Goal: Information Seeking & Learning: Learn about a topic

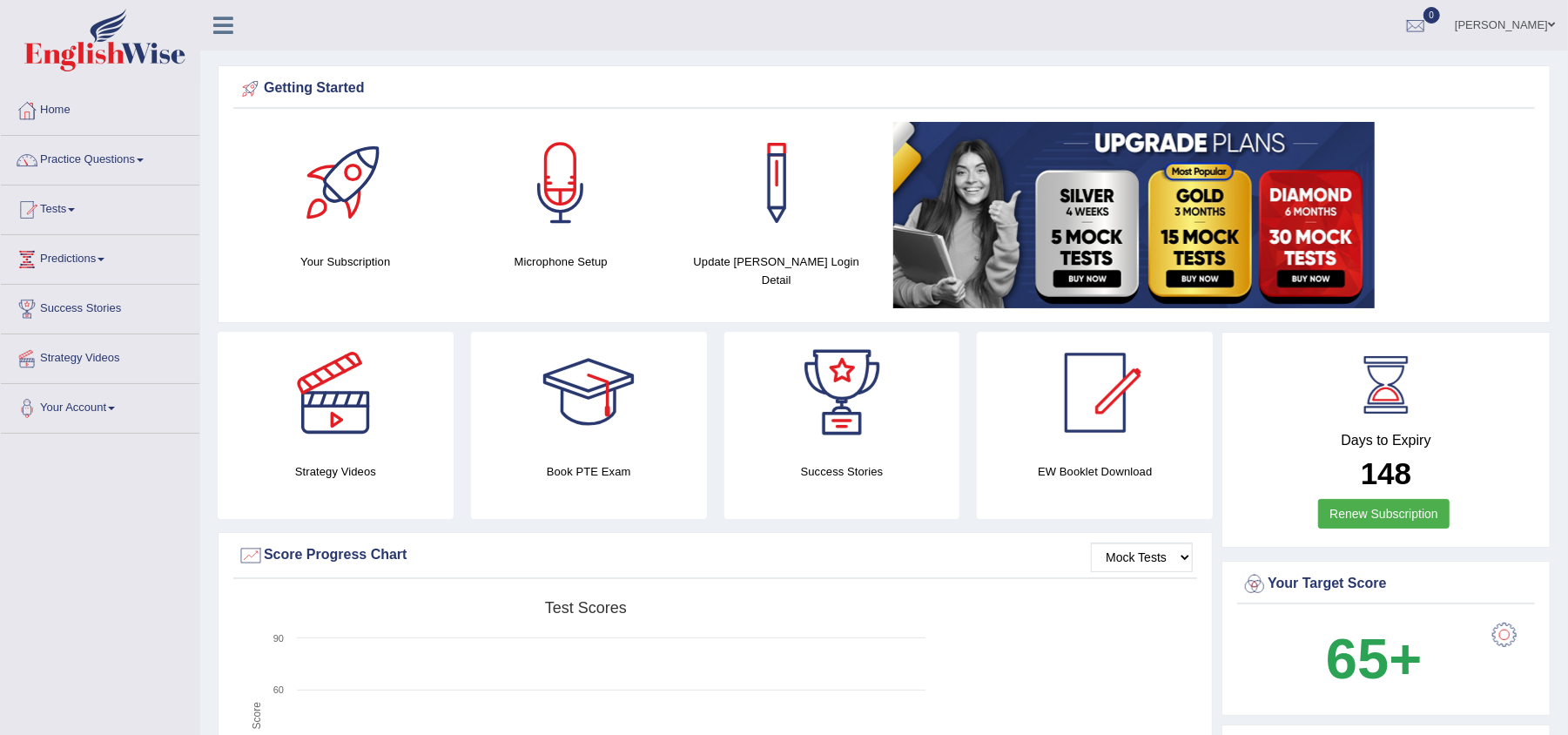
click at [143, 161] on span at bounding box center [140, 160] width 7 height 4
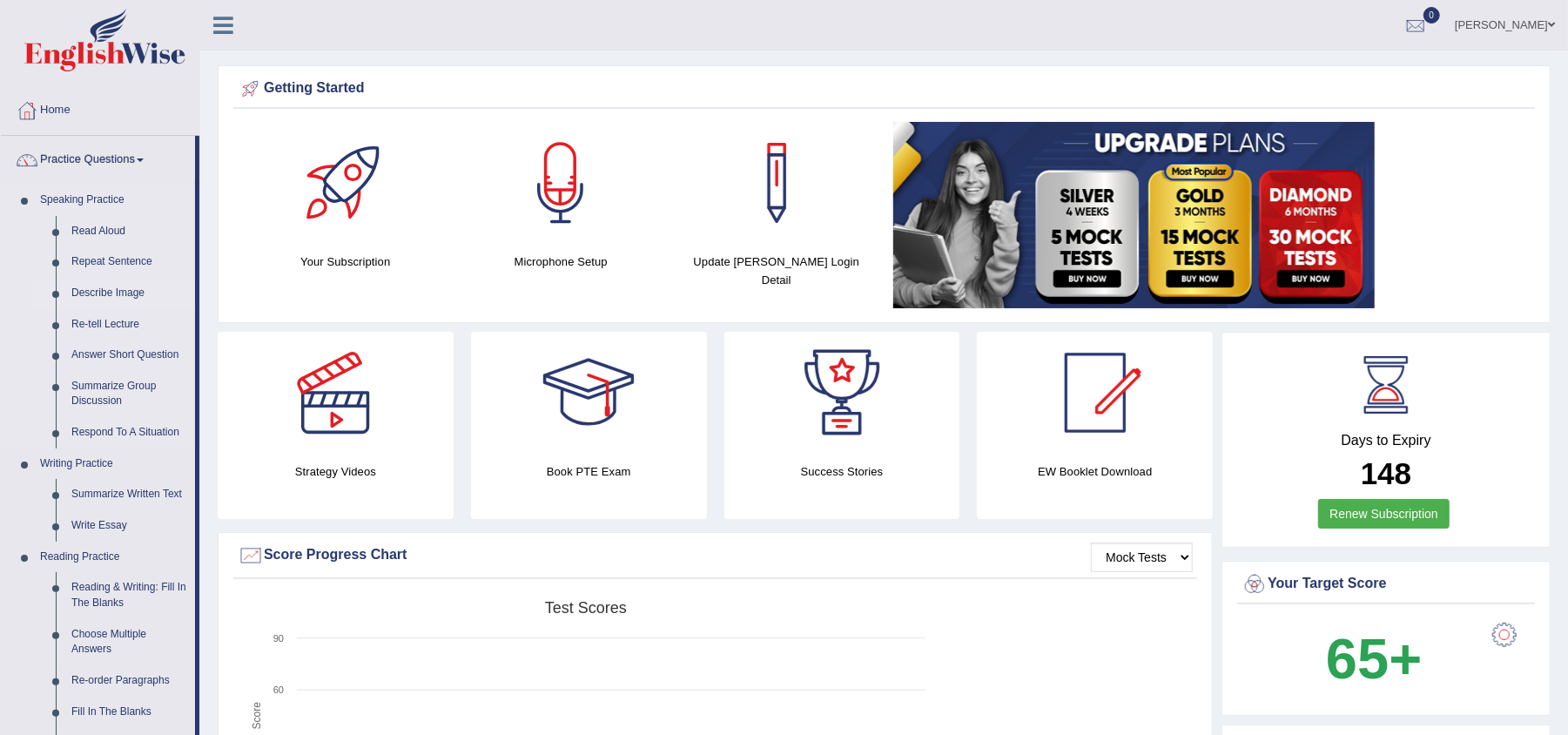
click at [119, 296] on link "Describe Image" at bounding box center [129, 293] width 132 height 31
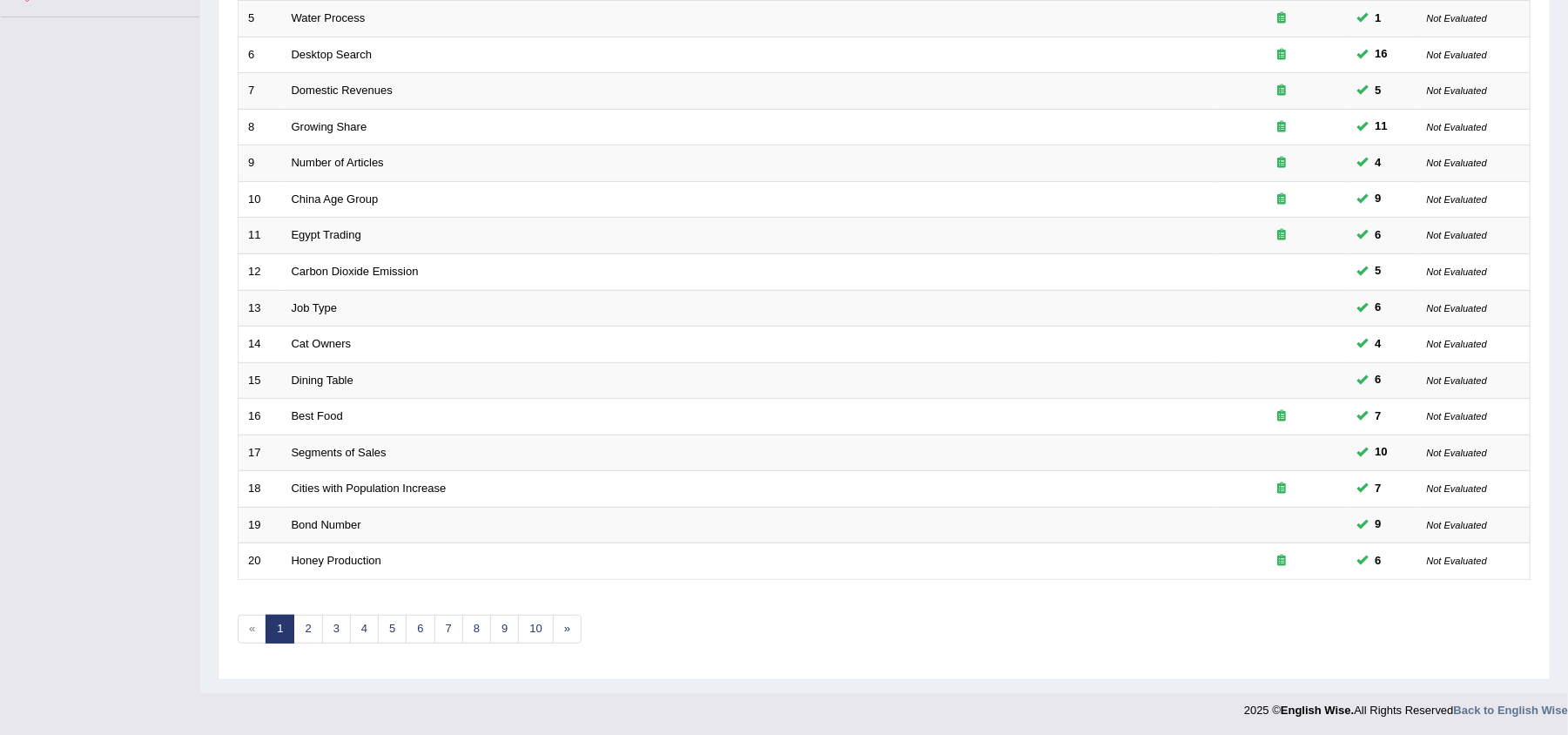
scroll to position [412, 0]
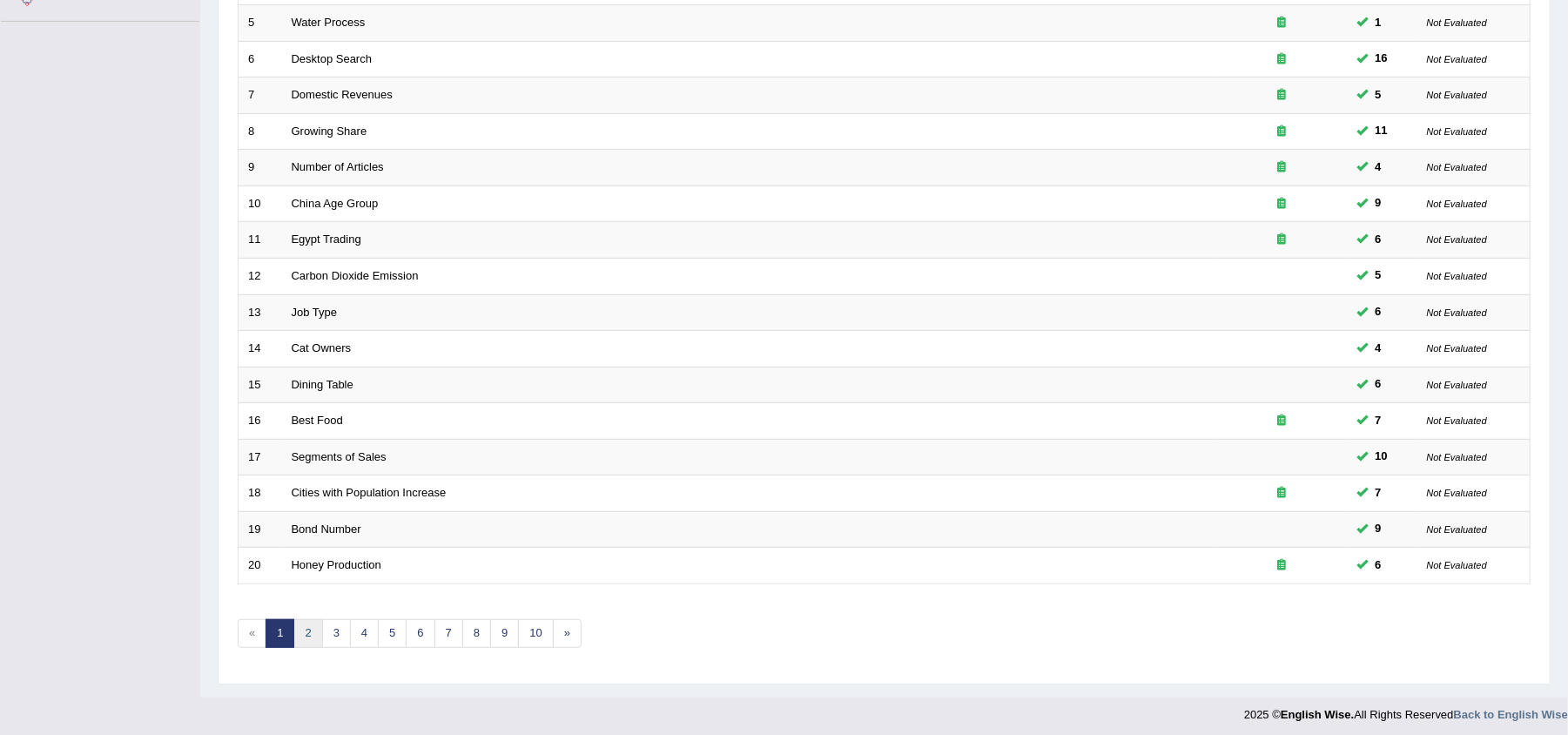
click at [308, 642] on link "2" at bounding box center [308, 633] width 28 height 28
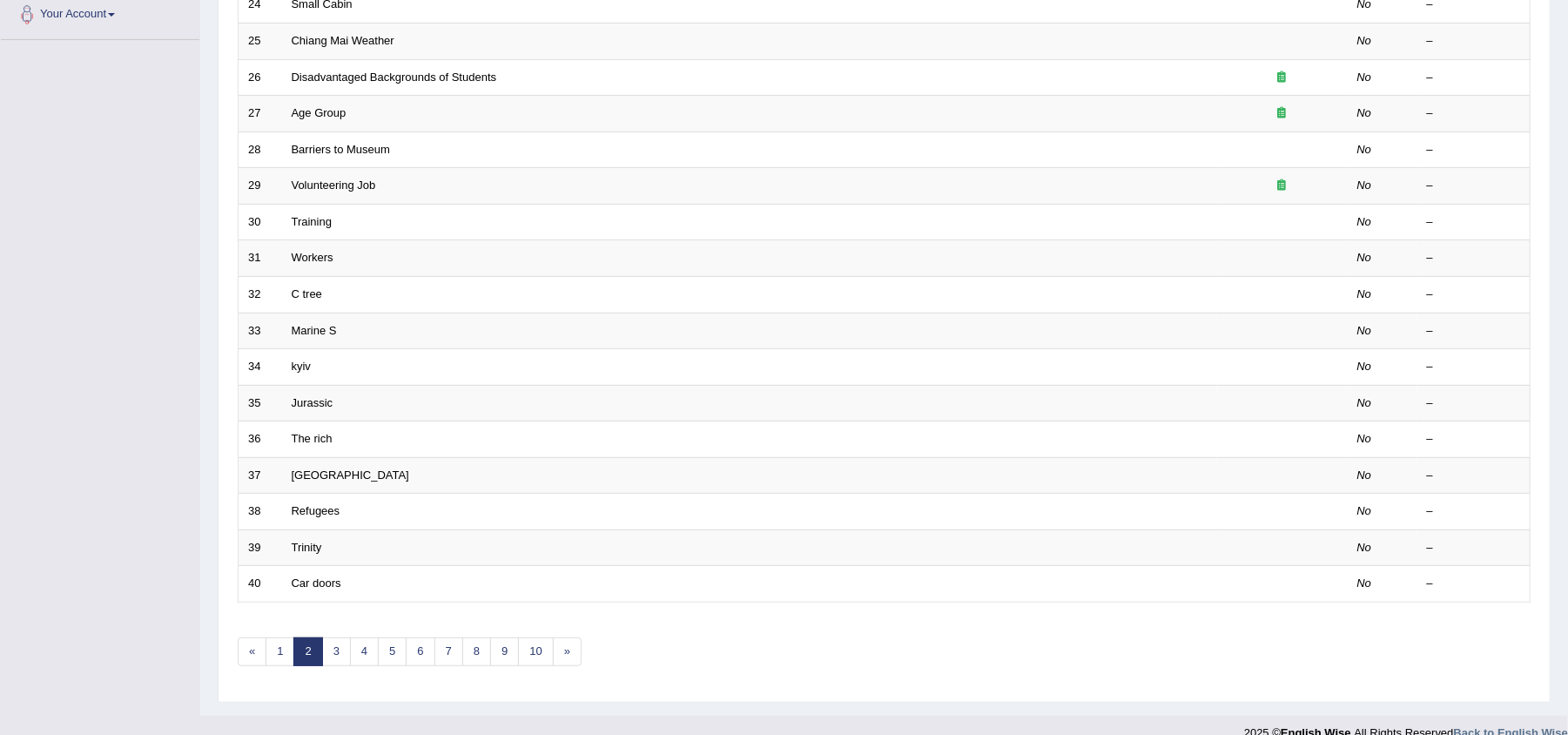
scroll to position [399, 0]
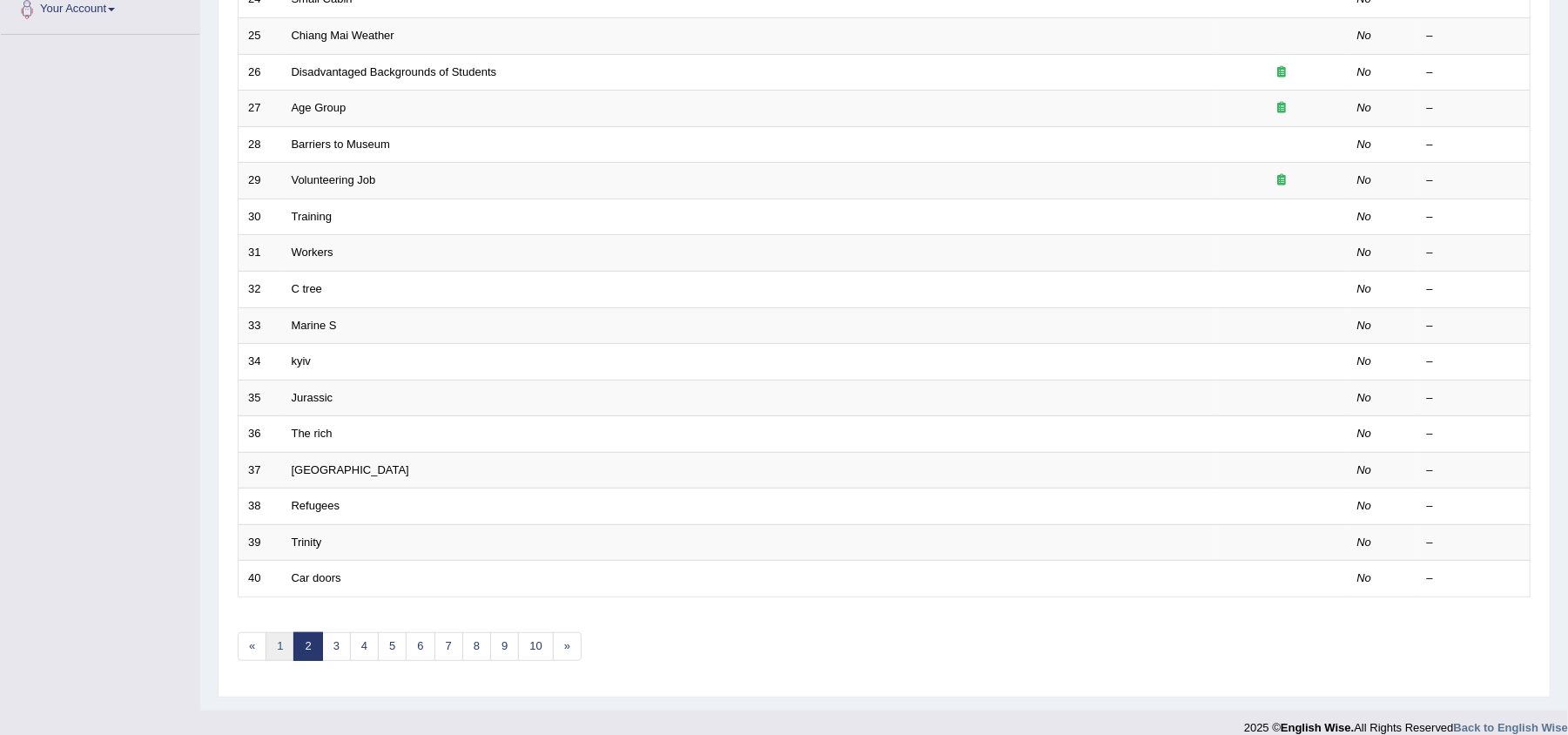
click at [280, 648] on link "1" at bounding box center [280, 647] width 28 height 28
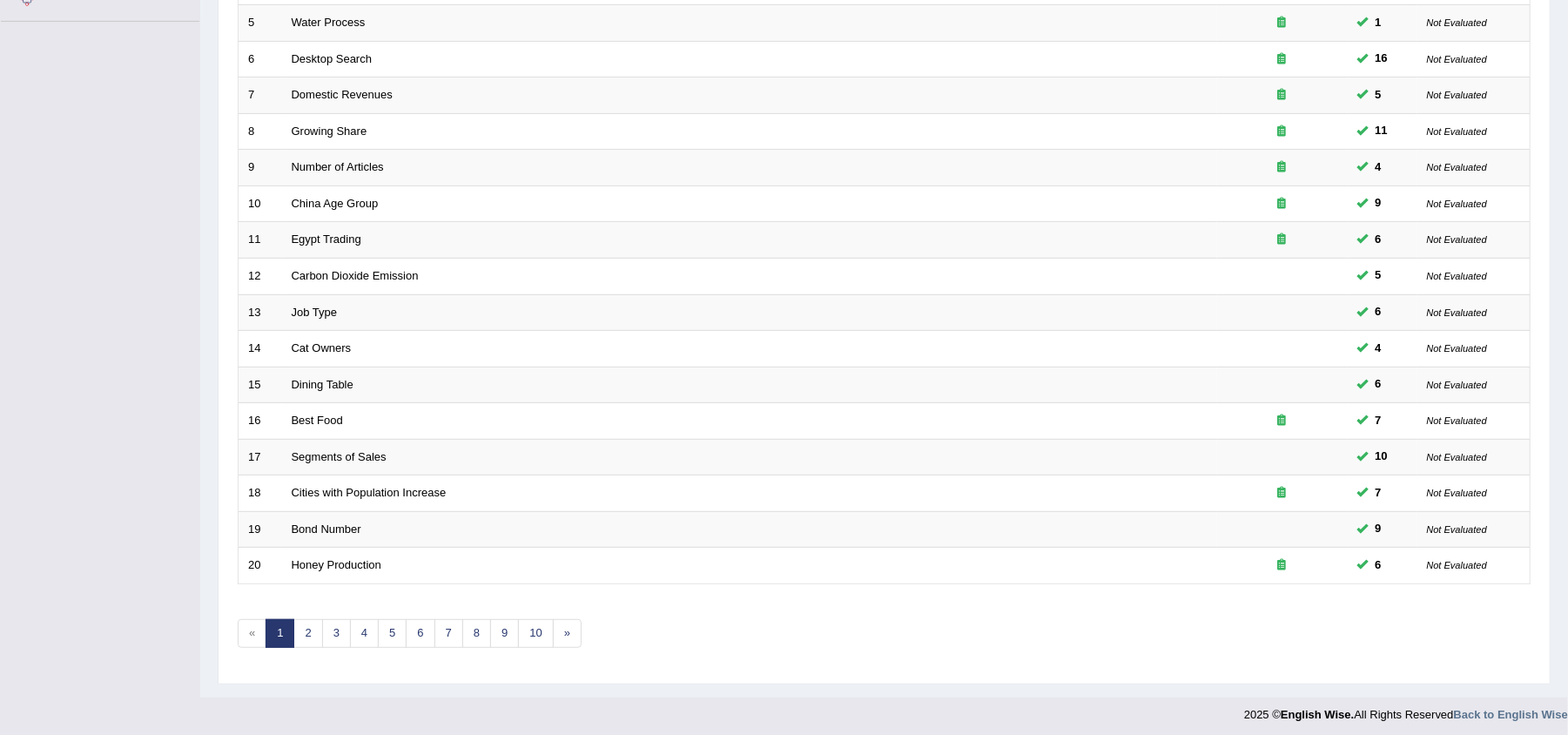
scroll to position [426, 0]
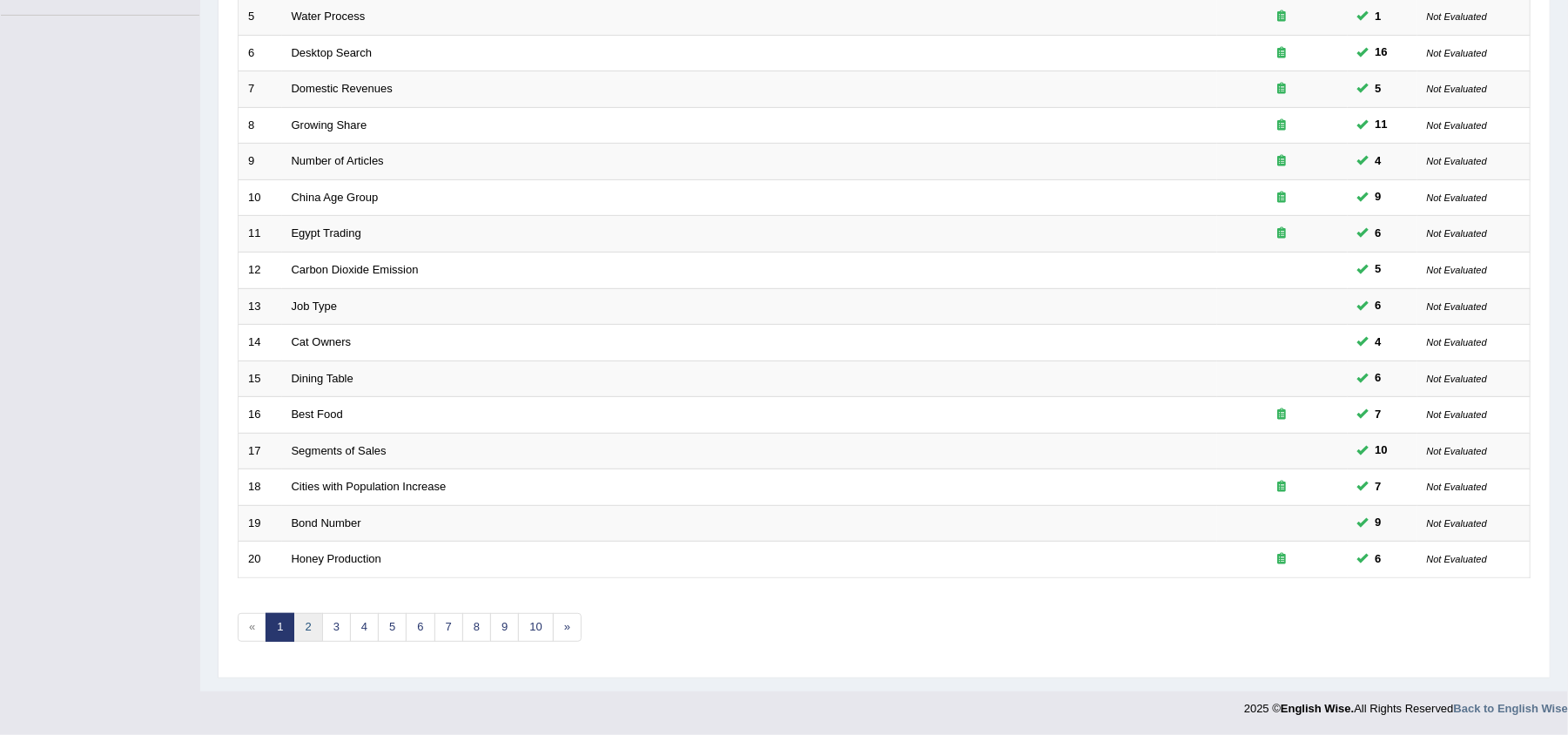
click at [314, 621] on link "2" at bounding box center [308, 628] width 28 height 28
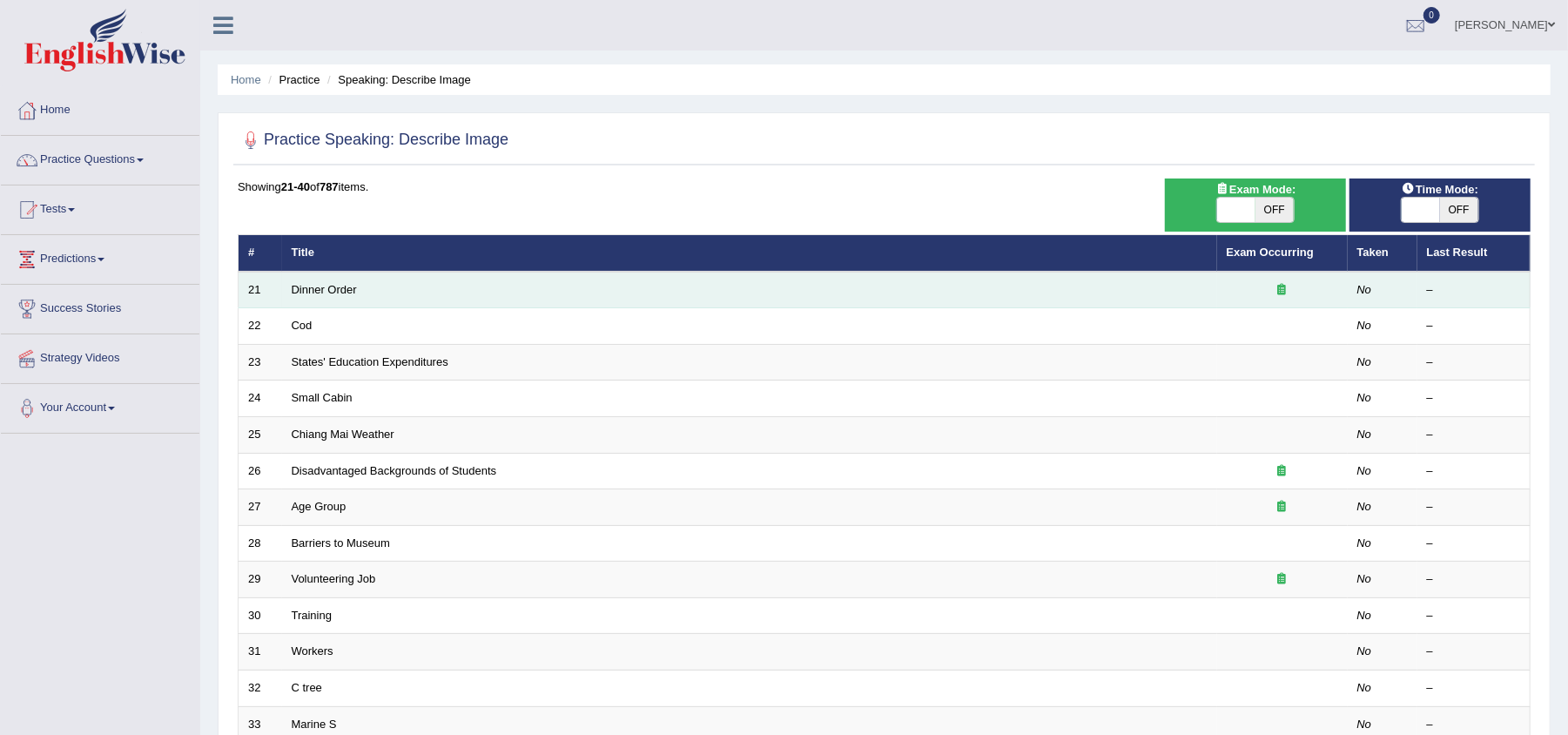
click at [465, 294] on td "Dinner Order" at bounding box center [749, 290] width 935 height 37
click at [321, 290] on link "Dinner Order" at bounding box center [324, 290] width 65 height 13
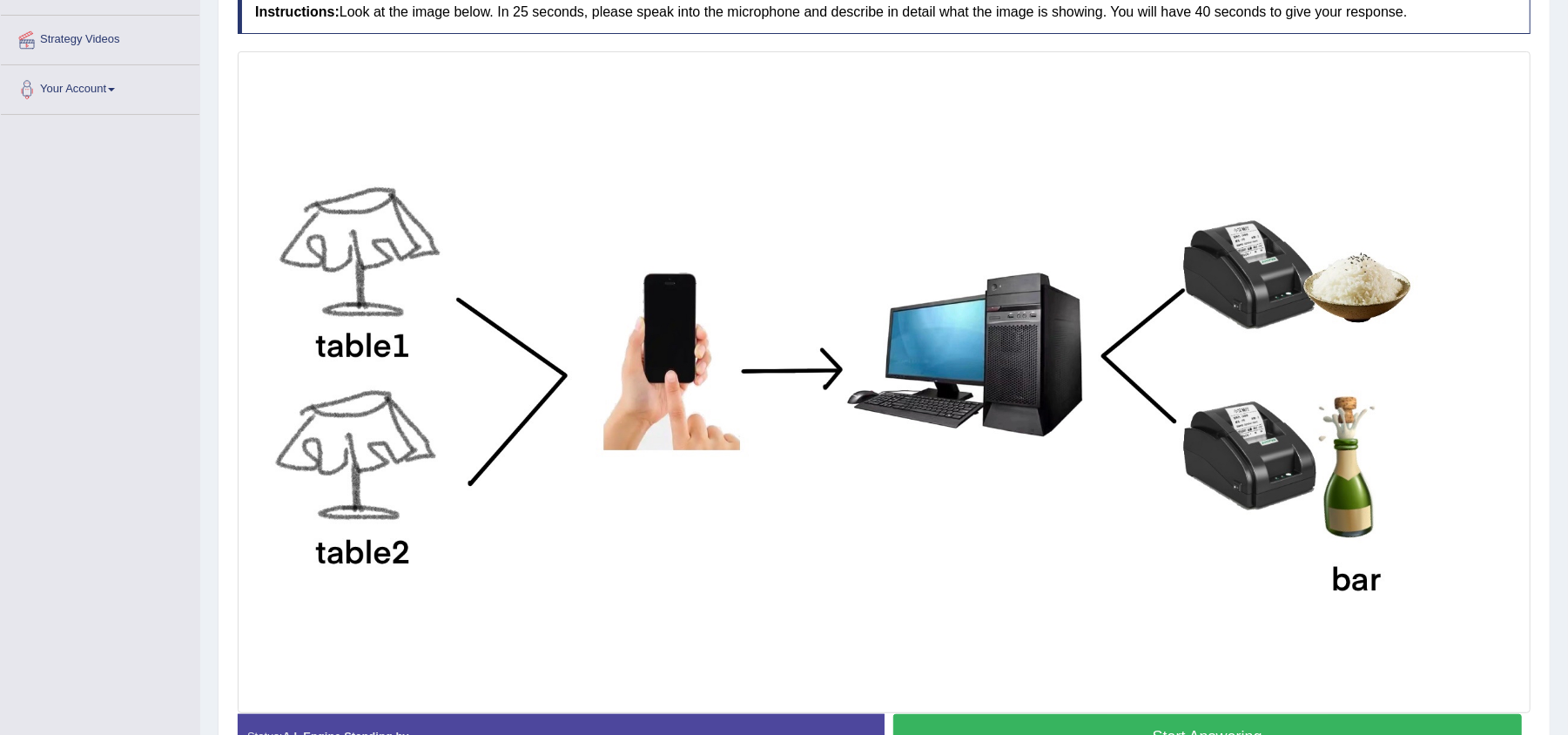
scroll to position [313, 0]
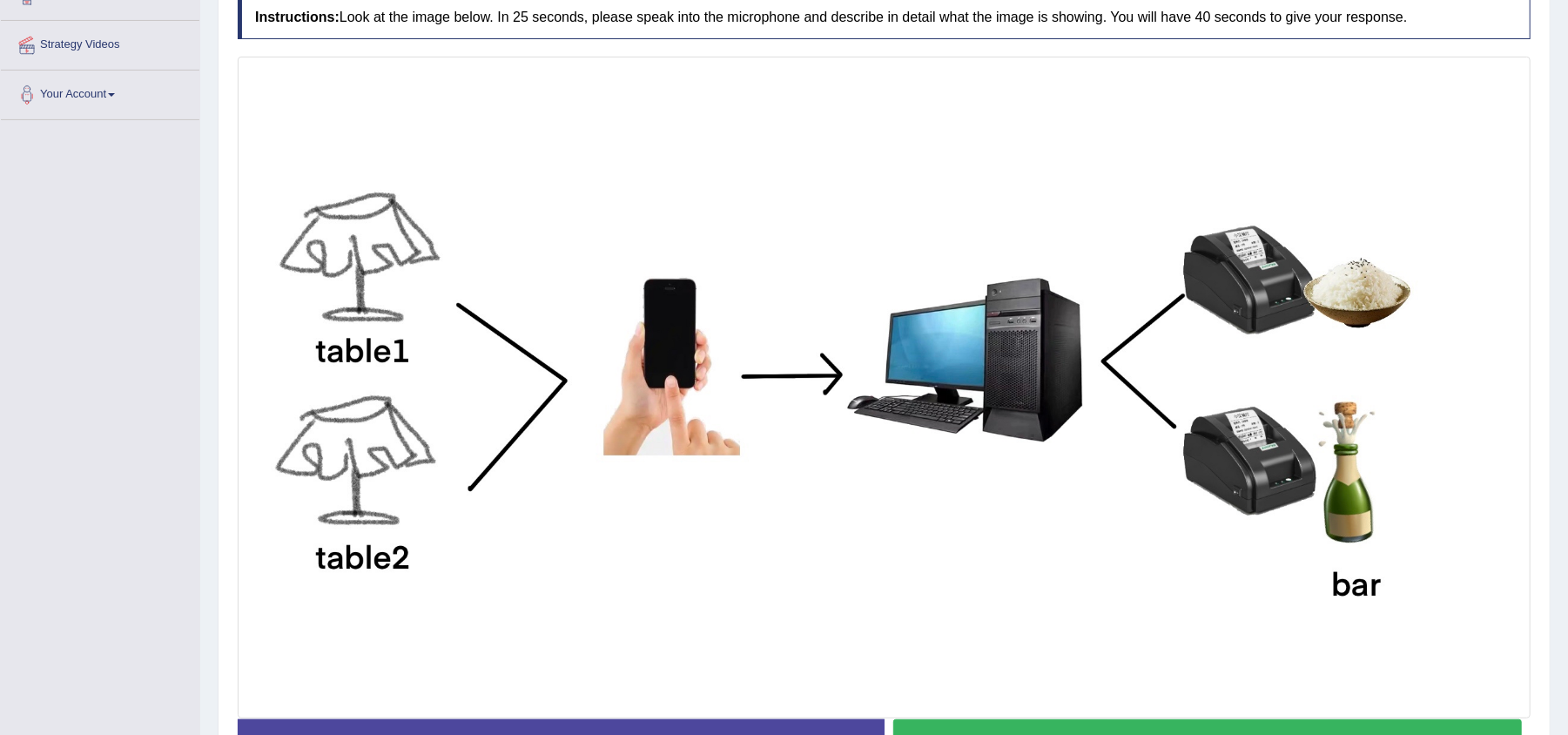
click at [1028, 728] on button "Start Answering" at bounding box center [1207, 742] width 629 height 45
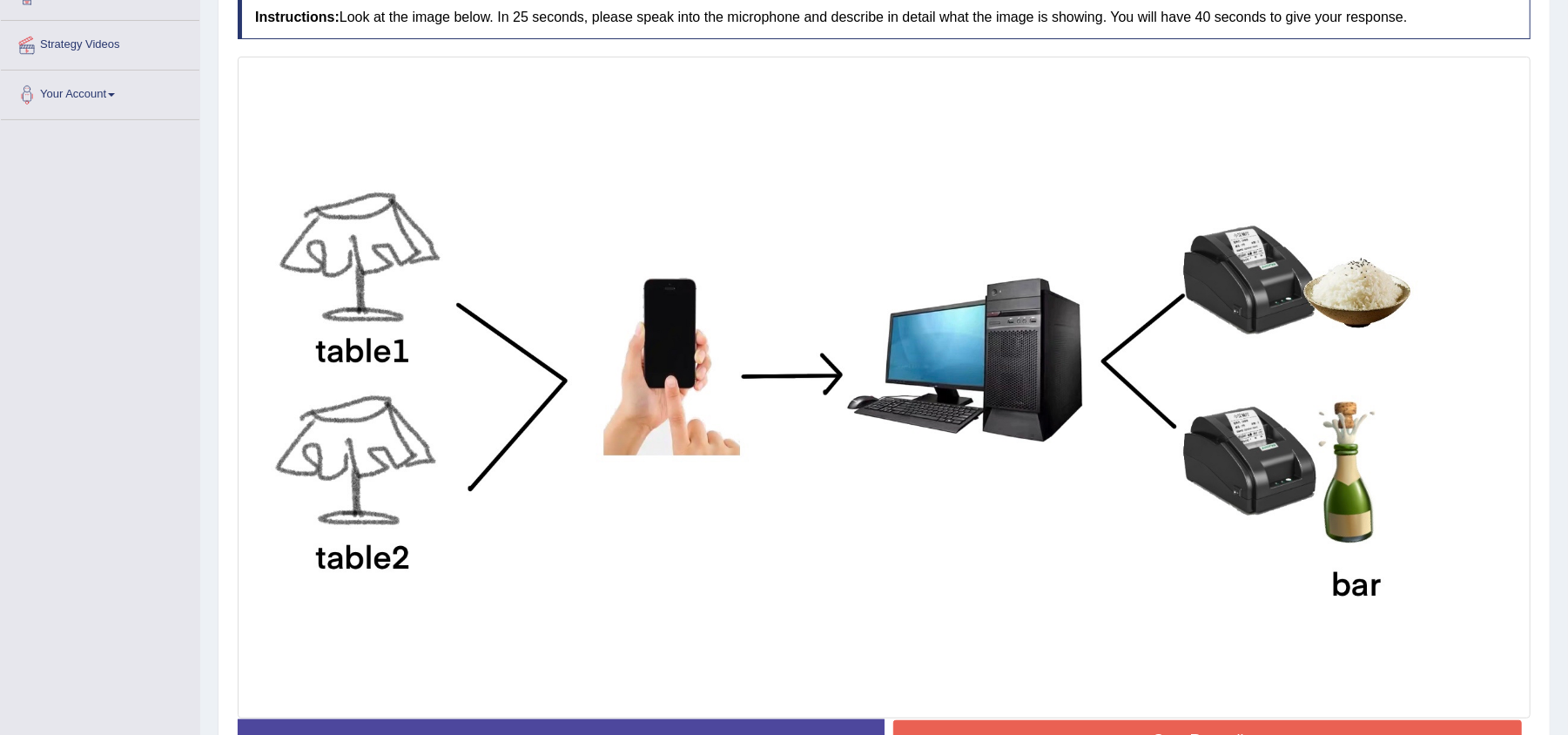
click at [1028, 728] on button "Stop Recording" at bounding box center [1207, 741] width 629 height 40
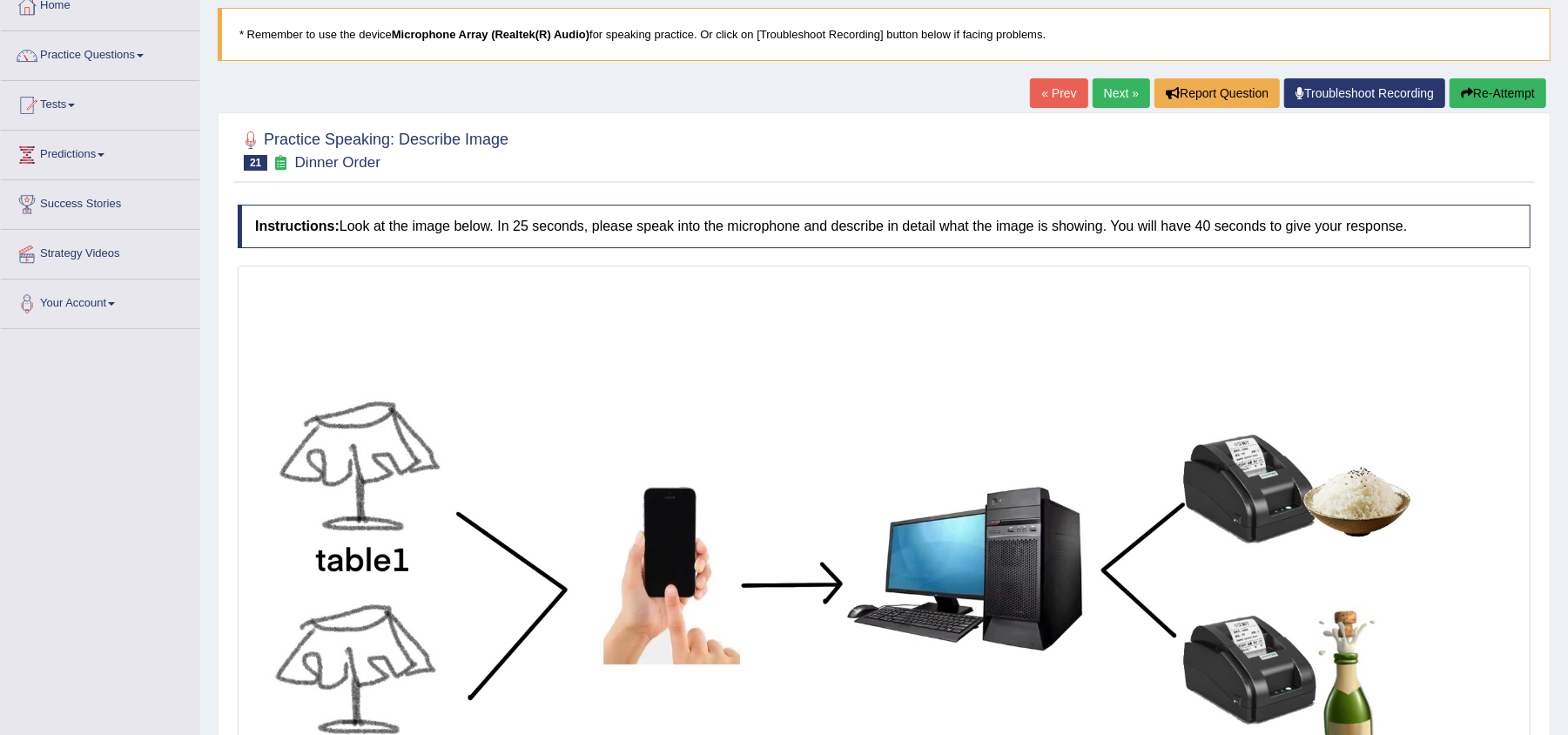
scroll to position [95, 0]
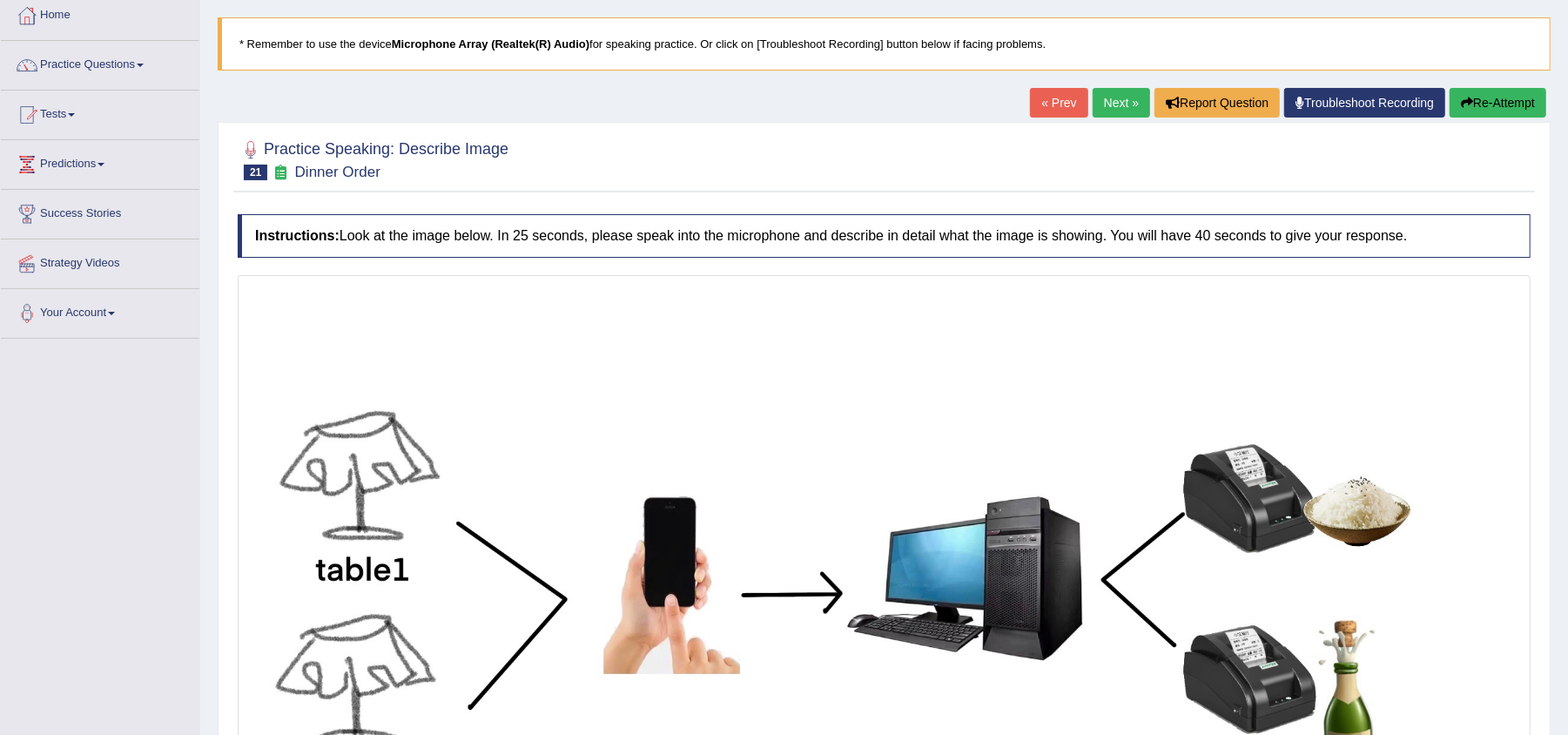
click at [1502, 99] on button "Re-Attempt" at bounding box center [1498, 103] width 97 height 29
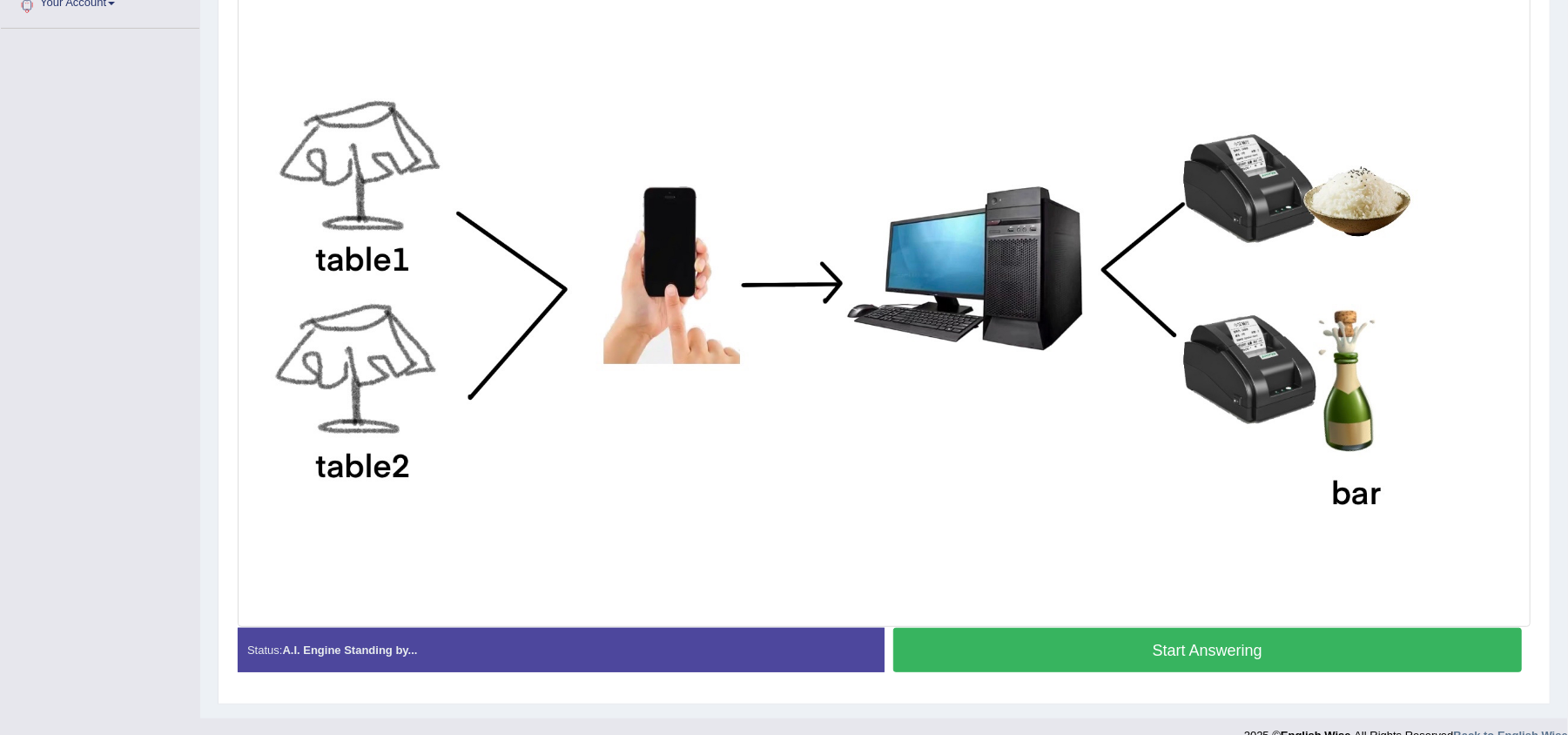
scroll to position [408, 0]
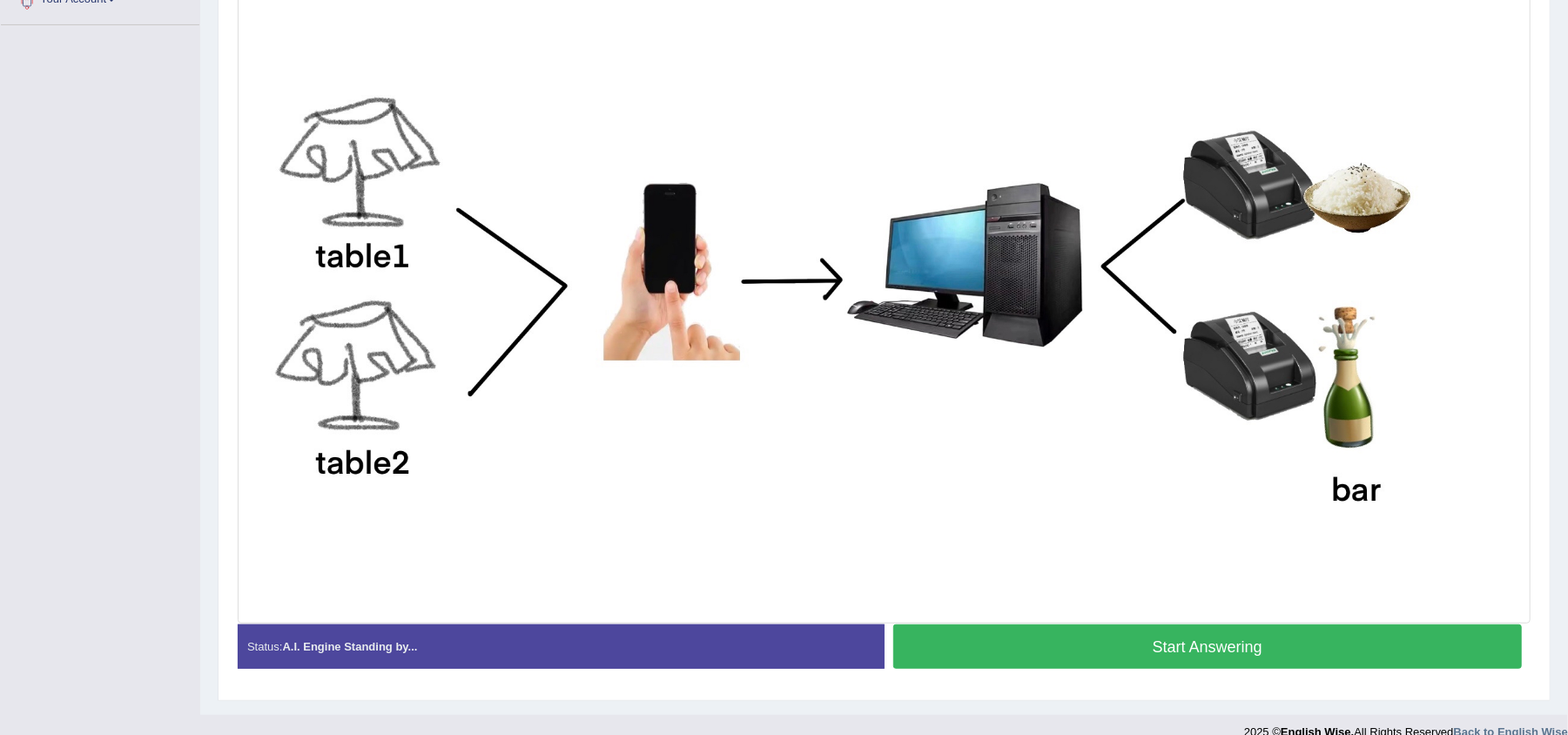
click at [1277, 634] on button "Start Answering" at bounding box center [1207, 647] width 629 height 45
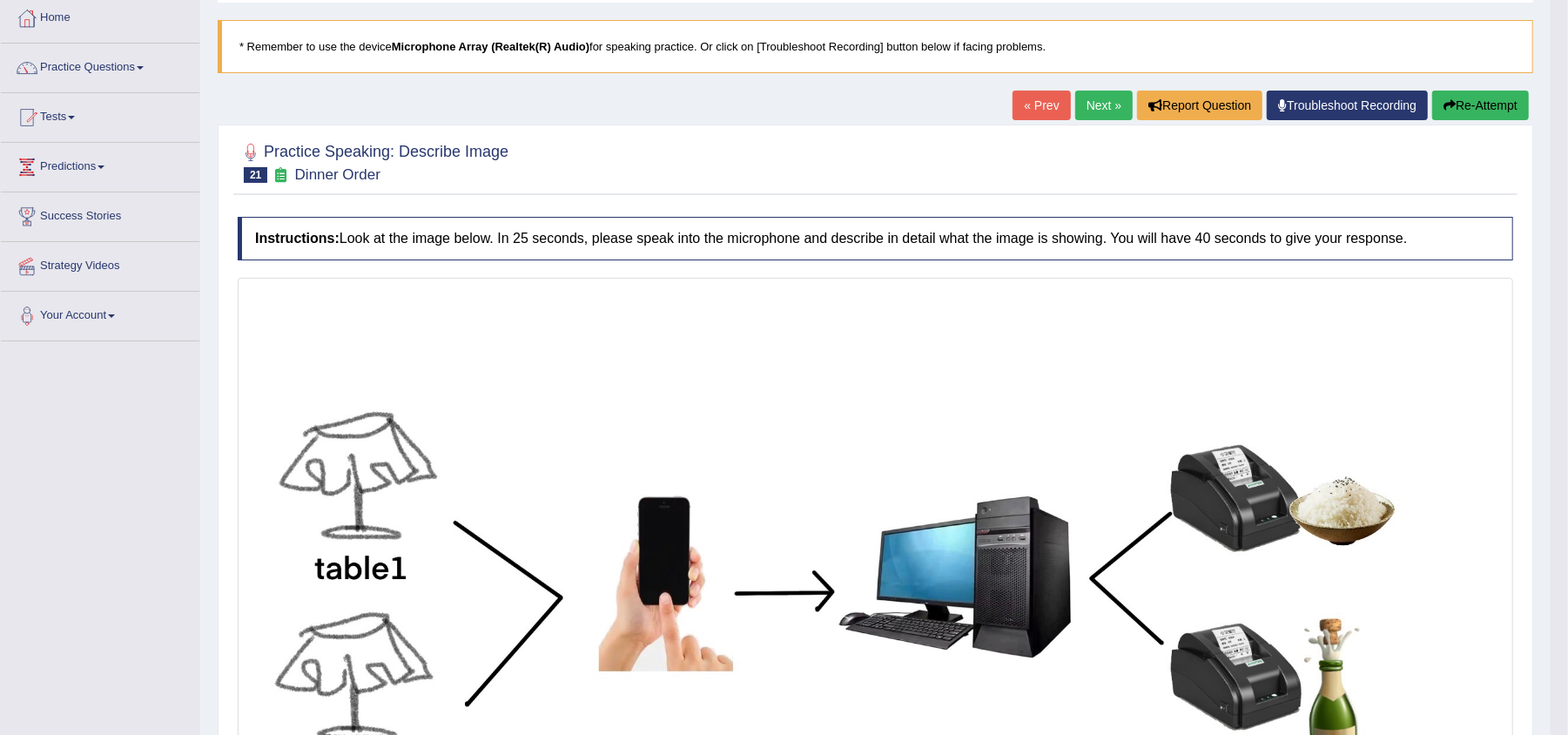
scroll to position [98, 0]
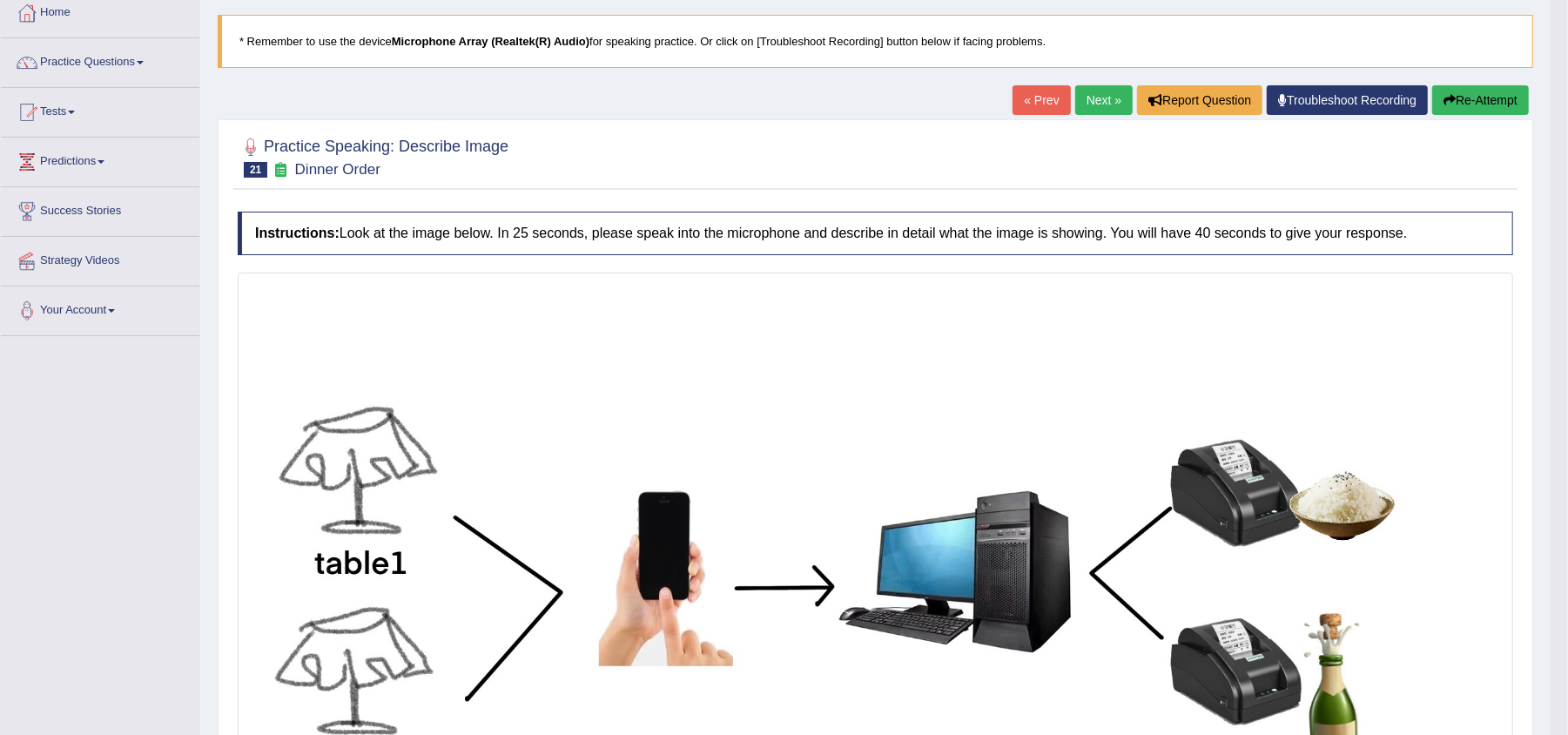
click at [1458, 96] on button "Re-Attempt" at bounding box center [1481, 100] width 97 height 29
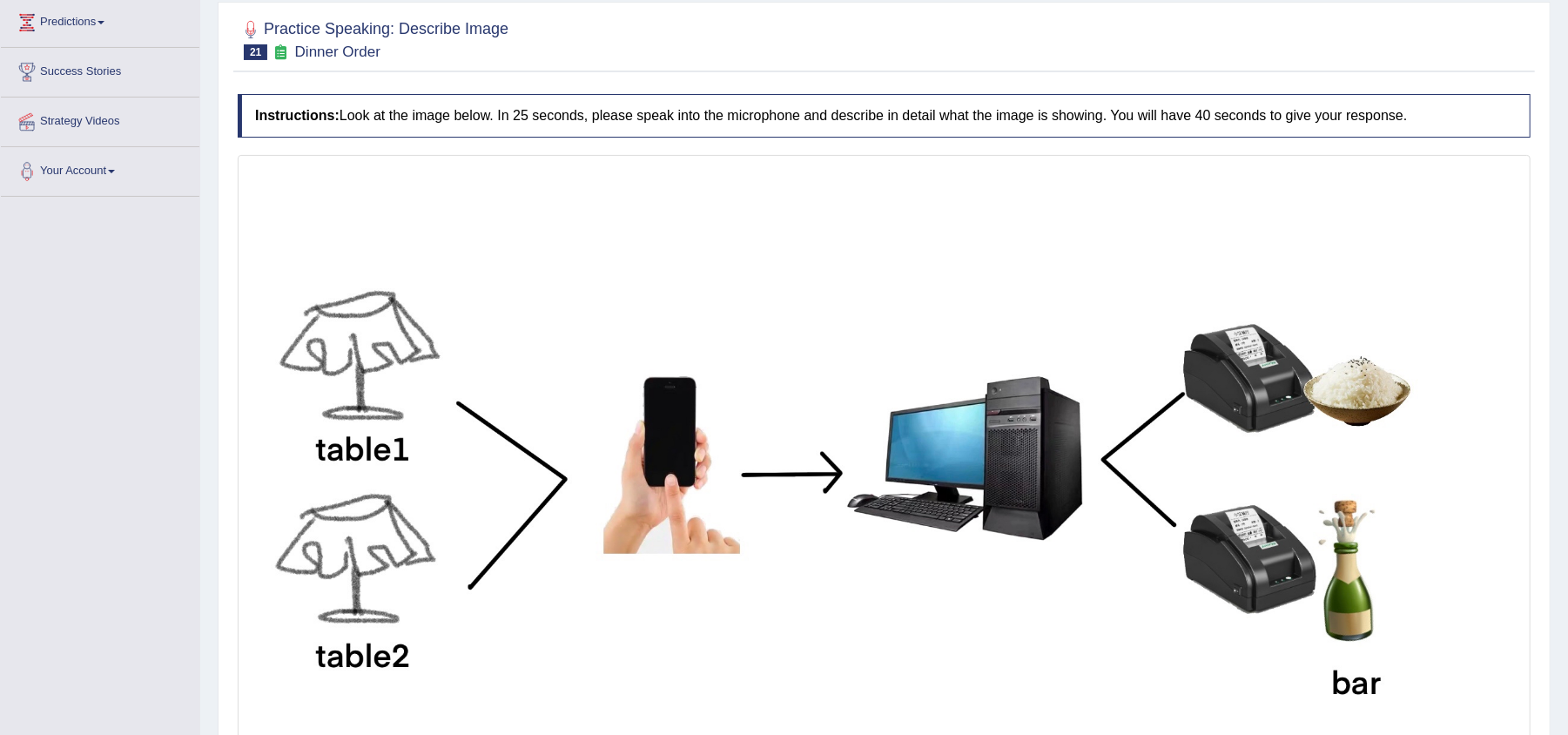
scroll to position [458, 0]
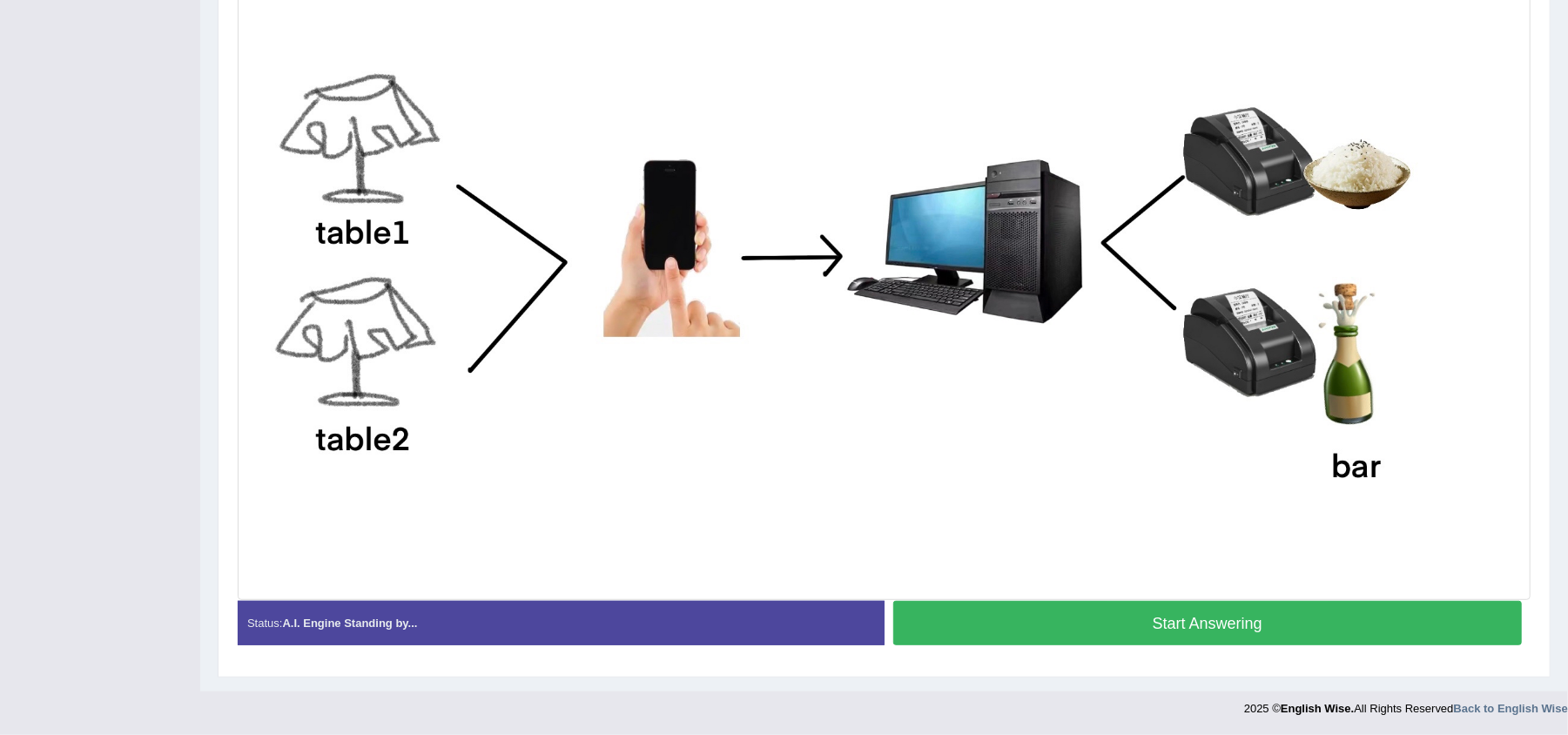
click at [1052, 605] on button "Start Answering" at bounding box center [1207, 623] width 629 height 45
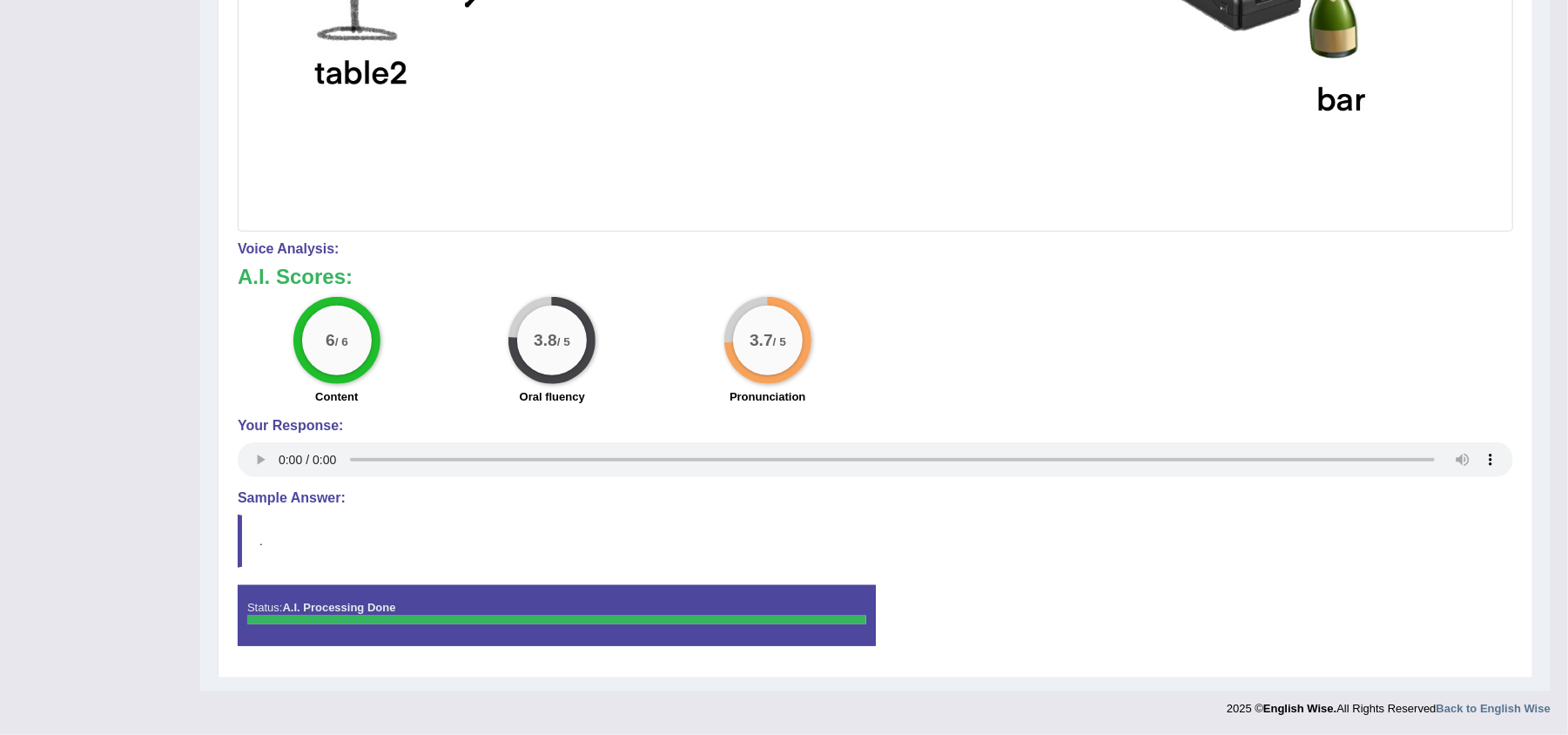
scroll to position [805, 0]
drag, startPoint x: 1584, startPoint y: 307, endPoint x: 1584, endPoint y: 616, distance: 309.0
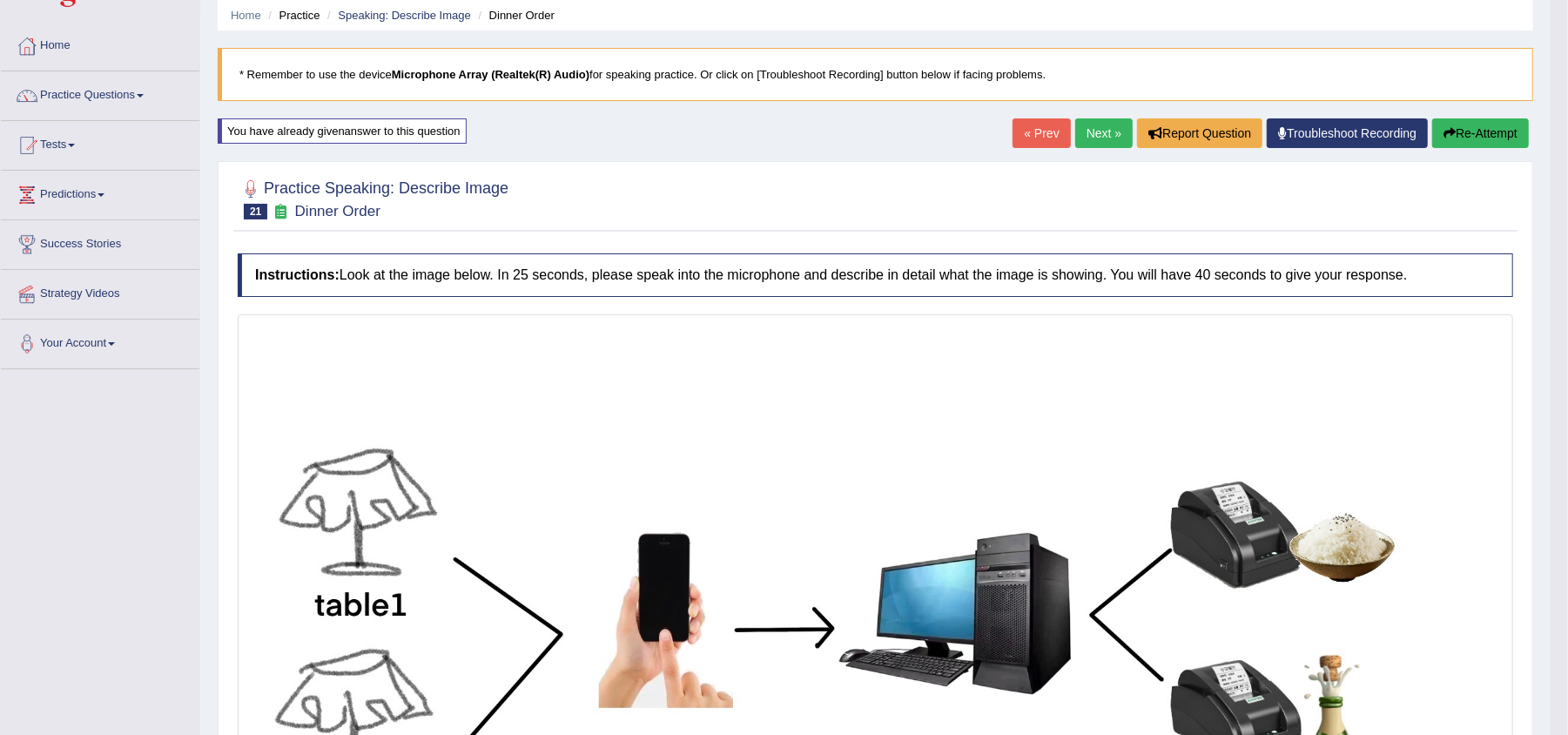
scroll to position [67, 0]
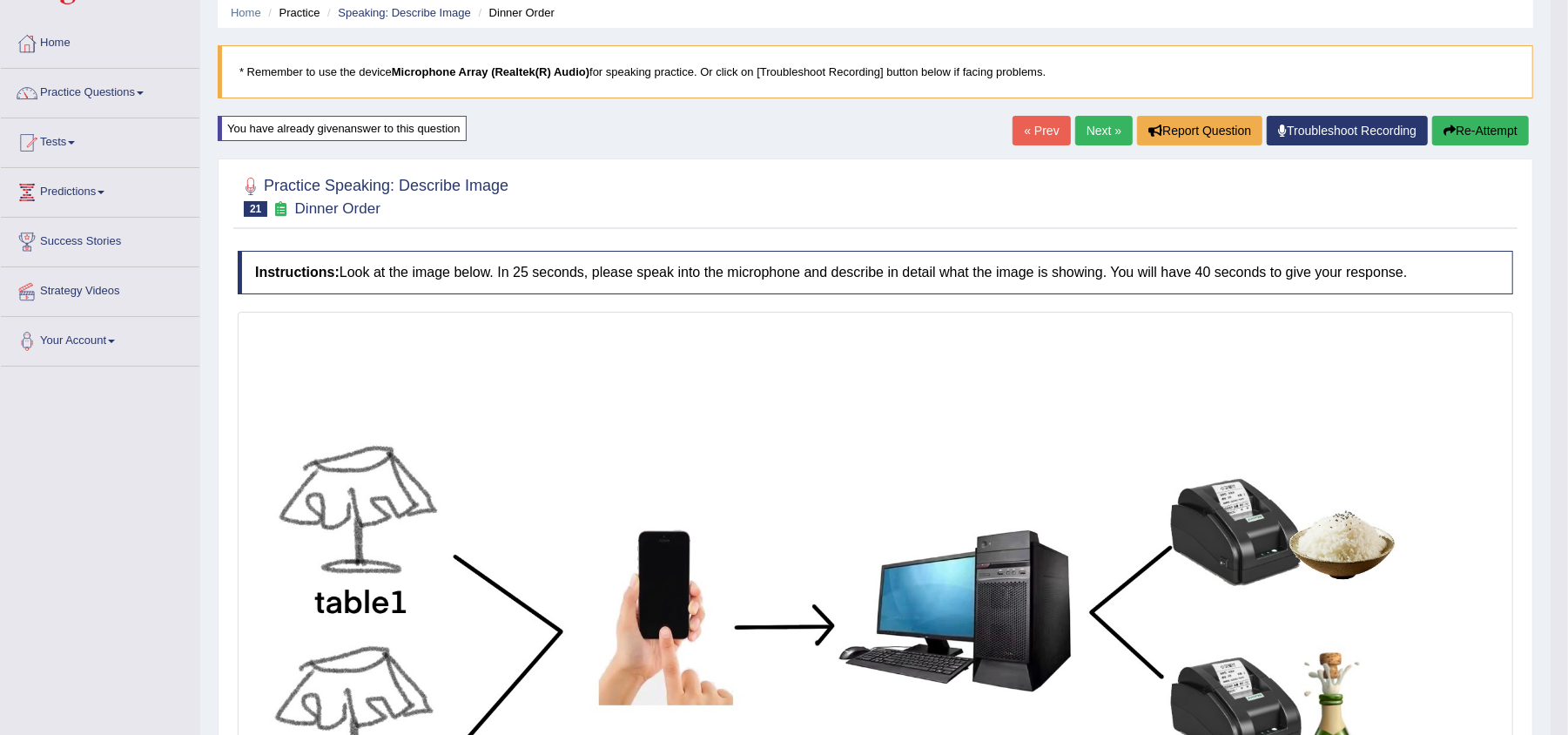
click at [1459, 136] on button "Re-Attempt" at bounding box center [1481, 130] width 97 height 29
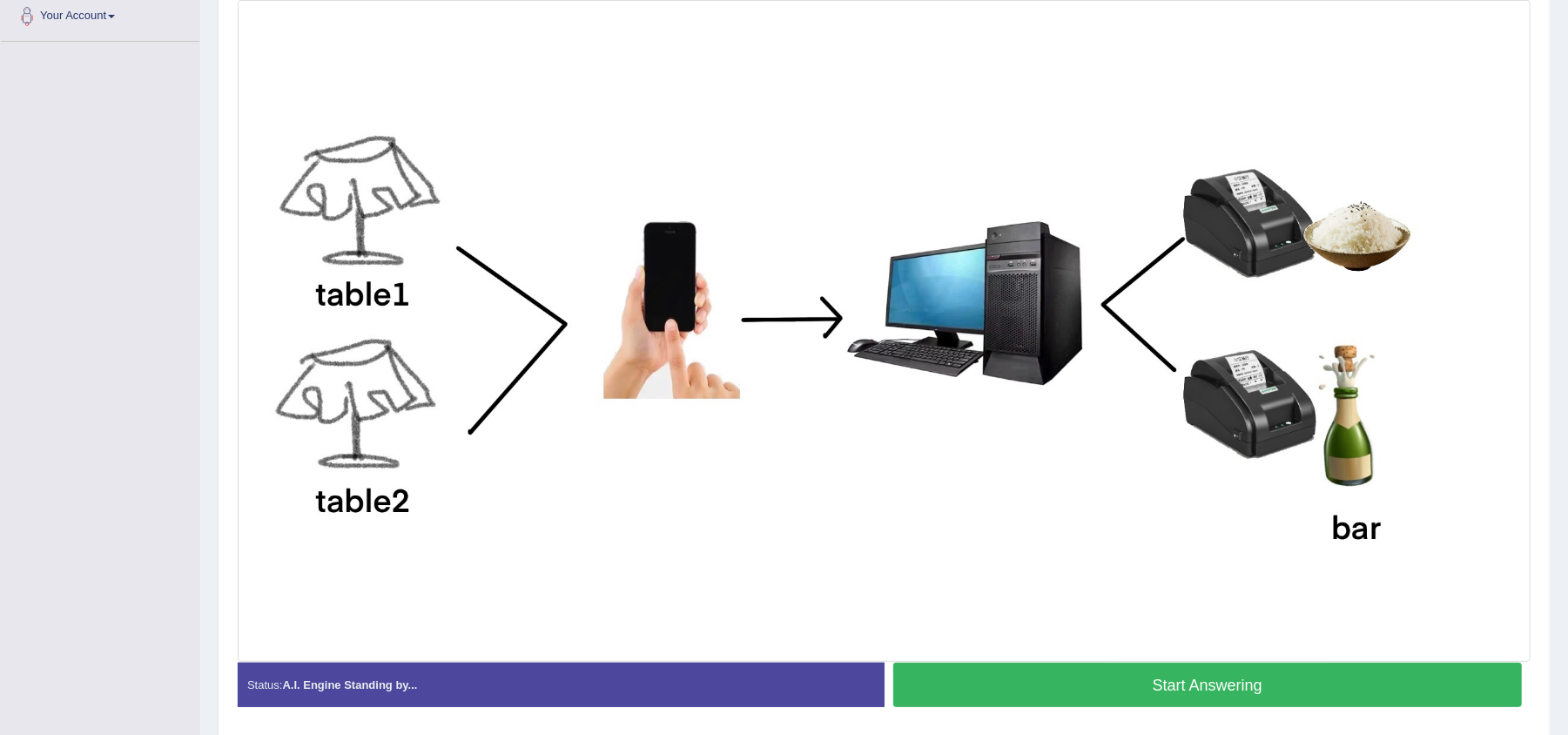
scroll to position [458, 0]
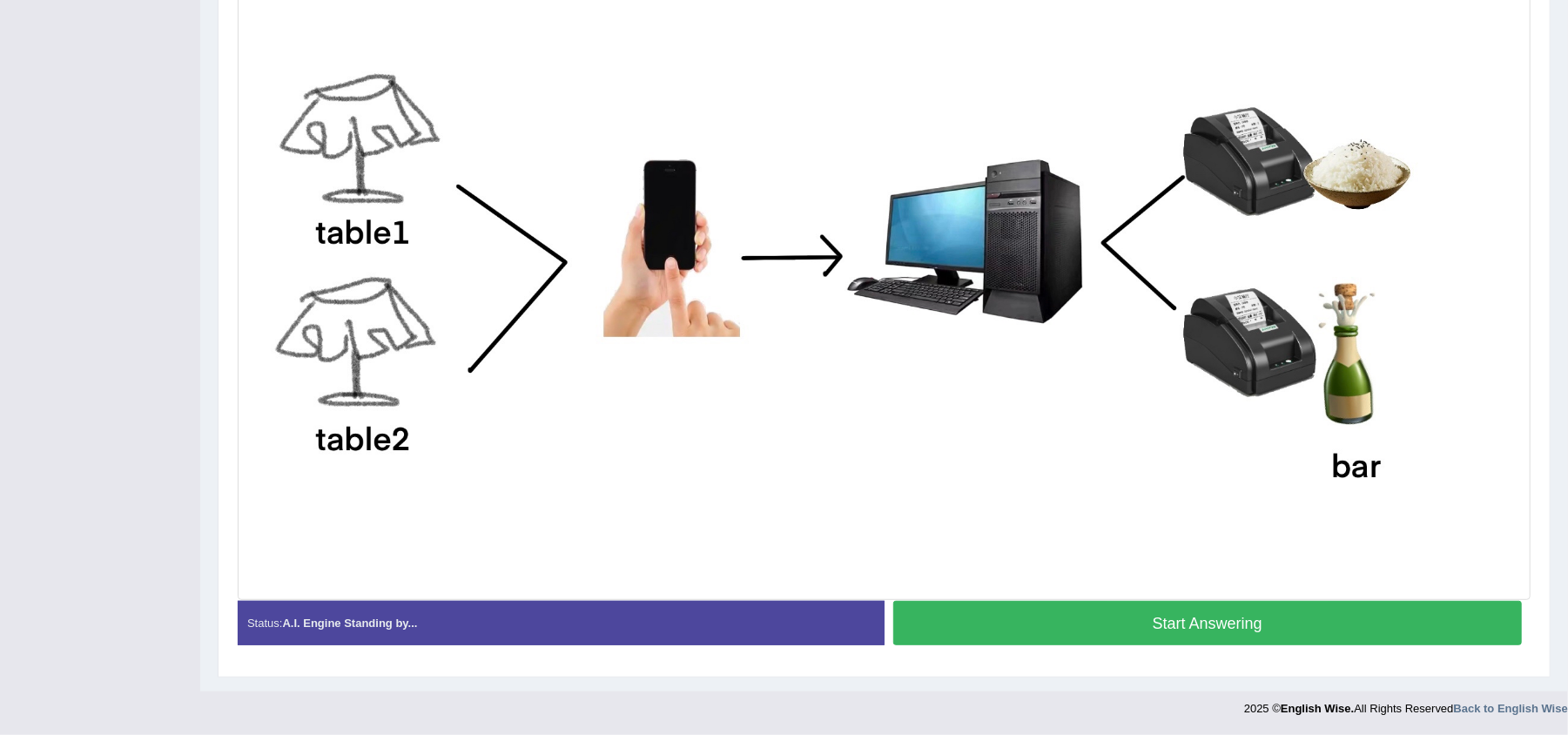
click at [989, 618] on button "Start Answering" at bounding box center [1207, 623] width 629 height 45
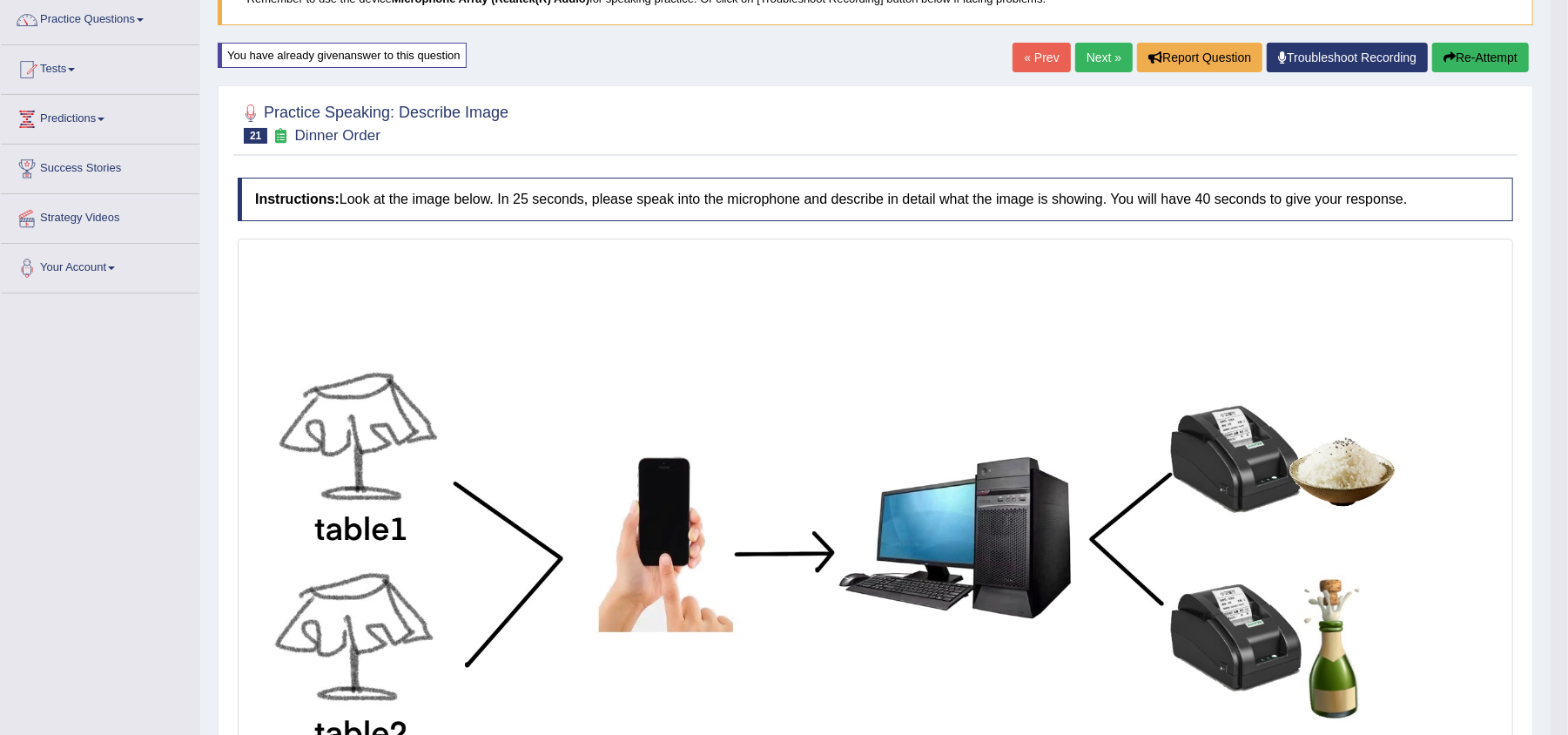
scroll to position [144, 0]
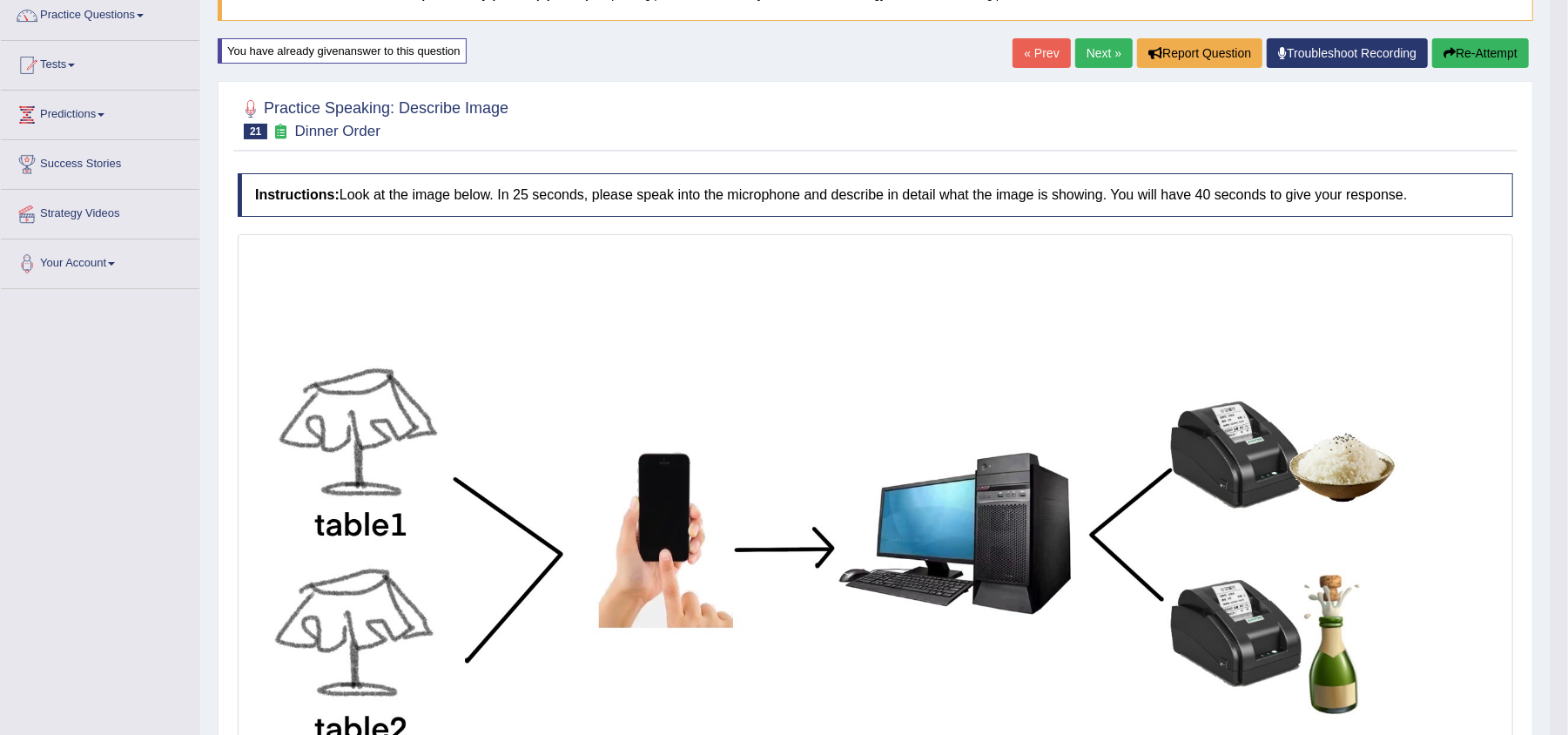
click at [1463, 44] on button "Re-Attempt" at bounding box center [1481, 52] width 97 height 29
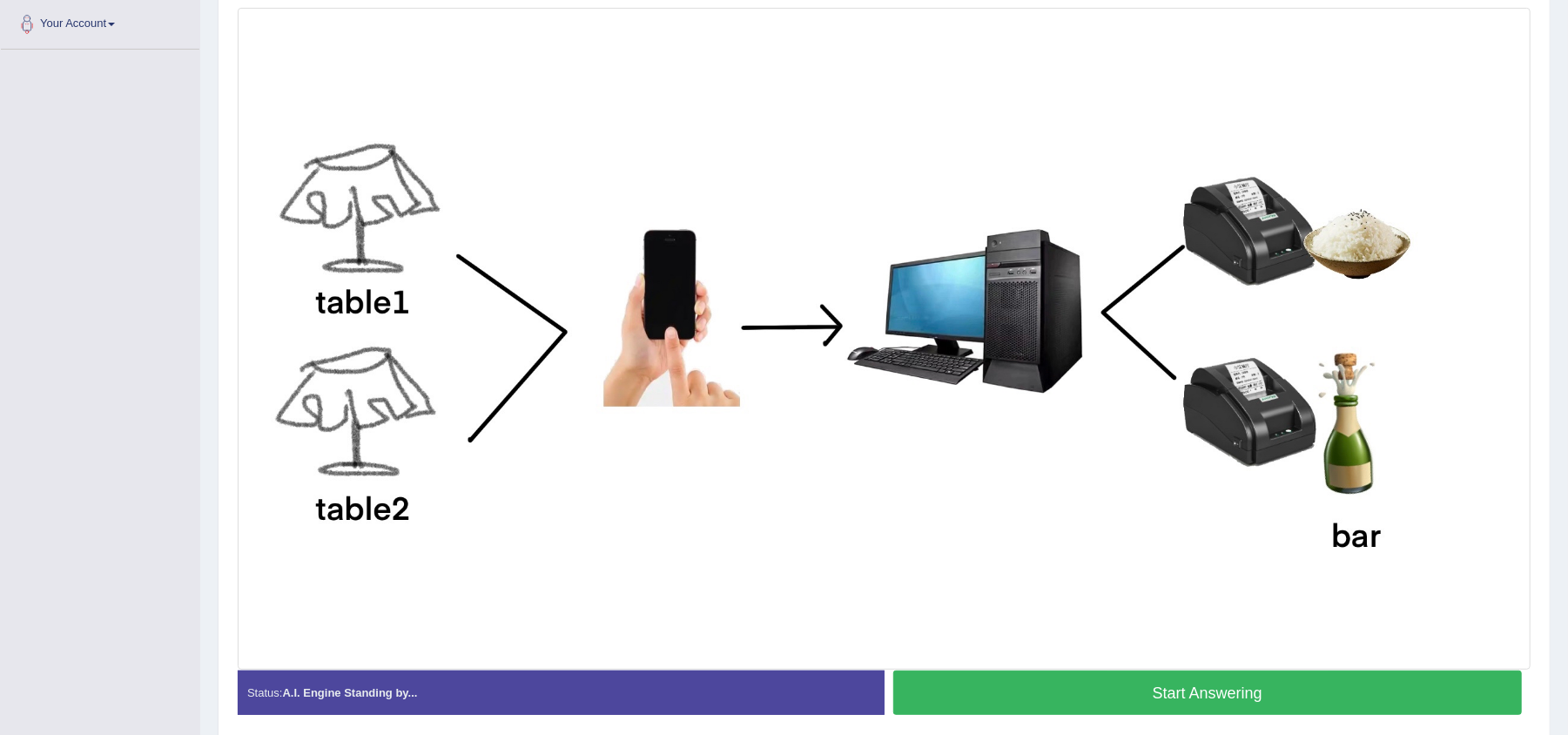
click at [1038, 679] on button "Start Answering" at bounding box center [1207, 692] width 629 height 45
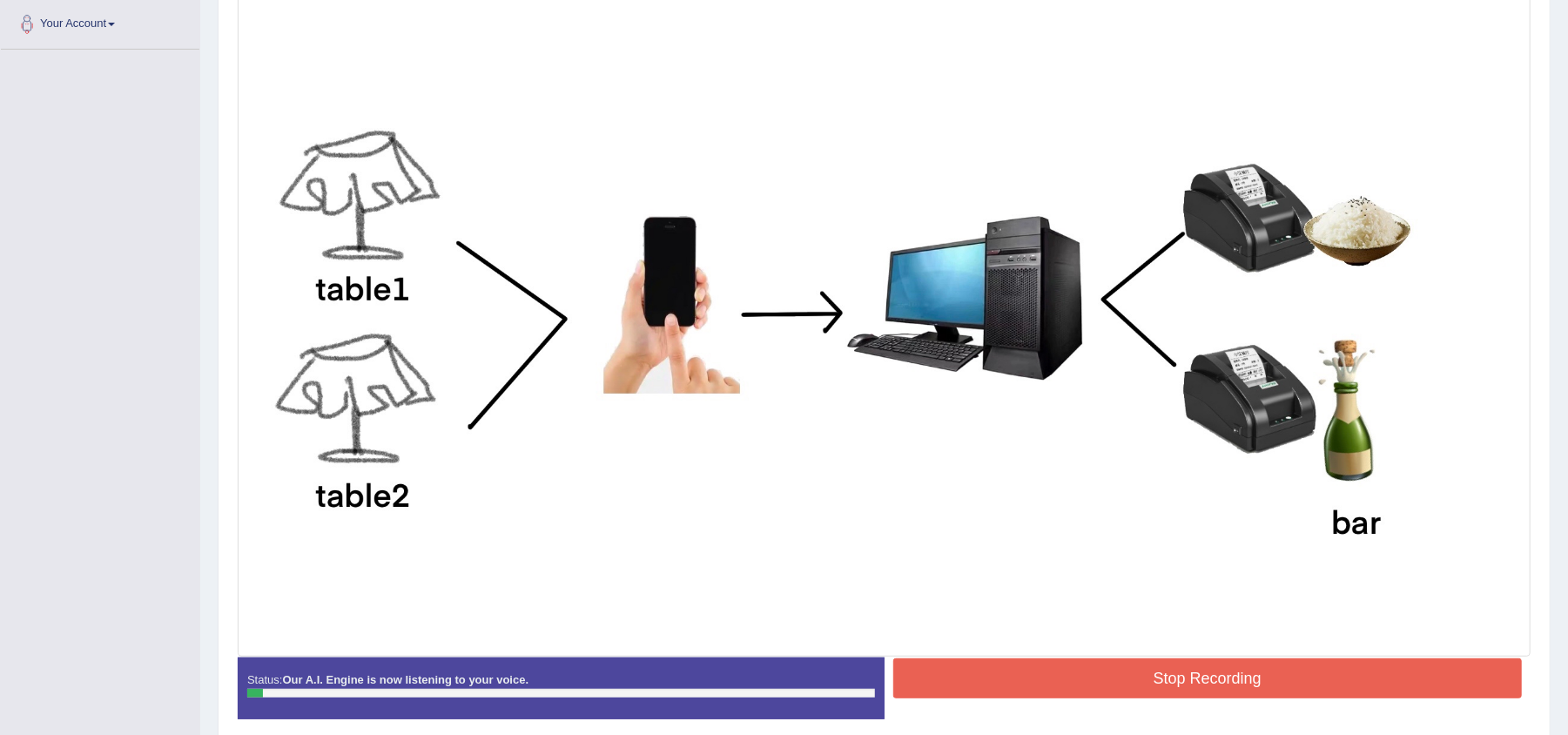
click at [1038, 679] on button "Stop Recording" at bounding box center [1207, 678] width 629 height 40
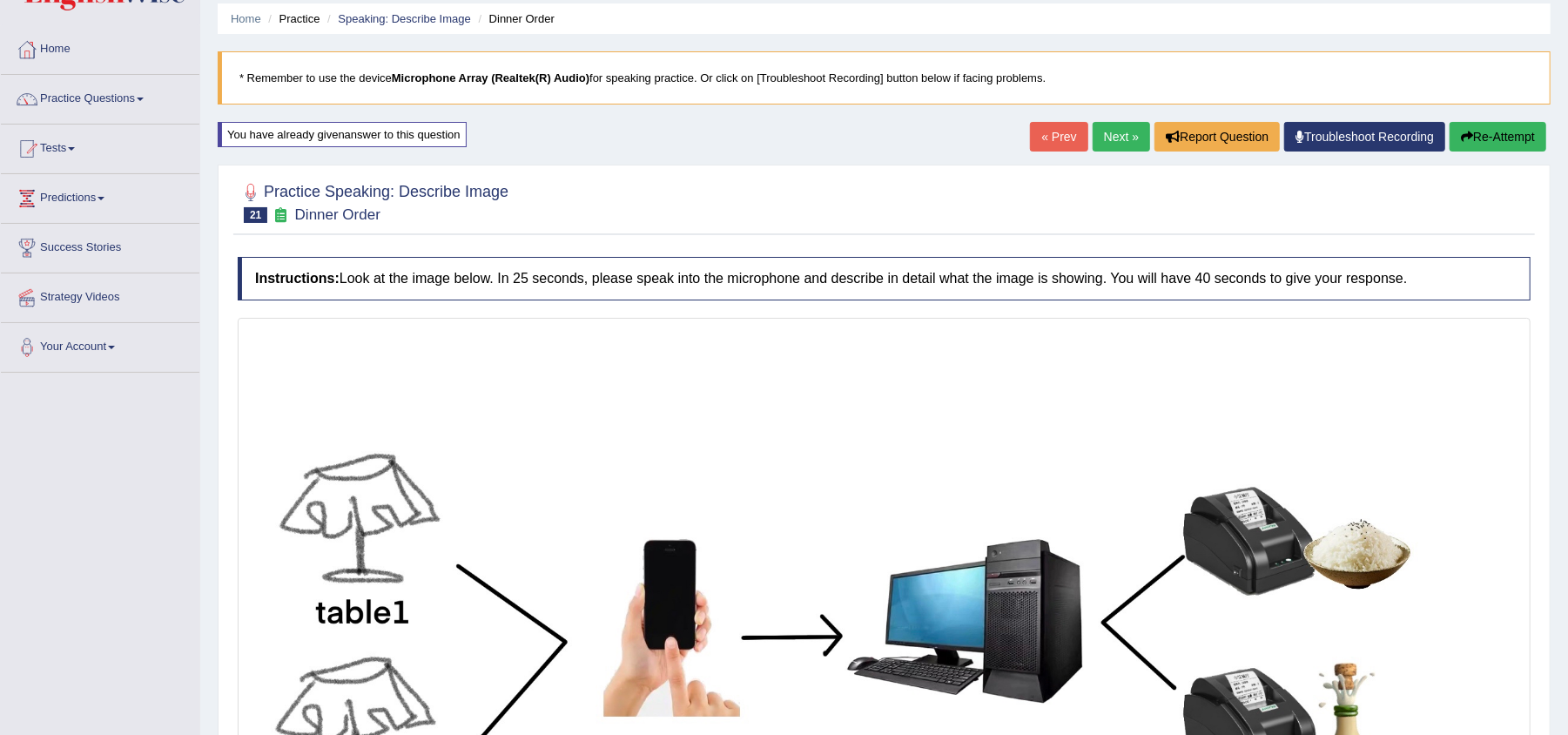
scroll to position [53, 0]
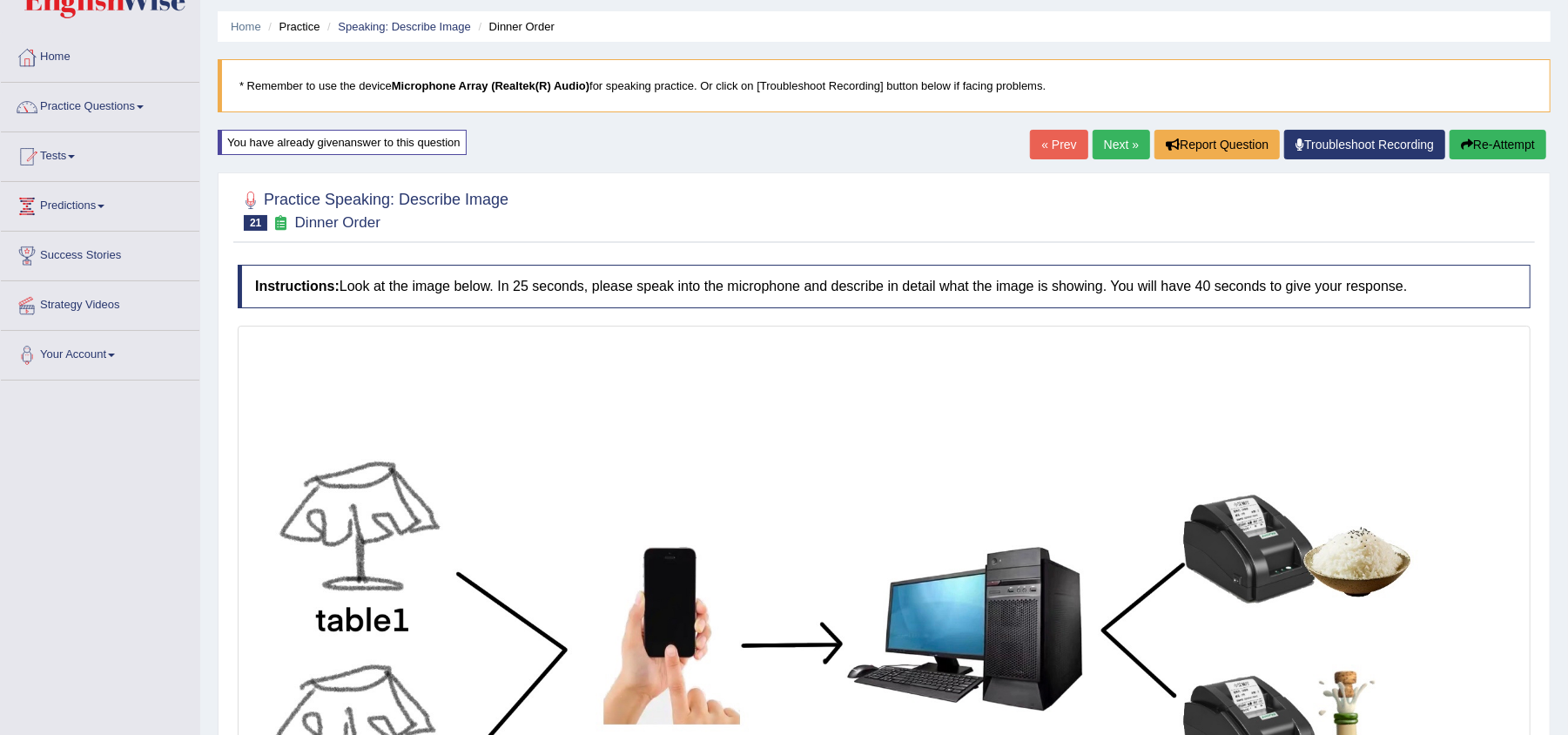
click at [1484, 141] on button "Re-Attempt" at bounding box center [1498, 144] width 97 height 29
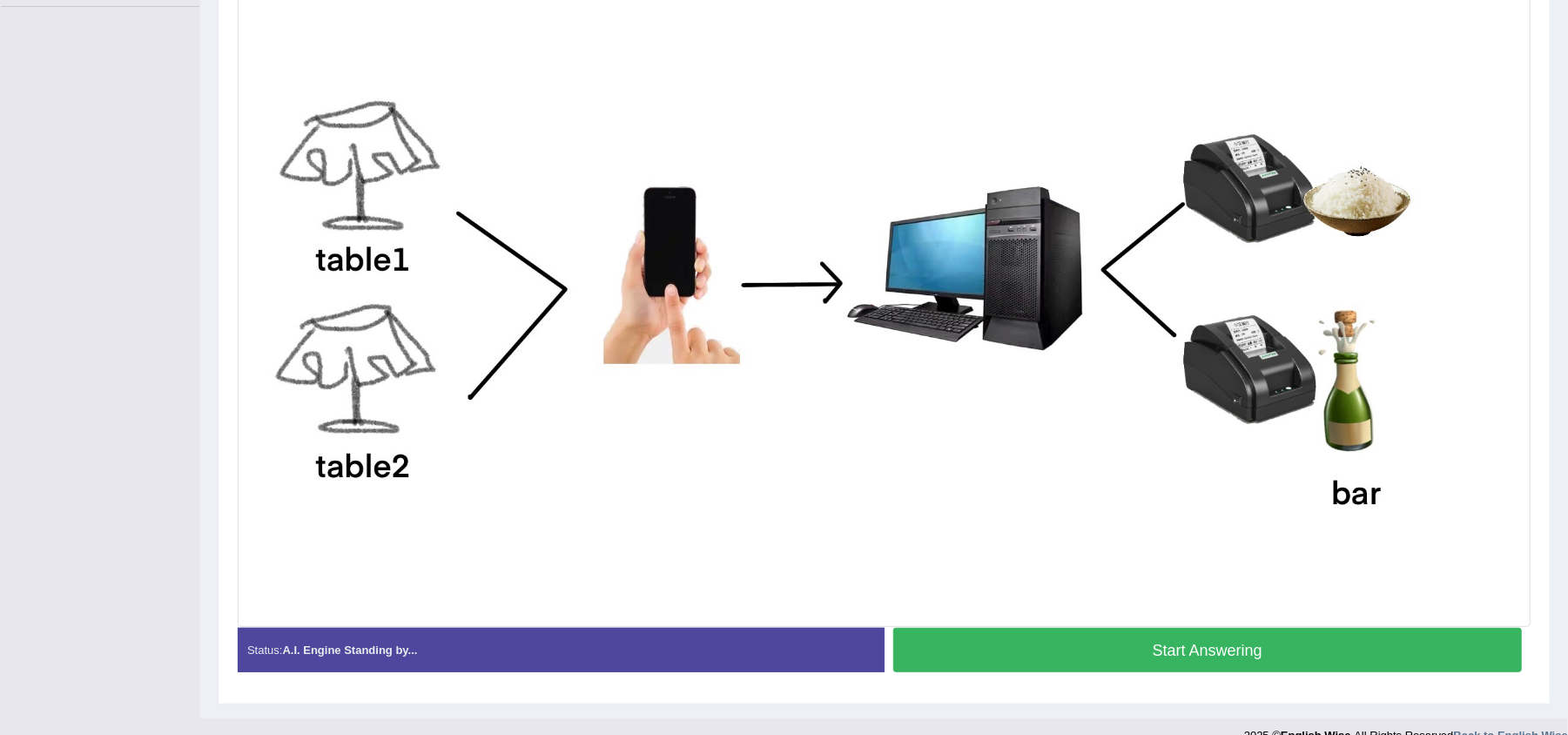
click at [1130, 631] on button "Start Answering" at bounding box center [1207, 650] width 629 height 45
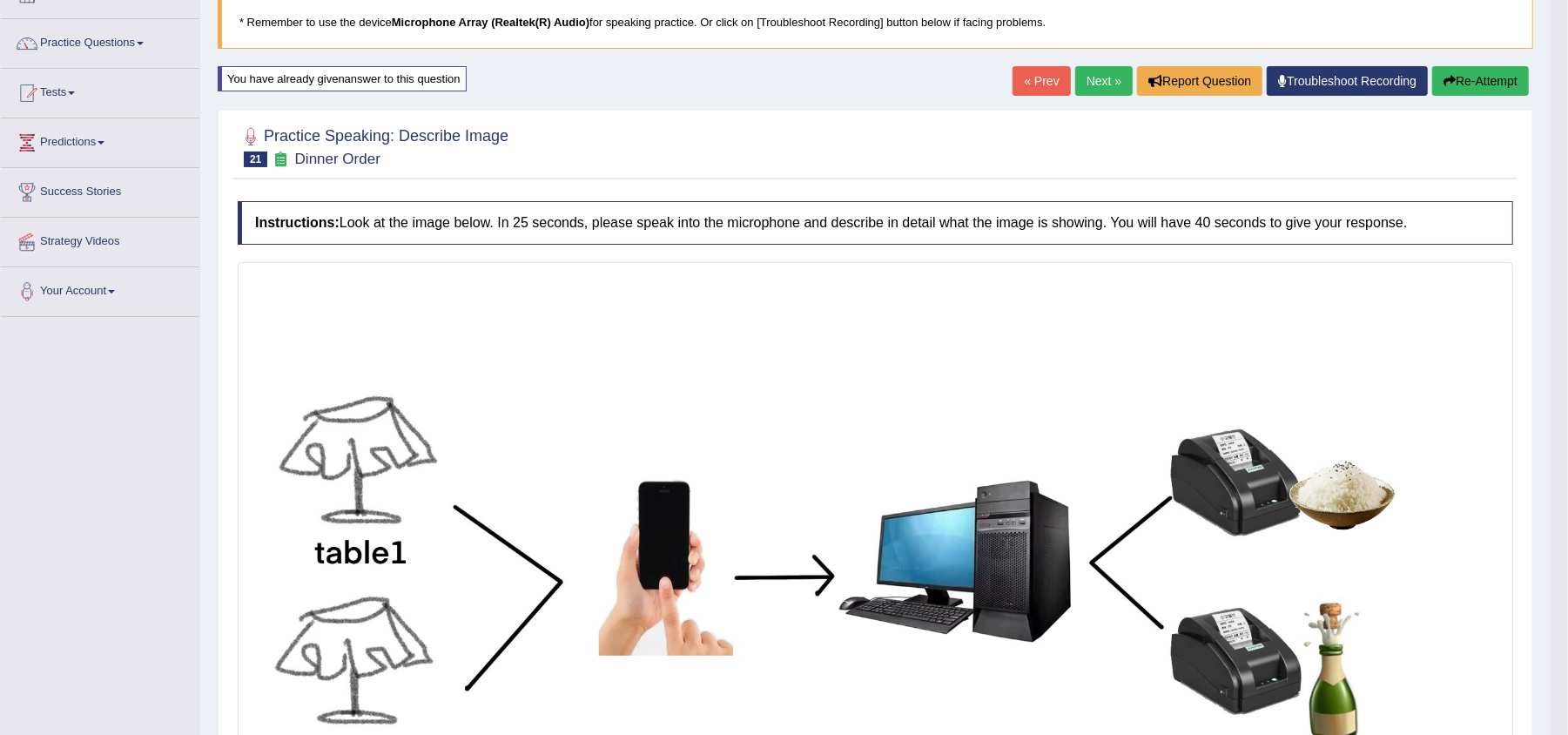
scroll to position [115, 0]
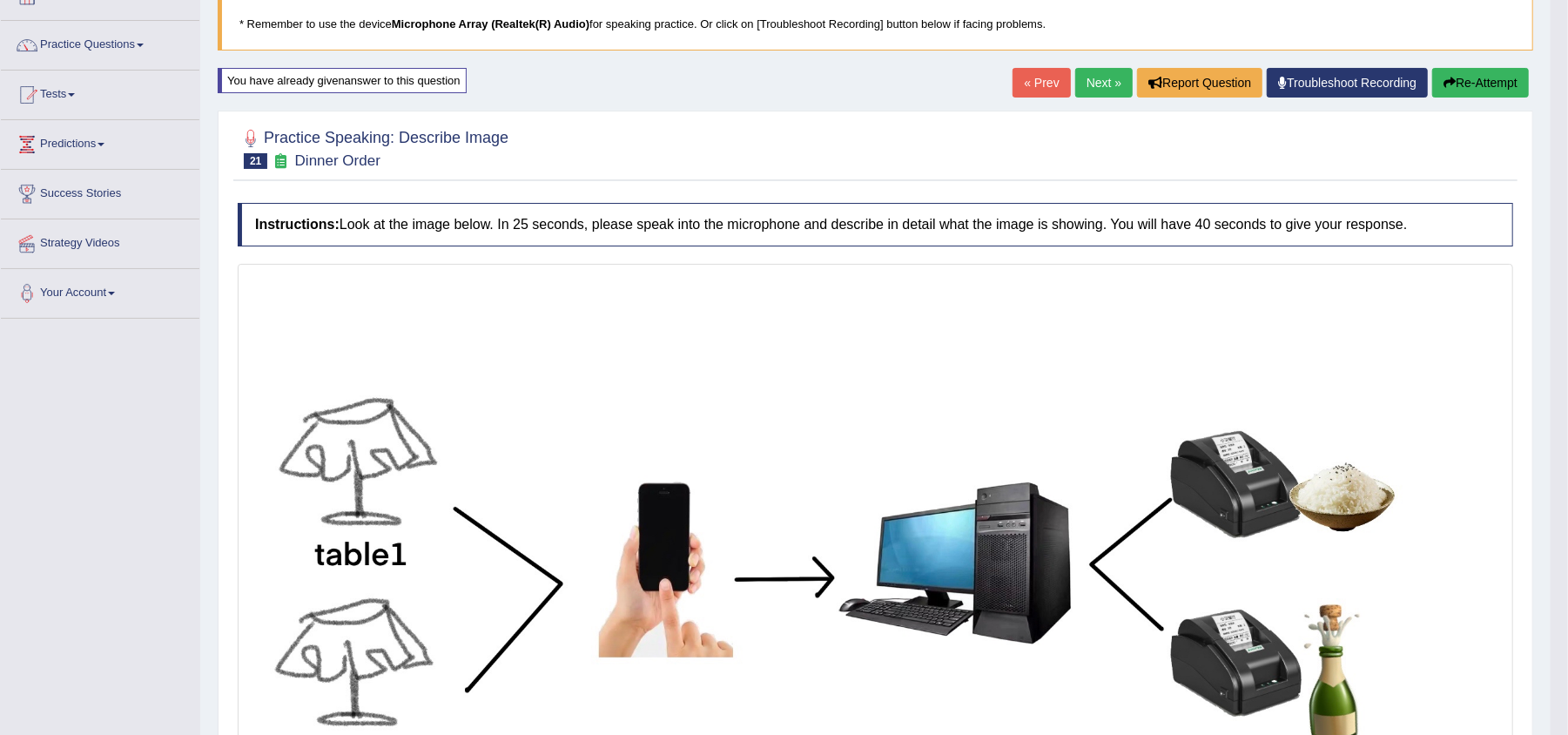
click at [1081, 88] on link "Next »" at bounding box center [1104, 83] width 58 height 29
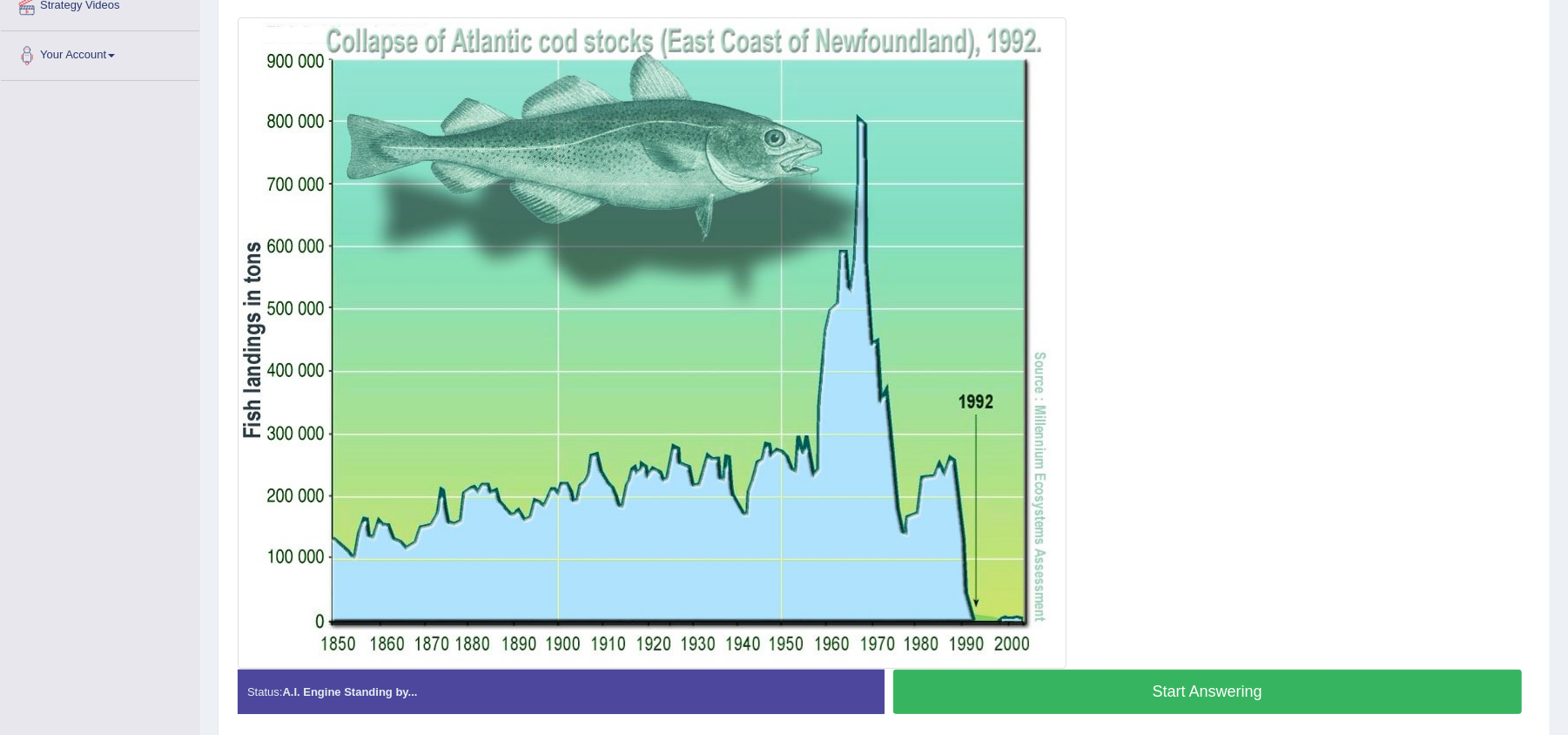
scroll to position [357, 0]
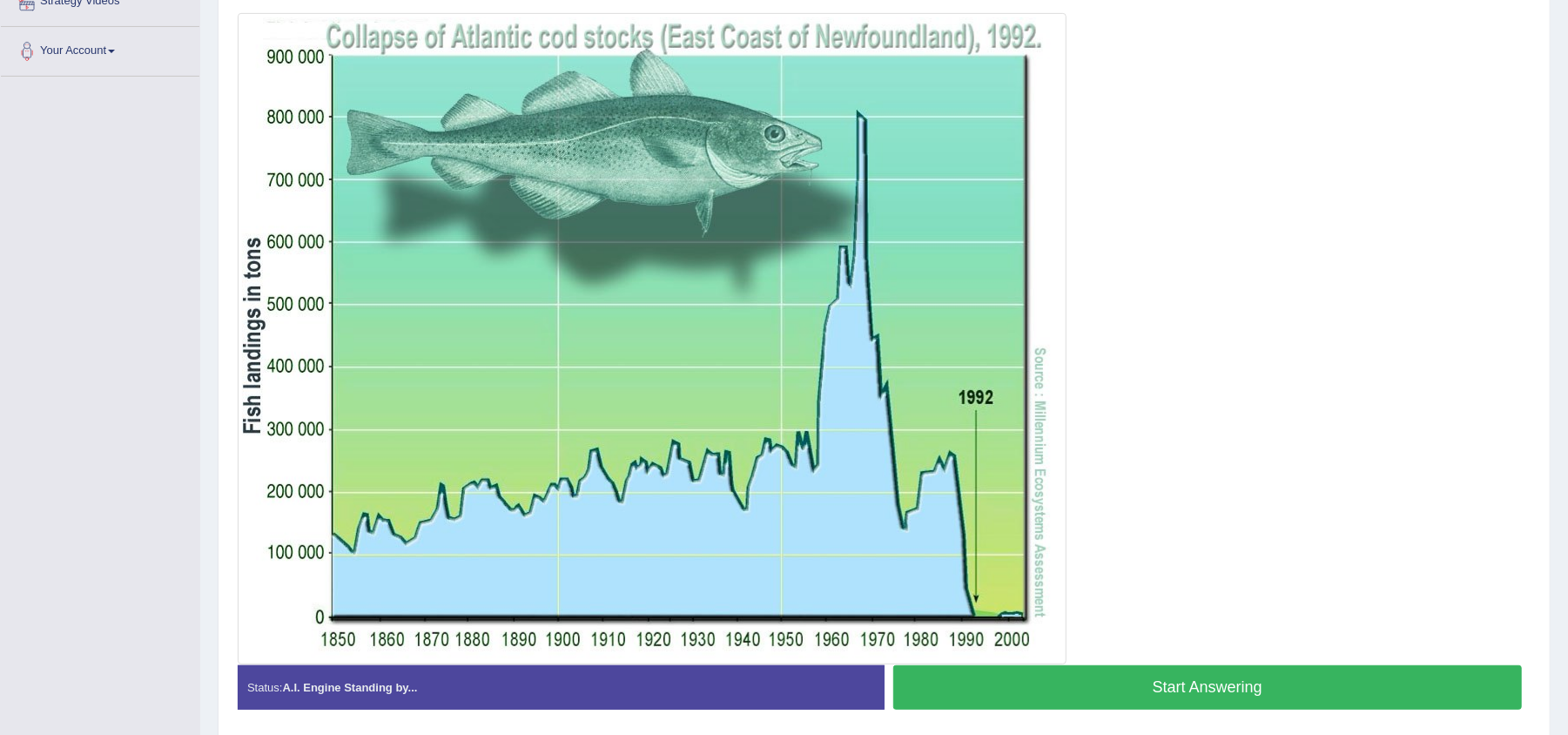
click at [1567, 352] on html "Toggle navigation Home Practice Questions Speaking Practice Read Aloud Repeat S…" at bounding box center [784, 10] width 1568 height 735
click at [1164, 680] on button "Start Answering" at bounding box center [1207, 688] width 629 height 45
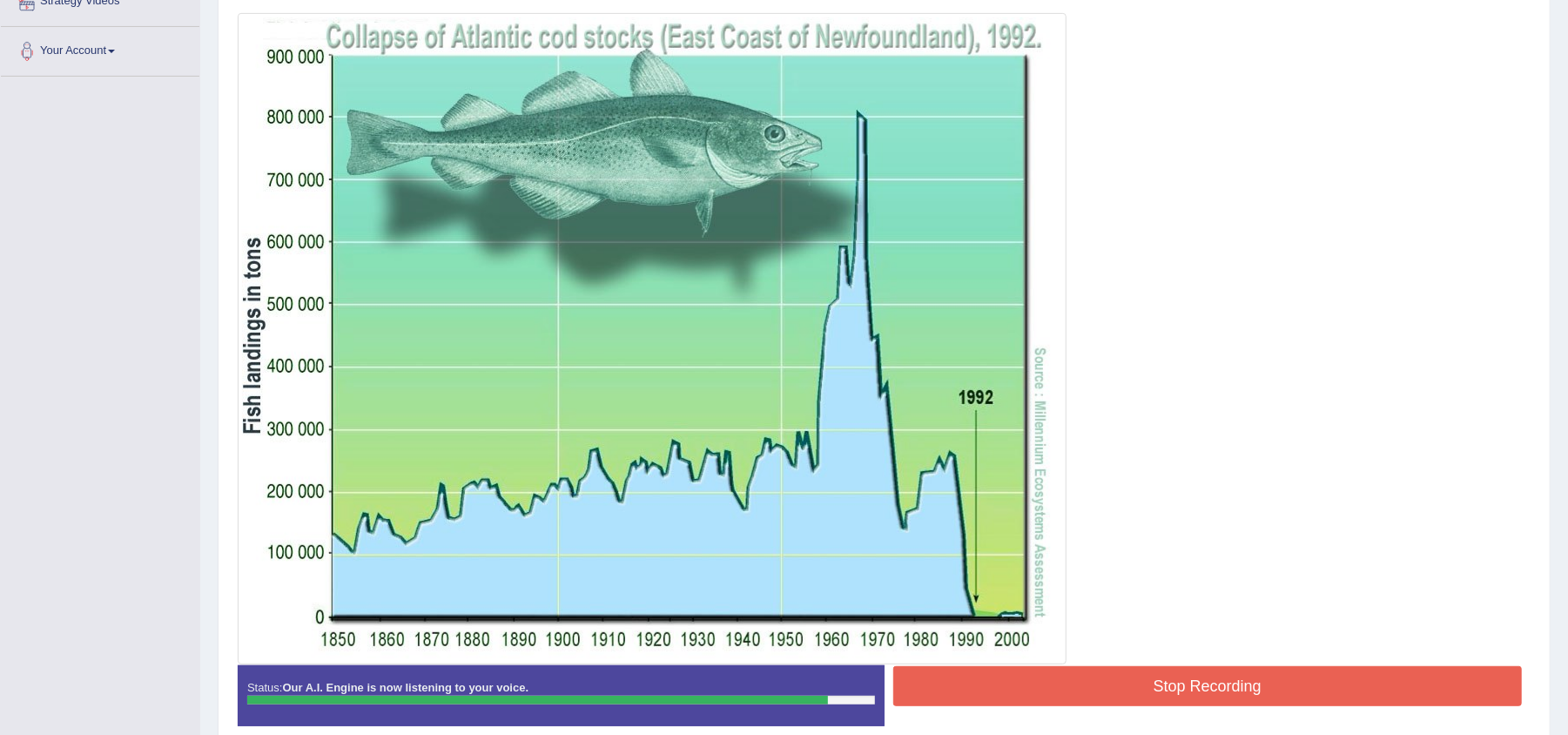
click at [1164, 680] on button "Stop Recording" at bounding box center [1207, 687] width 629 height 40
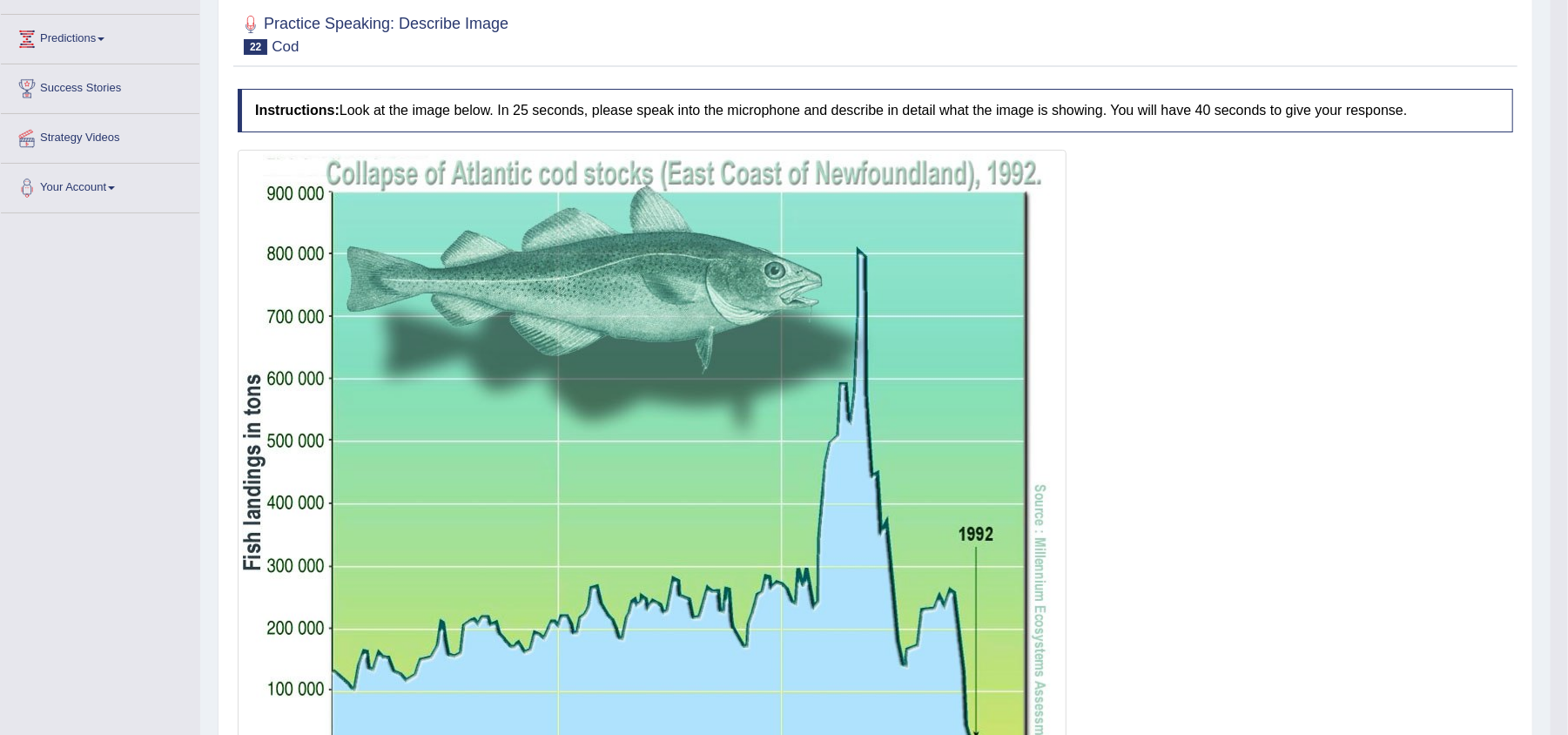
scroll to position [0, 0]
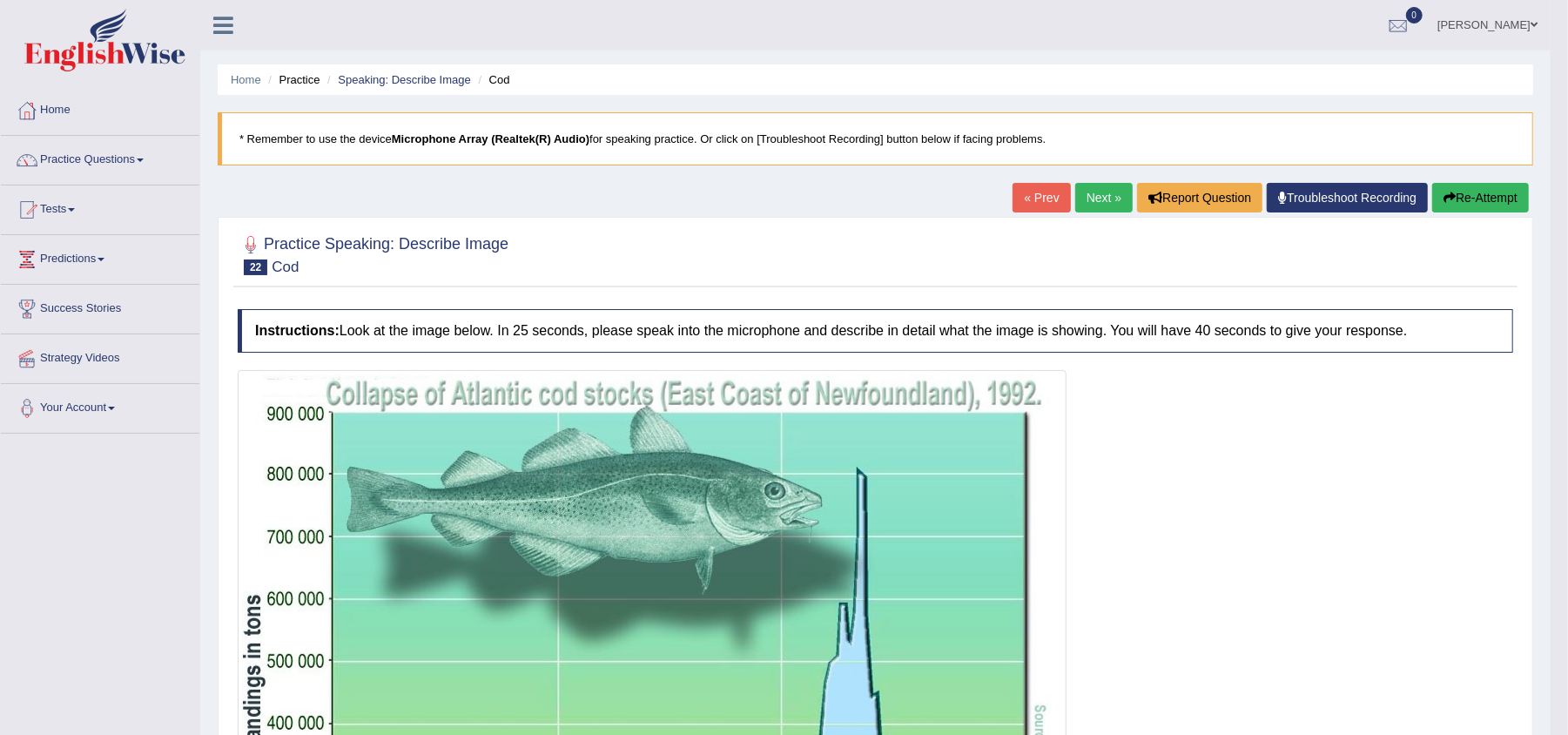
click at [1468, 194] on button "Re-Attempt" at bounding box center [1481, 198] width 97 height 29
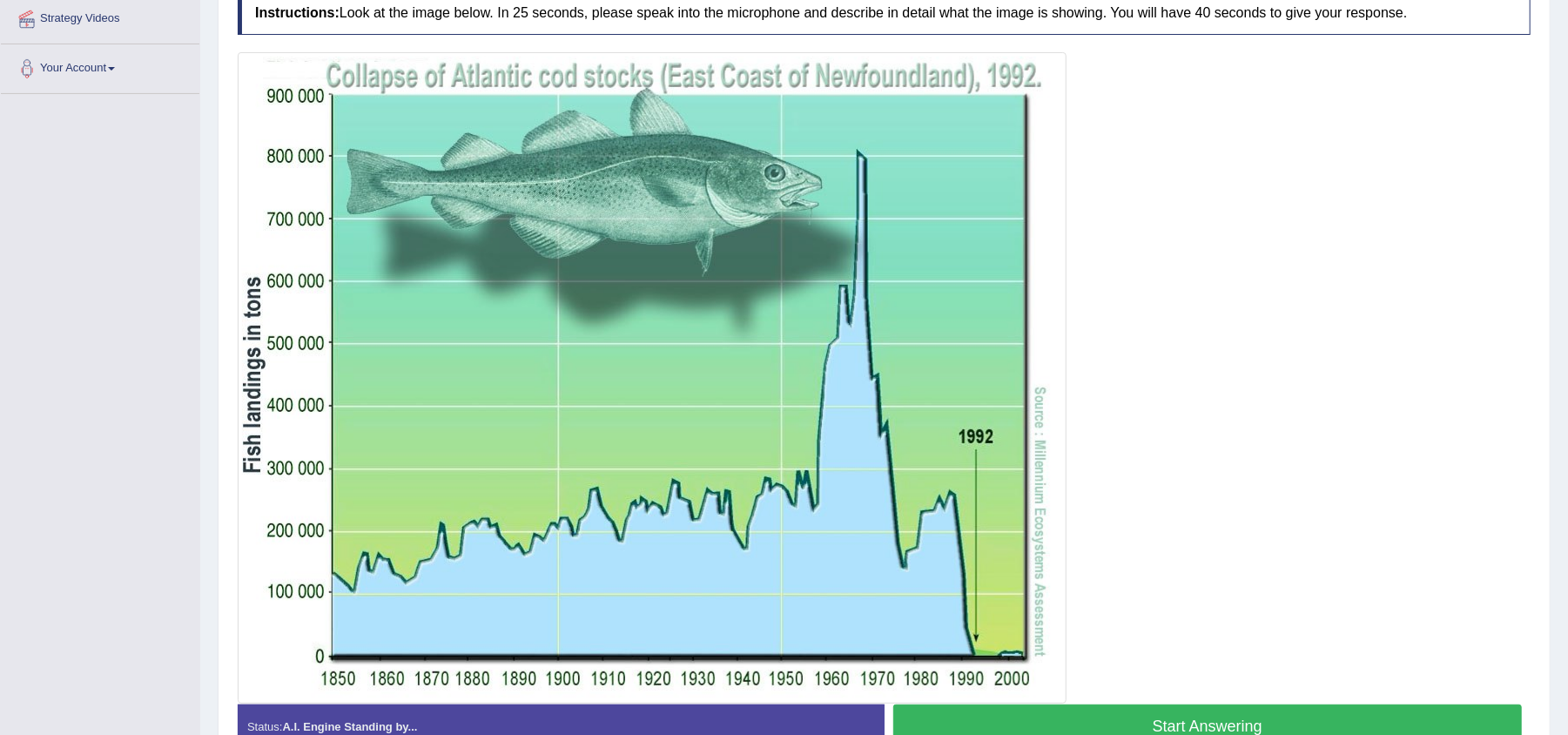
scroll to position [338, 0]
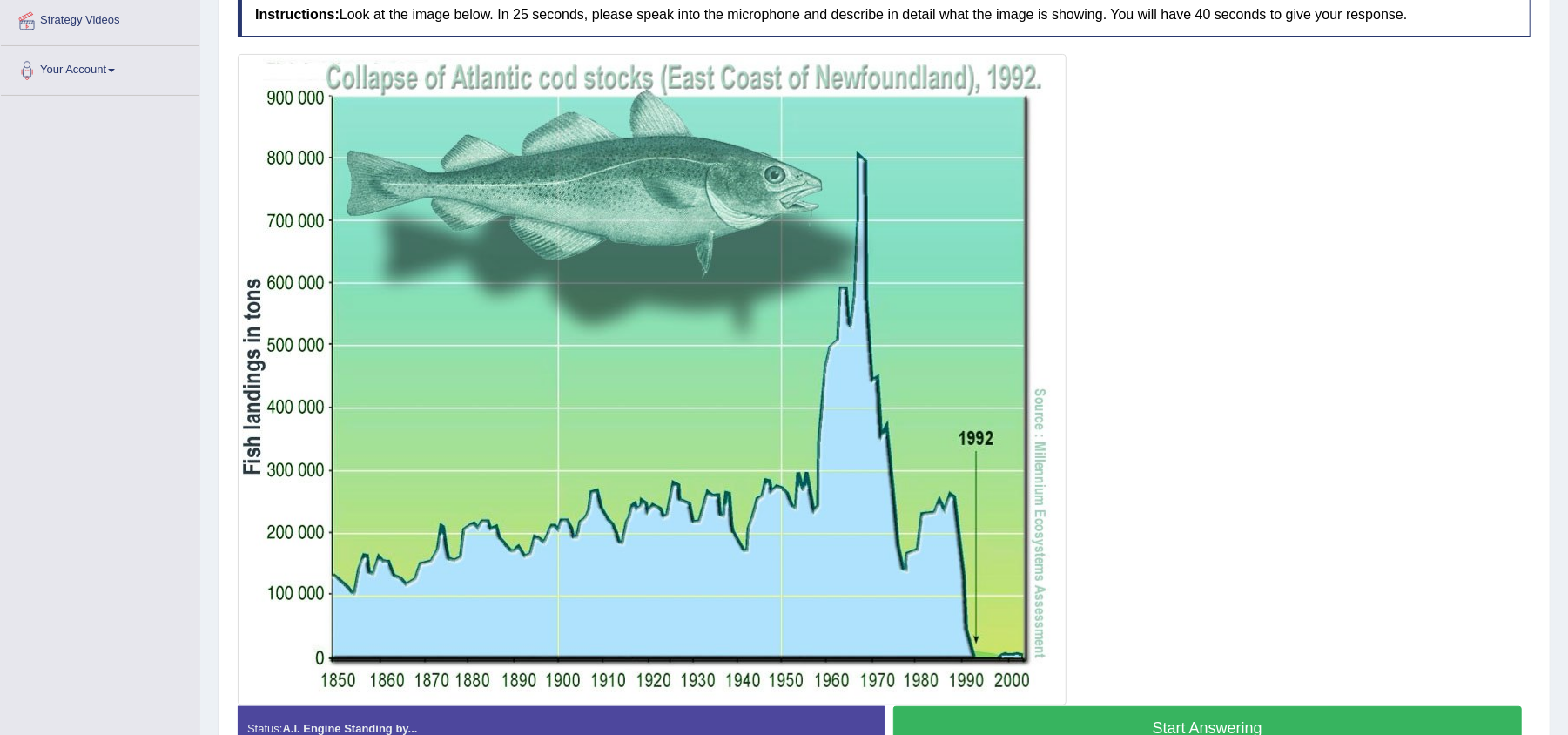
click at [1210, 723] on button "Start Answering" at bounding box center [1207, 728] width 629 height 45
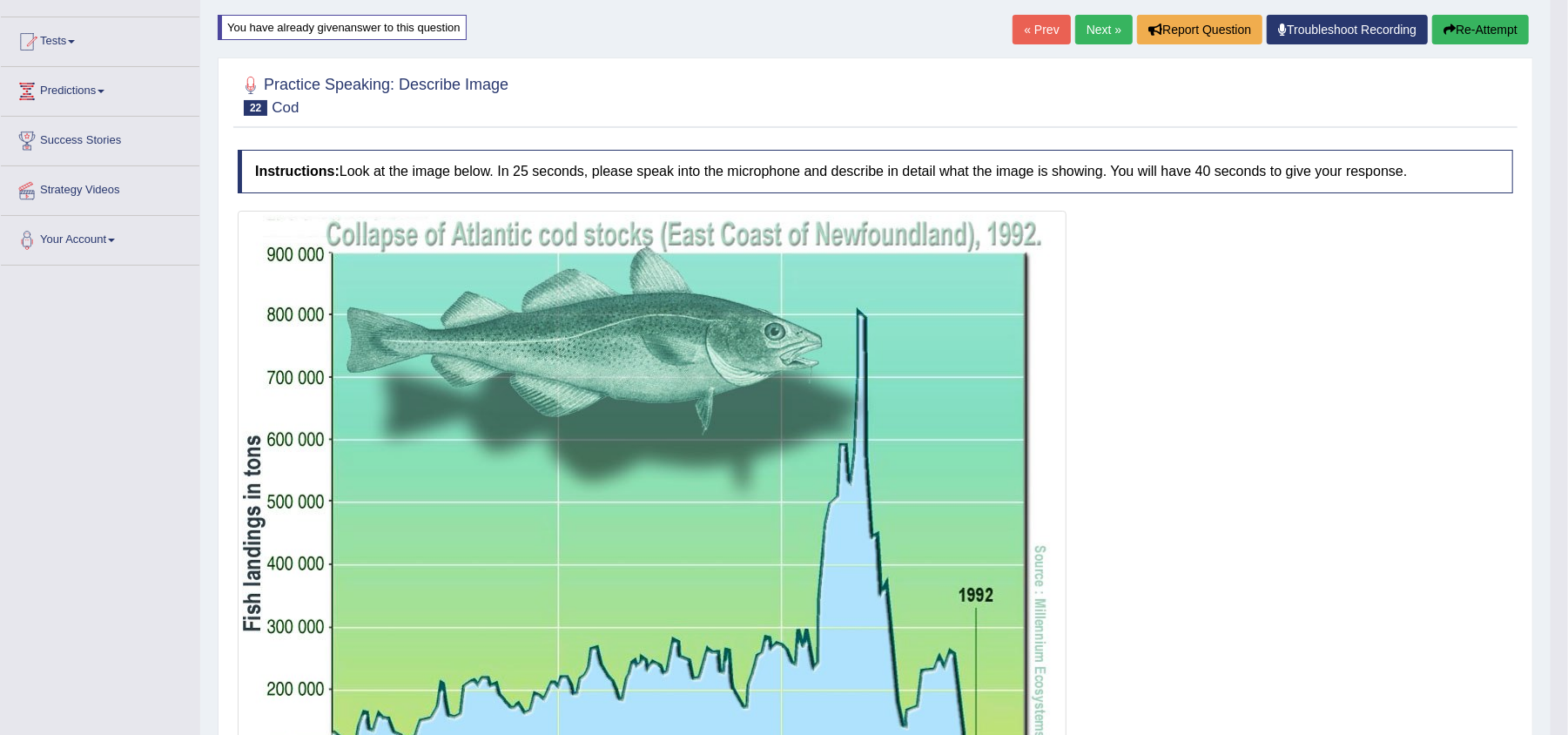
scroll to position [171, 0]
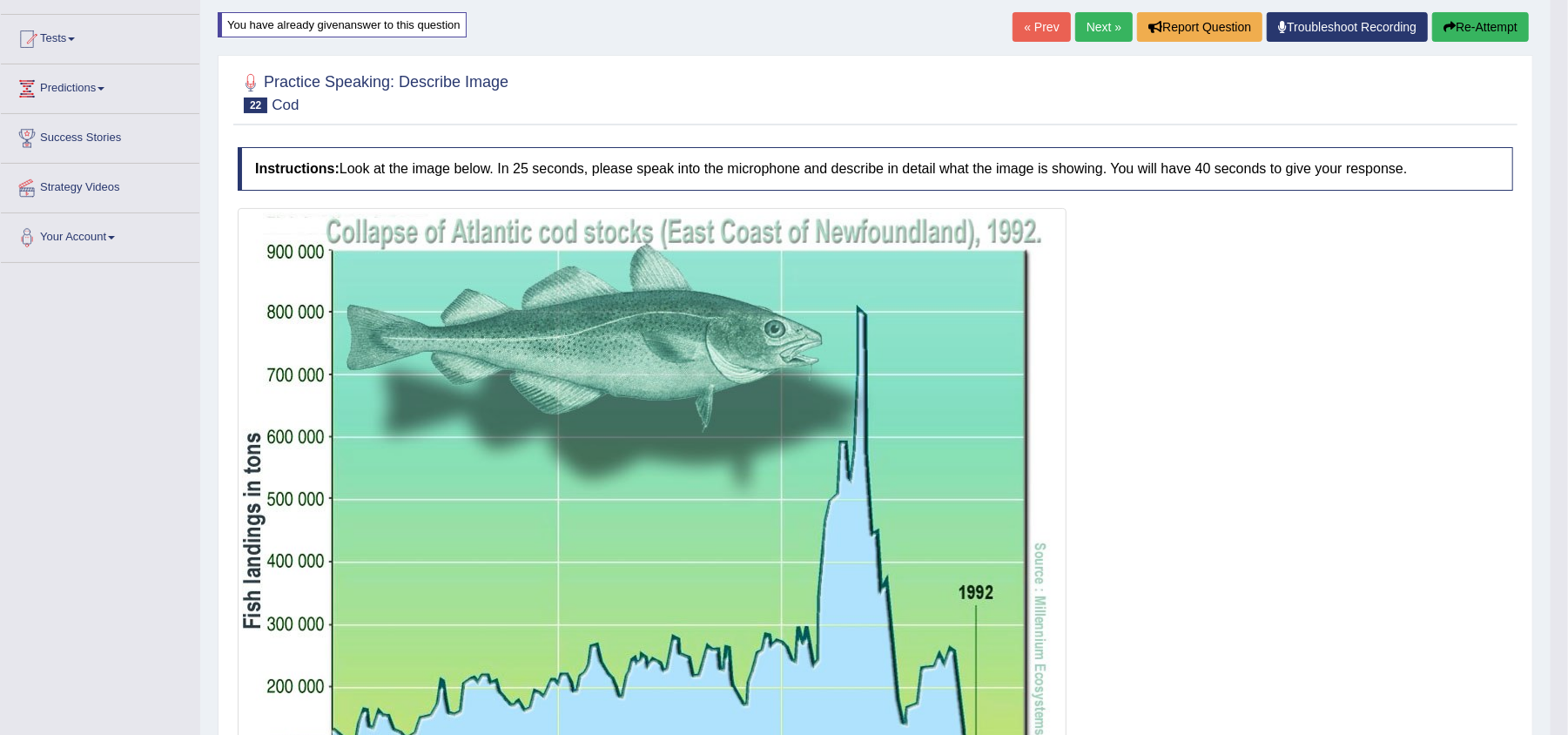
click at [1464, 22] on button "Re-Attempt" at bounding box center [1481, 27] width 97 height 29
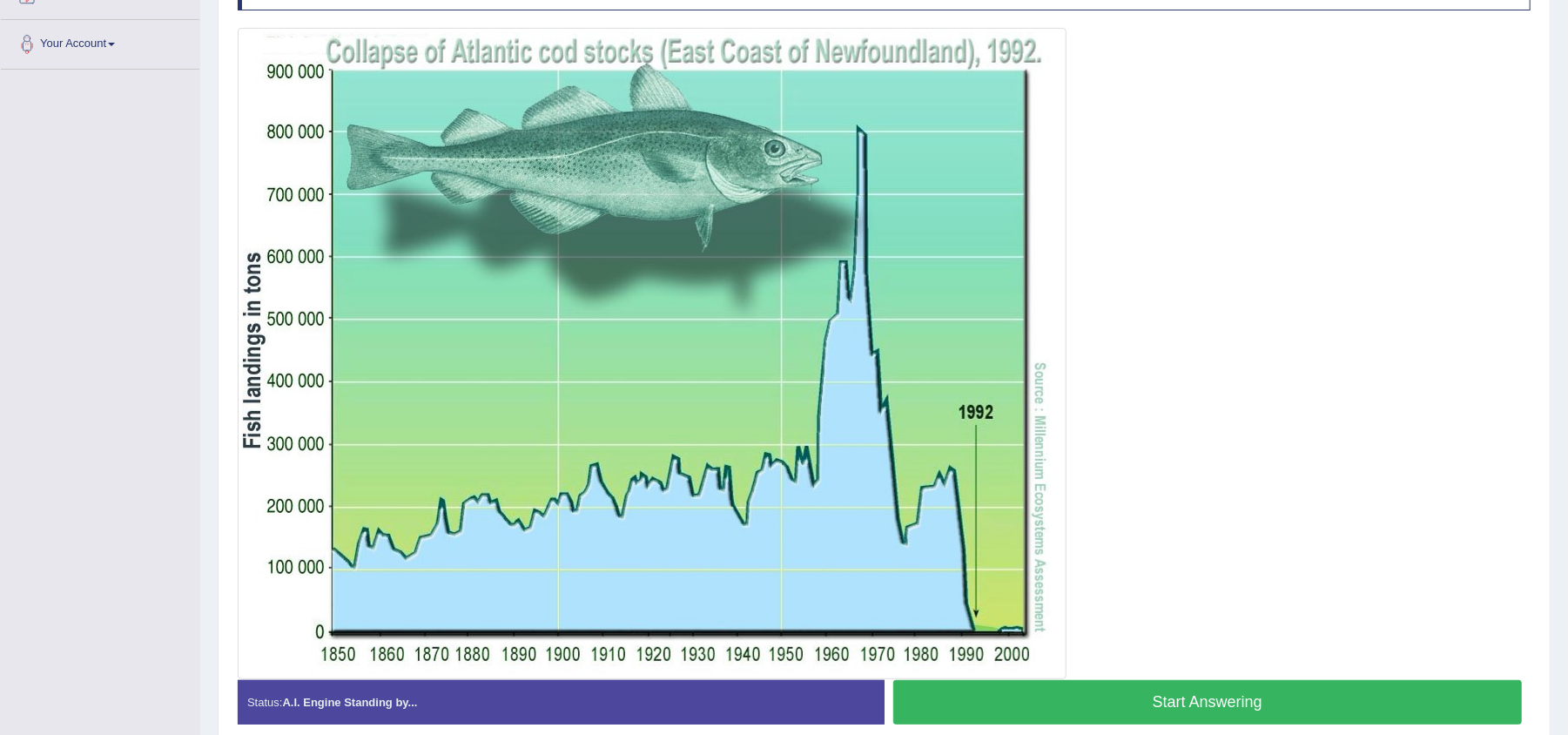
scroll to position [366, 0]
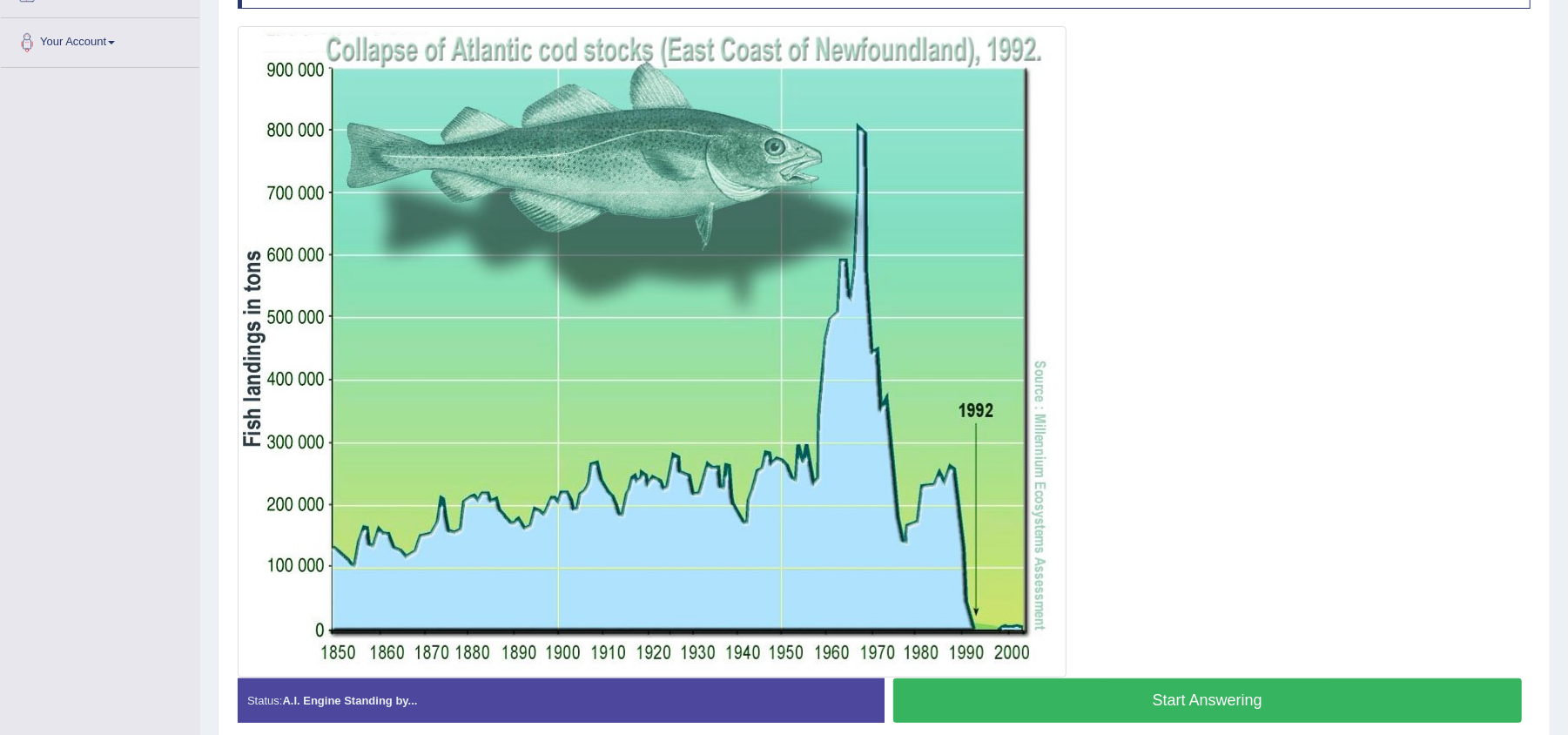
click at [1102, 700] on button "Start Answering" at bounding box center [1207, 701] width 629 height 45
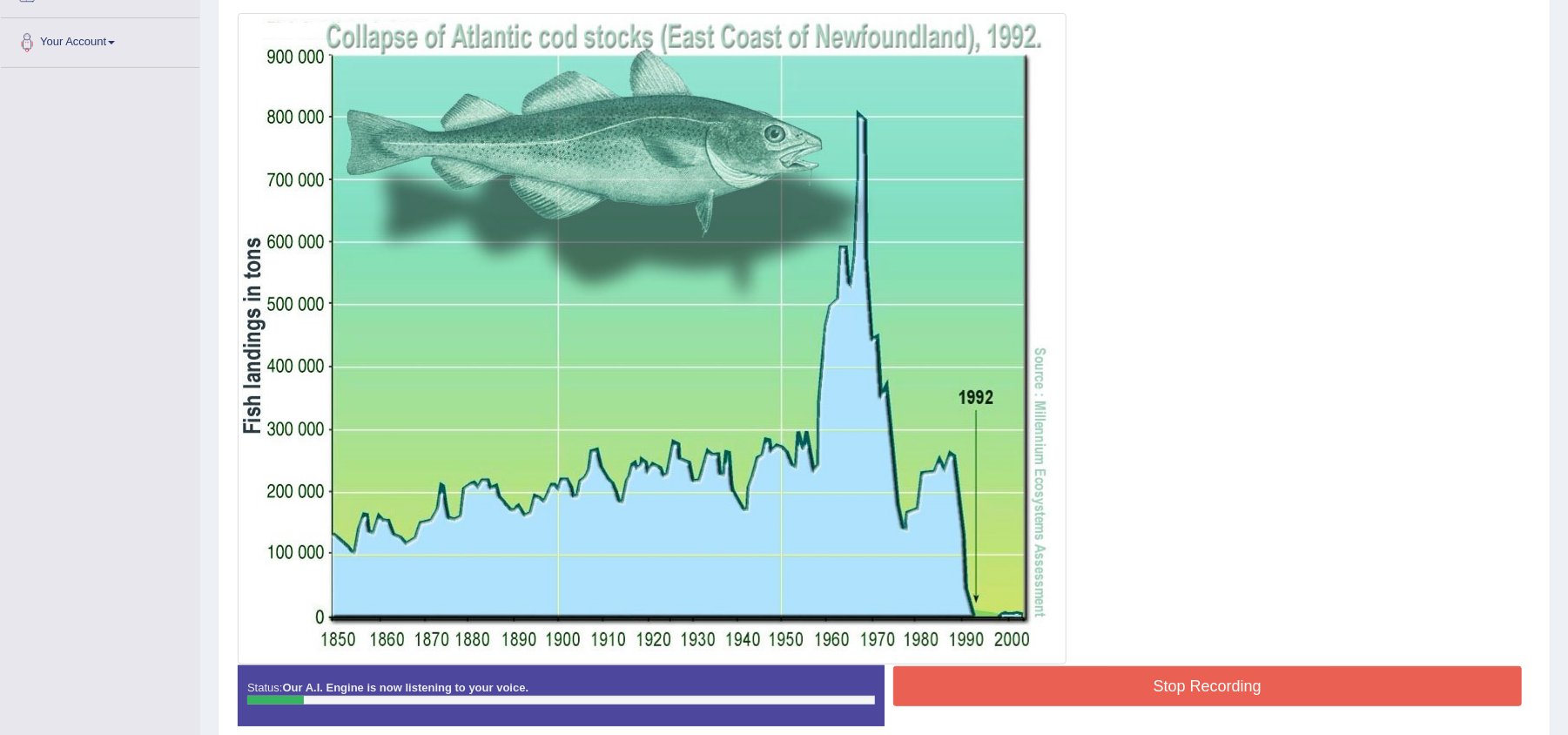
click at [1102, 700] on button "Stop Recording" at bounding box center [1207, 687] width 629 height 40
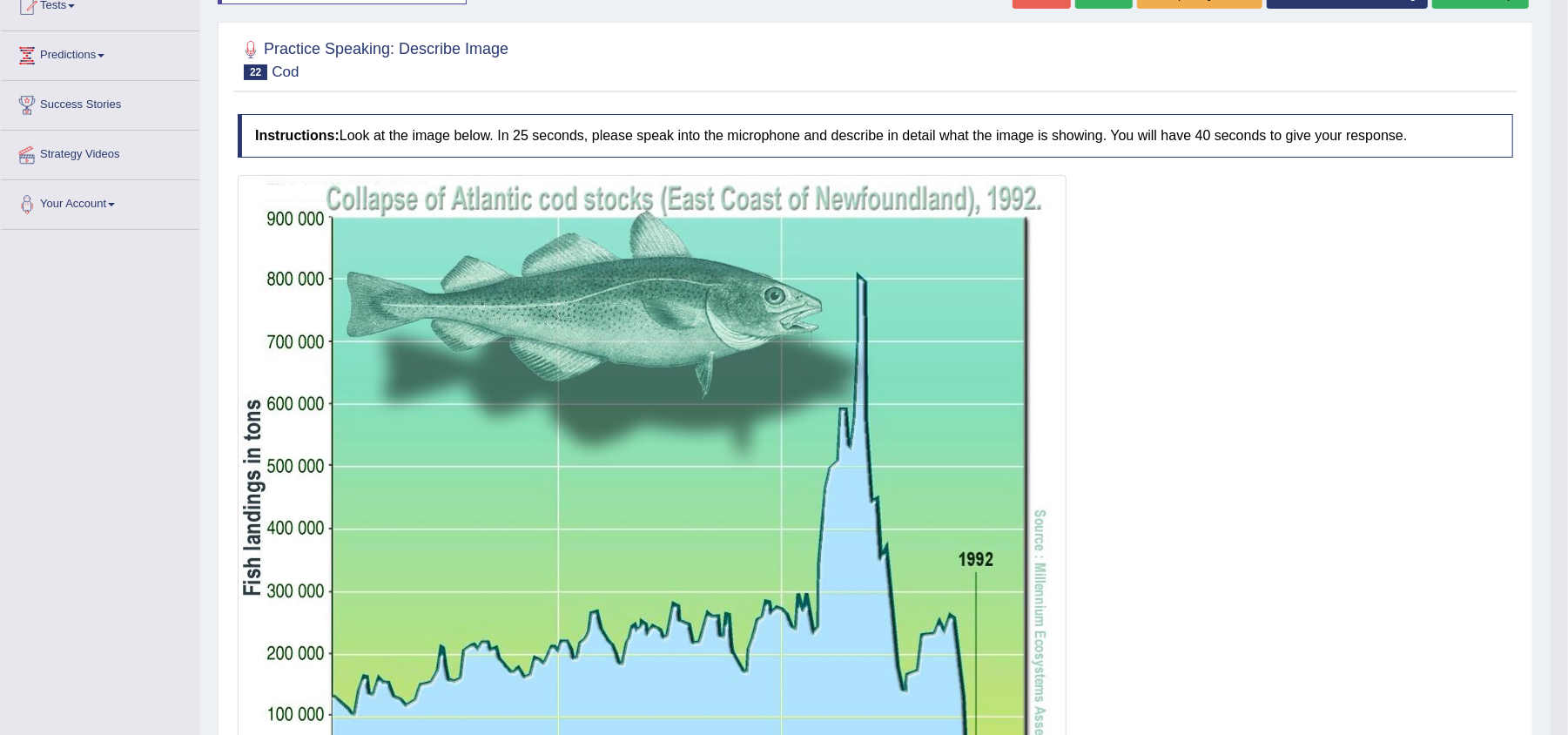
scroll to position [175, 0]
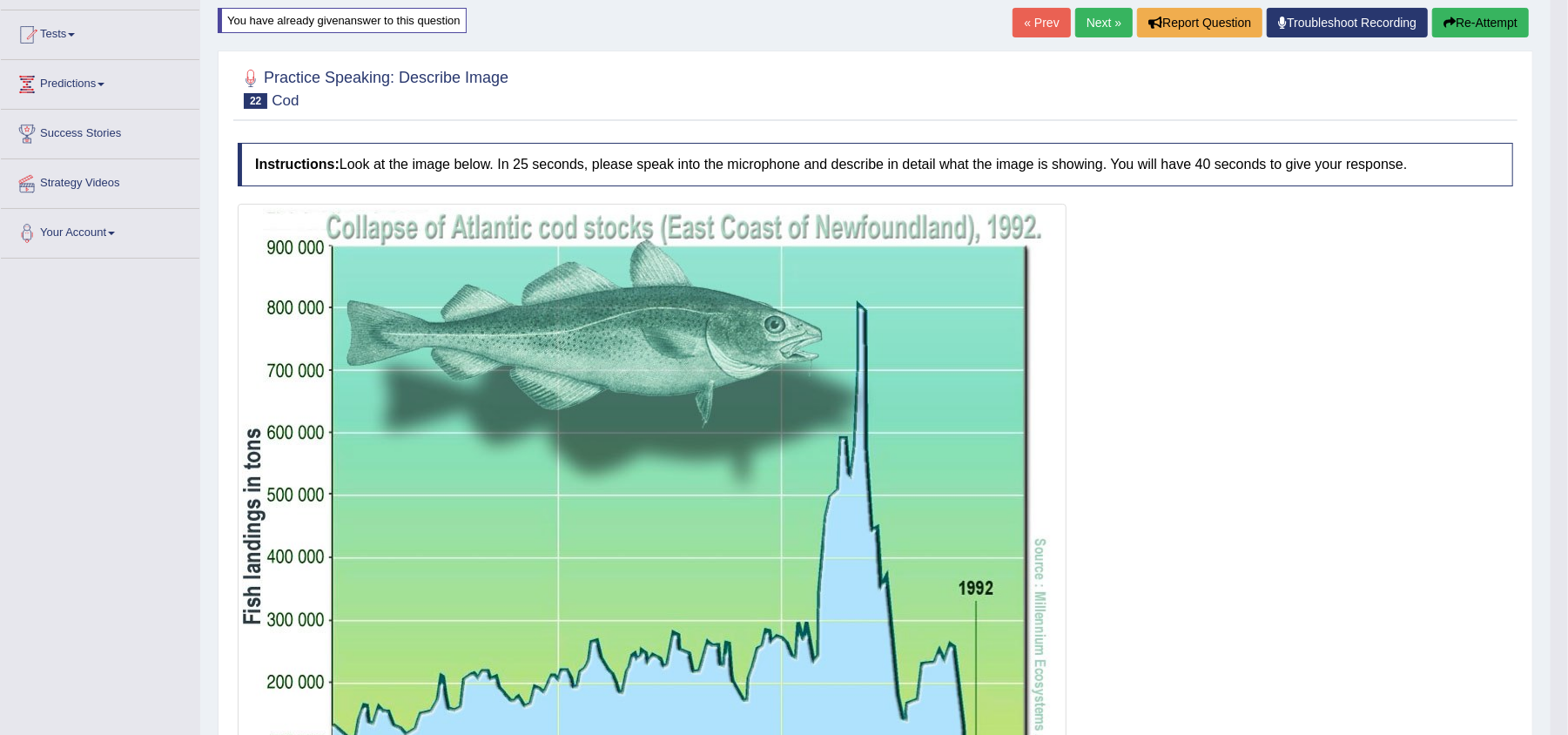
click at [1474, 14] on button "Re-Attempt" at bounding box center [1481, 22] width 97 height 29
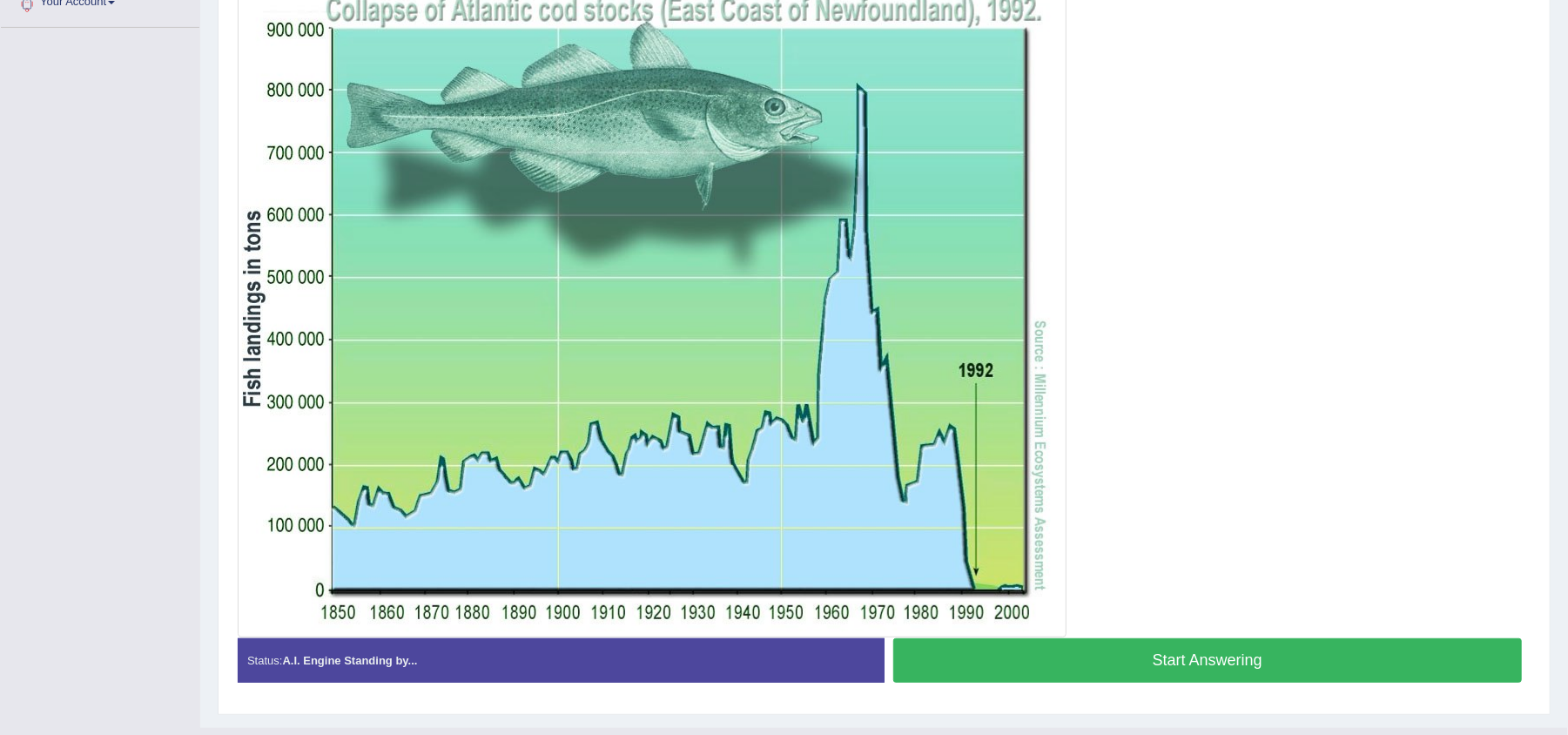
scroll to position [408, 0]
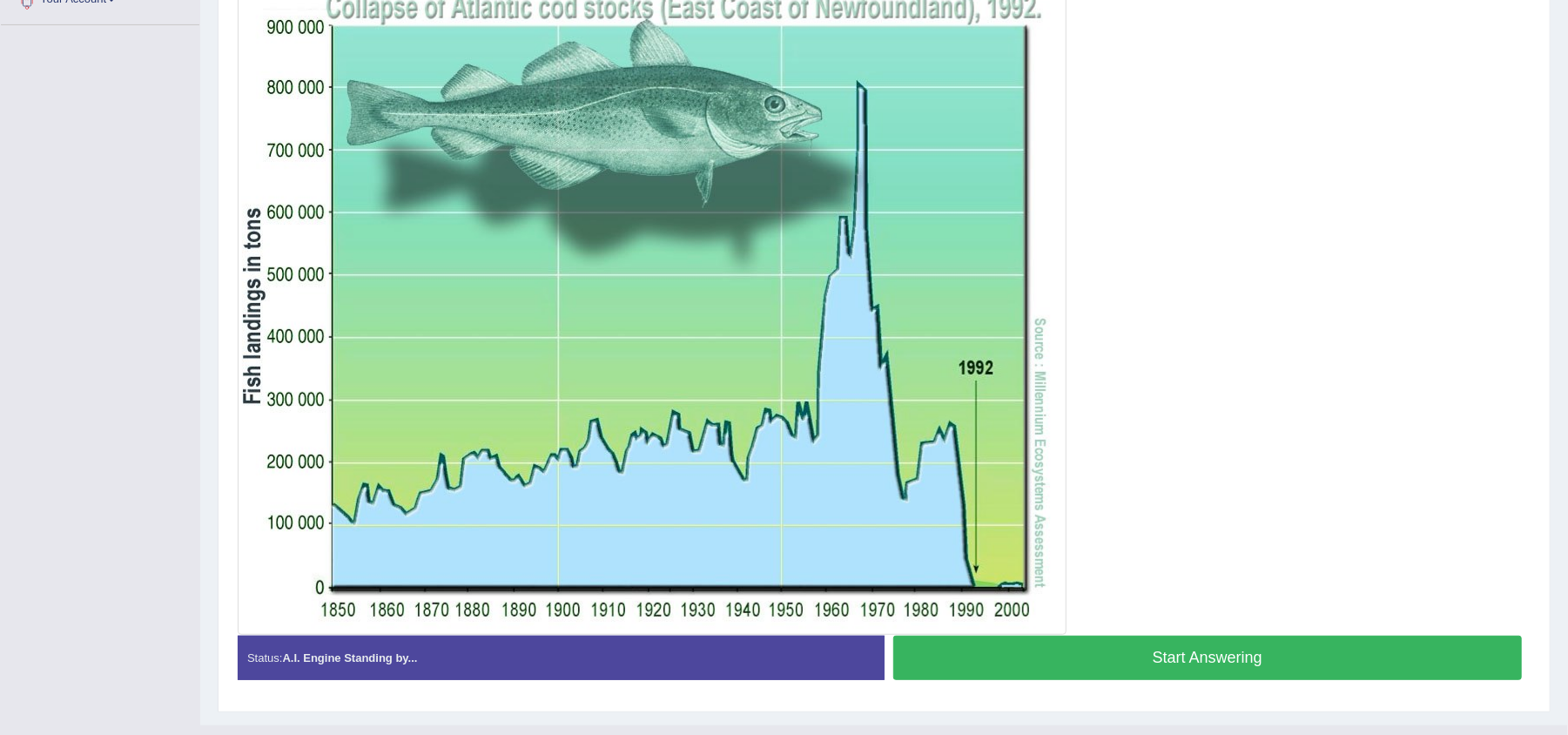
click at [1208, 657] on button "Start Answering" at bounding box center [1207, 658] width 629 height 45
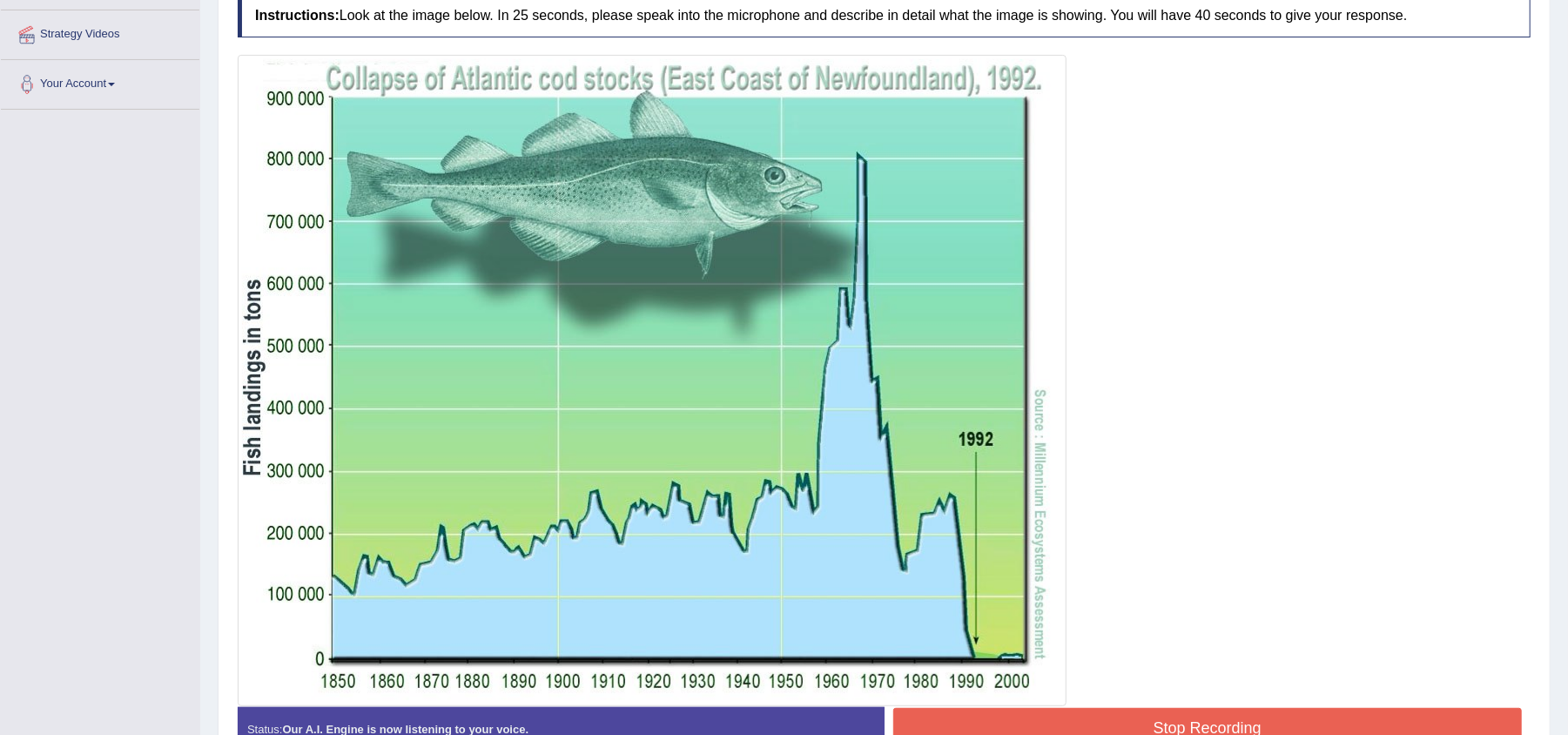
scroll to position [290, 0]
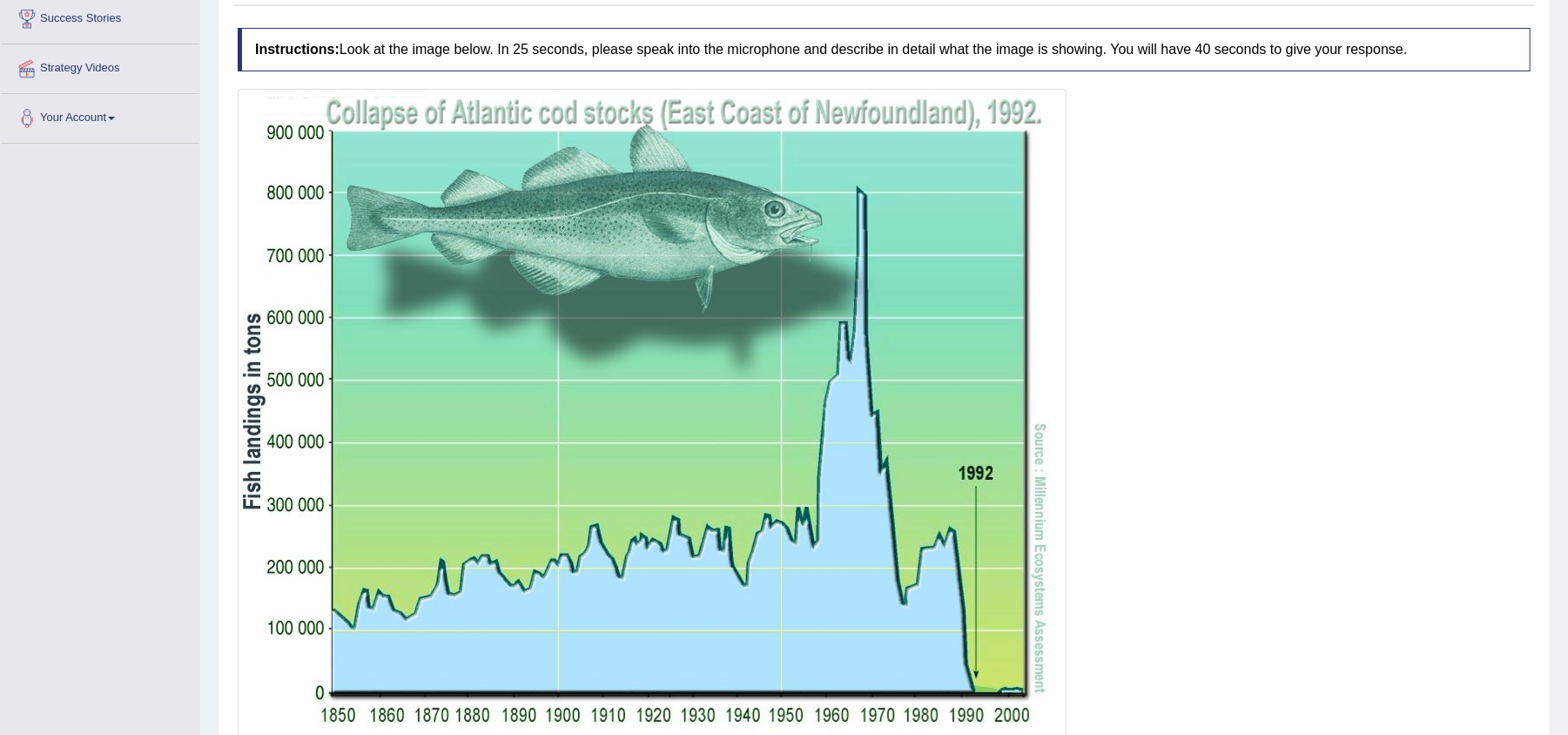
drag, startPoint x: 1063, startPoint y: 413, endPoint x: 1129, endPoint y: 551, distance: 153.0
click at [1129, 551] on div at bounding box center [884, 415] width 1293 height 651
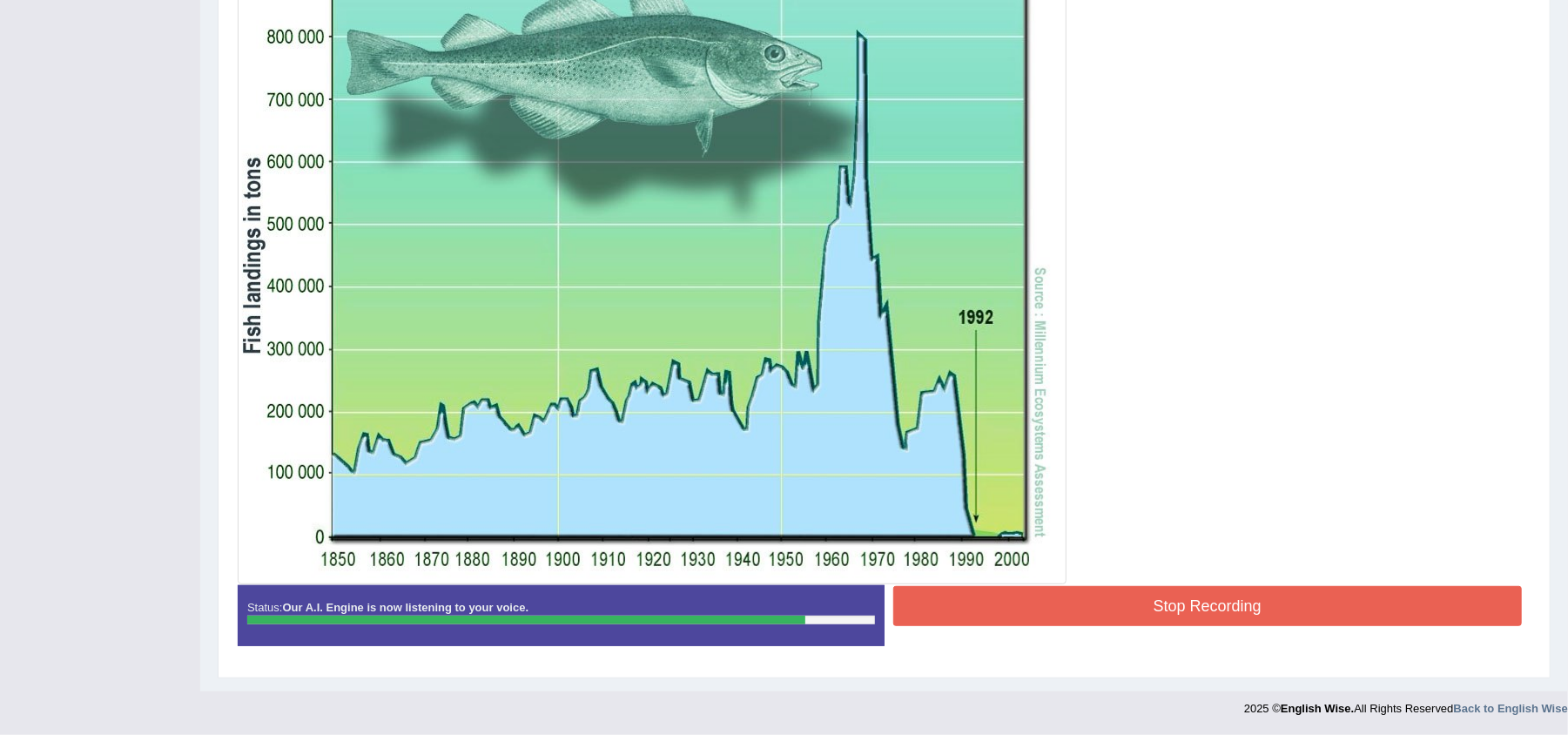
click at [985, 600] on button "Stop Recording" at bounding box center [1207, 606] width 629 height 40
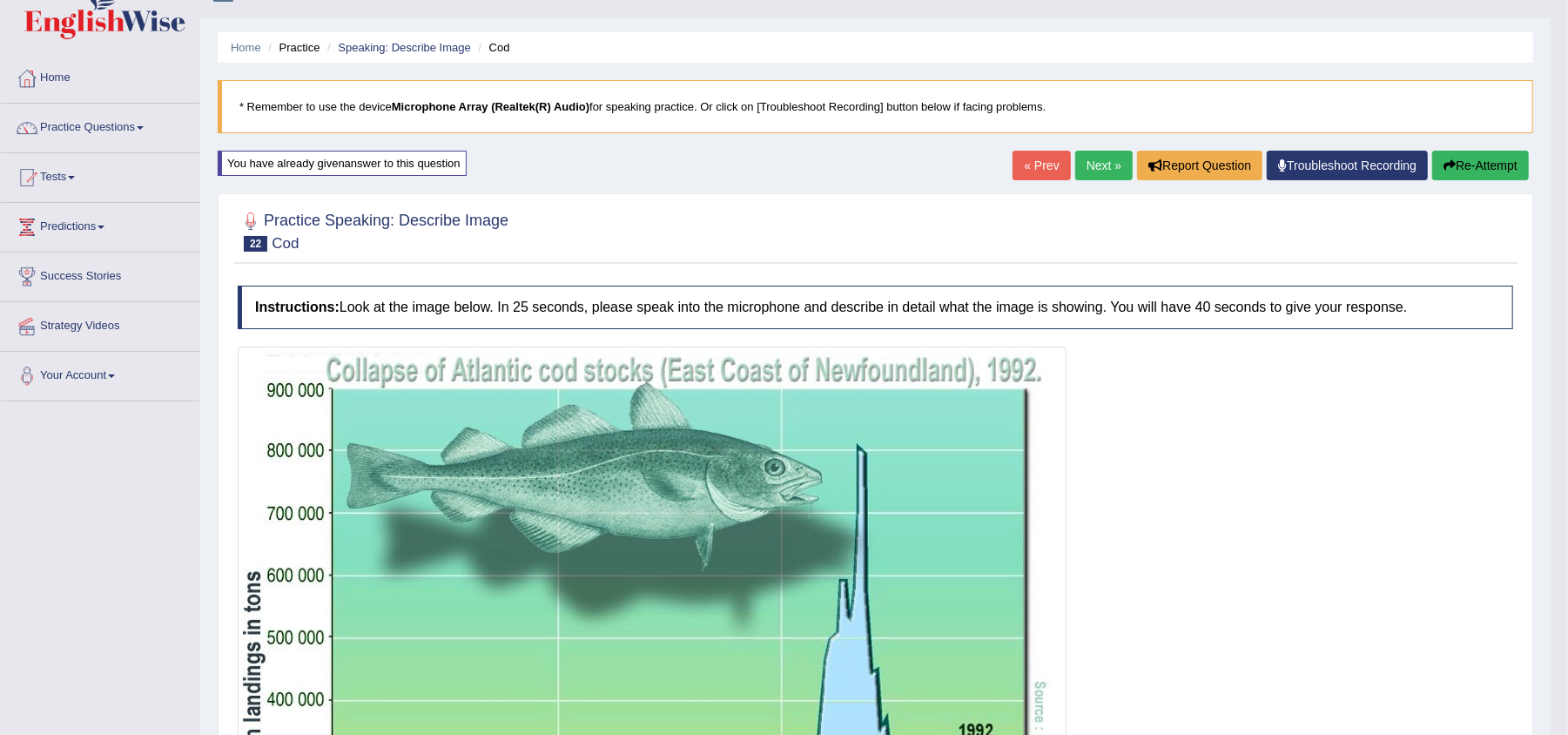
scroll to position [16, 0]
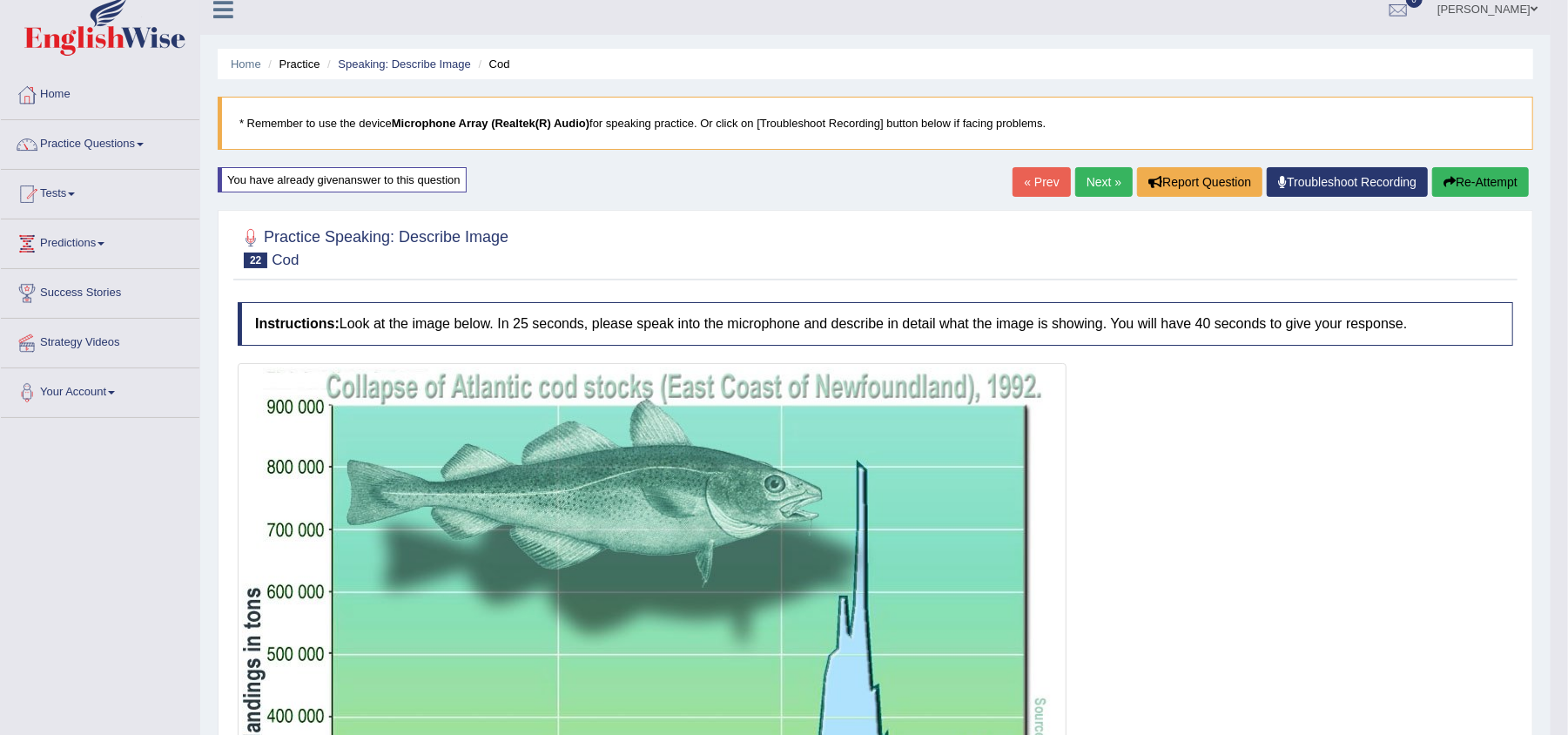
click at [1473, 173] on button "Re-Attempt" at bounding box center [1481, 181] width 97 height 29
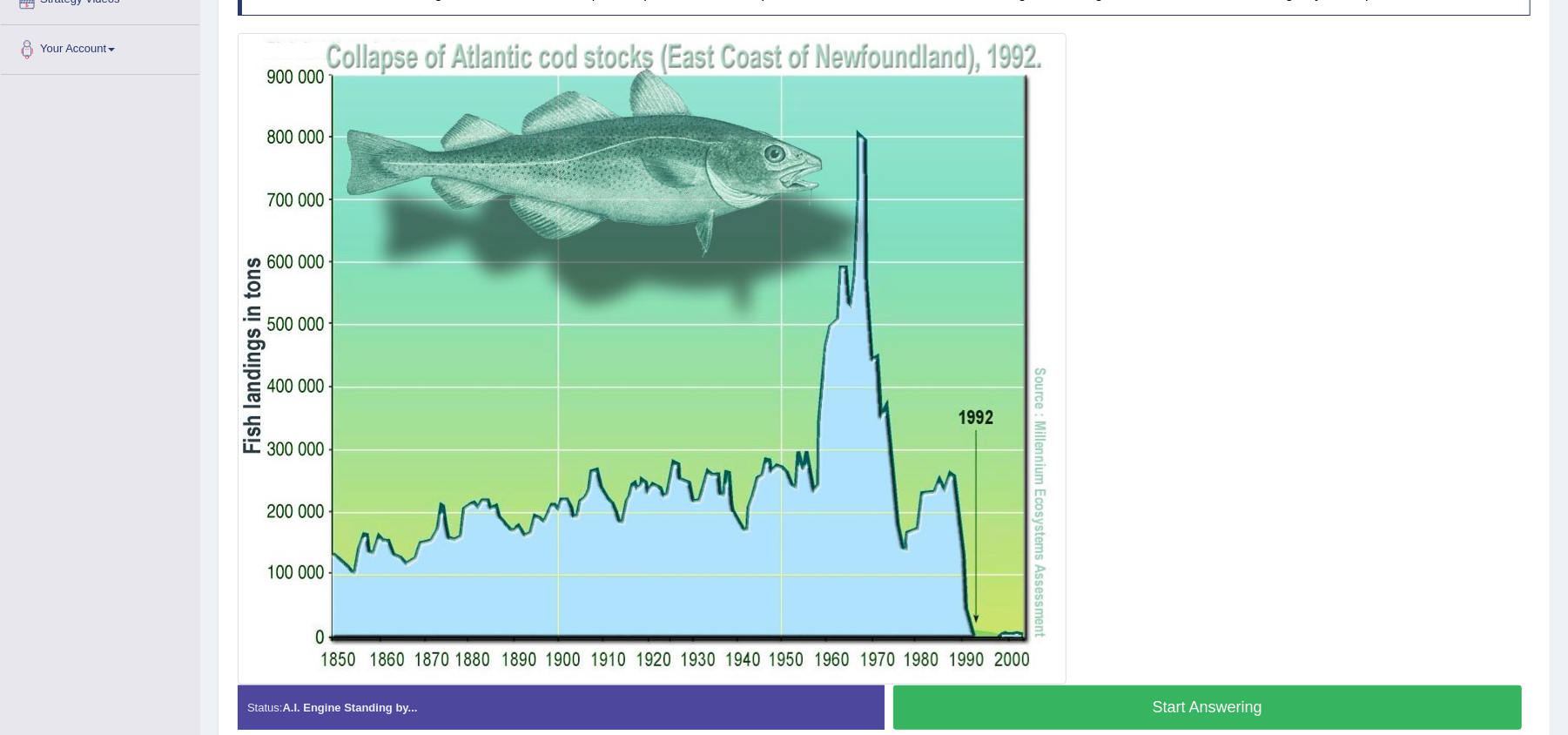
scroll to position [363, 0]
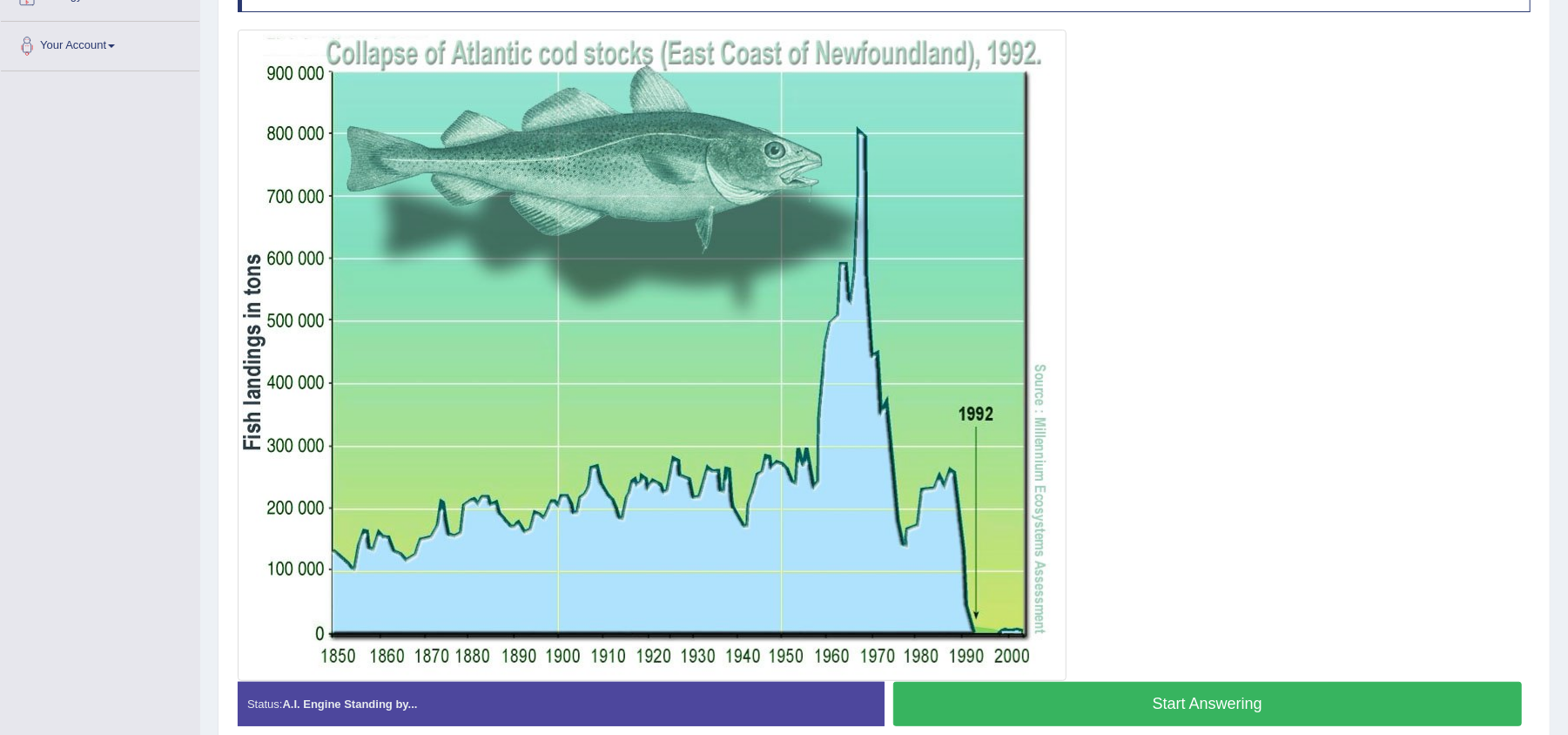
click at [1219, 704] on button "Start Answering" at bounding box center [1207, 704] width 629 height 45
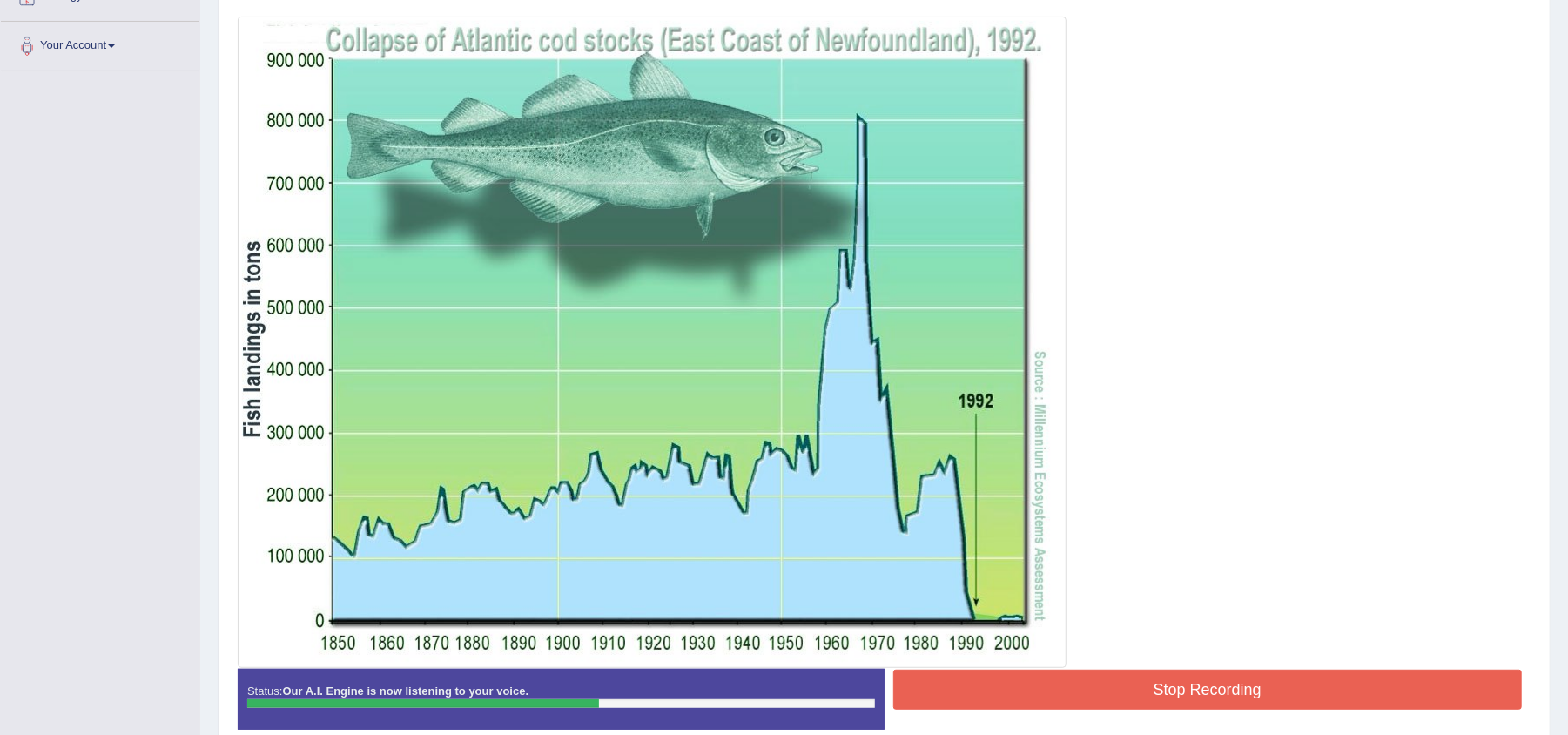
click at [1219, 704] on button "Stop Recording" at bounding box center [1207, 689] width 629 height 40
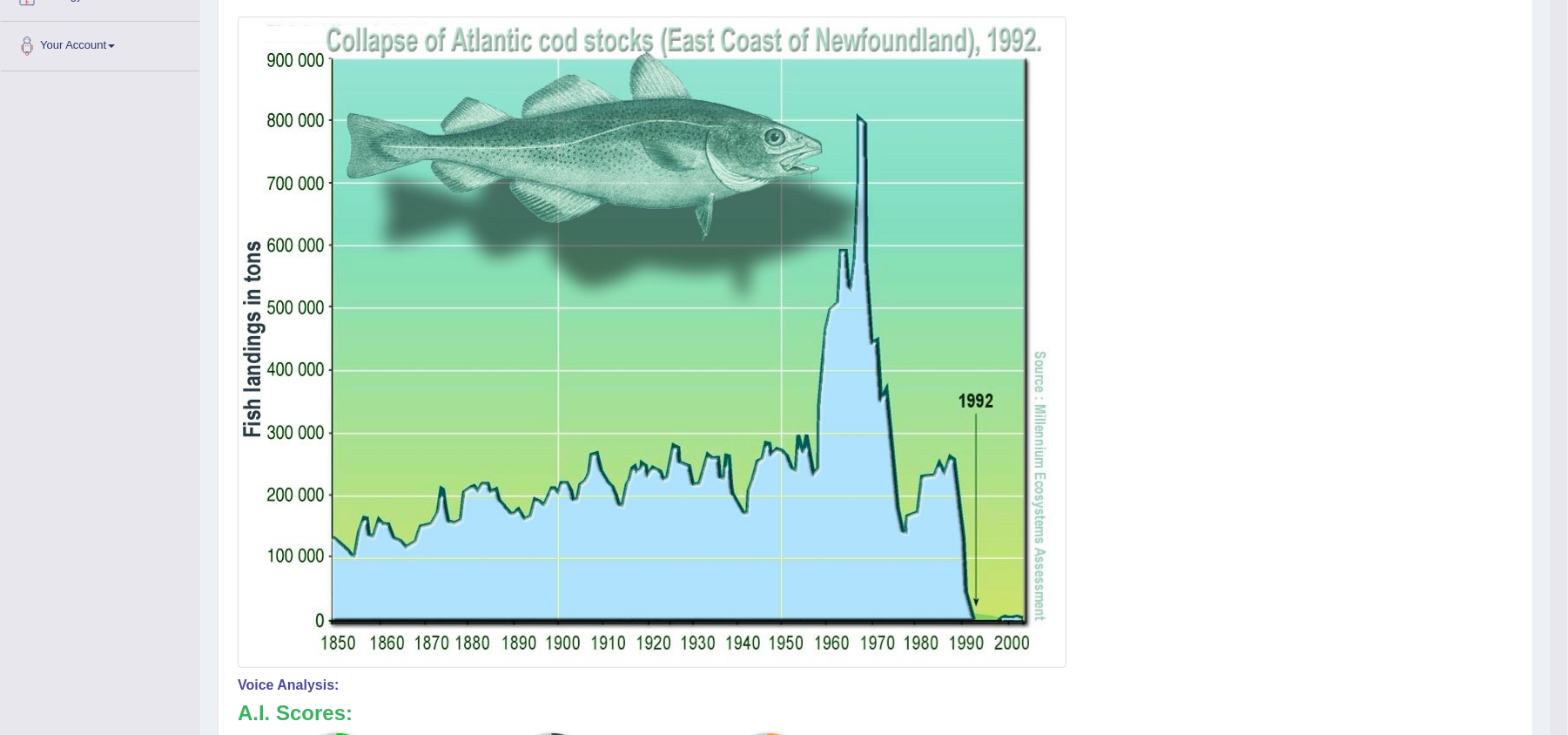
drag, startPoint x: 1583, startPoint y: 287, endPoint x: 1579, endPoint y: 399, distance: 112.1
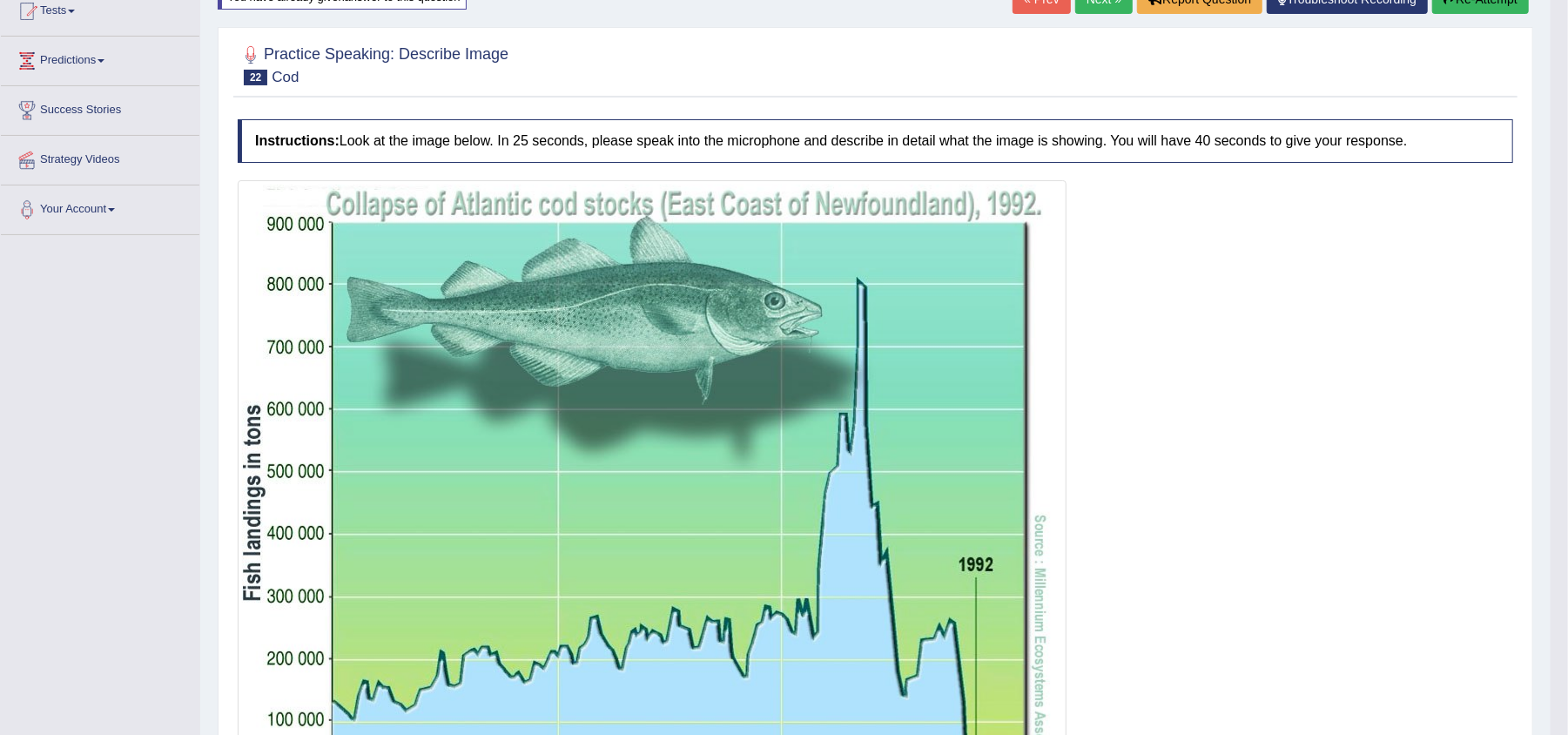
scroll to position [195, 0]
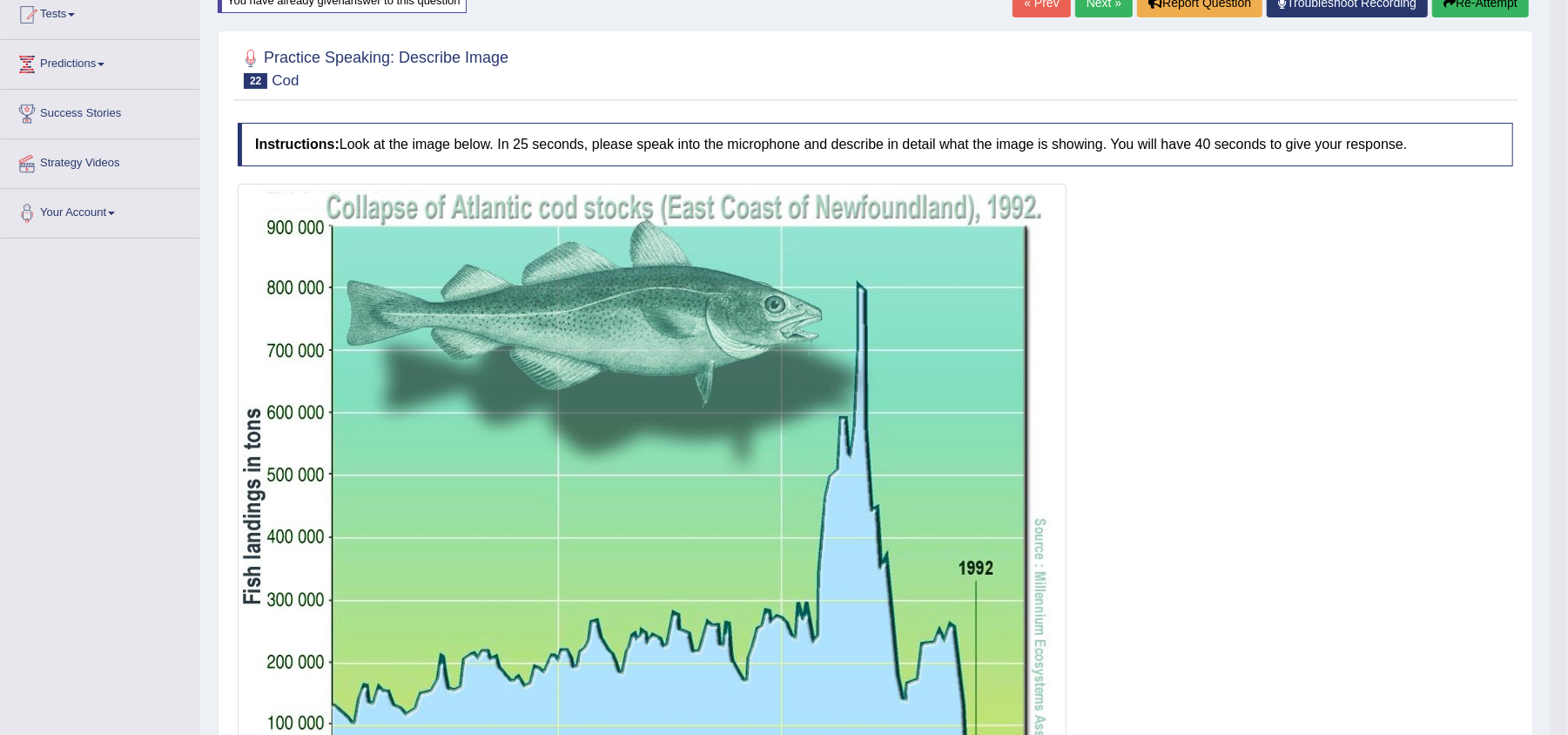
click at [1461, 9] on button "Re-Attempt" at bounding box center [1481, 2] width 97 height 29
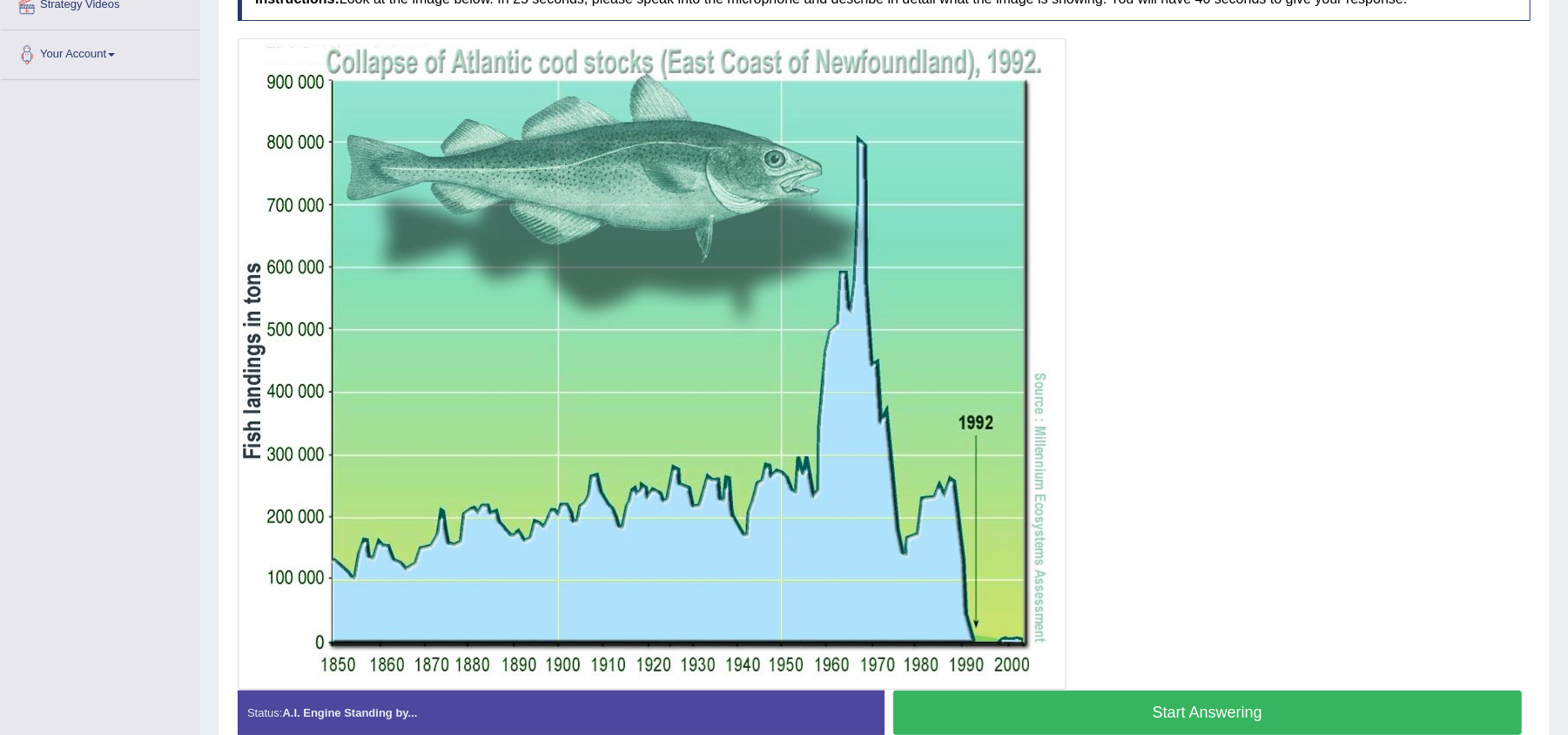
scroll to position [349, 0]
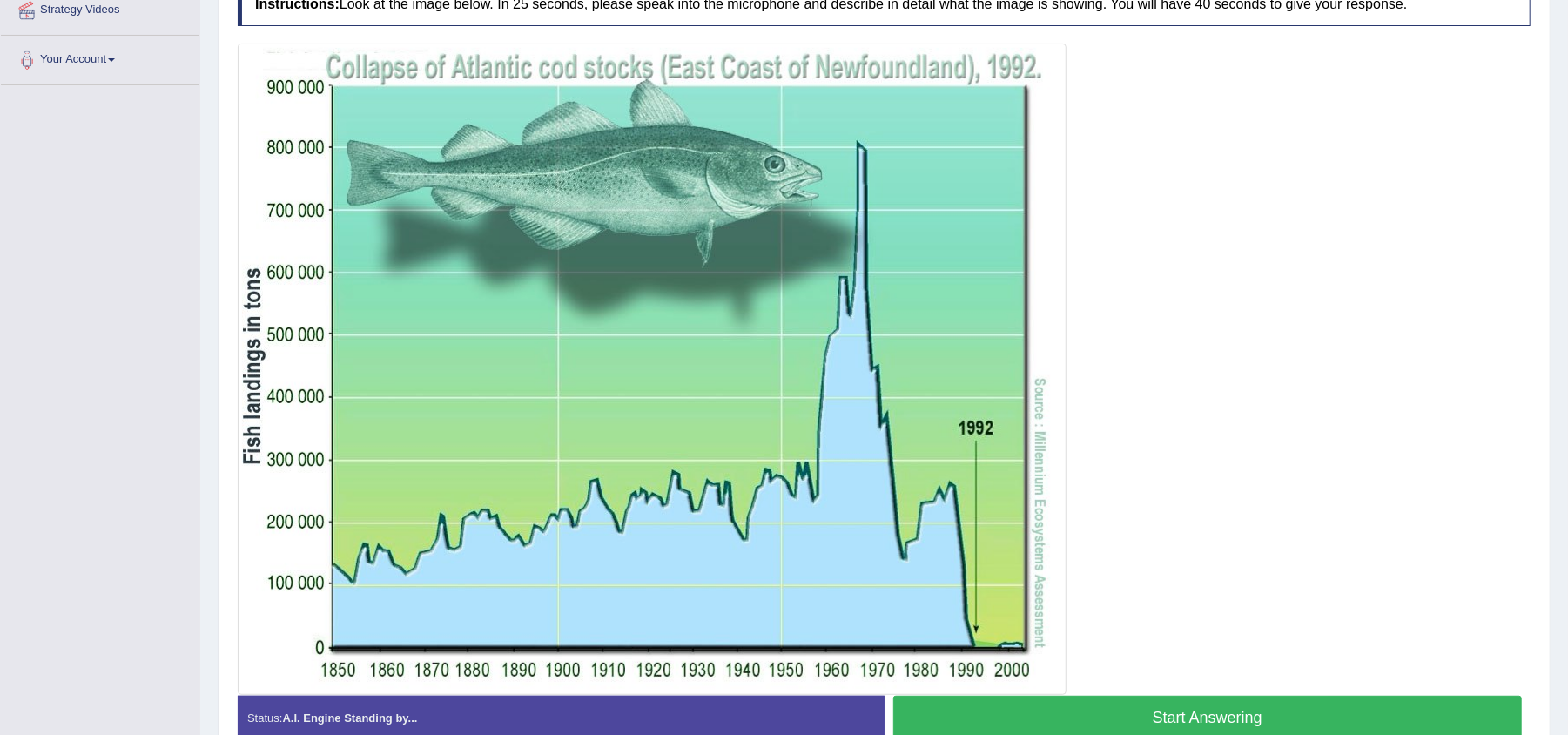
click at [1195, 715] on button "Start Answering" at bounding box center [1207, 718] width 629 height 45
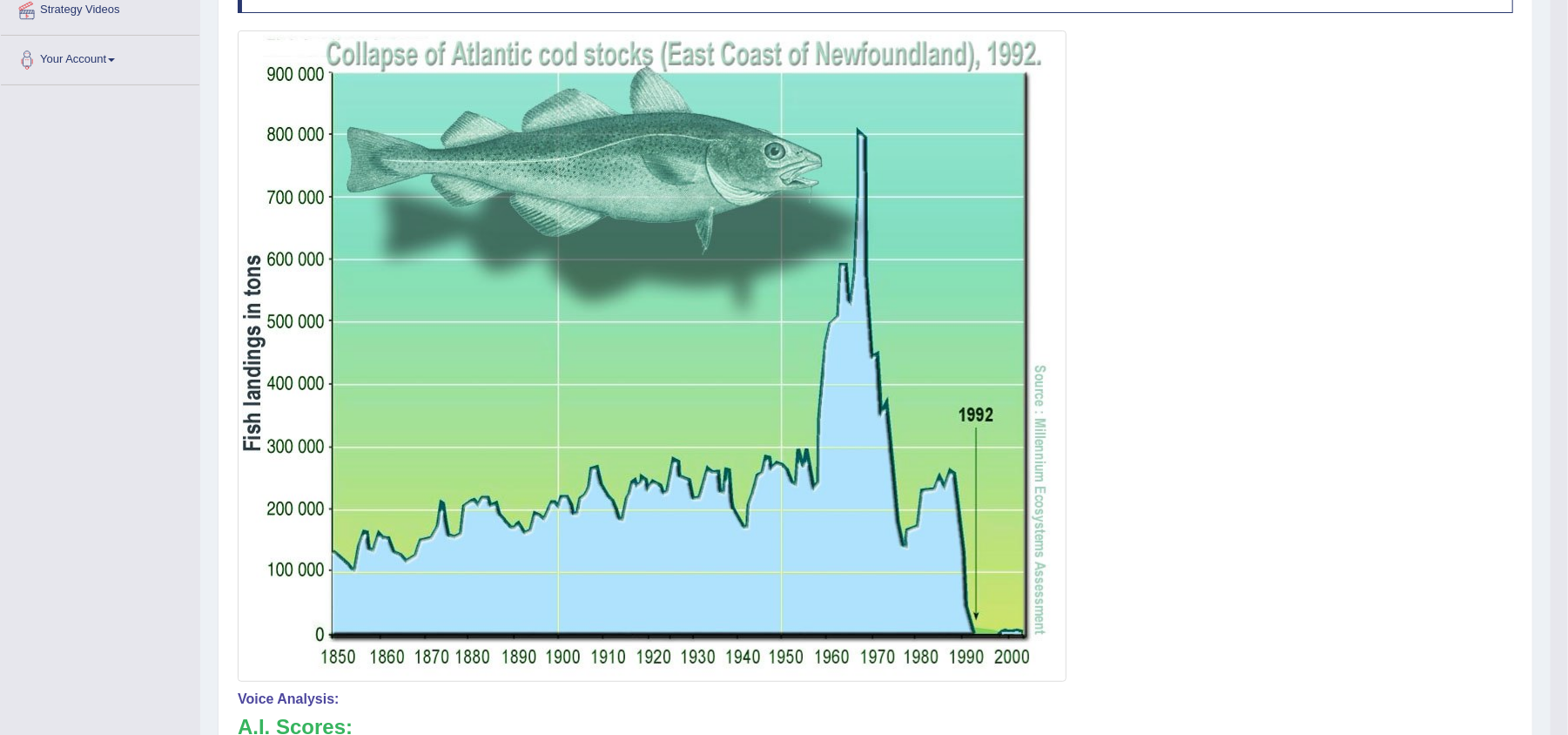
drag, startPoint x: 1584, startPoint y: 401, endPoint x: 1583, endPoint y: 489, distance: 88.0
click at [1567, 386] on html "Toggle navigation Home Practice Questions Speaking Practice Read Aloud Repeat S…" at bounding box center [784, 19] width 1568 height 735
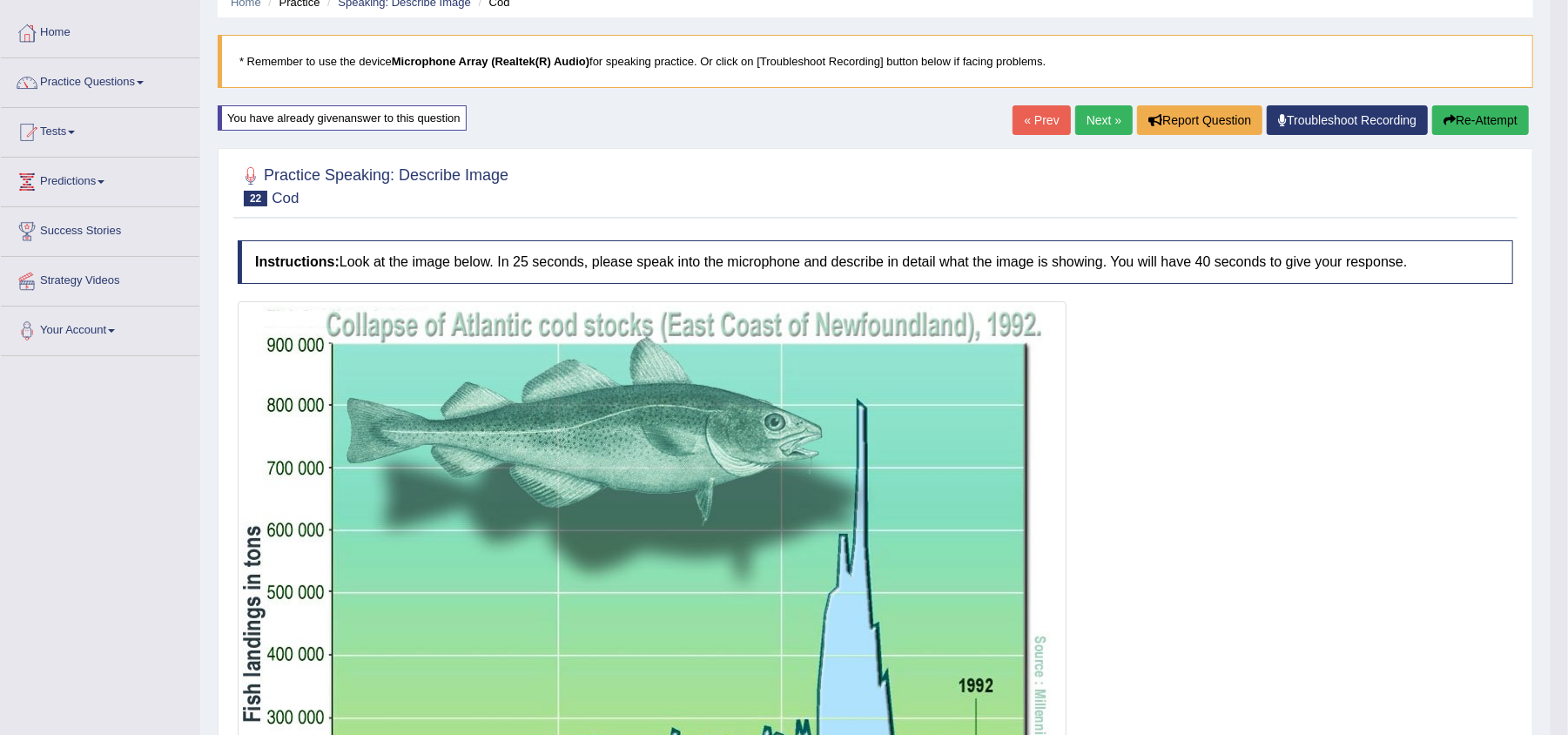
scroll to position [67, 0]
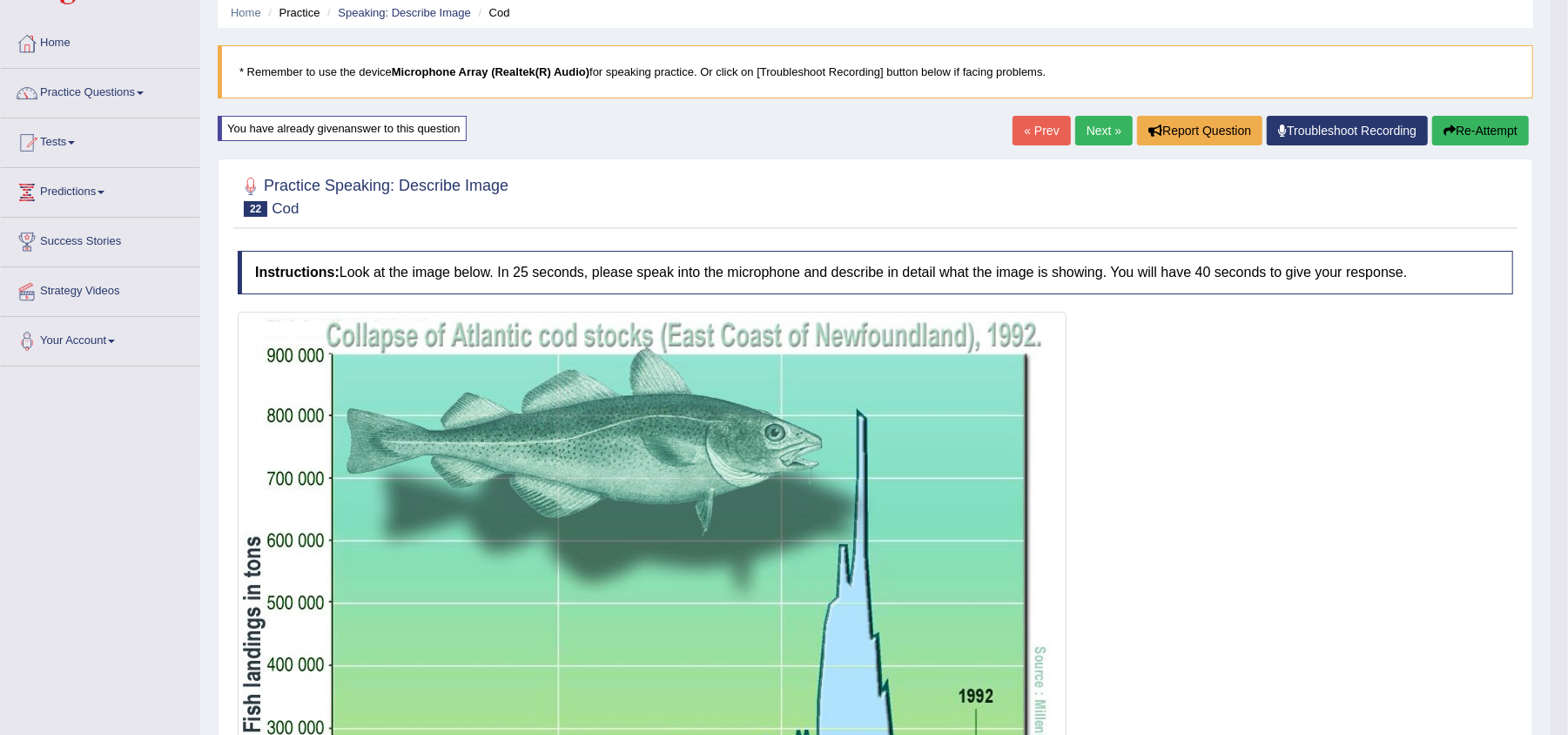
click at [1468, 133] on button "Re-Attempt" at bounding box center [1481, 130] width 97 height 29
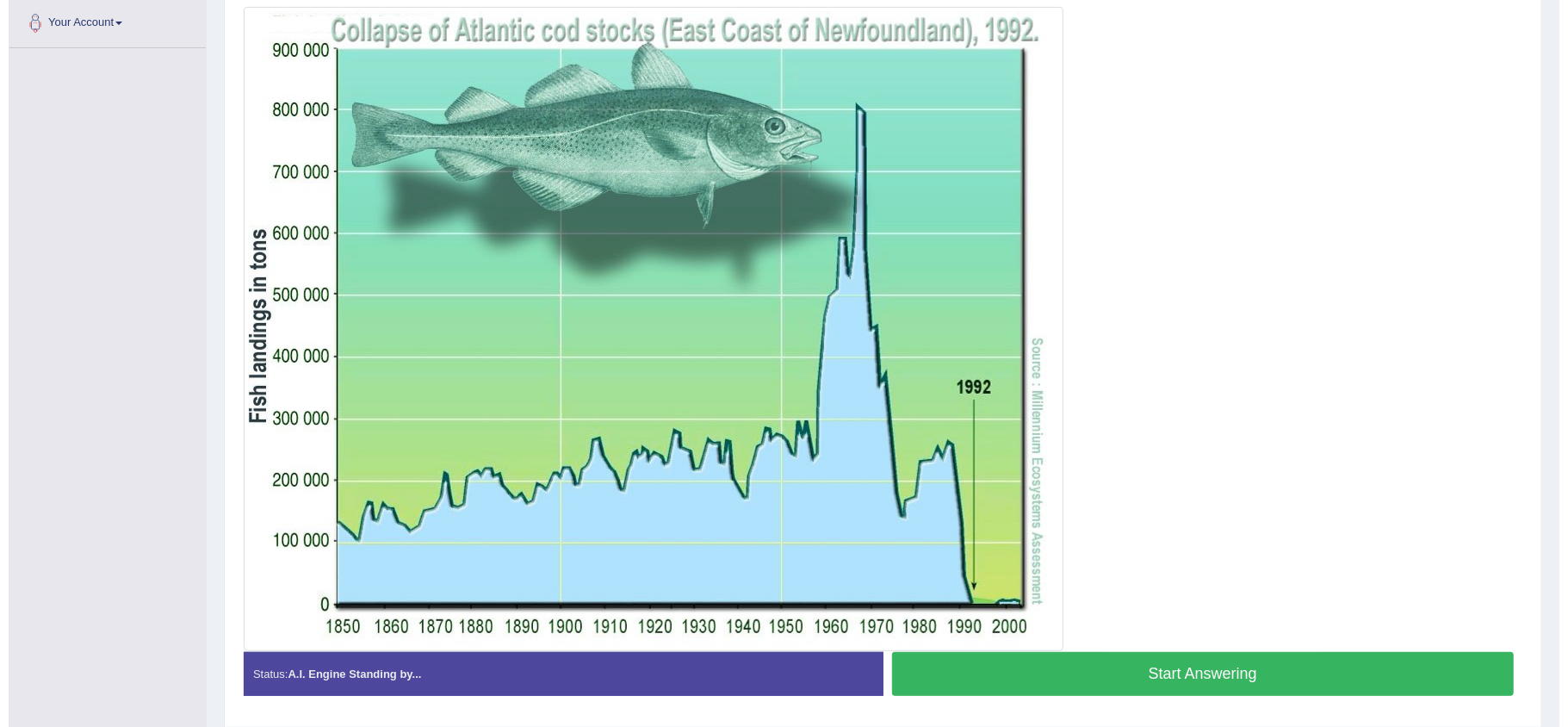
scroll to position [380, 0]
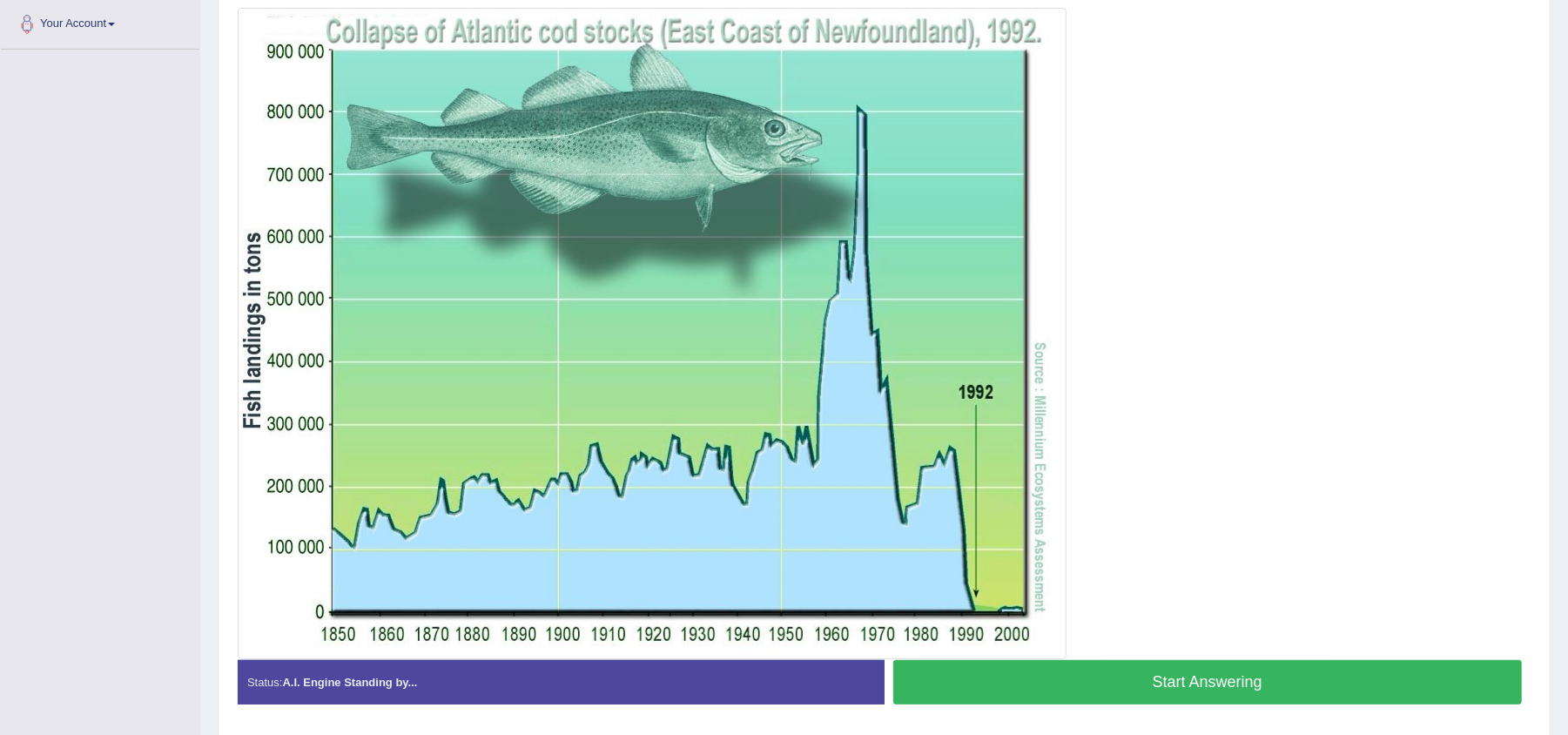
click at [1299, 670] on button "Start Answering" at bounding box center [1207, 682] width 629 height 45
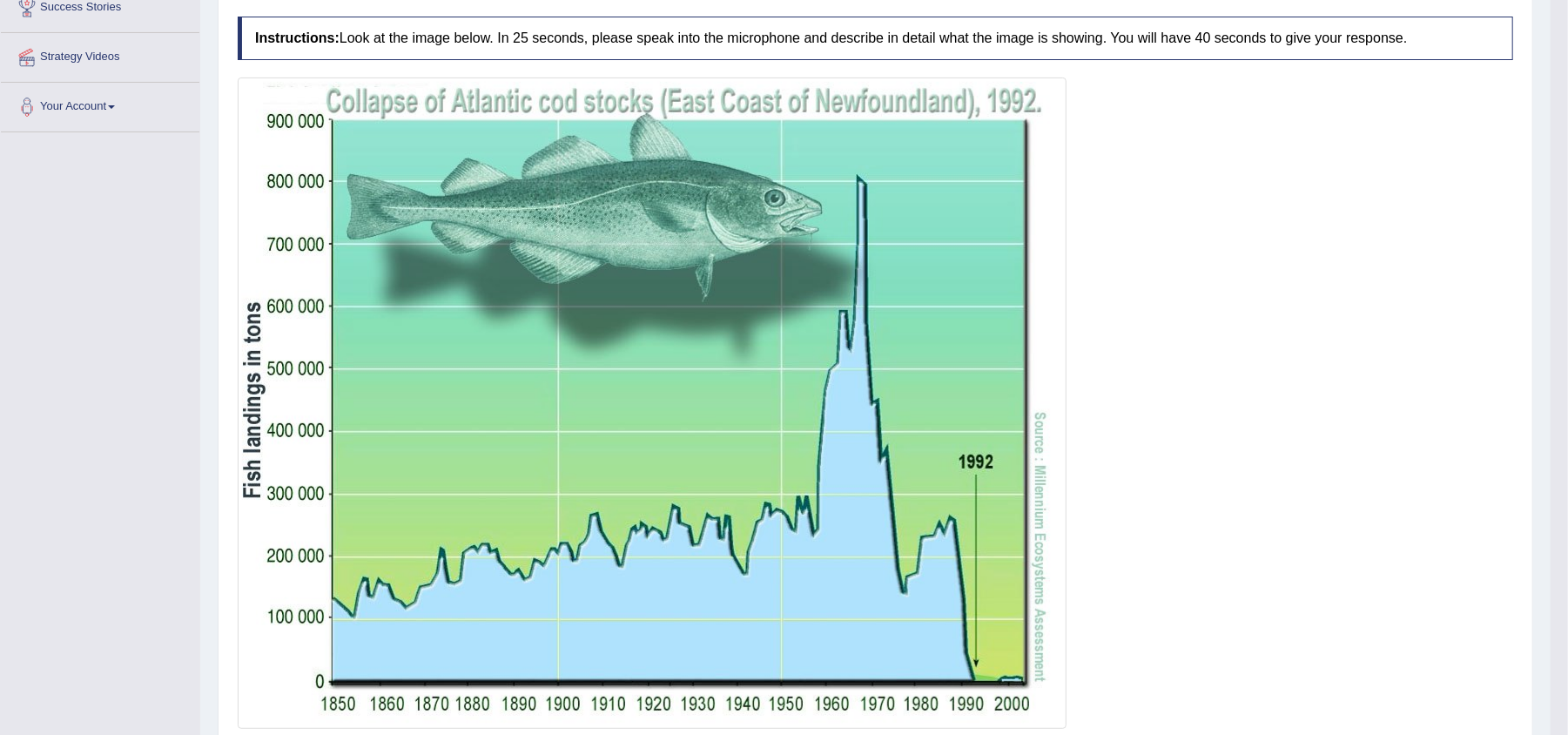
scroll to position [293, 0]
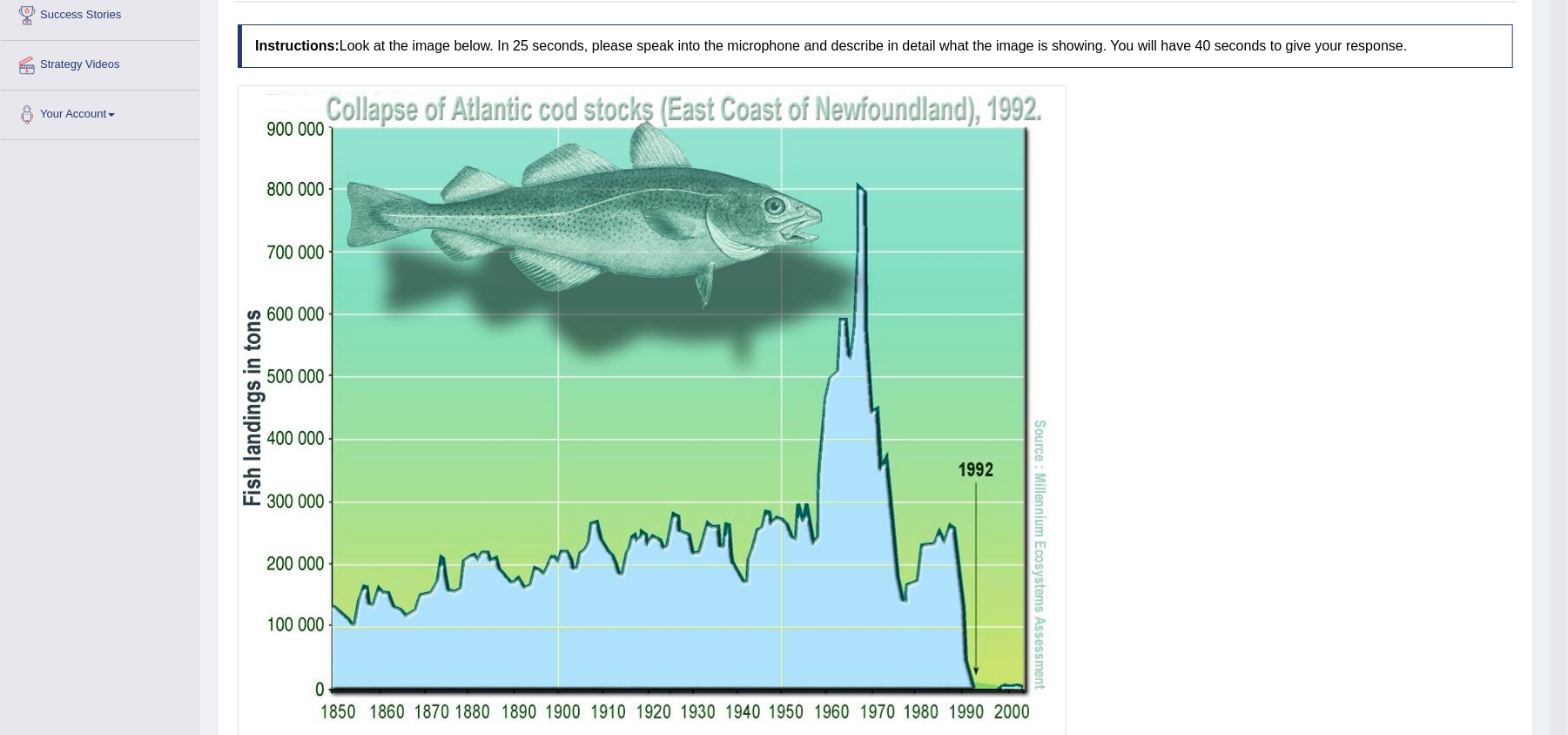
drag, startPoint x: 1574, startPoint y: 318, endPoint x: 1562, endPoint y: 338, distance: 23.3
drag, startPoint x: 1563, startPoint y: 325, endPoint x: 1562, endPoint y: 307, distance: 18.0
click at [1562, 307] on body "Toggle navigation Home Practice Questions Speaking Practice Read Aloud Repeat S…" at bounding box center [784, 74] width 1568 height 735
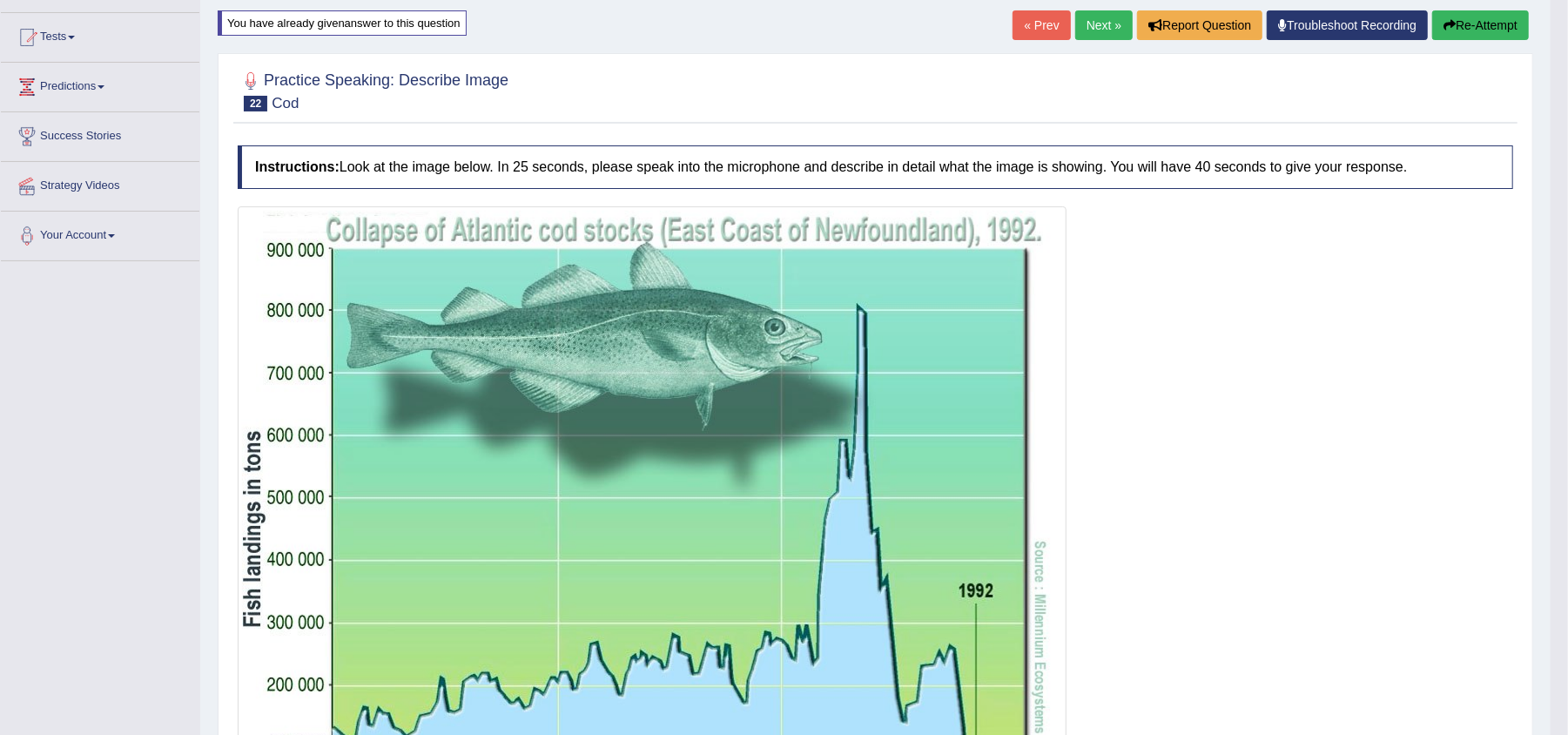
scroll to position [167, 0]
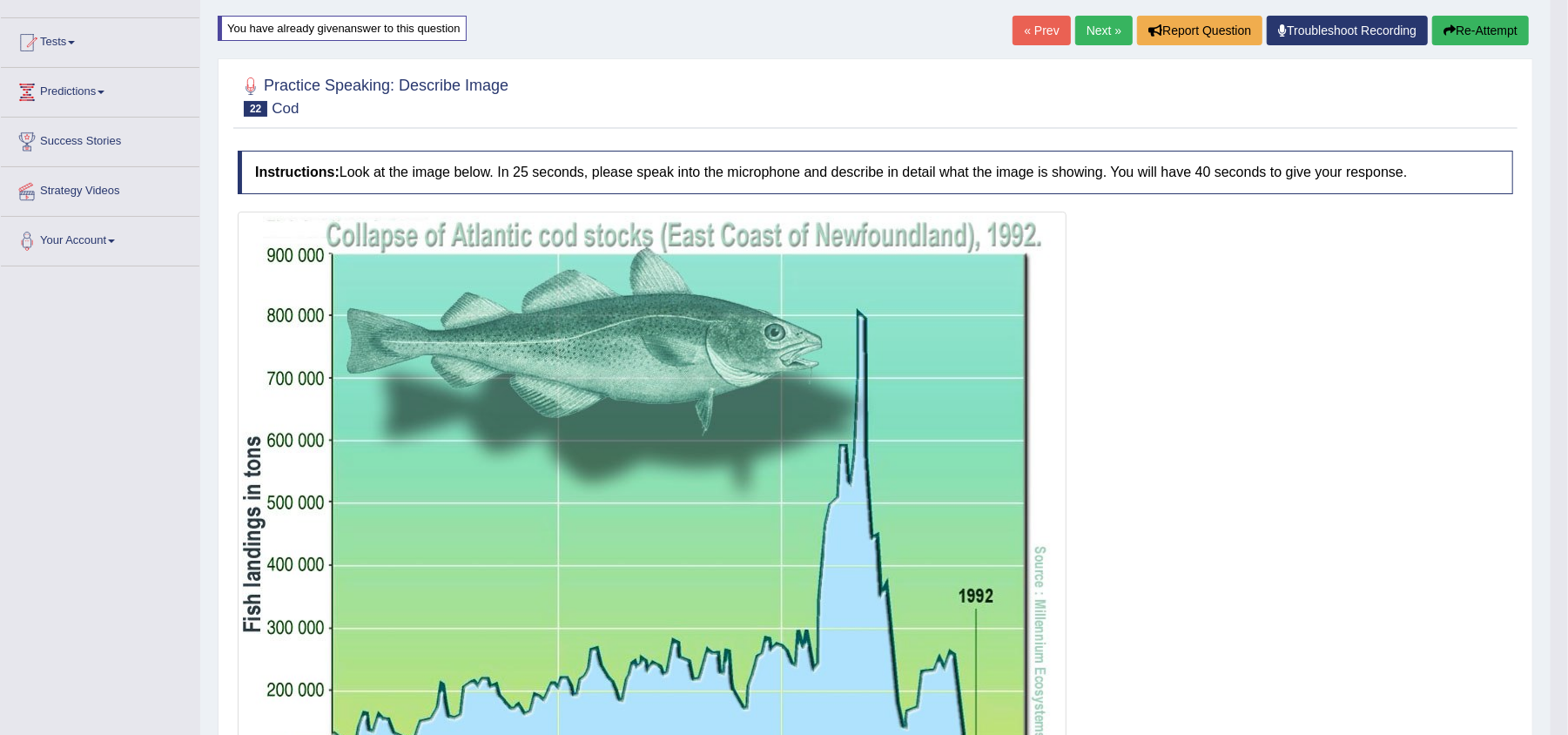
click at [1488, 32] on button "Re-Attempt" at bounding box center [1481, 30] width 97 height 29
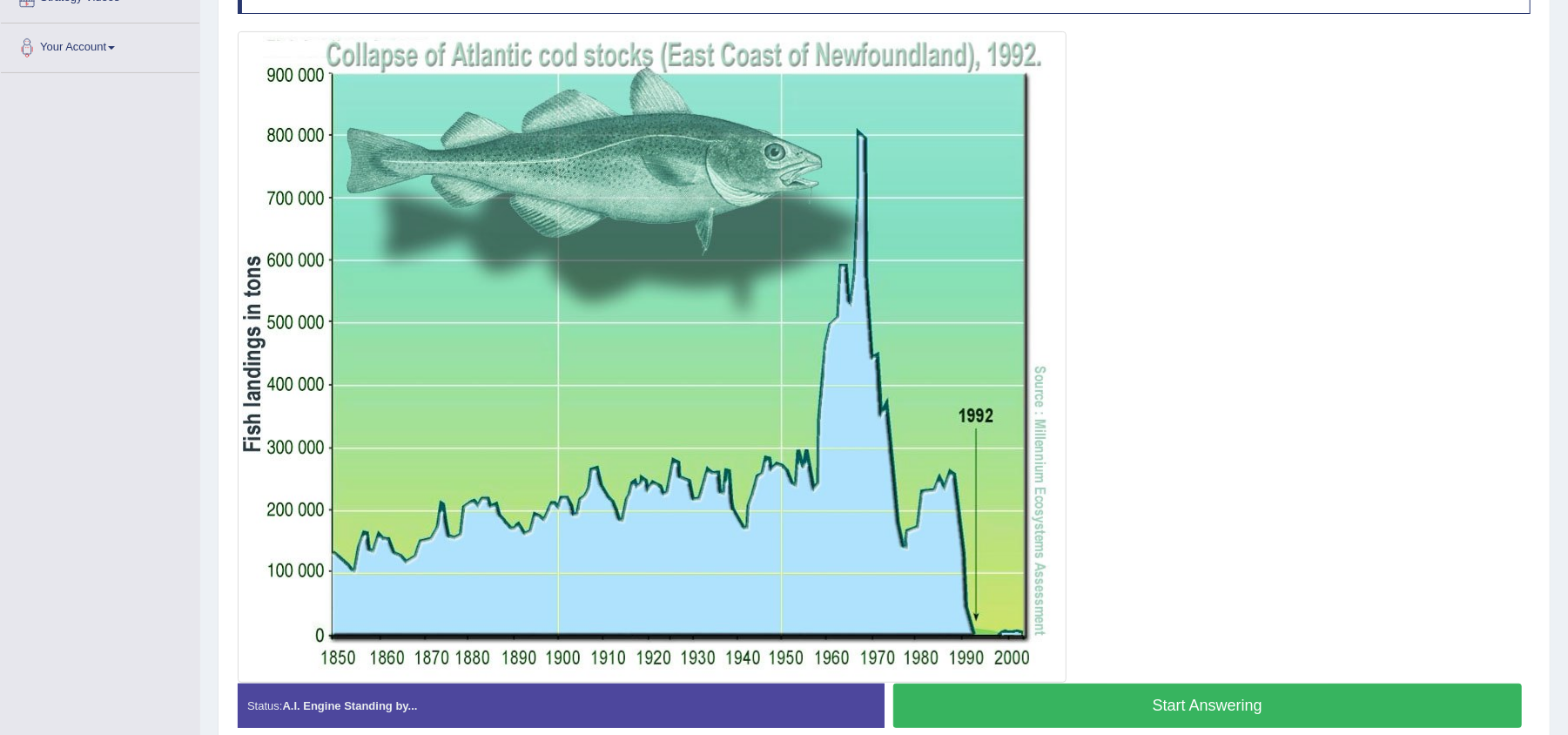
scroll to position [369, 0]
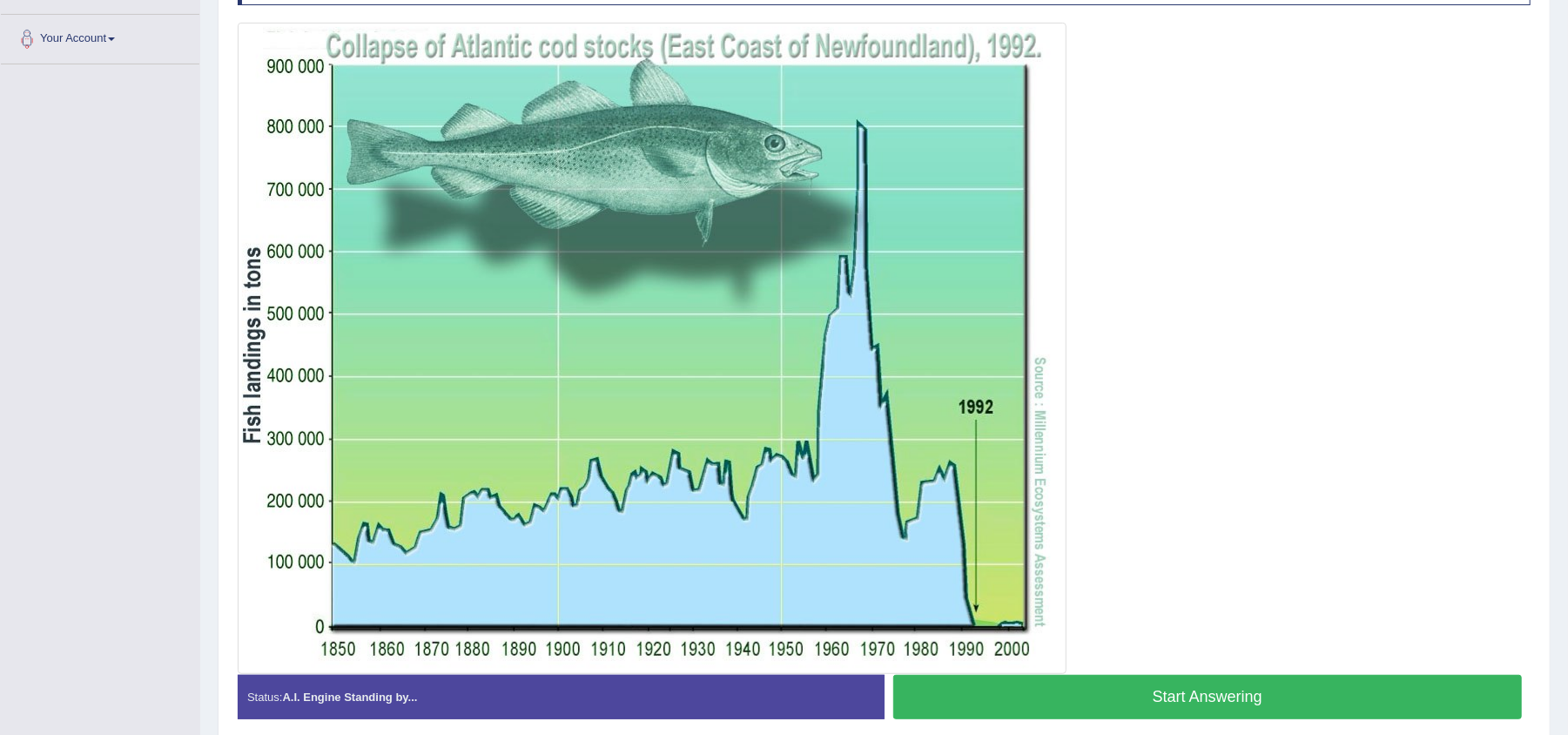
click at [1012, 690] on button "Start Answering" at bounding box center [1207, 697] width 629 height 45
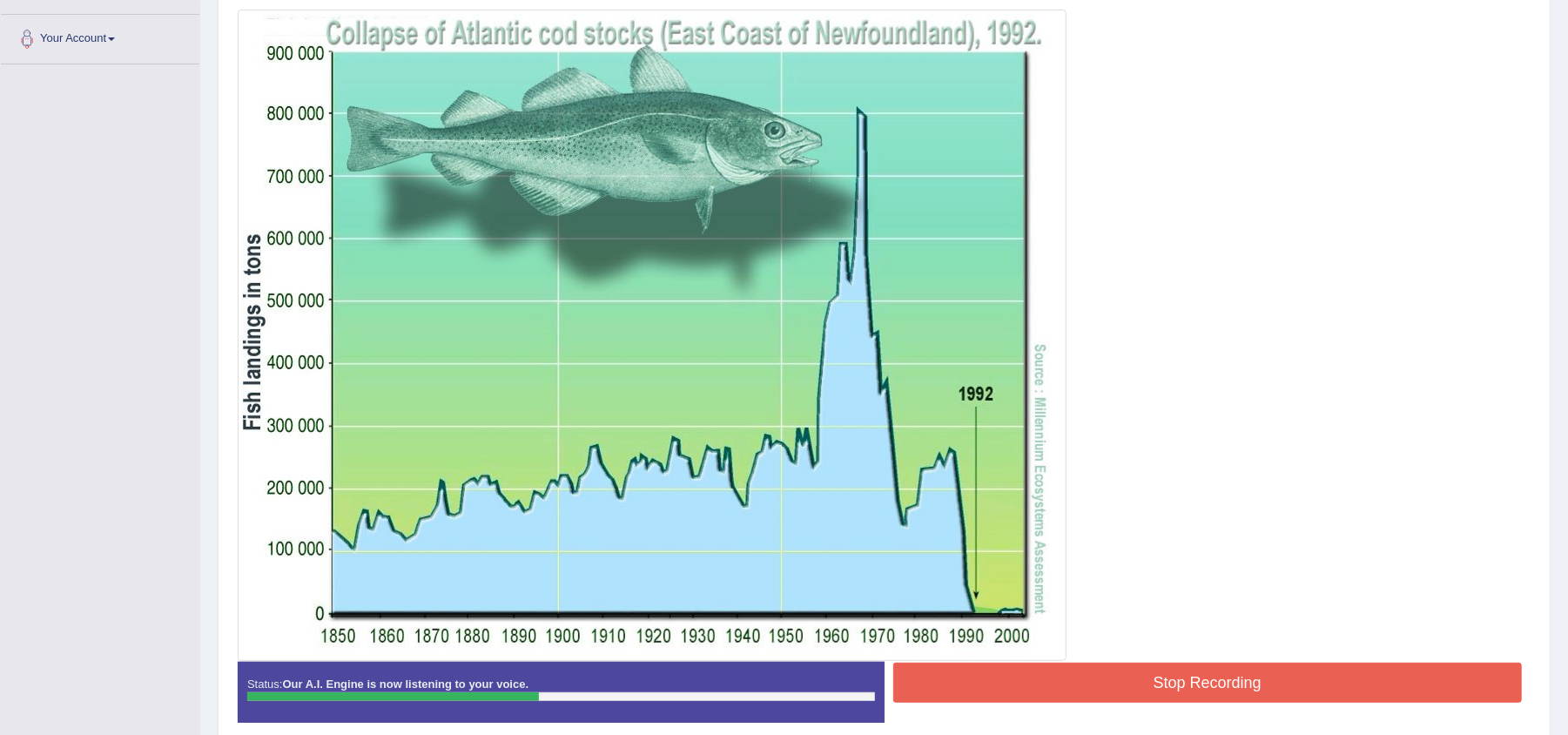
click at [1012, 690] on button "Stop Recording" at bounding box center [1207, 683] width 629 height 40
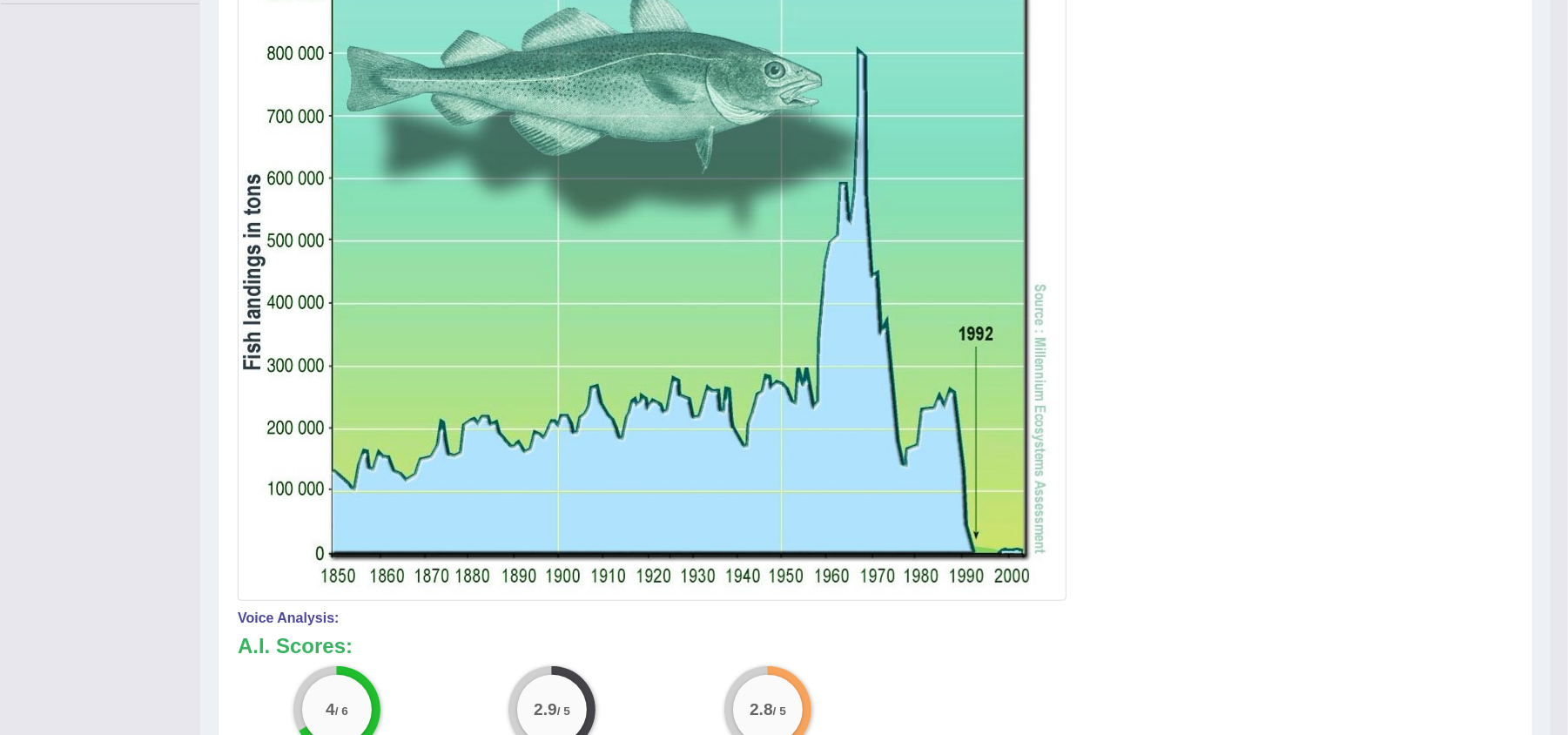
scroll to position [0, 0]
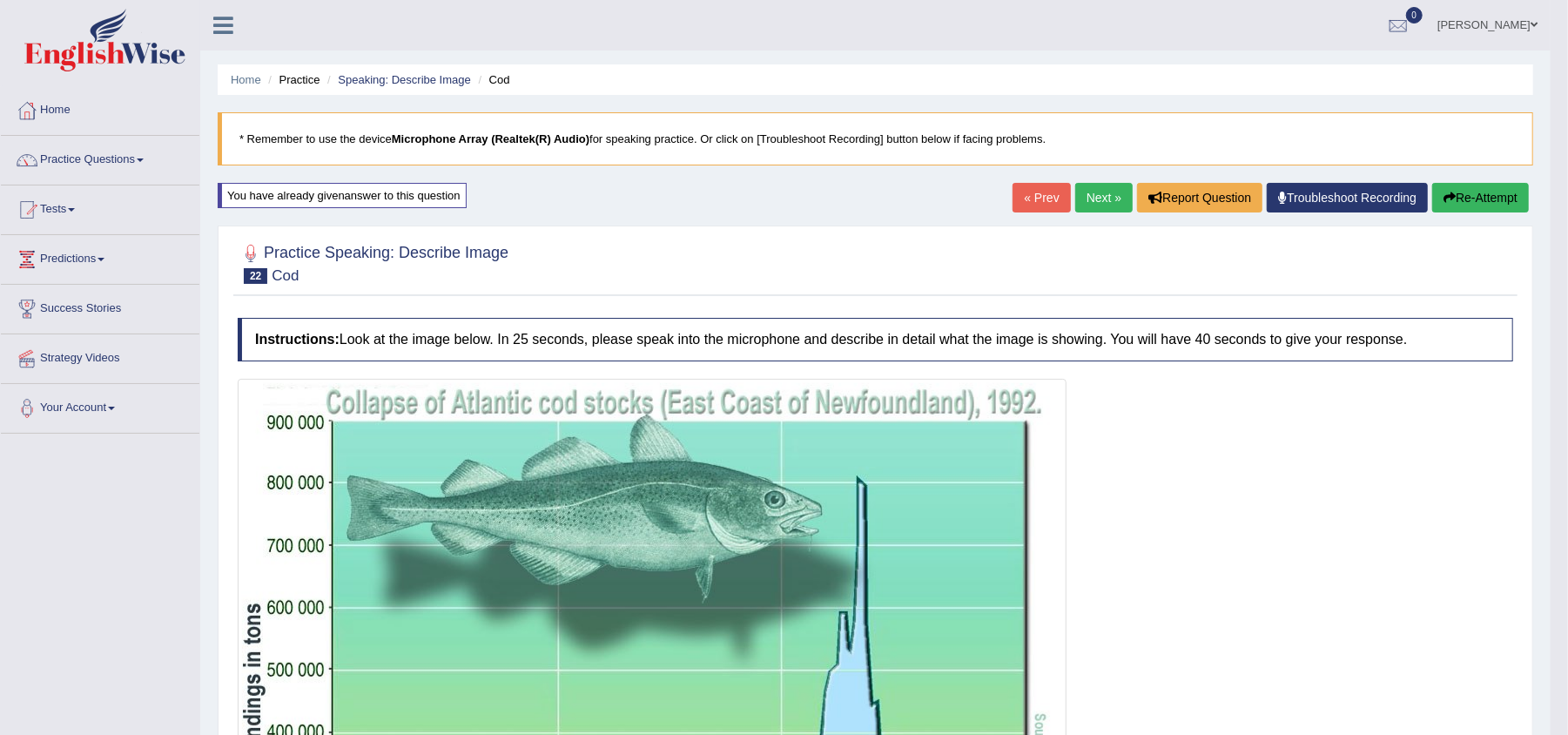
drag, startPoint x: 1584, startPoint y: 444, endPoint x: 1584, endPoint y: 206, distance: 238.0
click at [1567, 206] on html "Toggle navigation Home Practice Questions Speaking Practice Read Aloud Repeat S…" at bounding box center [784, 368] width 1568 height 735
click at [1495, 202] on button "Re-Attempt" at bounding box center [1481, 198] width 97 height 29
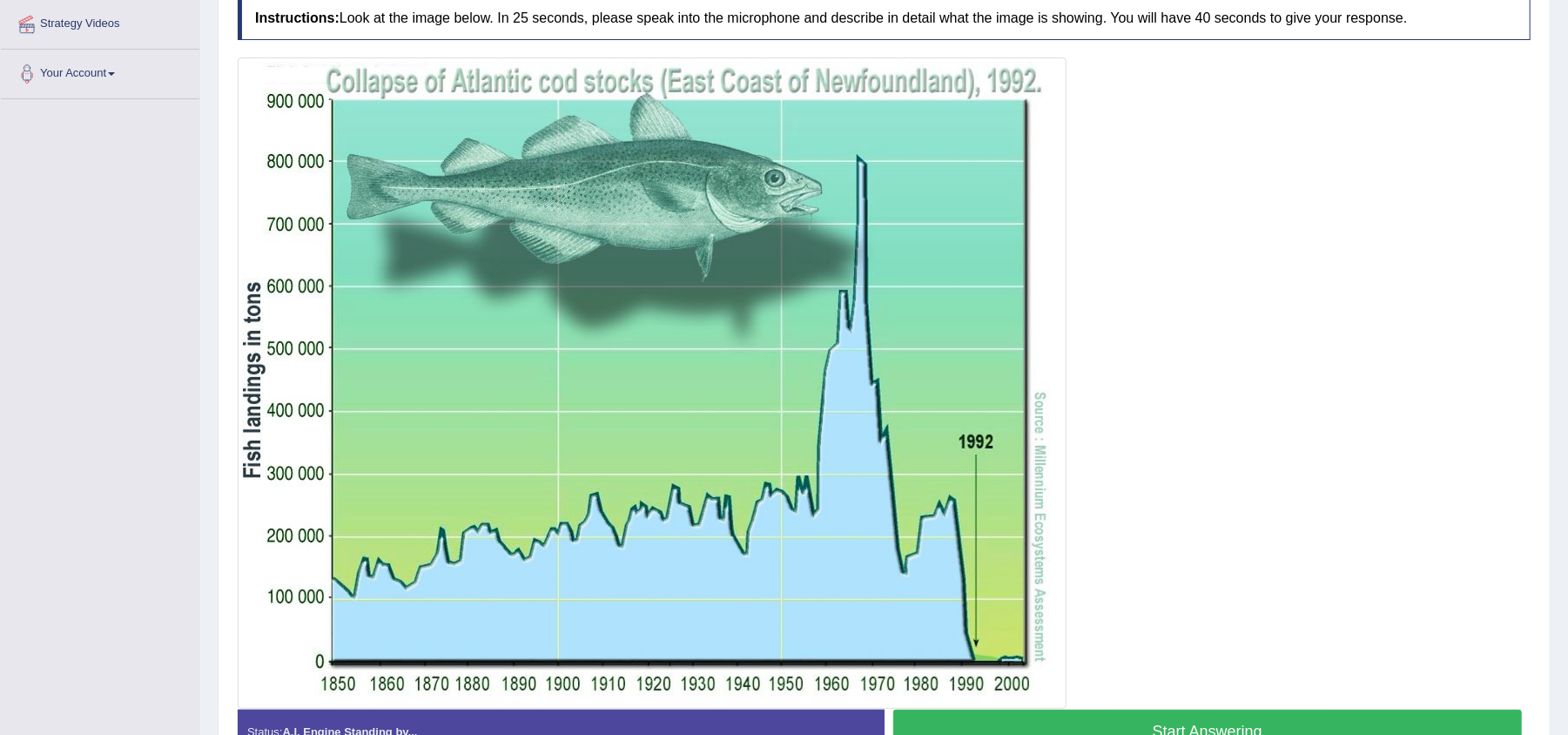
scroll to position [331, 0]
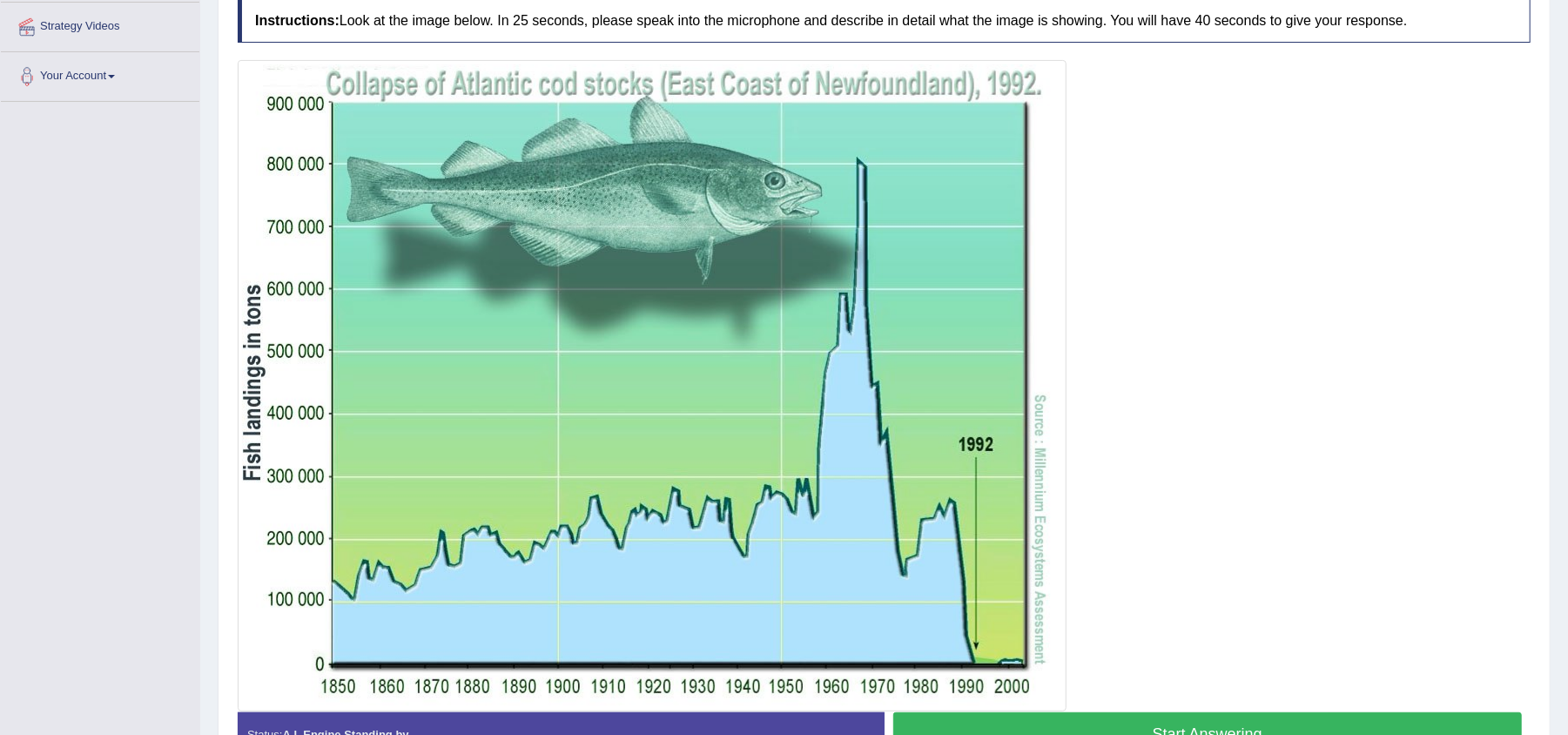
click at [1231, 722] on button "Start Answering" at bounding box center [1207, 734] width 629 height 45
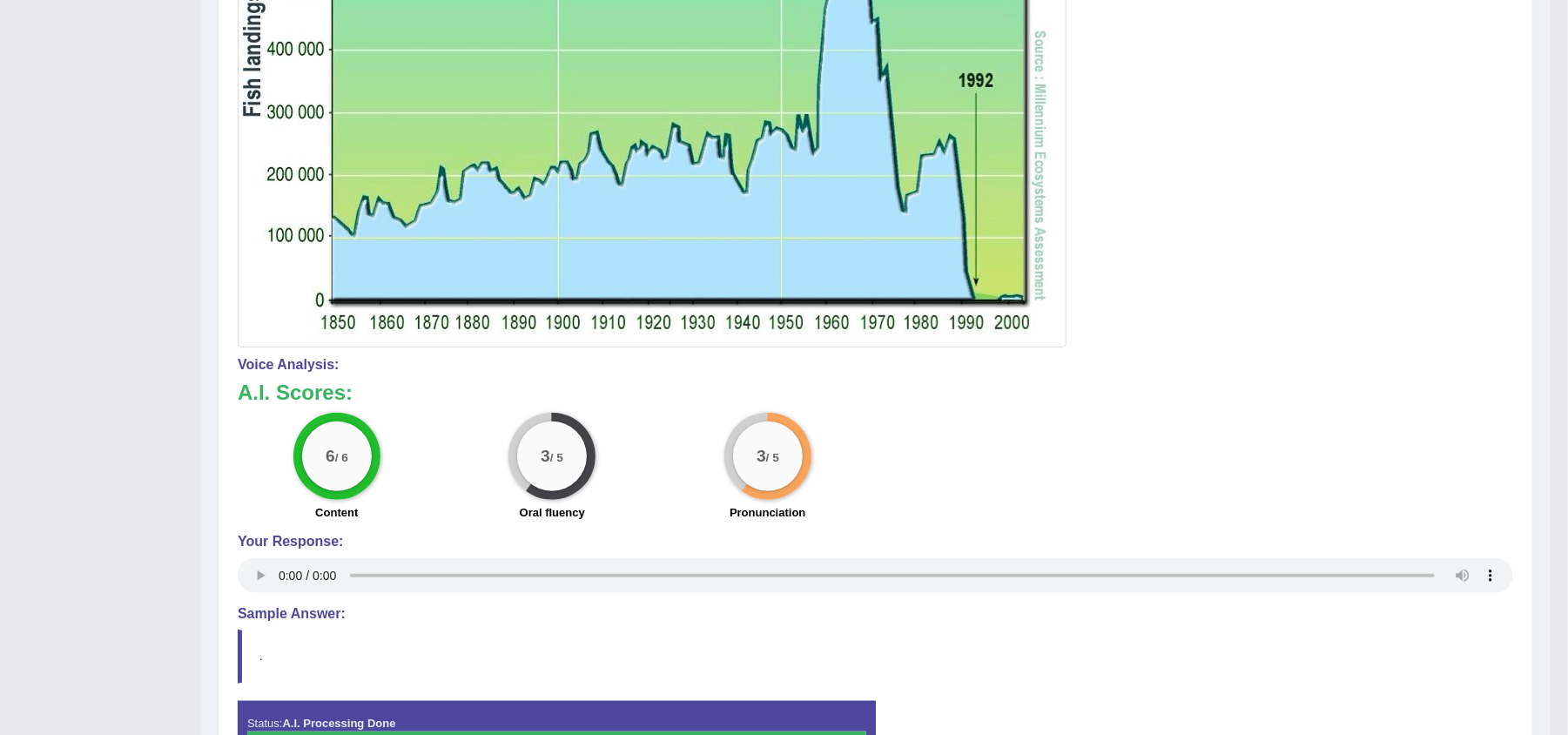
scroll to position [680, 0]
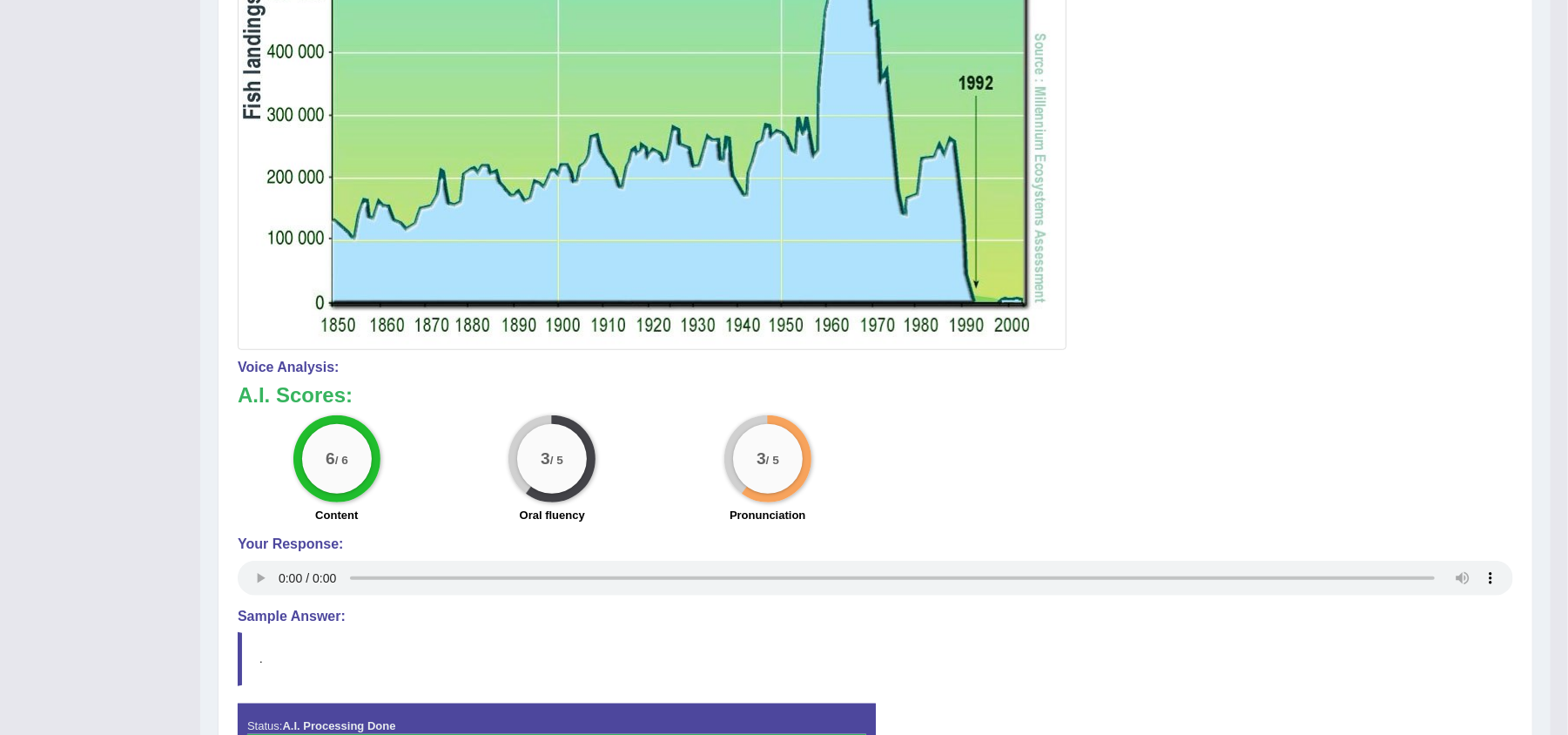
drag, startPoint x: 1562, startPoint y: 522, endPoint x: 1582, endPoint y: 401, distance: 122.6
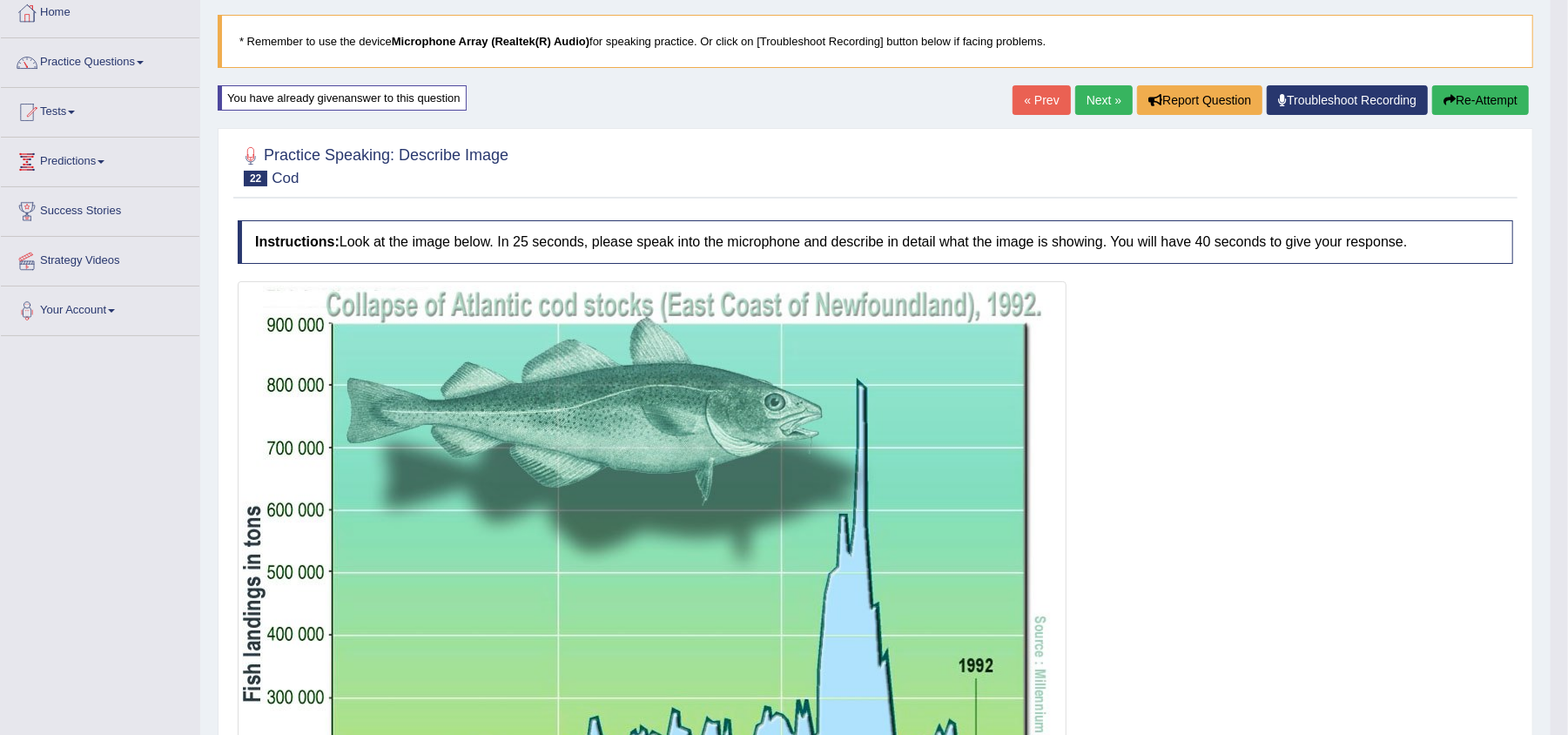
scroll to position [95, 0]
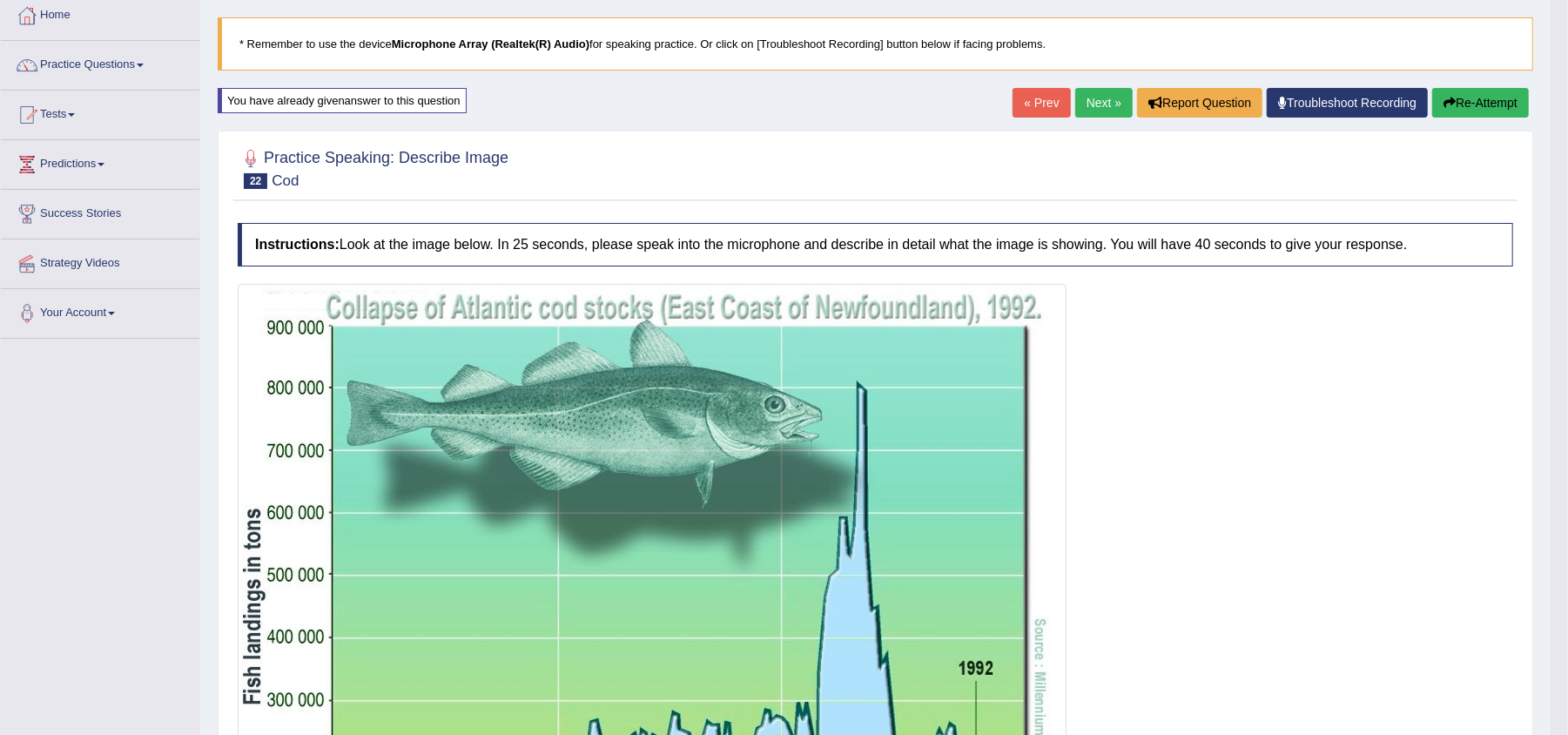
click at [1471, 100] on button "Re-Attempt" at bounding box center [1481, 103] width 97 height 29
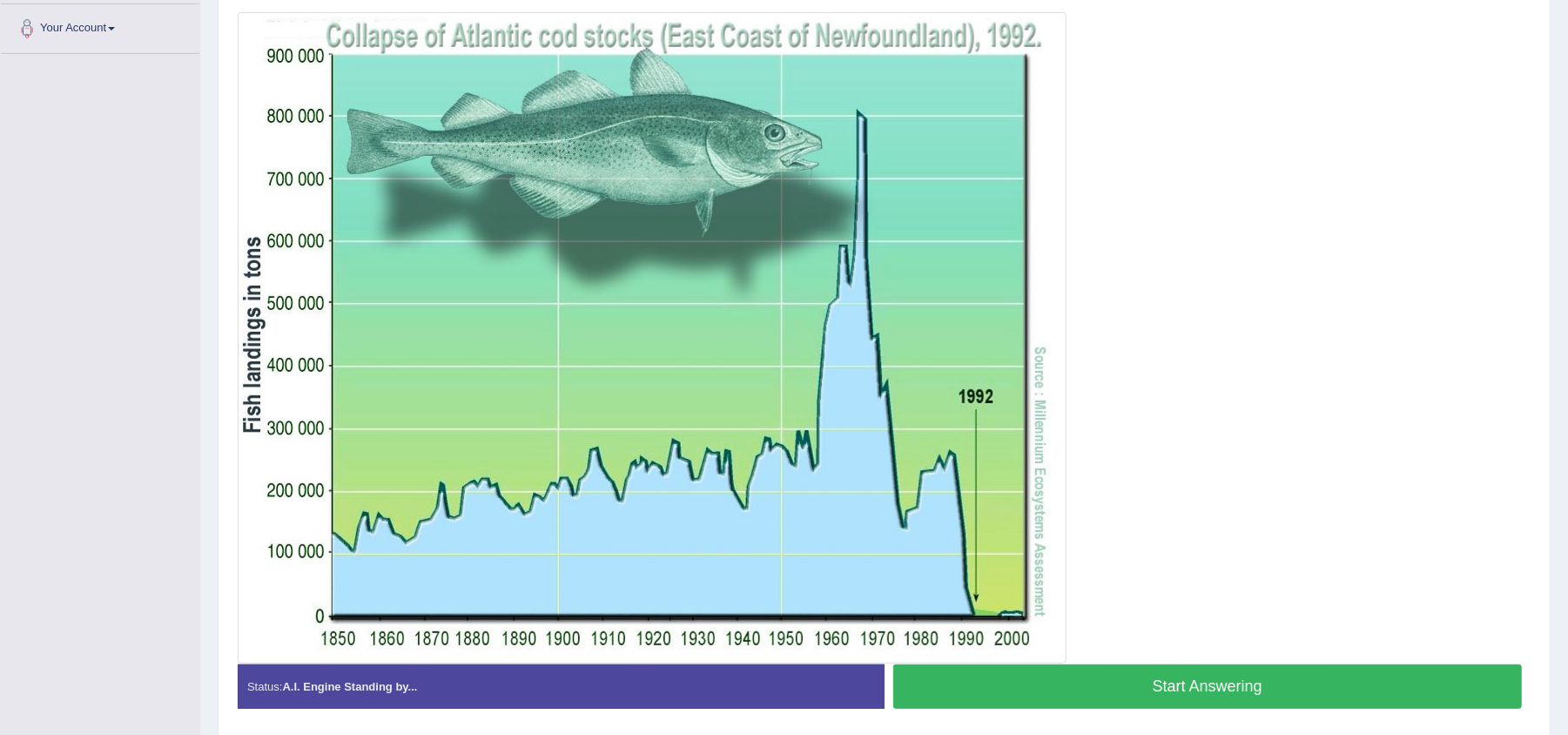
click at [1209, 688] on button "Start Answering" at bounding box center [1207, 687] width 629 height 45
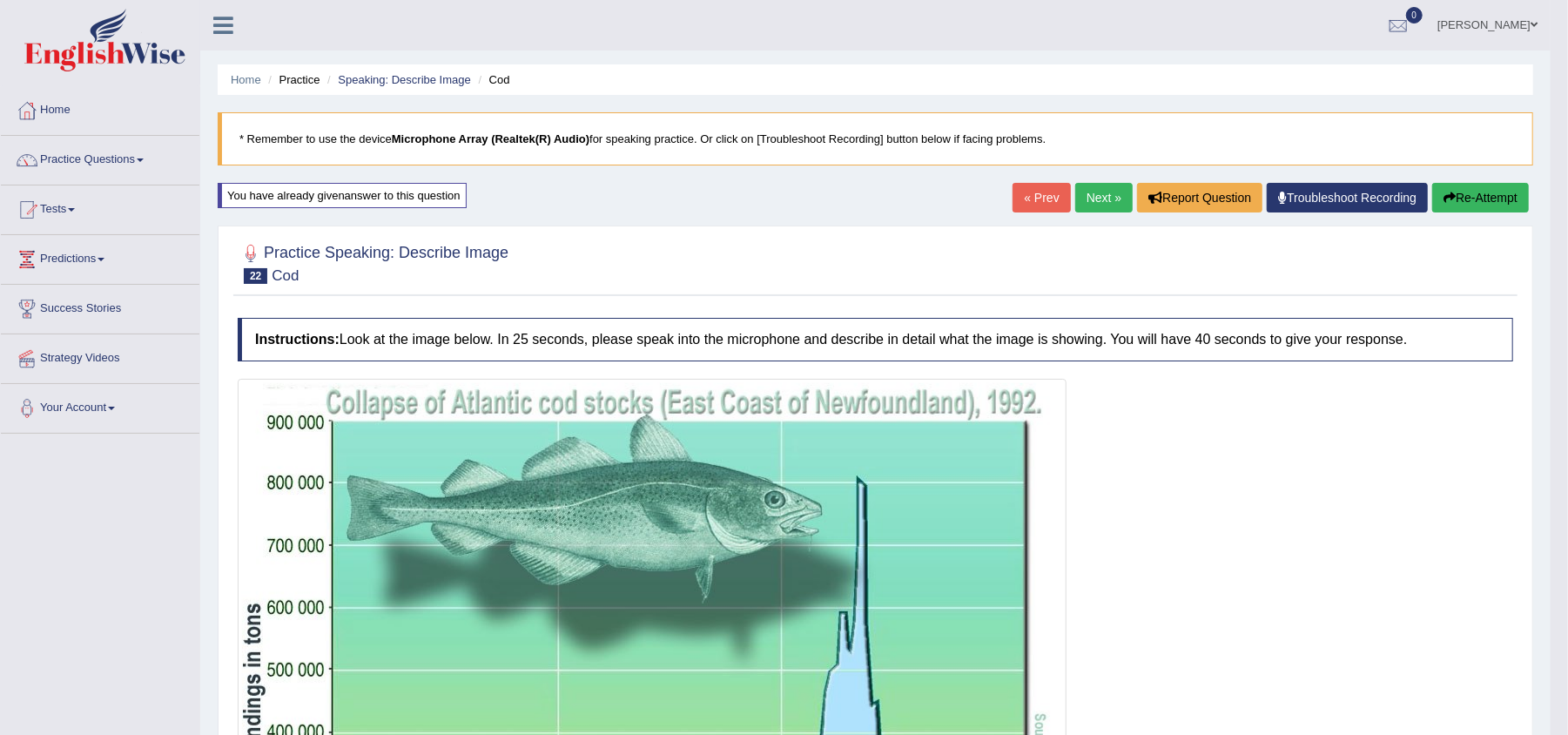
click at [1077, 190] on link "Next »" at bounding box center [1104, 198] width 58 height 29
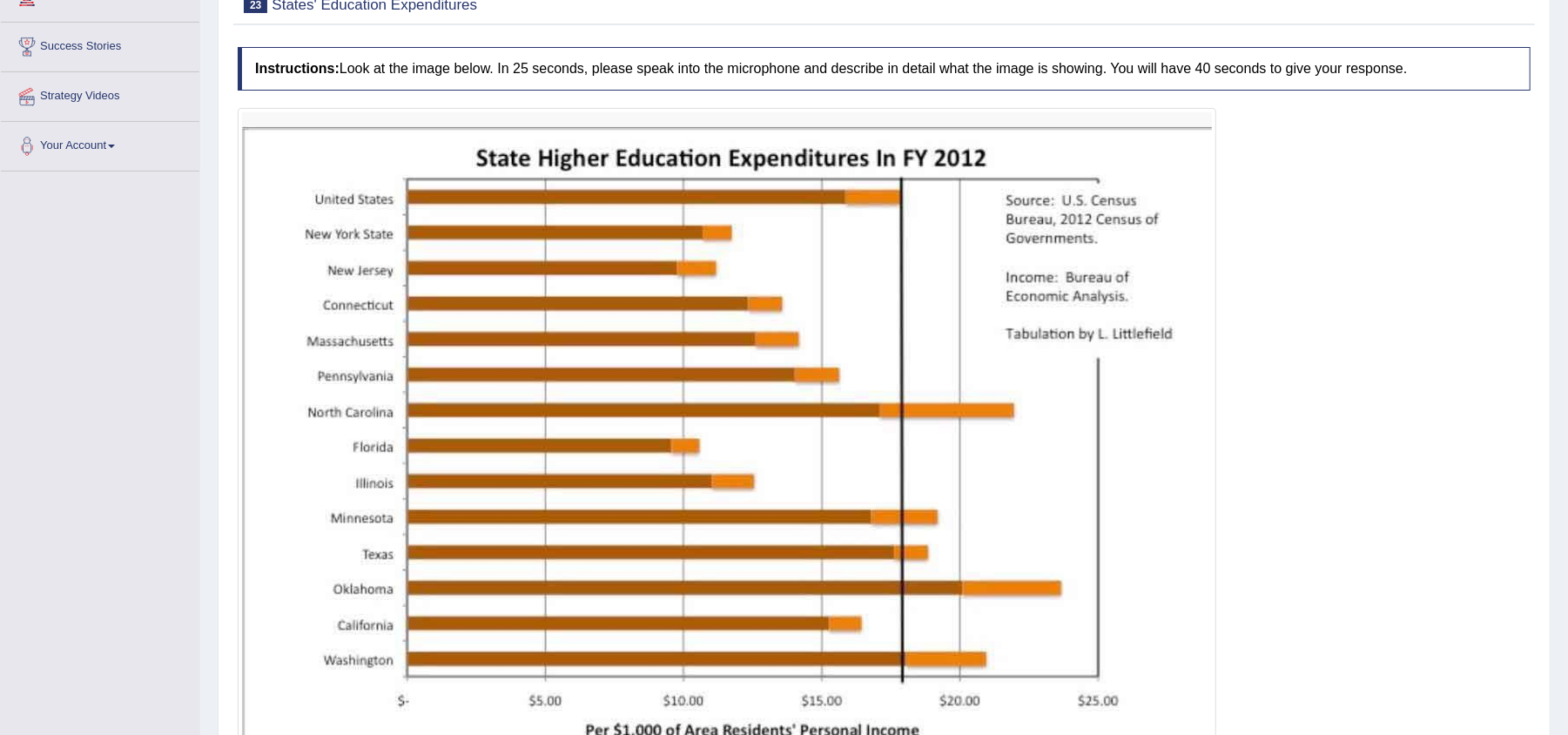
scroll to position [270, 0]
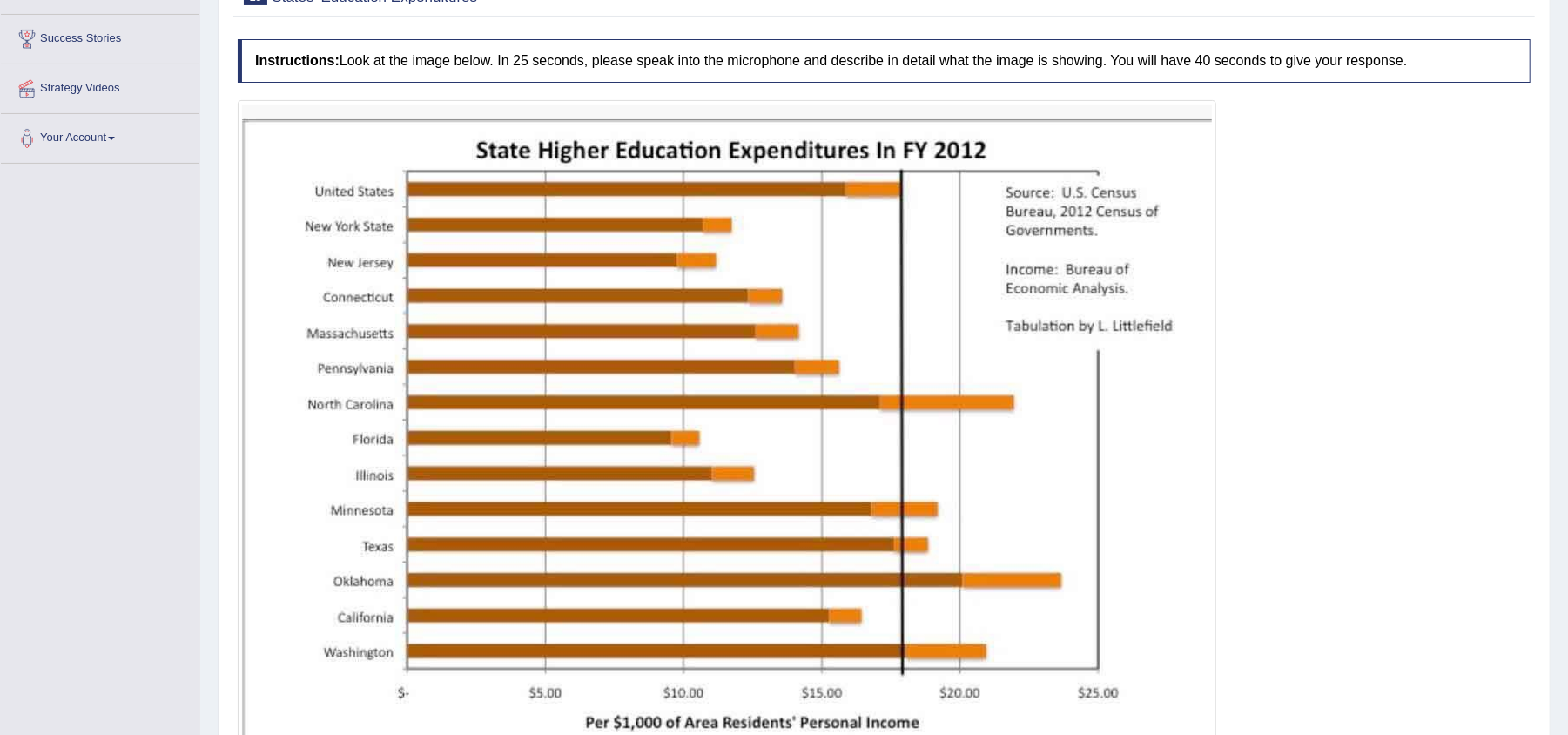
click at [976, 144] on img at bounding box center [727, 448] width 970 height 688
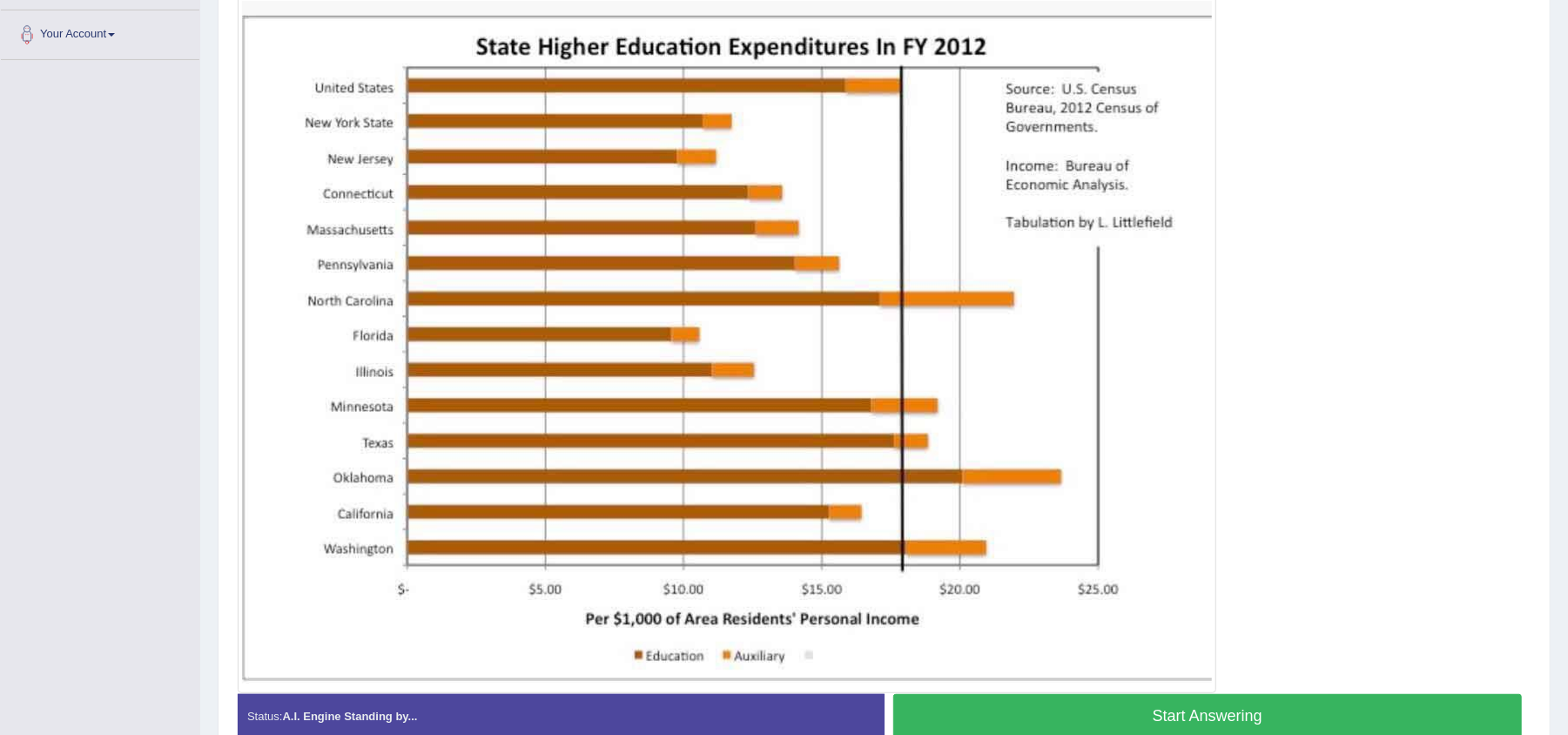
scroll to position [374, 0]
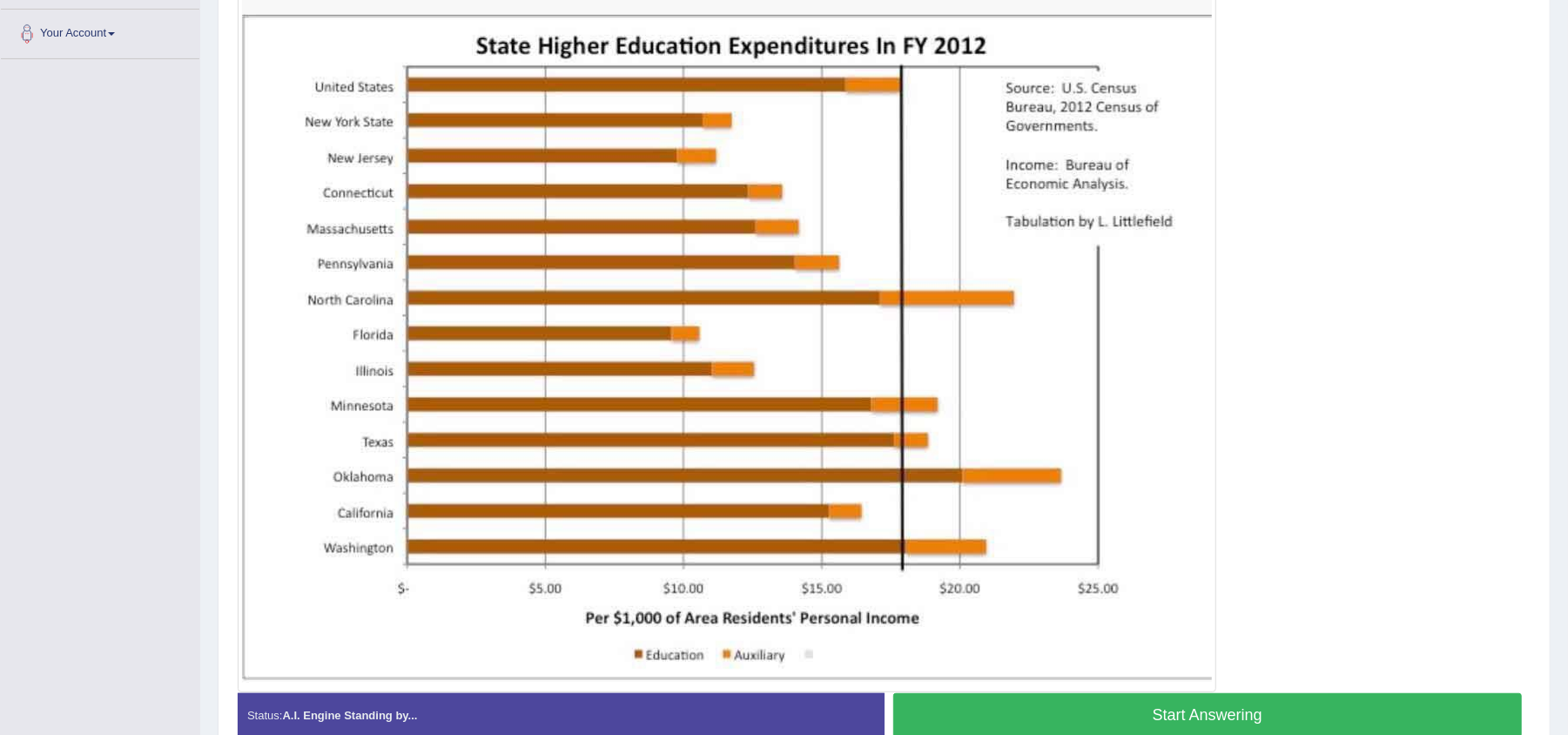
click at [1281, 699] on button "Start Answering" at bounding box center [1207, 715] width 629 height 45
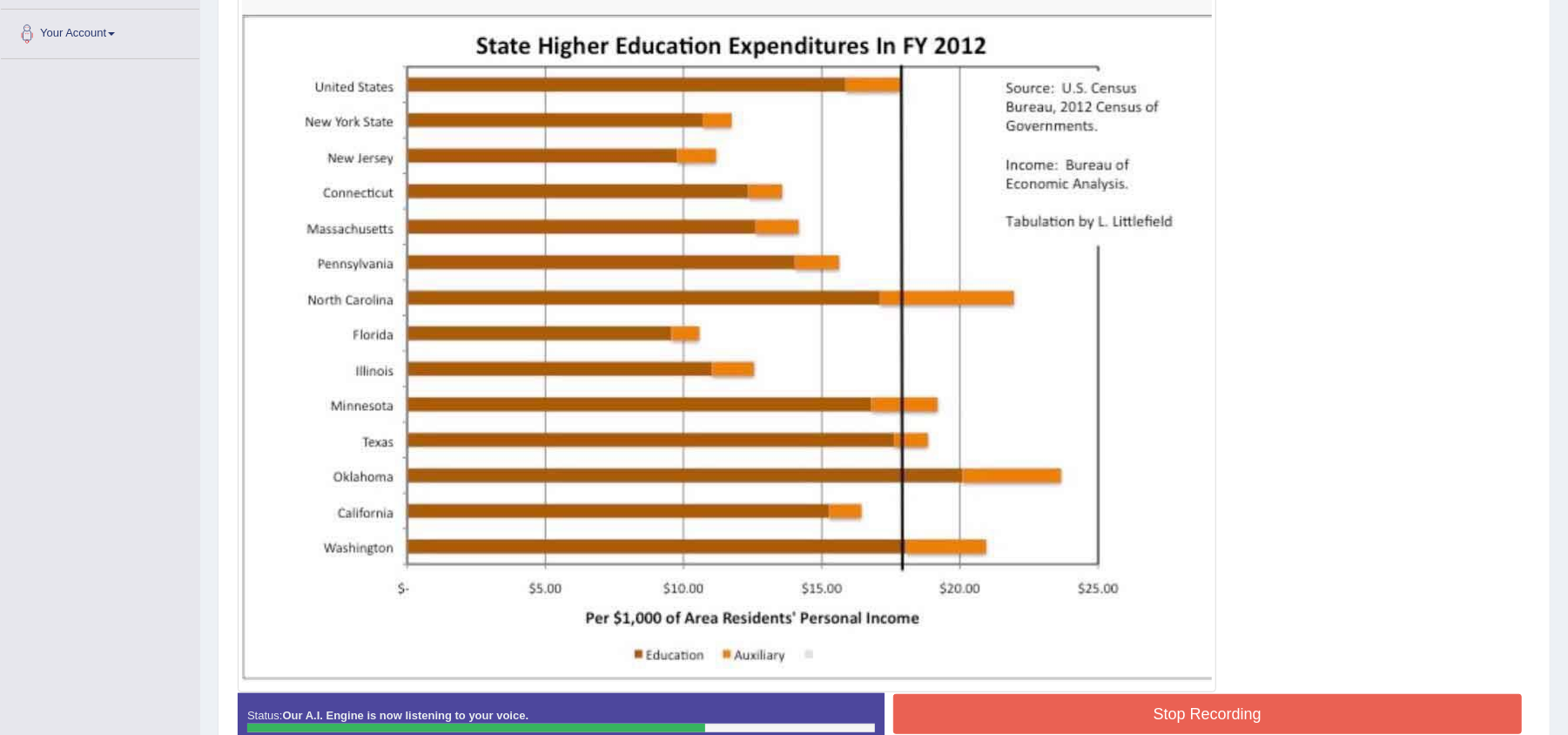
click at [1281, 699] on button "Stop Recording" at bounding box center [1207, 714] width 629 height 40
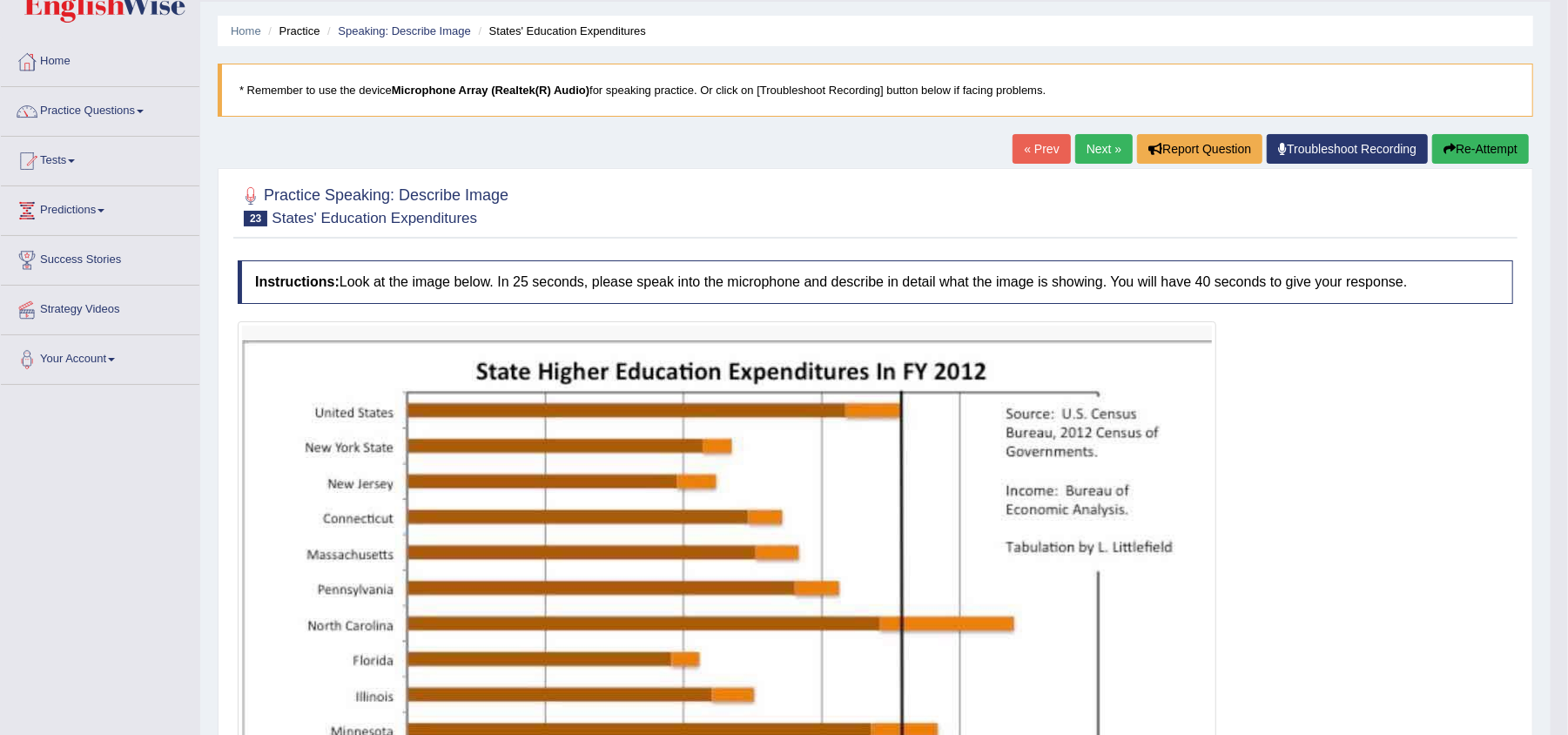
scroll to position [53, 0]
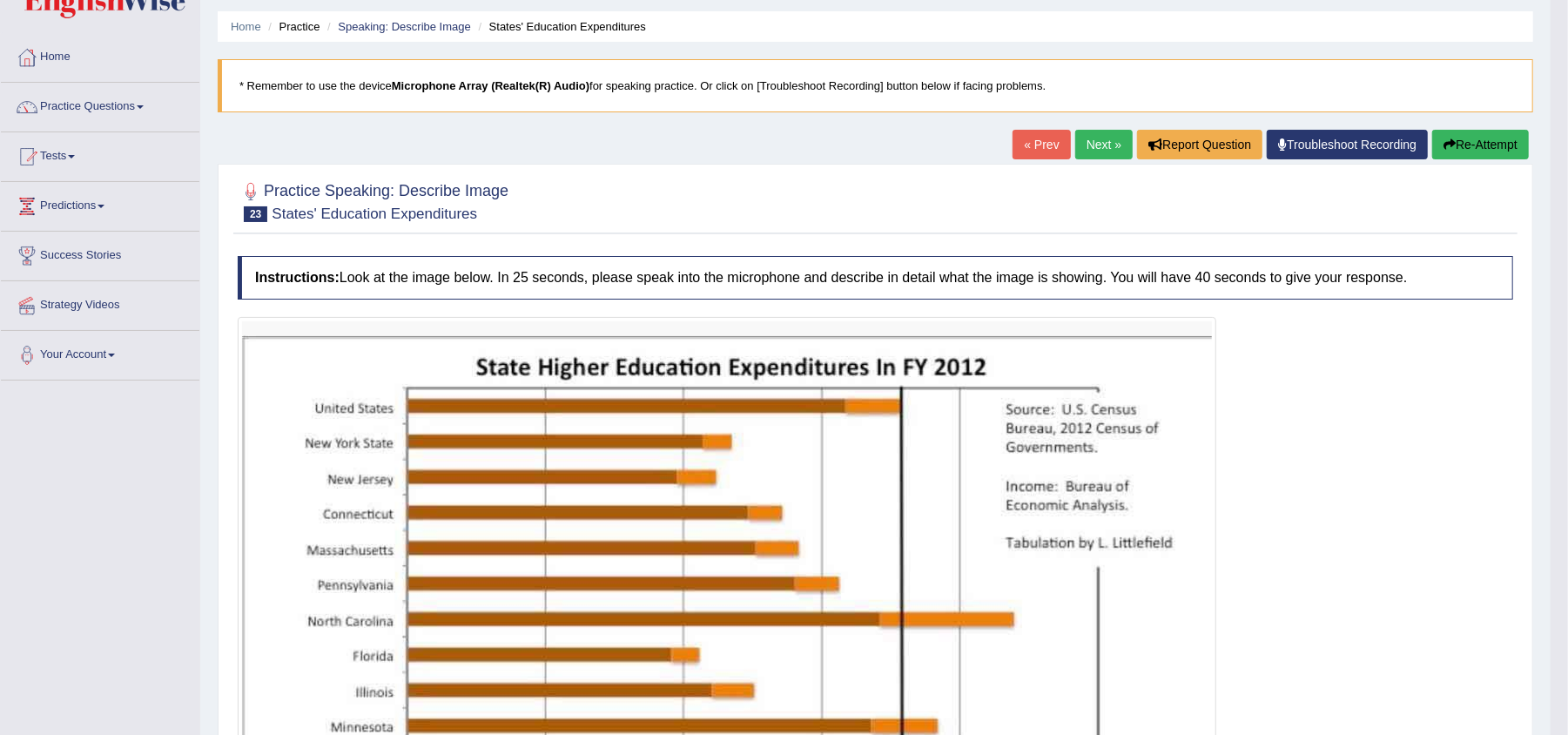
click at [1465, 142] on button "Re-Attempt" at bounding box center [1481, 144] width 97 height 29
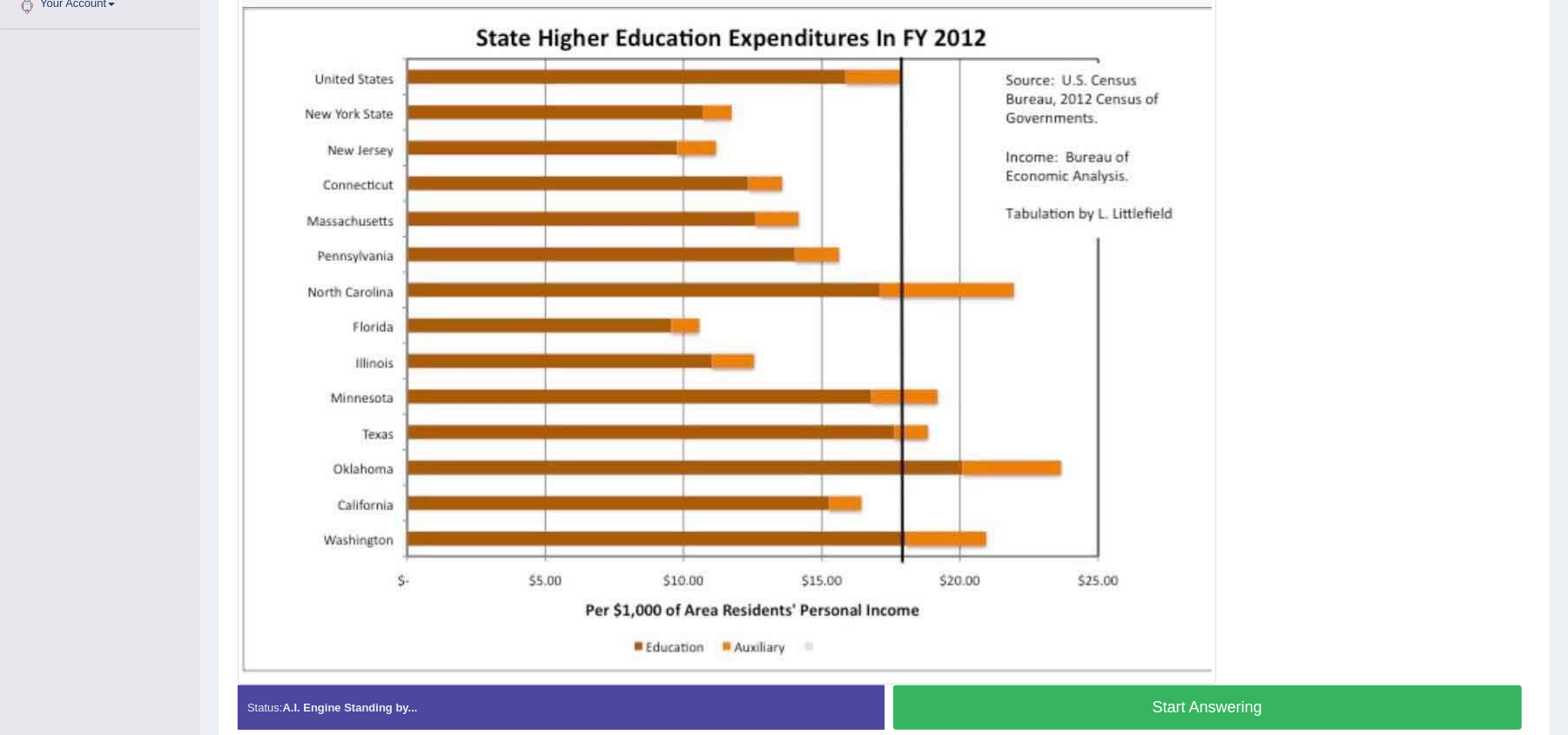
scroll to position [397, 0]
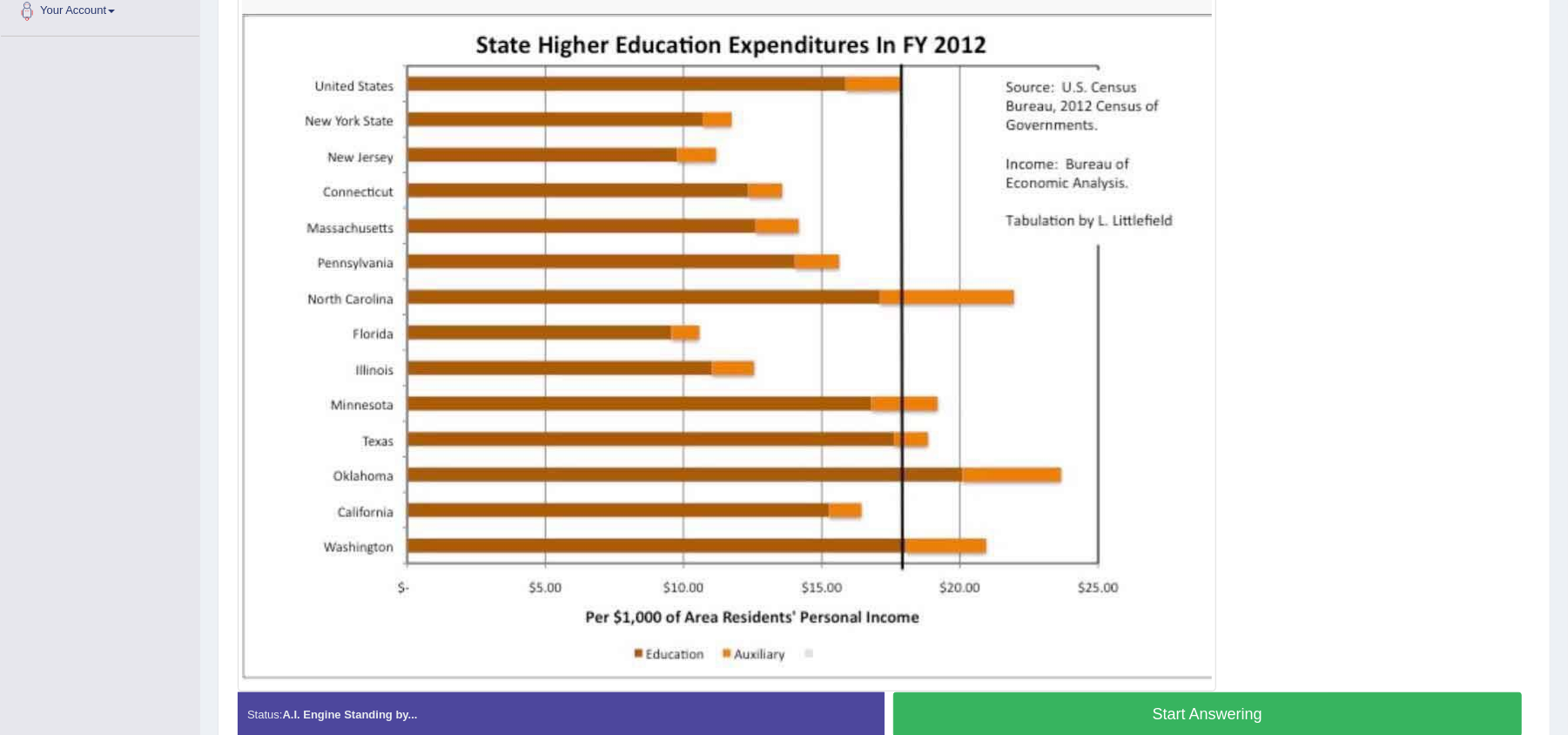
click at [1204, 718] on button "Start Answering" at bounding box center [1207, 714] width 629 height 45
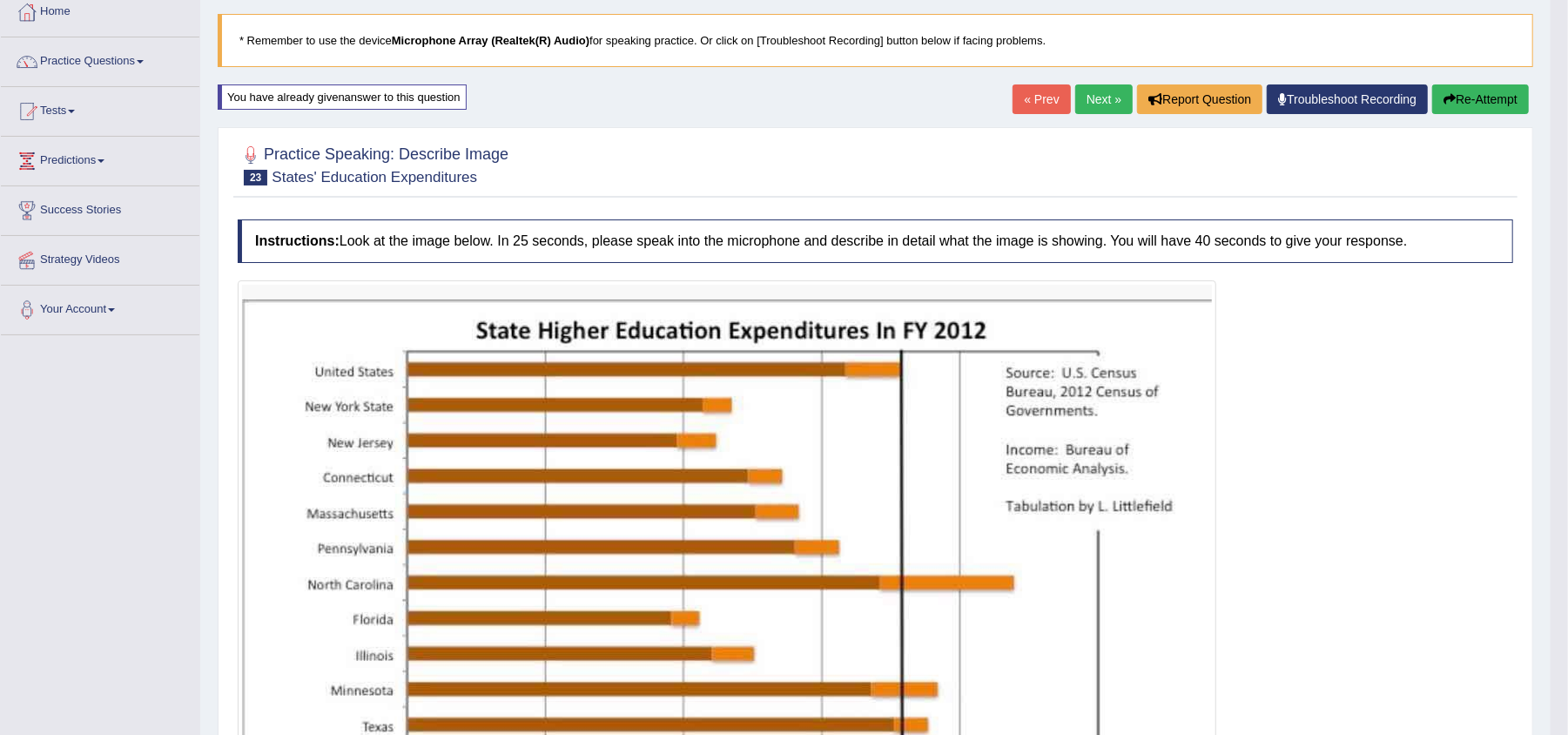
scroll to position [92, 0]
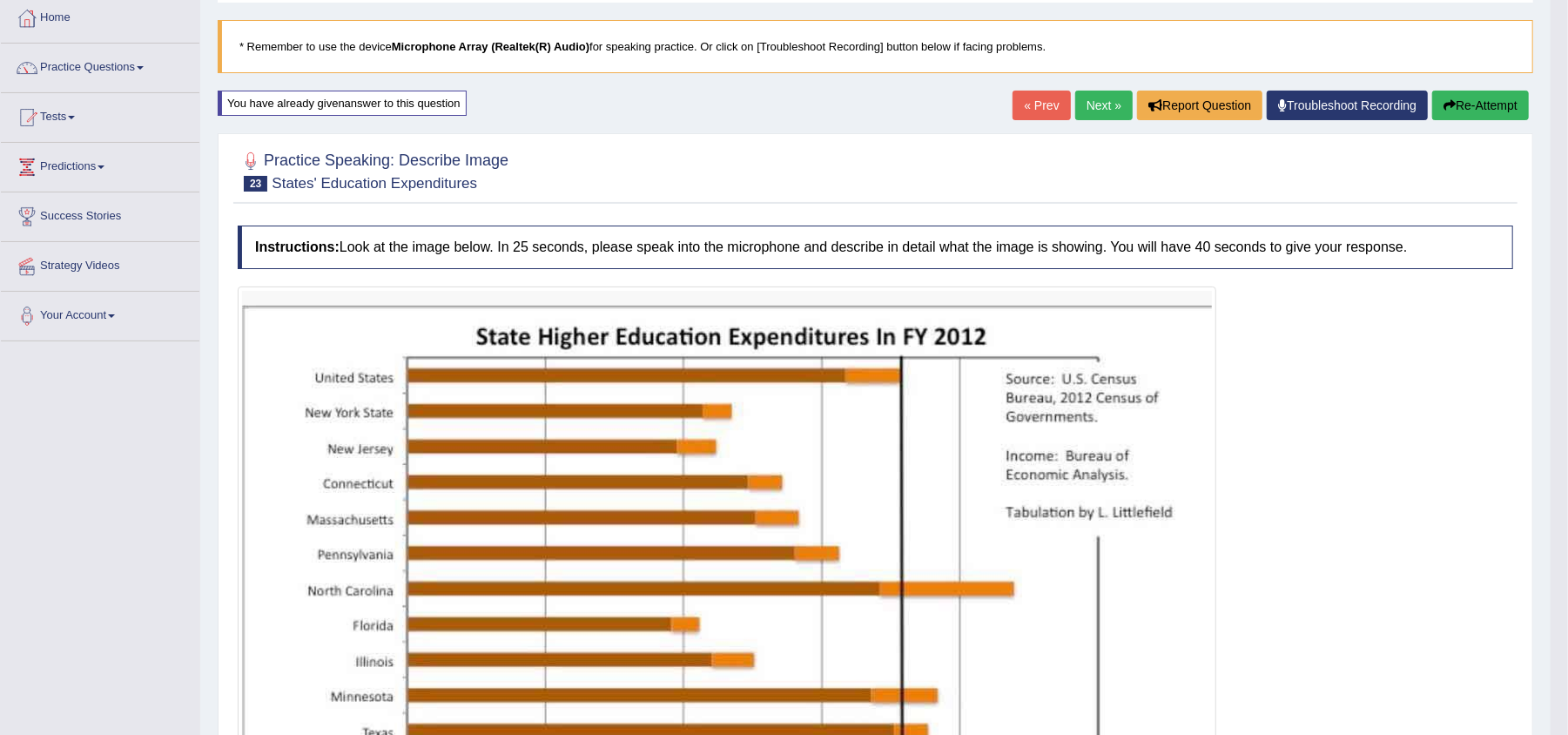
click at [1457, 98] on button "Re-Attempt" at bounding box center [1481, 104] width 97 height 29
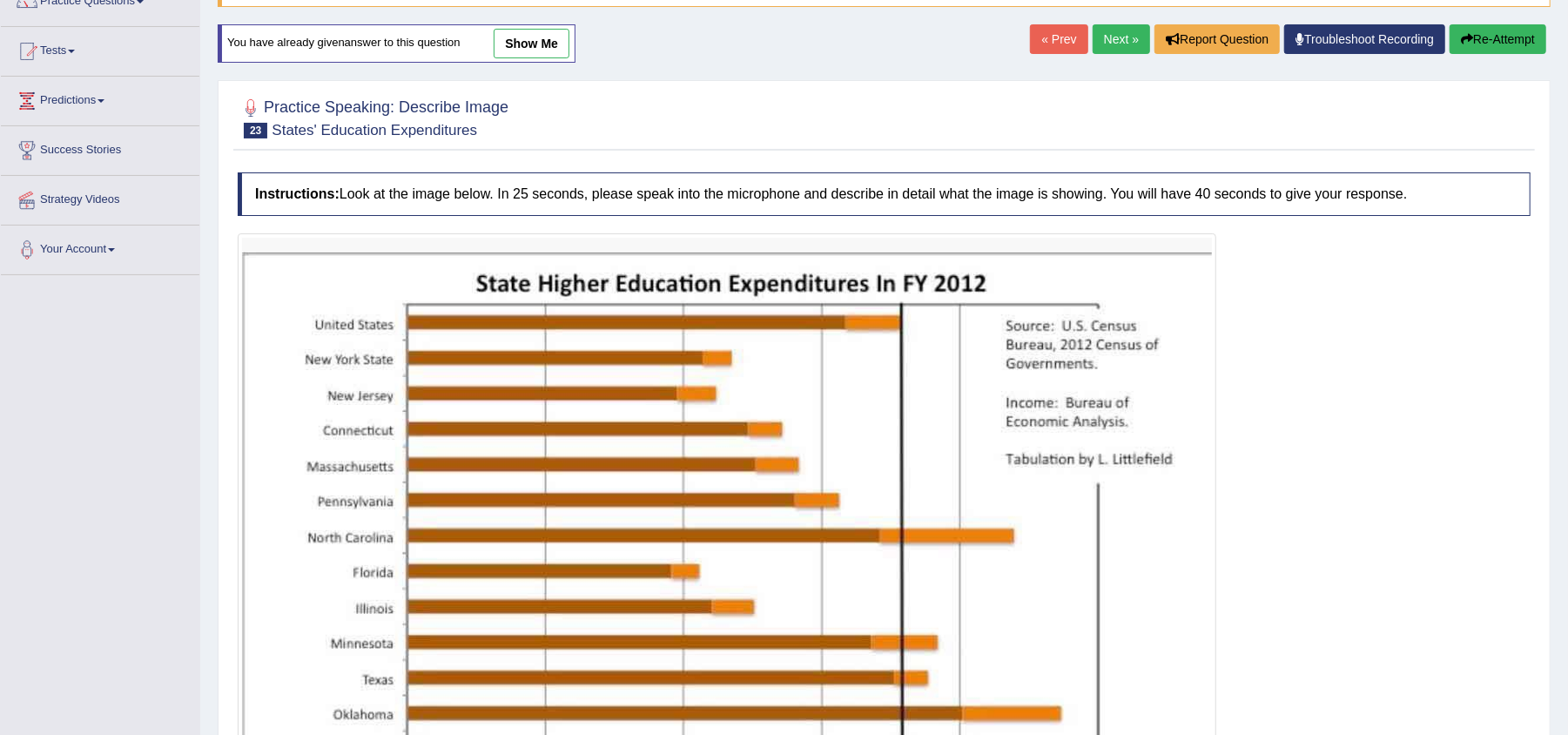
scroll to position [157, 0]
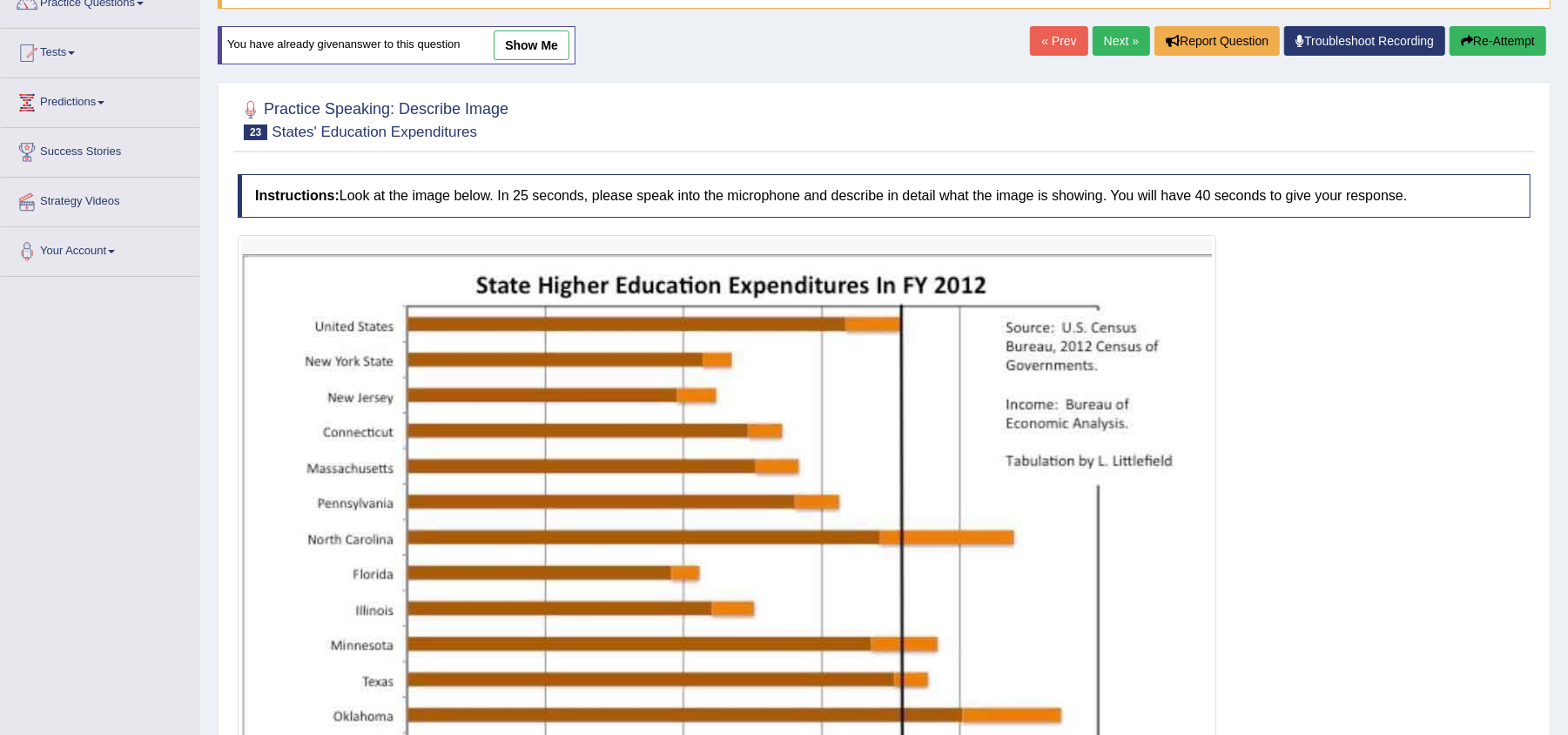
click at [1470, 40] on button "Re-Attempt" at bounding box center [1498, 41] width 97 height 29
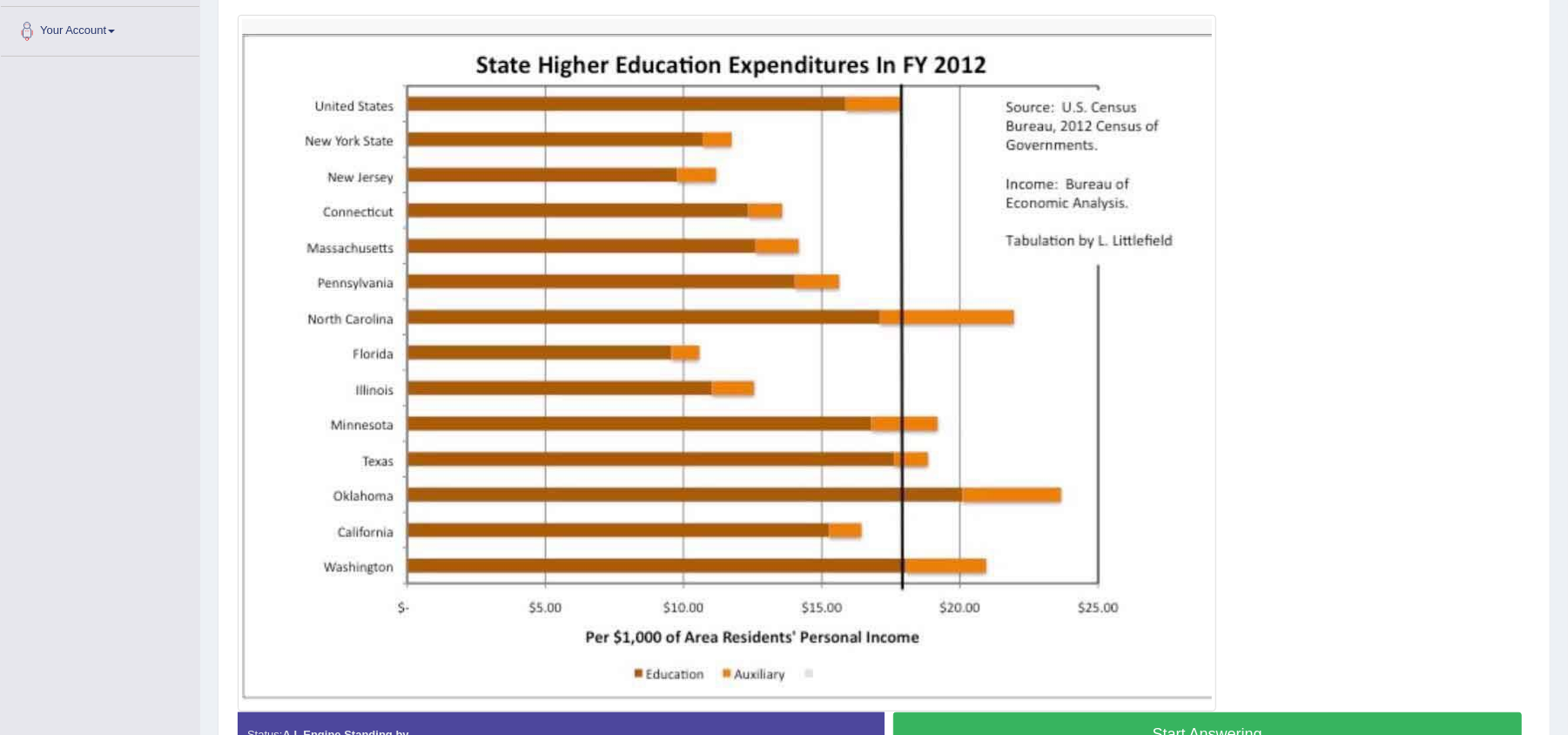
scroll to position [373, 0]
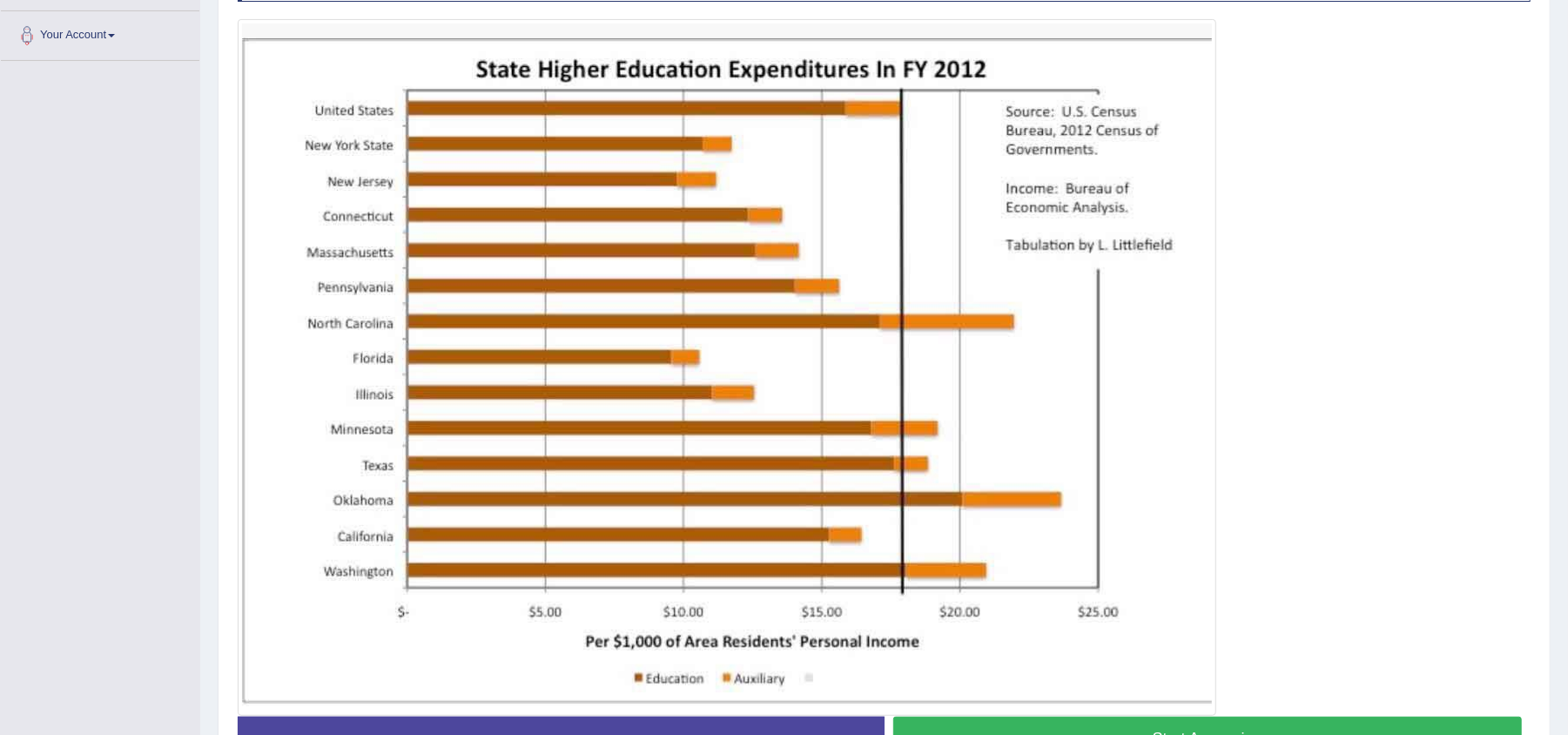
click at [1335, 717] on div "Created with Highcharts 7.1.2 Great Too slow Too fast Time Speech pace meter: 0…" at bounding box center [1212, 716] width 656 height 1
click at [1341, 732] on button "Start Answering" at bounding box center [1207, 739] width 629 height 45
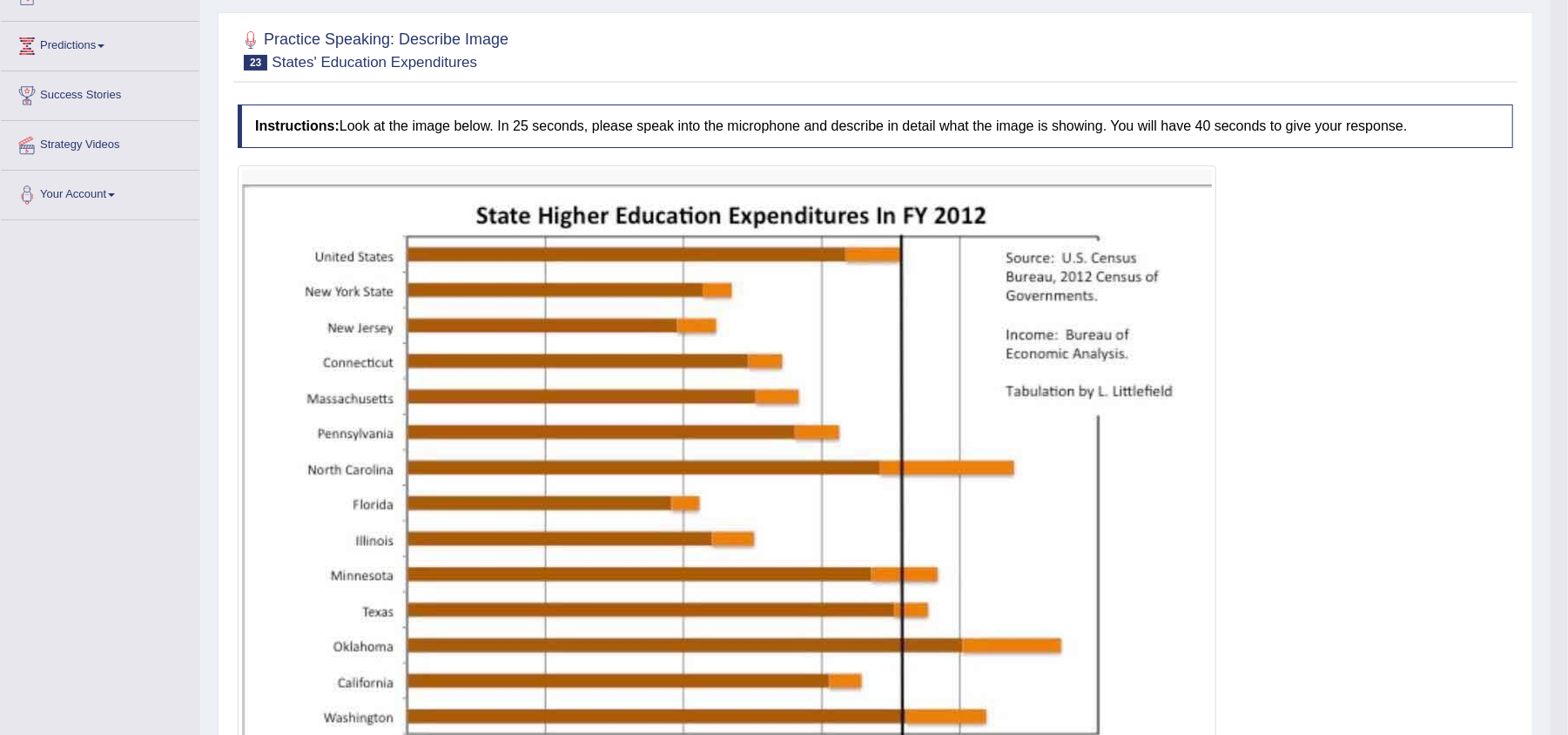
scroll to position [95, 0]
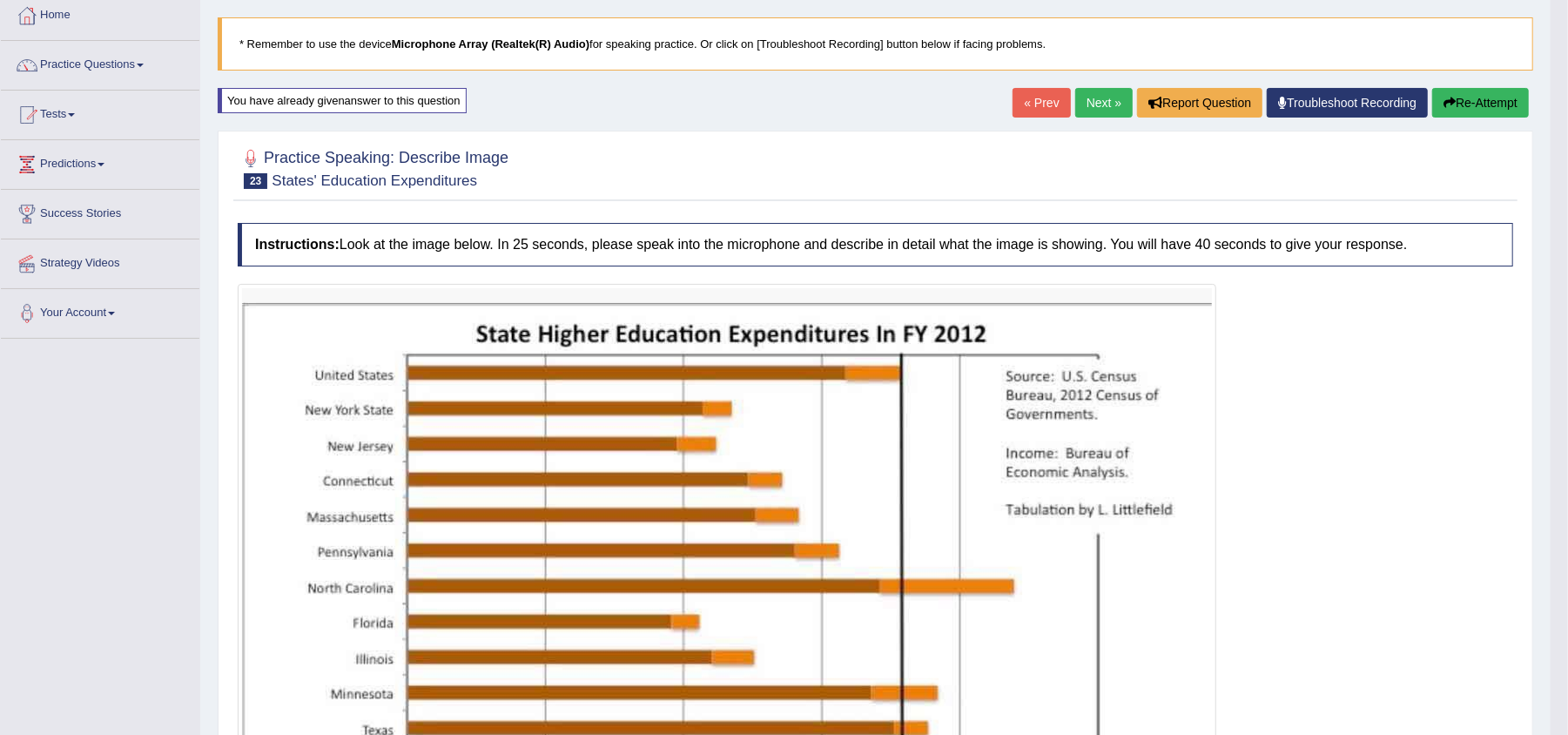
click at [1485, 96] on button "Re-Attempt" at bounding box center [1481, 103] width 97 height 29
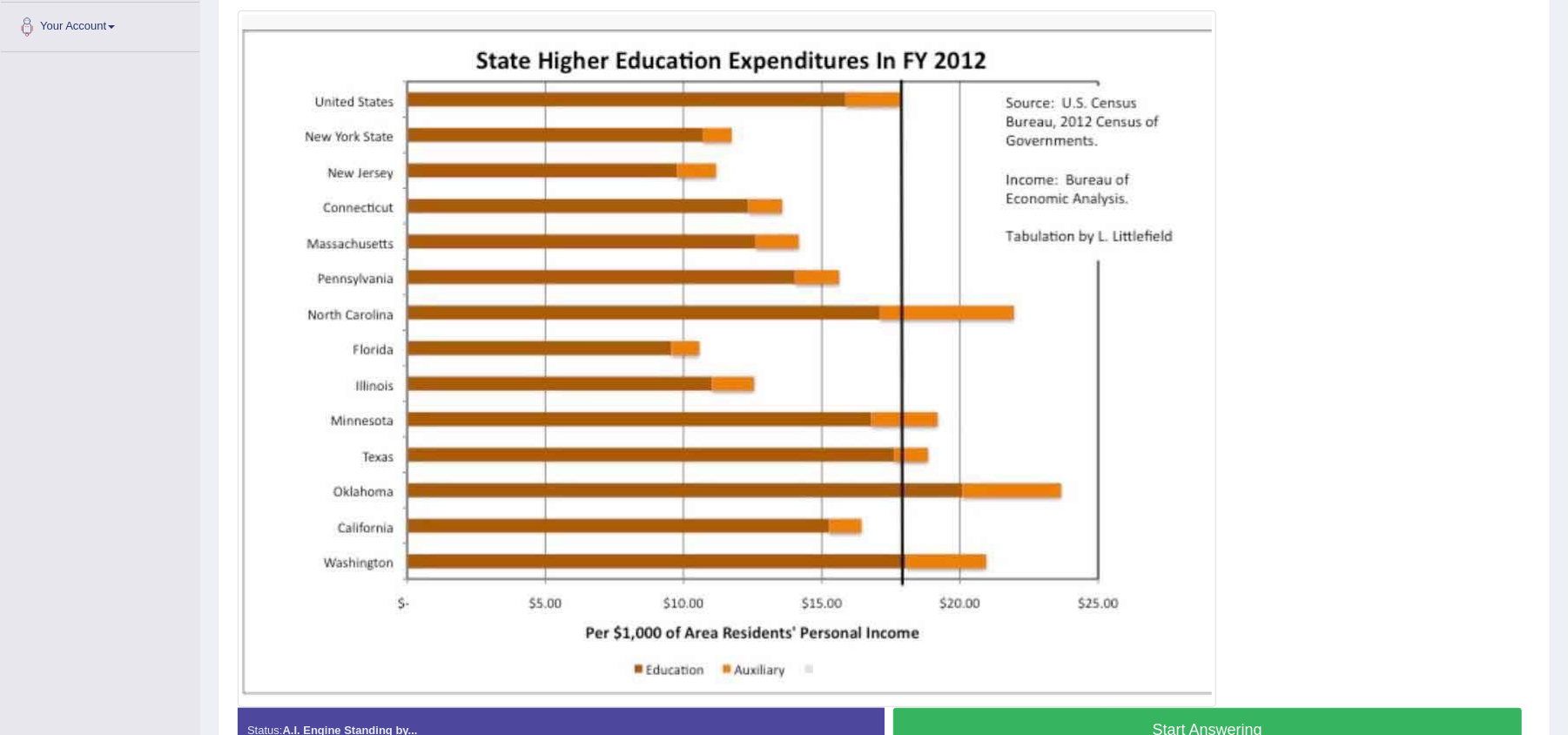
scroll to position [385, 0]
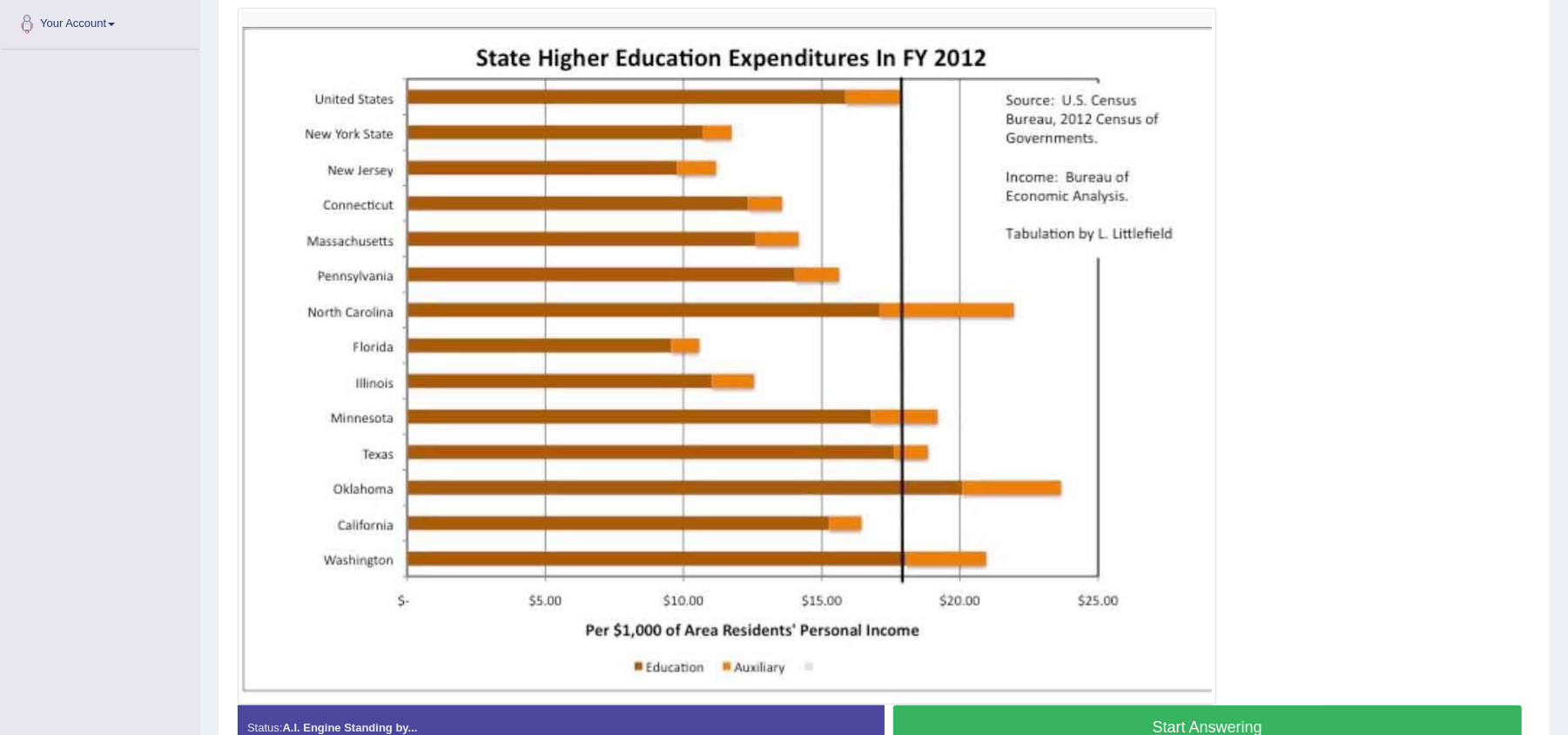
click at [1318, 716] on button "Start Answering" at bounding box center [1207, 727] width 629 height 45
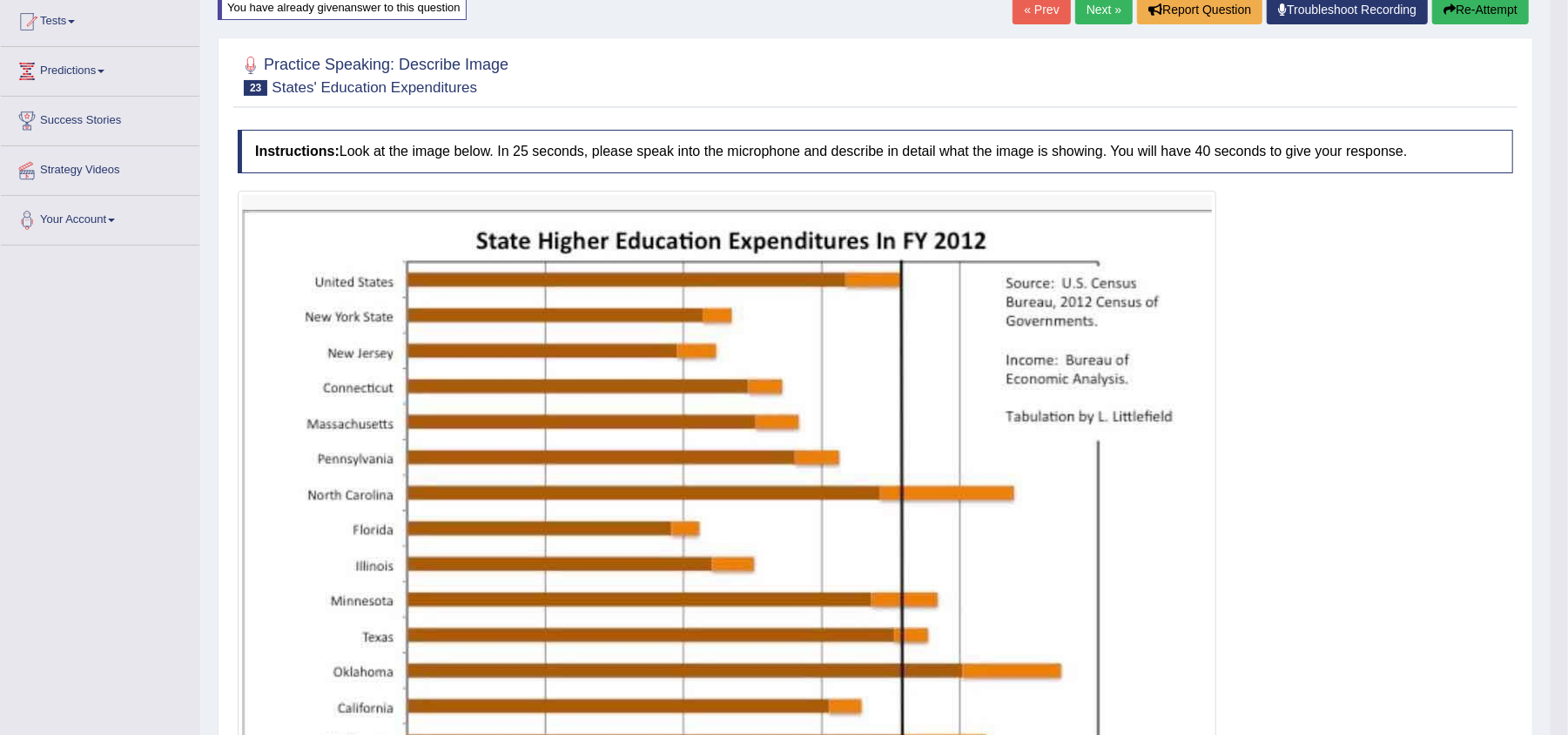
scroll to position [194, 0]
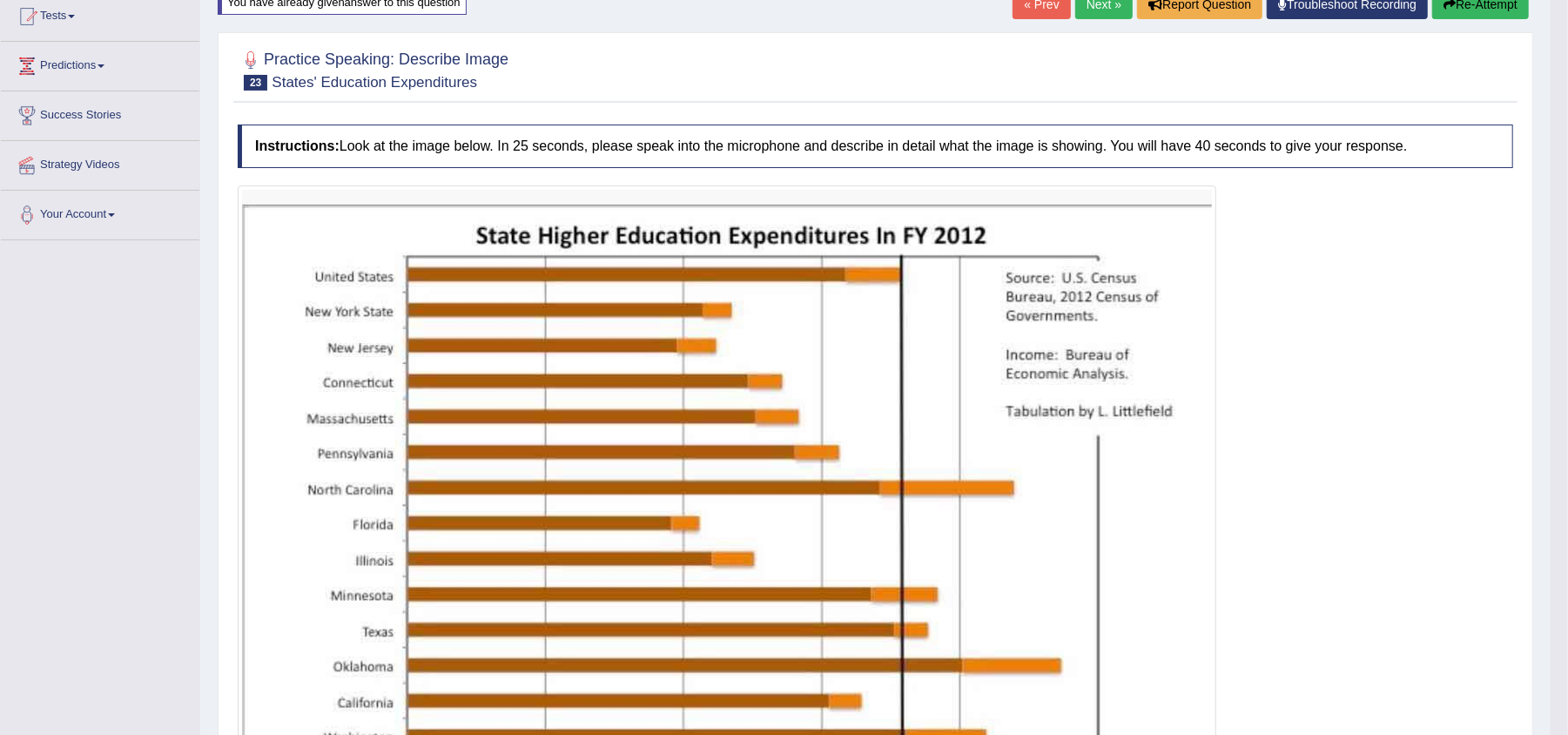
click at [1453, 12] on button "Re-Attempt" at bounding box center [1481, 4] width 97 height 29
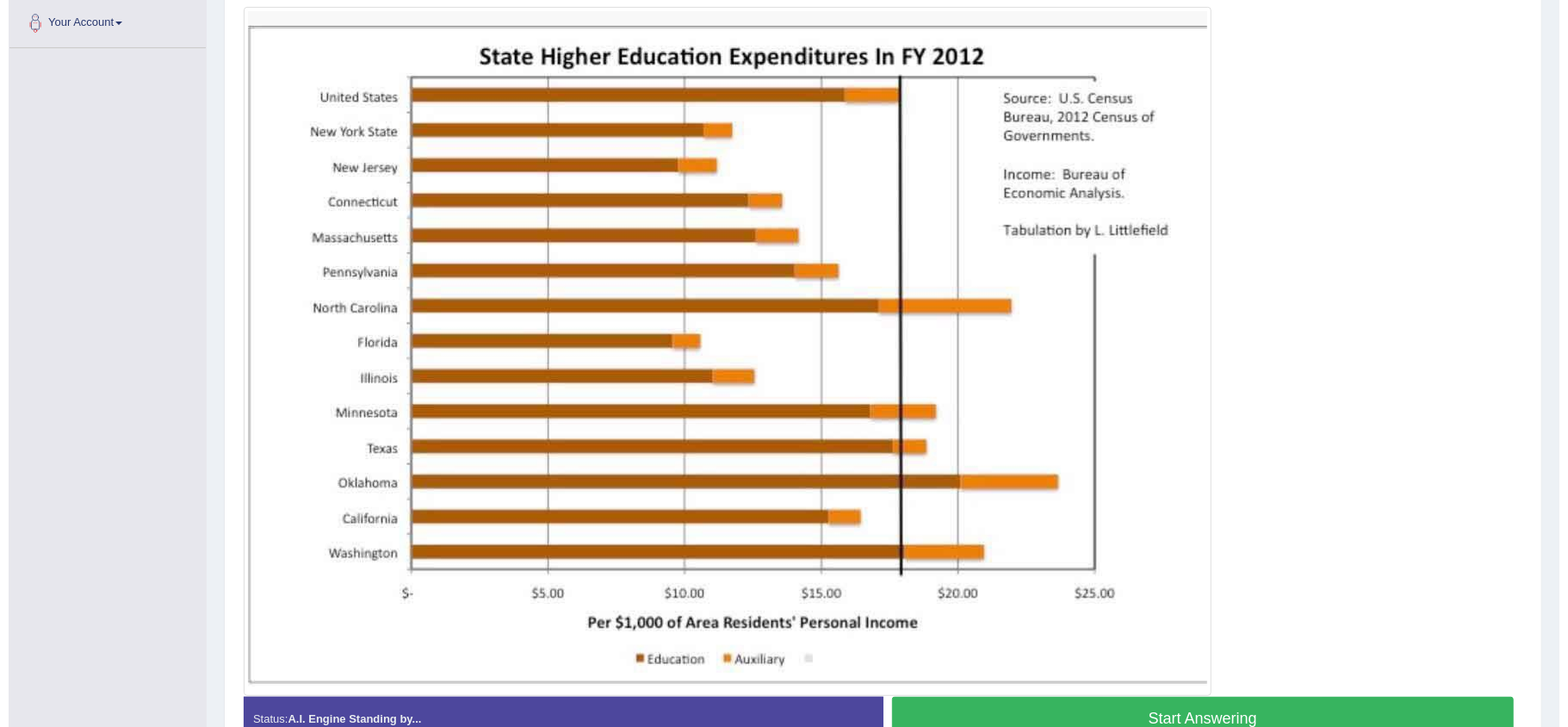
scroll to position [382, 0]
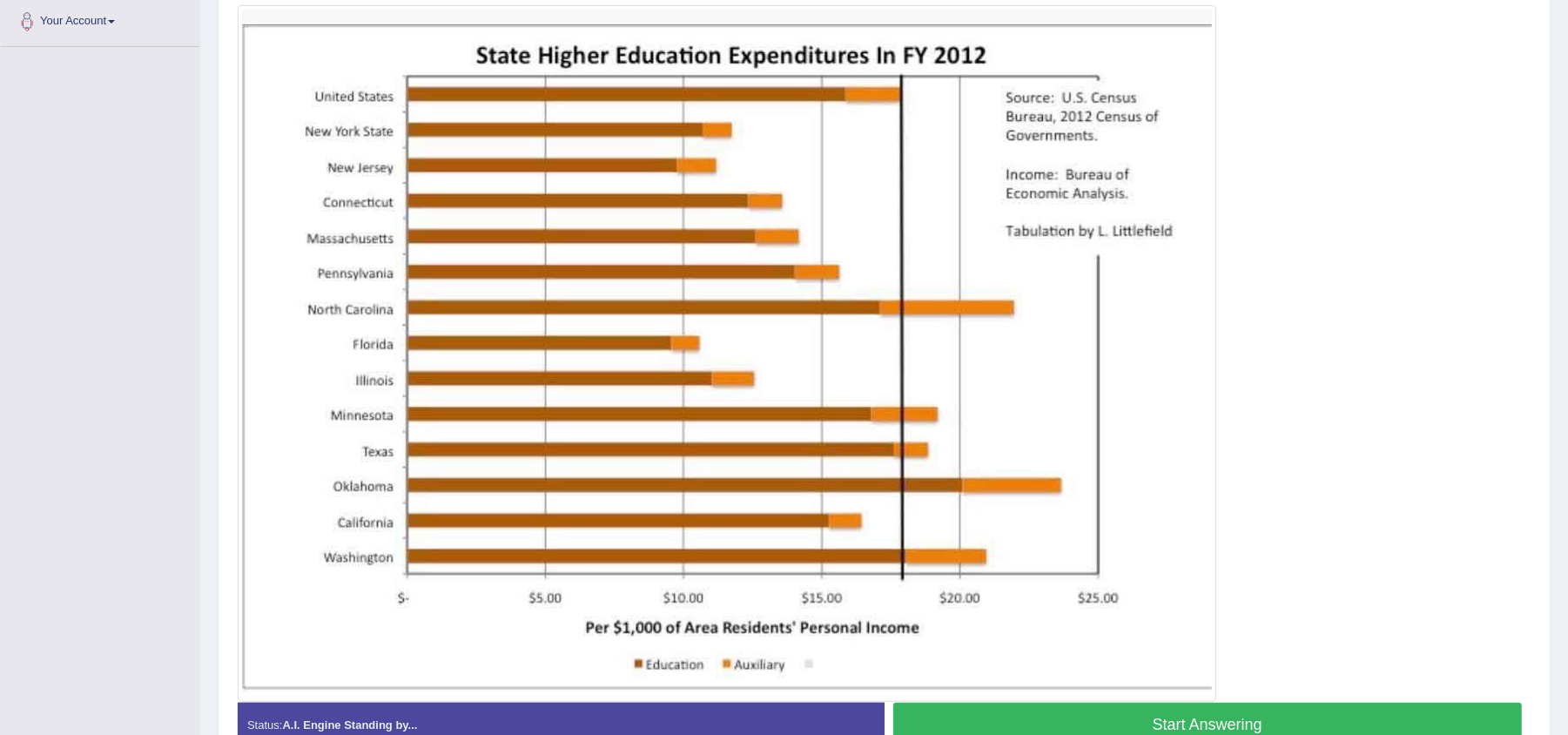
click at [1108, 720] on button "Start Answering" at bounding box center [1207, 725] width 629 height 45
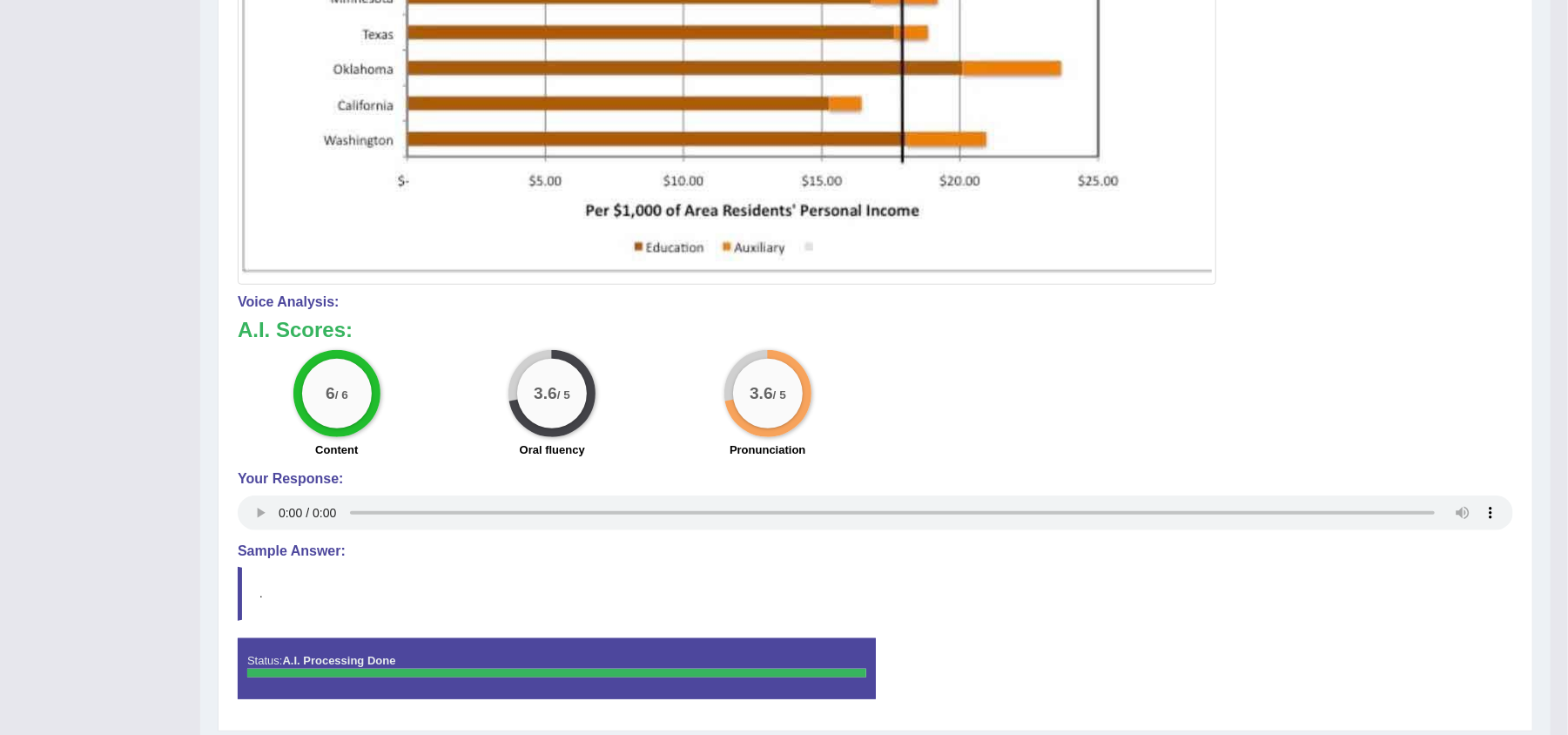
scroll to position [795, 0]
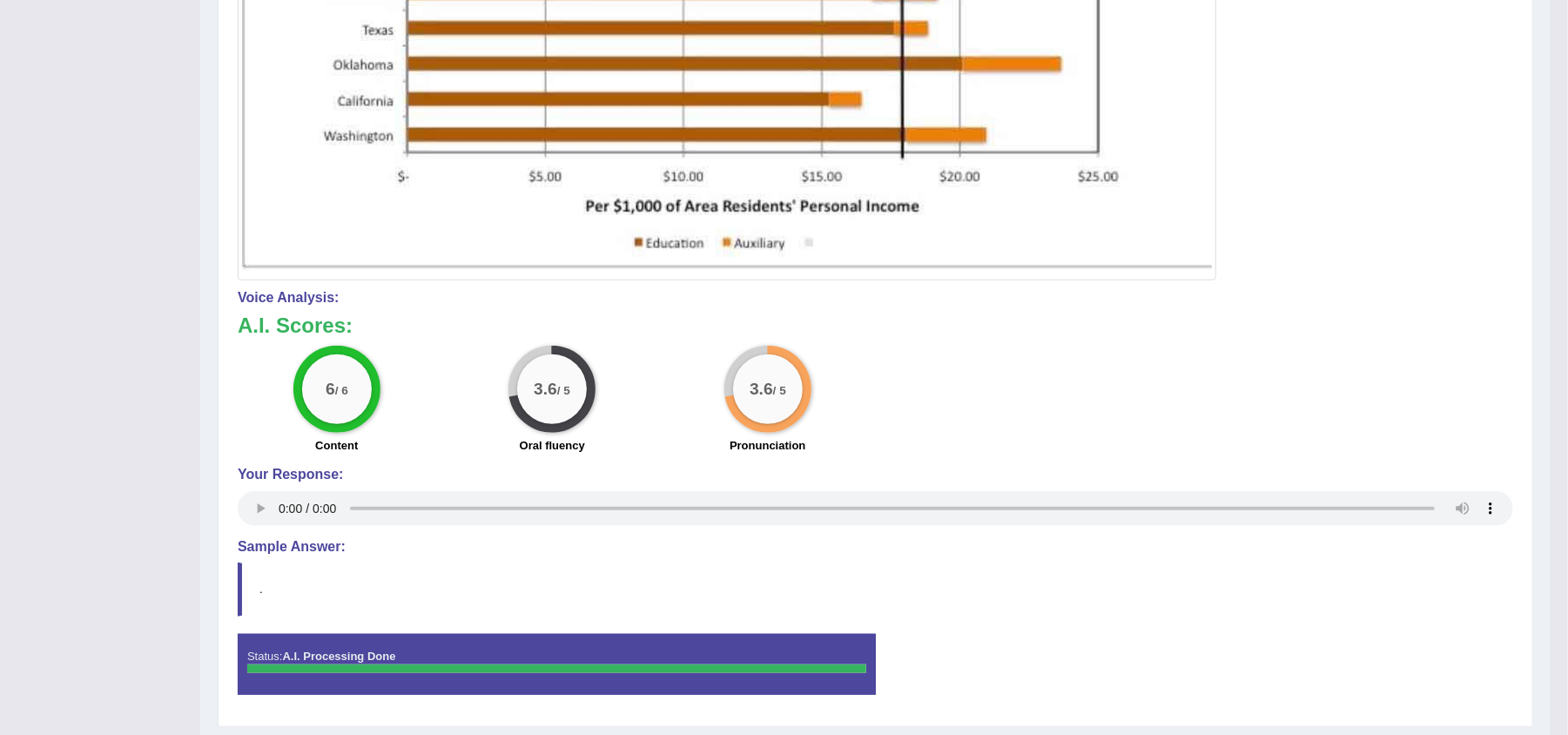
drag, startPoint x: 1584, startPoint y: 412, endPoint x: 1584, endPoint y: 693, distance: 281.0
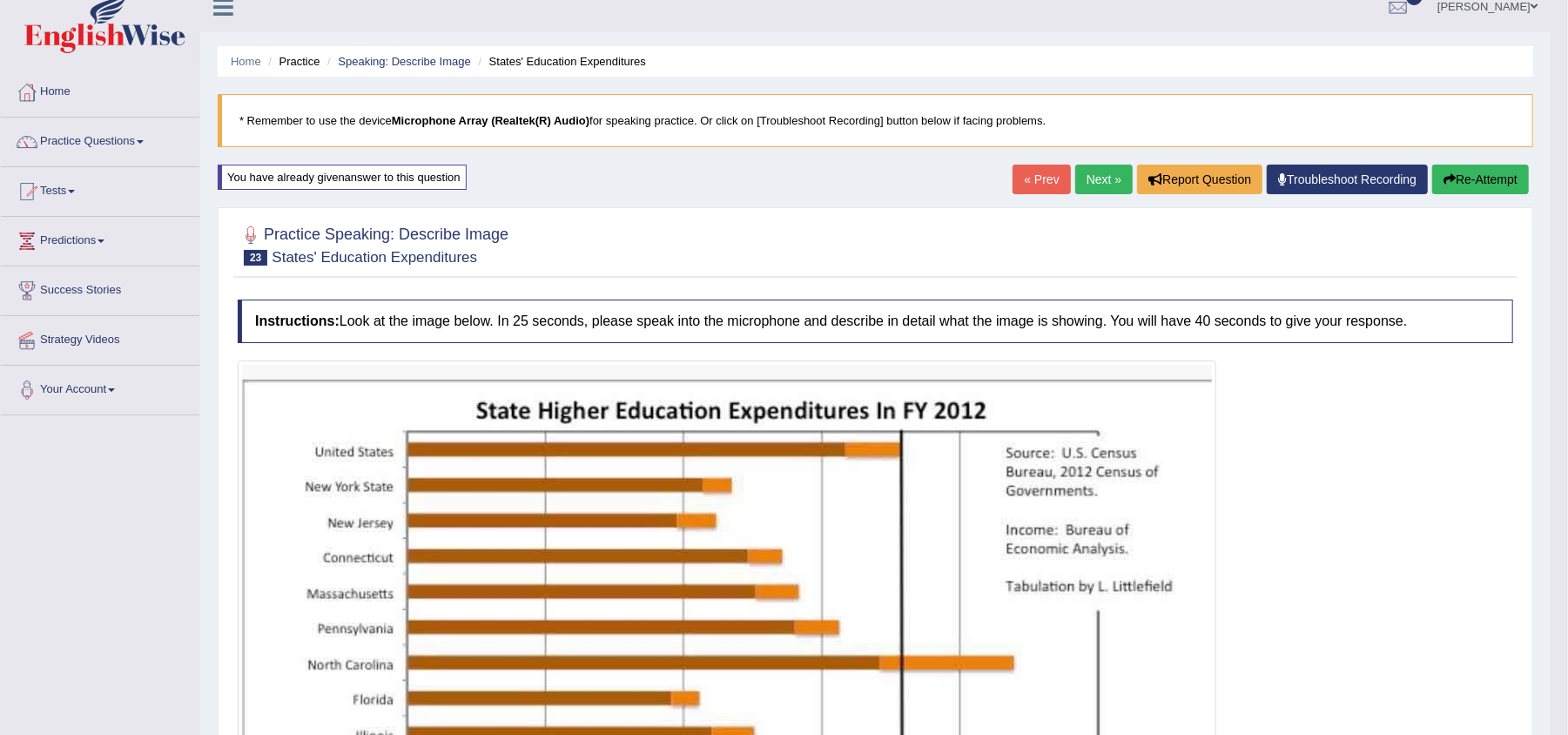
scroll to position [27, 0]
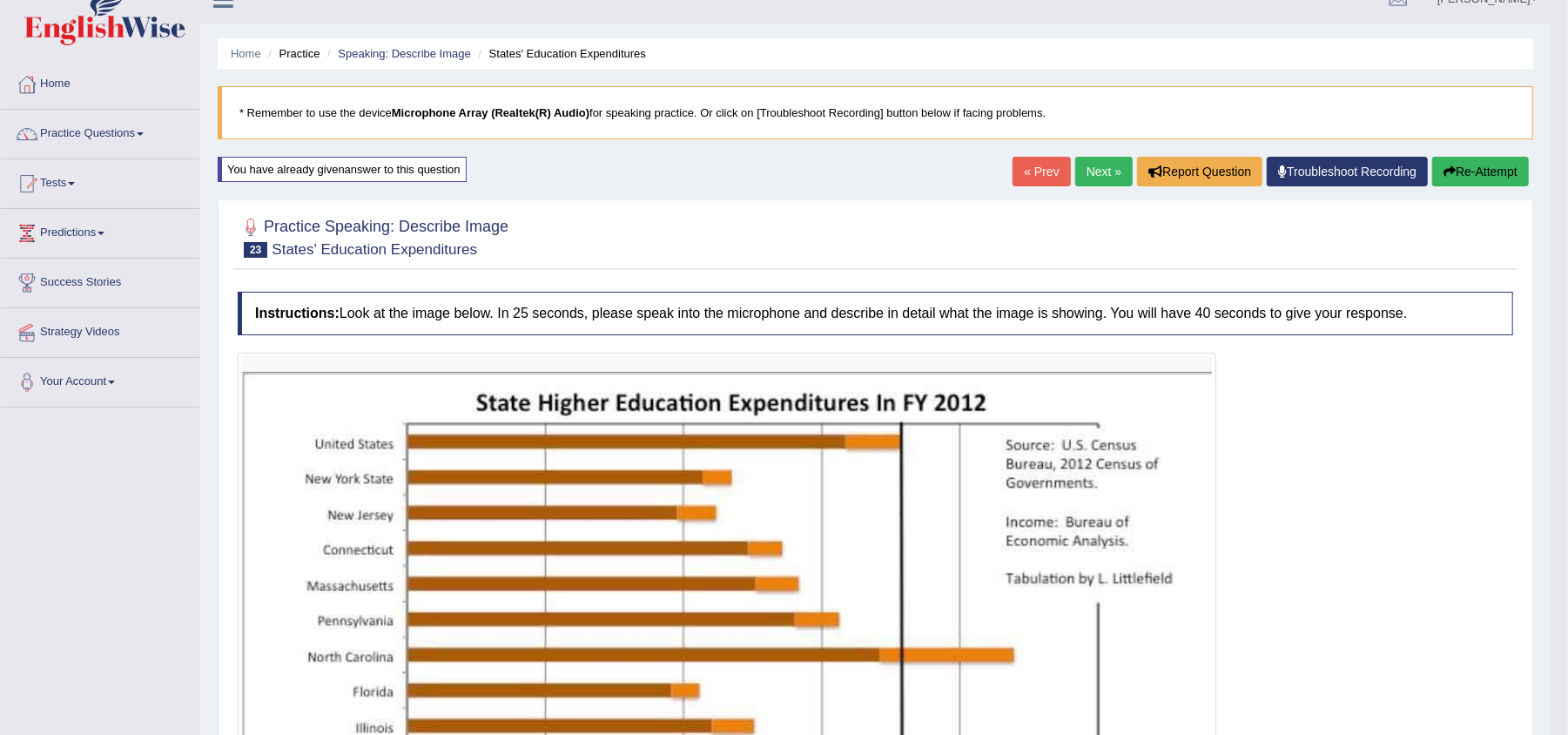
click at [1482, 164] on button "Re-Attempt" at bounding box center [1481, 171] width 97 height 29
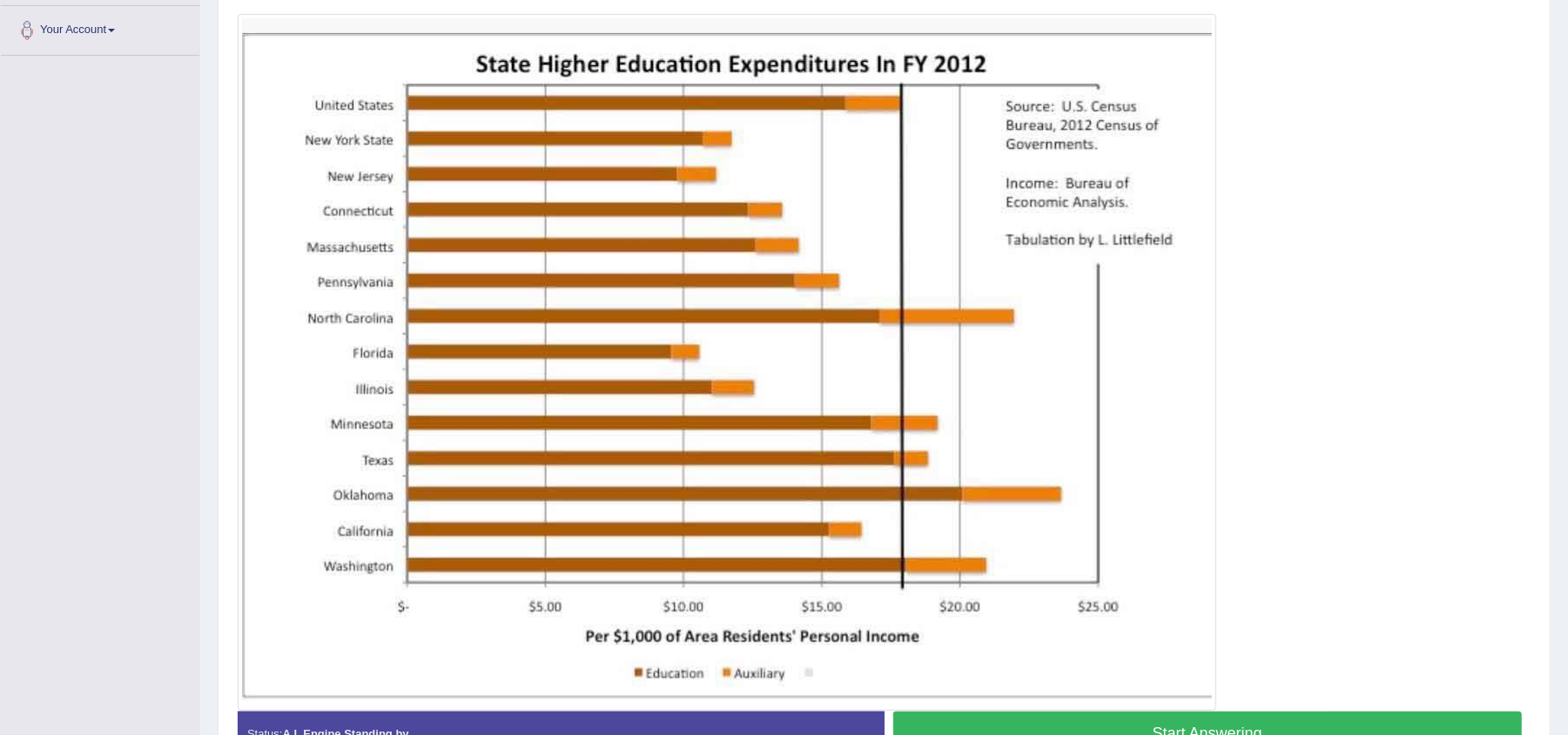
scroll to position [381, 0]
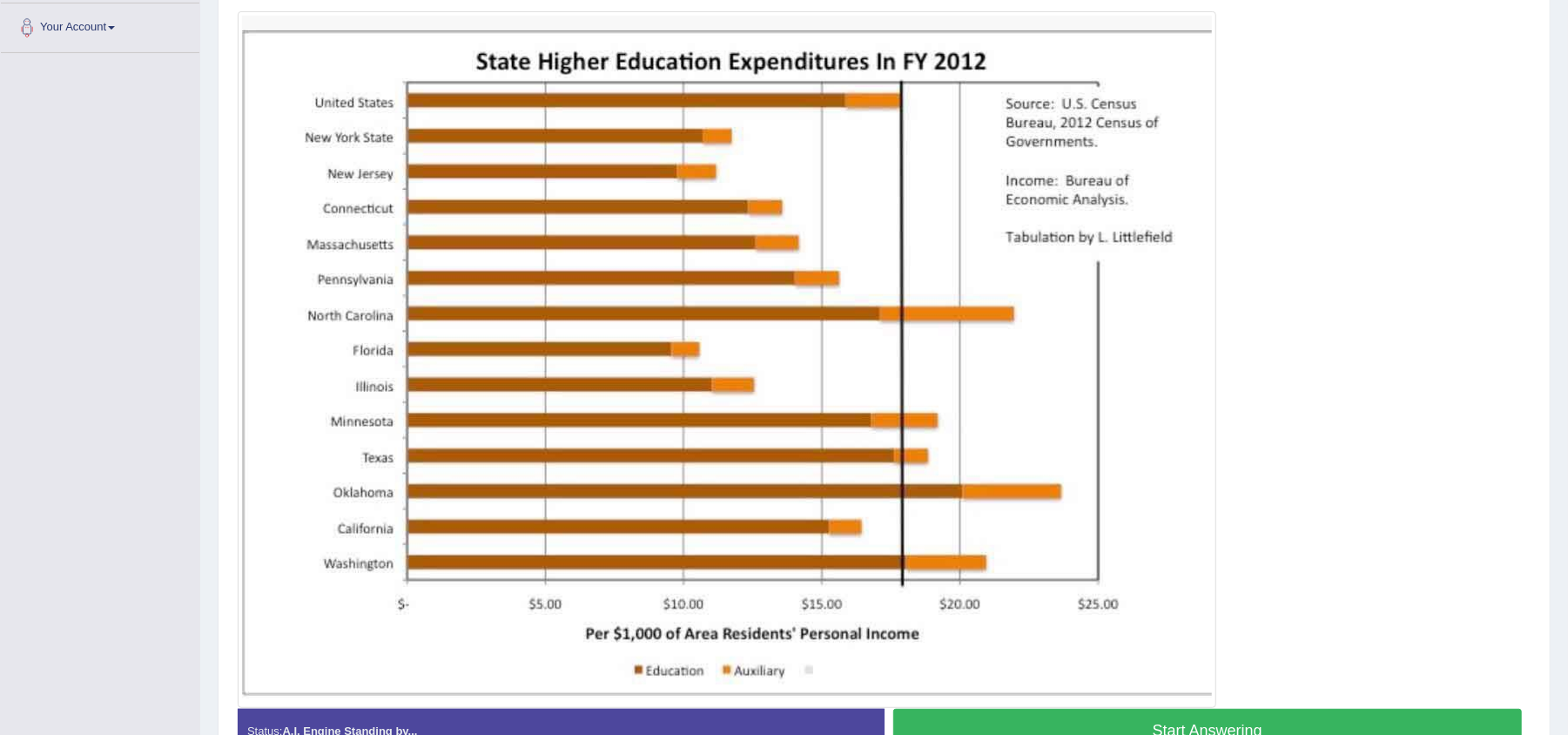
click at [1248, 729] on button "Start Answering" at bounding box center [1207, 731] width 629 height 45
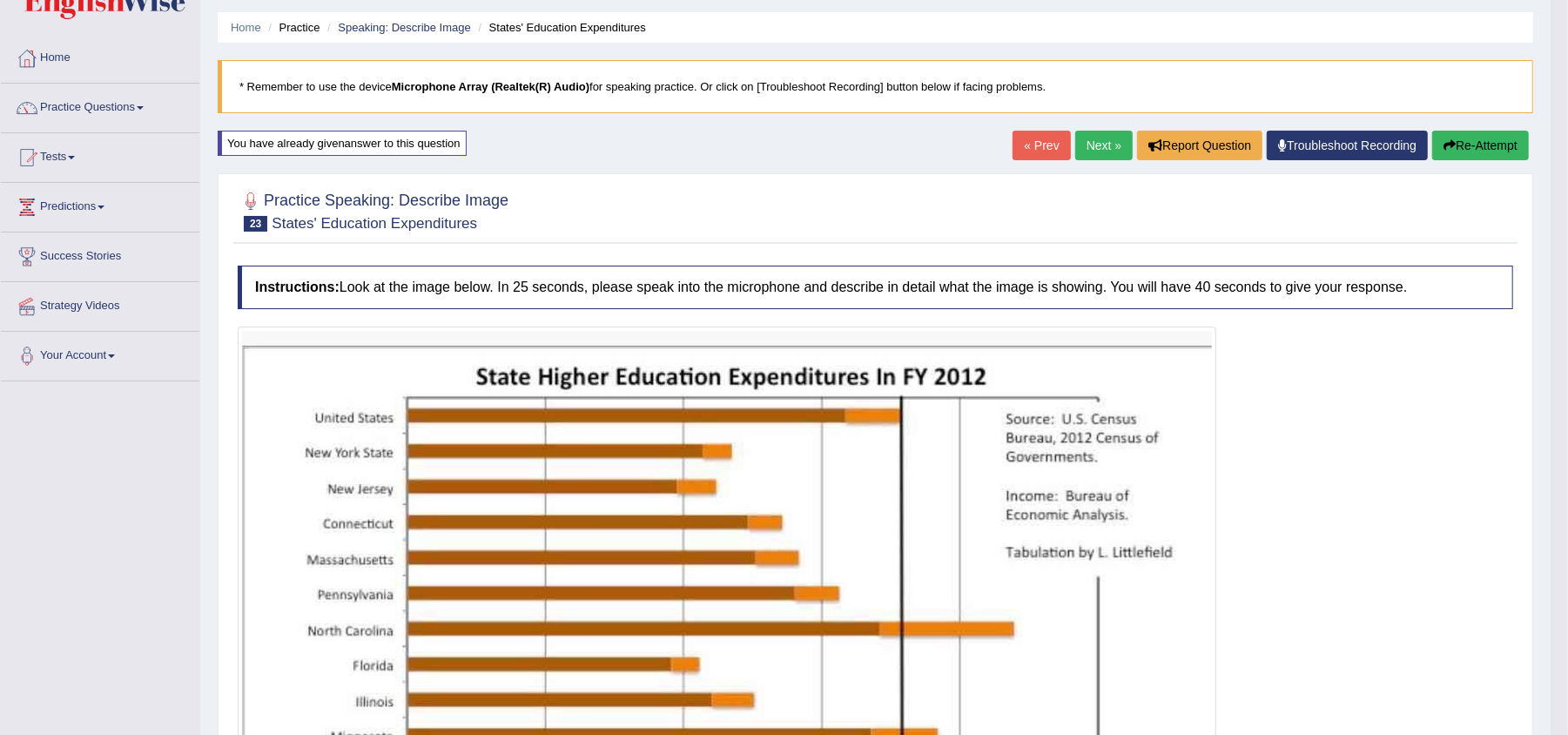
scroll to position [49, 0]
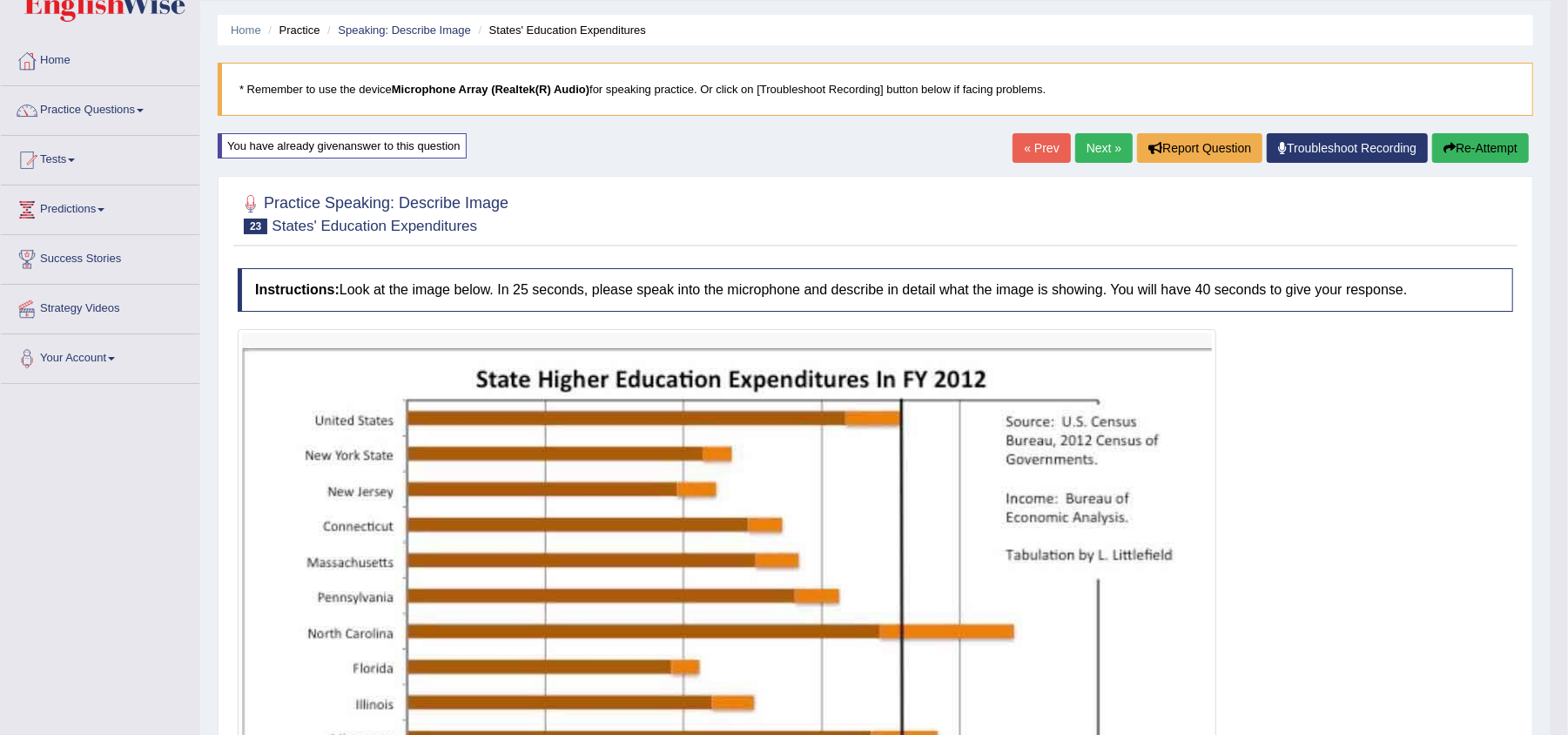
click at [1467, 150] on button "Re-Attempt" at bounding box center [1481, 147] width 97 height 29
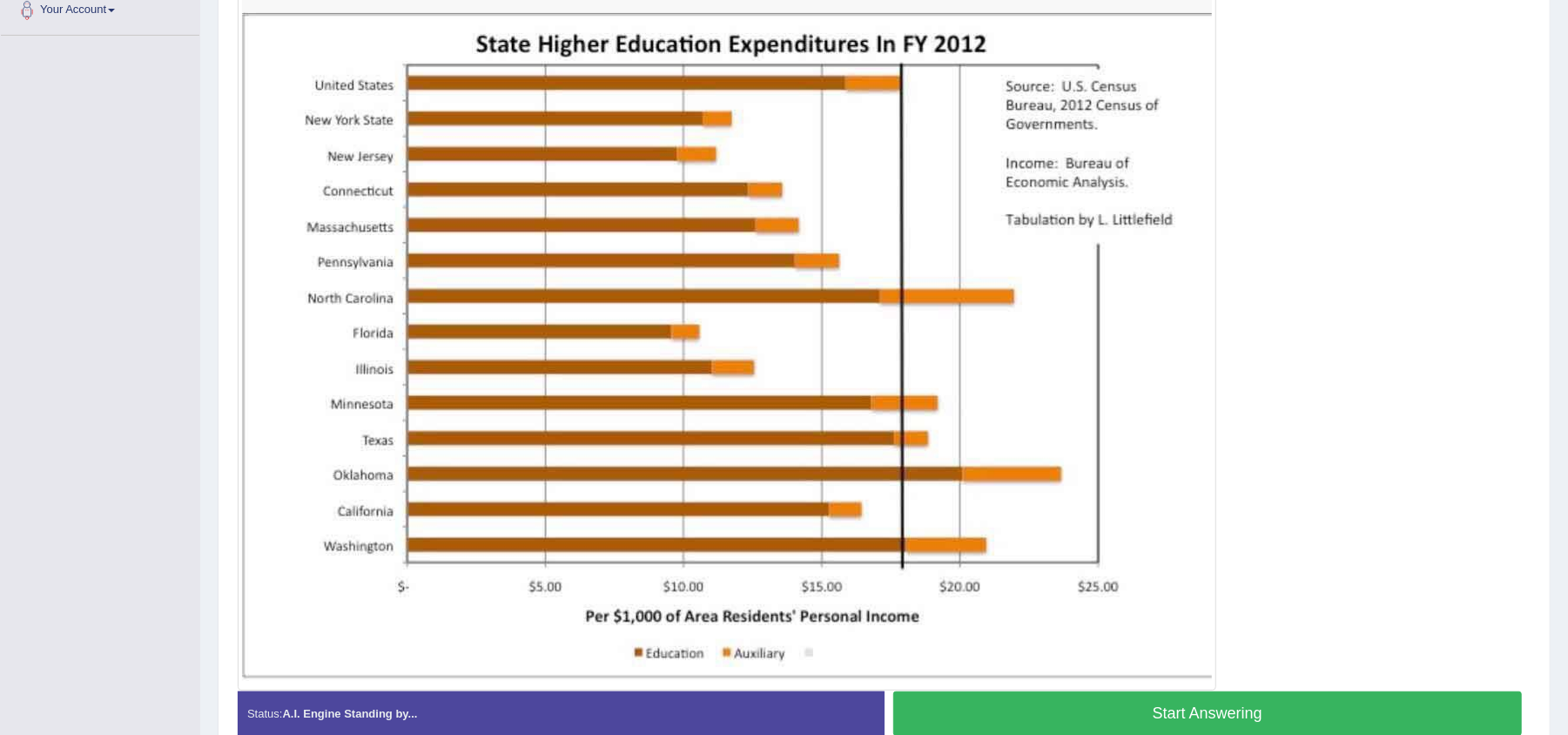
scroll to position [398, 0]
click at [1137, 706] on button "Start Answering" at bounding box center [1207, 713] width 629 height 45
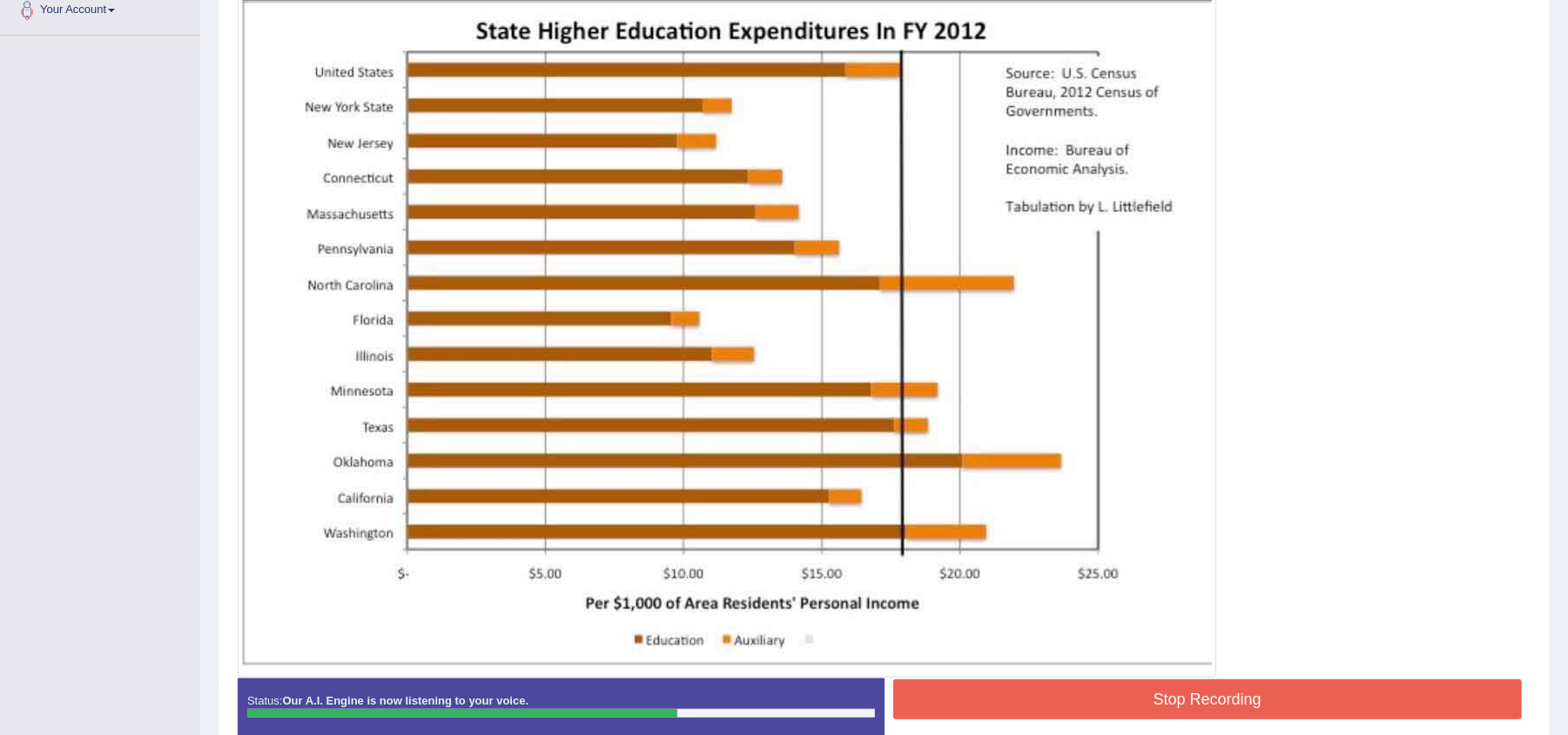
click at [1137, 706] on button "Stop Recording" at bounding box center [1207, 699] width 629 height 40
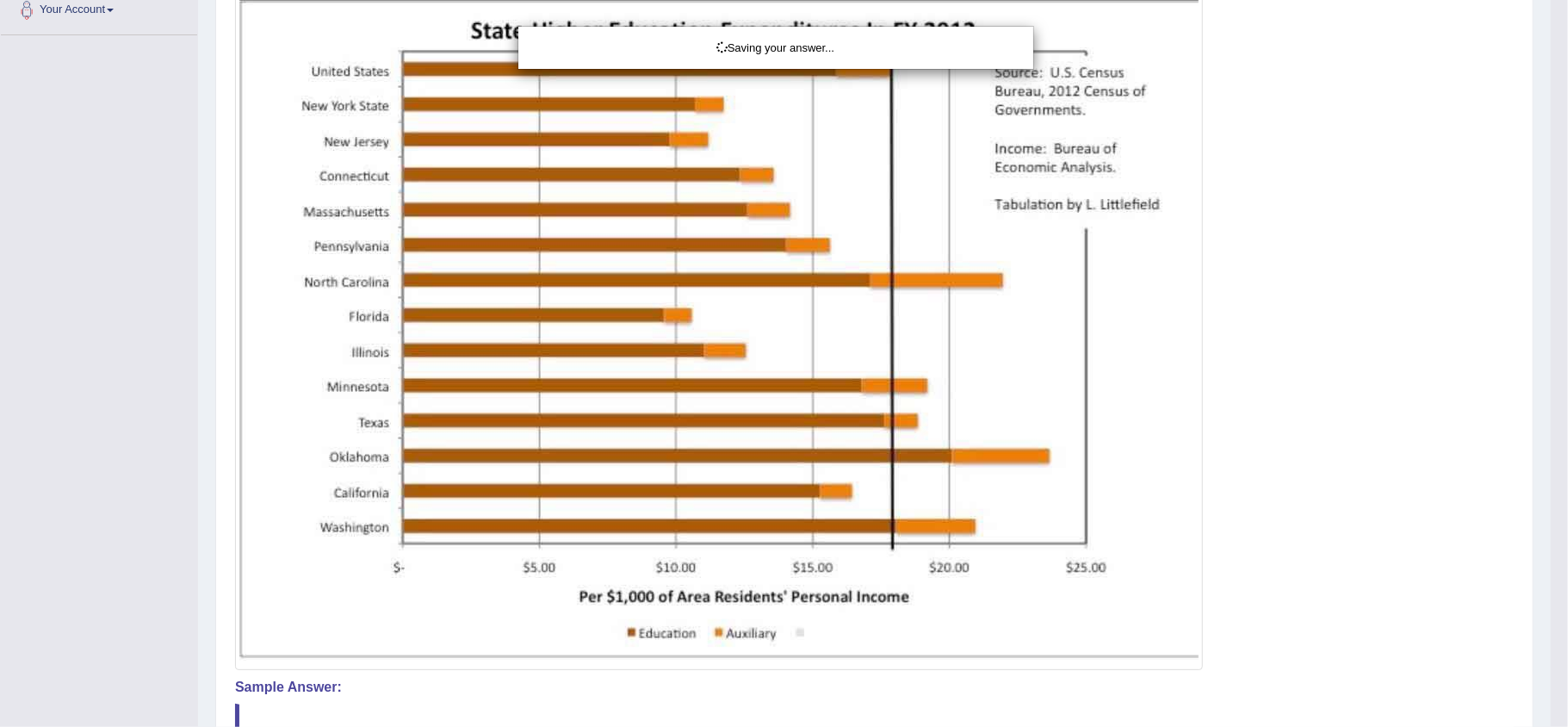
drag, startPoint x: 1125, startPoint y: 698, endPoint x: 1554, endPoint y: 422, distance: 510.1
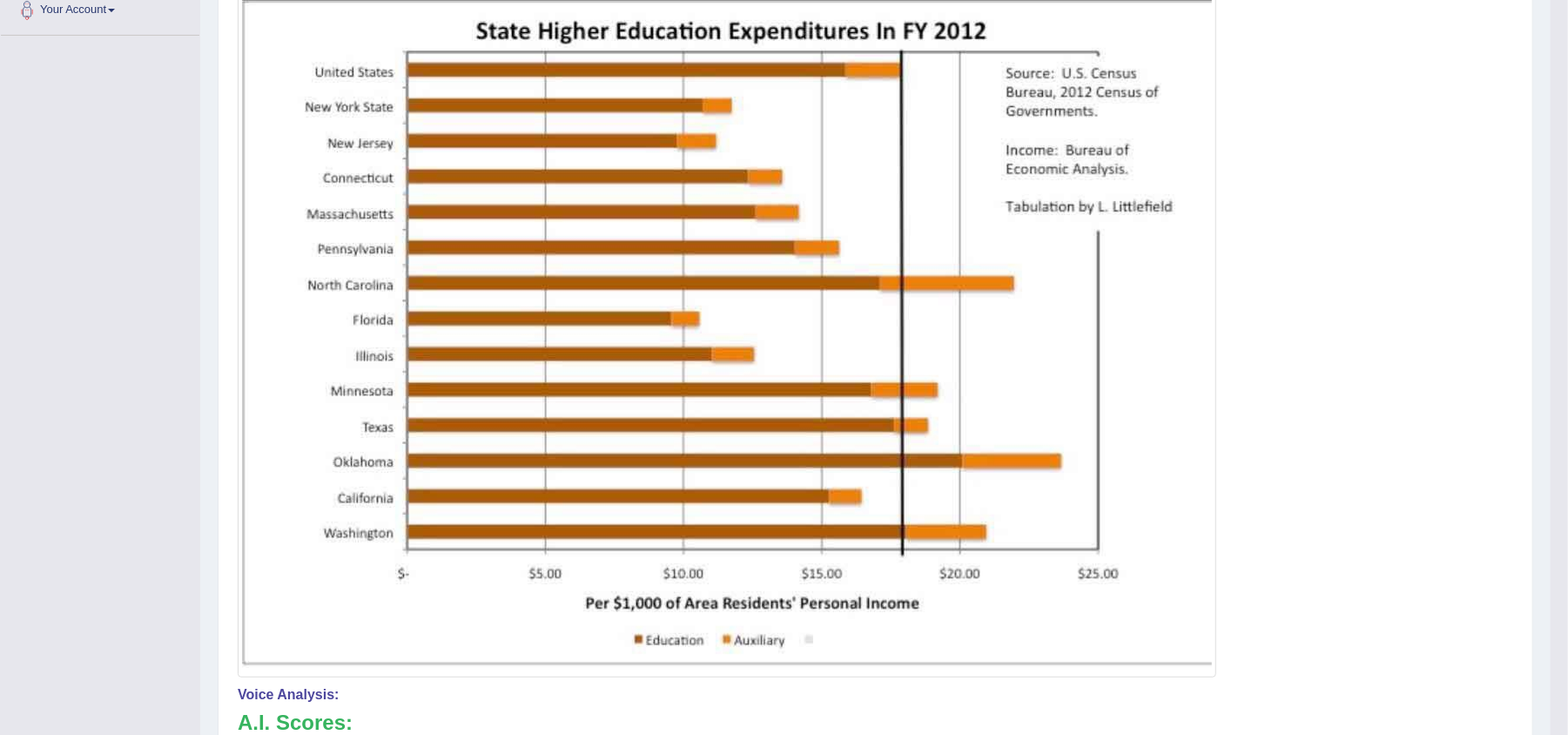
drag, startPoint x: 1584, startPoint y: 488, endPoint x: 1584, endPoint y: 594, distance: 106.0
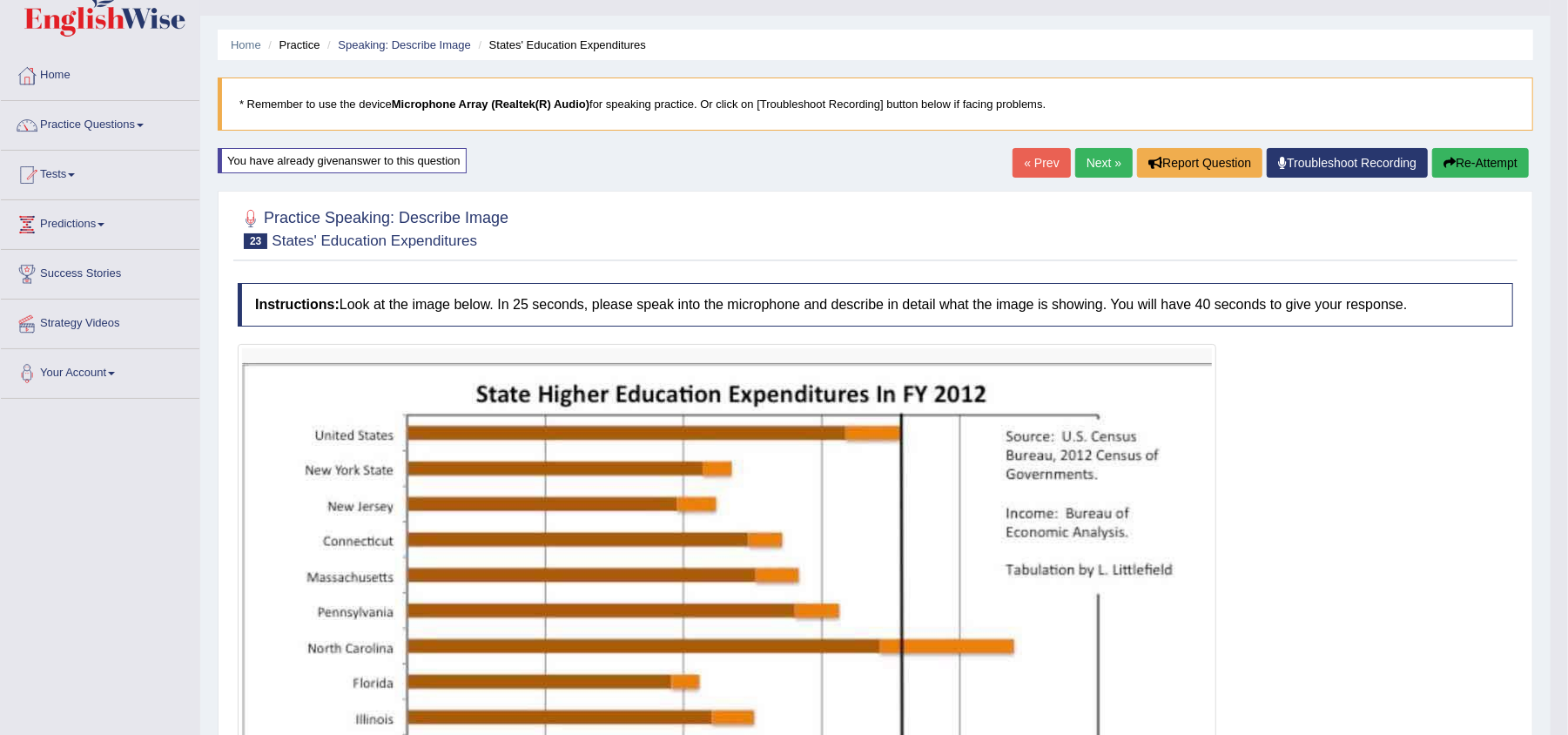
scroll to position [32, 0]
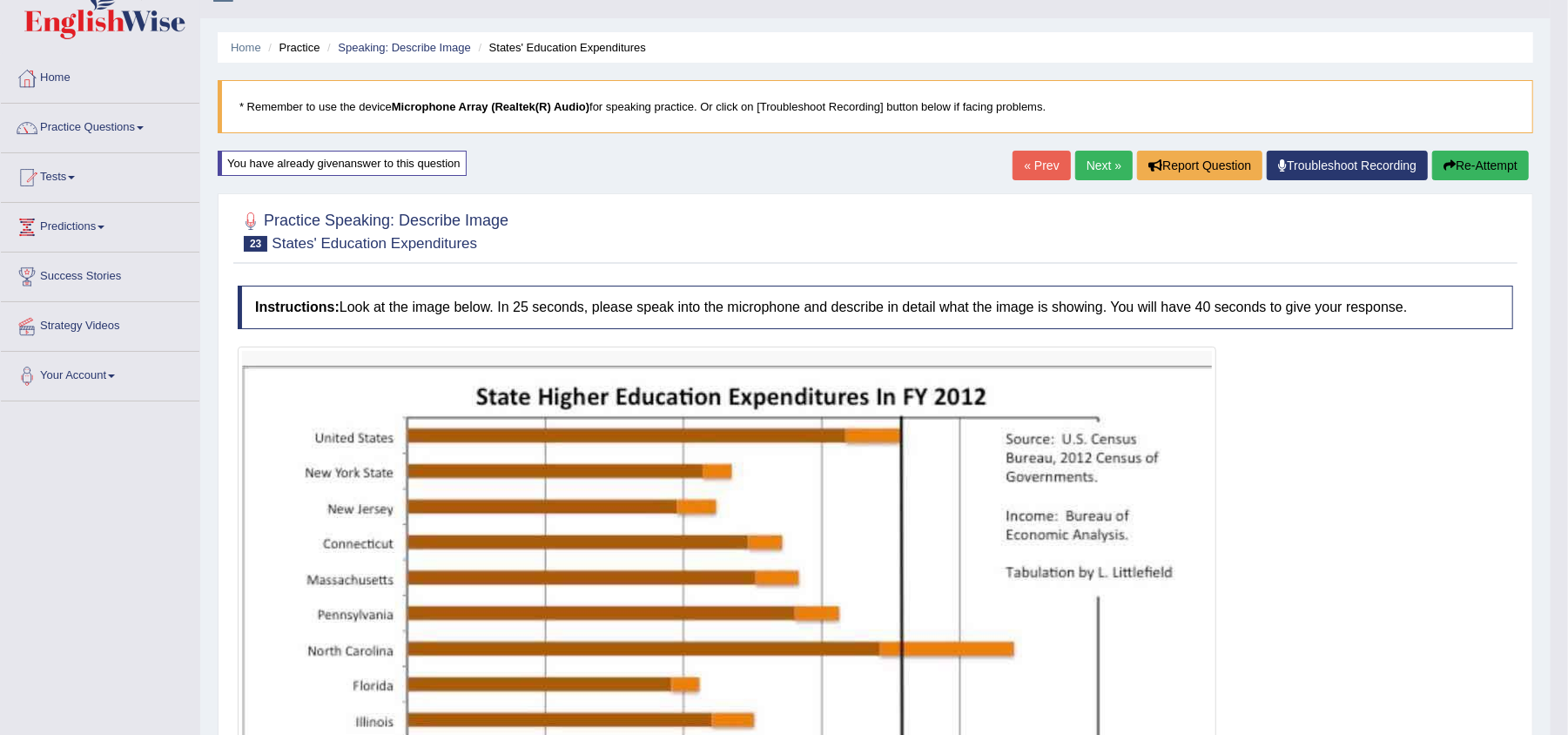
click at [1454, 160] on button "Re-Attempt" at bounding box center [1481, 165] width 97 height 29
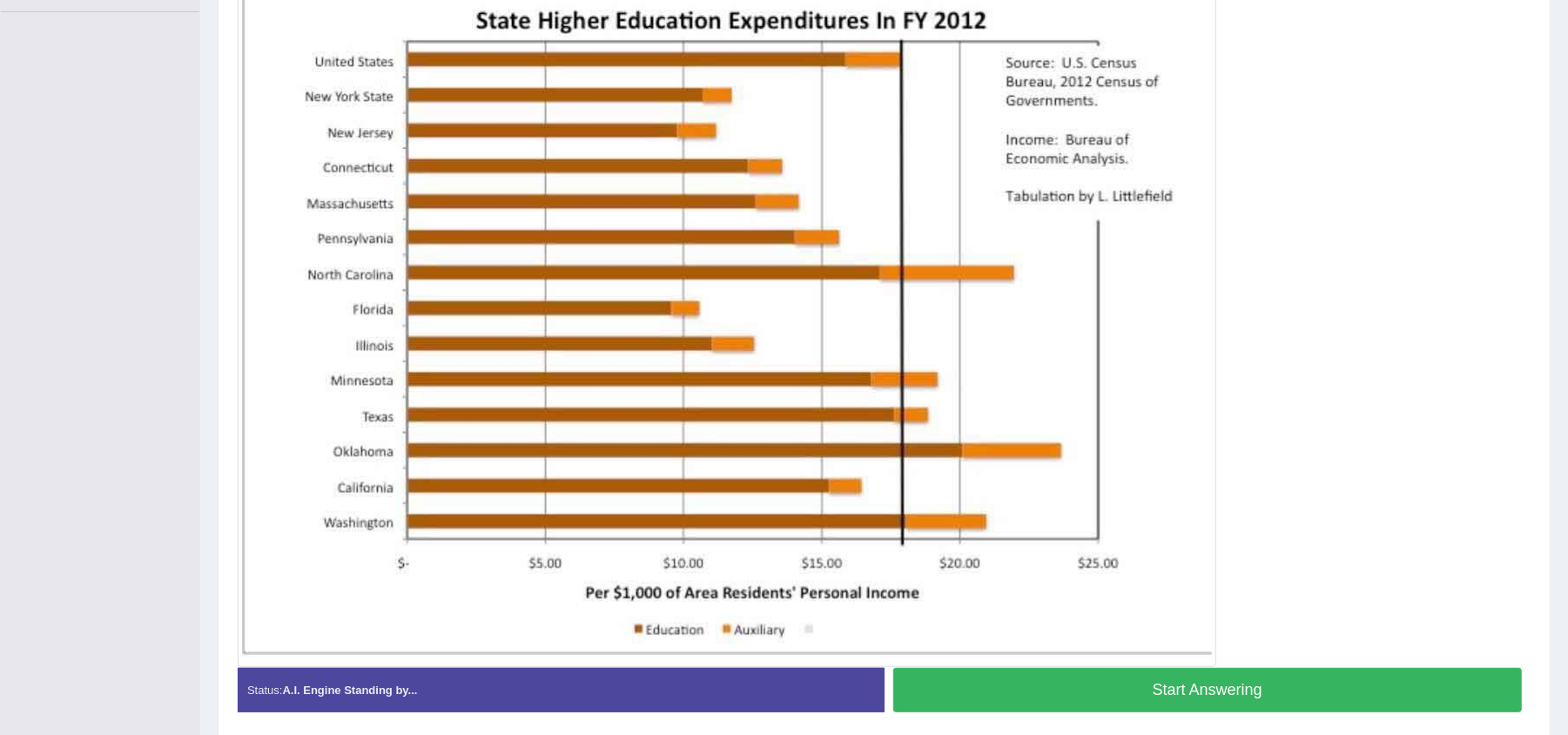
click at [1184, 699] on button "Start Answering" at bounding box center [1207, 690] width 629 height 45
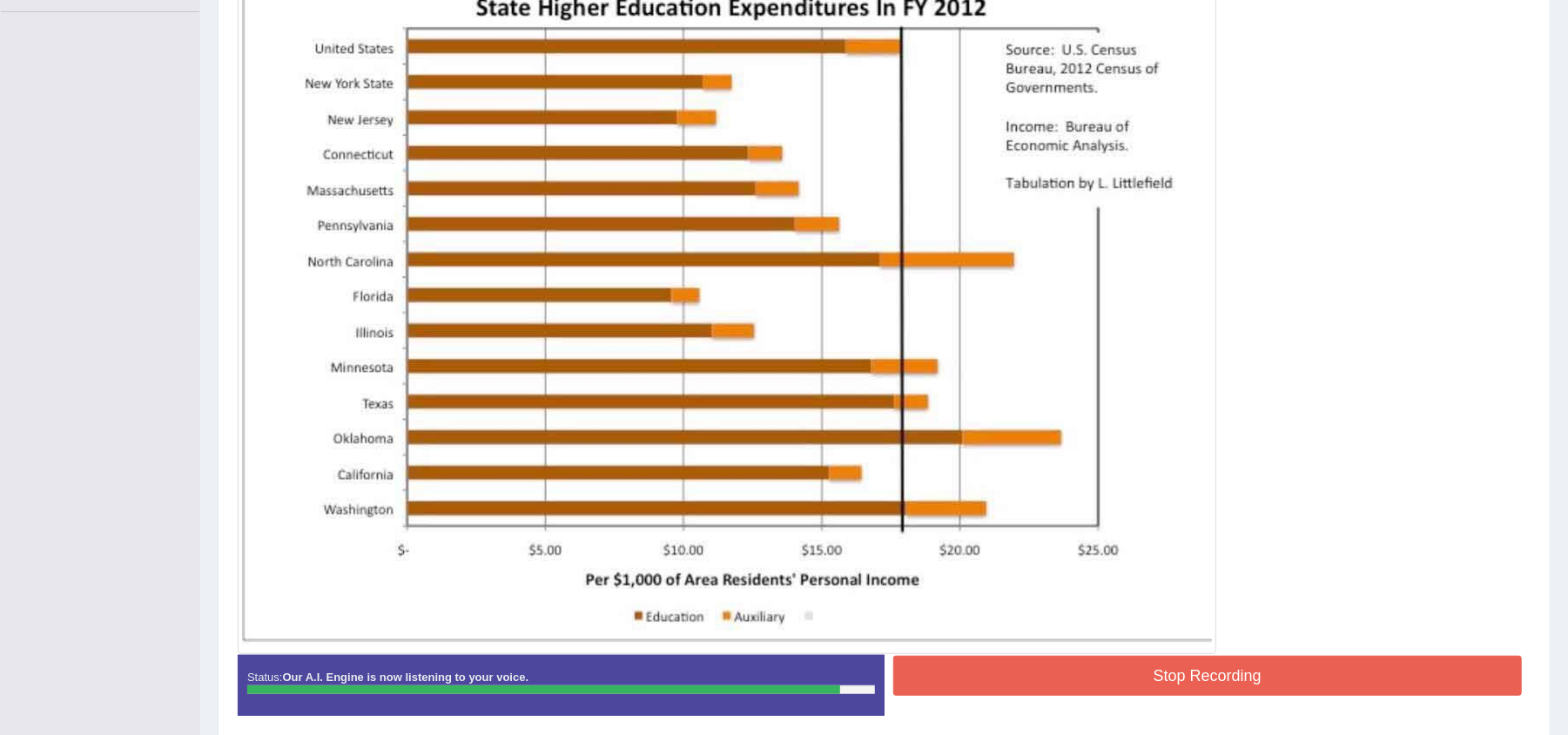
click at [1168, 677] on button "Stop Recording" at bounding box center [1207, 676] width 629 height 40
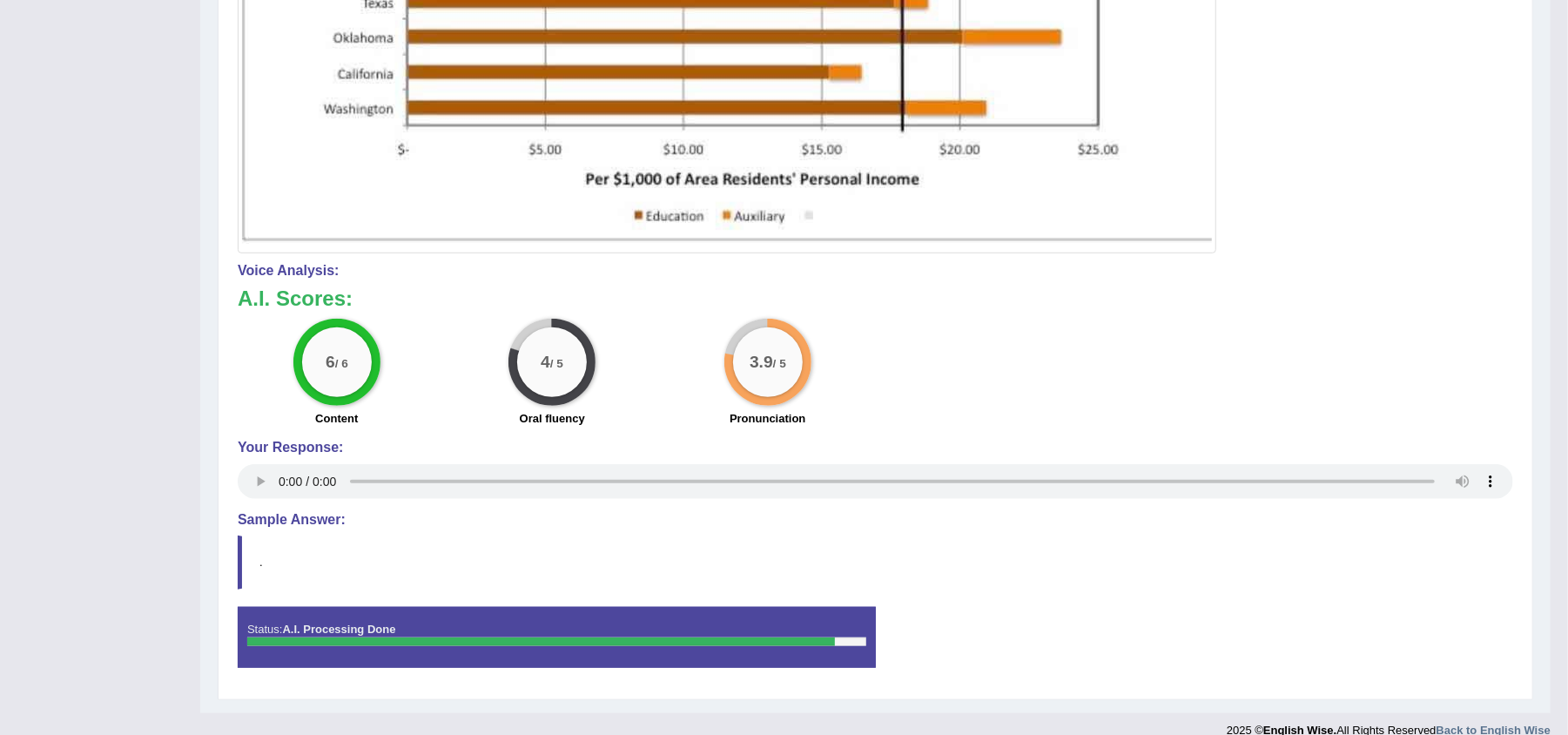
scroll to position [848, 0]
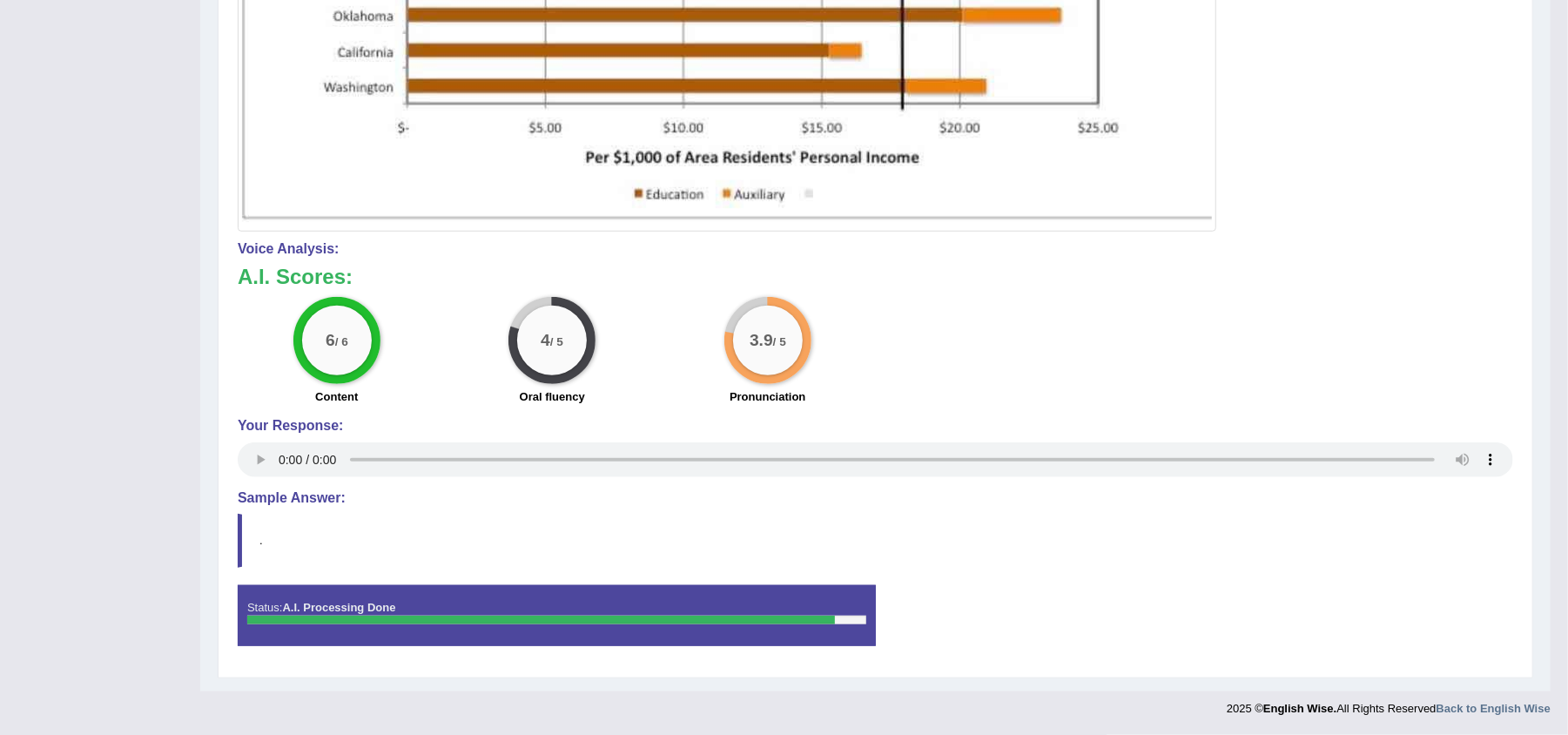
drag, startPoint x: 1582, startPoint y: 315, endPoint x: 1584, endPoint y: 624, distance: 309.0
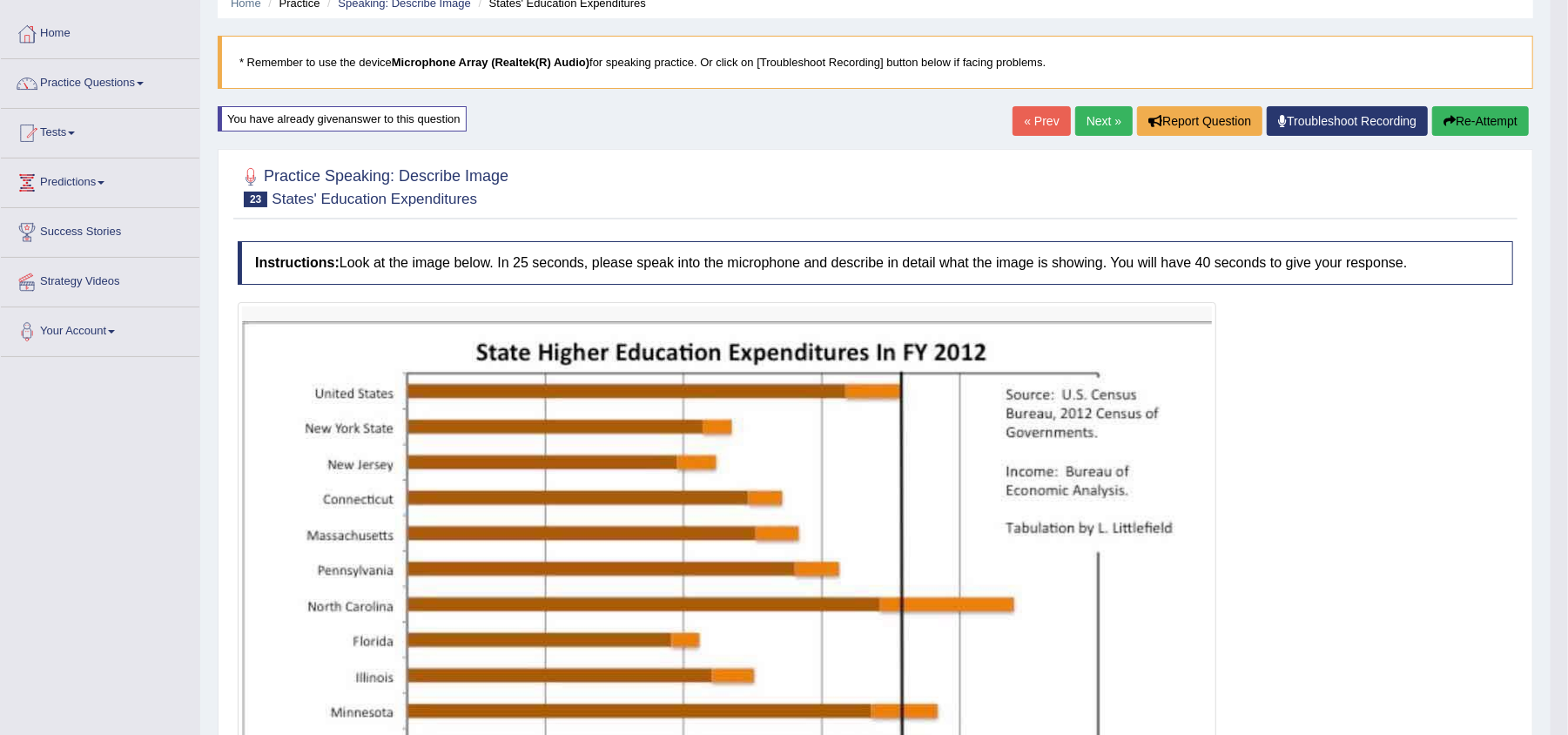
scroll to position [39, 0]
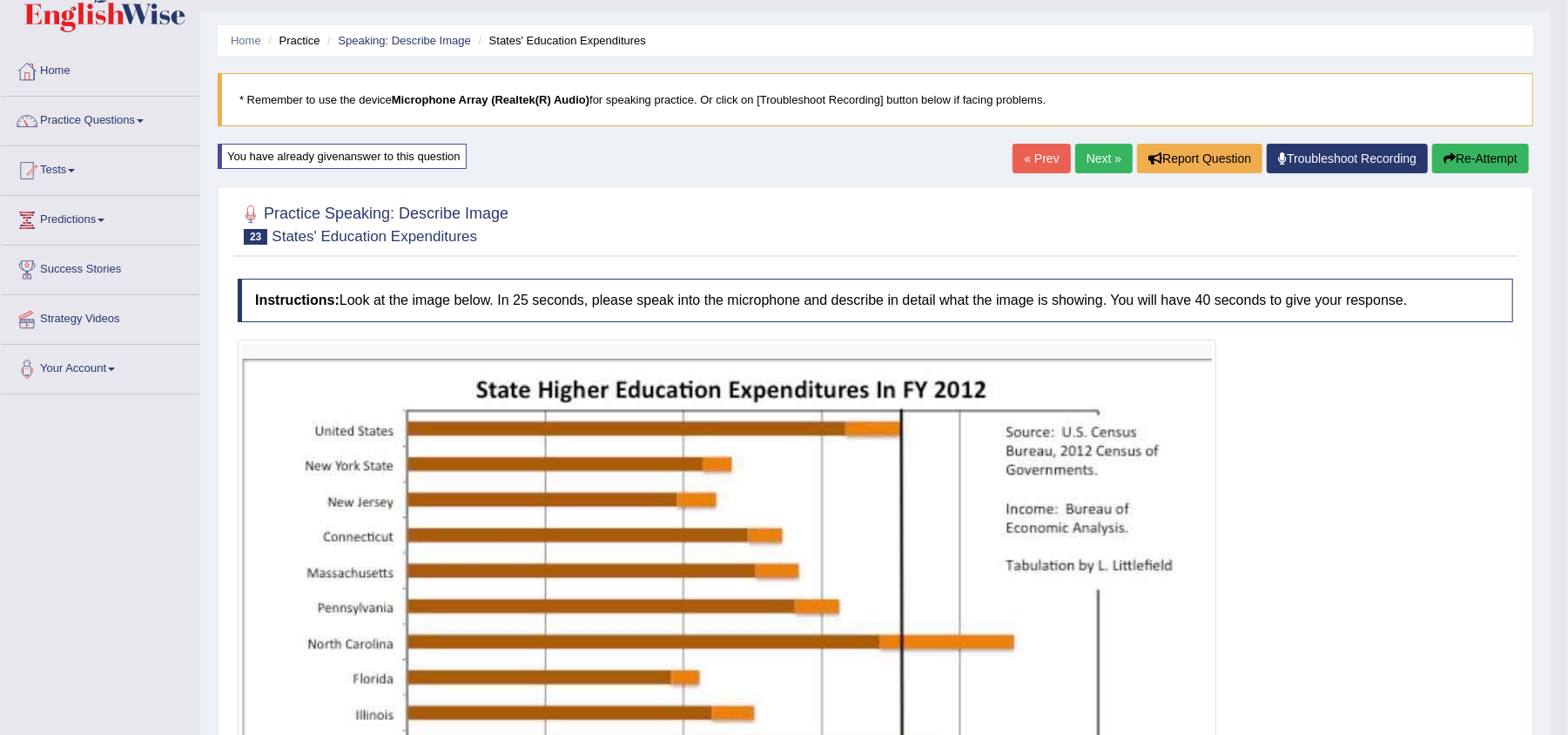
click at [1492, 157] on button "Re-Attempt" at bounding box center [1481, 158] width 97 height 29
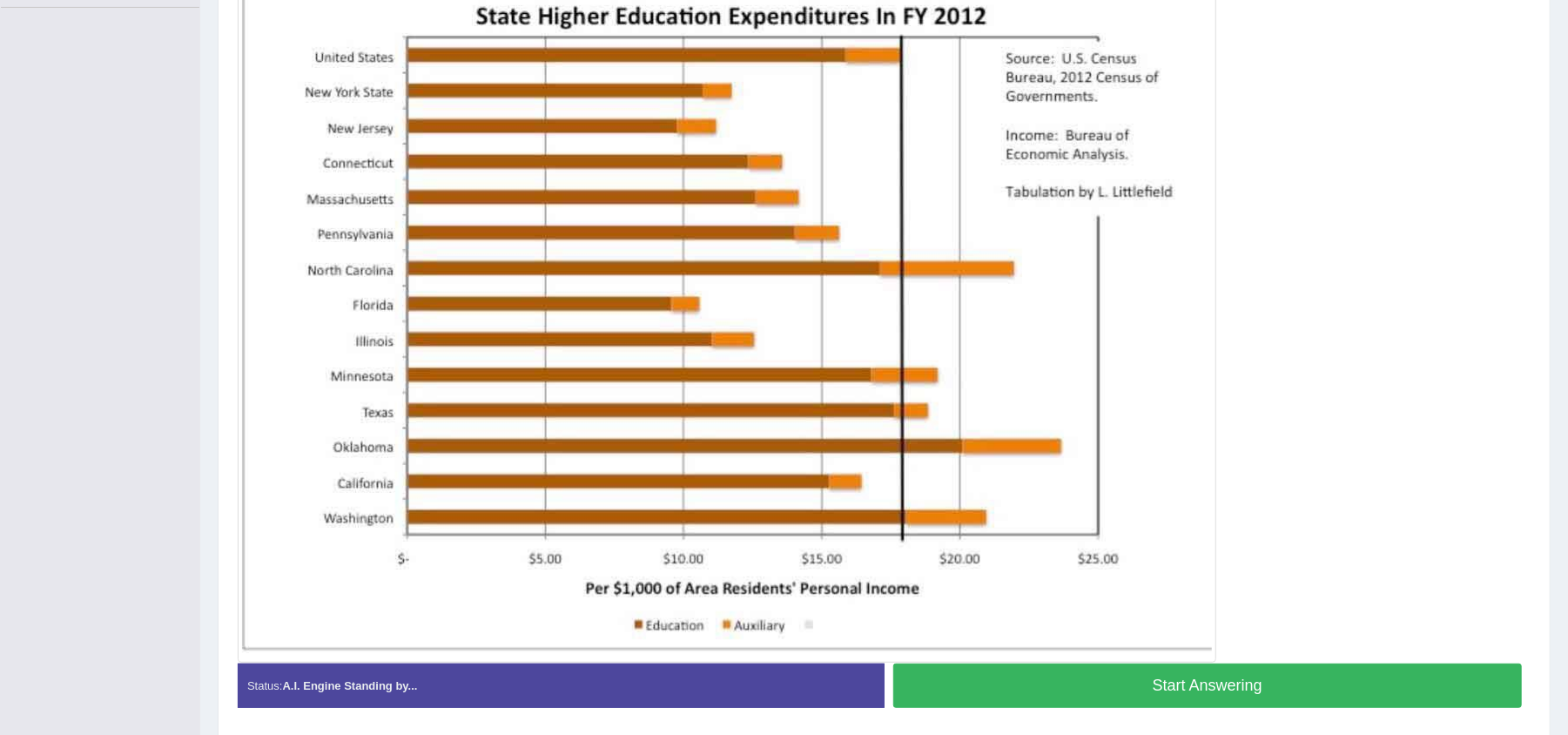
click at [1292, 691] on button "Start Answering" at bounding box center [1207, 686] width 629 height 45
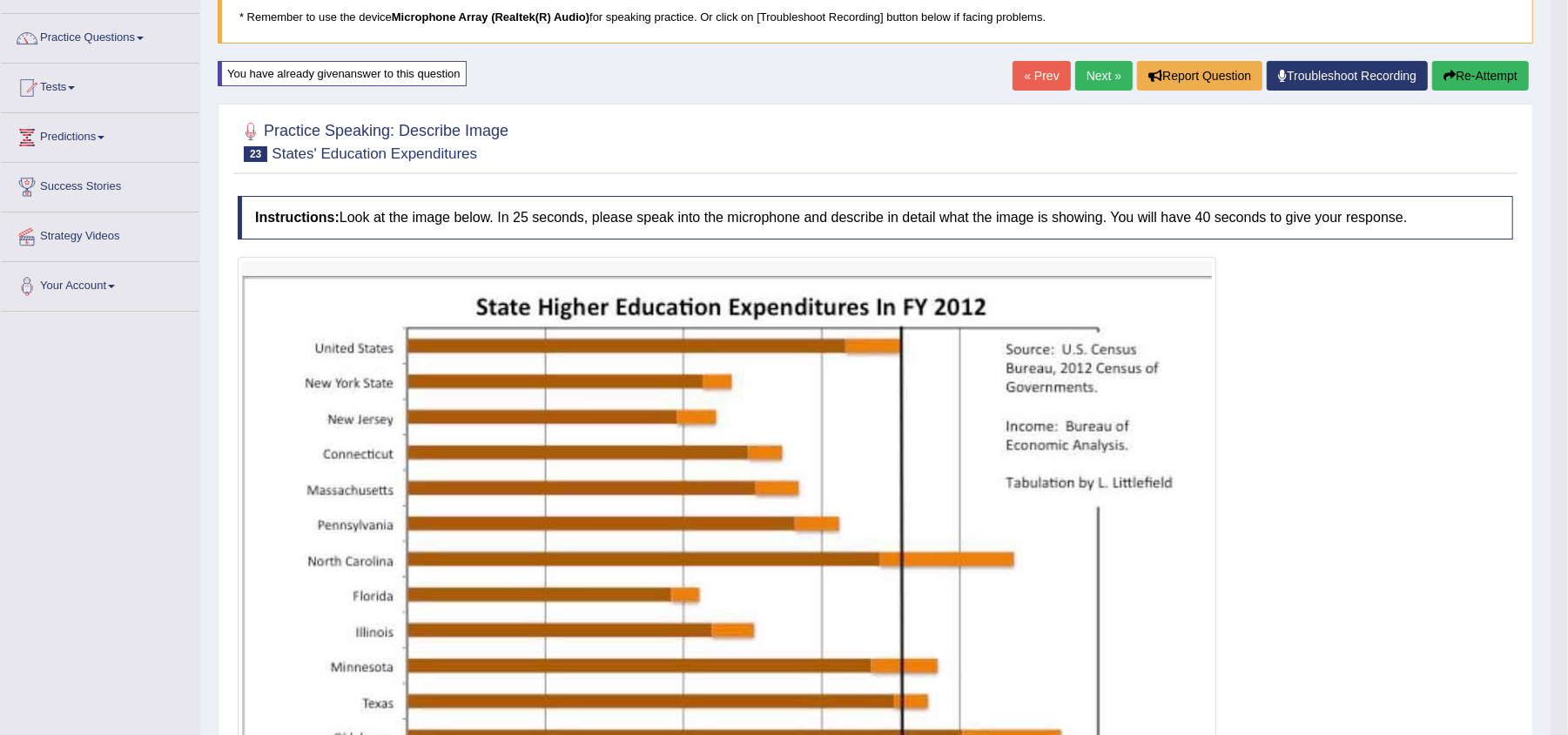
scroll to position [123, 0]
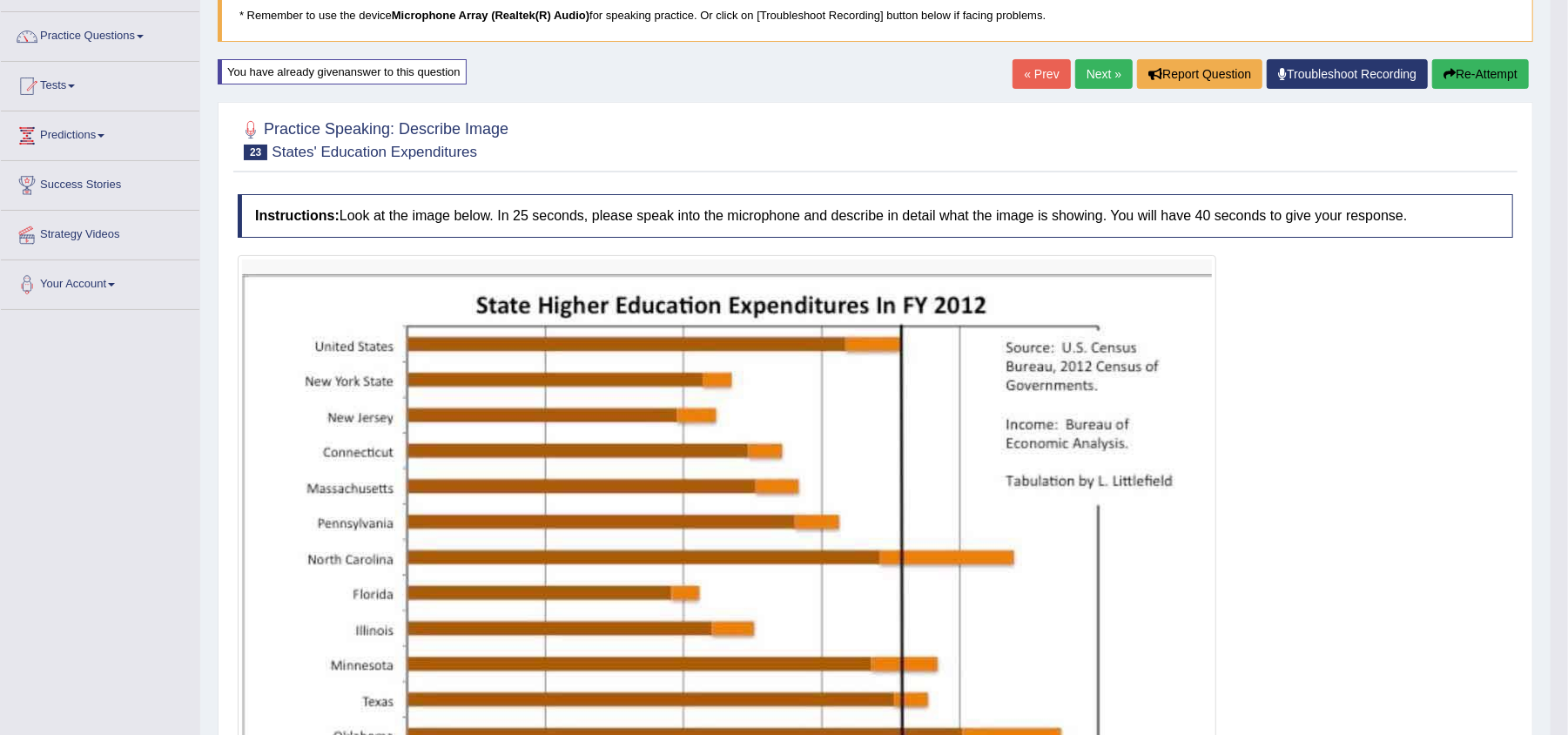
click at [1101, 81] on link "Next »" at bounding box center [1104, 73] width 58 height 29
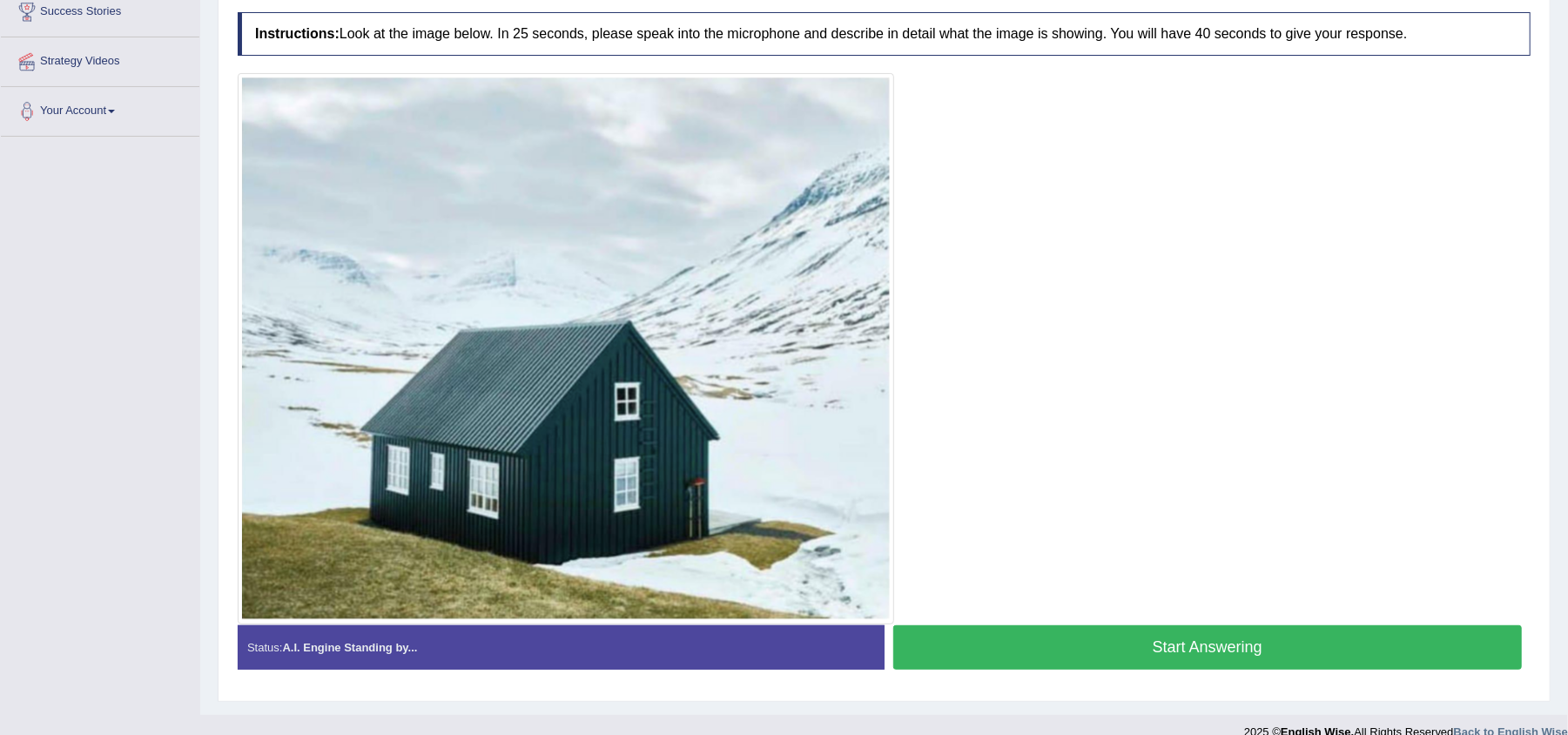
drag, startPoint x: 1584, startPoint y: 150, endPoint x: 1581, endPoint y: 369, distance: 219.0
click at [1567, 369] on html "Toggle navigation Home Practice Questions Speaking Practice Read Aloud Repeat S…" at bounding box center [784, 70] width 1568 height 735
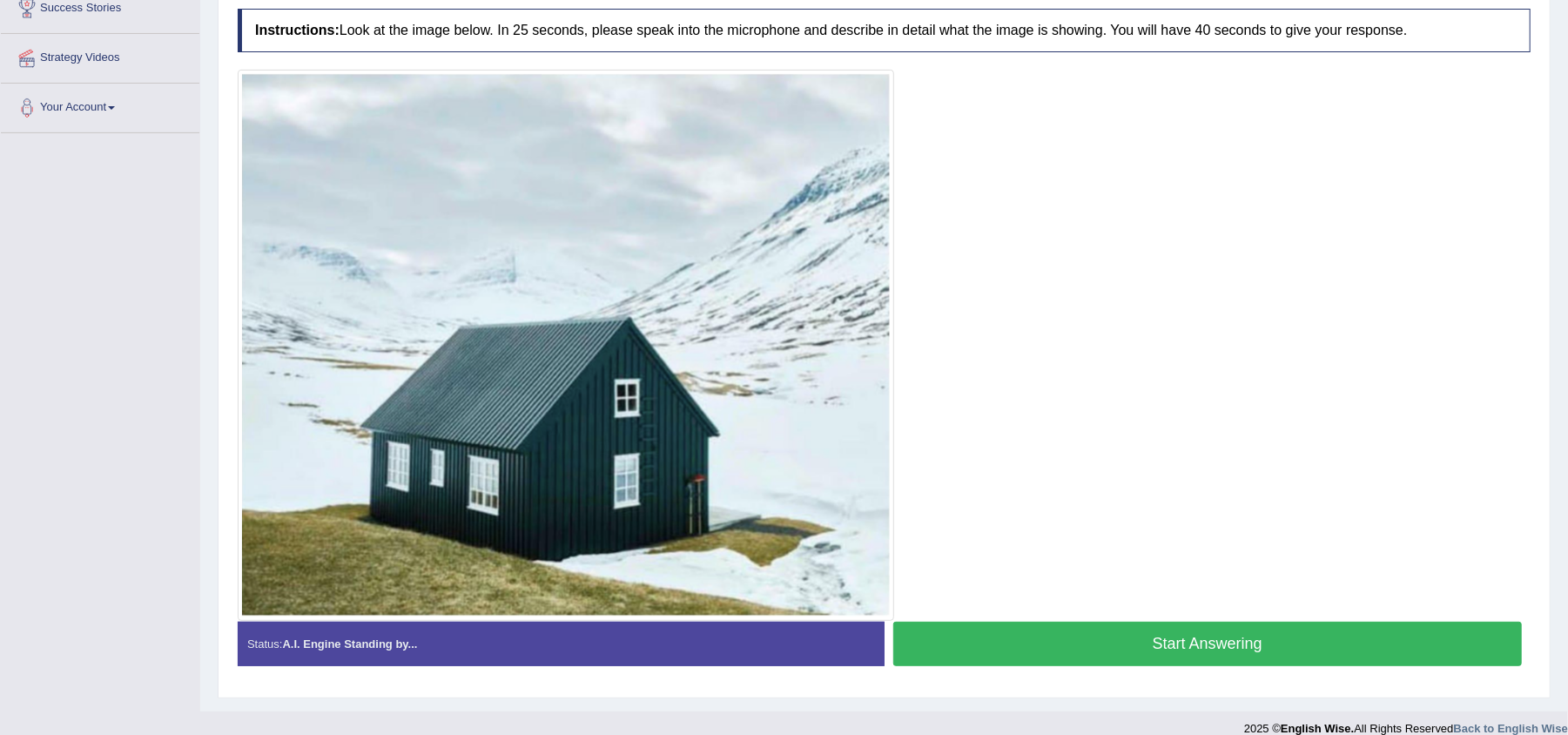
click at [1022, 663] on button "Start Answering" at bounding box center [1207, 644] width 629 height 45
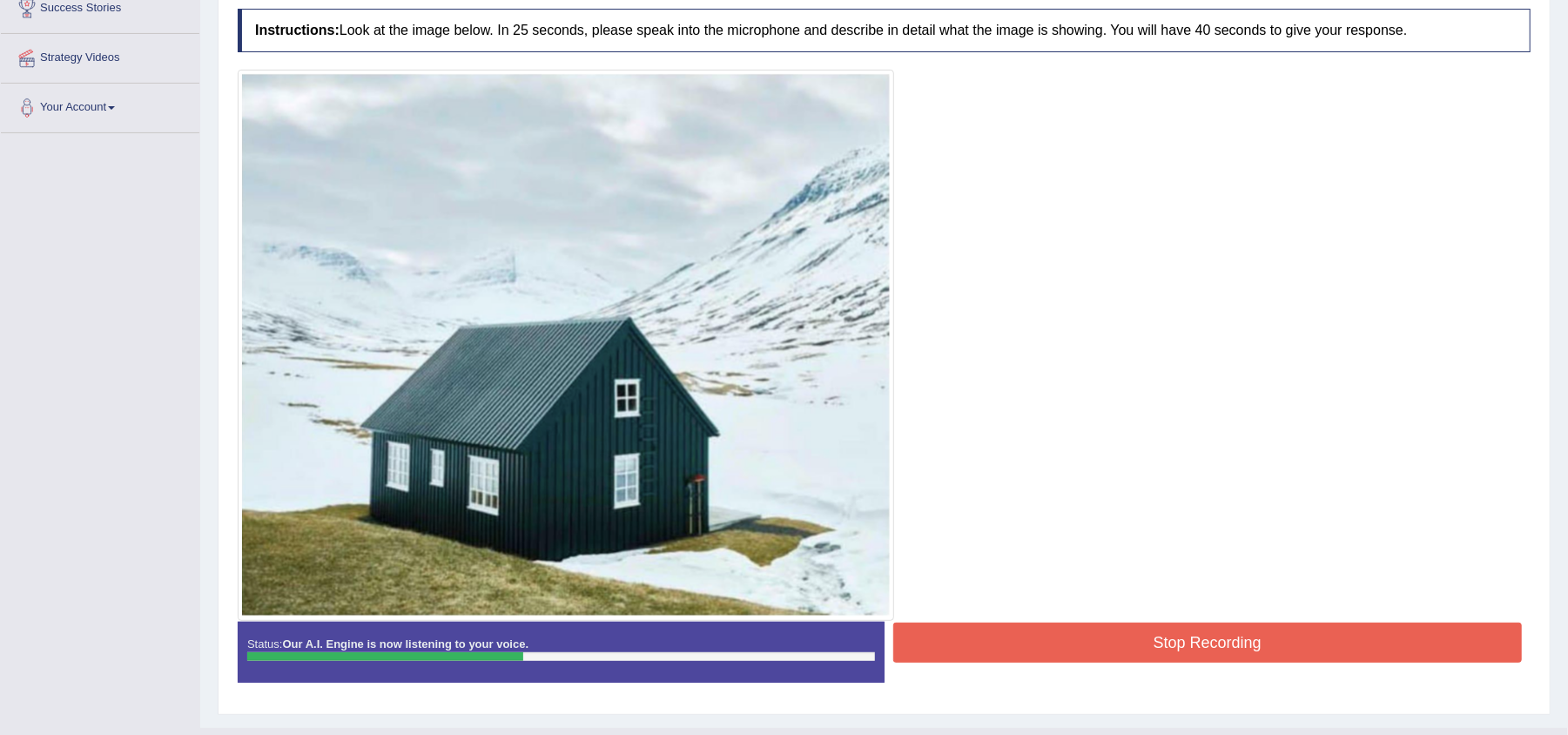
click at [1022, 657] on button "Stop Recording" at bounding box center [1207, 643] width 629 height 40
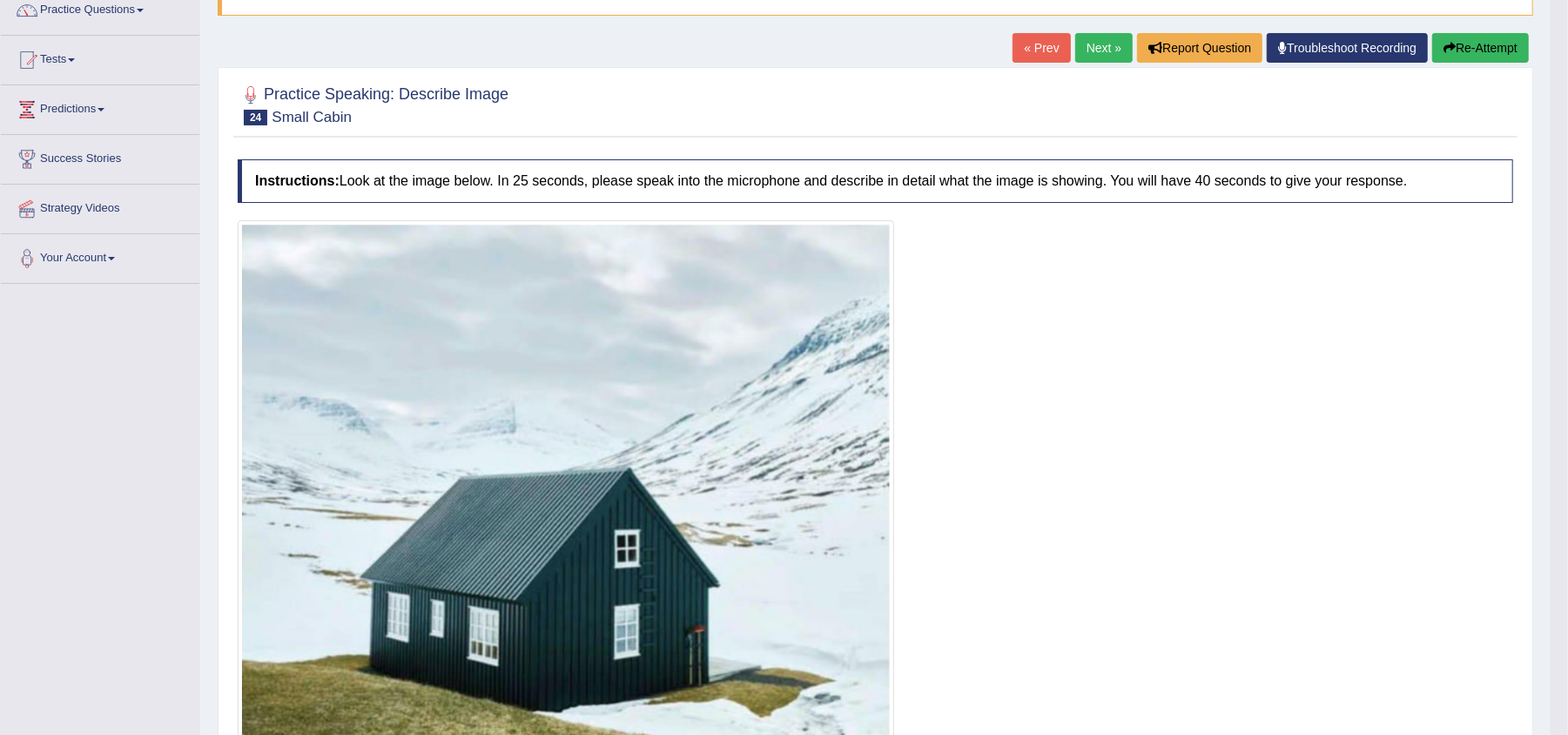
scroll to position [137, 0]
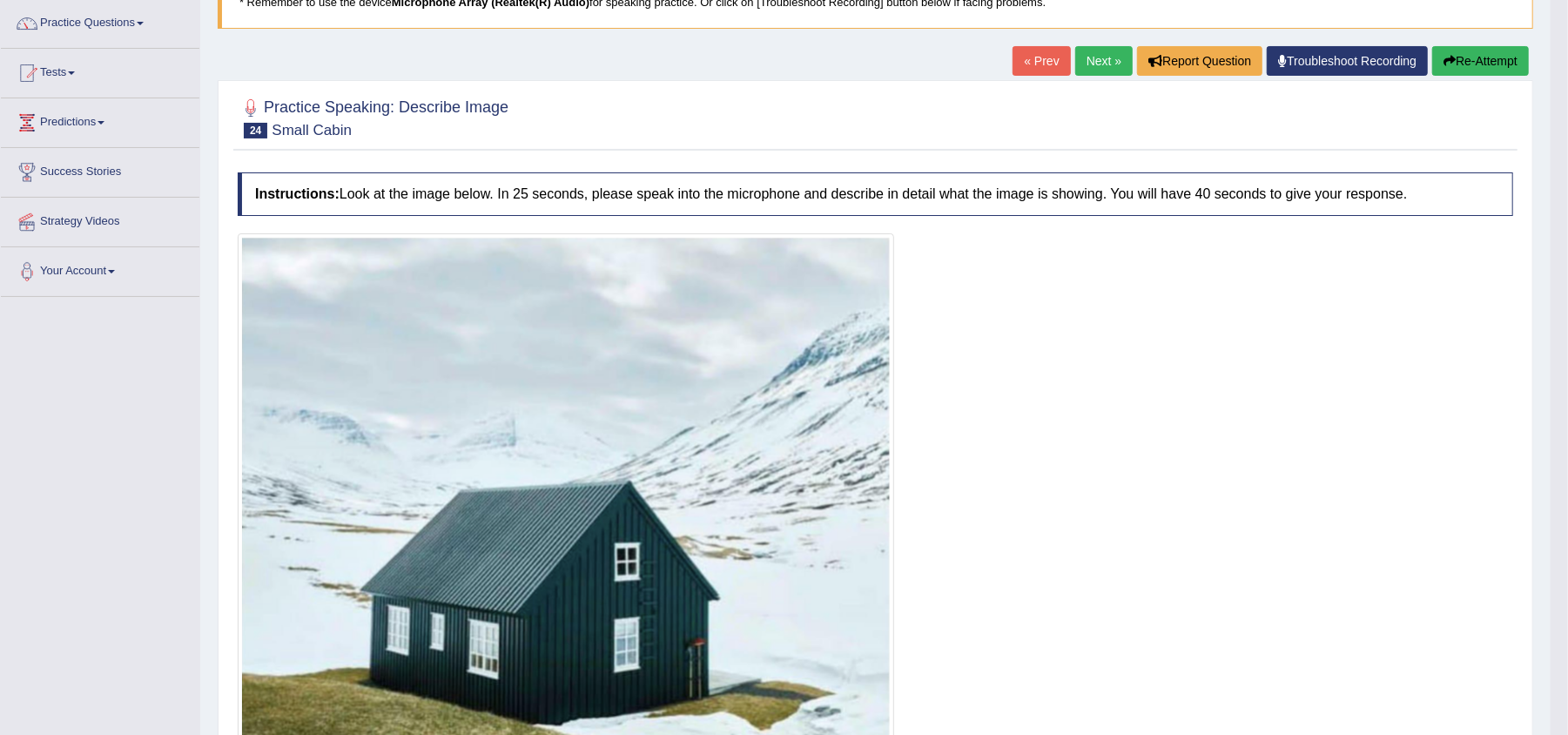
click at [1464, 68] on button "Re-Attempt" at bounding box center [1481, 61] width 97 height 29
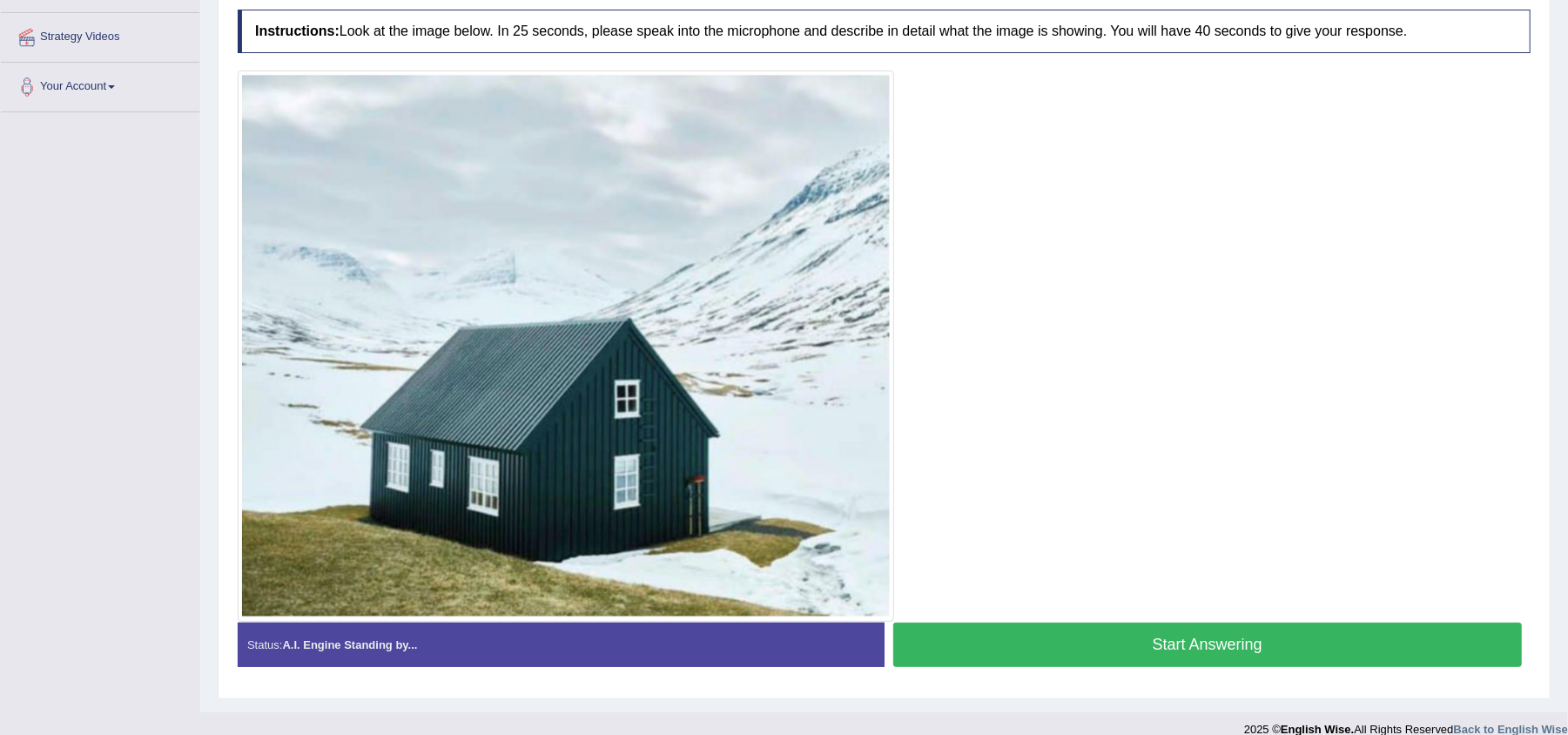
click at [1073, 639] on button "Start Answering" at bounding box center [1207, 645] width 629 height 45
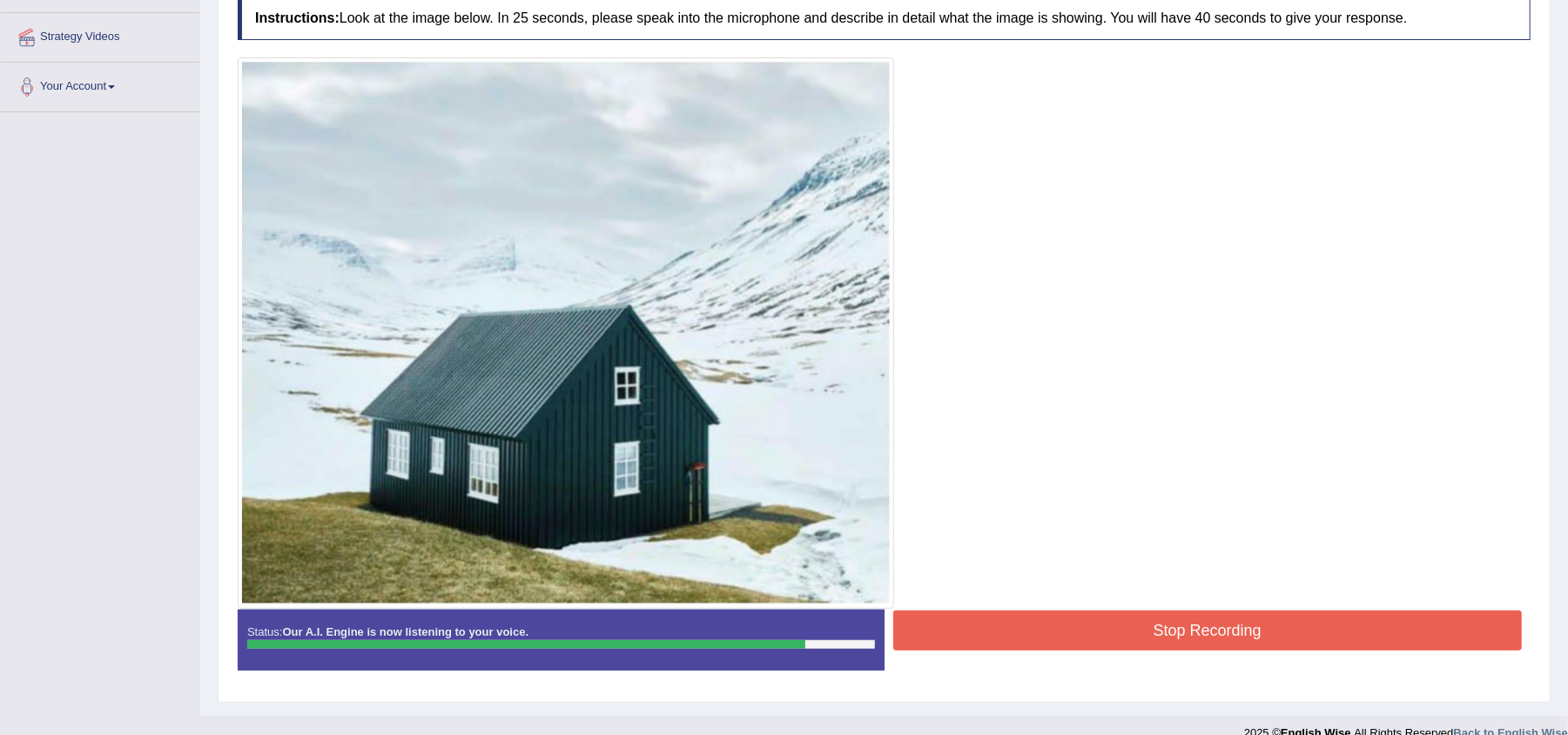
click at [1073, 639] on button "Stop Recording" at bounding box center [1207, 631] width 629 height 40
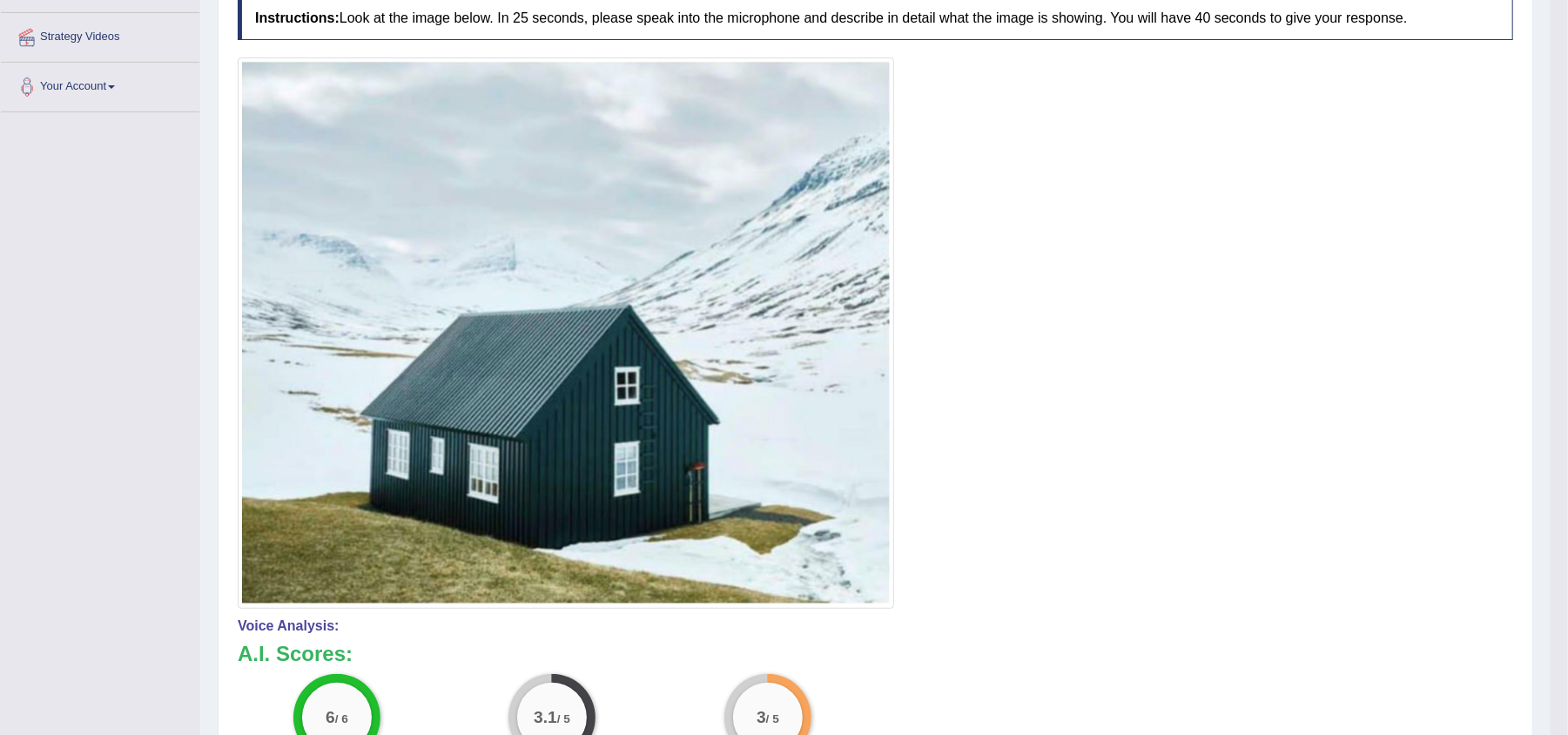
drag, startPoint x: 1584, startPoint y: 248, endPoint x: 1583, endPoint y: 378, distance: 130.0
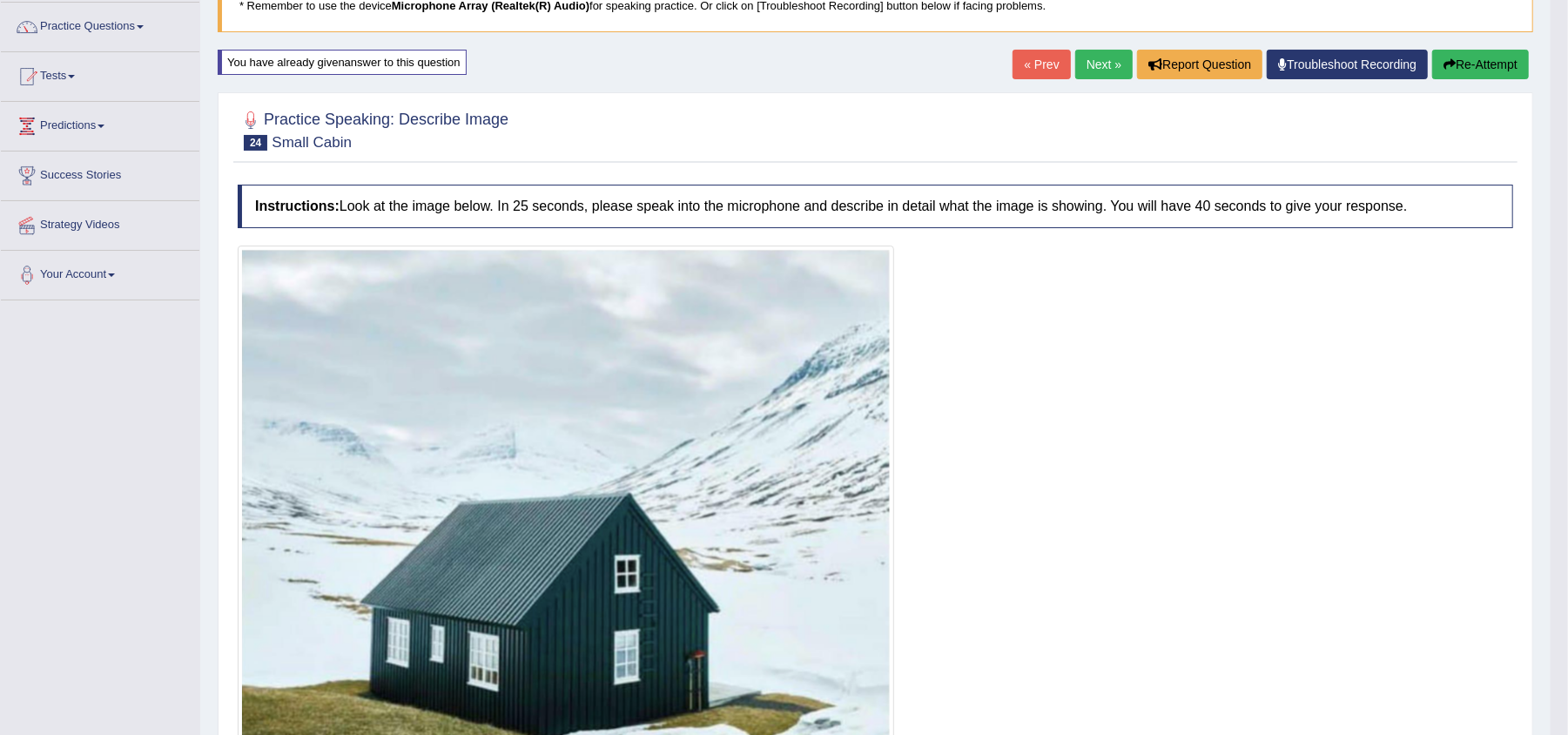
scroll to position [122, 0]
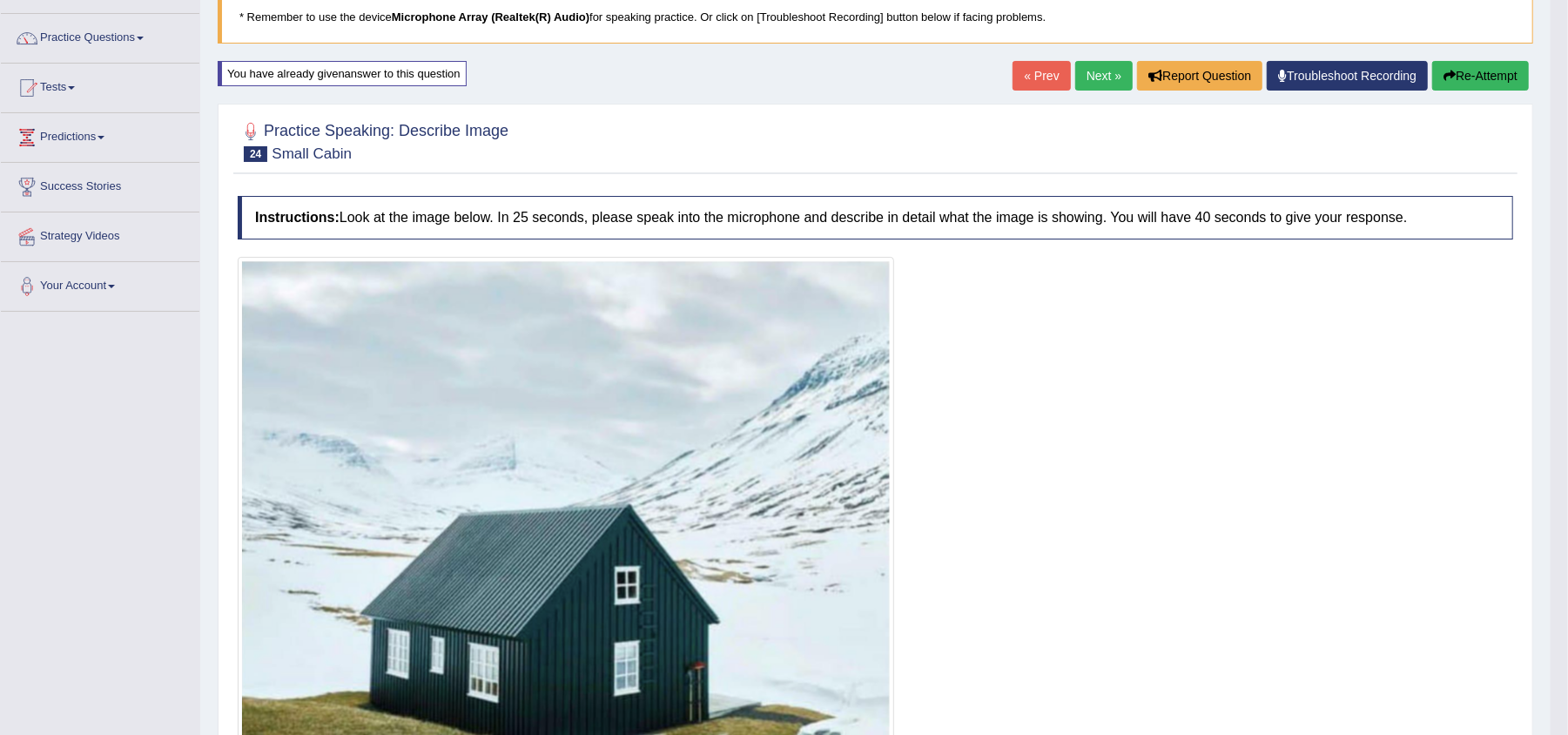
click at [1484, 85] on button "Re-Attempt" at bounding box center [1481, 75] width 97 height 29
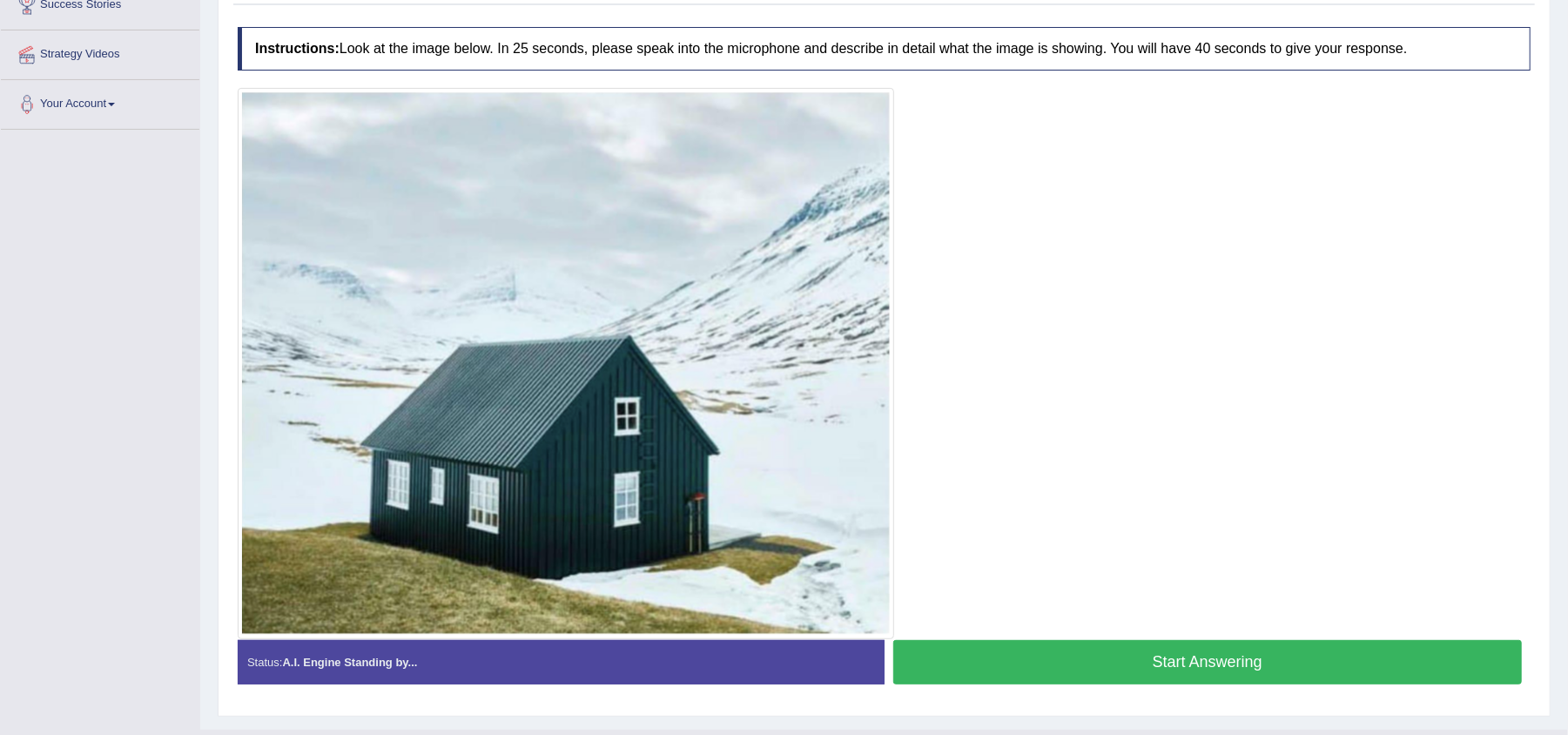
scroll to position [317, 0]
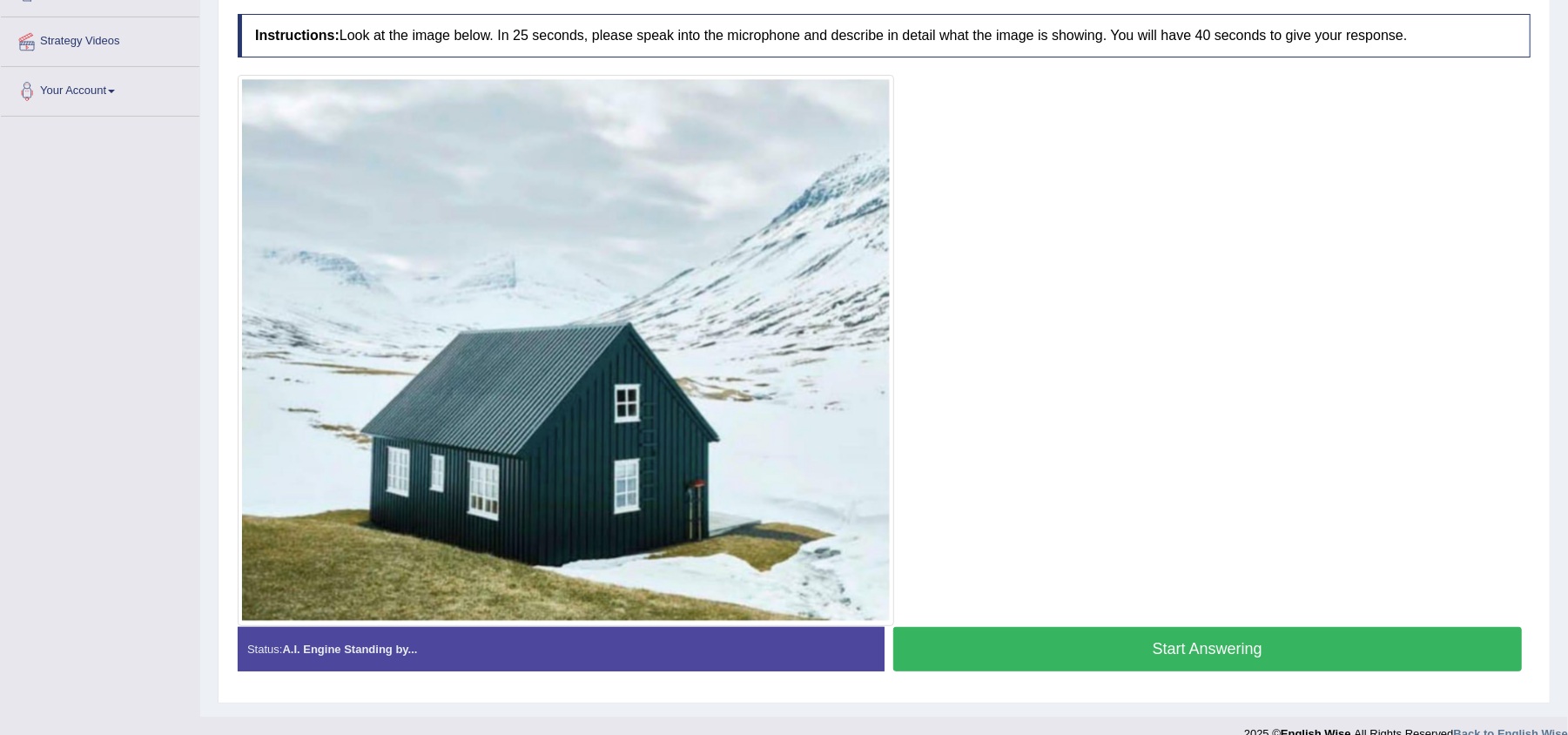
click at [1111, 660] on button "Start Answering" at bounding box center [1207, 649] width 629 height 45
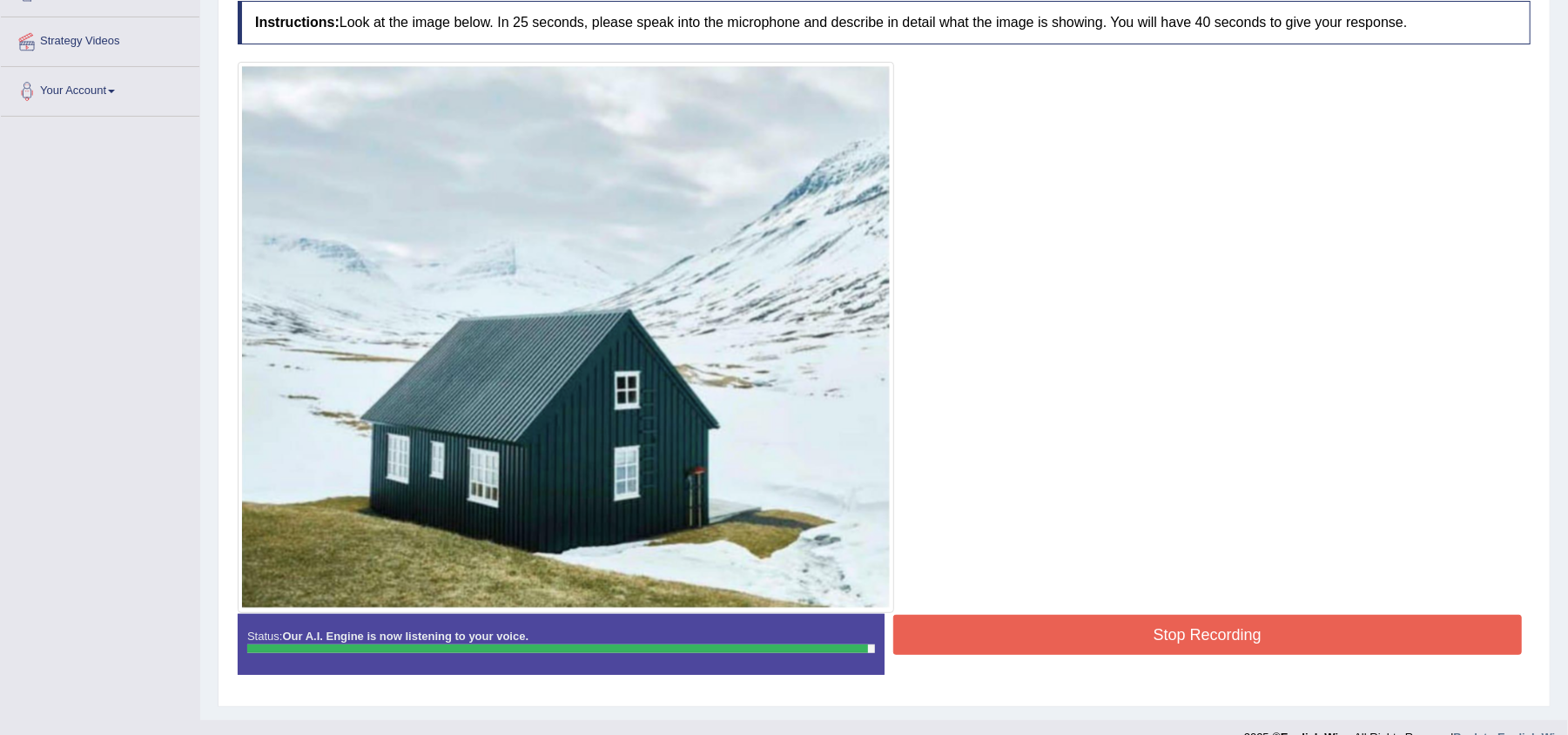
click at [1262, 639] on button "Stop Recording" at bounding box center [1207, 635] width 629 height 40
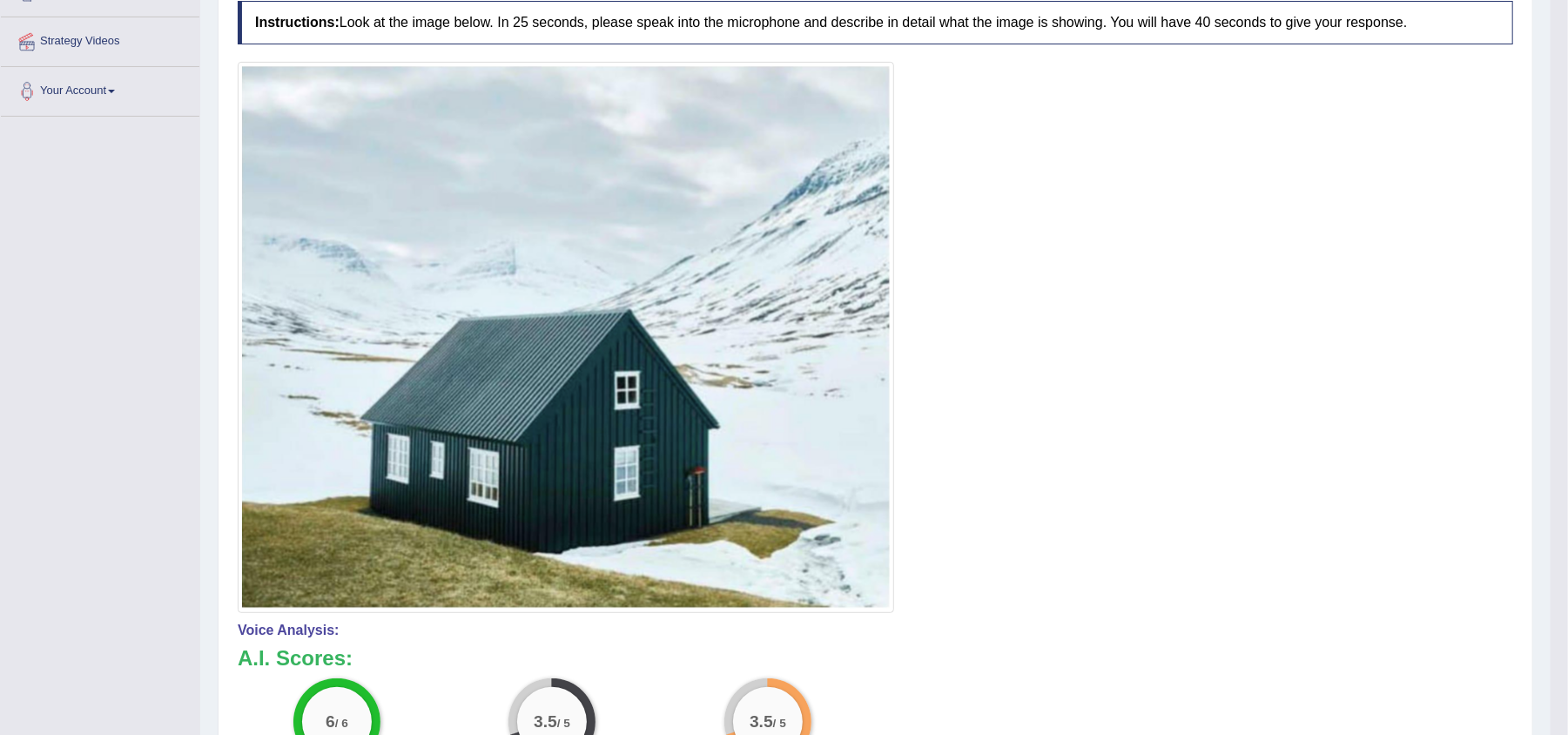
drag, startPoint x: 1584, startPoint y: 292, endPoint x: 1584, endPoint y: 359, distance: 67.0
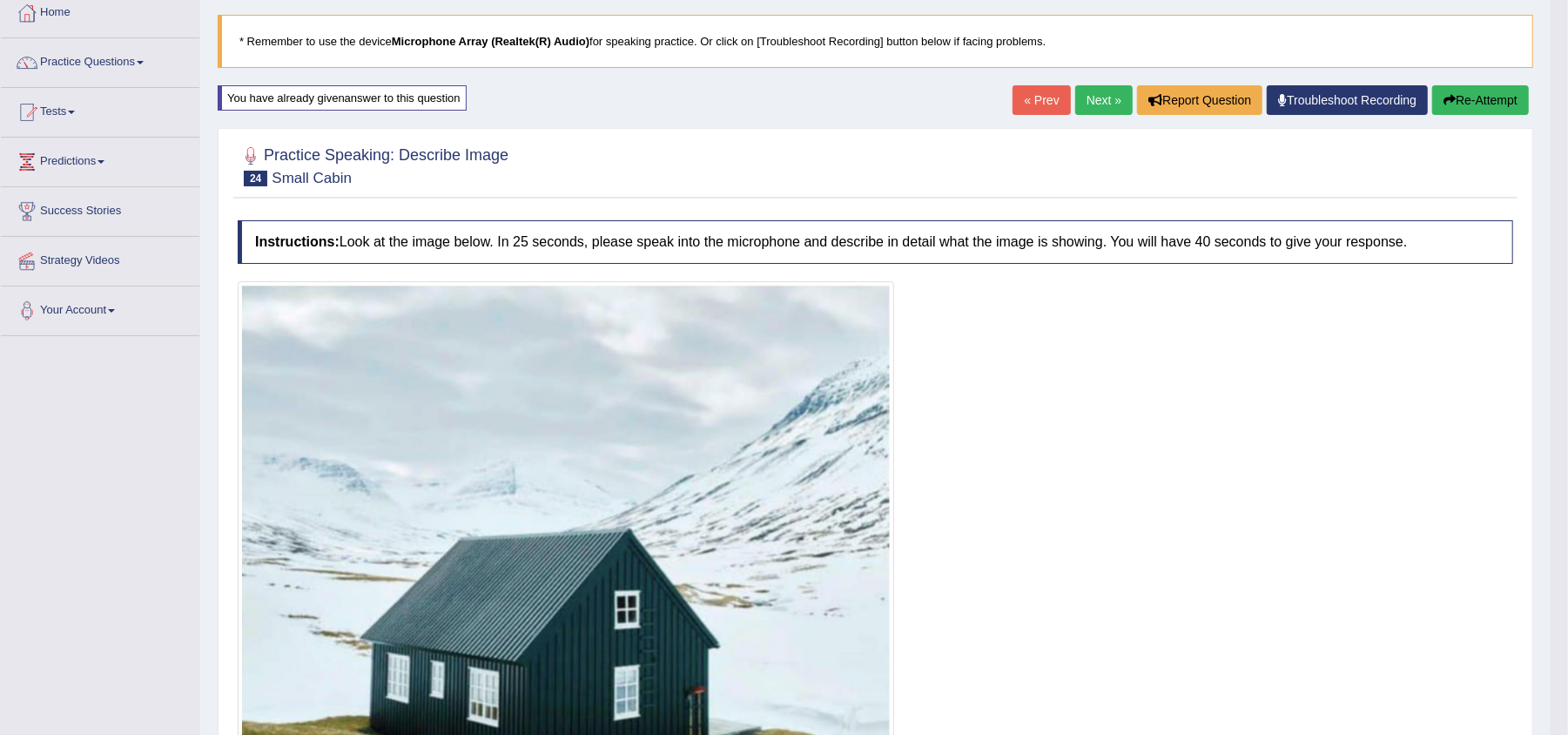
scroll to position [79, 0]
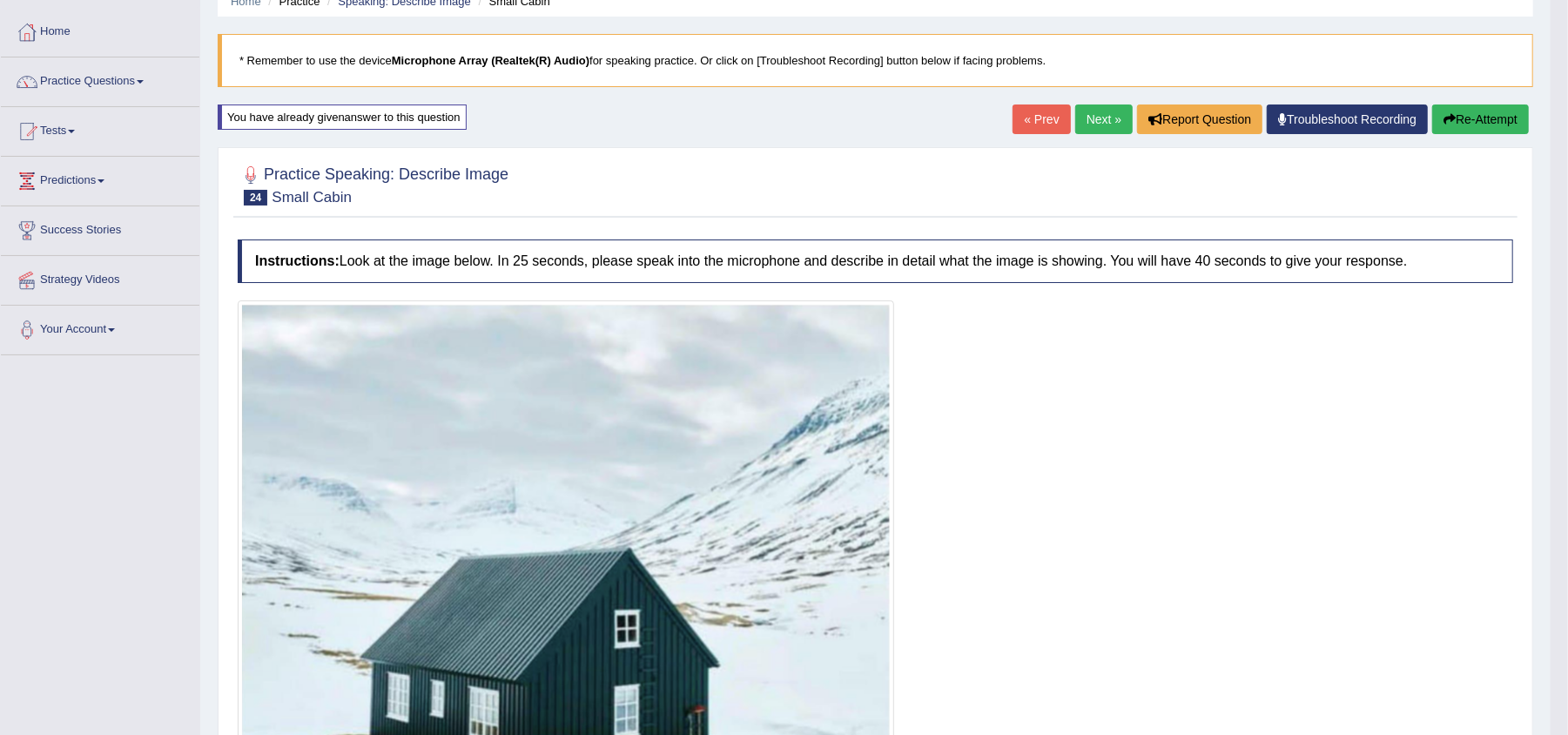
click at [1489, 117] on button "Re-Attempt" at bounding box center [1481, 119] width 97 height 29
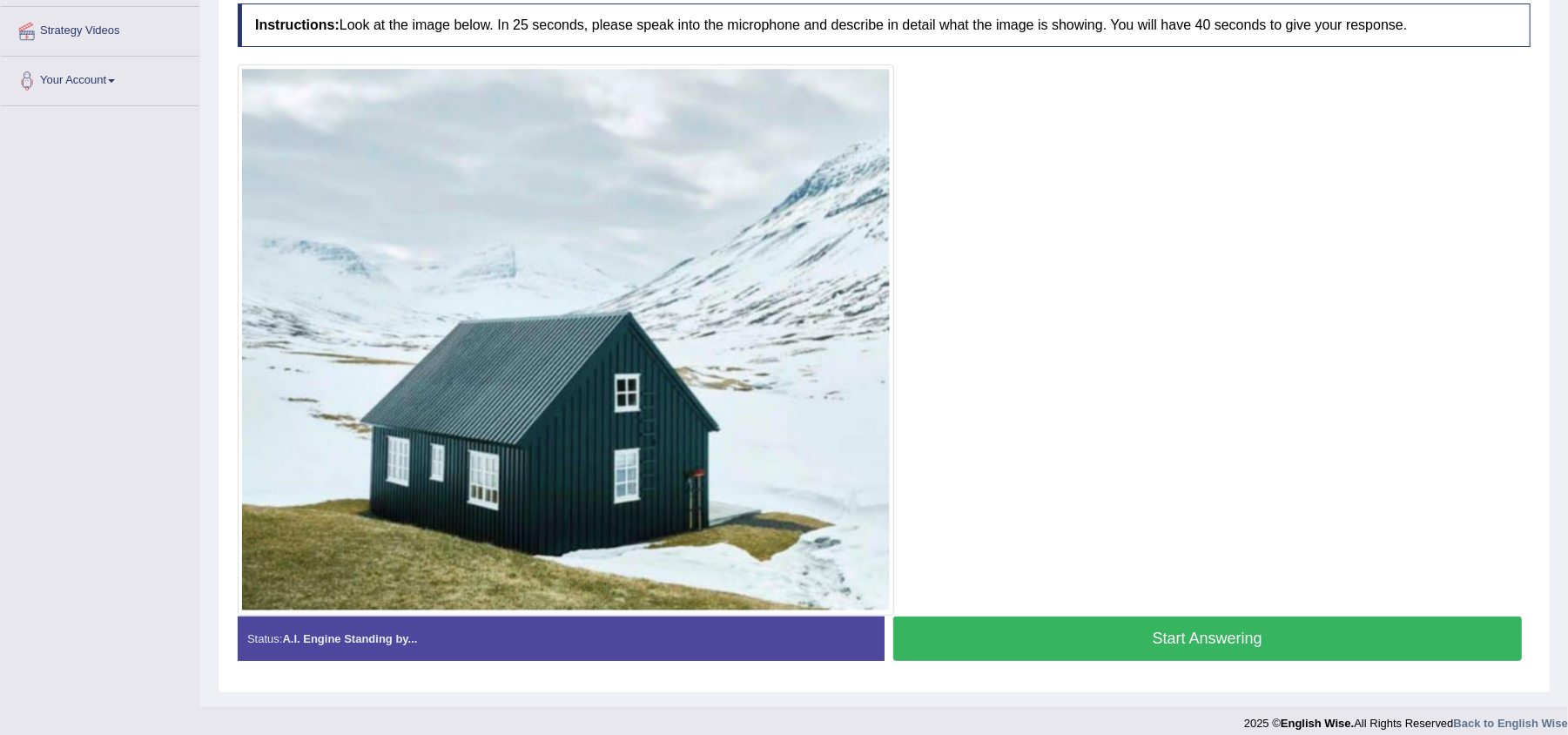
click at [1191, 631] on button "Start Answering" at bounding box center [1207, 638] width 629 height 45
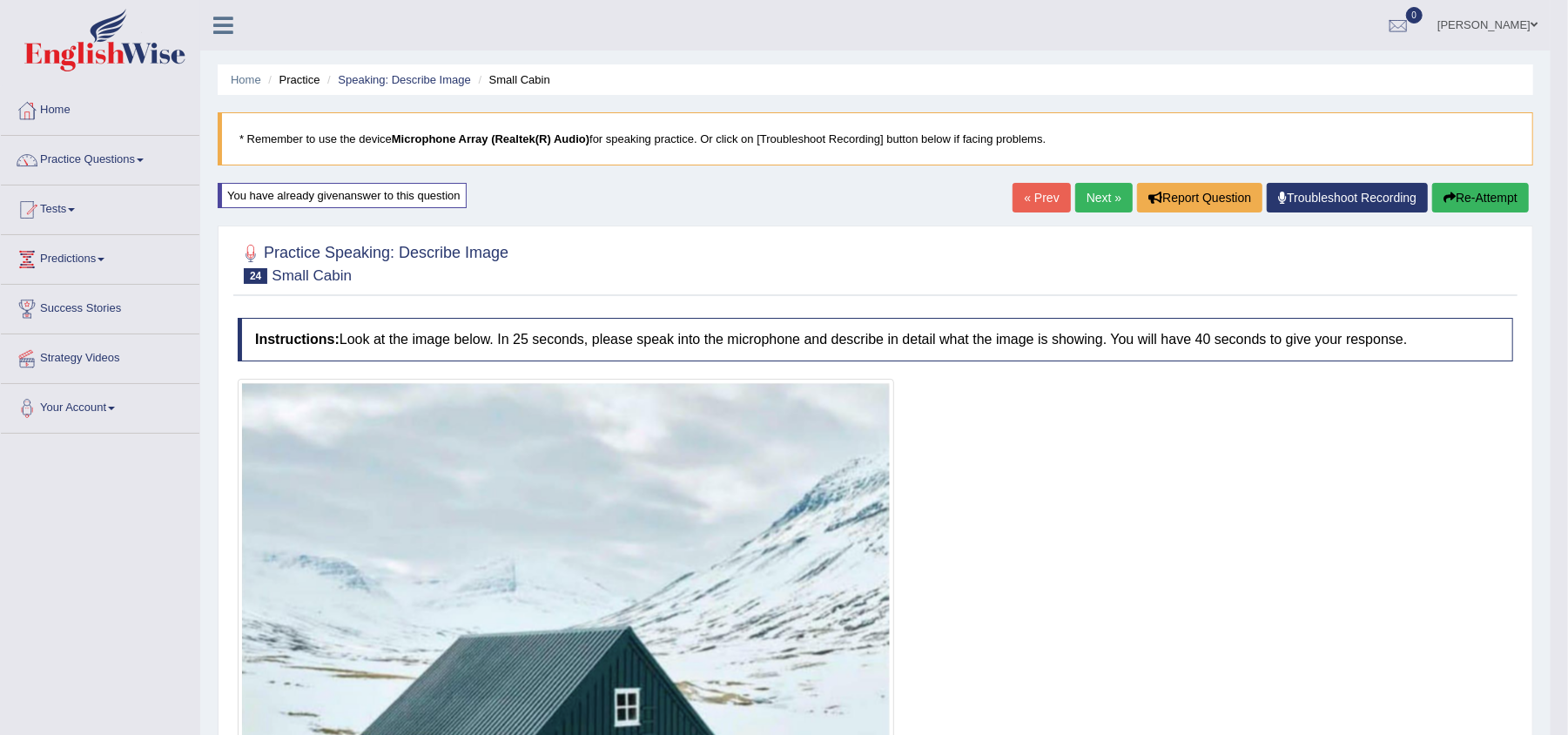
click at [1447, 204] on icon "button" at bounding box center [1449, 198] width 12 height 12
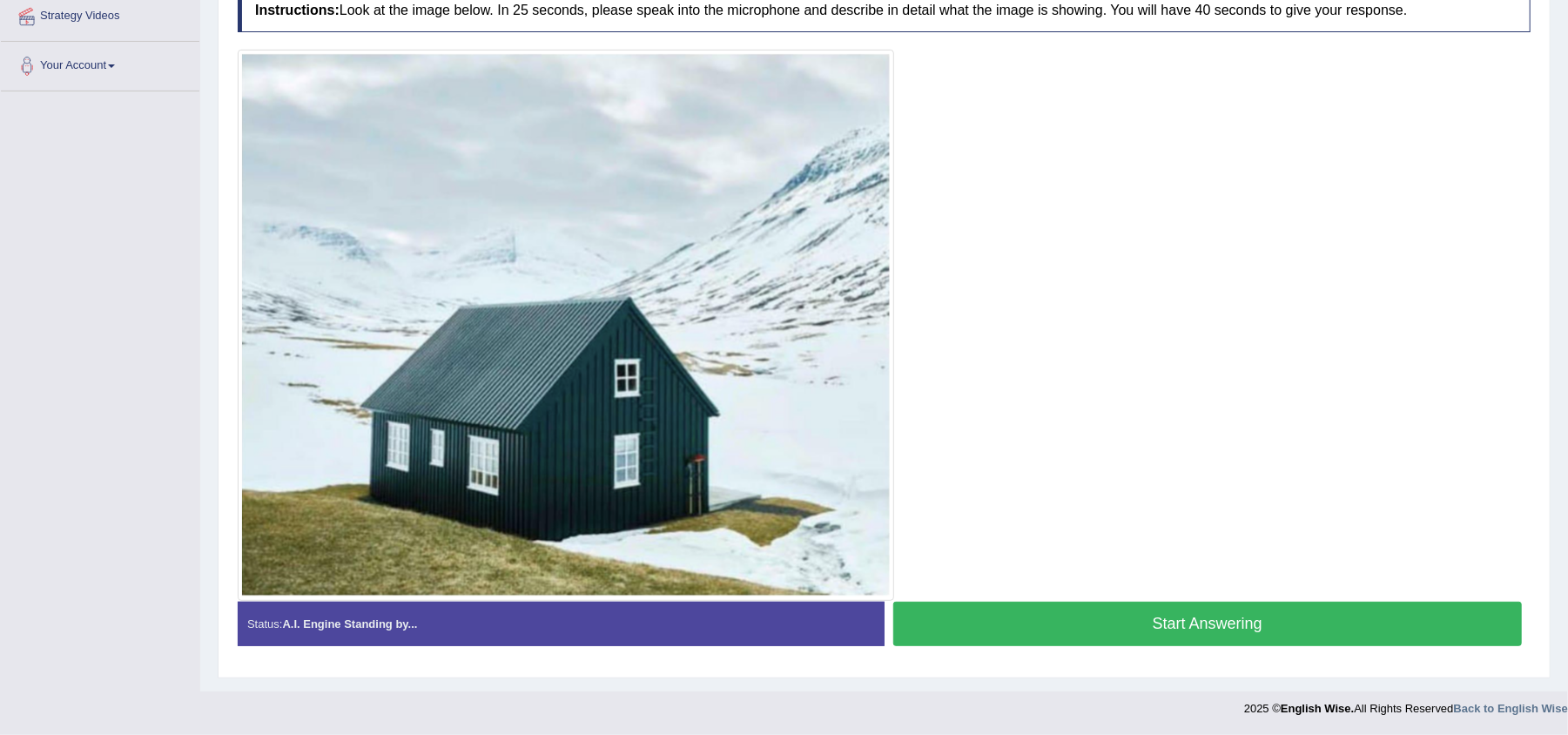
click at [1258, 628] on button "Start Answering" at bounding box center [1207, 624] width 629 height 45
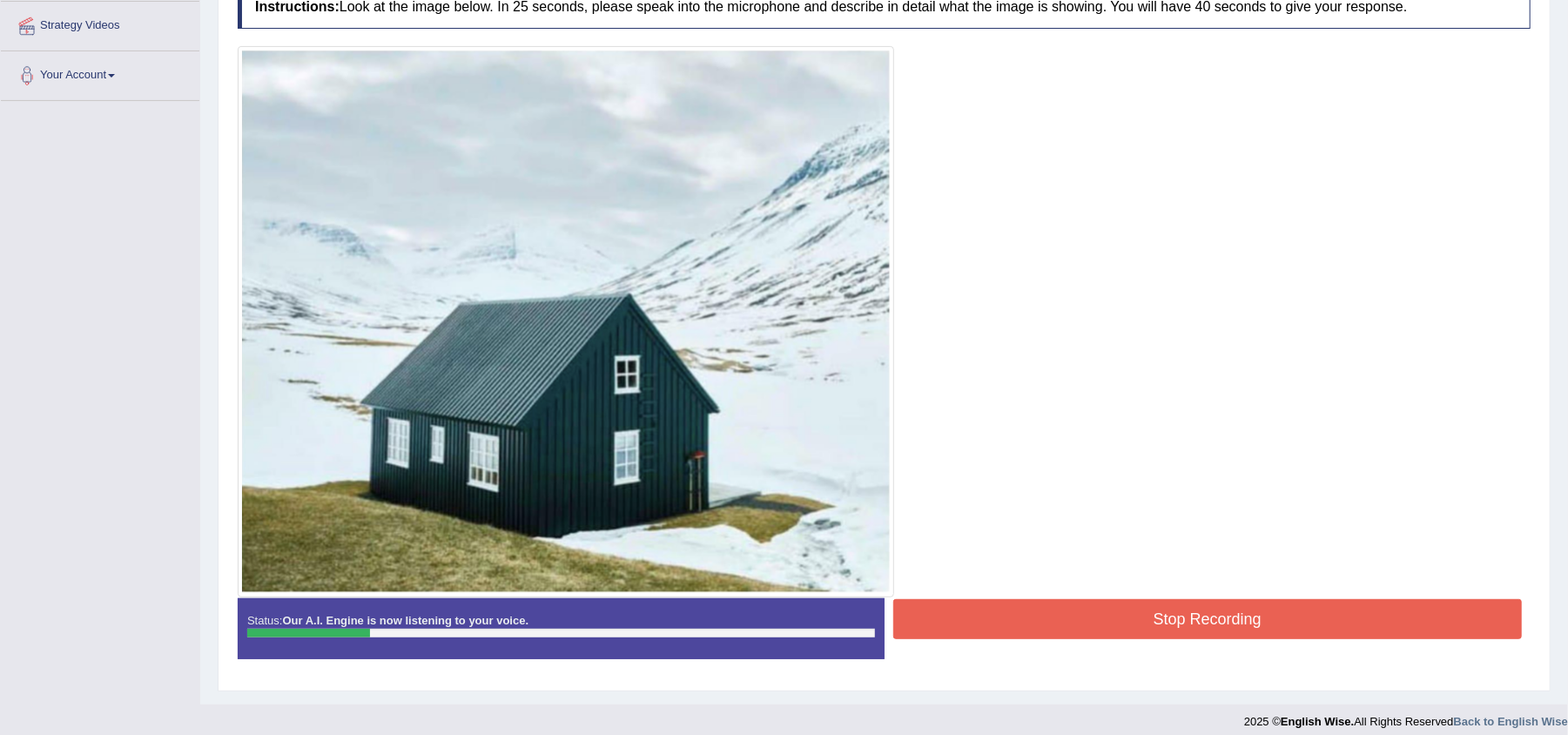
click at [1165, 625] on button "Stop Recording" at bounding box center [1207, 619] width 629 height 40
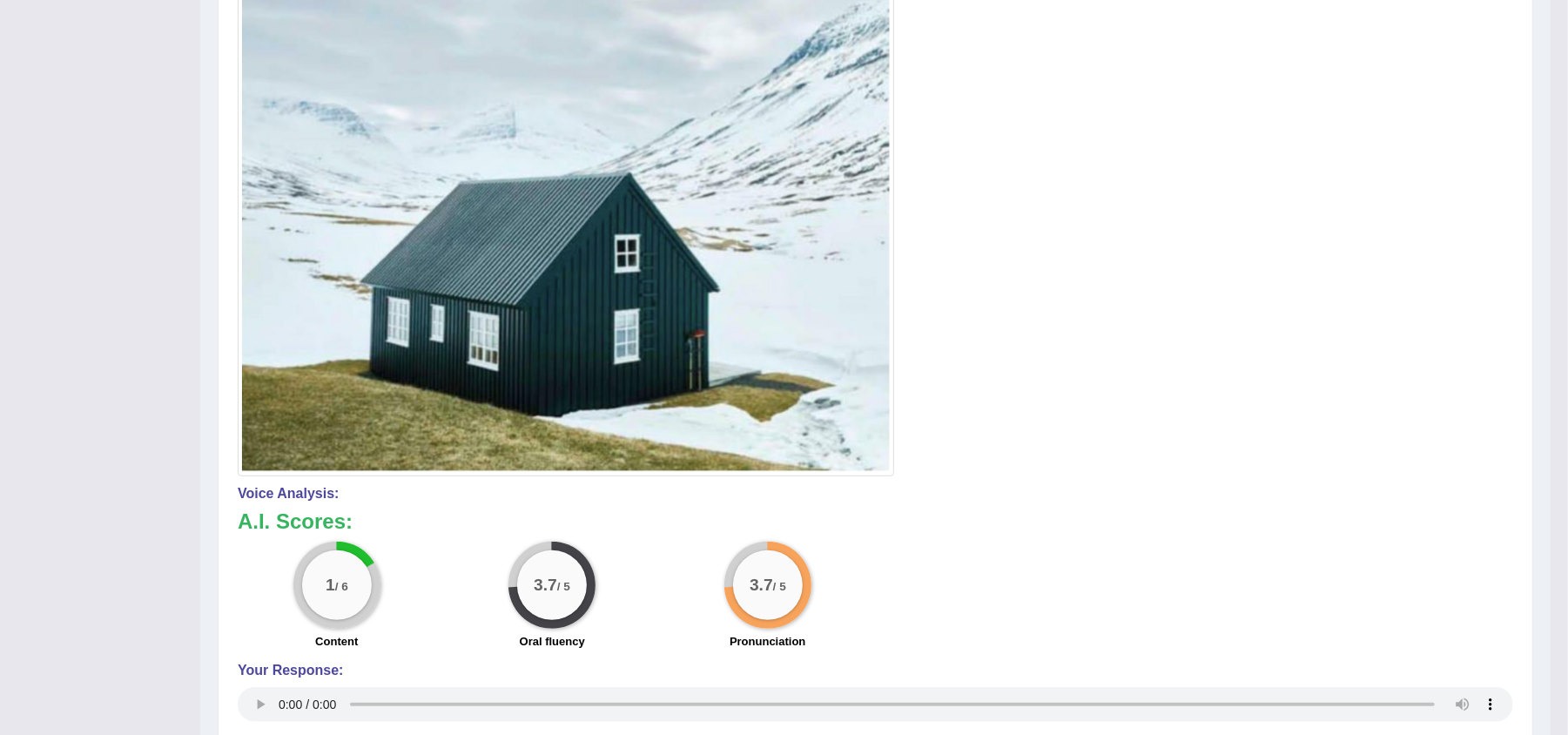
scroll to position [0, 0]
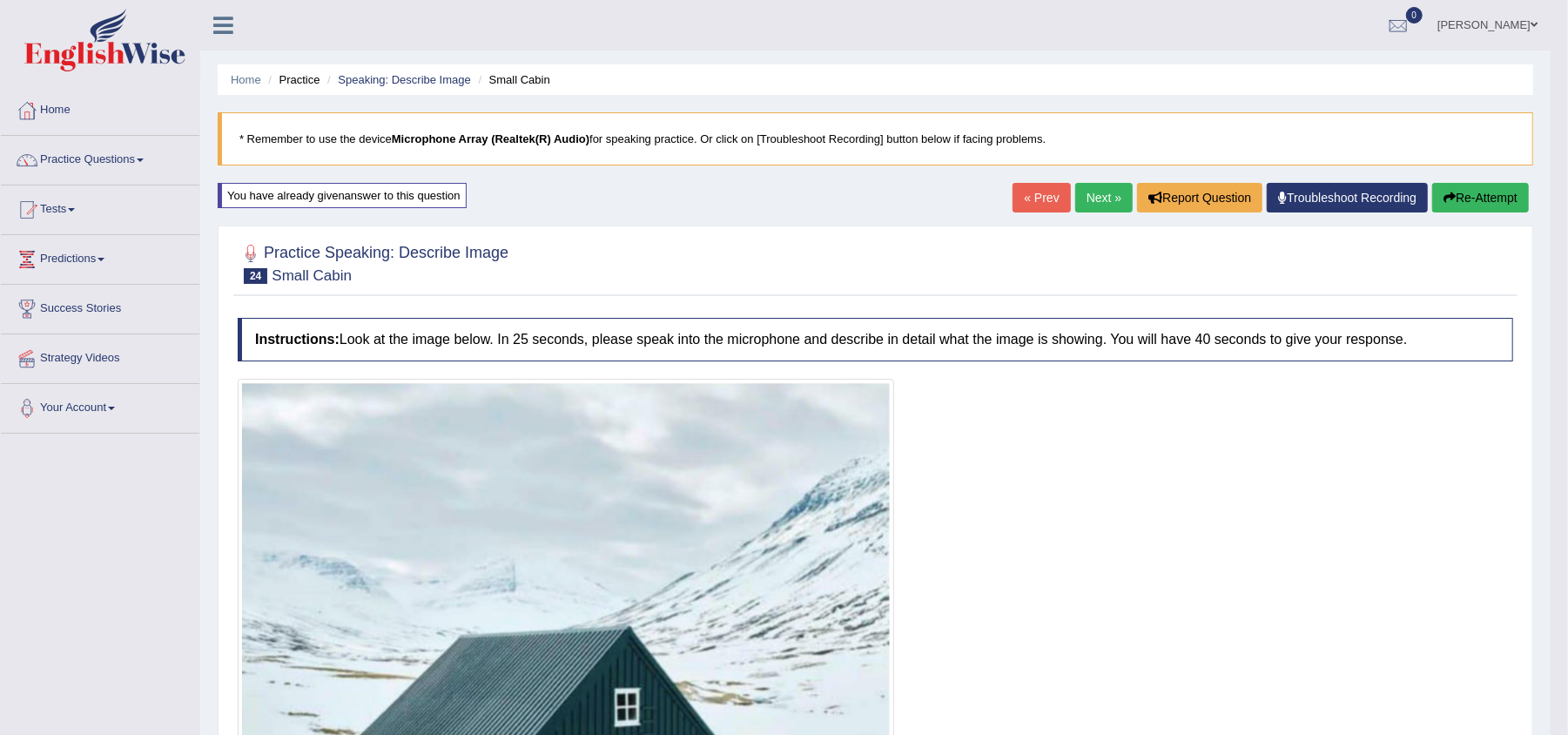
drag, startPoint x: 1584, startPoint y: 470, endPoint x: 1584, endPoint y: 326, distance: 144.0
click at [1567, 326] on html "Toggle navigation Home Practice Questions Speaking Practice Read Aloud Repeat S…" at bounding box center [784, 368] width 1568 height 735
click at [1458, 207] on button "Re-Attempt" at bounding box center [1481, 198] width 97 height 29
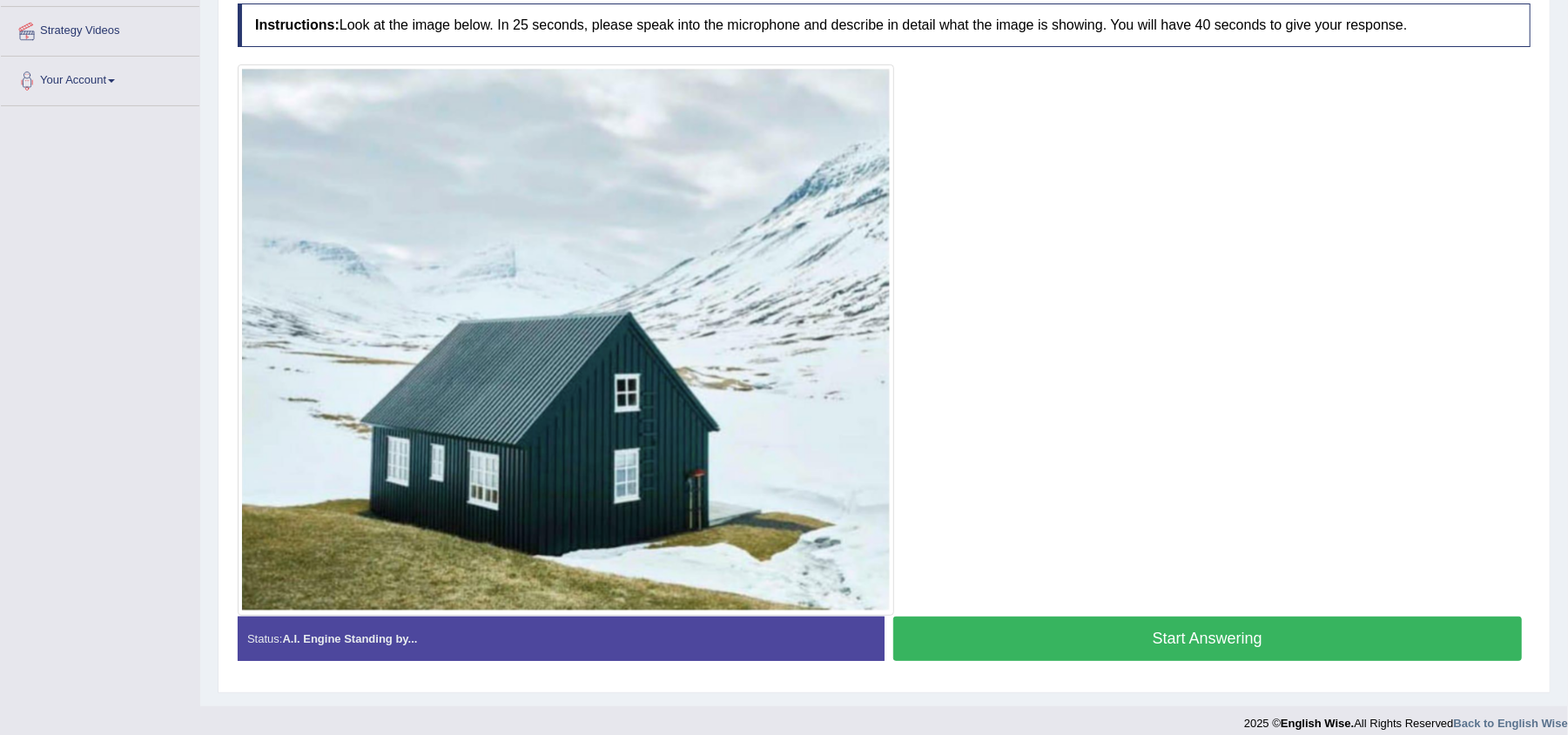
scroll to position [321, 0]
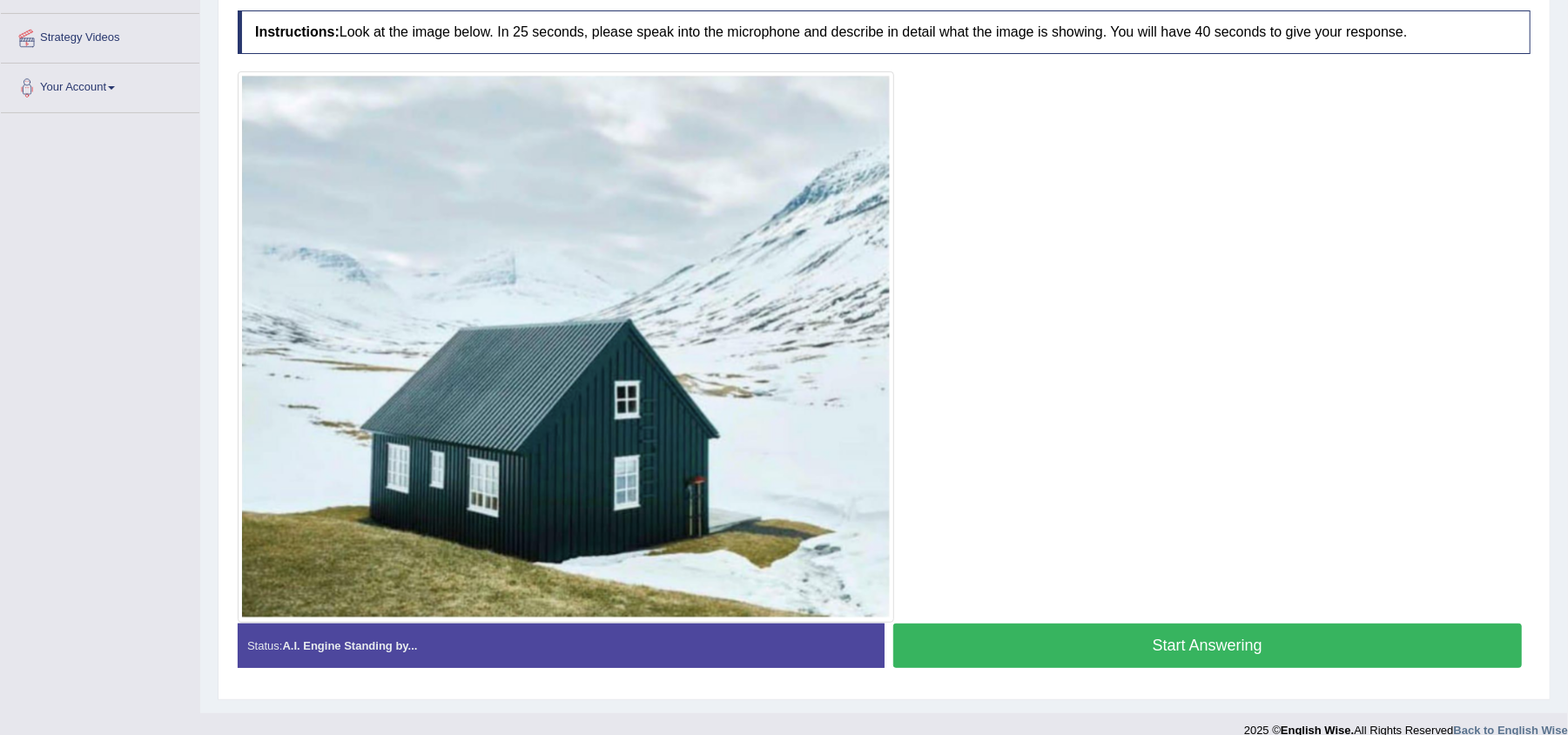
click at [1189, 638] on button "Start Answering" at bounding box center [1207, 646] width 629 height 45
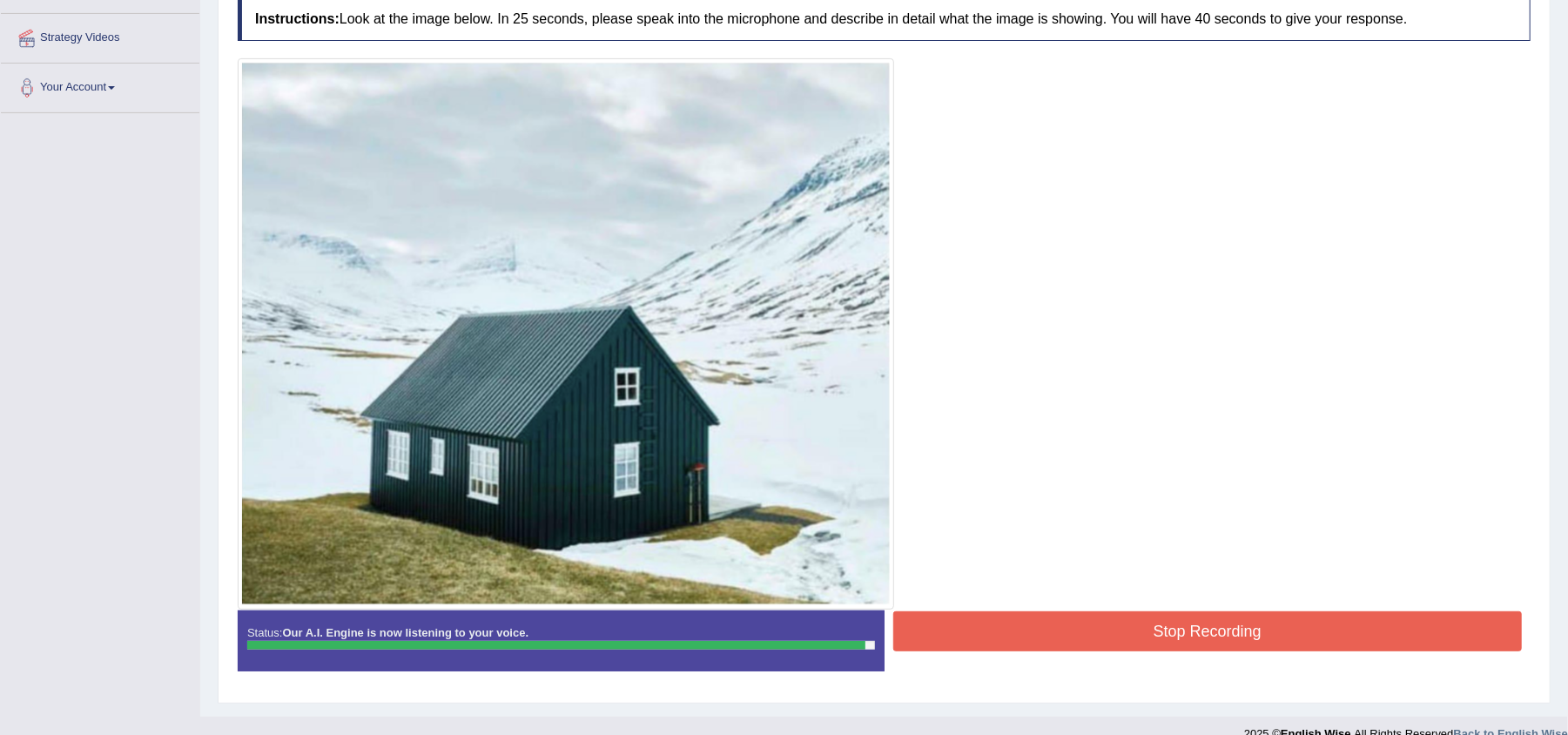
click at [1189, 638] on button "Stop Recording" at bounding box center [1207, 631] width 629 height 40
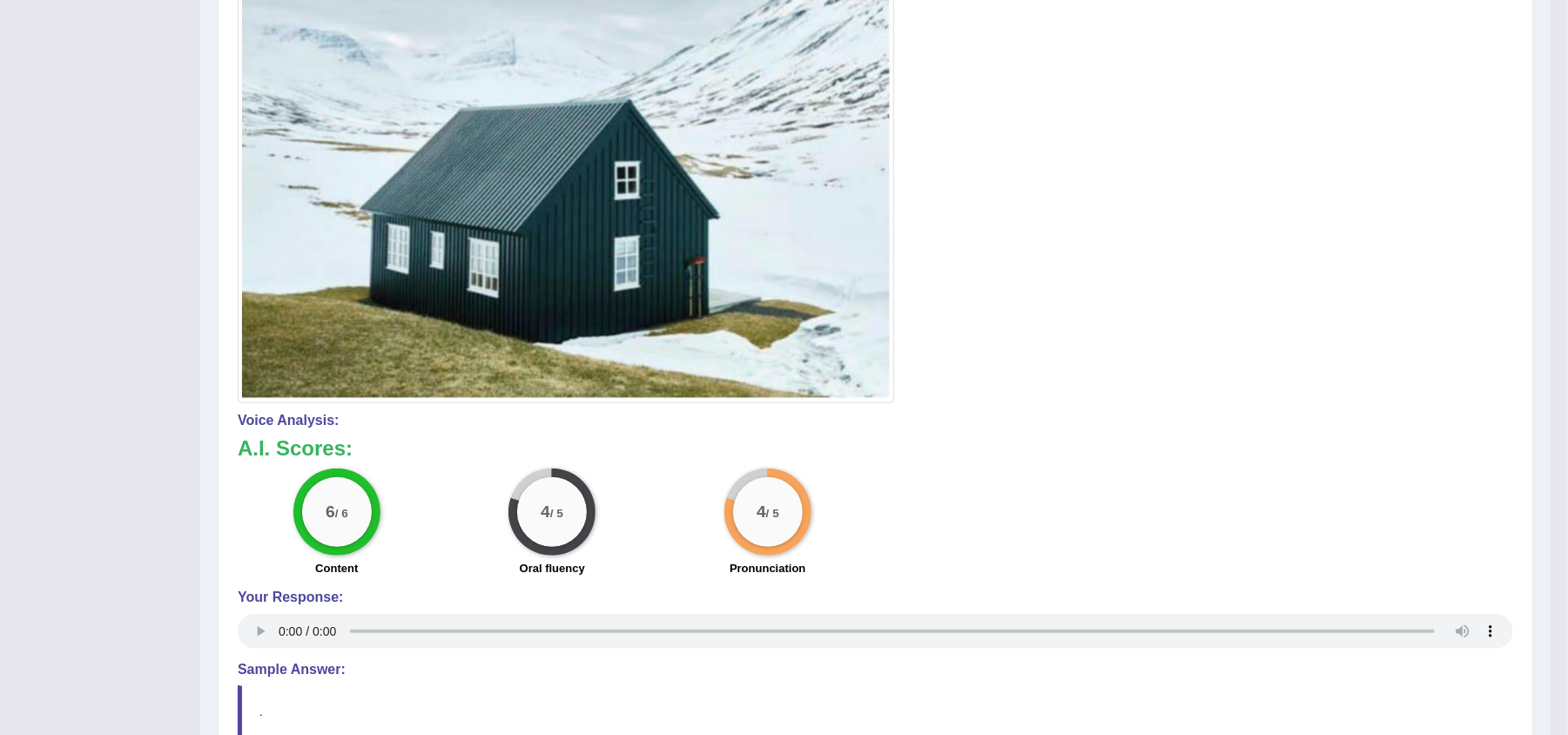
scroll to position [524, 0]
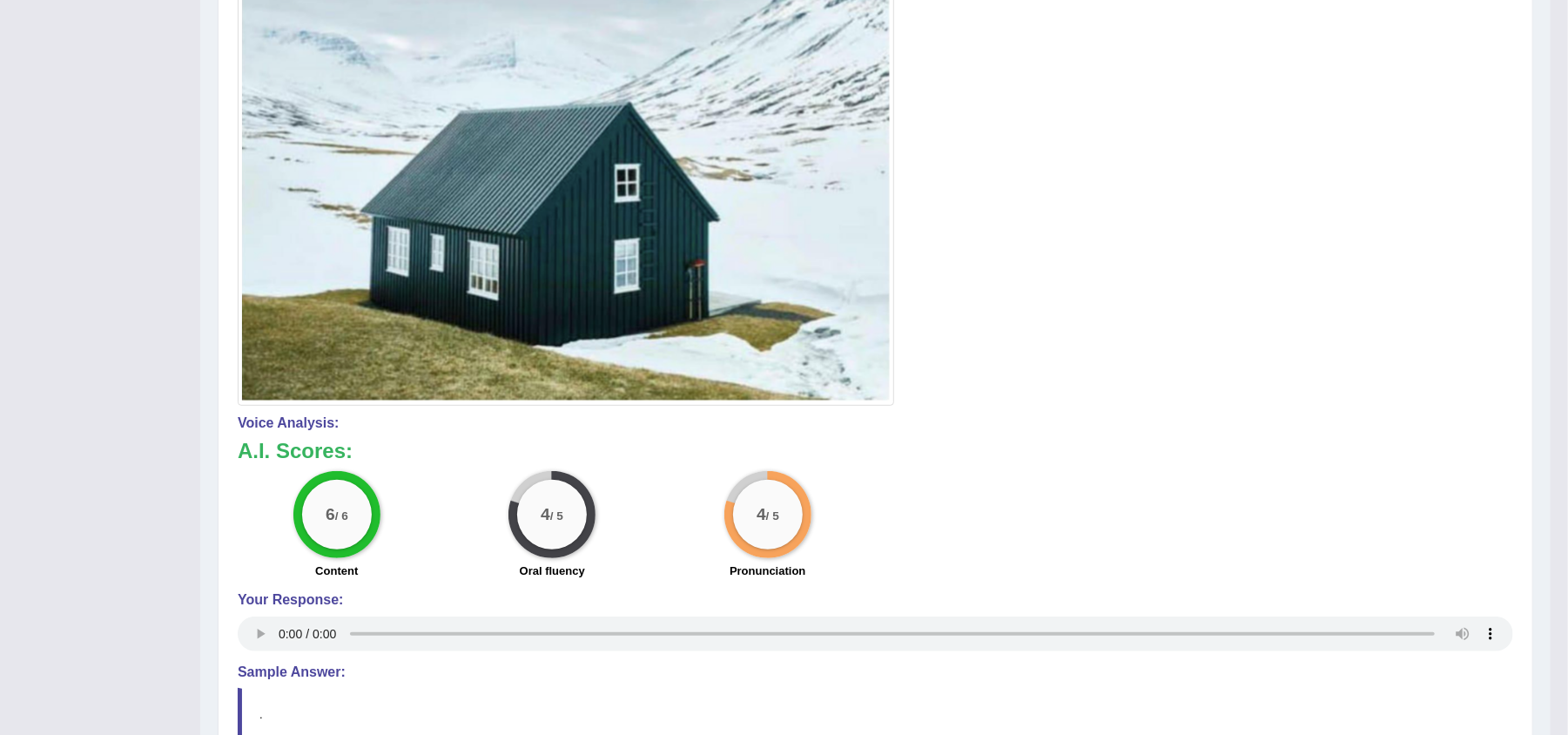
drag, startPoint x: 555, startPoint y: 575, endPoint x: 555, endPoint y: 533, distance: 42.0
click at [555, 533] on div "4 / 5 Oral fluency" at bounding box center [552, 527] width 215 height 112
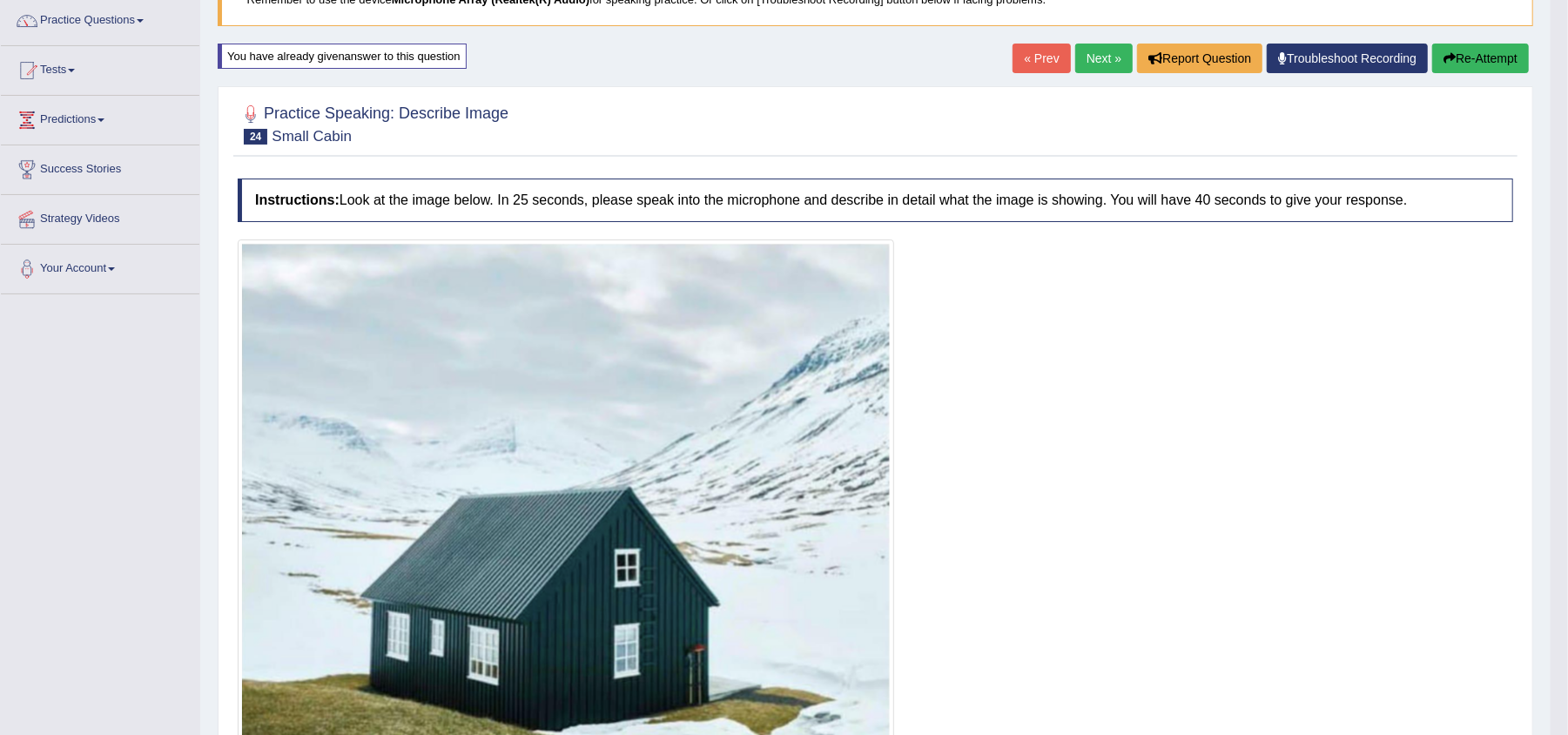
scroll to position [141, 0]
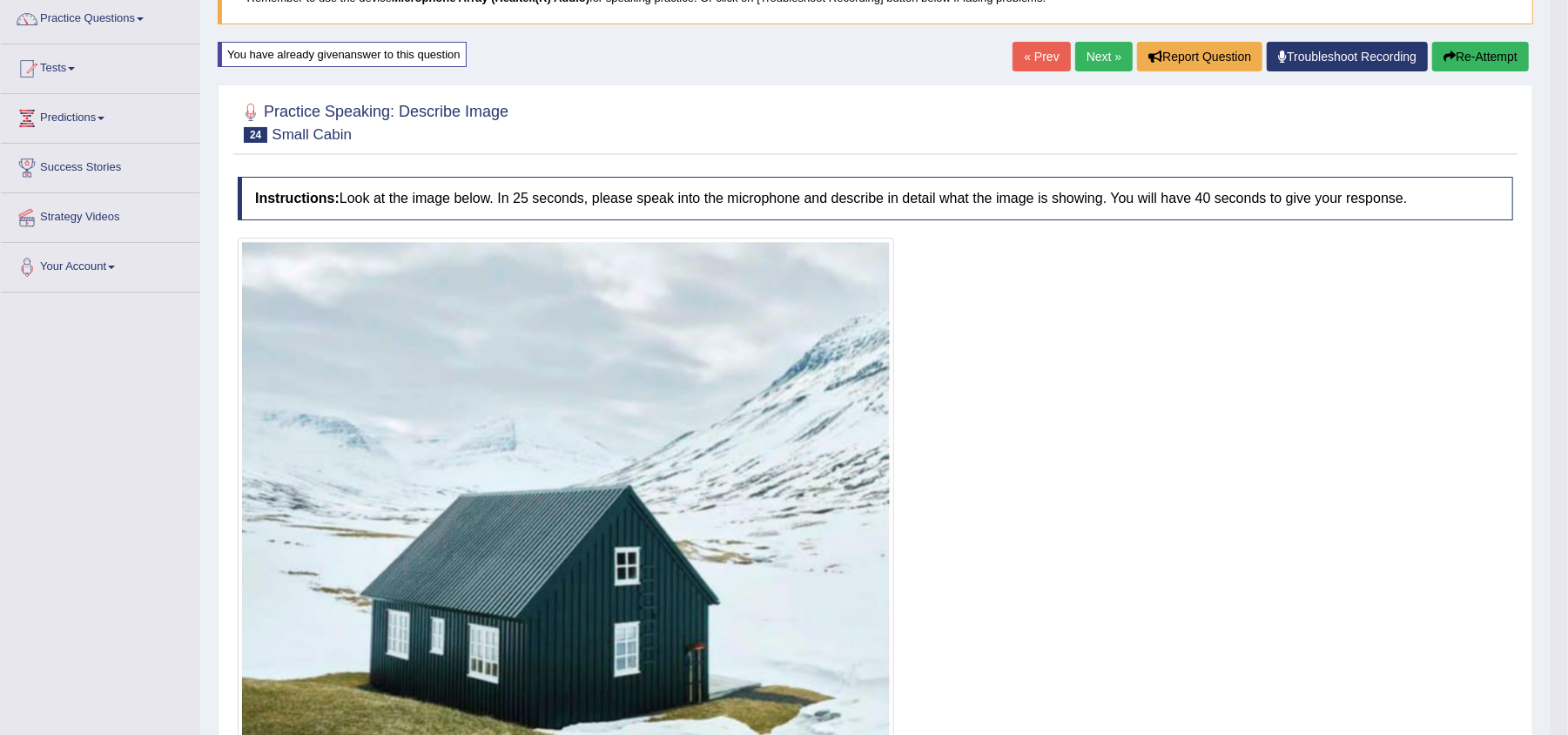
click at [1098, 59] on link "Next »" at bounding box center [1104, 56] width 58 height 29
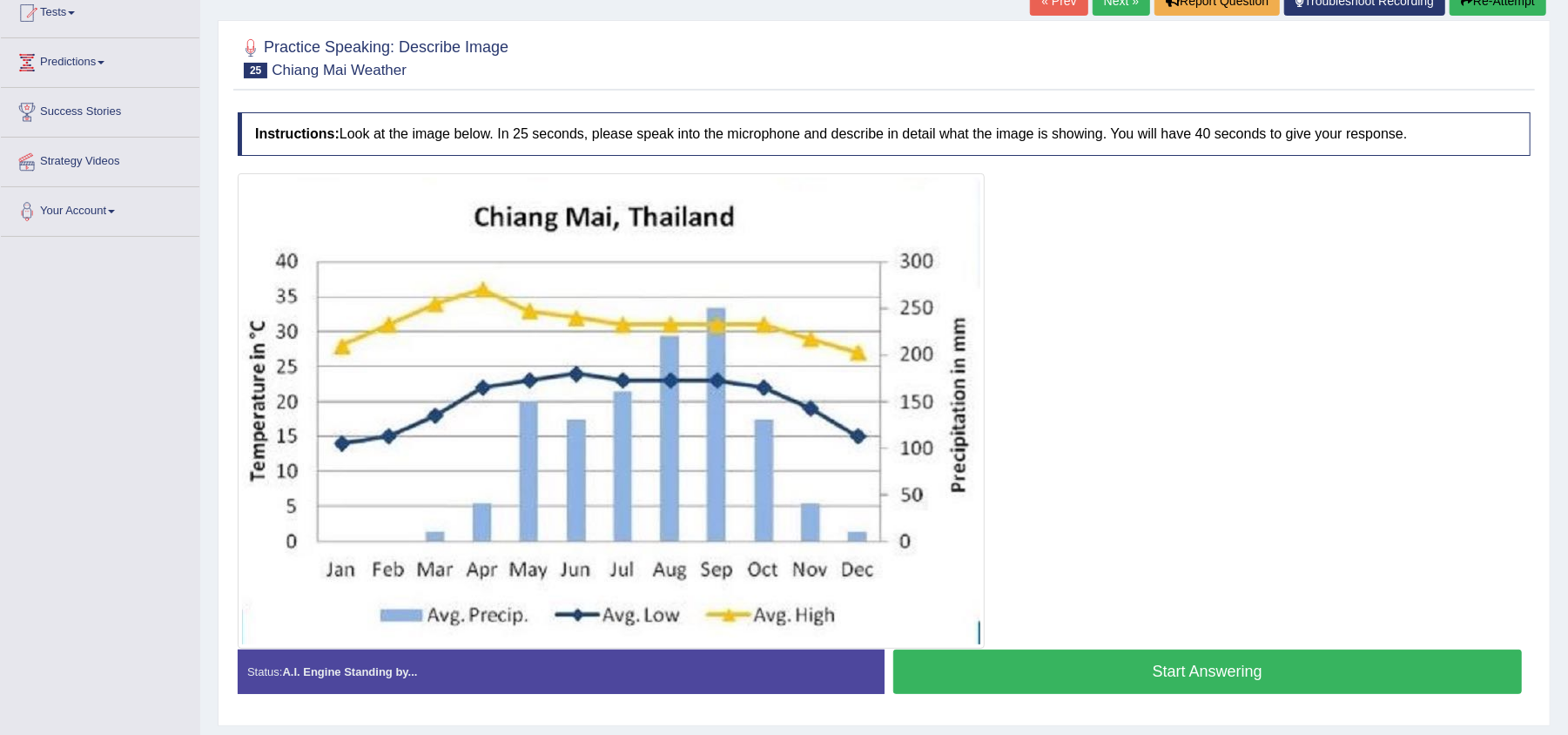
scroll to position [196, 0]
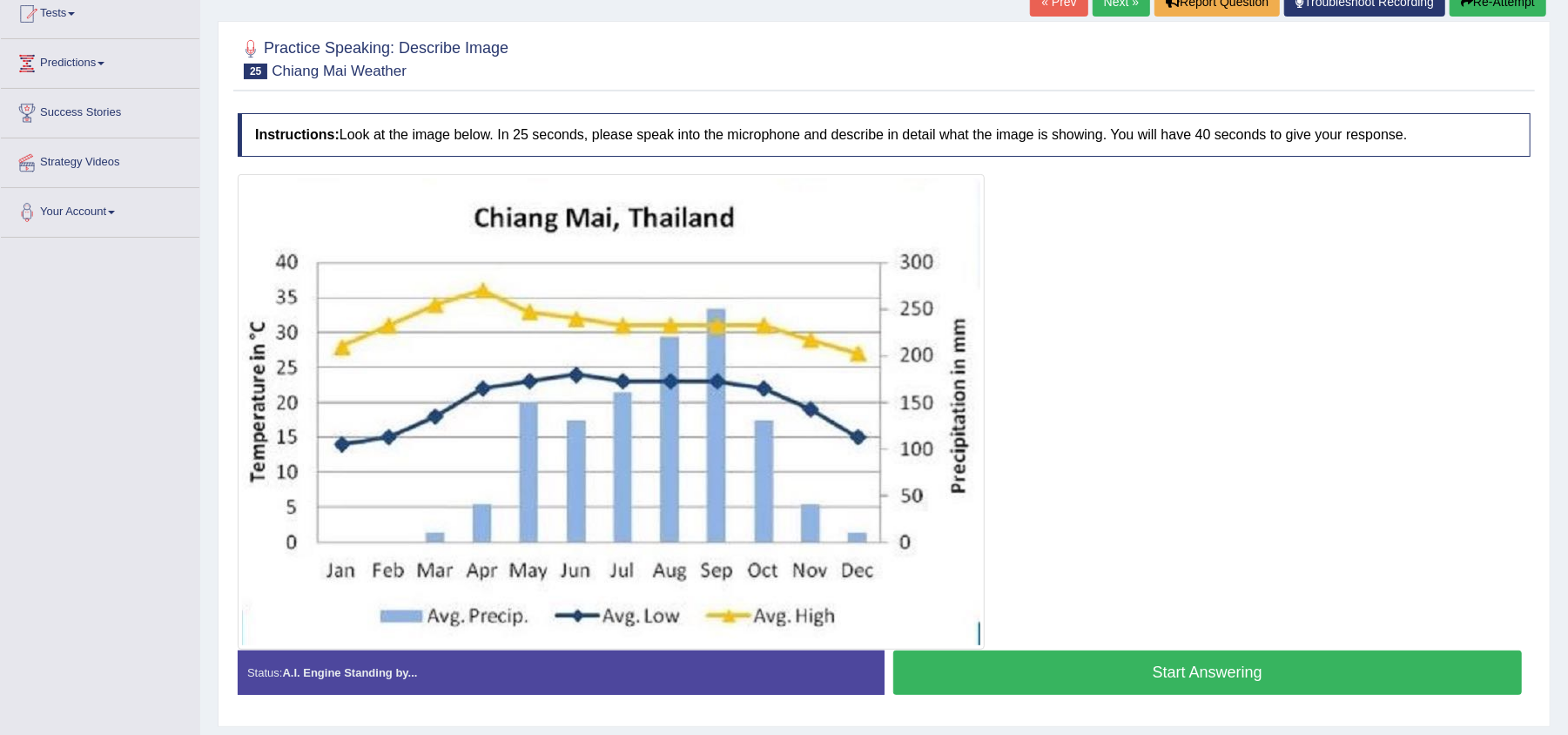
click at [1025, 663] on button "Start Answering" at bounding box center [1207, 672] width 629 height 45
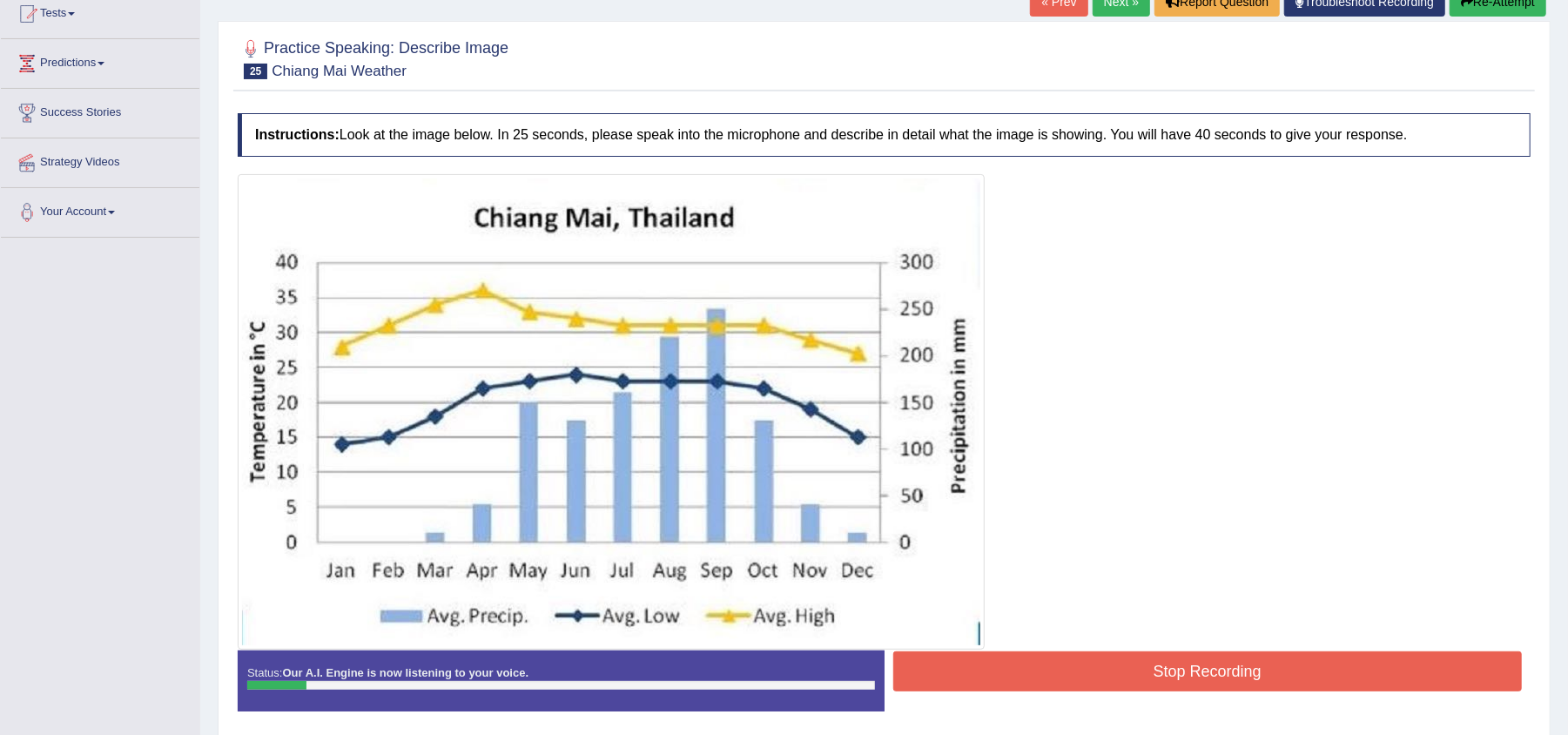
click at [1437, 663] on button "Stop Recording" at bounding box center [1207, 671] width 629 height 40
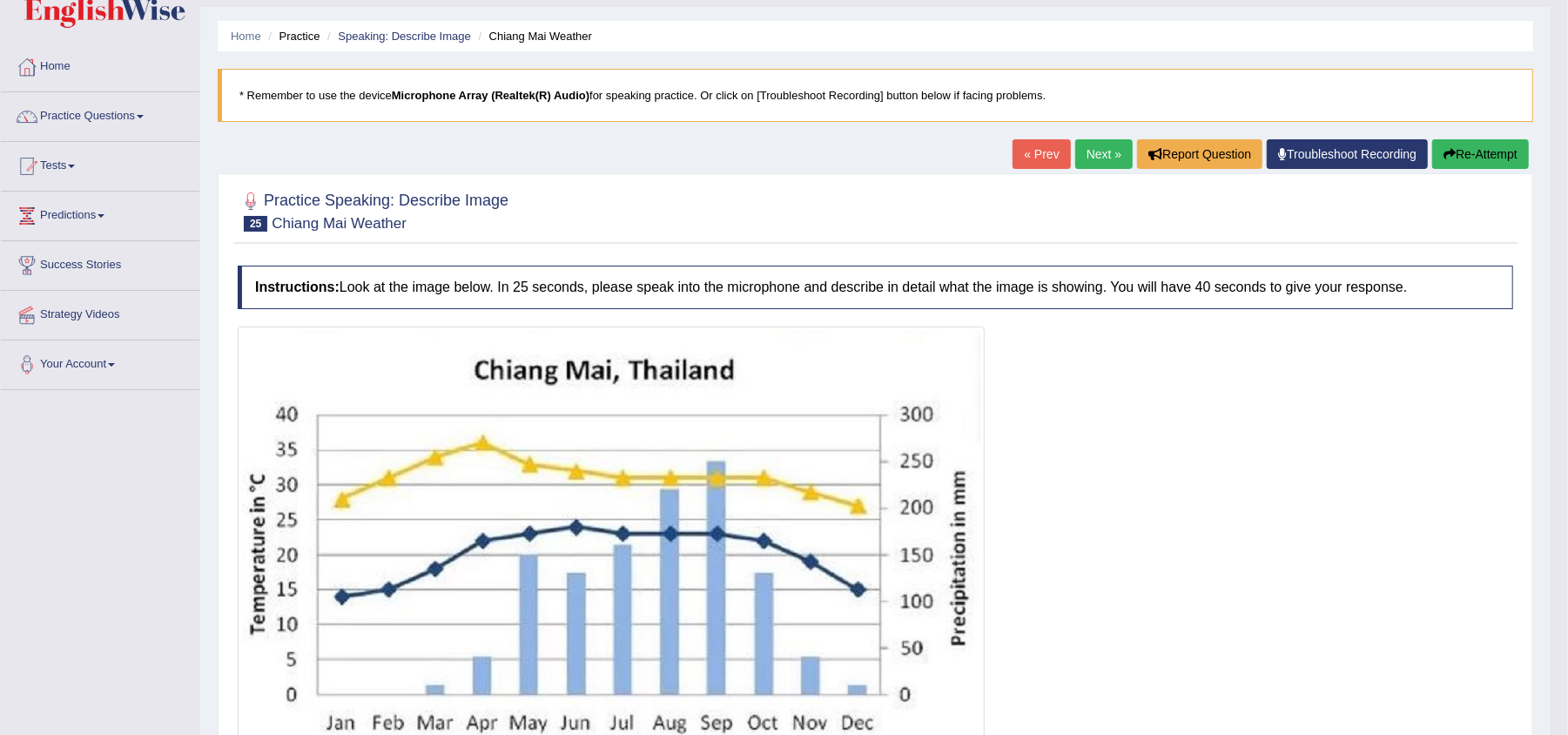
scroll to position [47, 0]
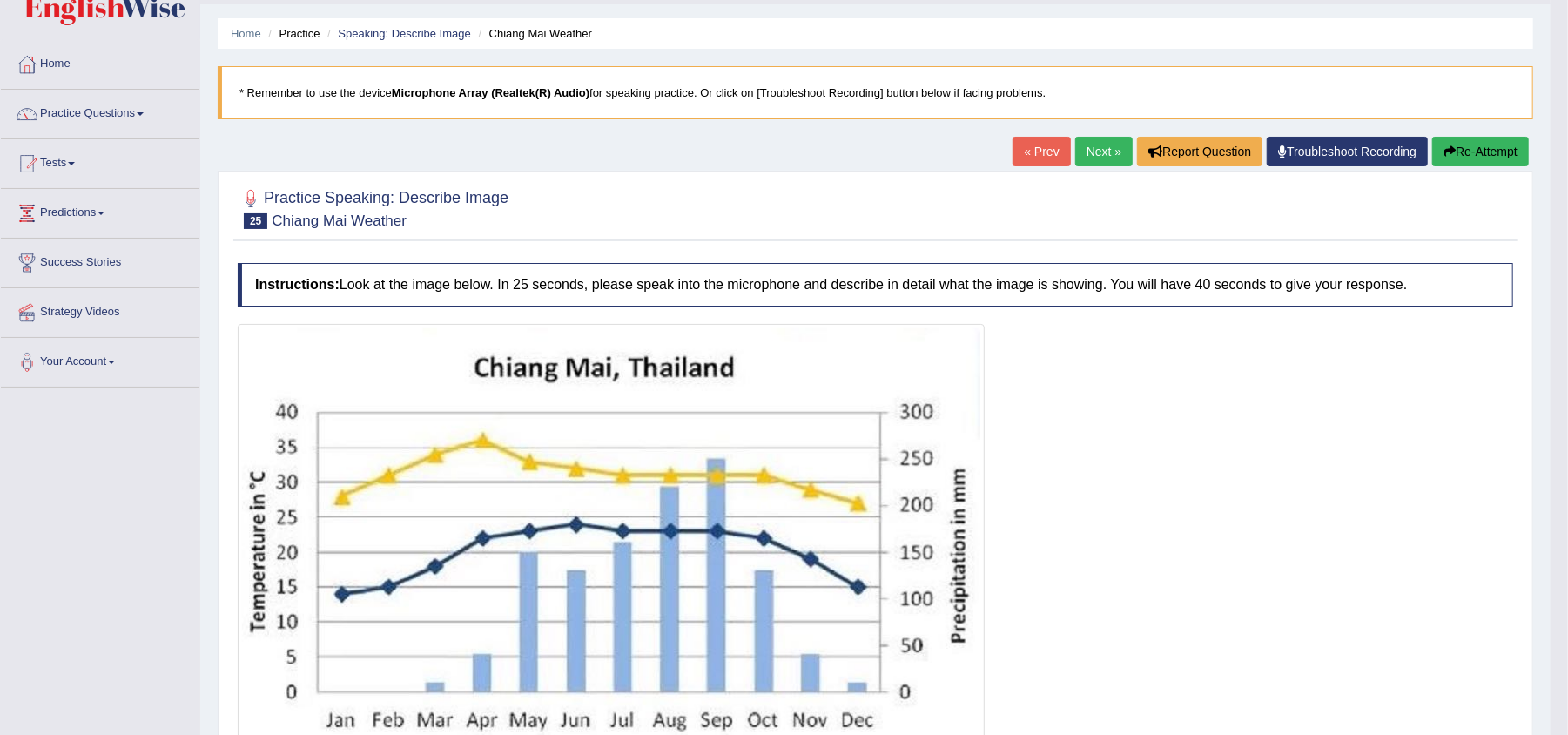
click at [1478, 154] on button "Re-Attempt" at bounding box center [1481, 151] width 97 height 29
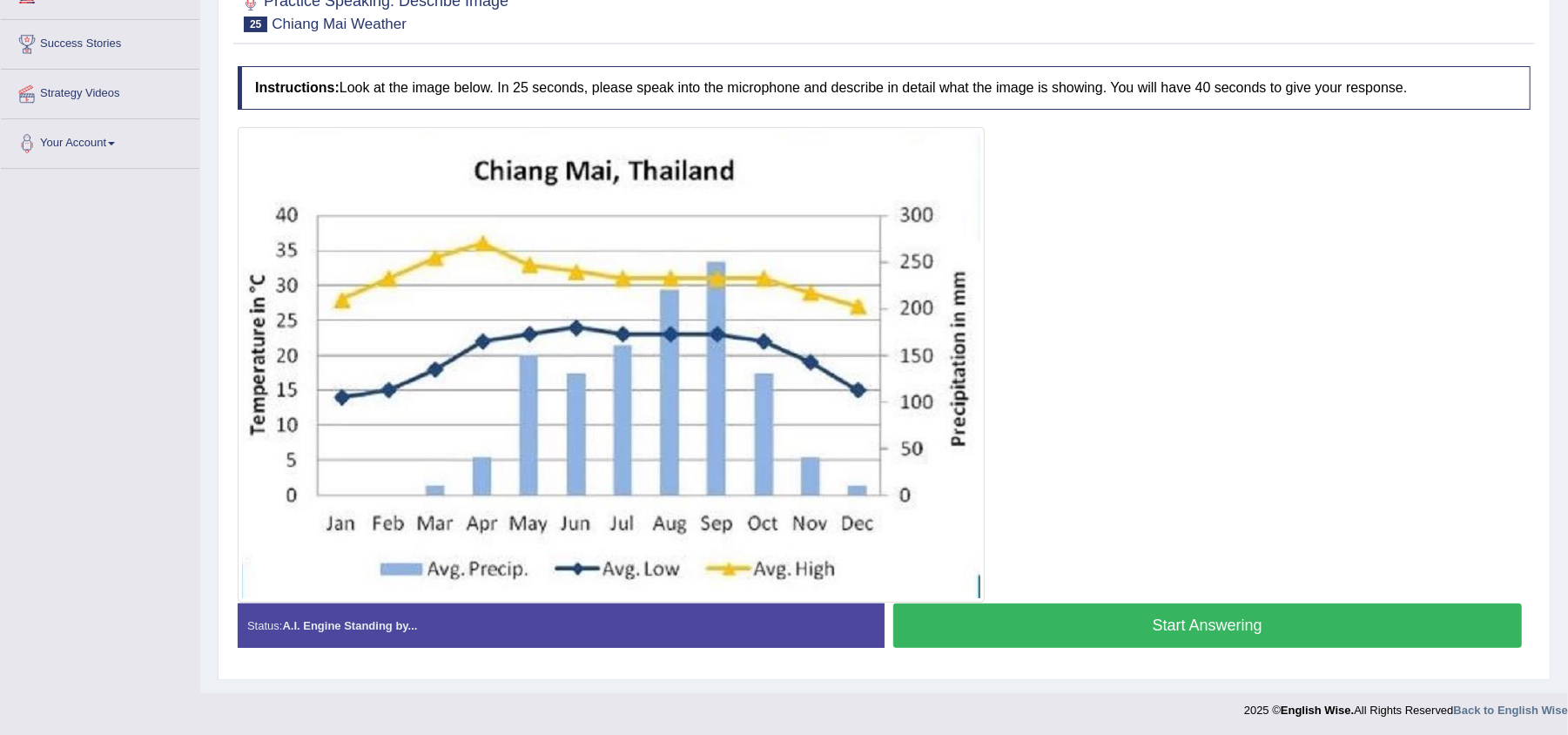
click at [1091, 626] on button "Start Answering" at bounding box center [1207, 626] width 629 height 45
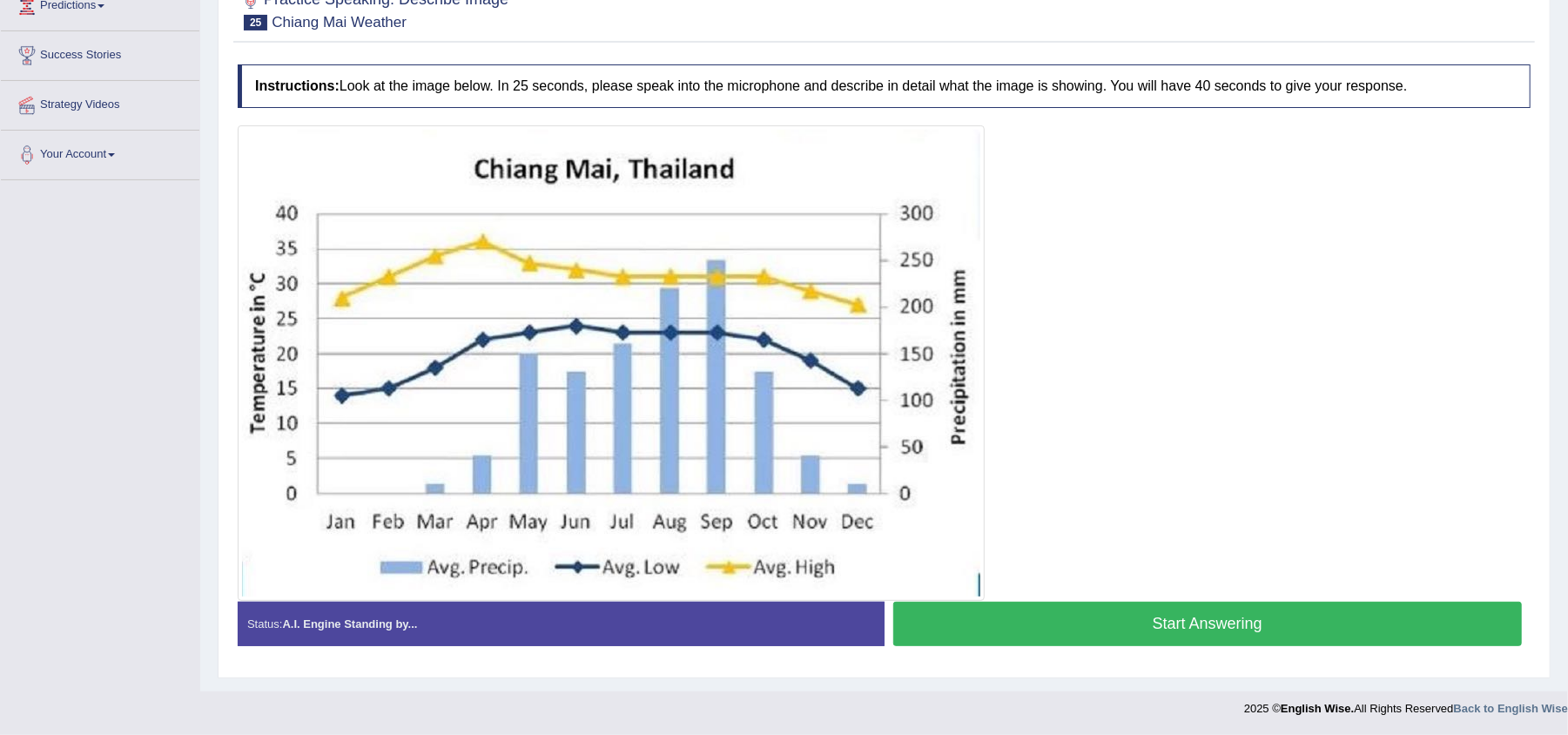
scroll to position [258, 0]
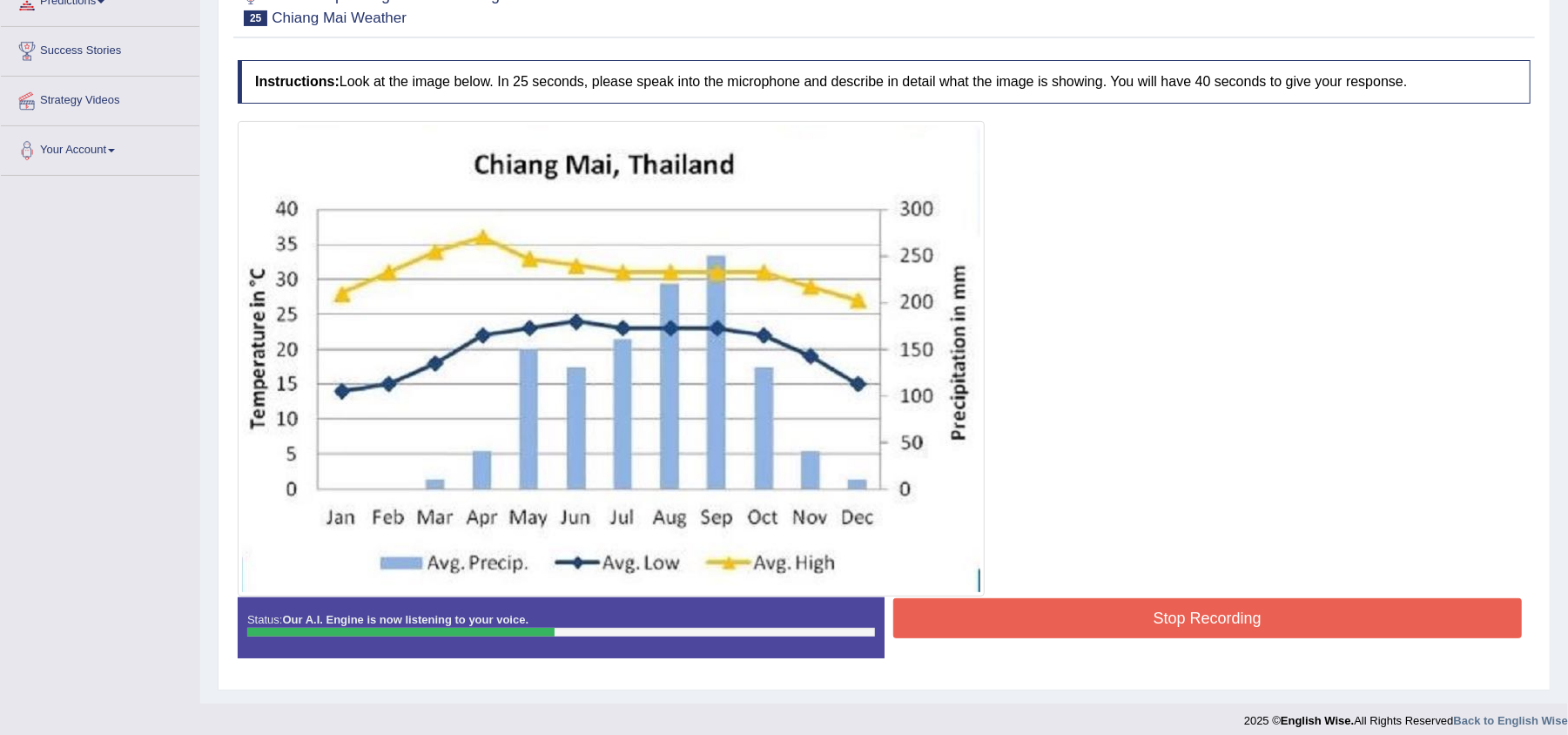
click at [1091, 626] on button "Stop Recording" at bounding box center [1207, 618] width 629 height 40
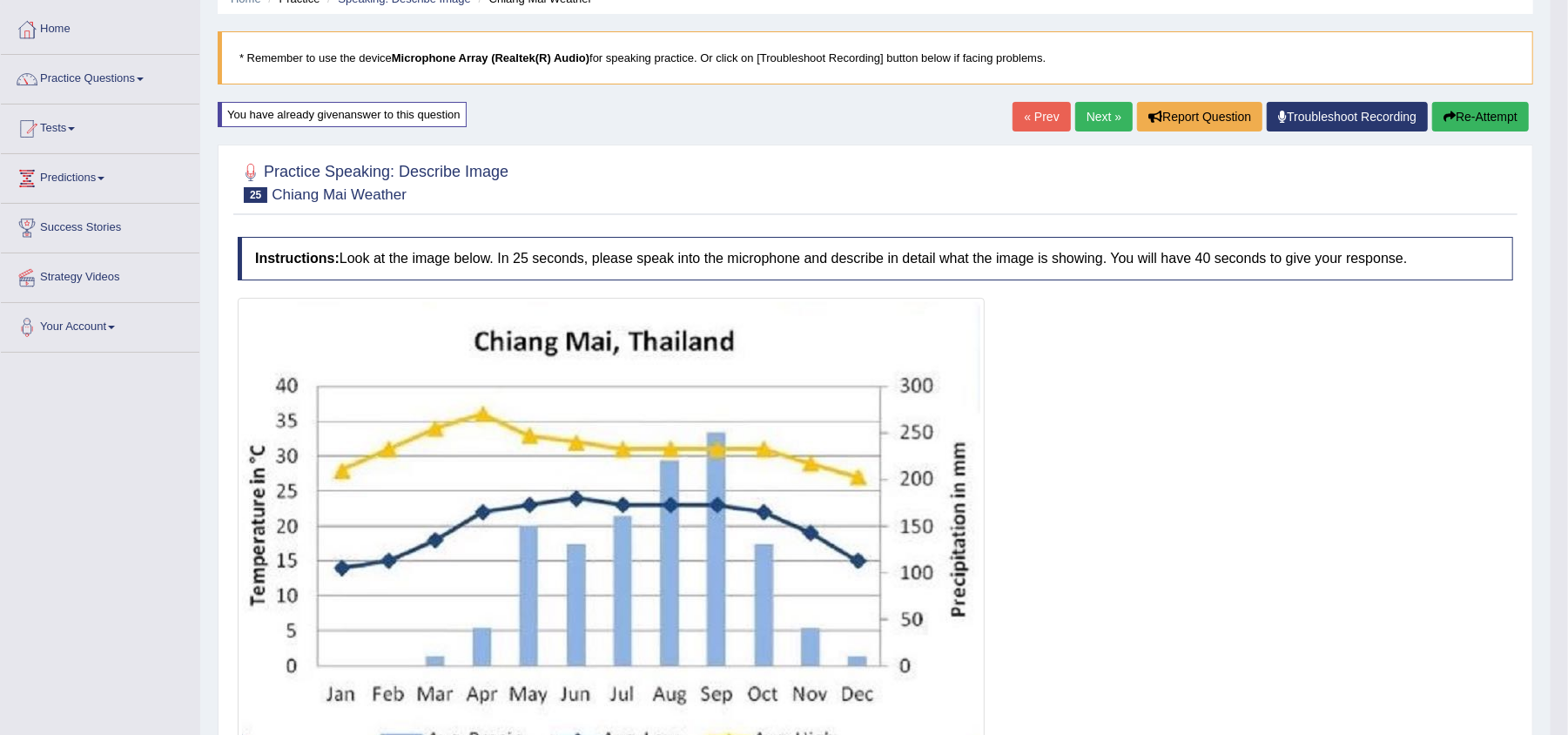
scroll to position [0, 0]
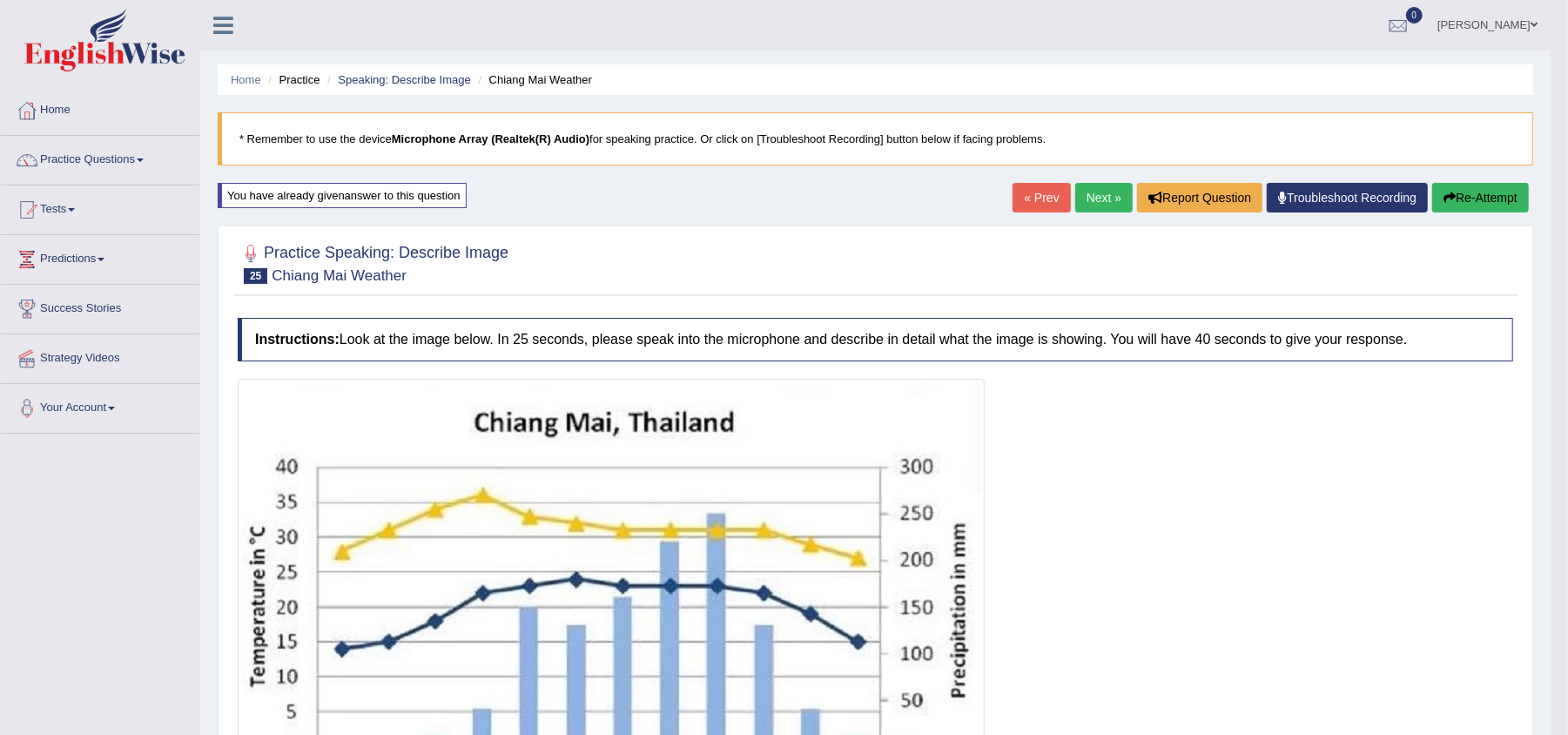
click at [1500, 193] on button "Re-Attempt" at bounding box center [1481, 198] width 97 height 29
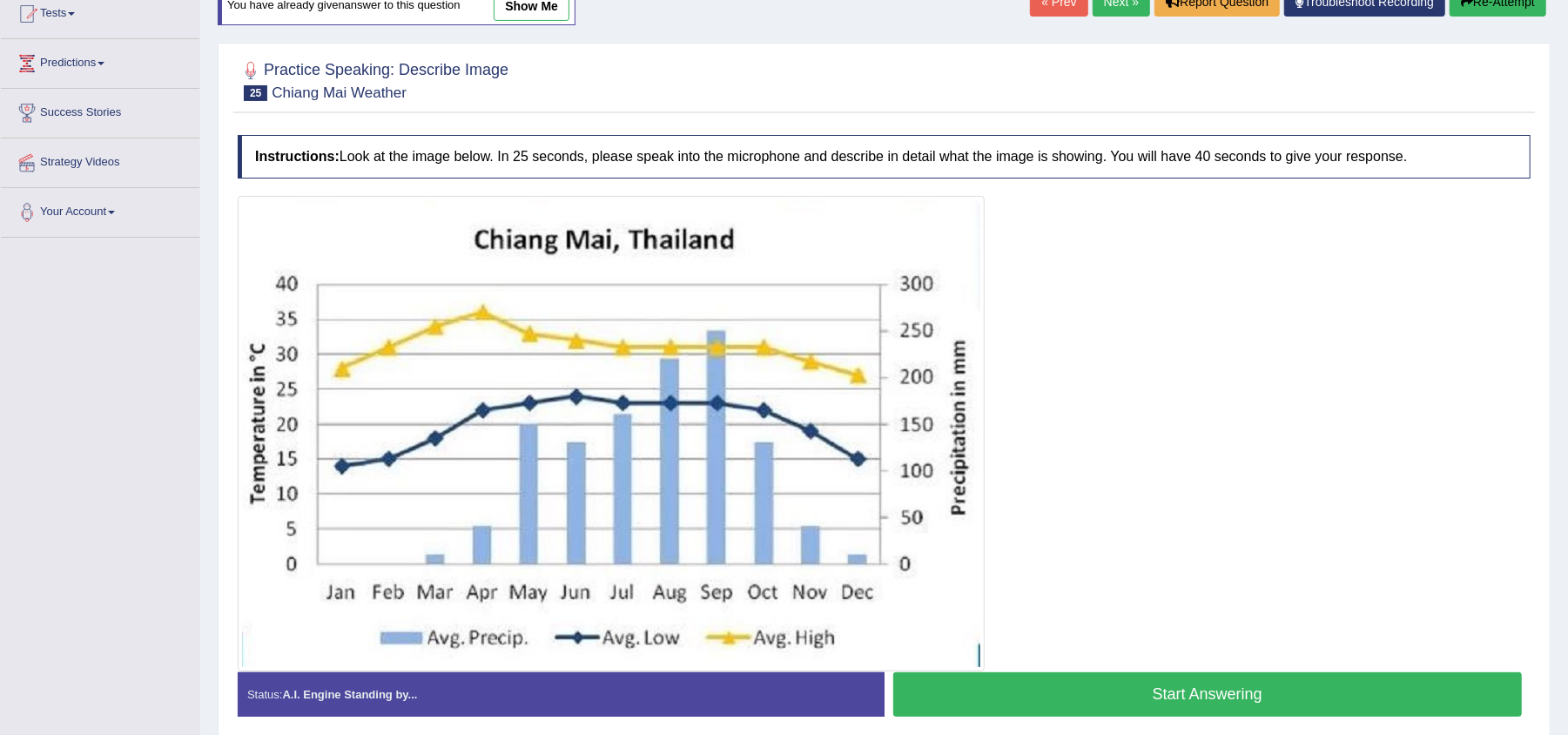
scroll to position [217, 0]
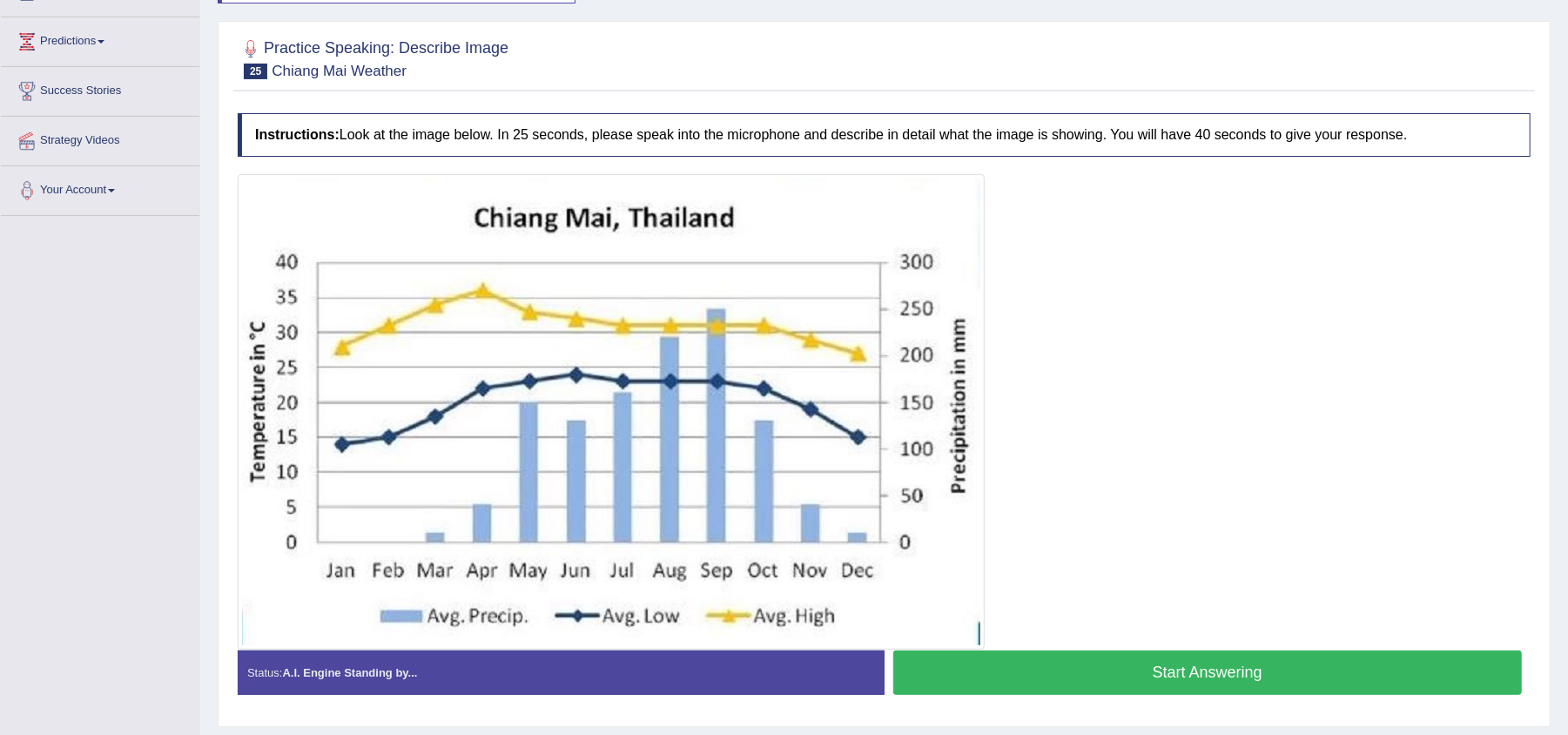
click at [1332, 663] on button "Start Answering" at bounding box center [1207, 672] width 629 height 45
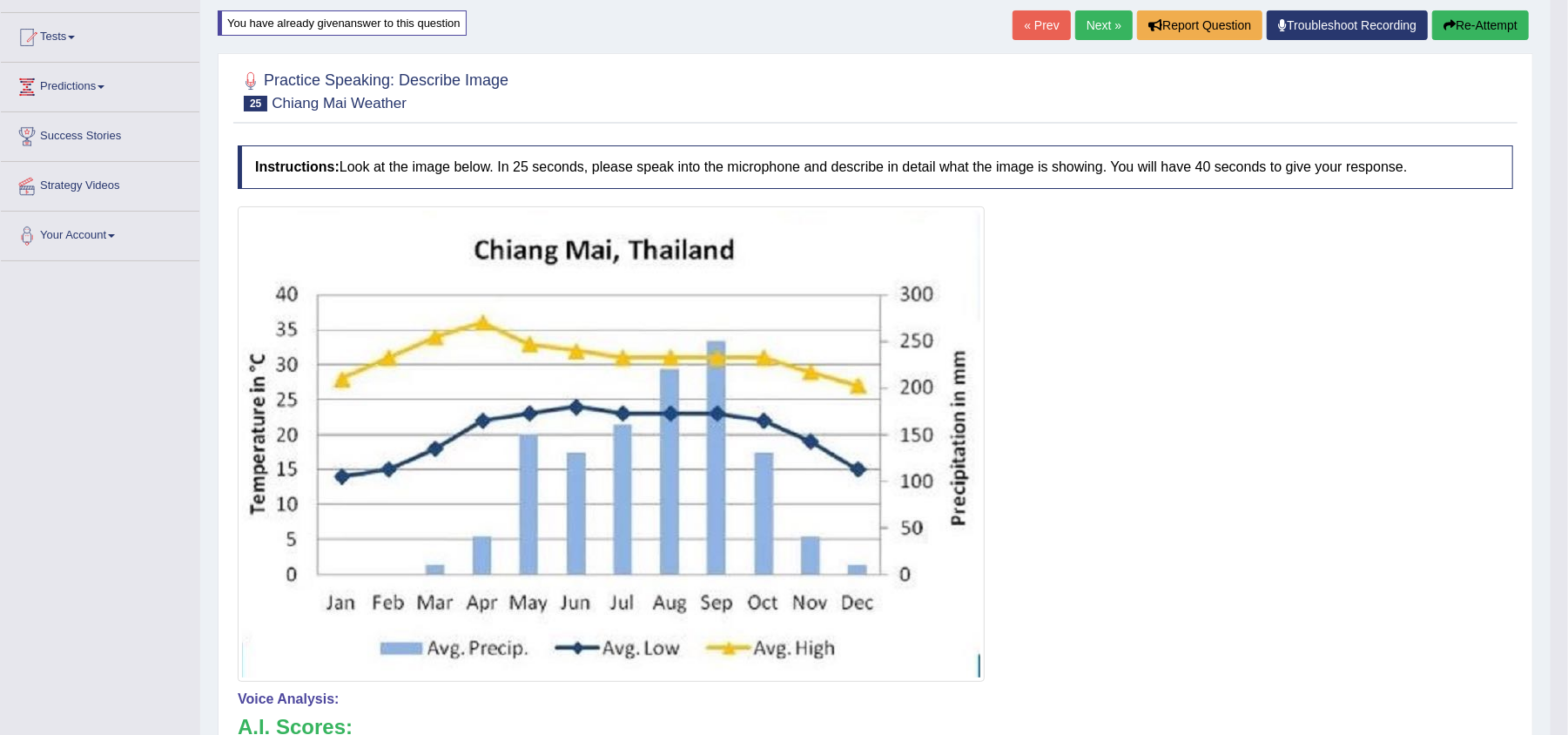
scroll to position [152, 0]
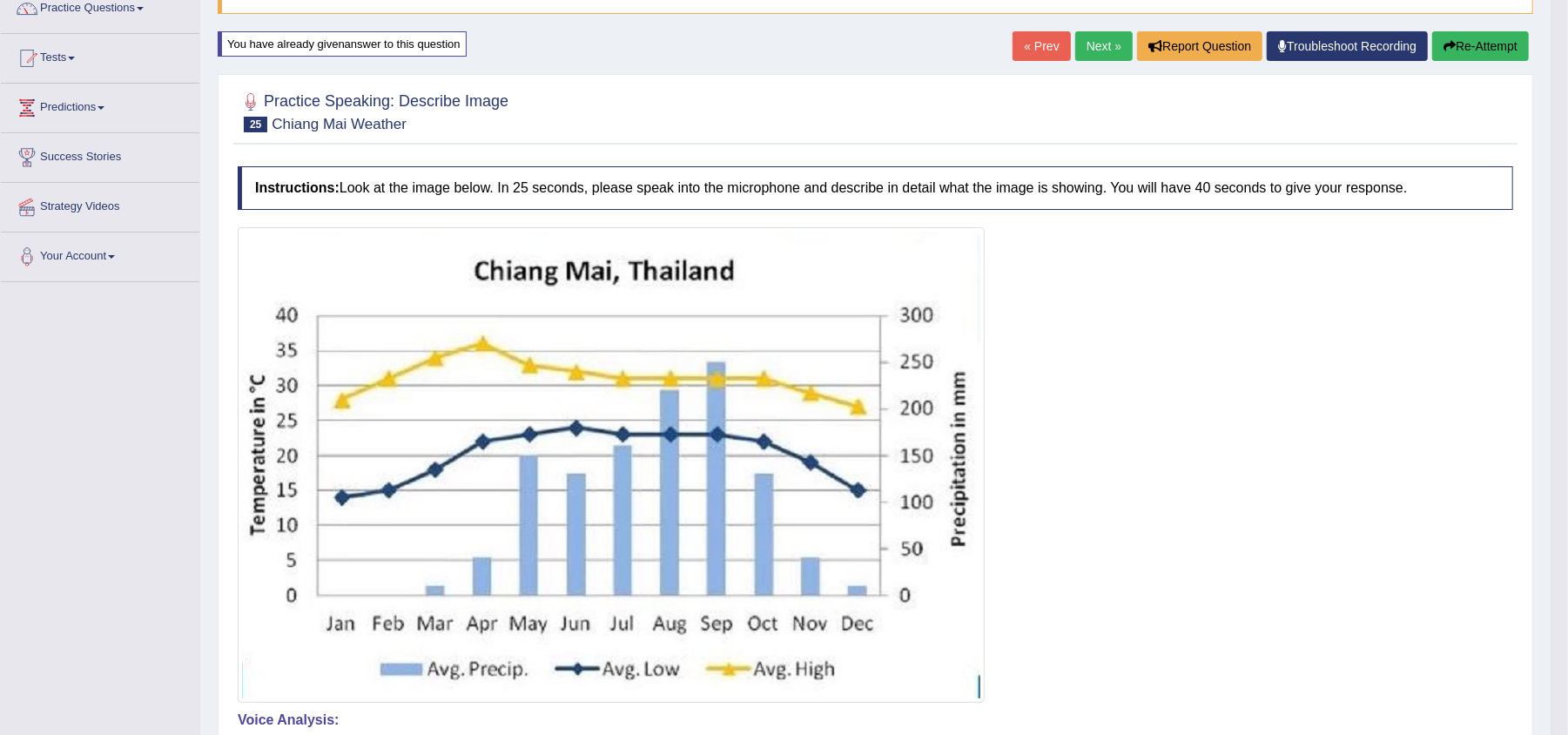
click at [1482, 52] on button "Re-Attempt" at bounding box center [1481, 46] width 97 height 29
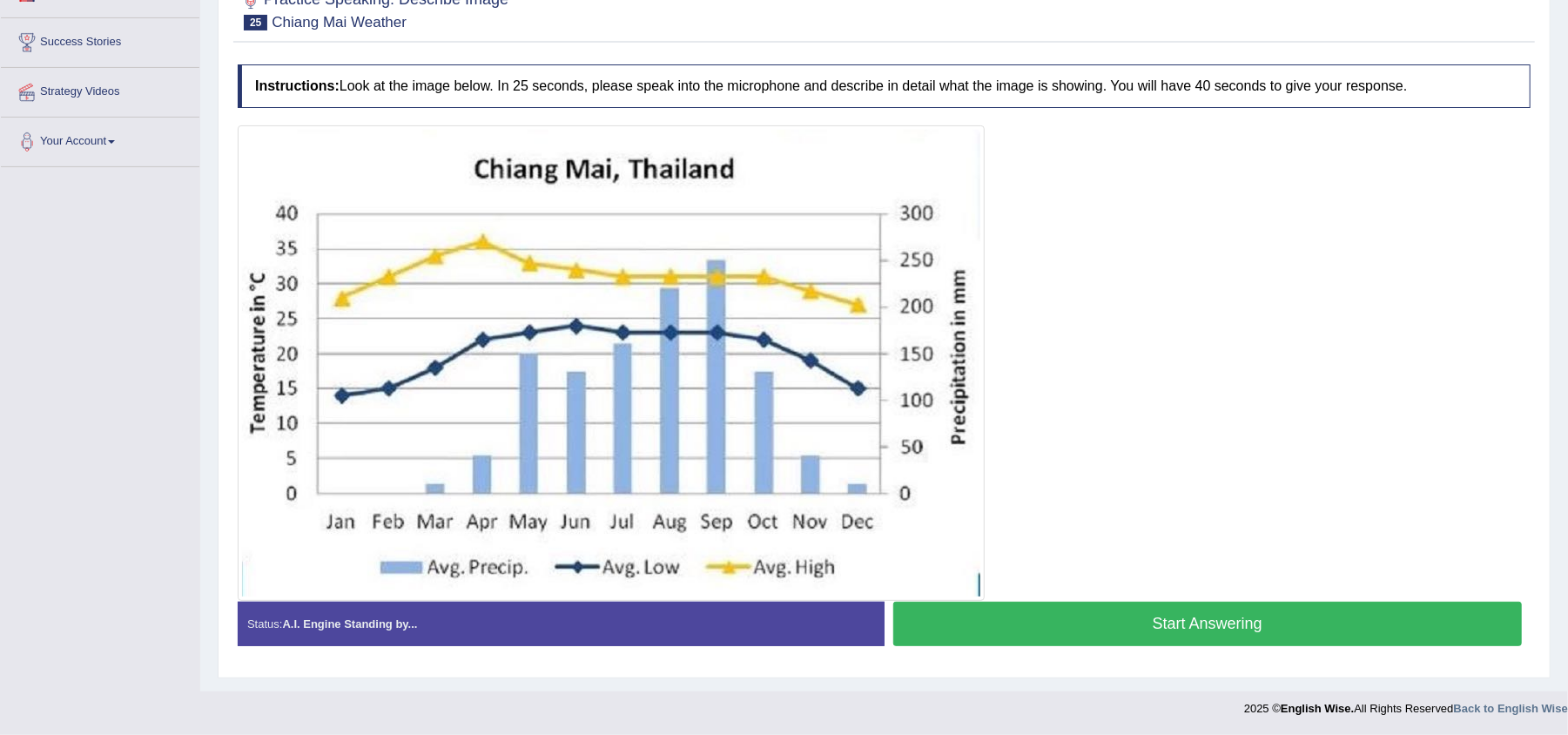
click at [1163, 610] on button "Start Answering" at bounding box center [1207, 624] width 629 height 45
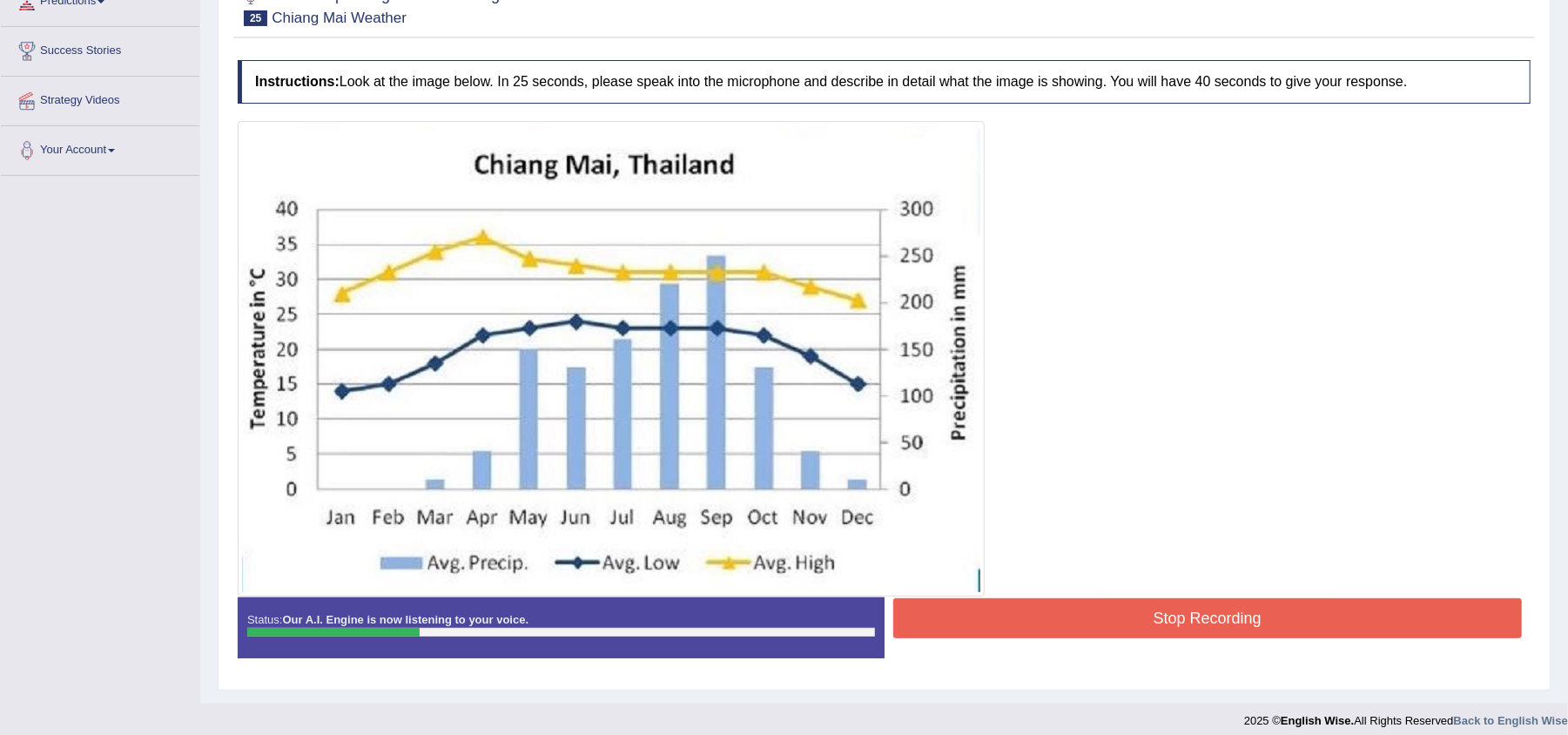
click at [1140, 605] on button "Stop Recording" at bounding box center [1207, 618] width 629 height 40
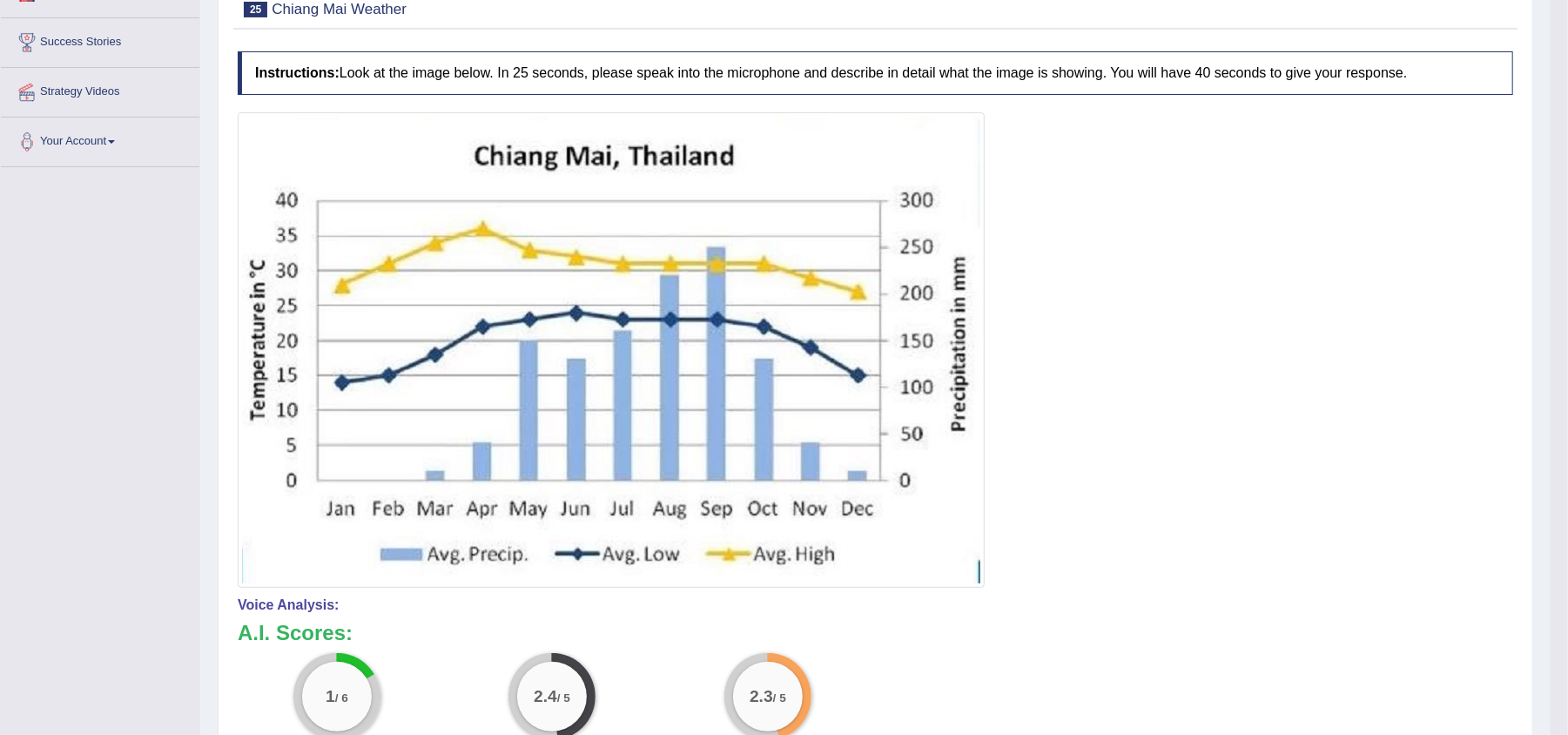
drag, startPoint x: 1581, startPoint y: 566, endPoint x: 1577, endPoint y: 540, distance: 26.3
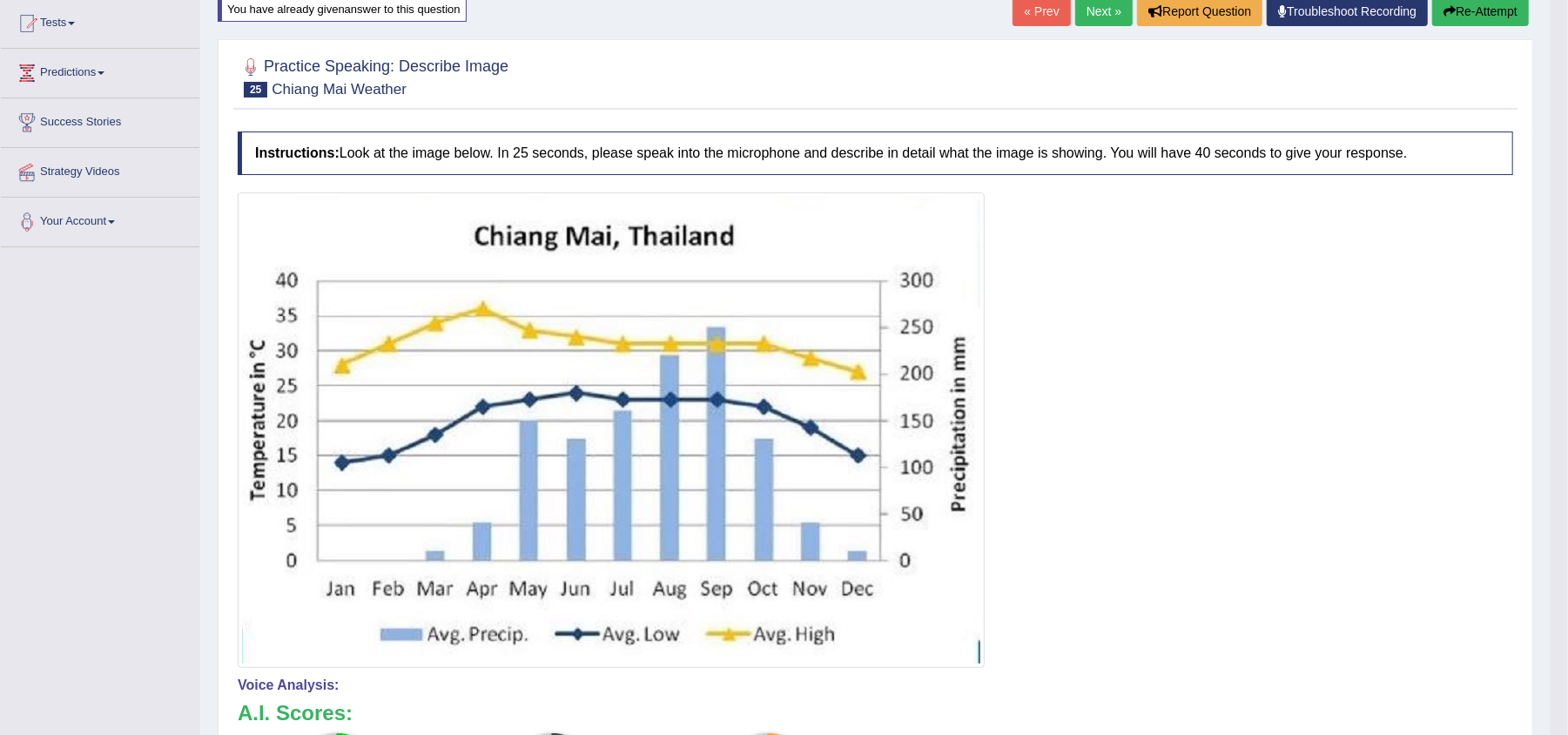
scroll to position [182, 0]
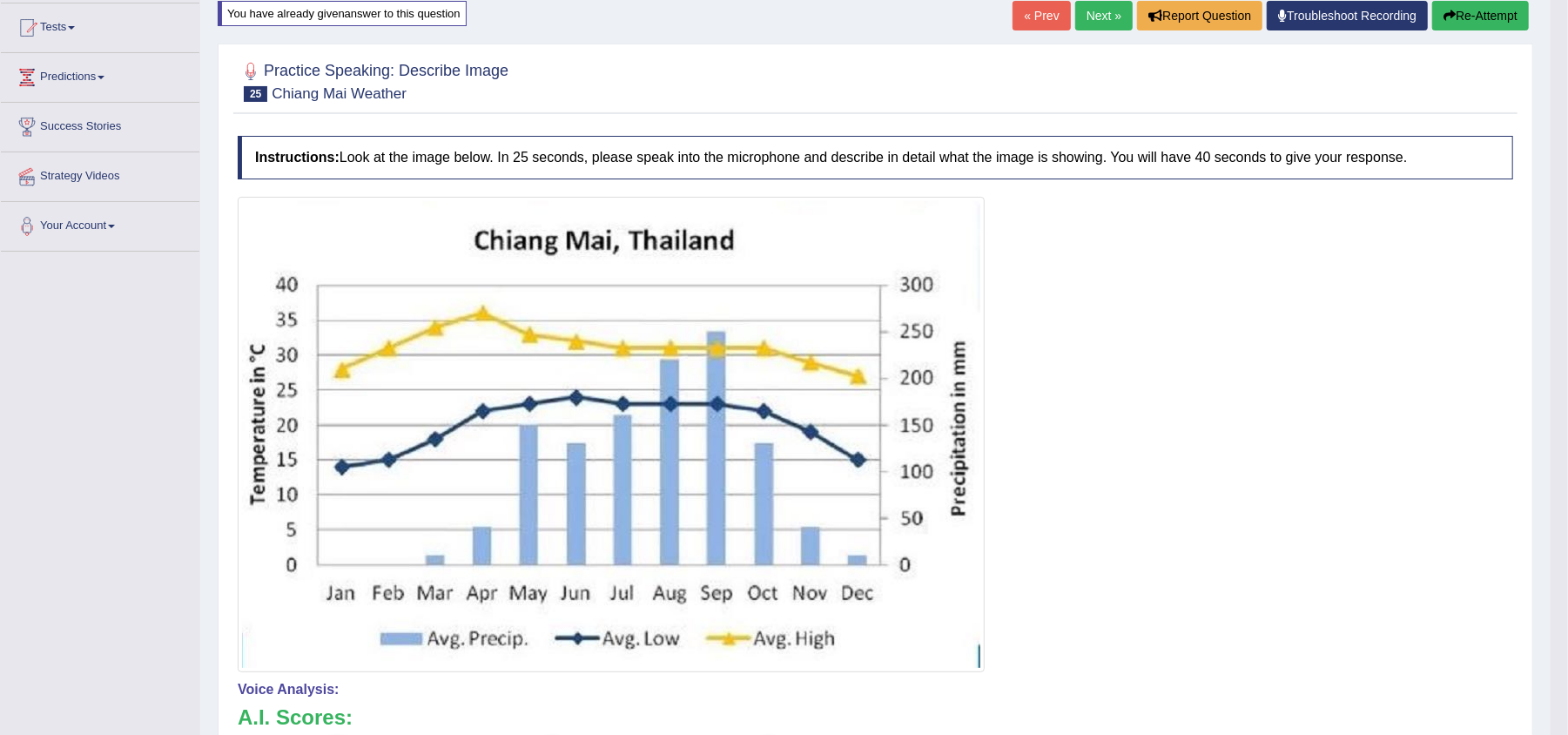
click at [1498, 12] on button "Re-Attempt" at bounding box center [1481, 15] width 97 height 29
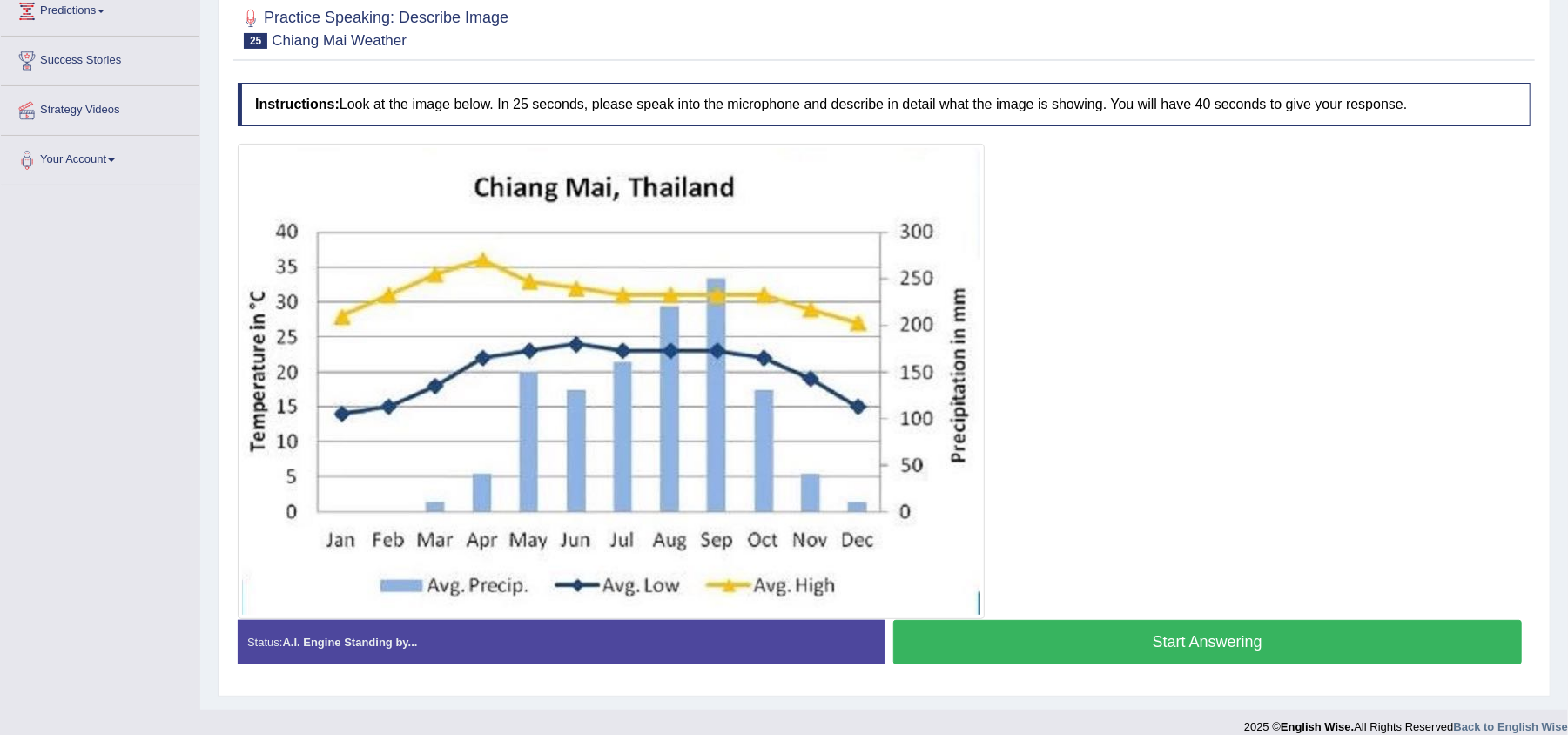
scroll to position [262, 0]
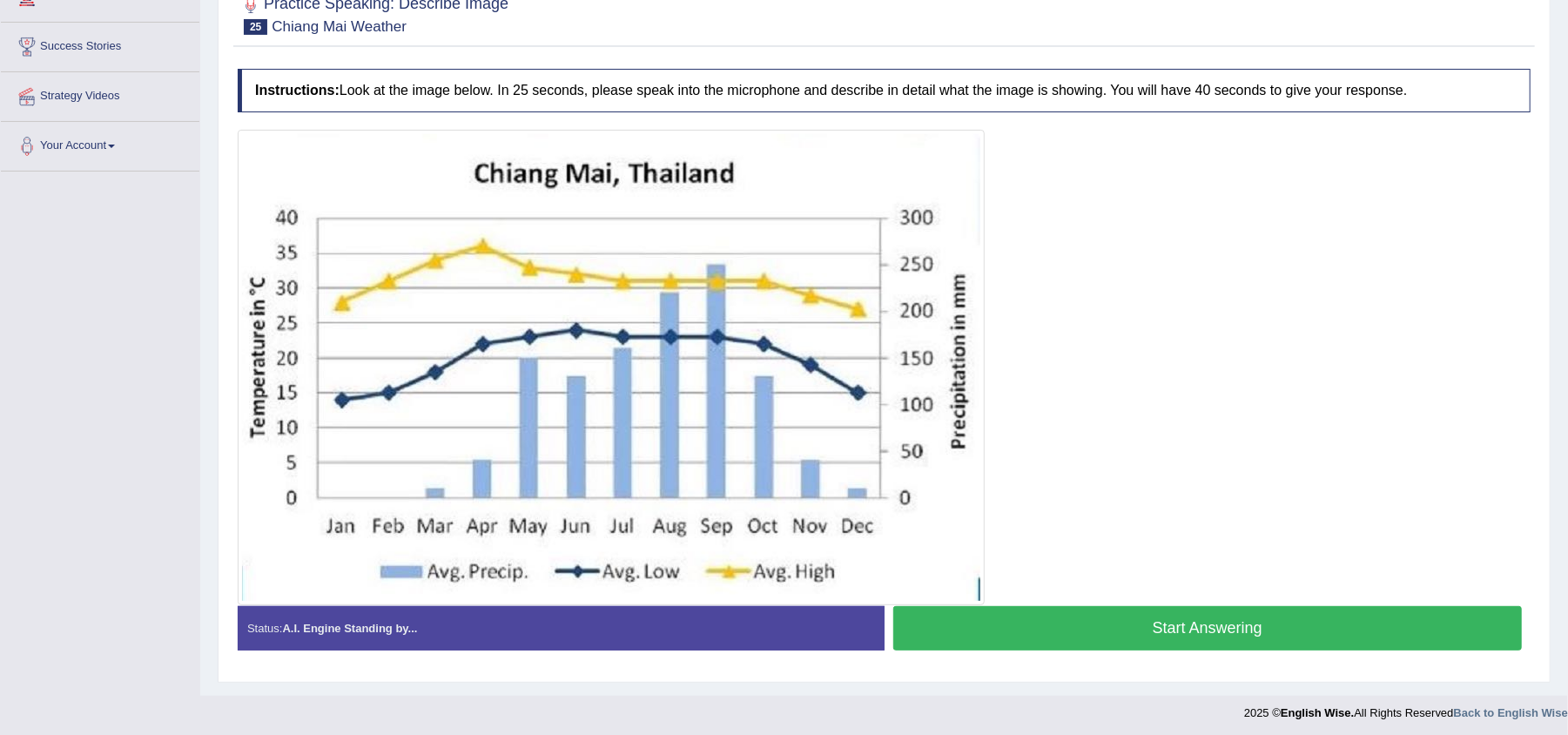
click at [1178, 615] on button "Start Answering" at bounding box center [1207, 628] width 629 height 45
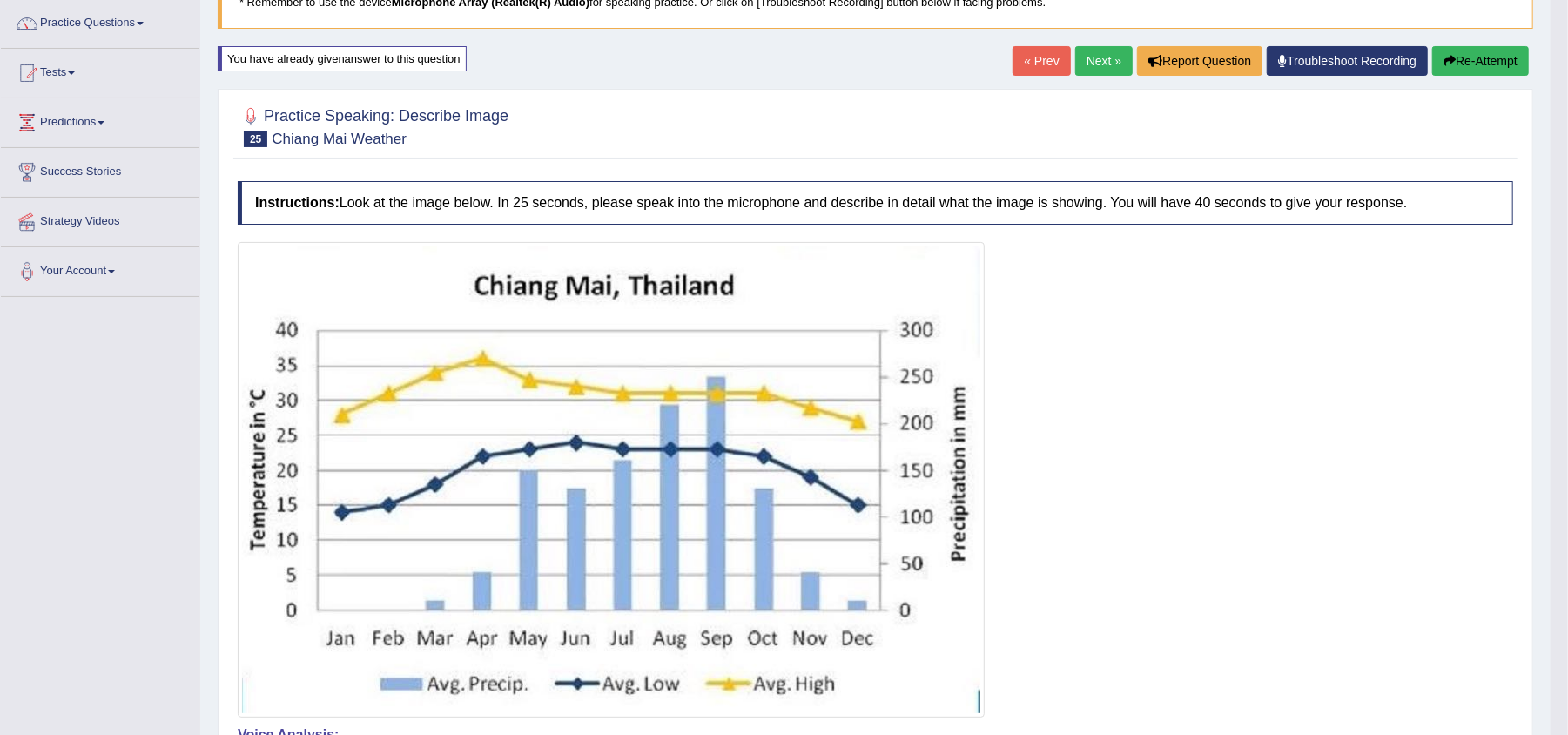
scroll to position [134, 0]
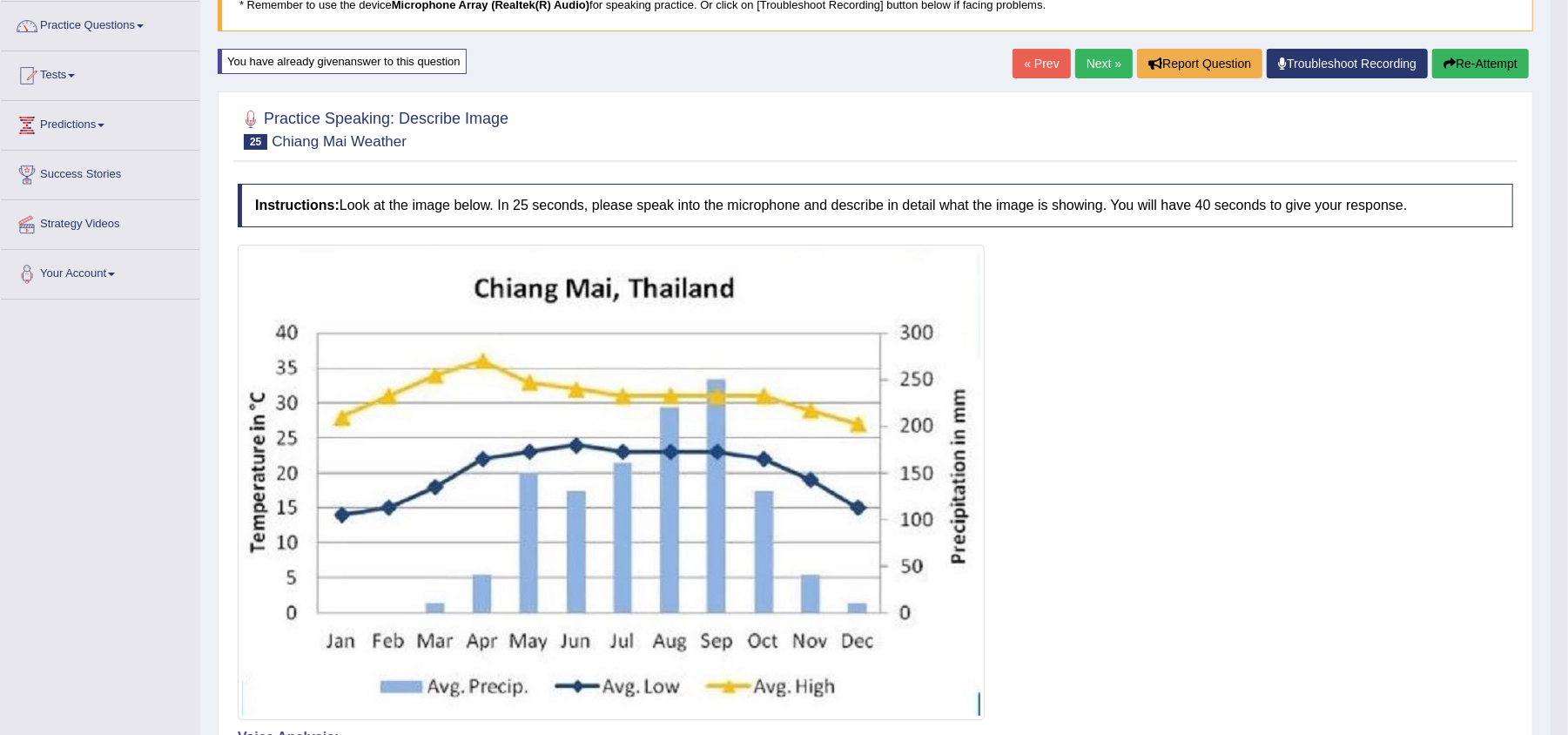
click at [1478, 61] on button "Re-Attempt" at bounding box center [1481, 63] width 97 height 29
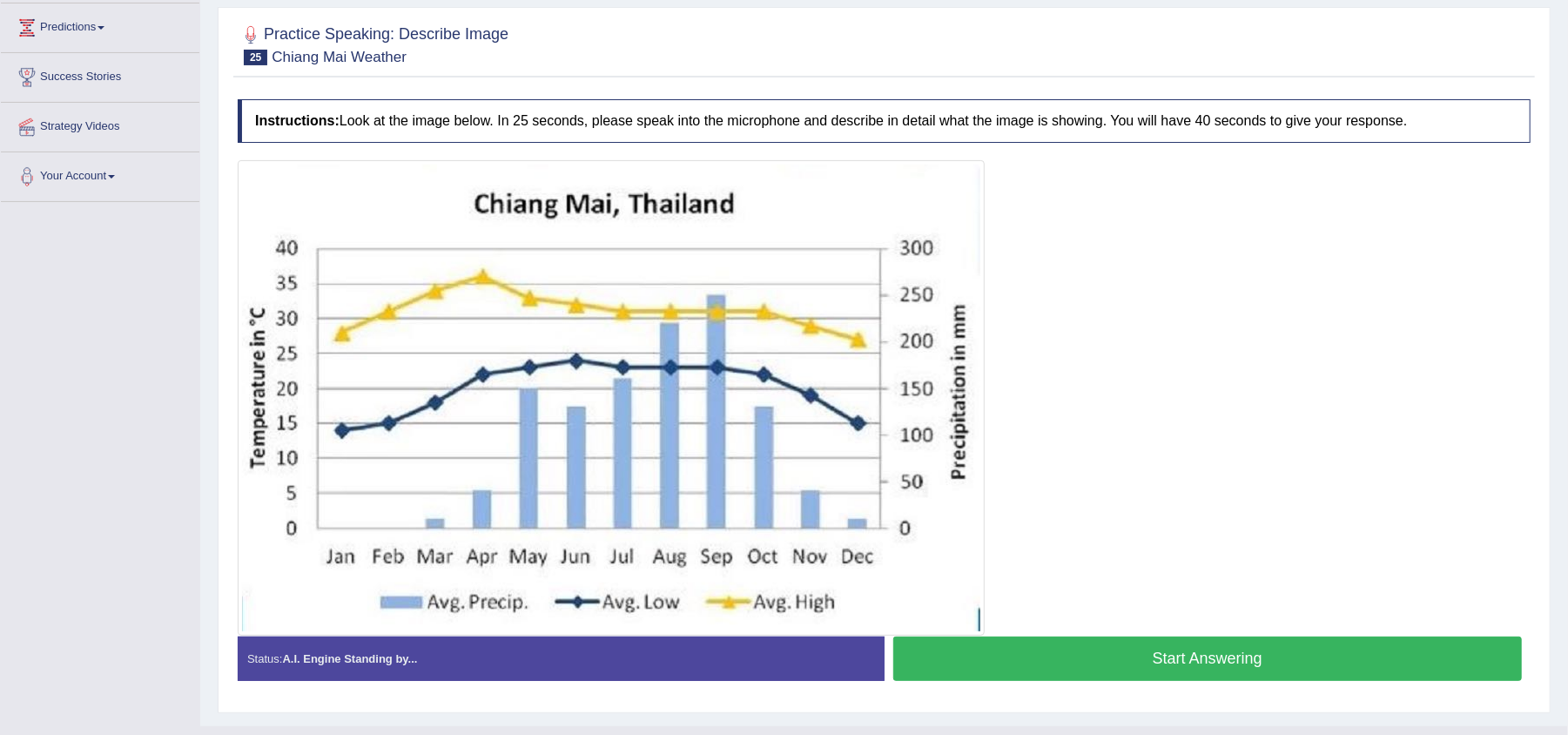
scroll to position [270, 0]
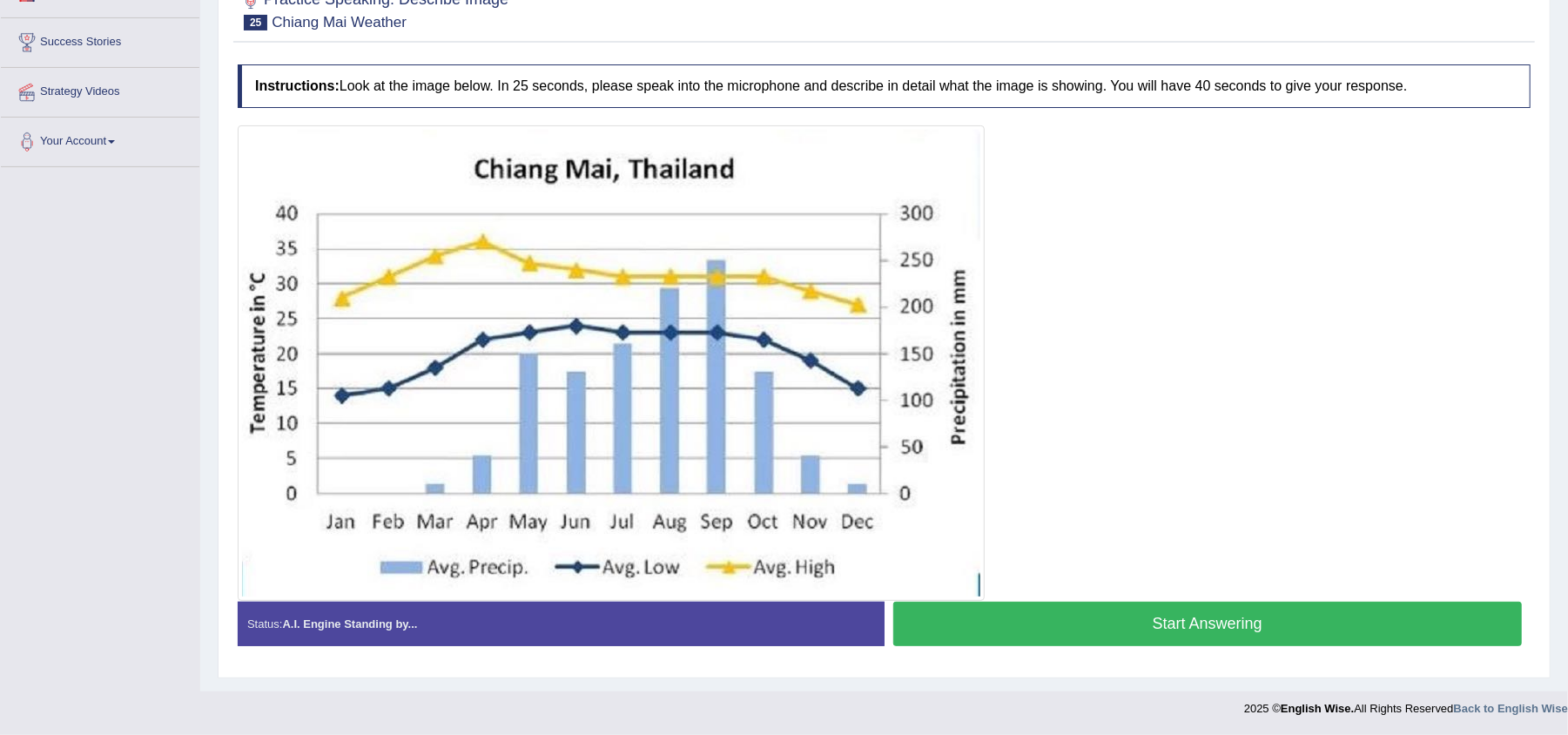
click at [1175, 622] on button "Start Answering" at bounding box center [1207, 624] width 629 height 45
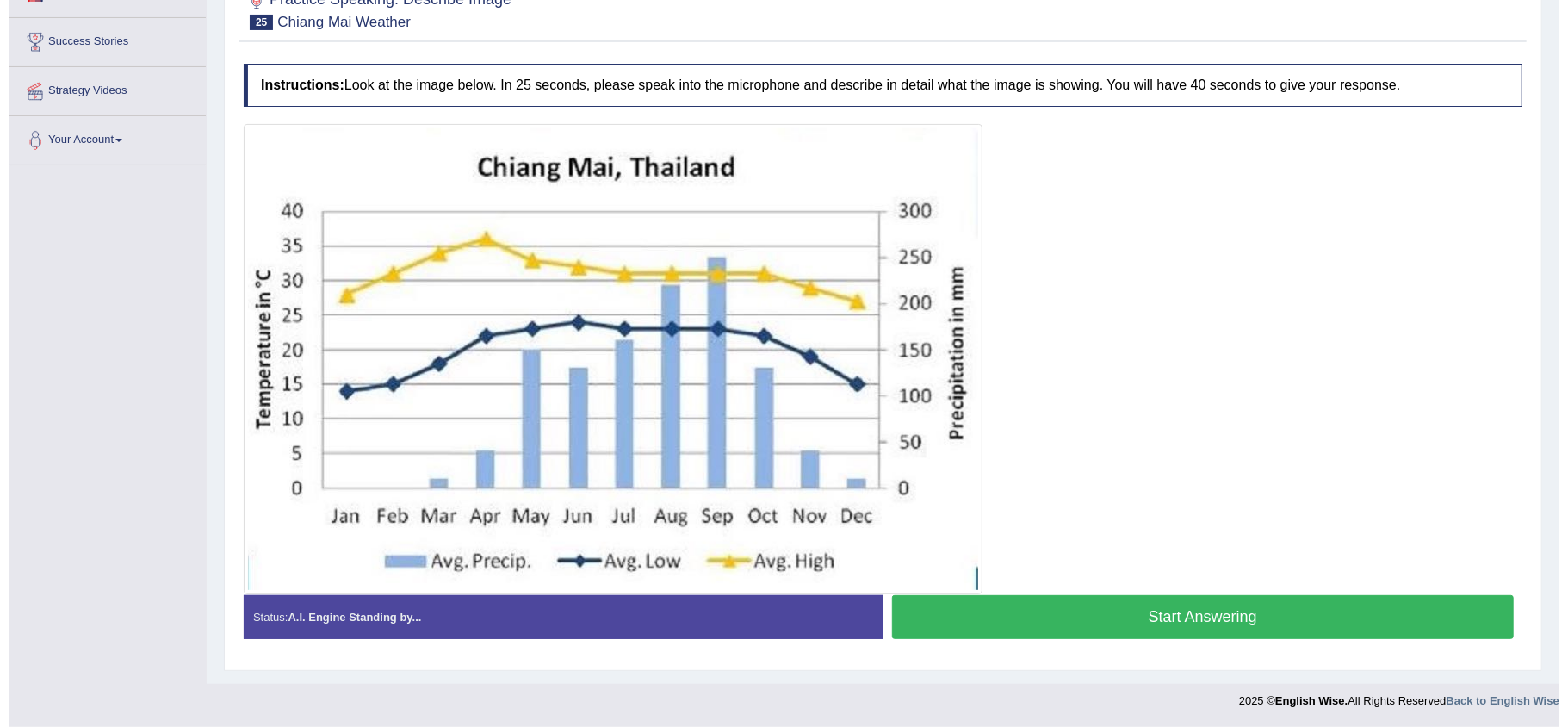
scroll to position [255, 0]
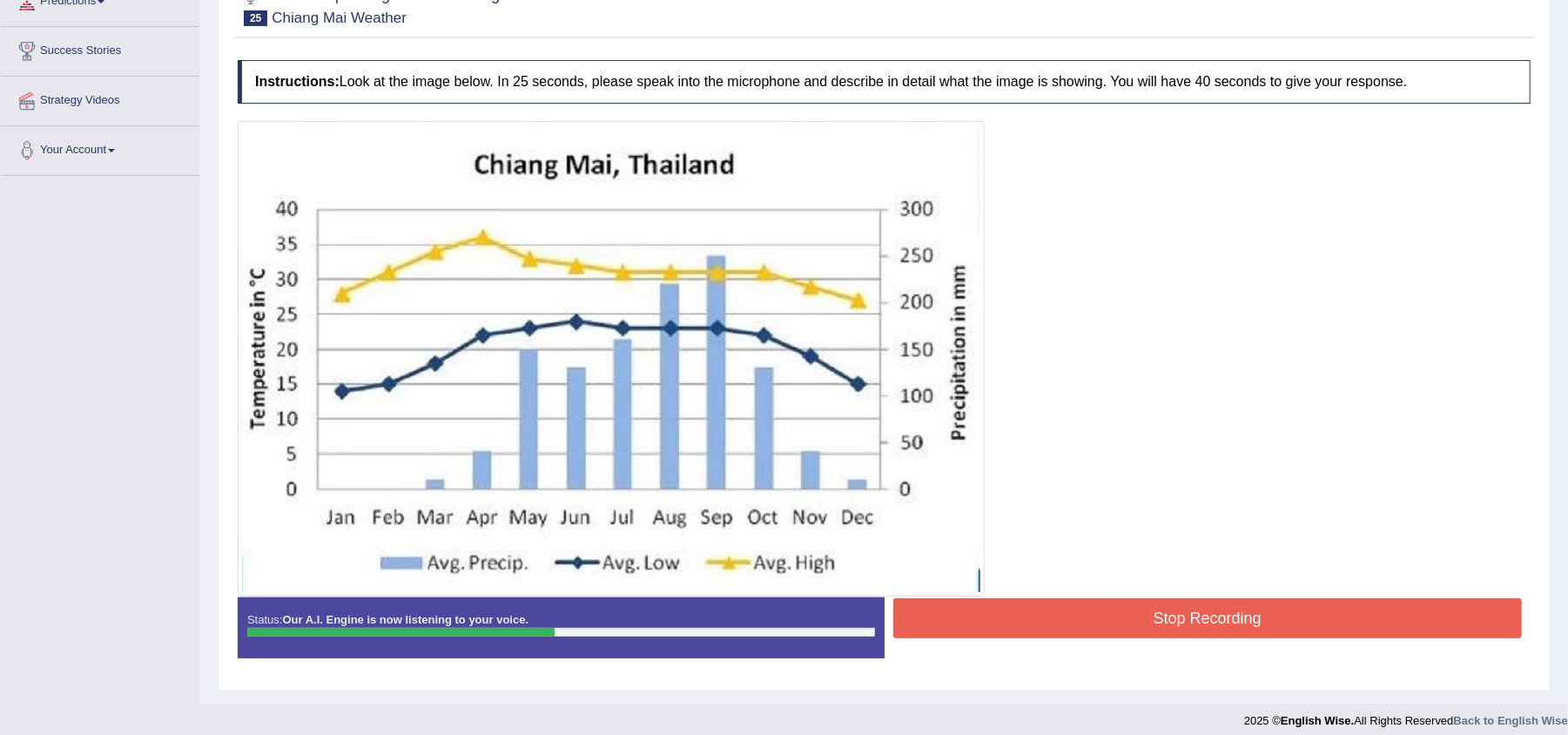
click at [1175, 622] on button "Stop Recording" at bounding box center [1207, 618] width 629 height 40
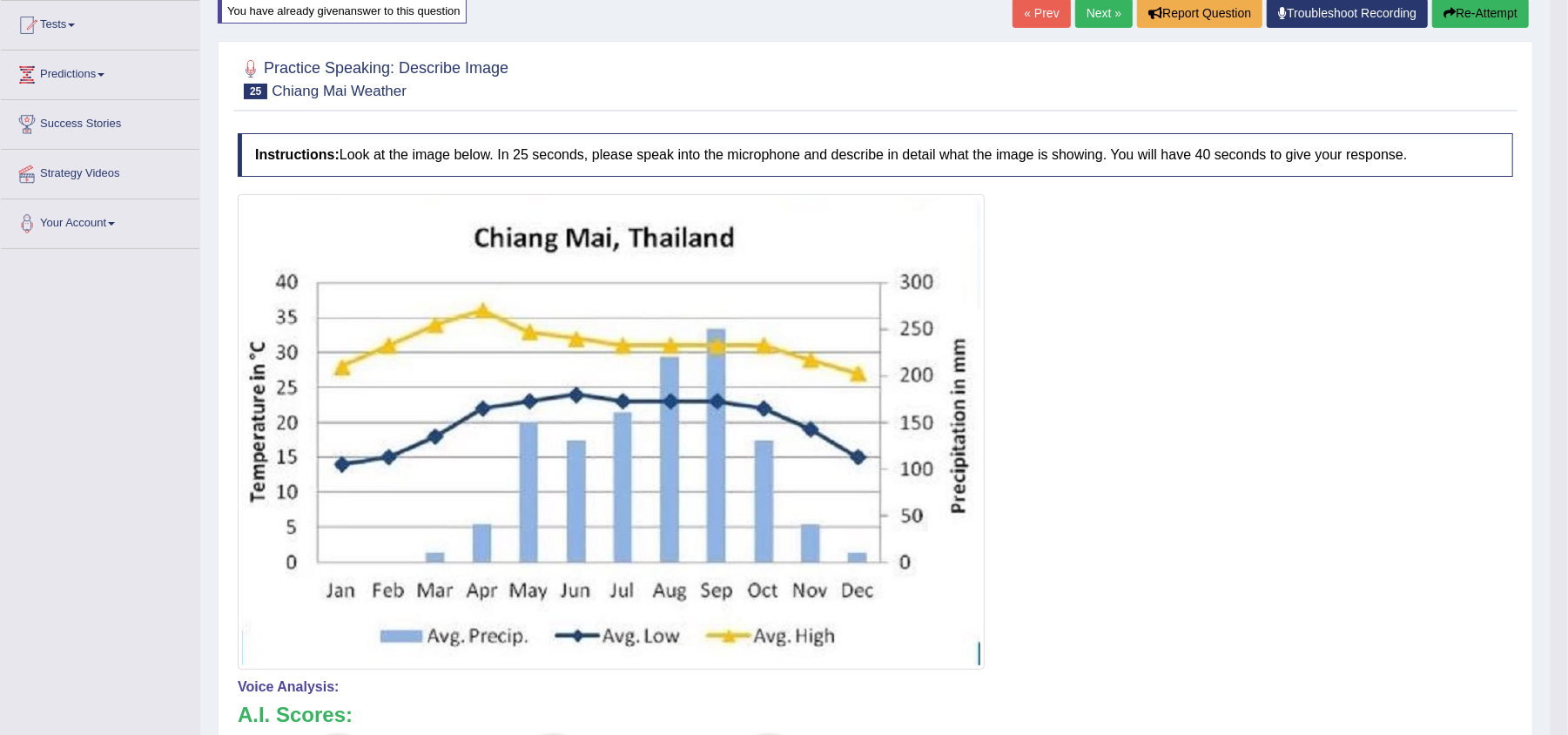
scroll to position [189, 0]
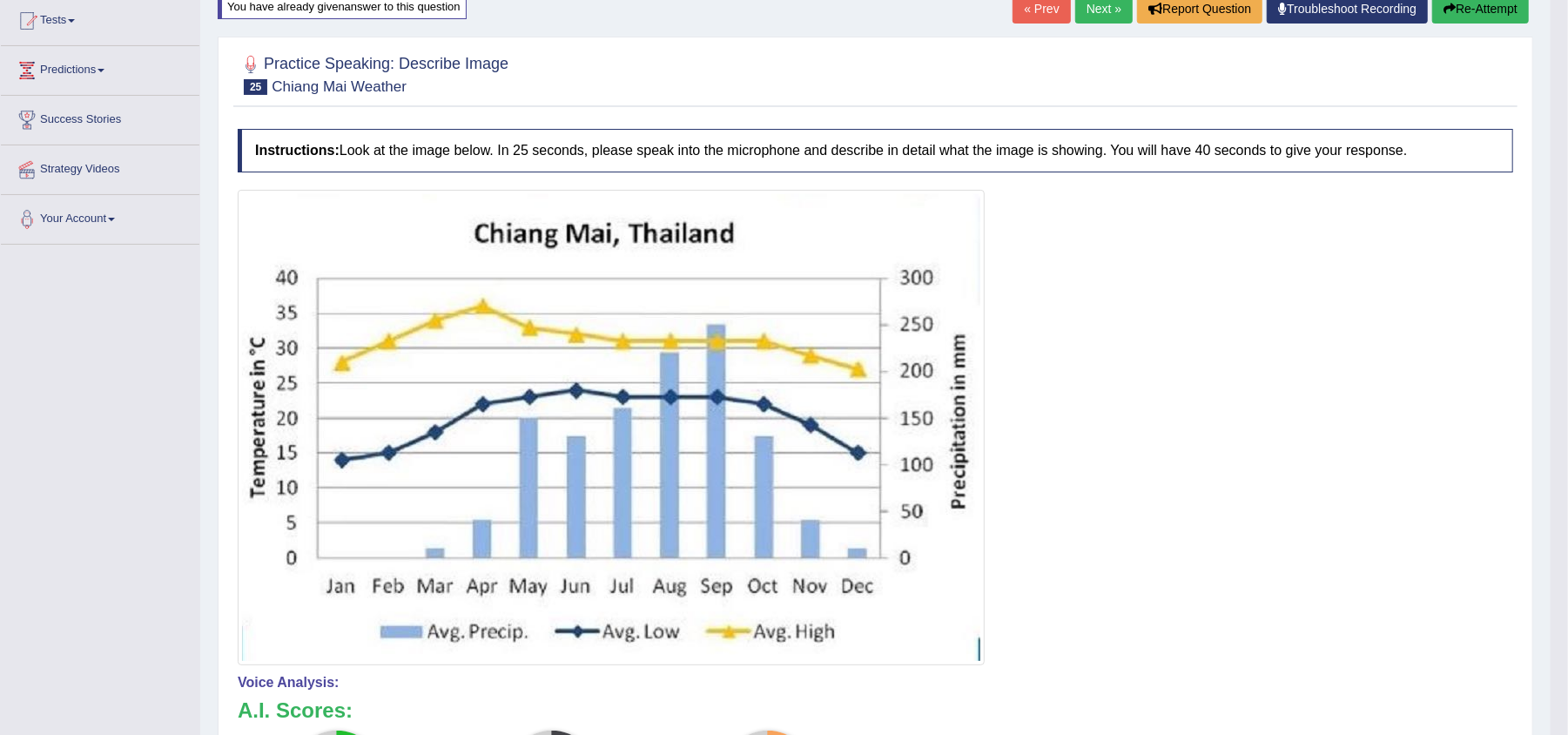
drag, startPoint x: 1584, startPoint y: 488, endPoint x: 1584, endPoint y: 612, distance: 124.0
click at [1567, 546] on html "Toggle navigation Home Practice Questions Speaking Practice Read Aloud Repeat S…" at bounding box center [784, 179] width 1568 height 735
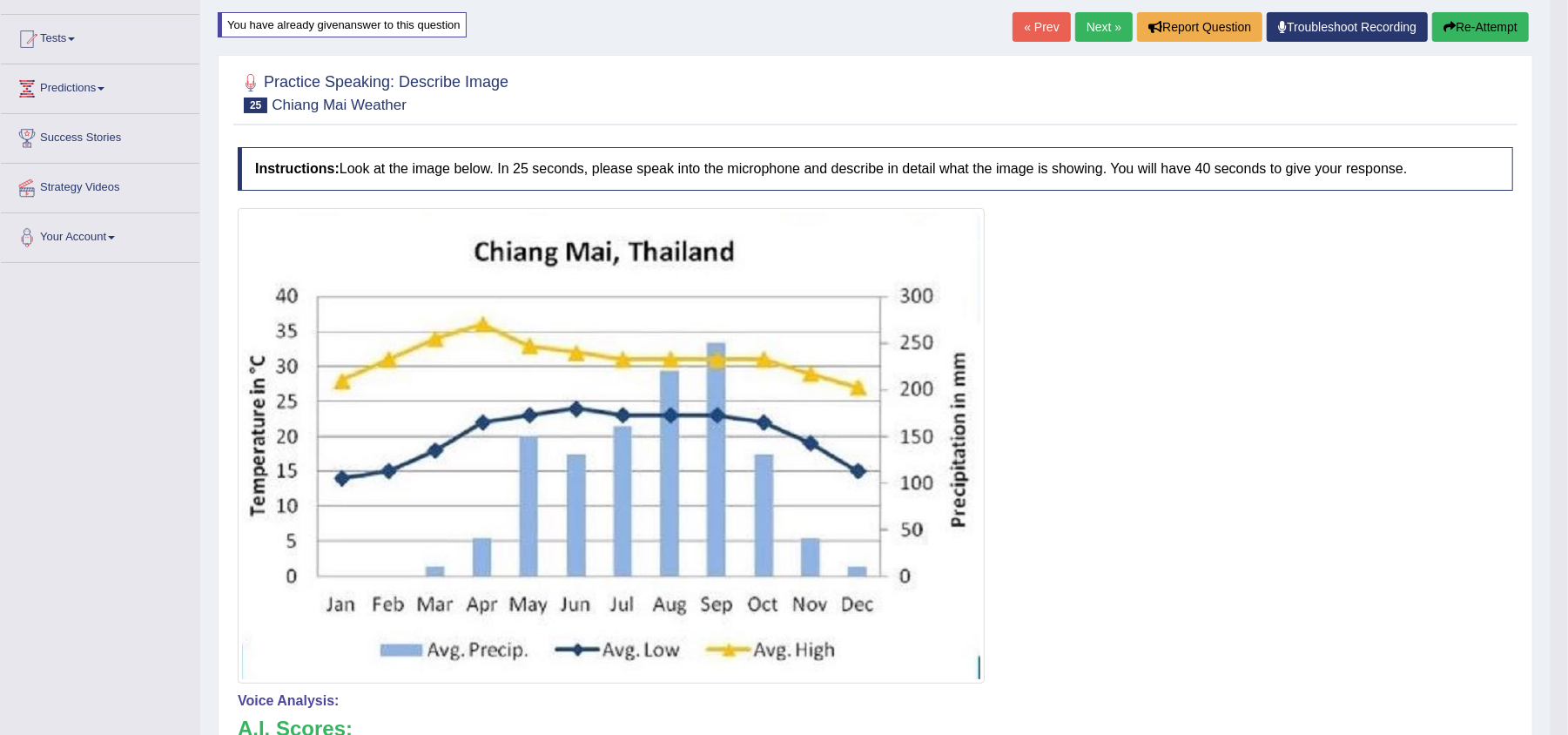
scroll to position [168, 0]
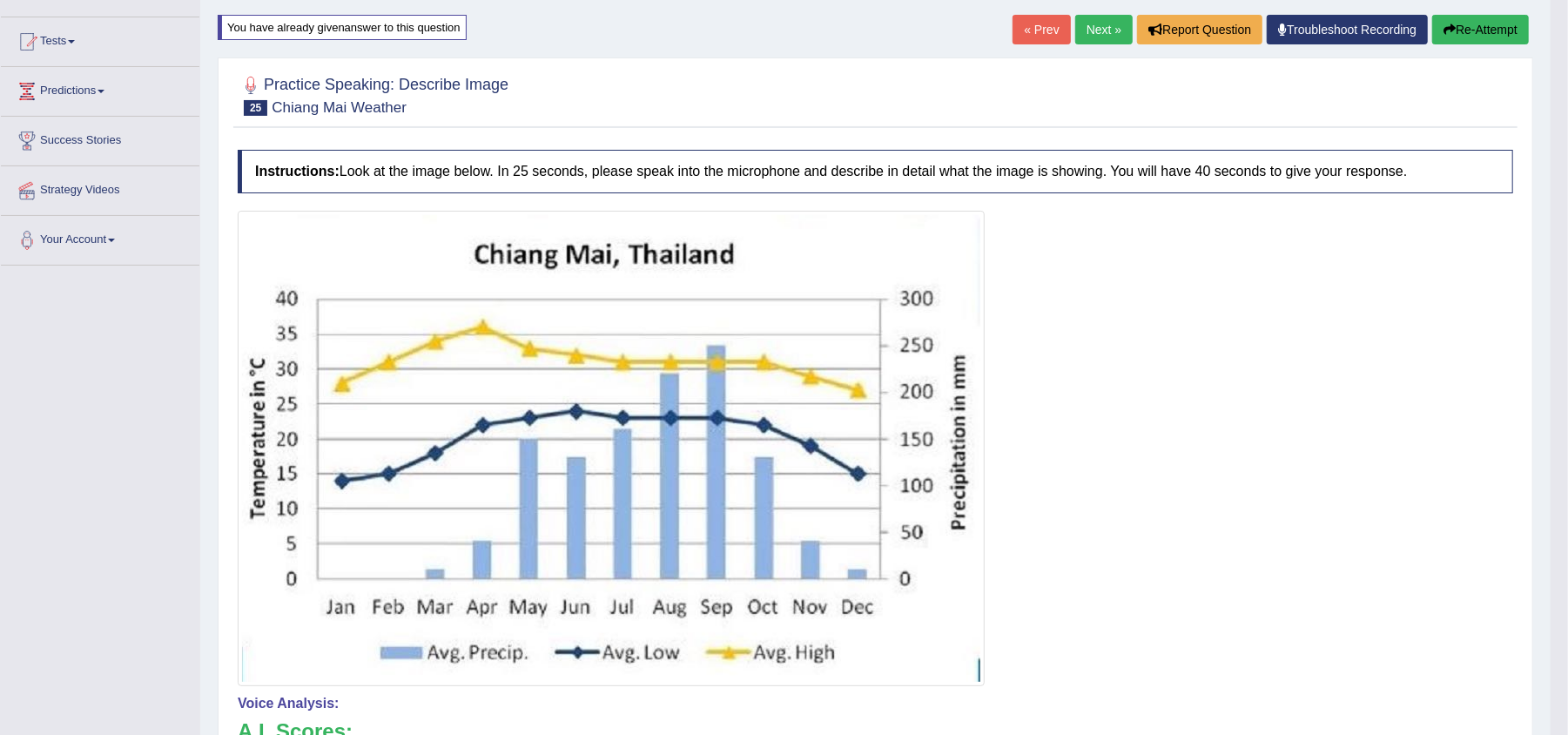
click at [1489, 31] on button "Re-Attempt" at bounding box center [1481, 29] width 97 height 29
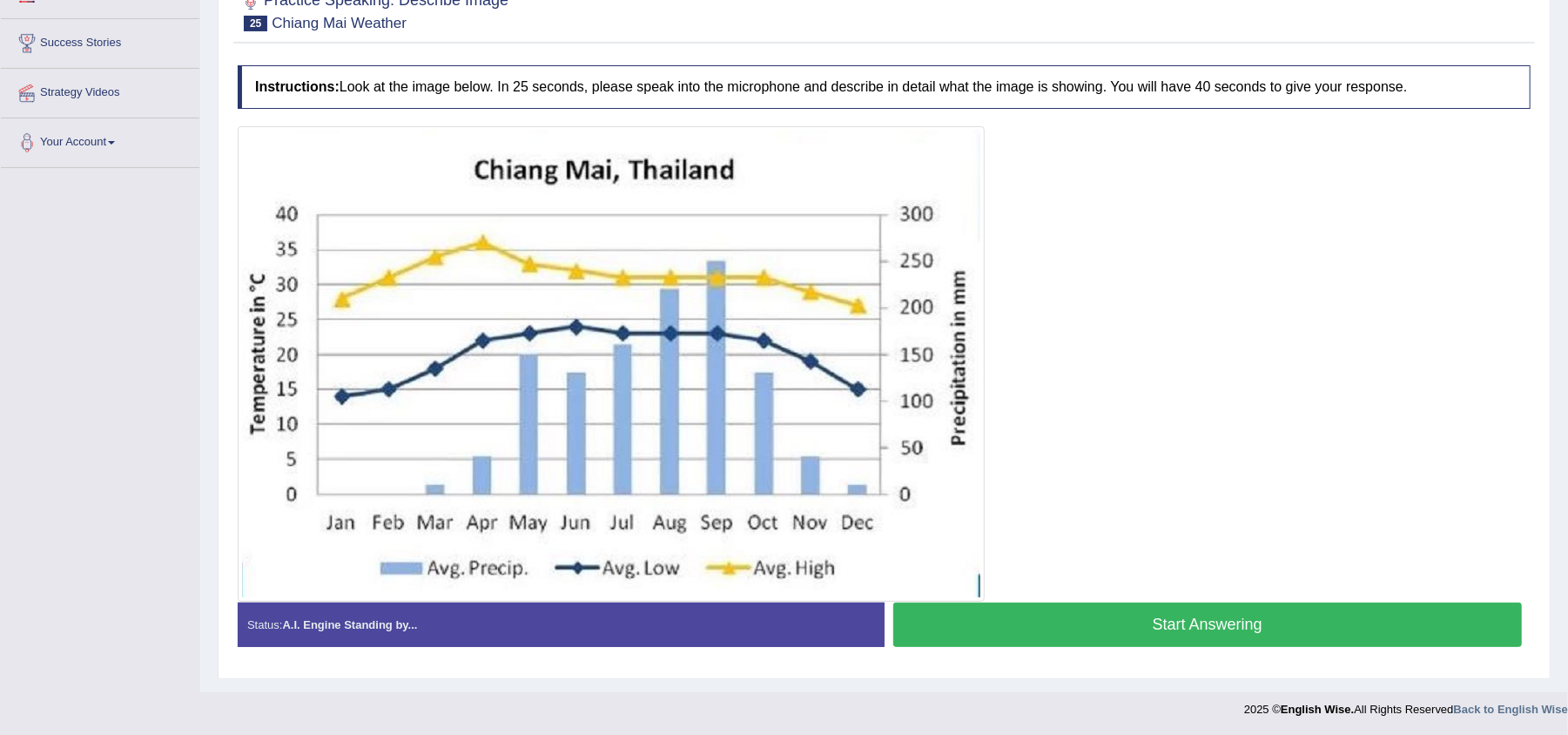
click at [1073, 613] on button "Start Answering" at bounding box center [1207, 625] width 629 height 45
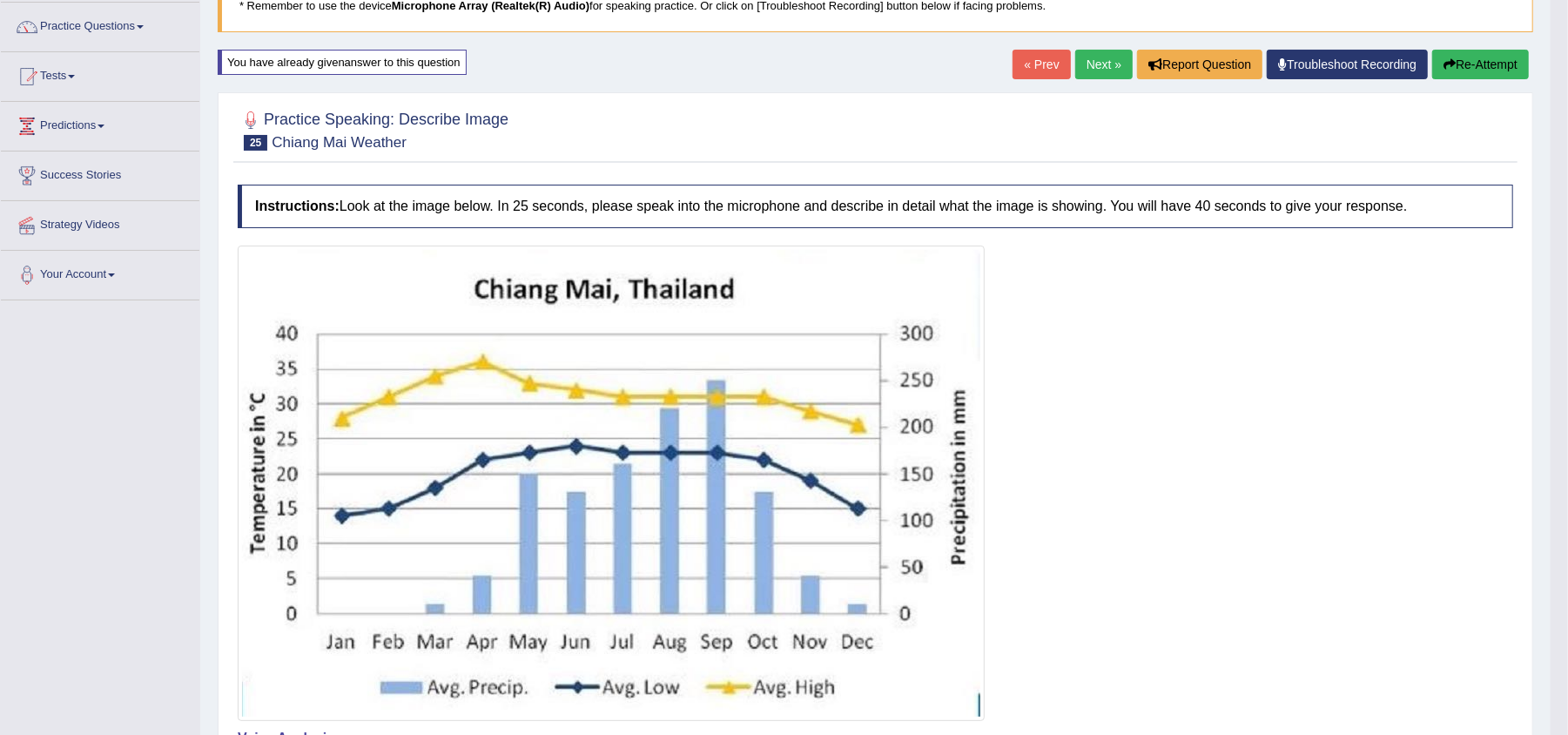
scroll to position [115, 0]
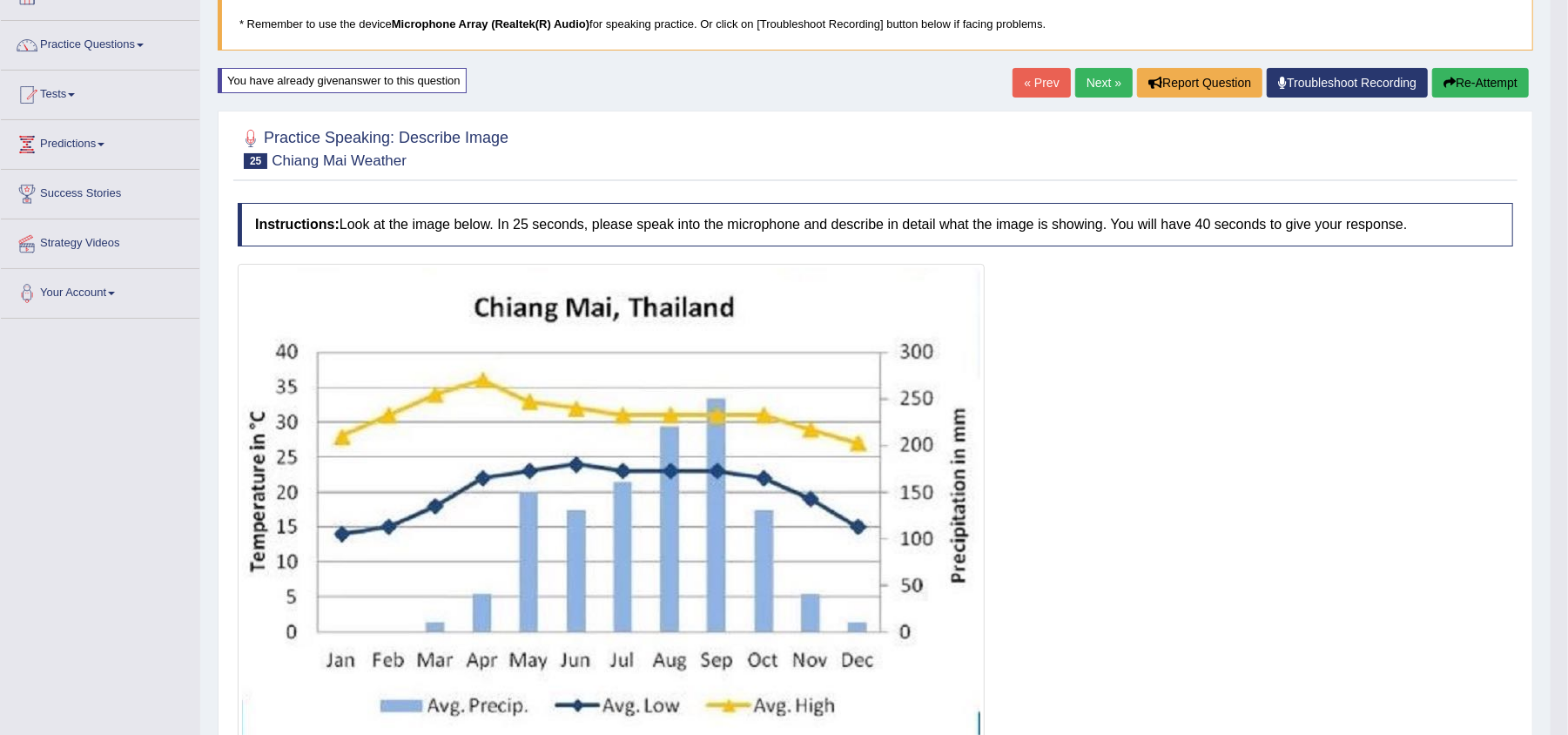
click at [1452, 84] on button "Re-Attempt" at bounding box center [1481, 83] width 97 height 29
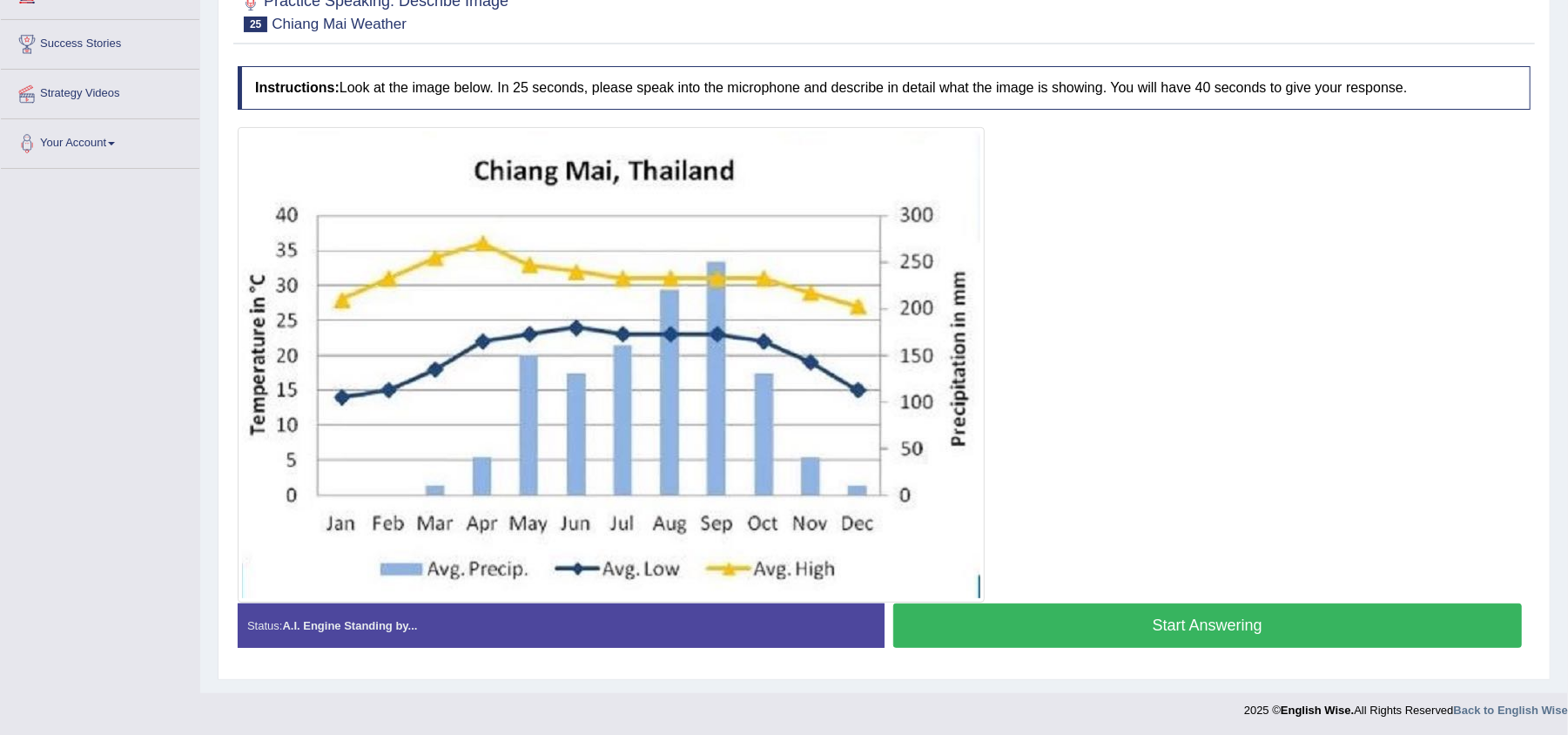
click at [1032, 637] on button "Start Answering" at bounding box center [1207, 626] width 629 height 45
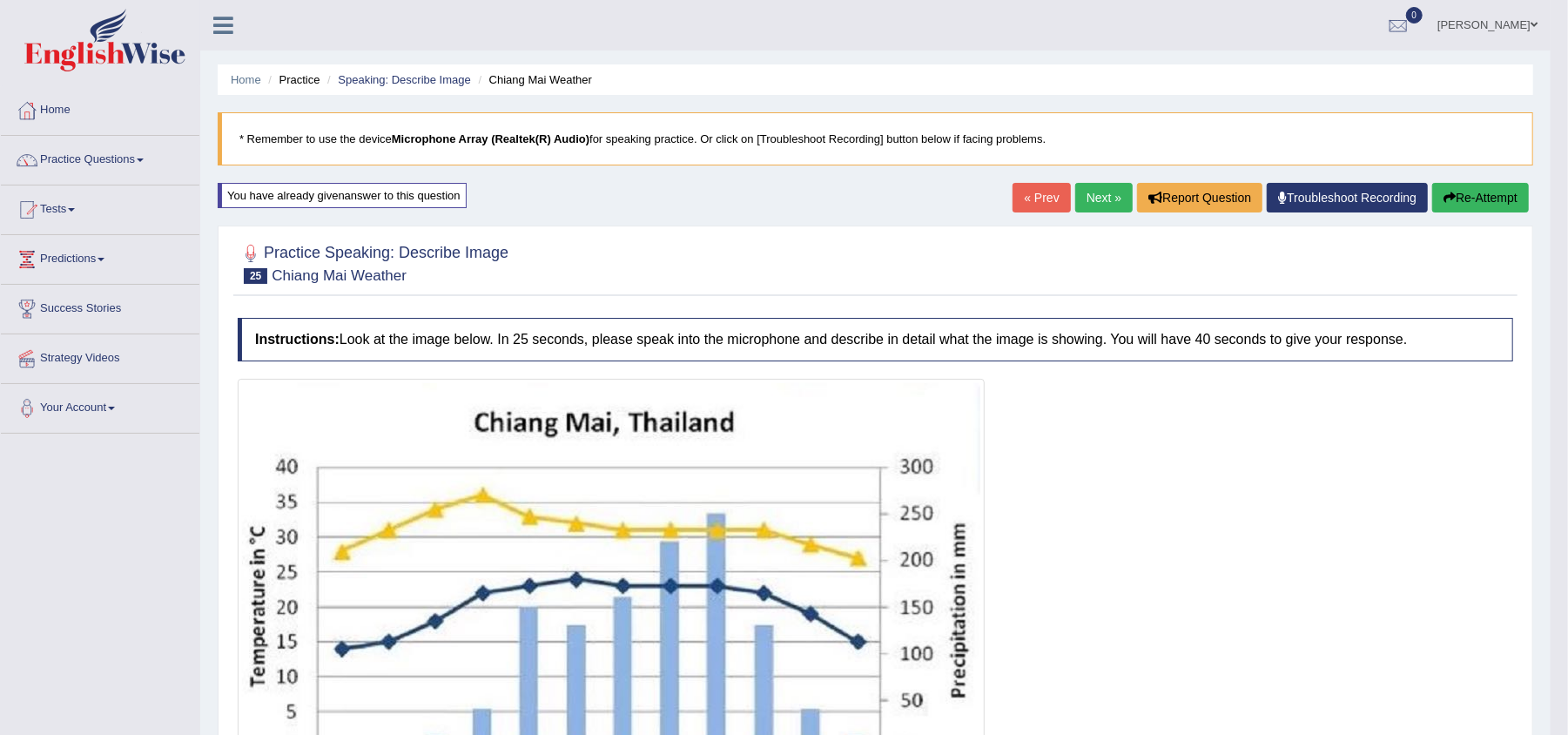
click at [1567, 468] on html "Toggle navigation Home Practice Questions Speaking Practice Read Aloud Repeat S…" at bounding box center [784, 368] width 1568 height 735
click at [1463, 197] on button "Re-Attempt" at bounding box center [1481, 198] width 97 height 29
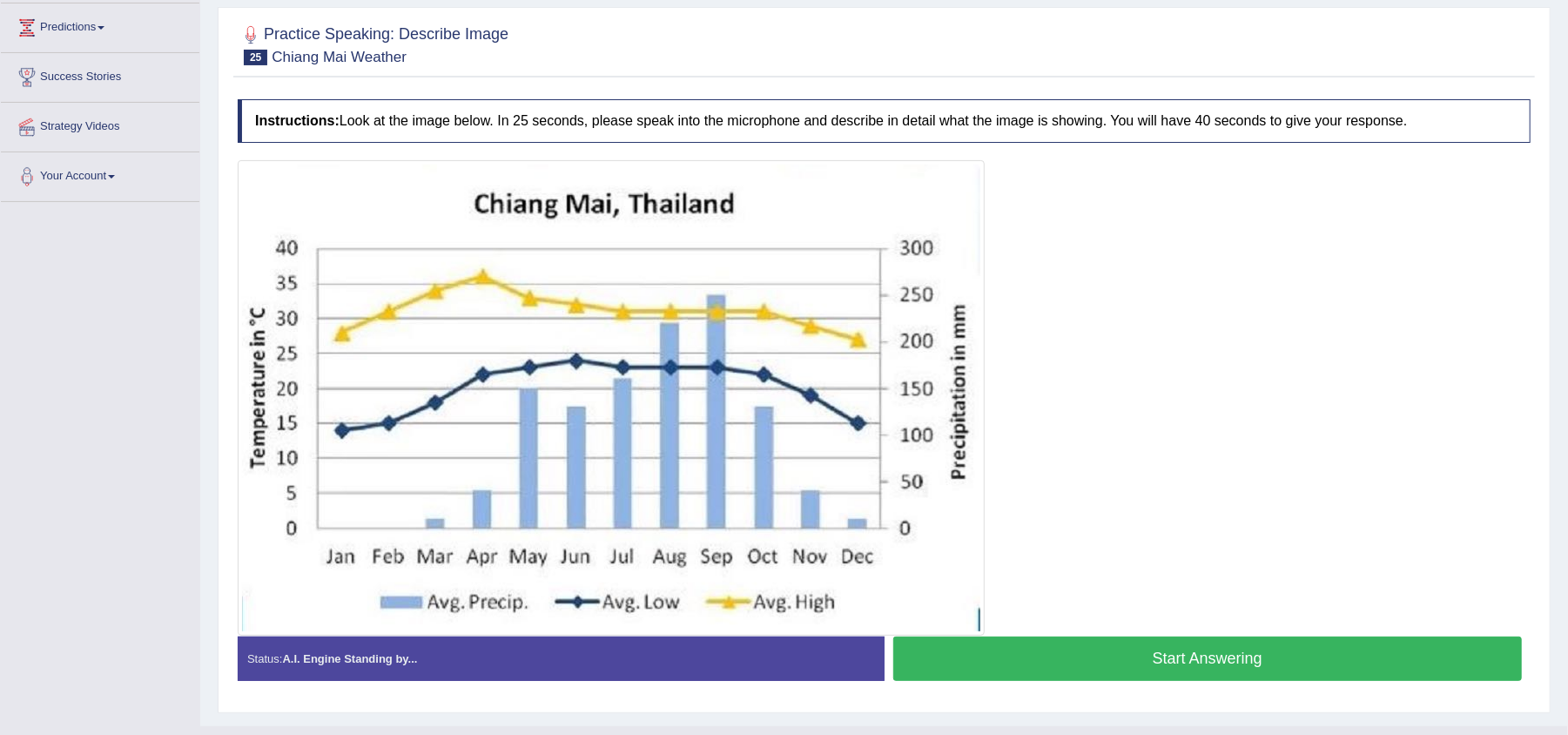
click at [1306, 648] on button "Start Answering" at bounding box center [1207, 659] width 629 height 45
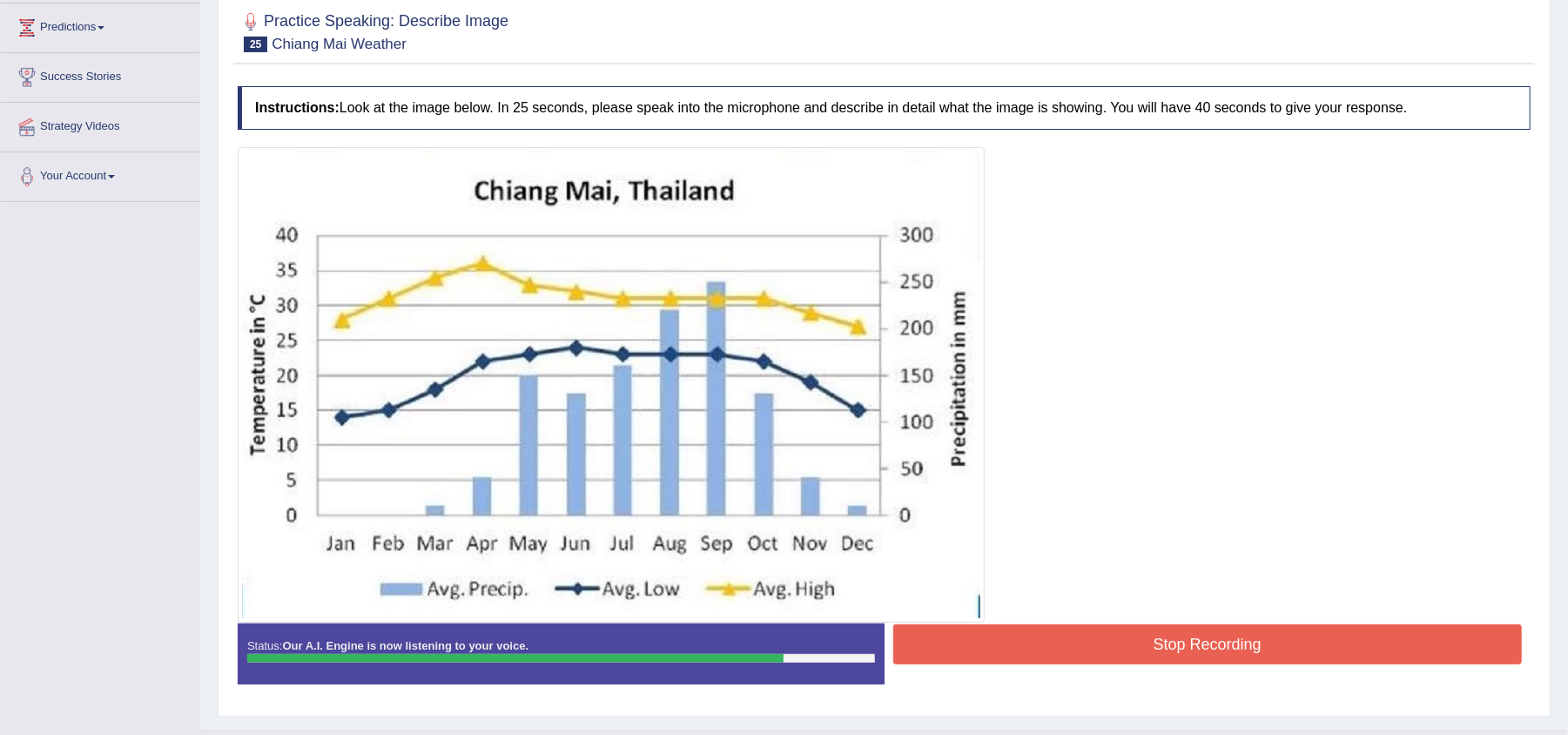
click at [1306, 648] on button "Stop Recording" at bounding box center [1207, 645] width 629 height 40
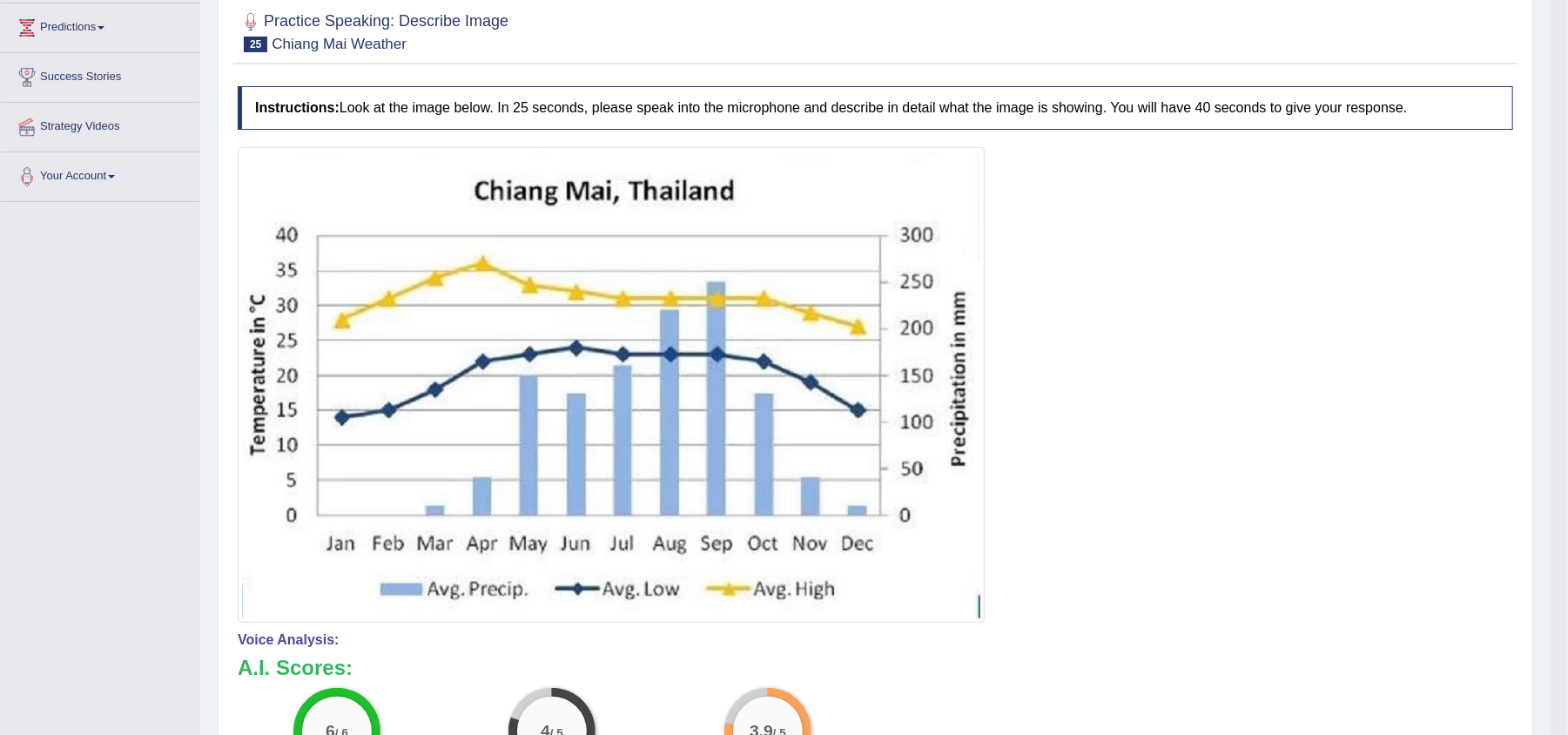
drag, startPoint x: 1584, startPoint y: 290, endPoint x: 1583, endPoint y: 566, distance: 276.0
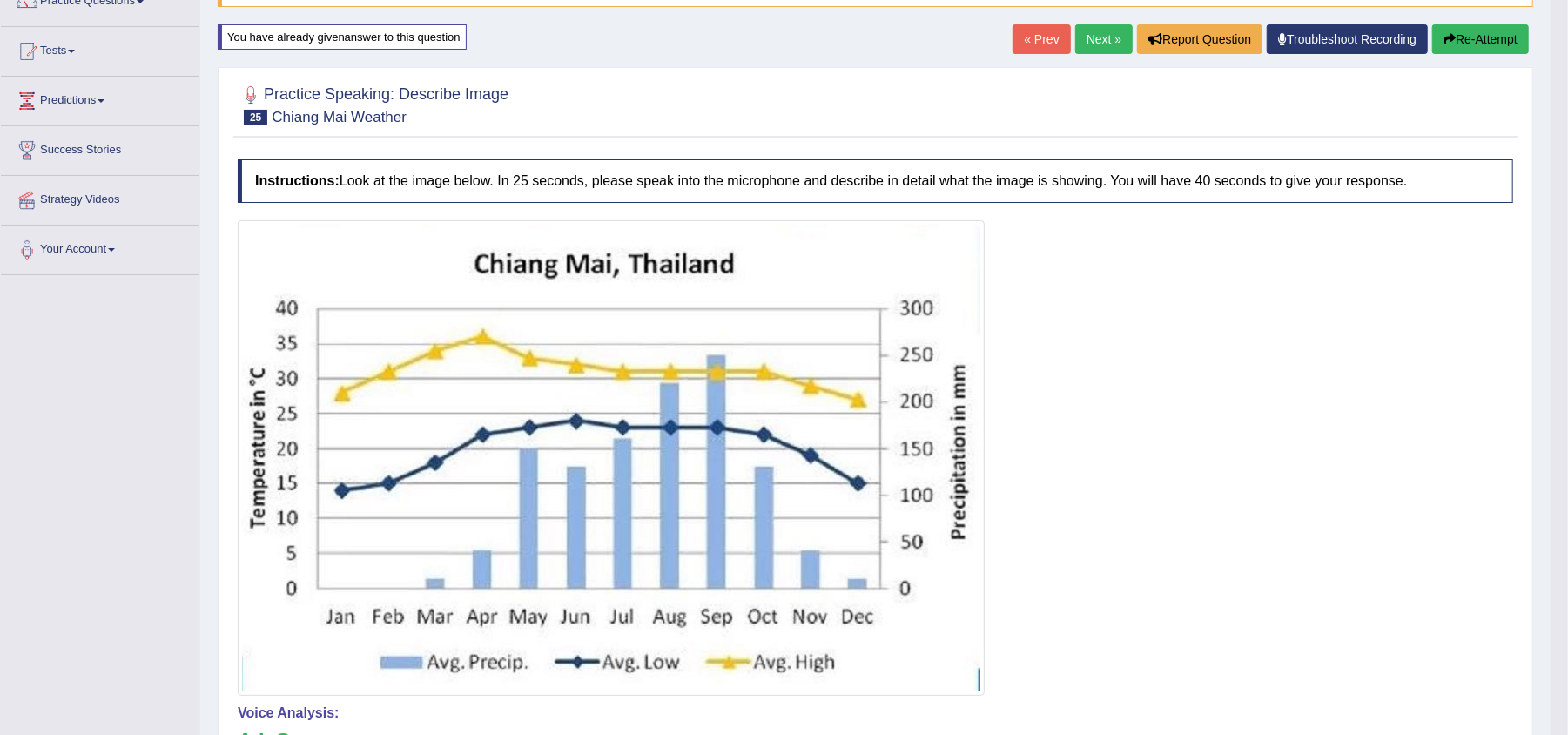
scroll to position [161, 0]
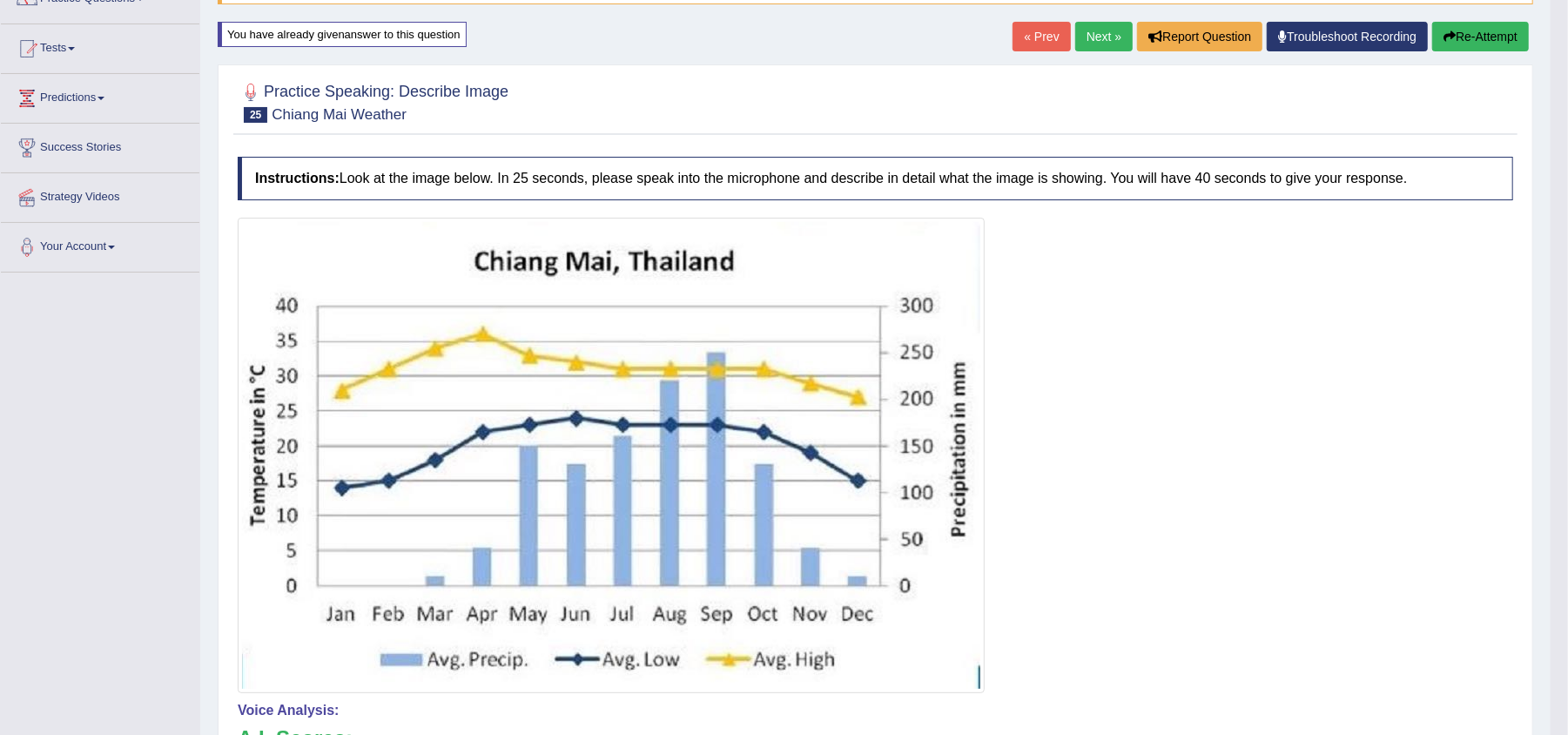
click at [1459, 28] on button "Re-Attempt" at bounding box center [1481, 36] width 97 height 29
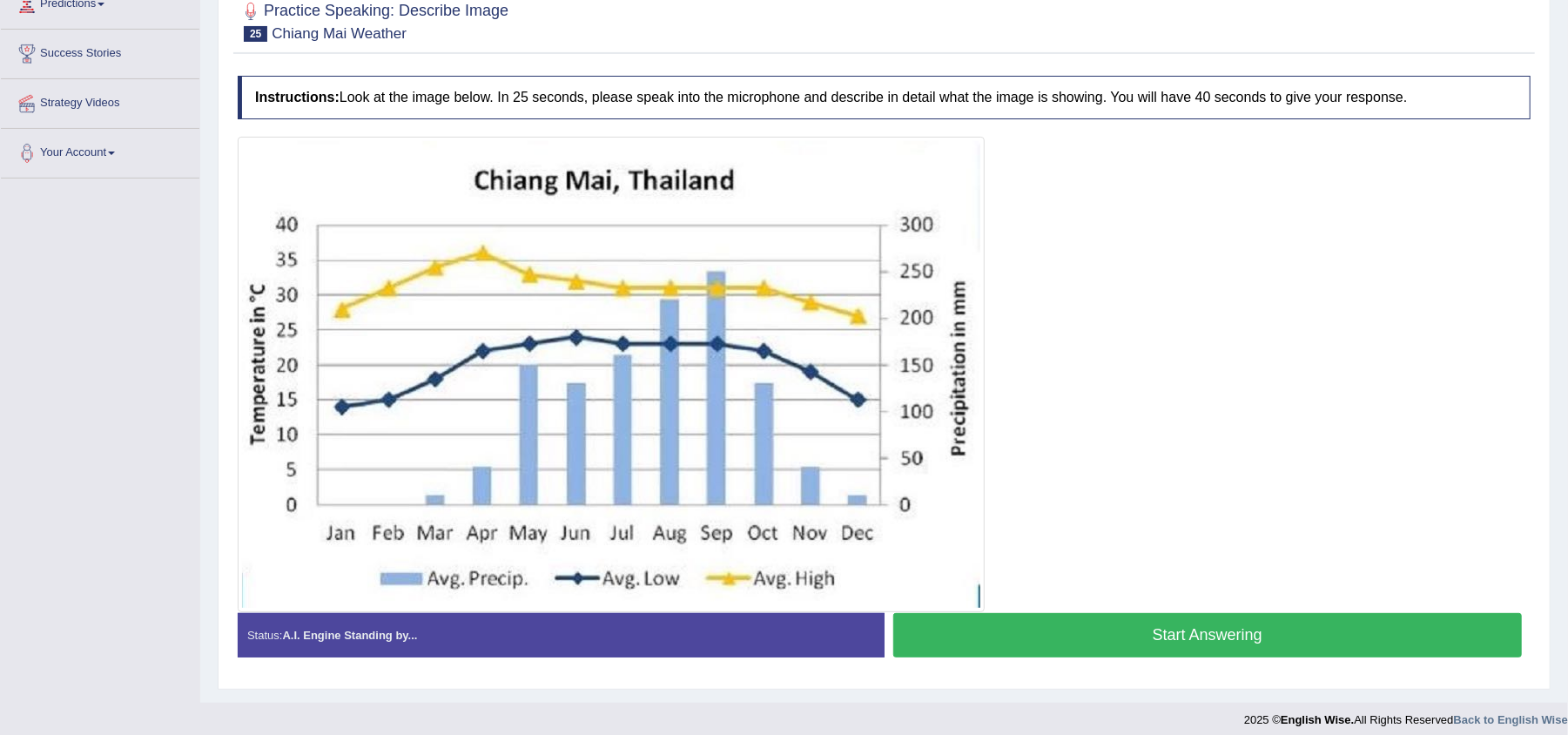
click at [1106, 631] on button "Start Answering" at bounding box center [1207, 635] width 629 height 45
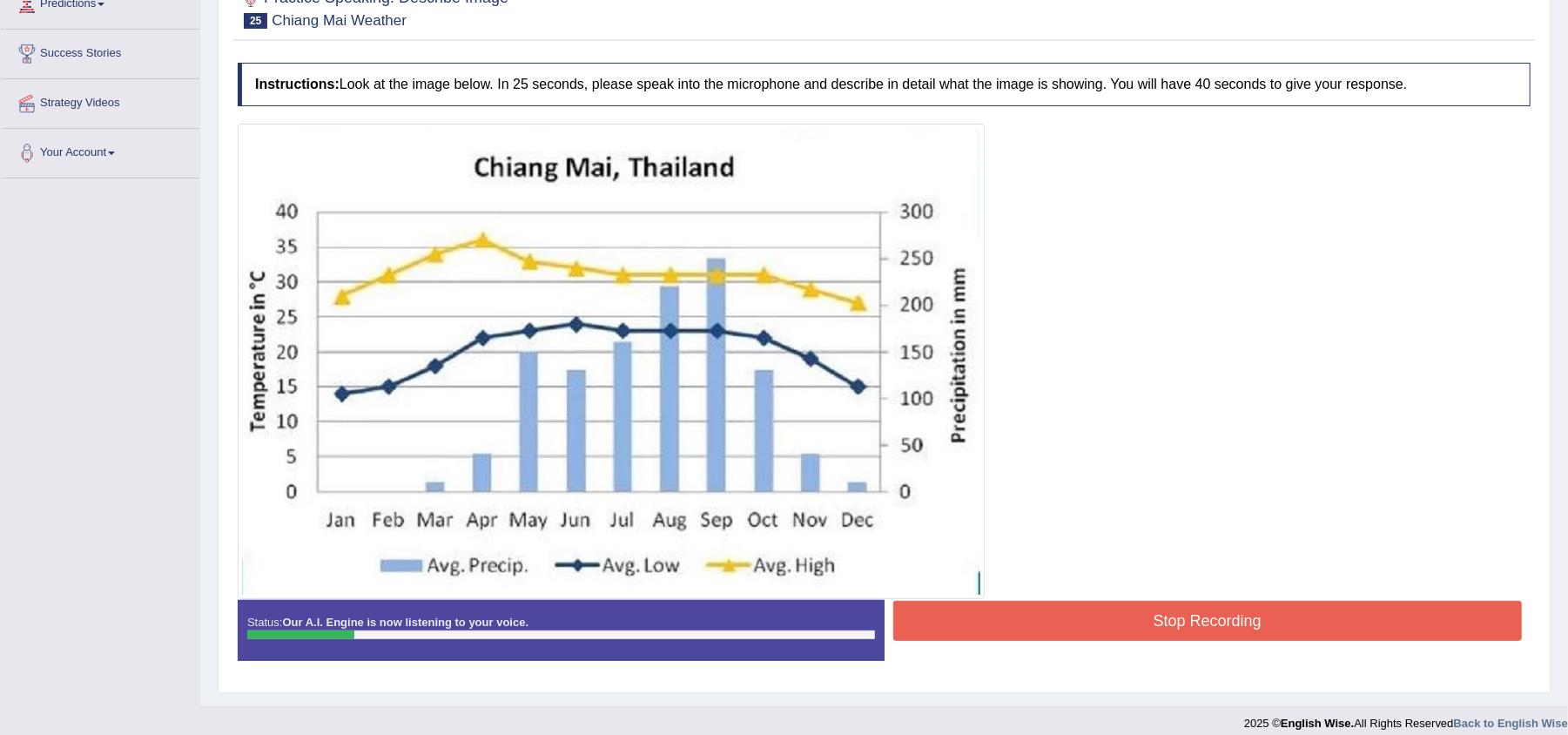
click at [1106, 631] on button "Stop Recording" at bounding box center [1207, 621] width 629 height 40
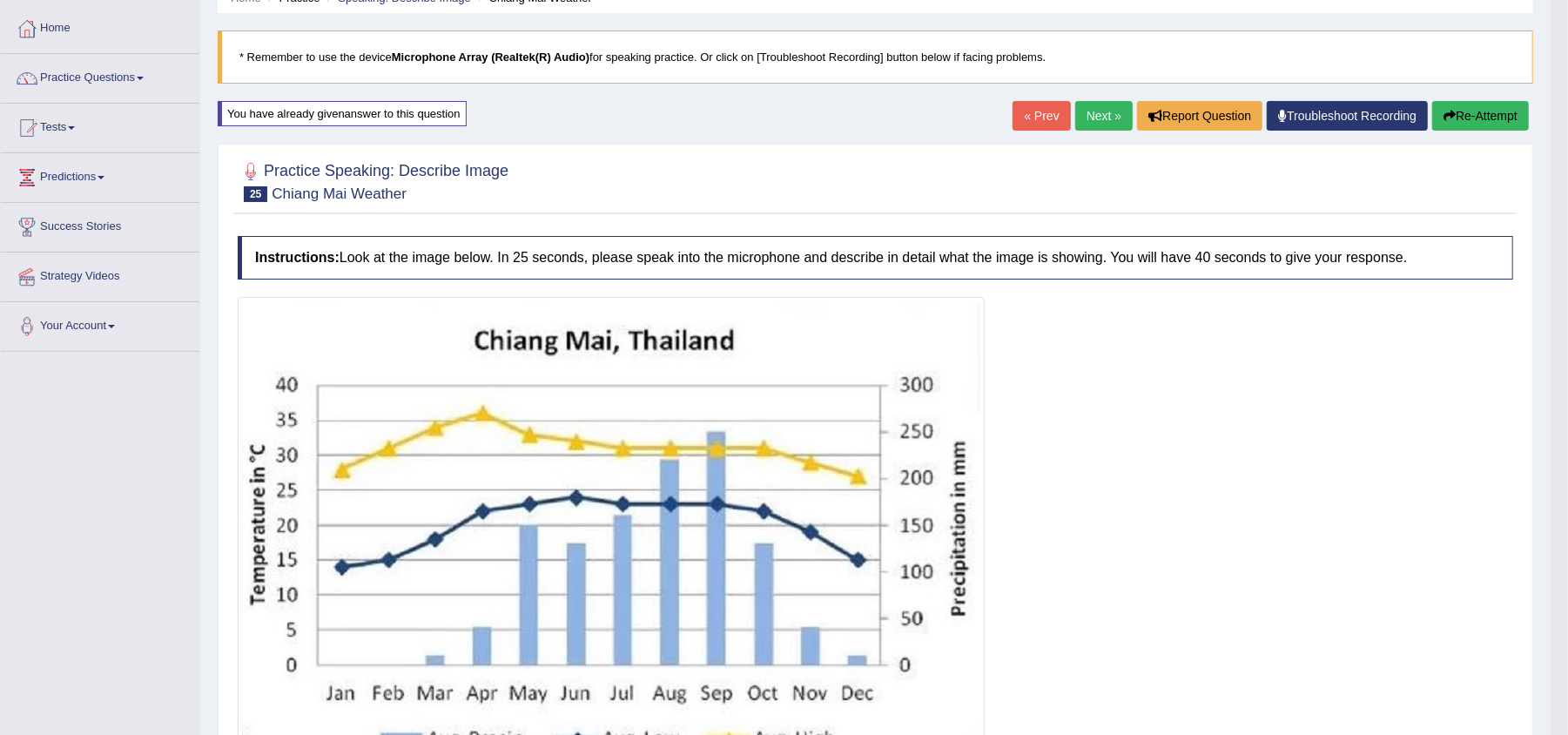
scroll to position [48, 0]
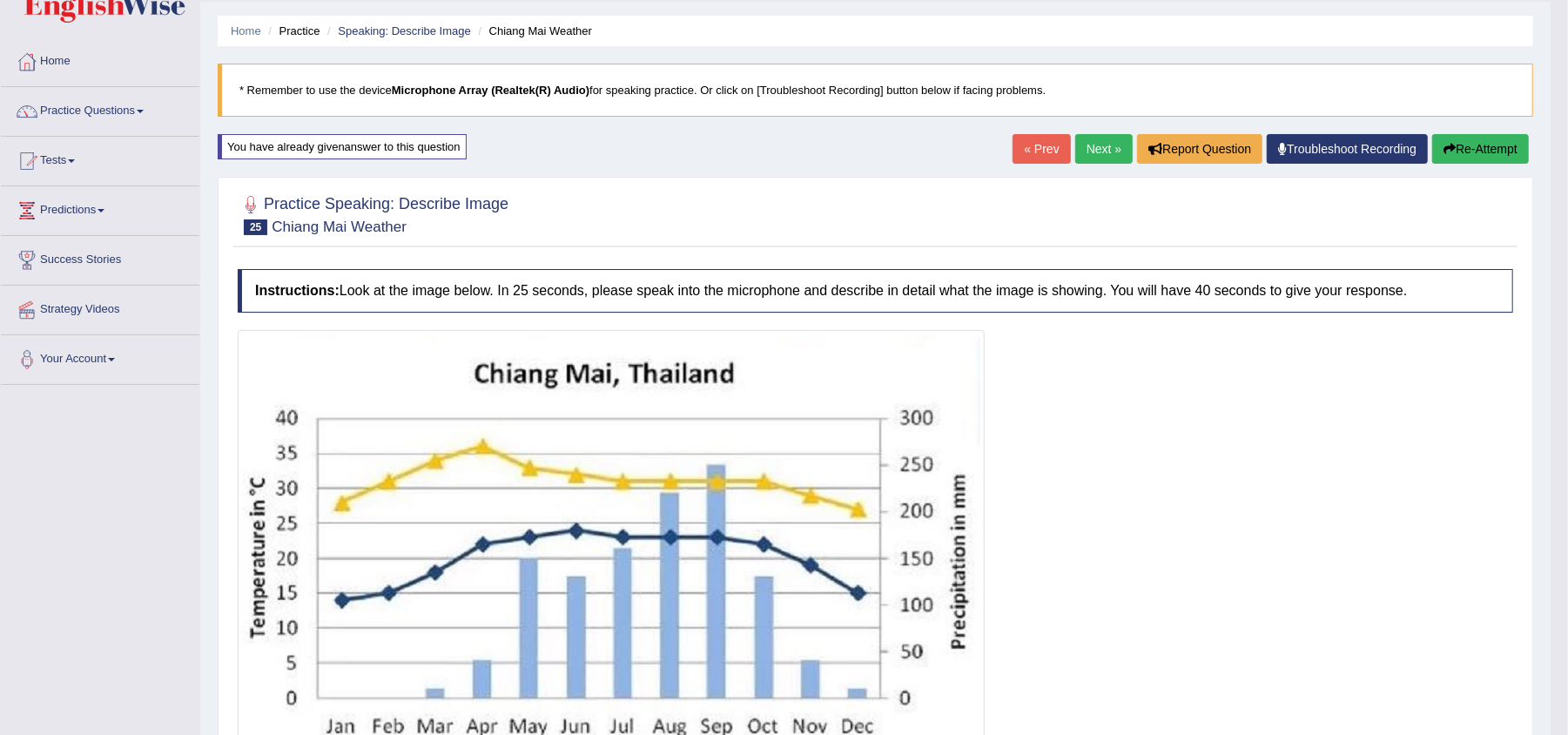
drag, startPoint x: 1575, startPoint y: 444, endPoint x: 1564, endPoint y: 394, distance: 51.2
click at [1564, 394] on html "Toggle navigation Home Practice Questions Speaking Practice Read Aloud Repeat S…" at bounding box center [784, 319] width 1568 height 735
click at [1447, 129] on div "Home Practice Speaking: Describe Image Chiang Mai Weather * Remember to use the…" at bounding box center [875, 609] width 1351 height 1314
click at [1459, 151] on button "Re-Attempt" at bounding box center [1481, 148] width 97 height 29
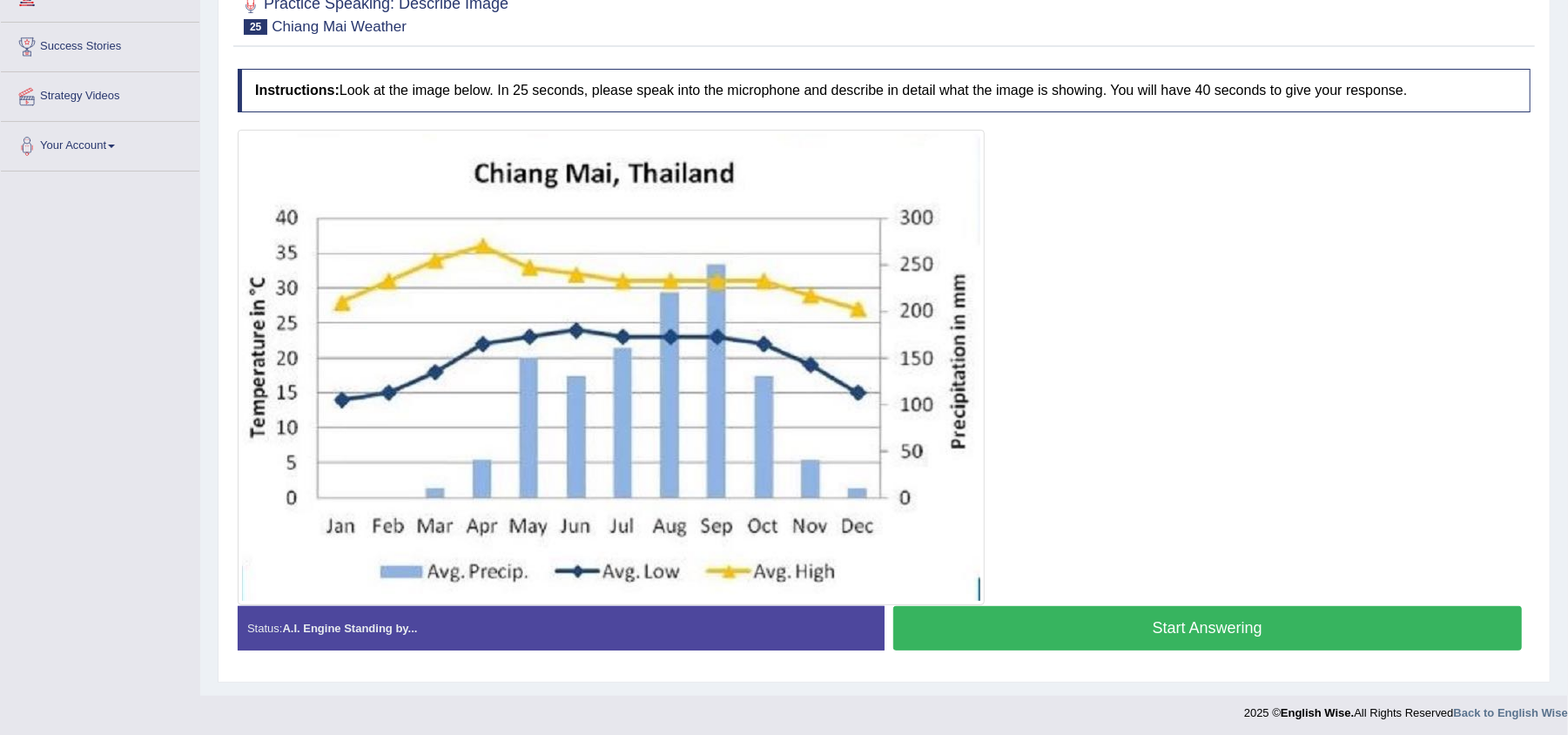
click at [1193, 638] on button "Start Answering" at bounding box center [1207, 628] width 629 height 45
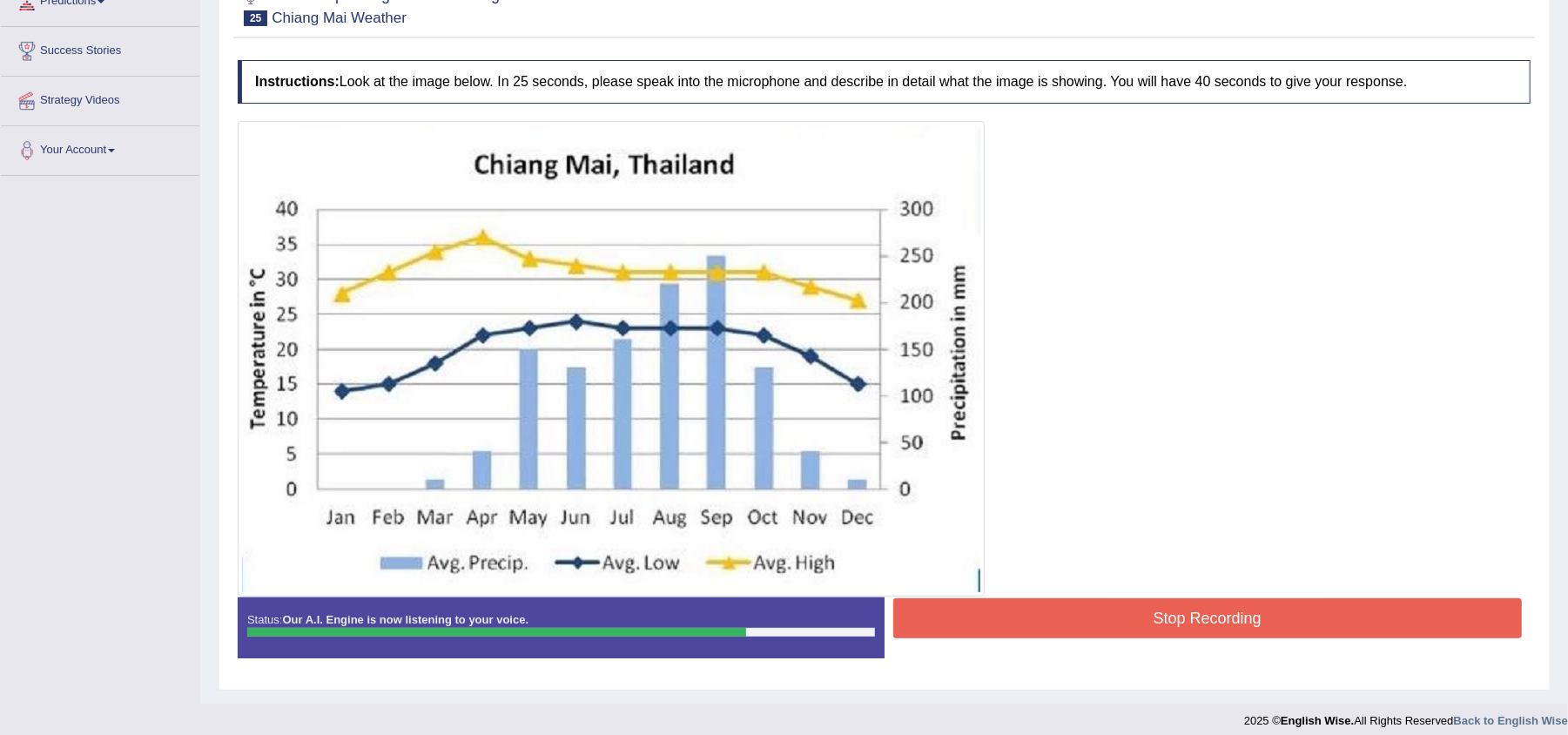
click at [1193, 638] on button "Stop Recording" at bounding box center [1207, 618] width 629 height 40
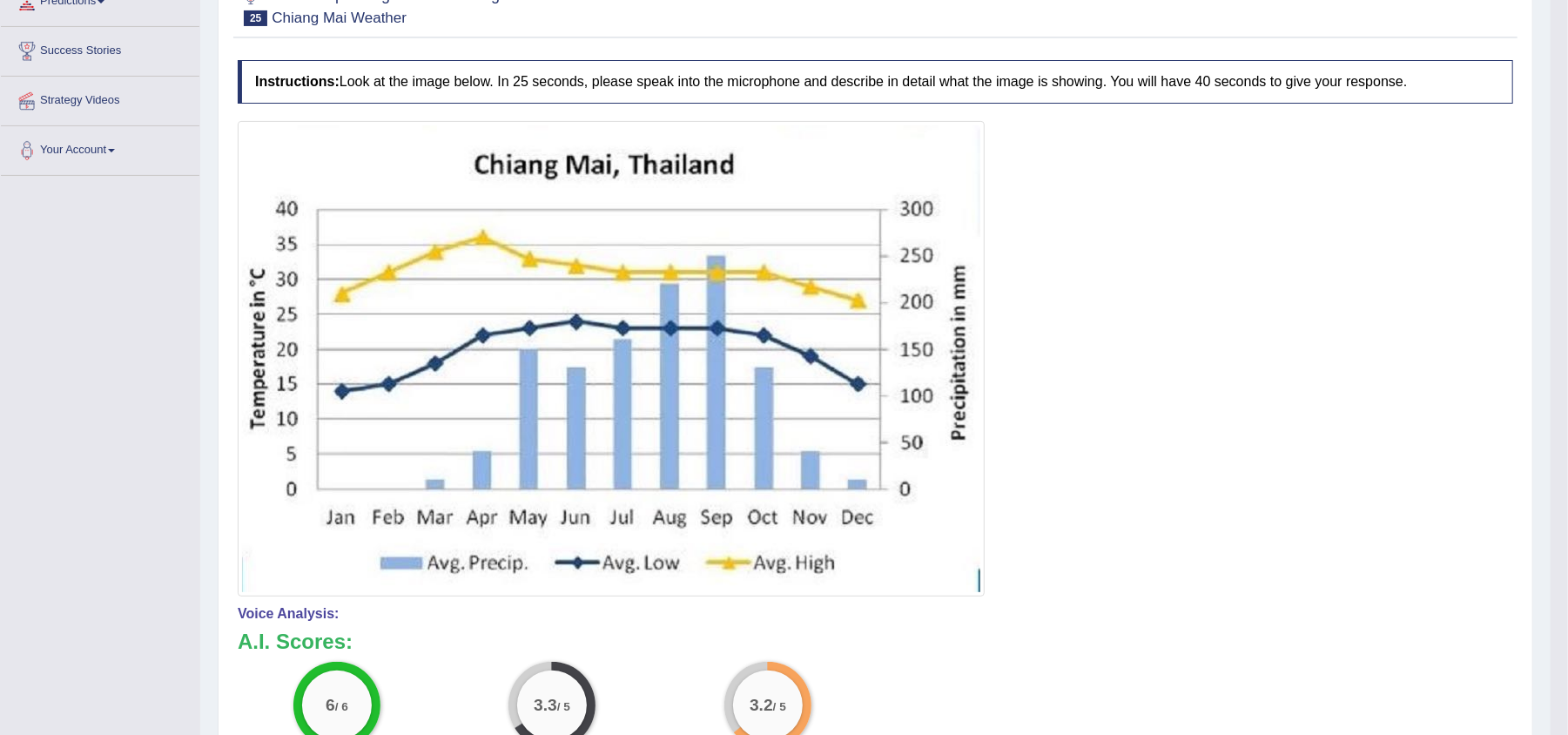
scroll to position [0, 0]
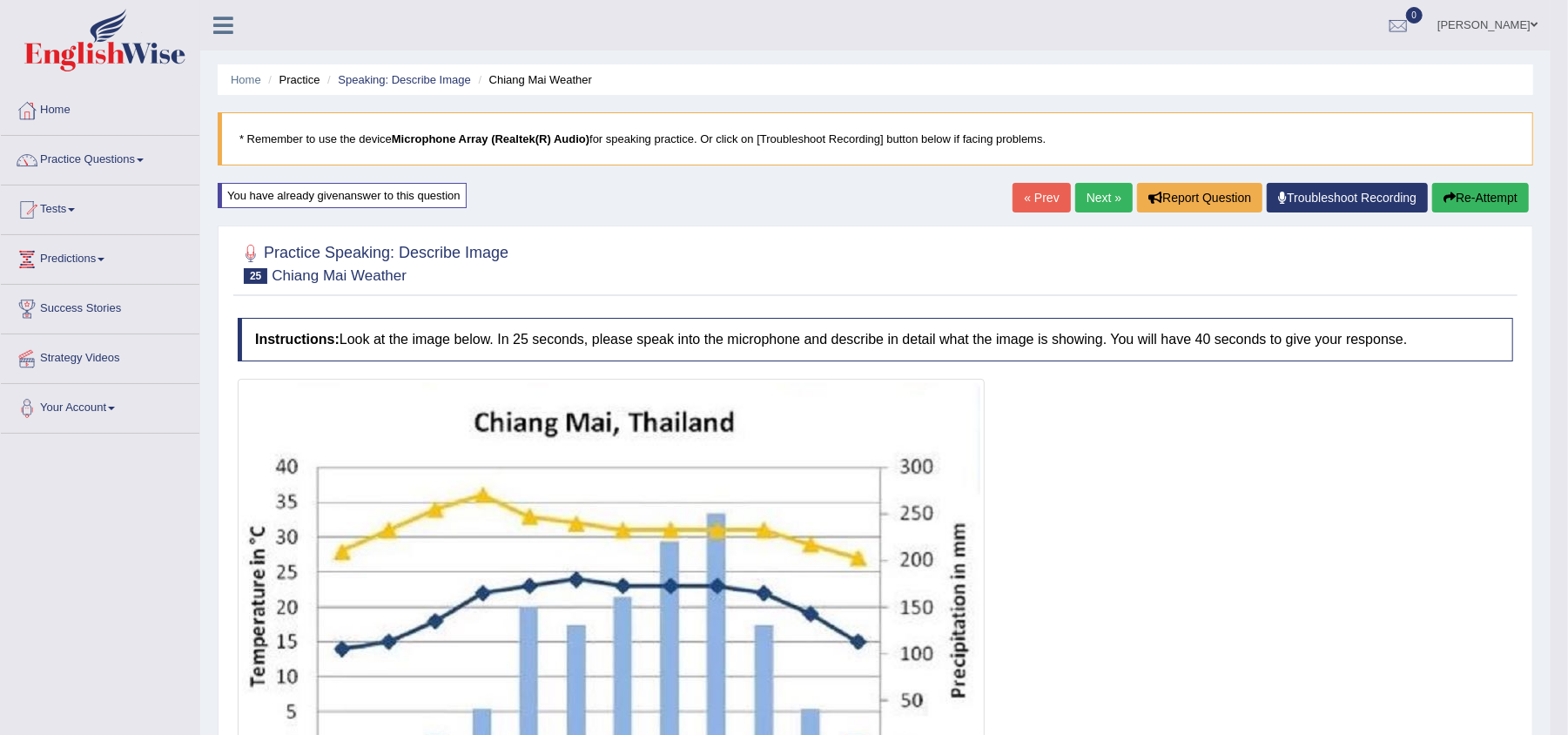
drag, startPoint x: 1579, startPoint y: 301, endPoint x: 1584, endPoint y: 214, distance: 87.1
click at [1567, 214] on html "Toggle navigation Home Practice Questions Speaking Practice Read Aloud Repeat S…" at bounding box center [784, 368] width 1568 height 735
click at [1457, 183] on button "Re-Attempt" at bounding box center [1481, 198] width 97 height 29
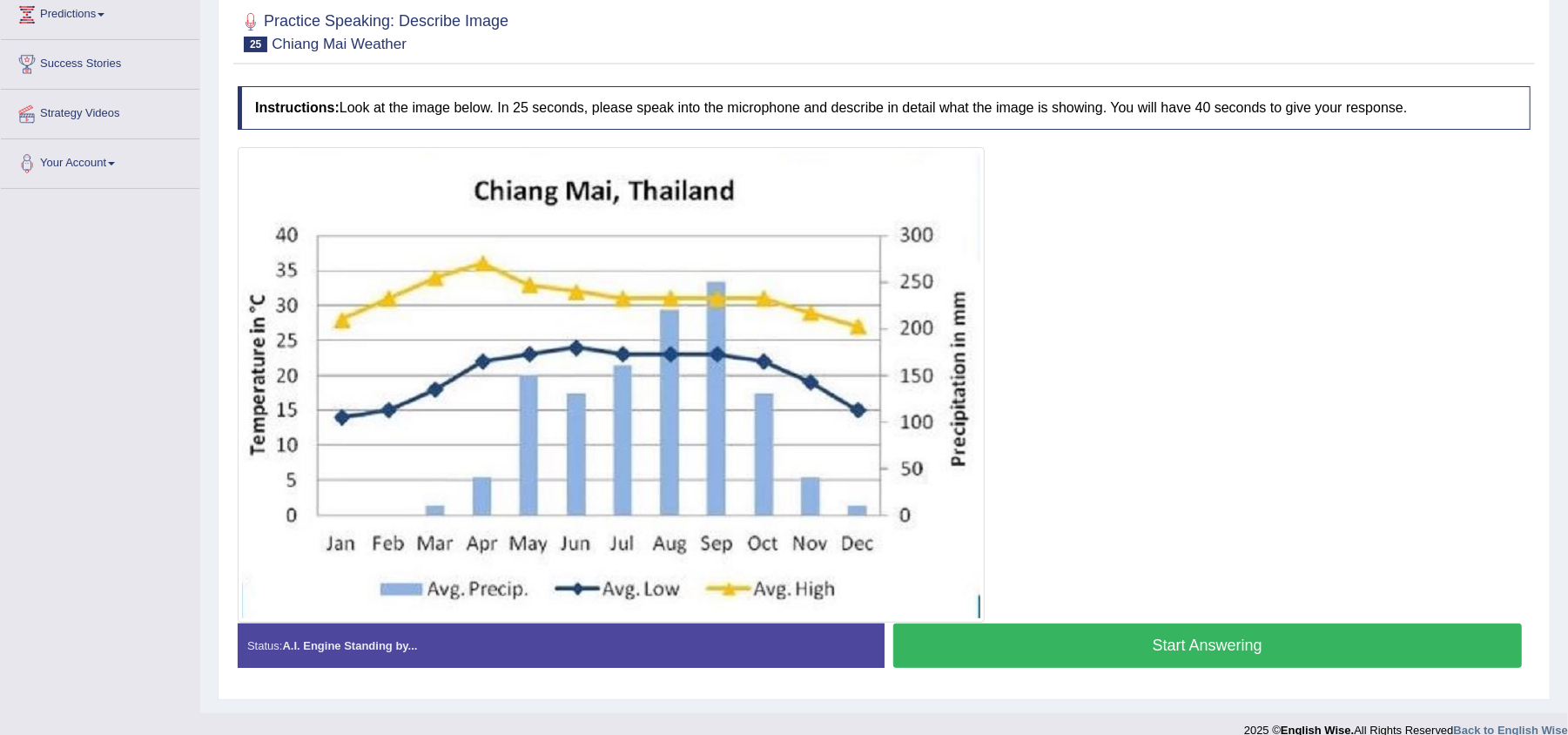
click at [1098, 646] on button "Start Answering" at bounding box center [1207, 646] width 629 height 45
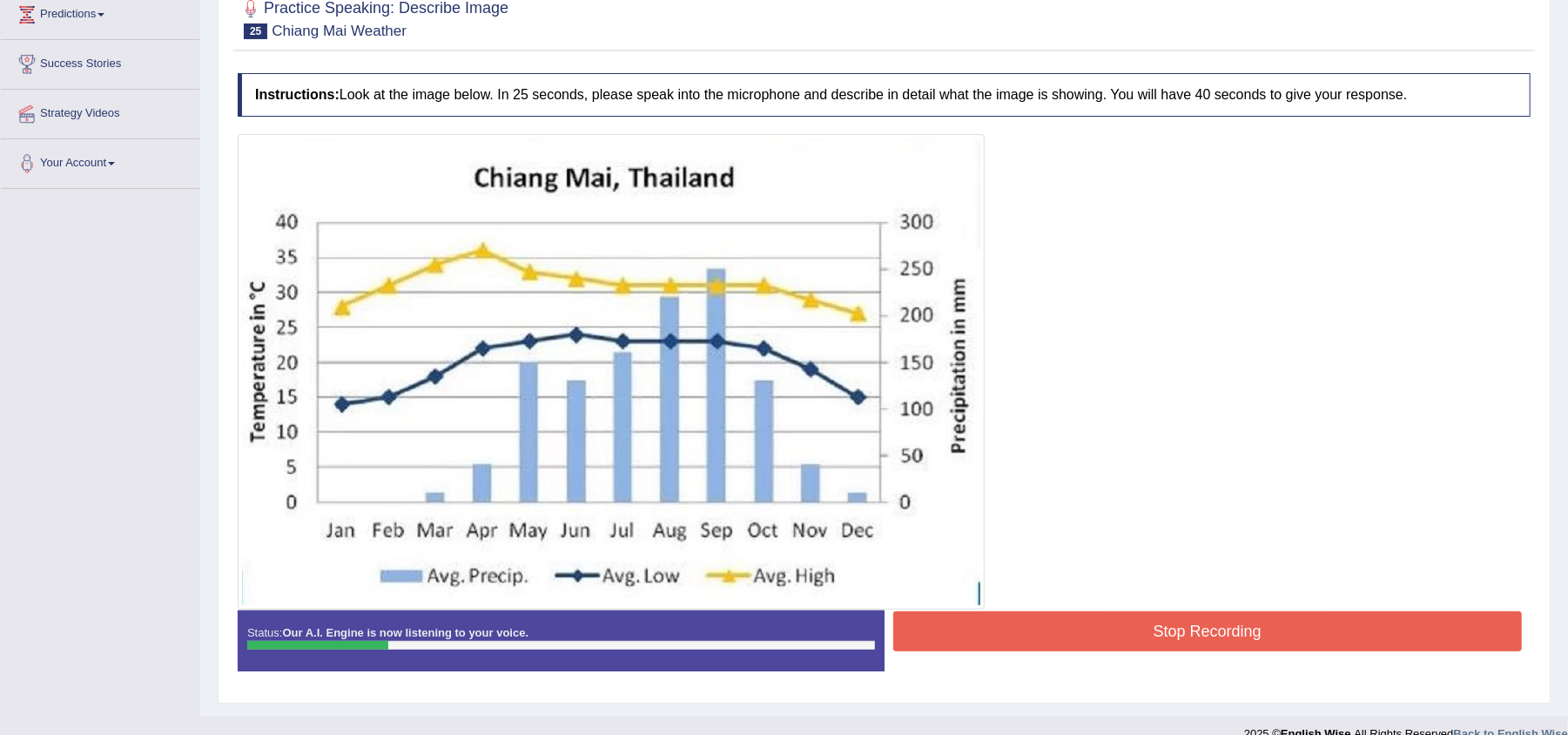
click at [1098, 646] on button "Stop Recording" at bounding box center [1207, 631] width 629 height 40
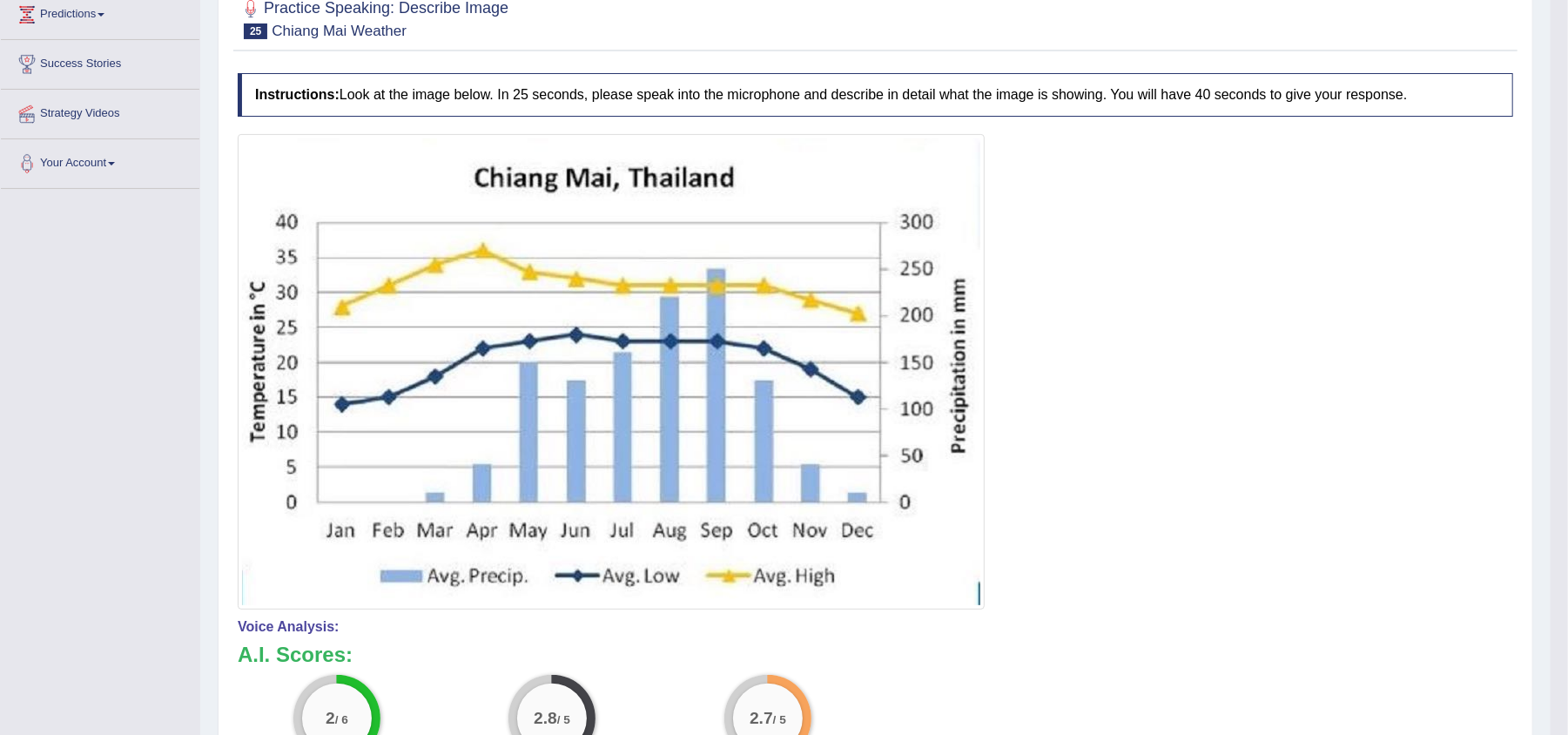
drag, startPoint x: 1584, startPoint y: 371, endPoint x: 1584, endPoint y: 254, distance: 117.0
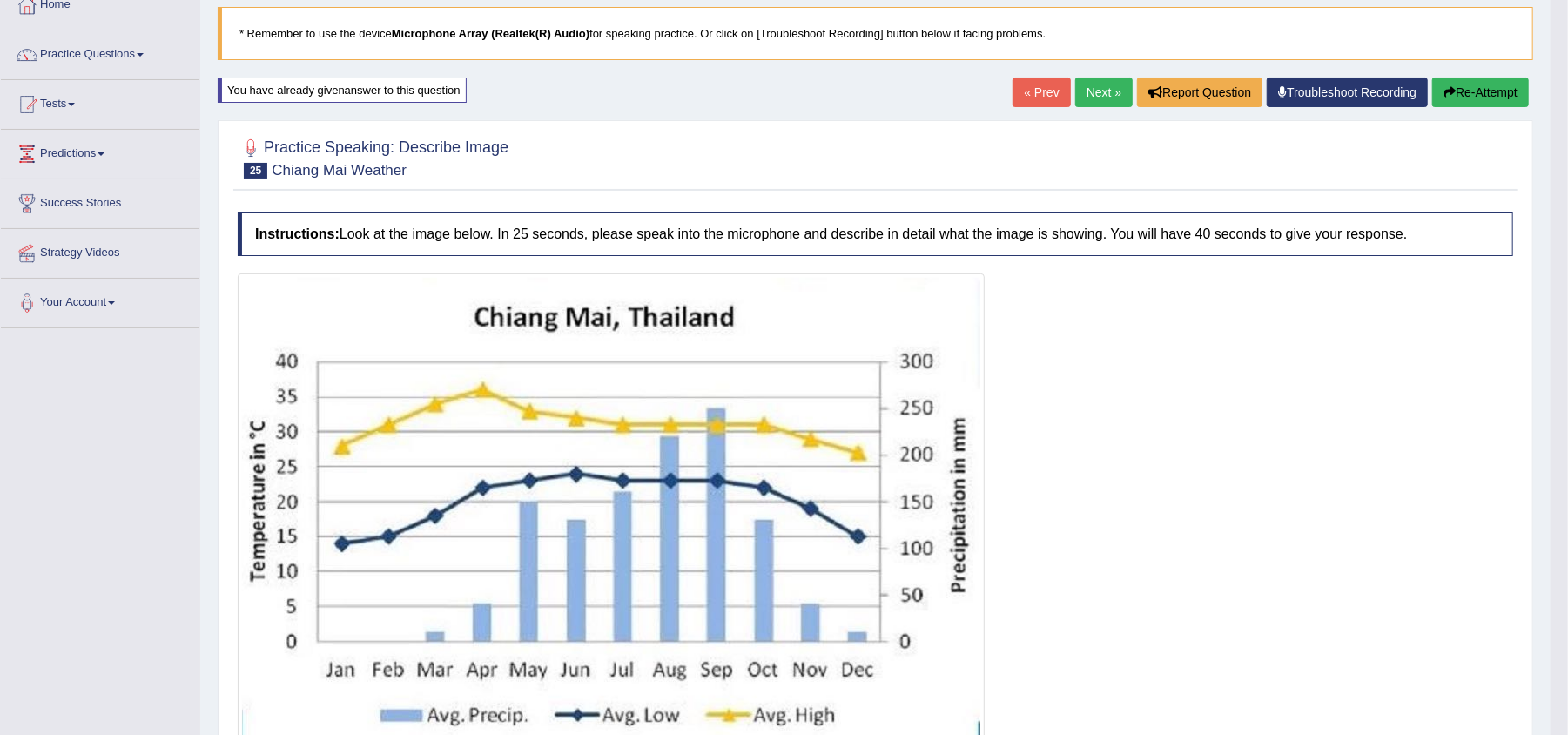
scroll to position [99, 0]
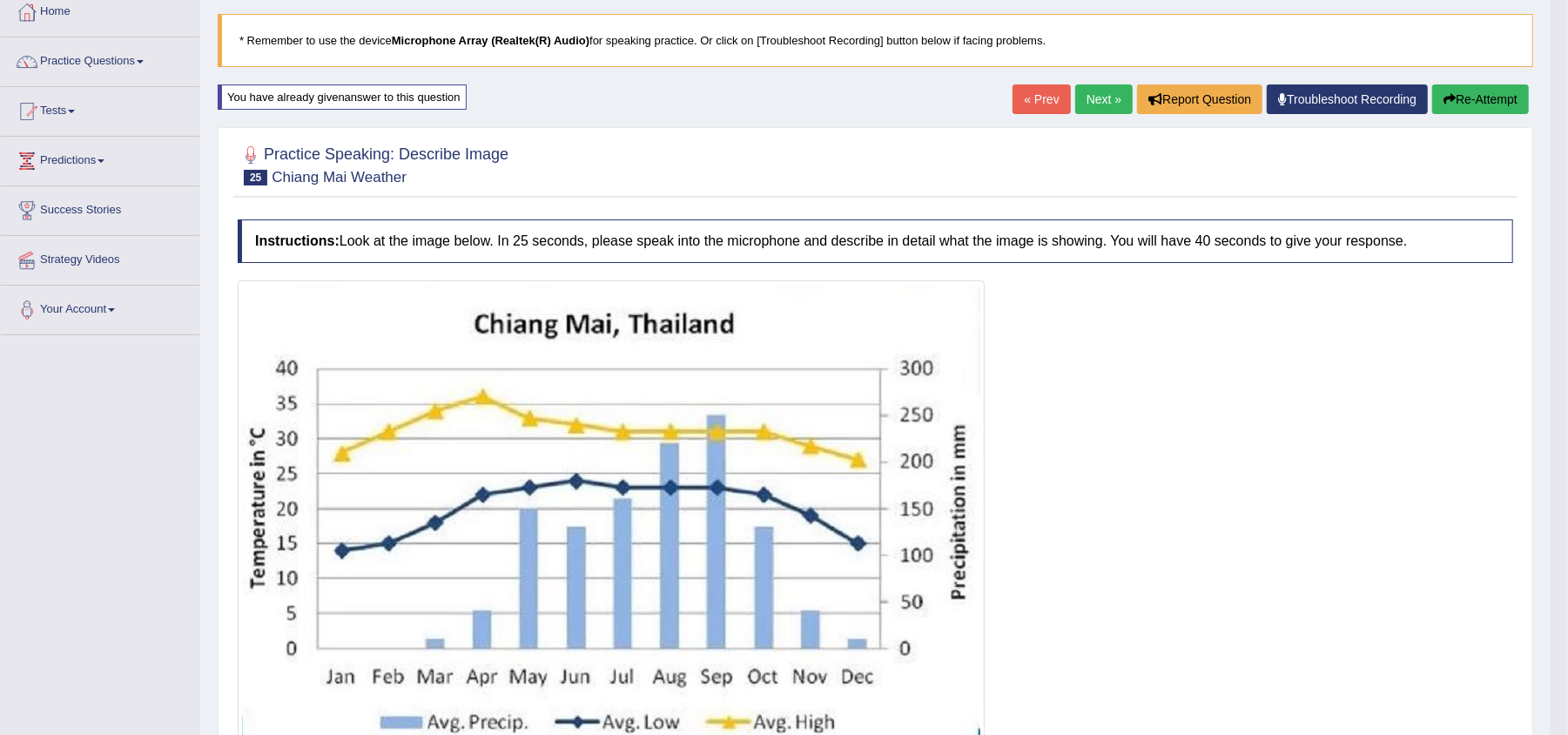
click at [1464, 110] on button "Re-Attempt" at bounding box center [1481, 99] width 97 height 29
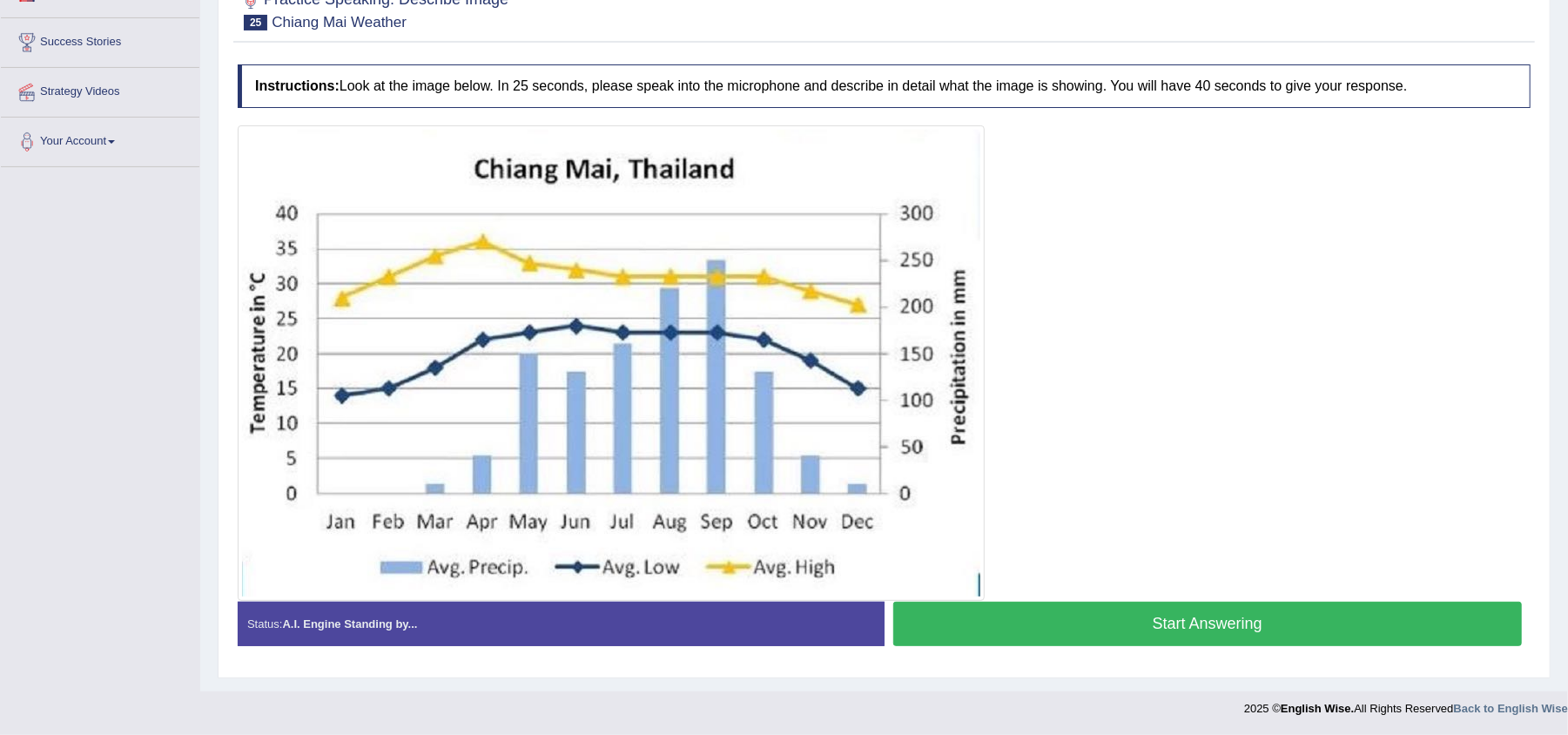
click at [1131, 617] on button "Start Answering" at bounding box center [1207, 624] width 629 height 45
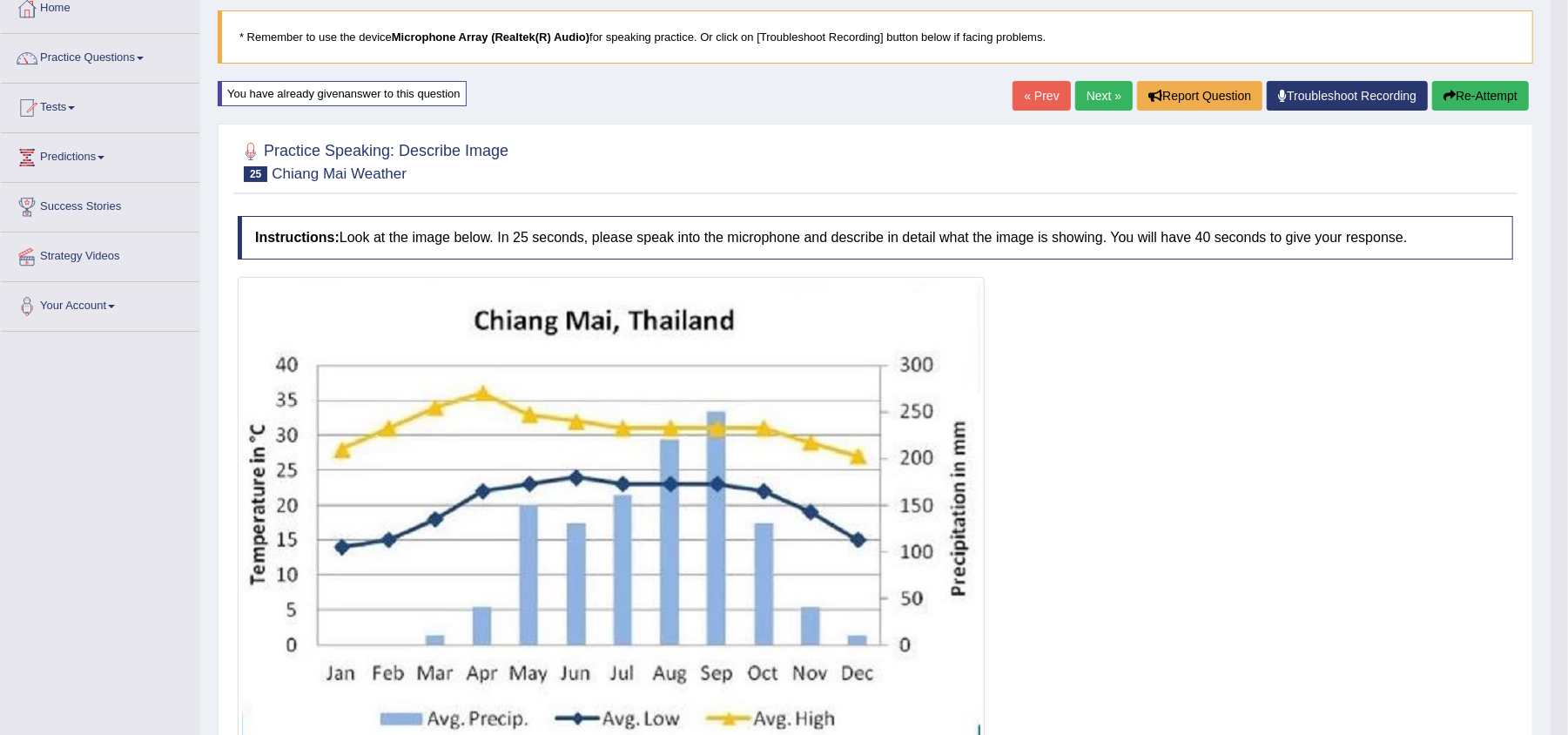
scroll to position [100, 0]
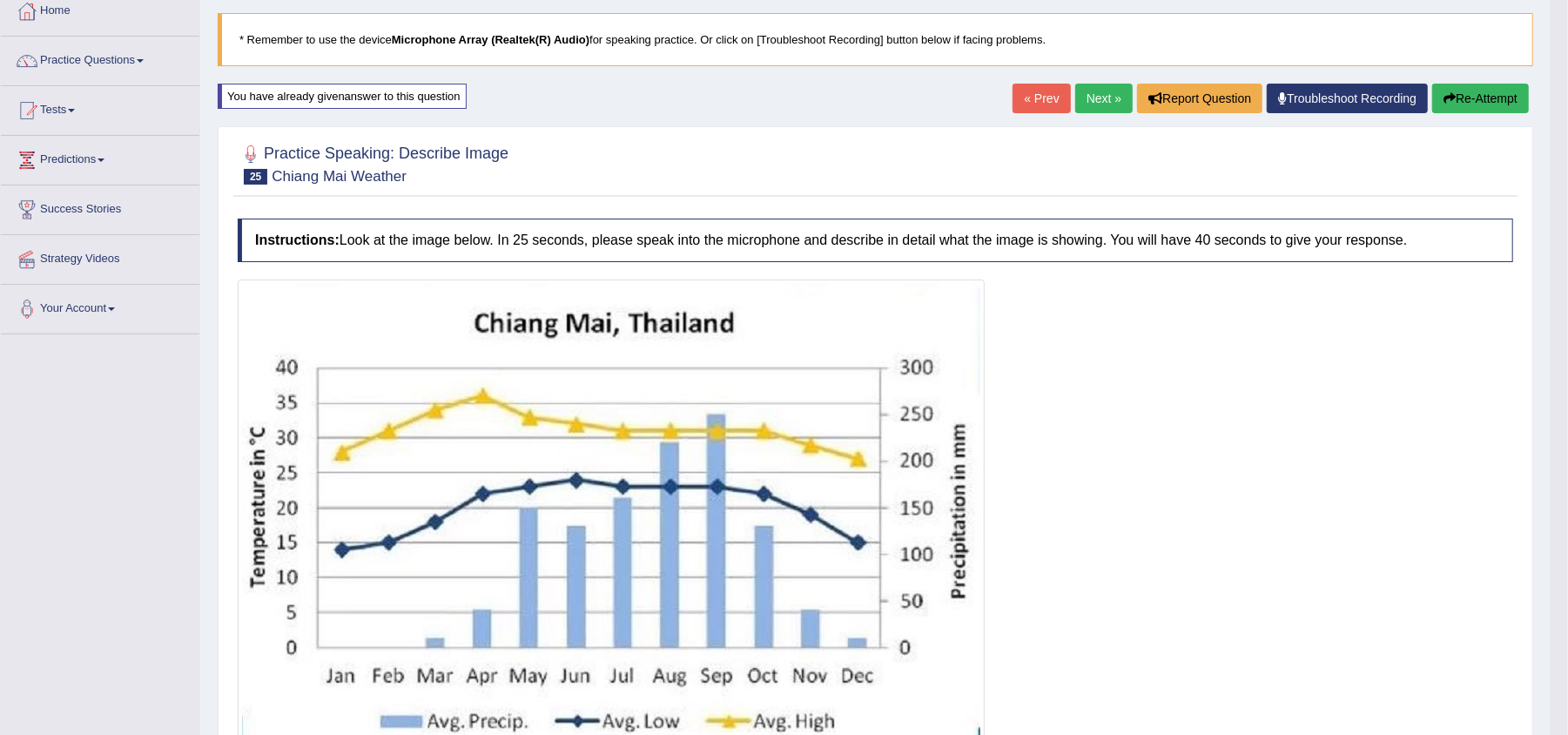
click at [1444, 98] on icon "button" at bounding box center [1449, 98] width 12 height 12
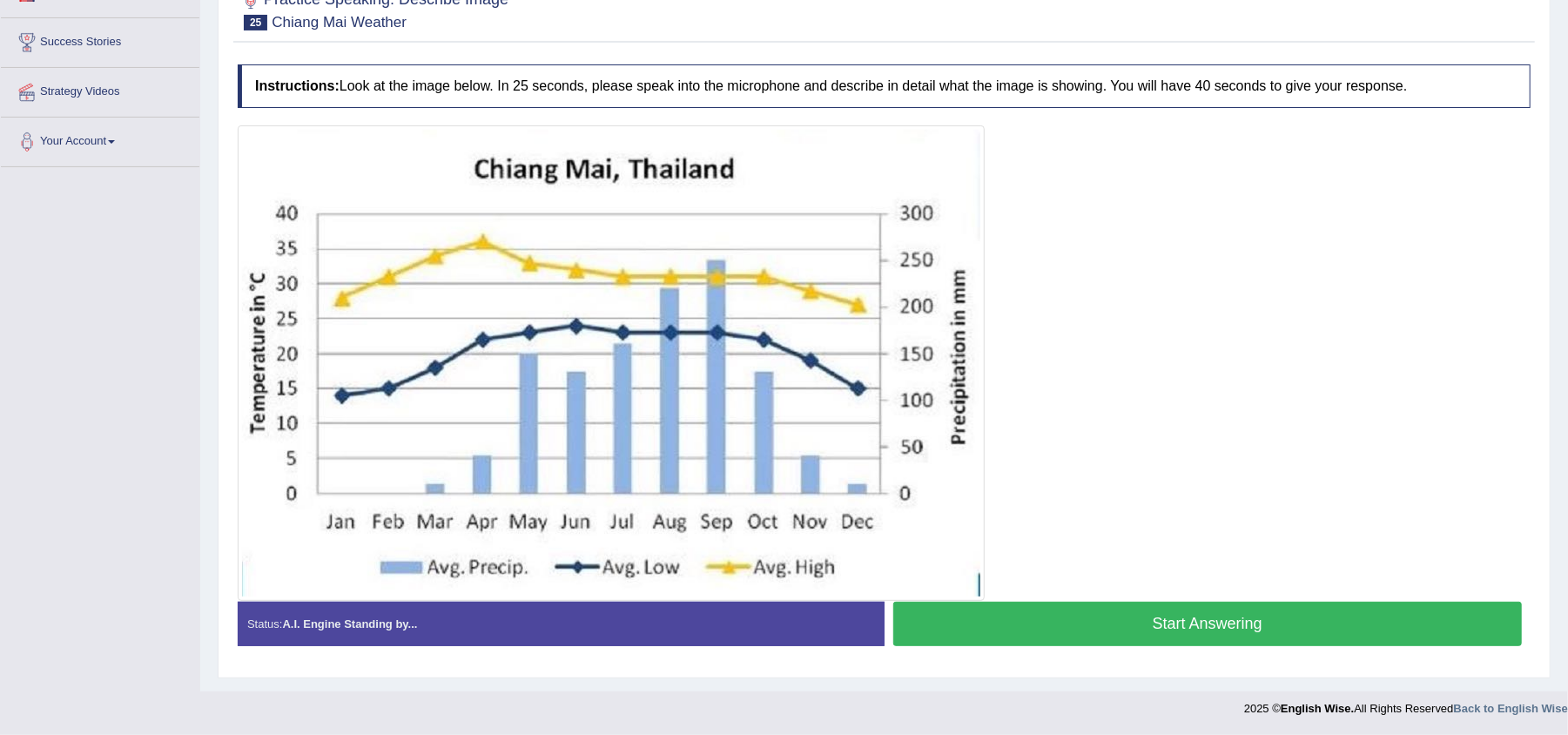
click at [1066, 626] on button "Start Answering" at bounding box center [1207, 624] width 629 height 45
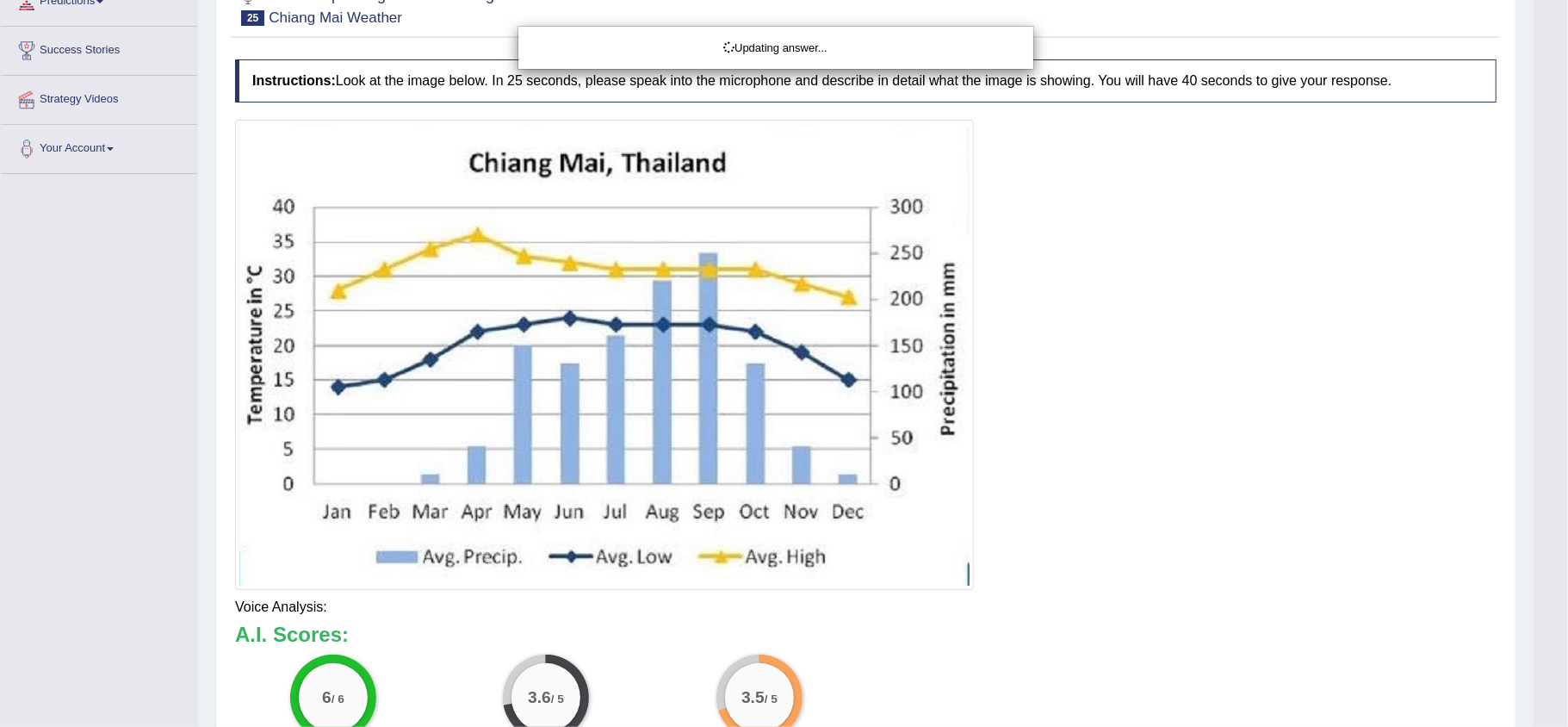
drag, startPoint x: 1567, startPoint y: 300, endPoint x: 1566, endPoint y: 431, distance: 131.0
click at [1550, 431] on html "Toggle navigation Home Practice Questions Speaking Practice Read Aloud Repeat S…" at bounding box center [784, 108] width 1568 height 727
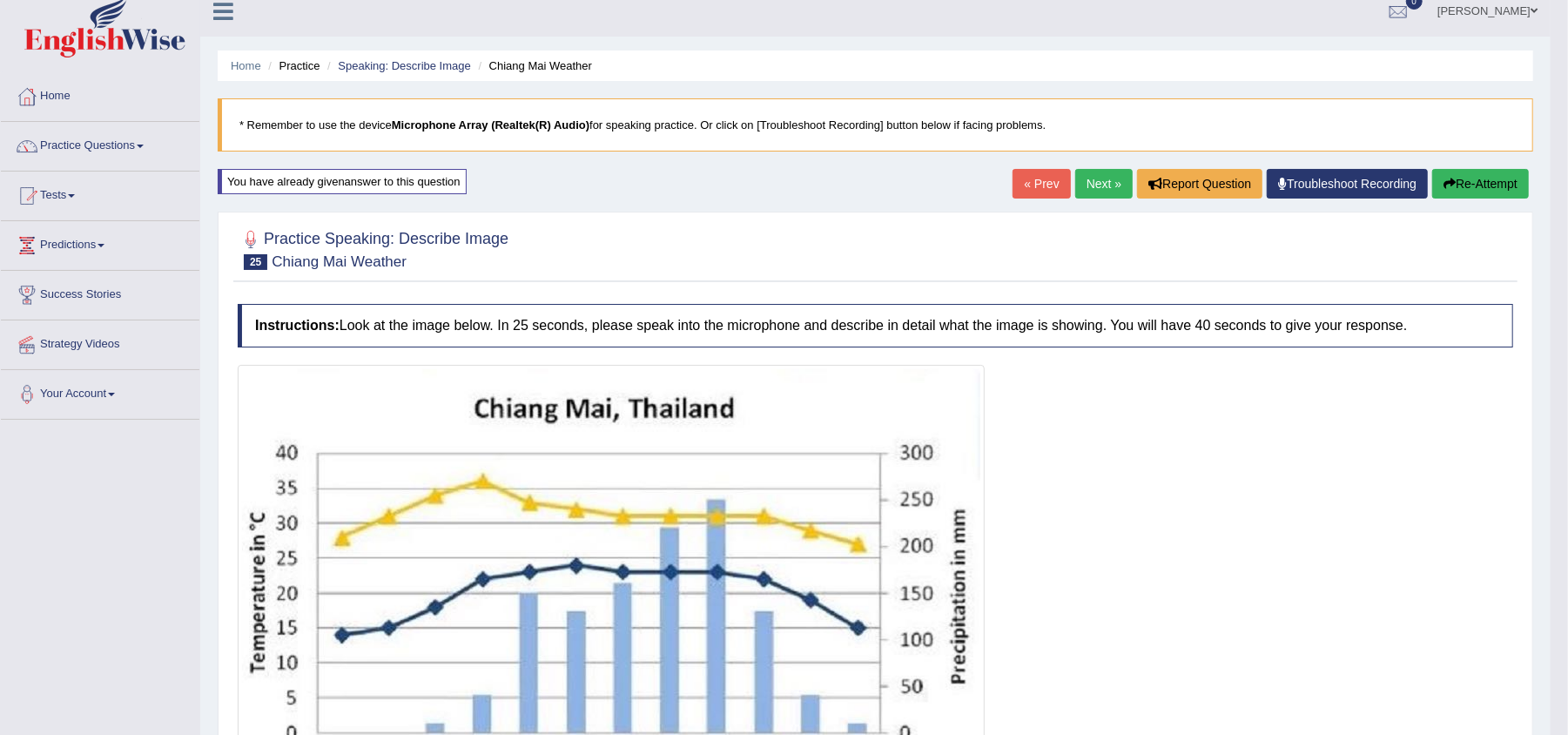
scroll to position [0, 0]
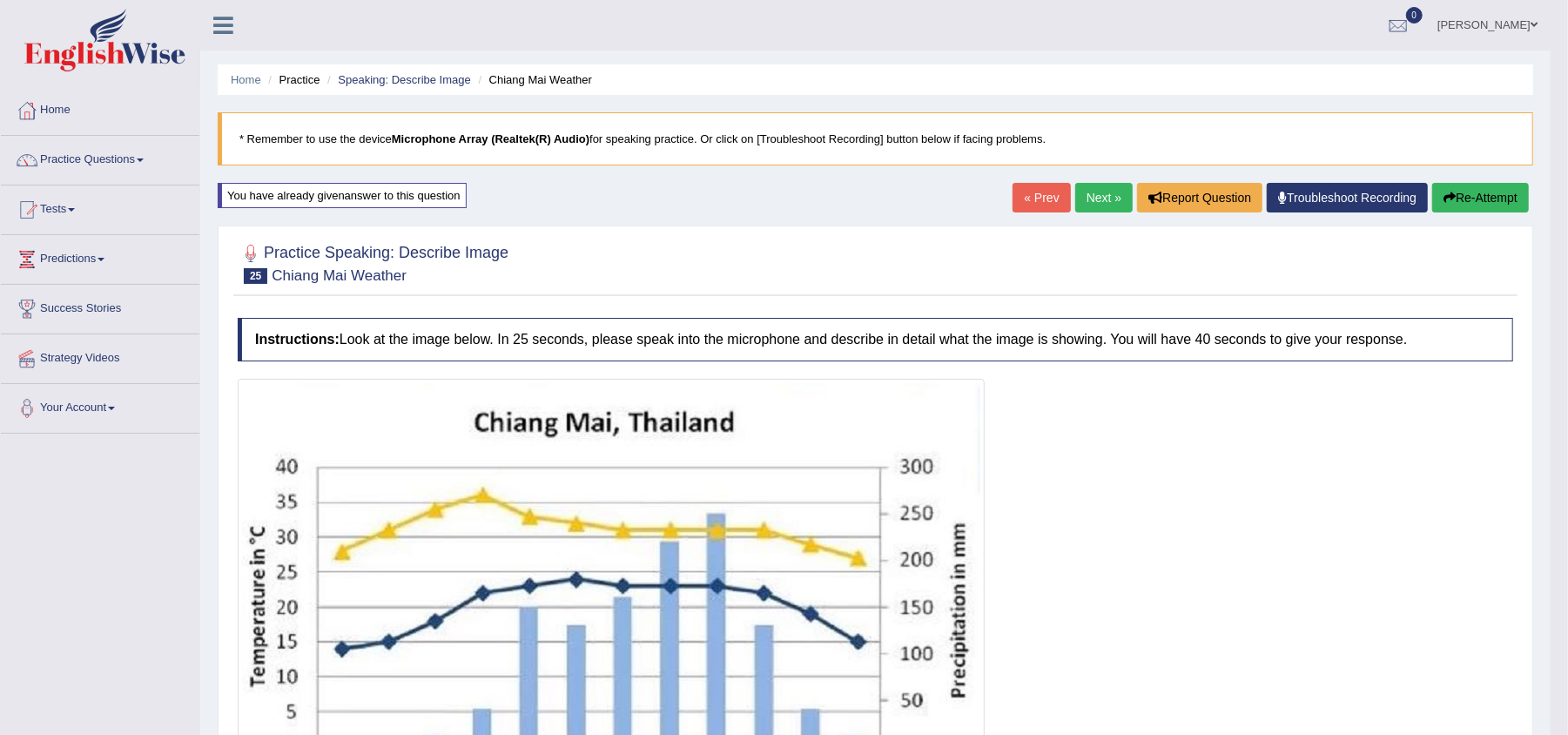
click at [1085, 195] on link "Next »" at bounding box center [1104, 198] width 58 height 29
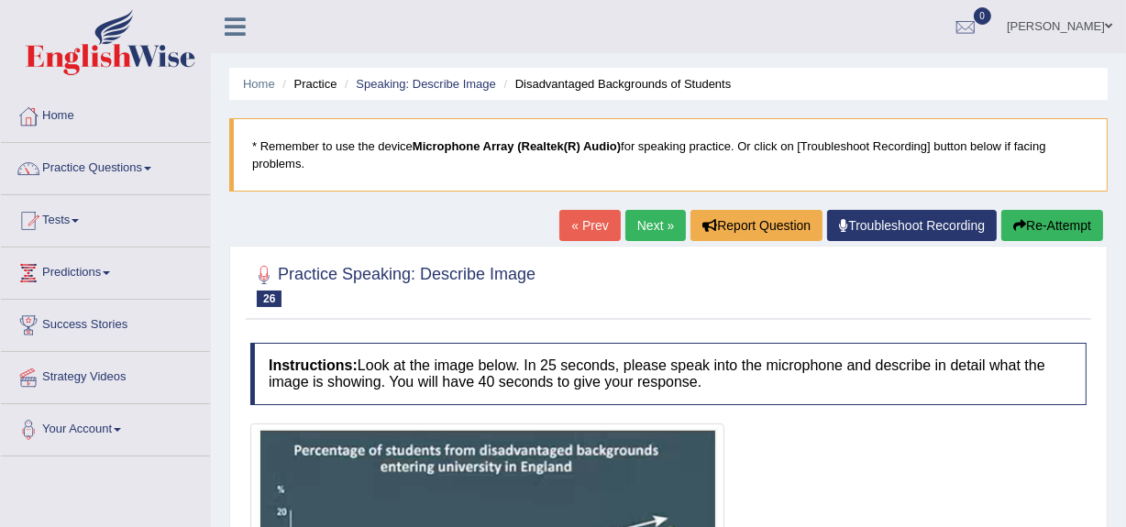
drag, startPoint x: 1664, startPoint y: 5, endPoint x: 738, endPoint y: 442, distance: 1023.7
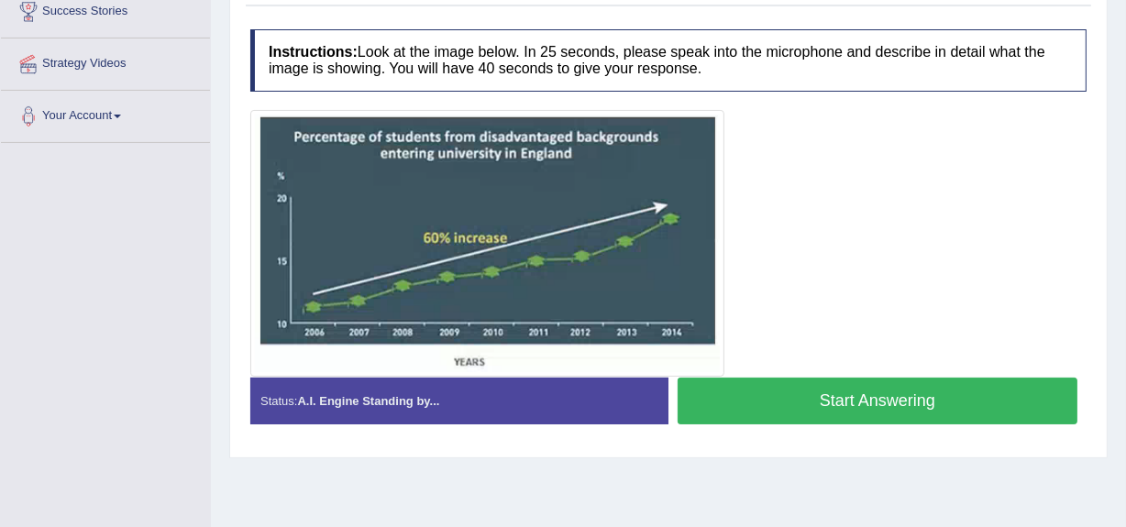
scroll to position [330, 0]
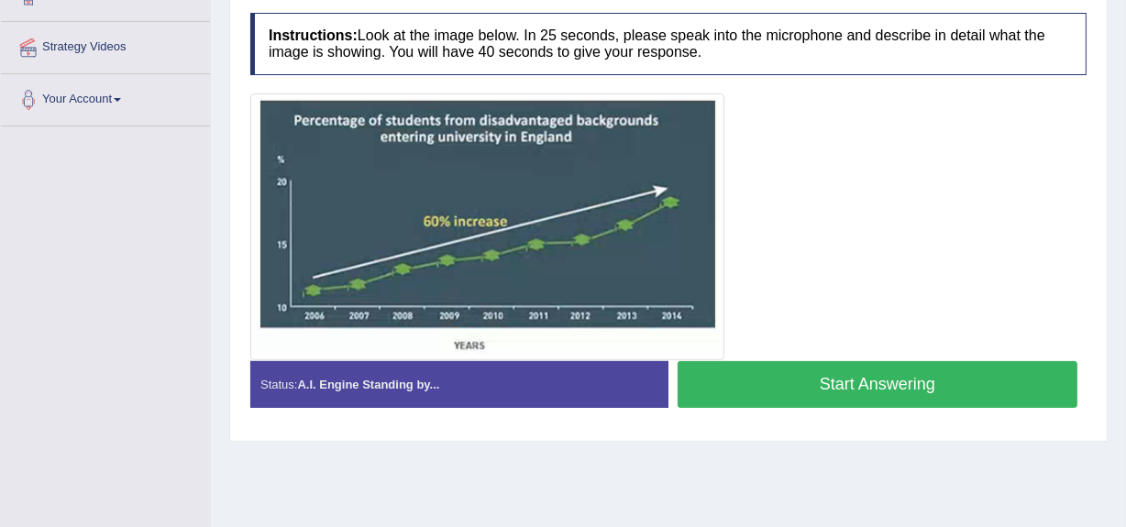
click at [1044, 376] on button "Start Answering" at bounding box center [878, 384] width 400 height 47
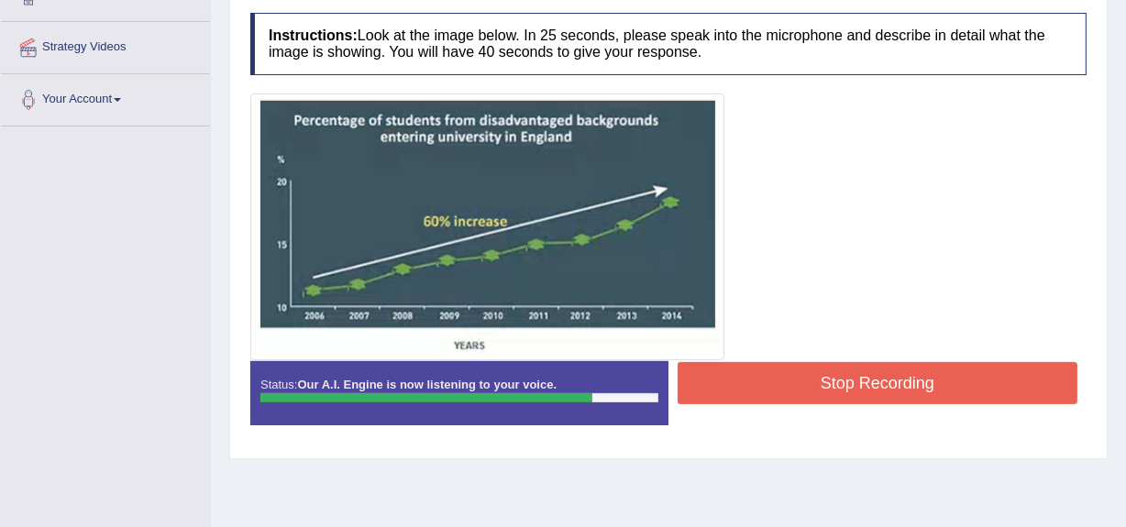
click at [1044, 376] on button "Stop Recording" at bounding box center [878, 383] width 400 height 42
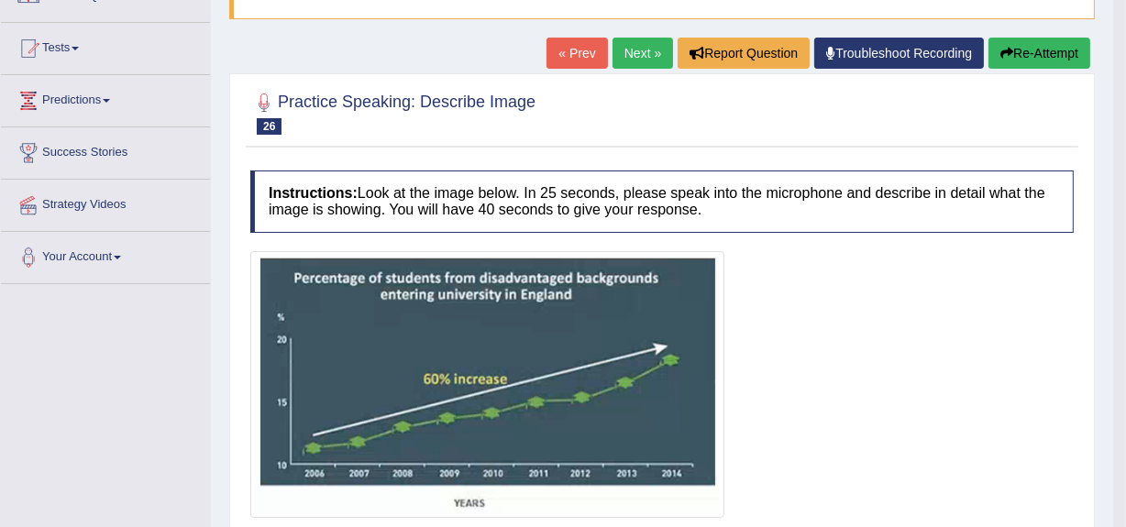
scroll to position [169, 0]
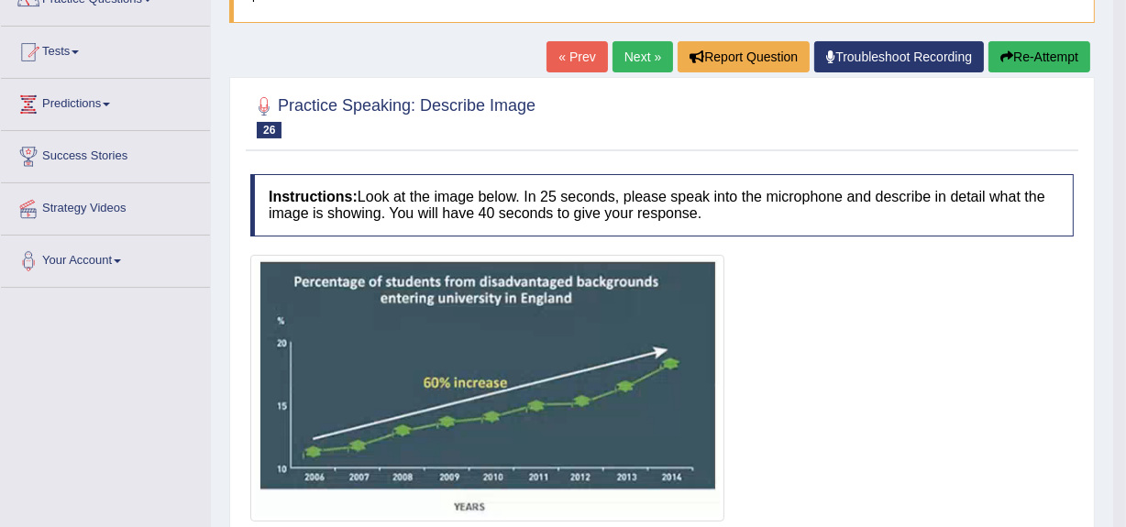
click at [1126, 287] on html "Toggle navigation Home Practice Questions Speaking Practice Read Aloud Repeat S…" at bounding box center [563, 94] width 1126 height 527
click at [1046, 51] on button "Re-Attempt" at bounding box center [1040, 56] width 102 height 31
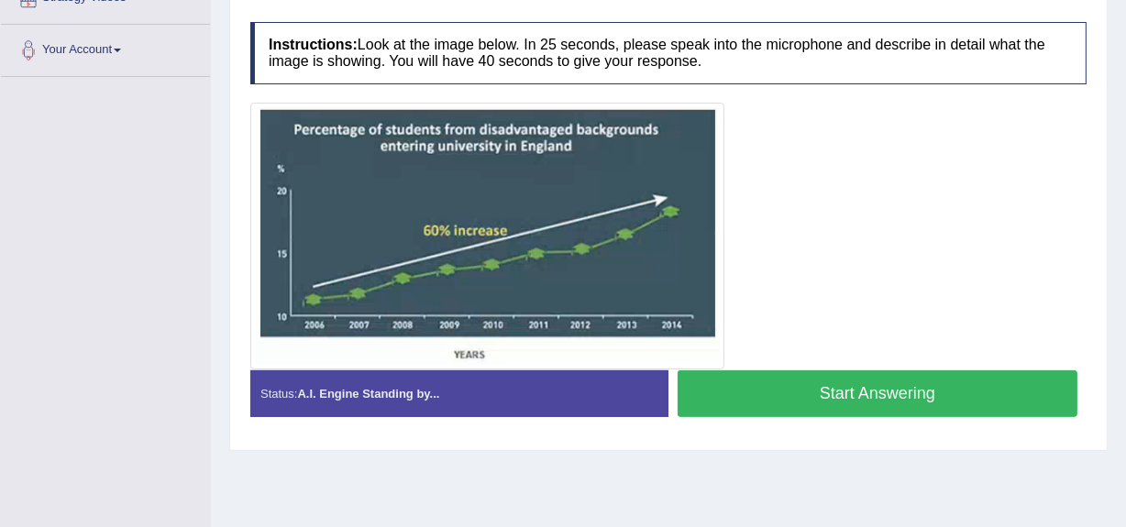
scroll to position [378, 0]
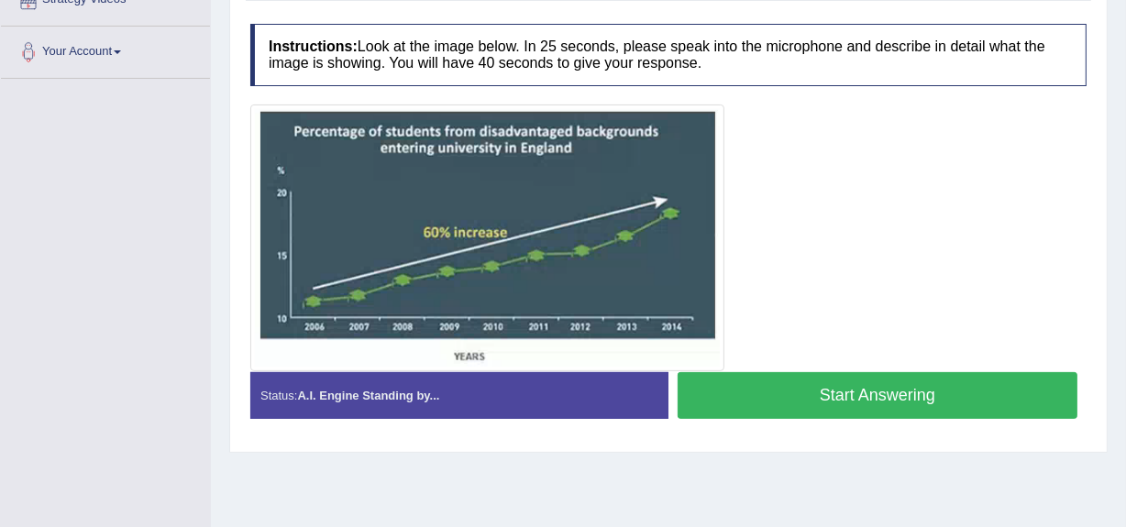
click at [924, 402] on button "Start Answering" at bounding box center [878, 395] width 400 height 47
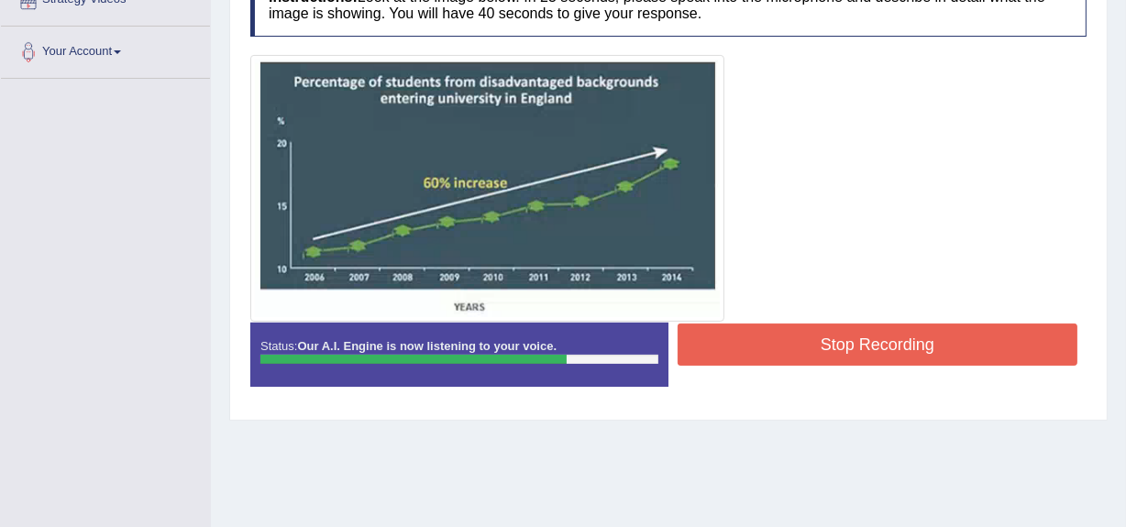
click at [924, 402] on div "Status: Our A.I. Engine is now listening to your voice. Start Answering Stop Re…" at bounding box center [668, 364] width 837 height 83
click at [902, 345] on button "Stop Recording" at bounding box center [878, 345] width 400 height 42
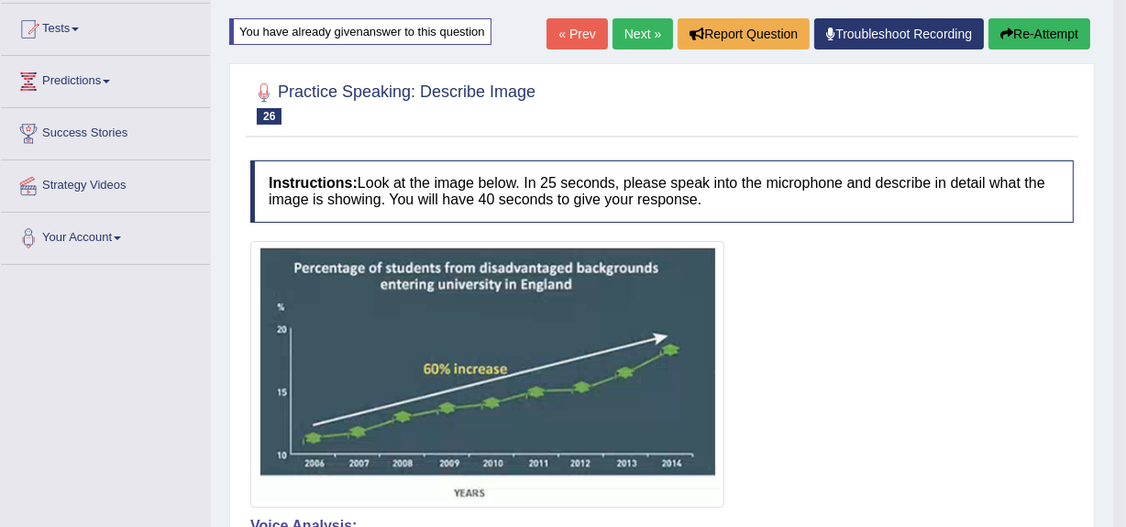
scroll to position [173, 0]
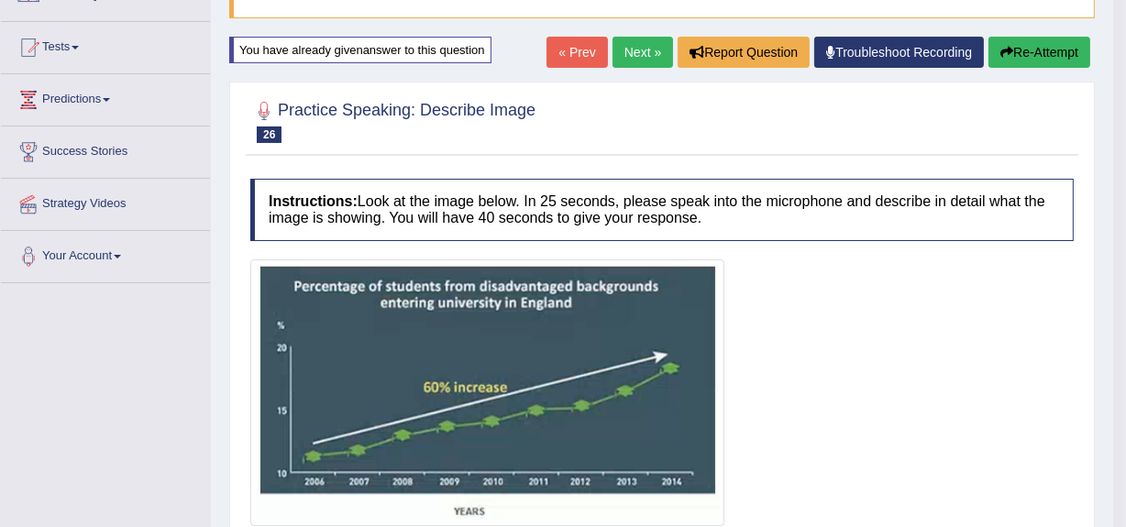
click at [1010, 53] on button "Re-Attempt" at bounding box center [1040, 52] width 102 height 31
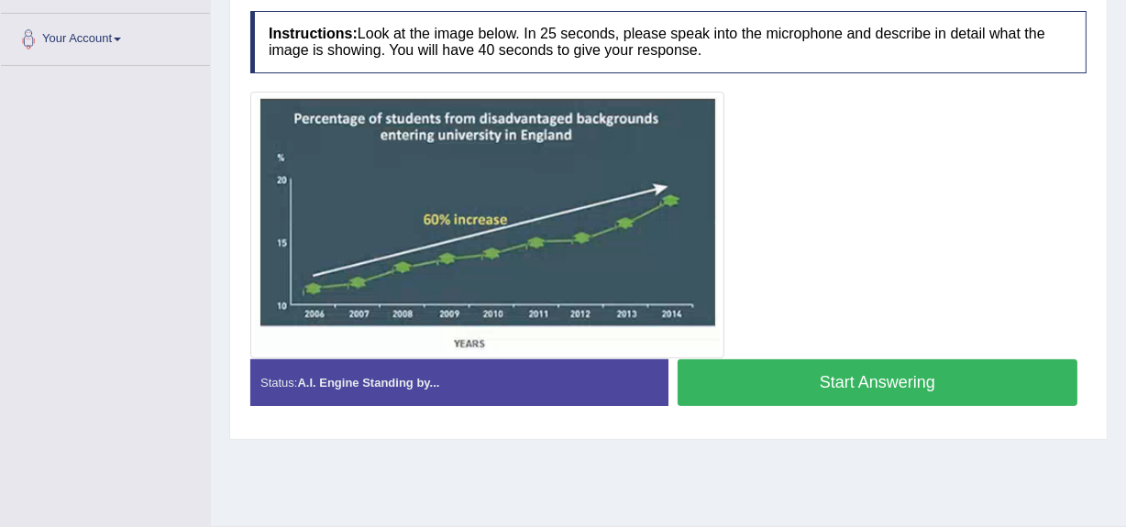
click at [896, 387] on button "Start Answering" at bounding box center [878, 383] width 400 height 47
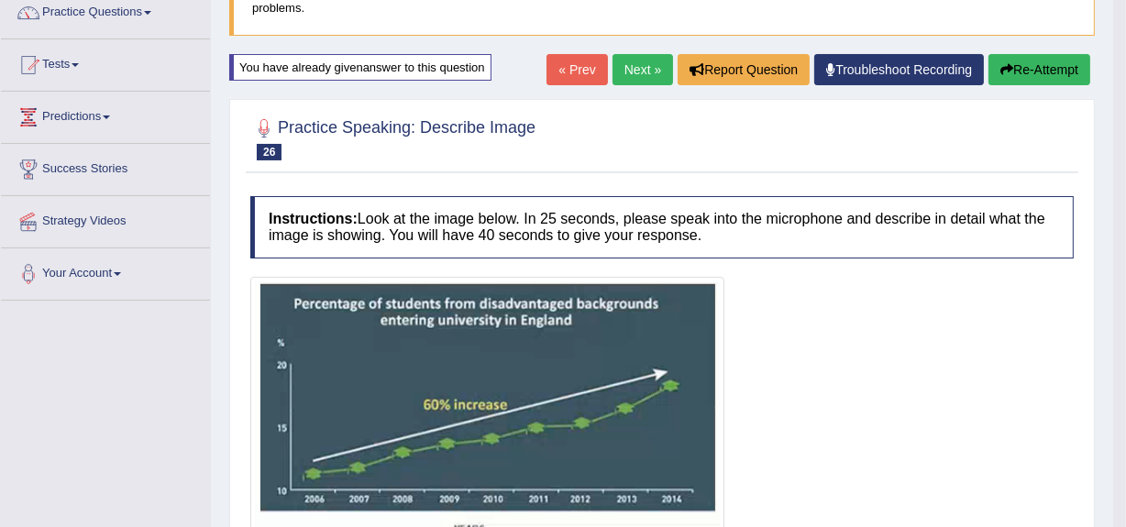
scroll to position [150, 0]
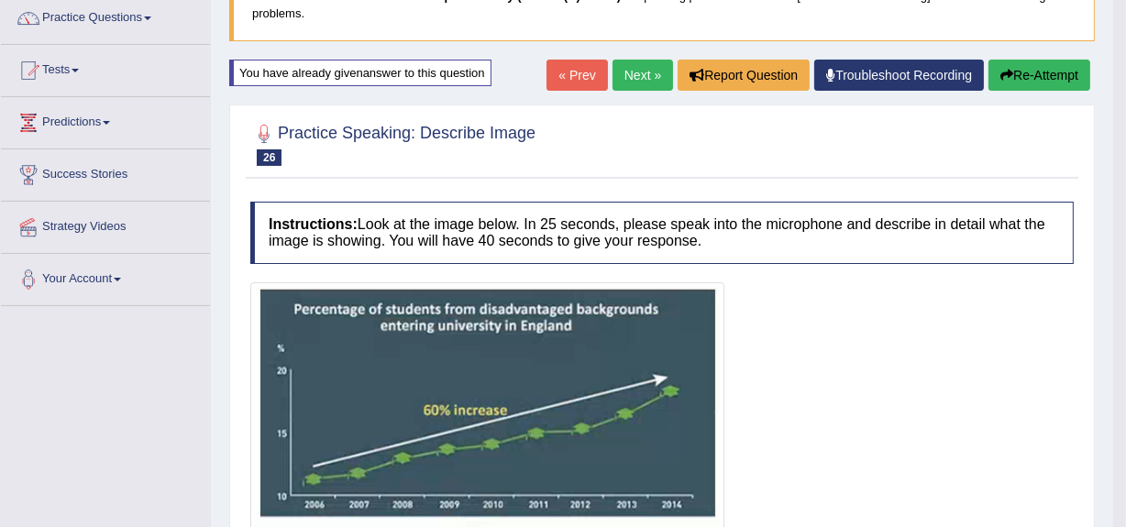
click at [1056, 81] on button "Re-Attempt" at bounding box center [1040, 75] width 102 height 31
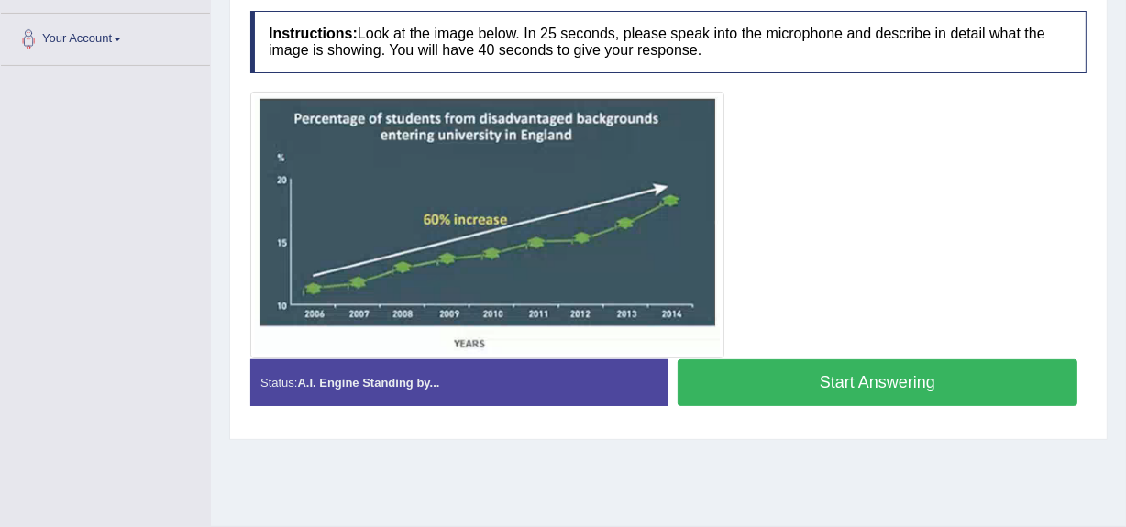
scroll to position [391, 0]
click at [791, 381] on button "Start Answering" at bounding box center [878, 383] width 400 height 47
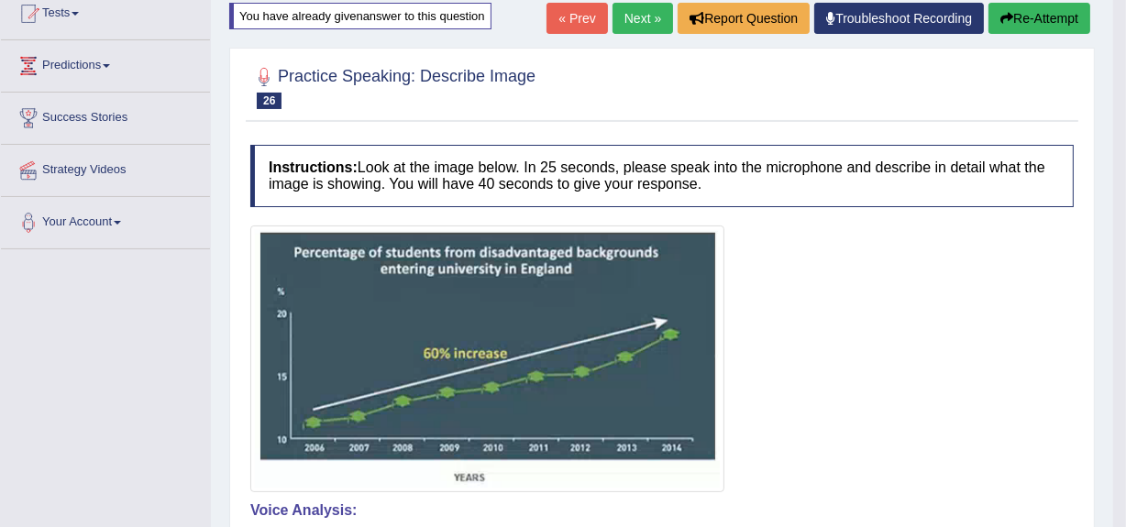
scroll to position [203, 0]
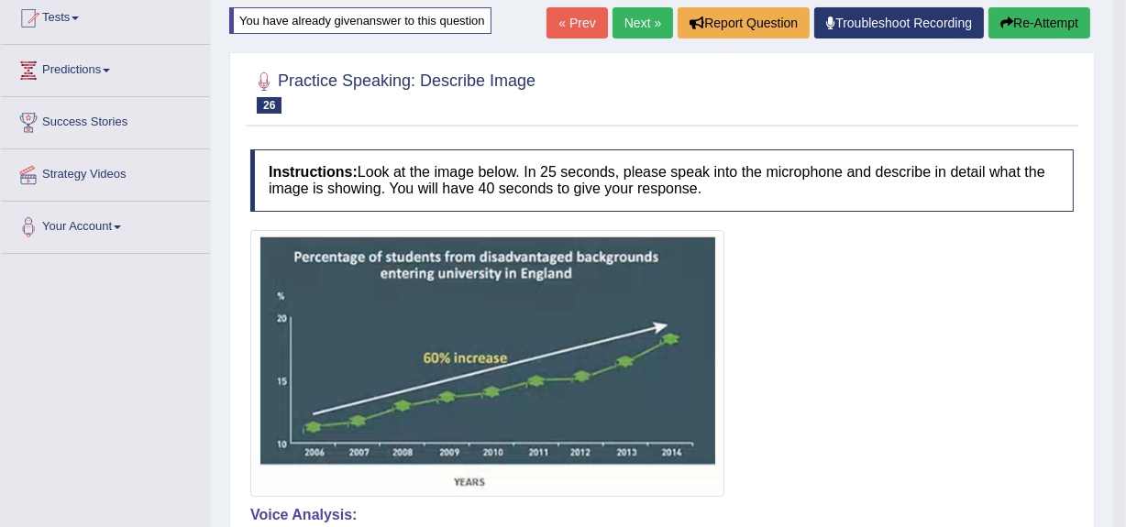
click at [1033, 28] on button "Re-Attempt" at bounding box center [1040, 22] width 102 height 31
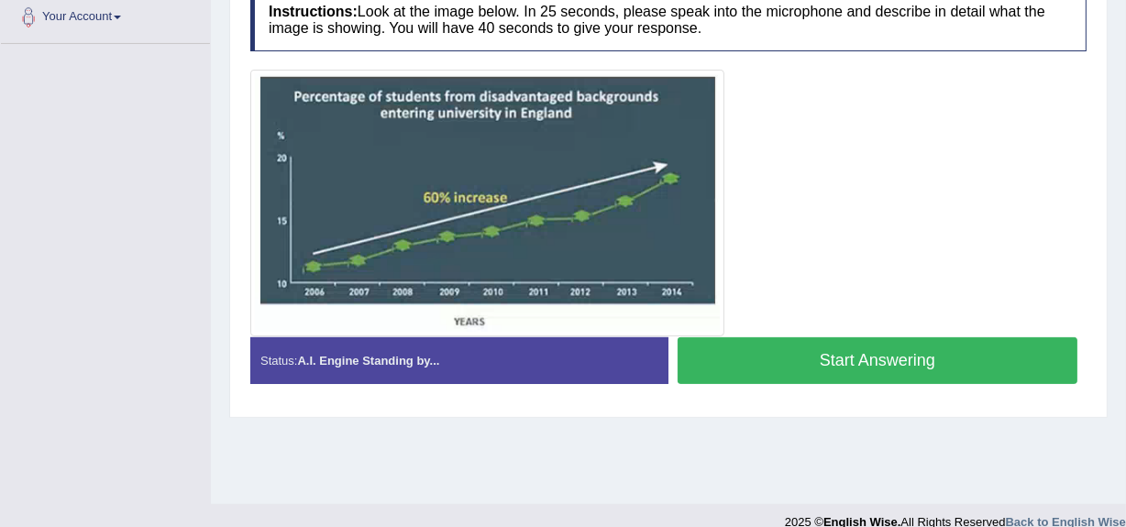
click at [864, 363] on button "Start Answering" at bounding box center [878, 361] width 400 height 47
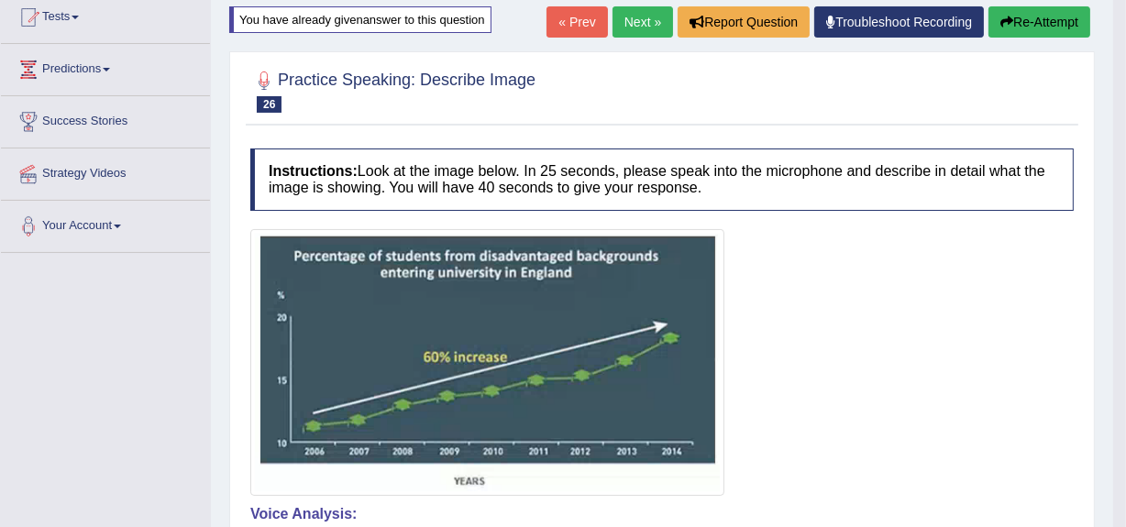
scroll to position [200, 0]
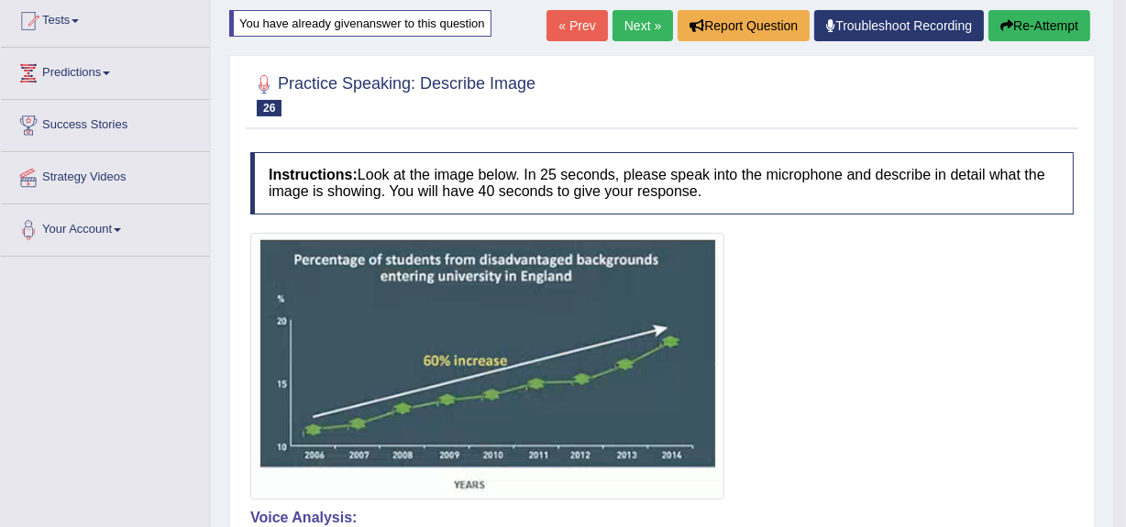
click at [1020, 23] on button "Re-Attempt" at bounding box center [1040, 25] width 102 height 31
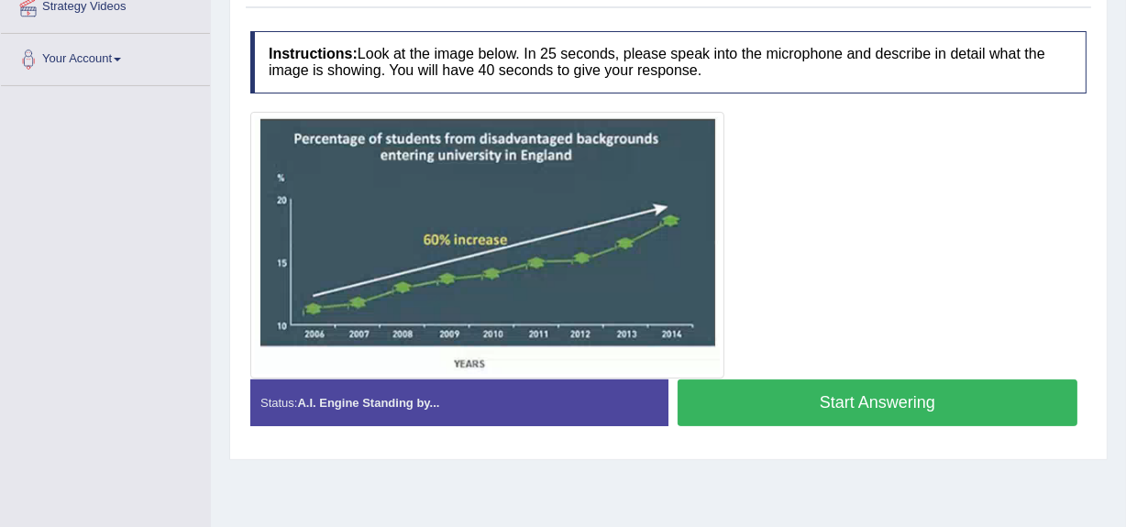
click at [904, 403] on button "Start Answering" at bounding box center [878, 403] width 400 height 47
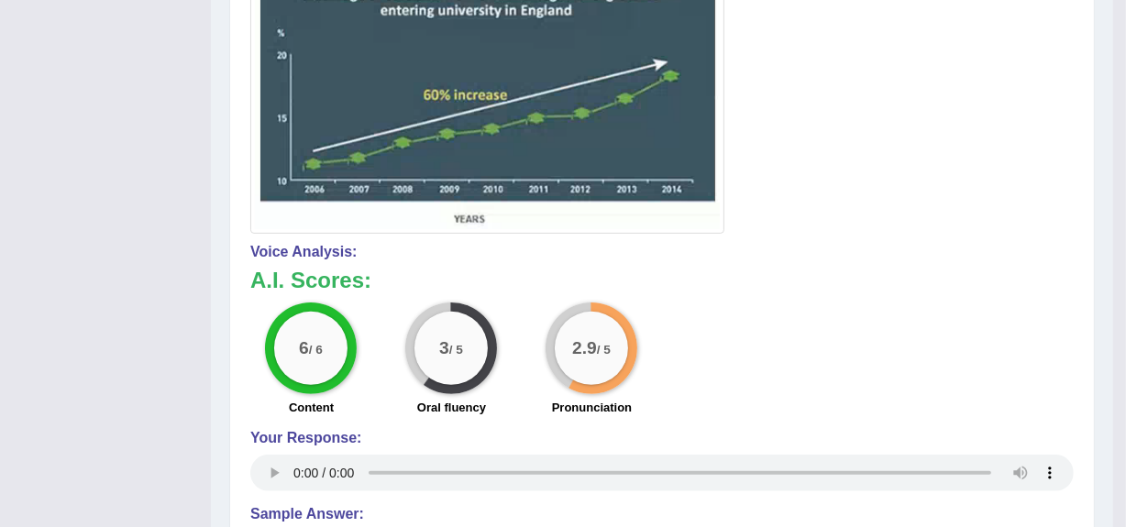
scroll to position [469, 0]
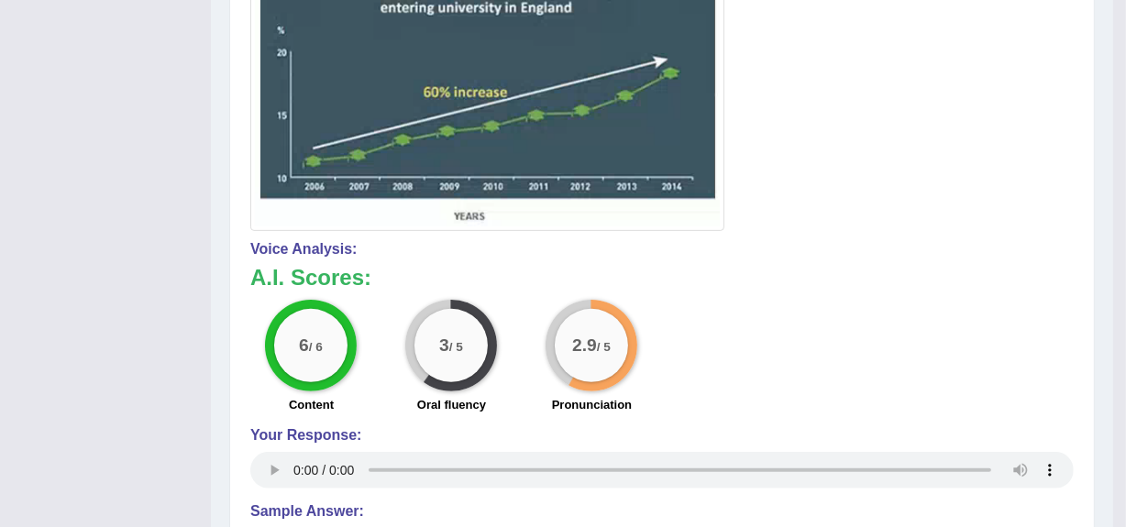
click at [281, 506] on div "Instructions: Look at the image below. In 25 seconds, please speak into the mic…" at bounding box center [662, 282] width 833 height 816
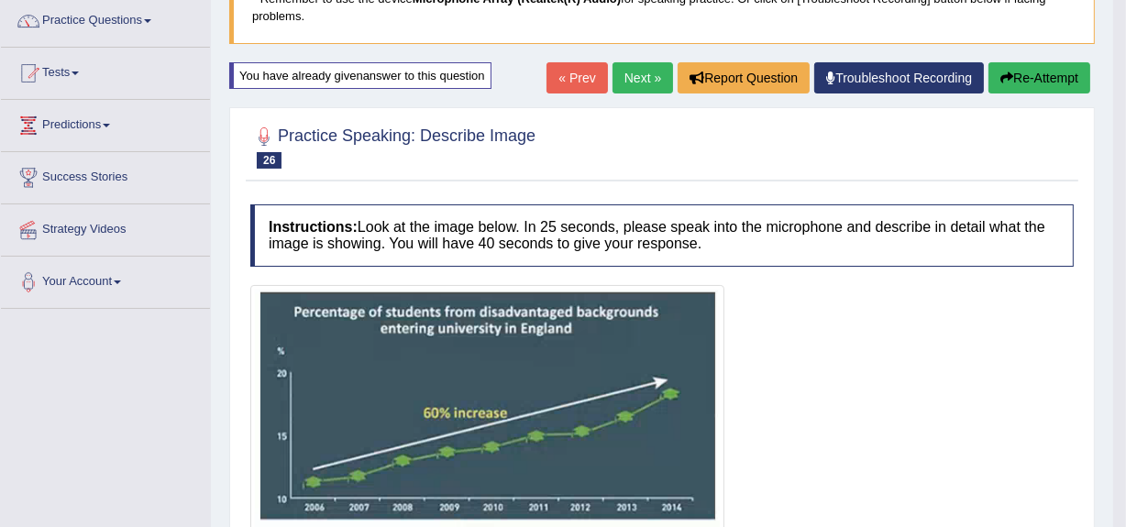
scroll to position [142, 0]
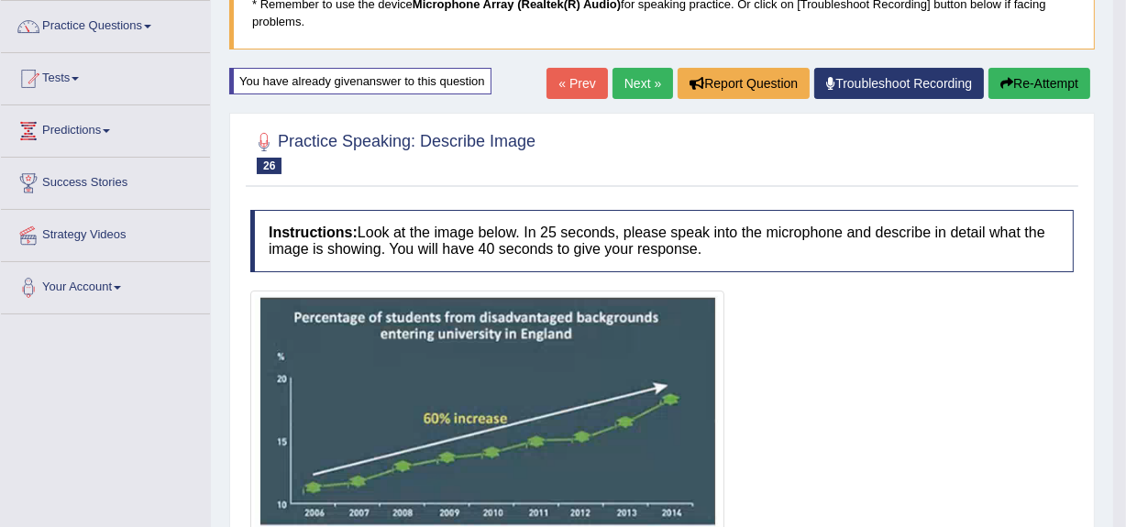
click at [635, 86] on link "Next »" at bounding box center [643, 83] width 61 height 31
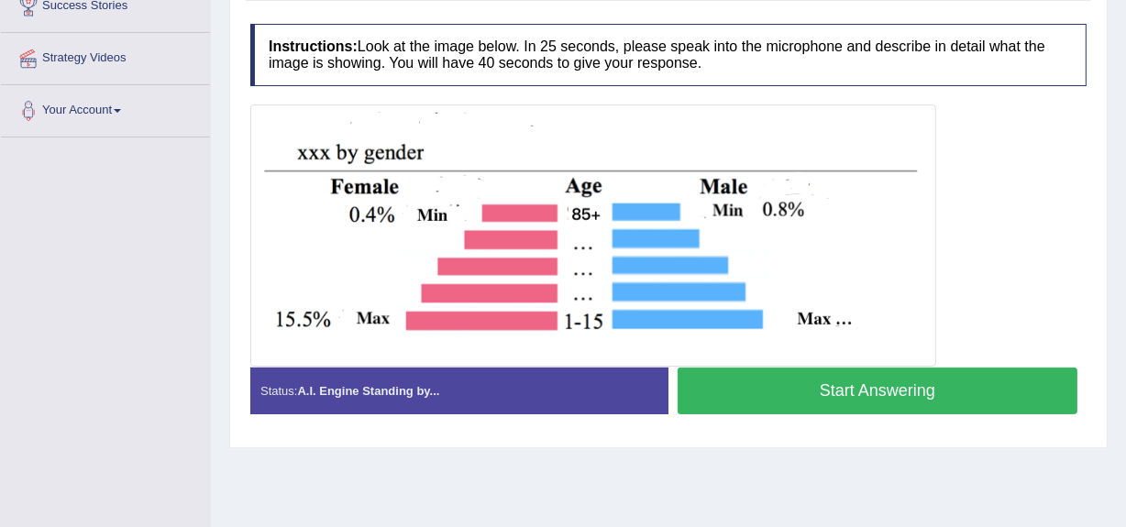
scroll to position [316, 0]
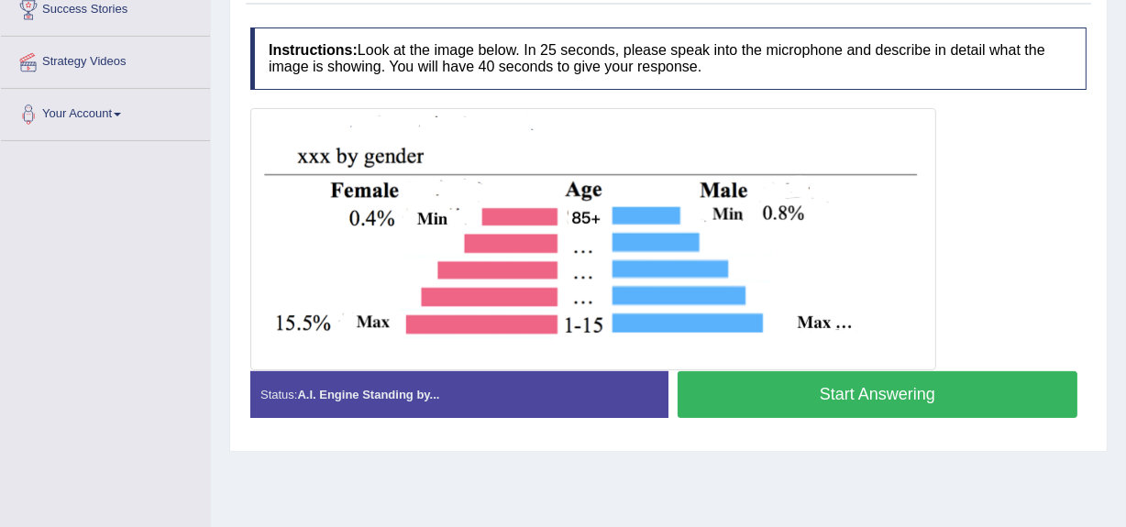
click at [842, 386] on button "Start Answering" at bounding box center [878, 394] width 400 height 47
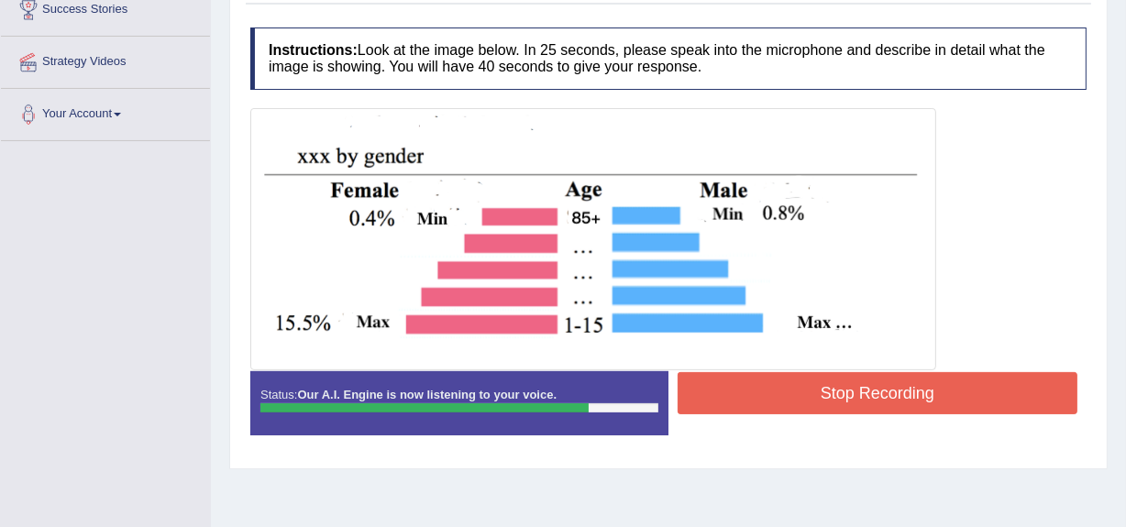
click at [842, 386] on button "Stop Recording" at bounding box center [878, 393] width 400 height 42
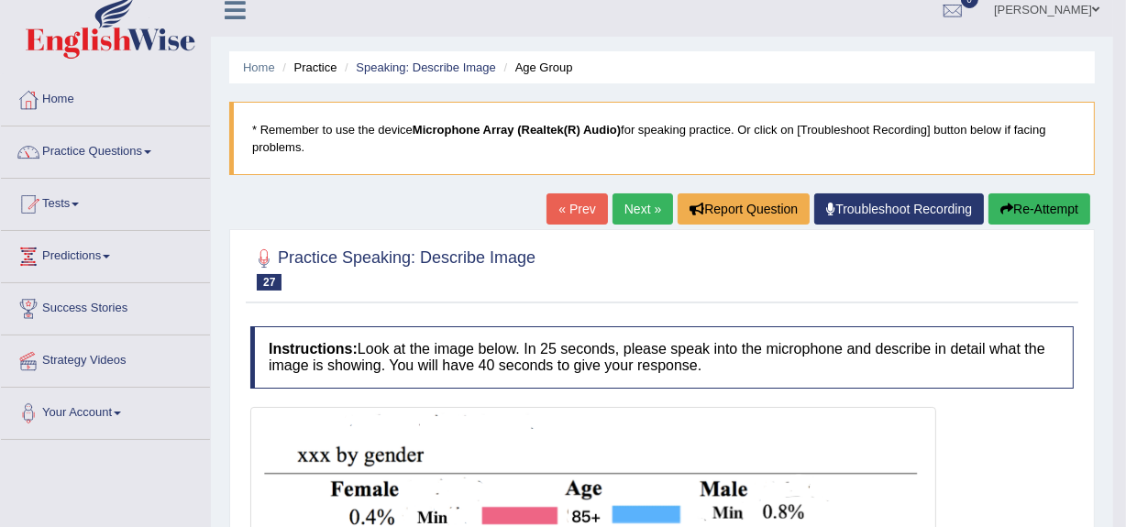
scroll to position [0, 0]
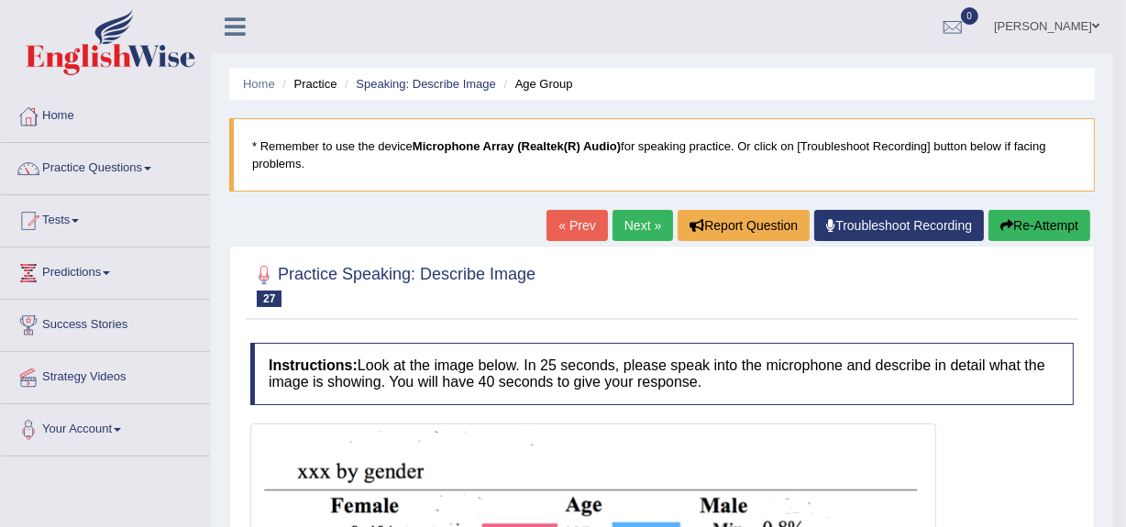
click at [59, 116] on link "Home" at bounding box center [105, 114] width 209 height 46
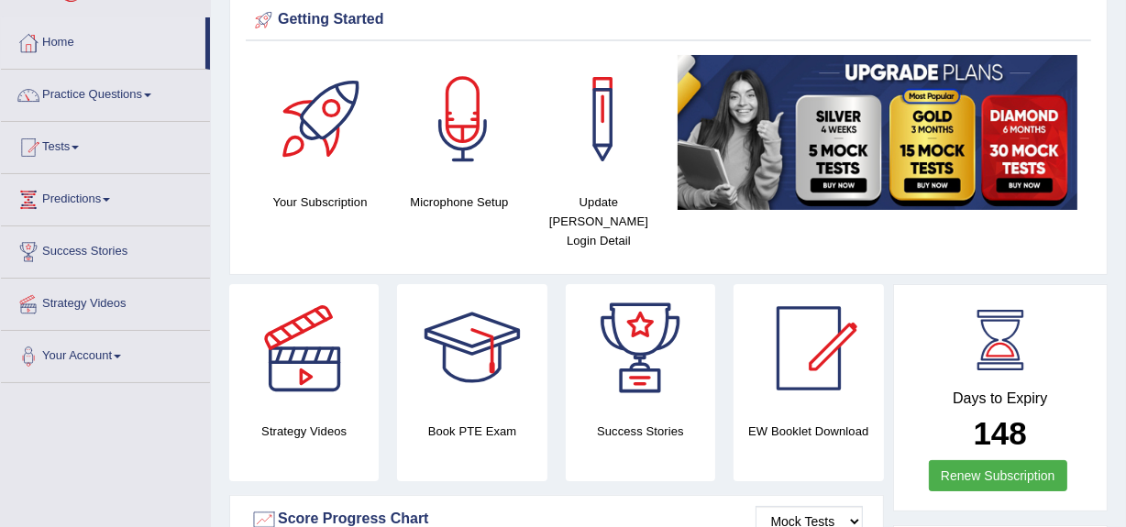
scroll to position [43, 0]
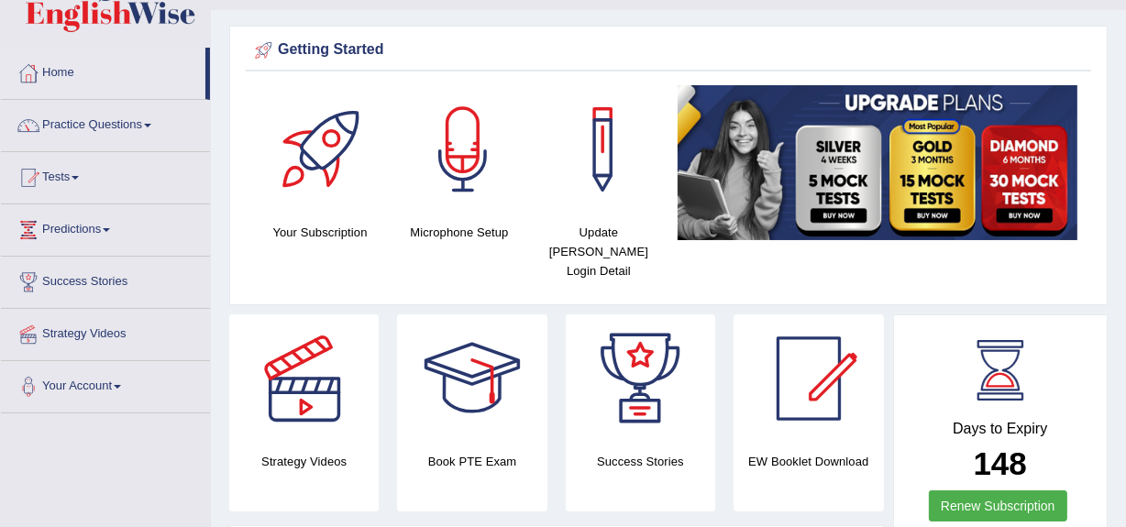
click at [1126, 90] on html "Toggle navigation Home Practice Questions Speaking Practice Read Aloud Repeat S…" at bounding box center [563, 220] width 1126 height 527
click at [153, 128] on link "Practice Questions" at bounding box center [105, 123] width 209 height 46
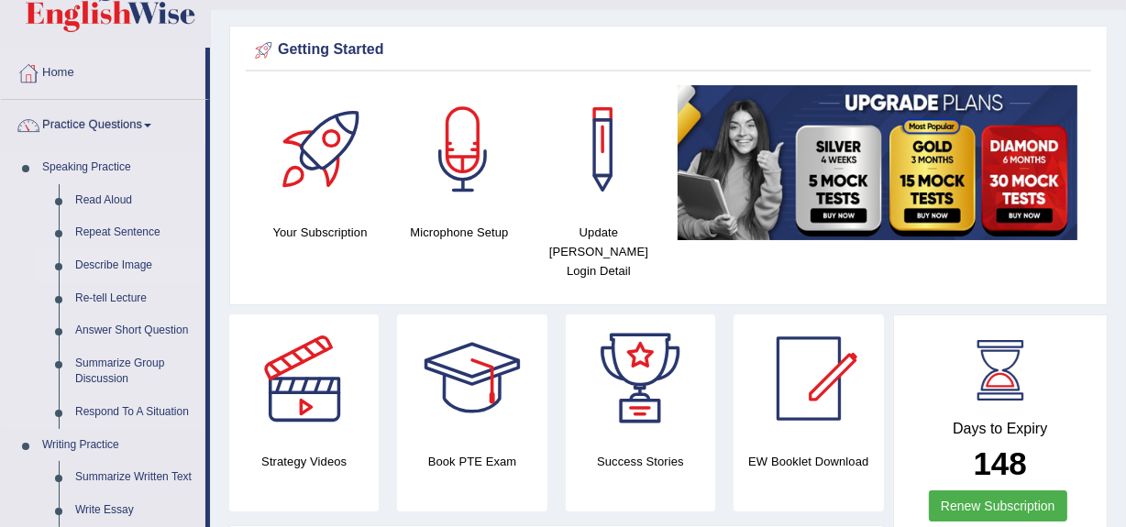
click at [112, 262] on link "Describe Image" at bounding box center [136, 265] width 139 height 33
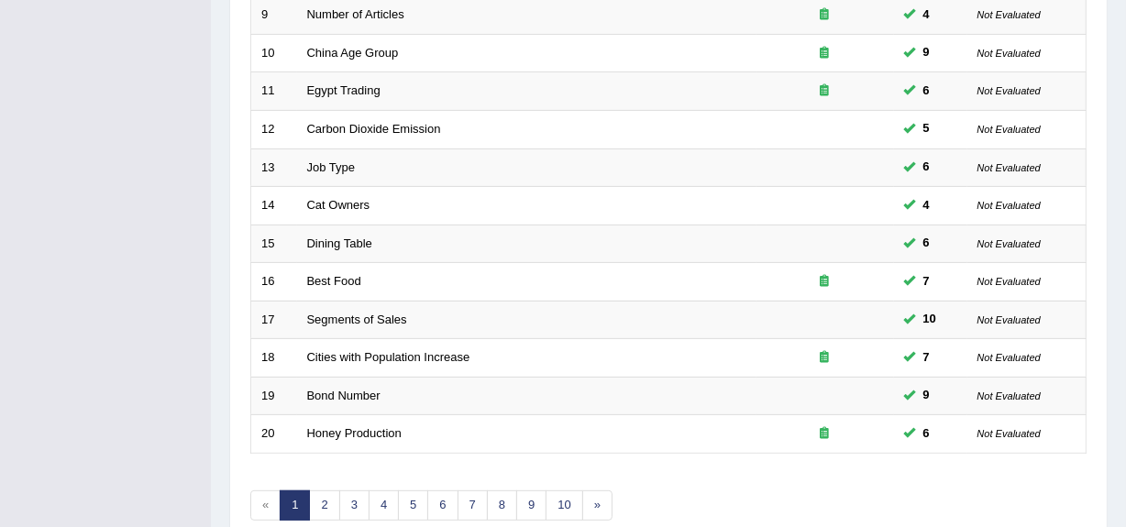
scroll to position [684, 0]
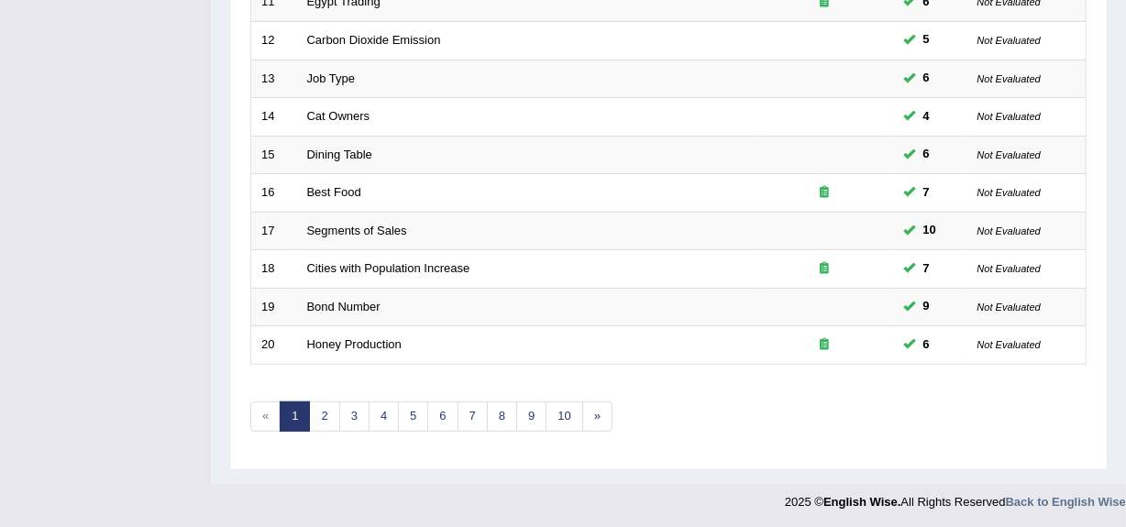
click at [321, 408] on link "2" at bounding box center [324, 417] width 30 height 30
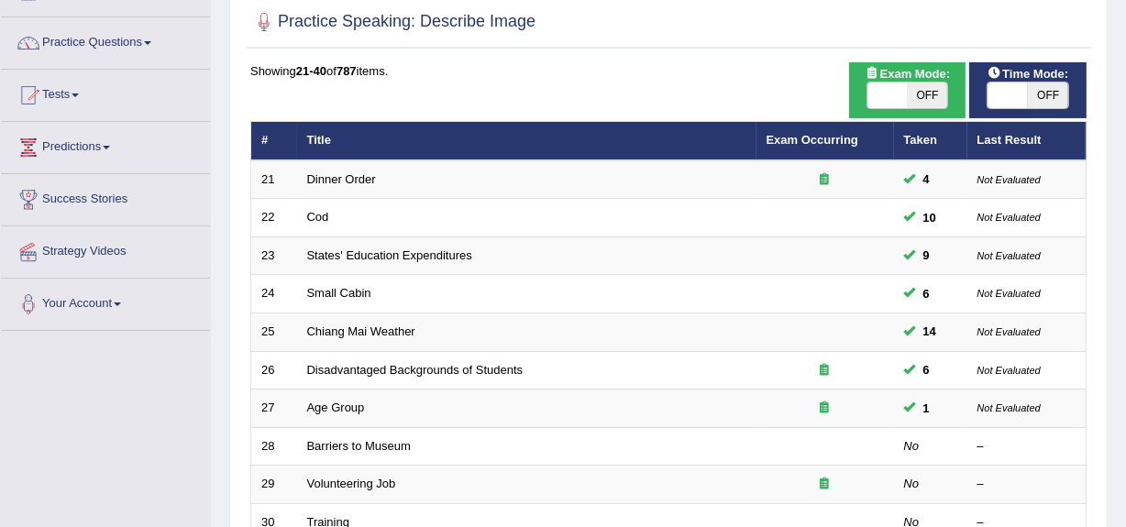
scroll to position [119, 0]
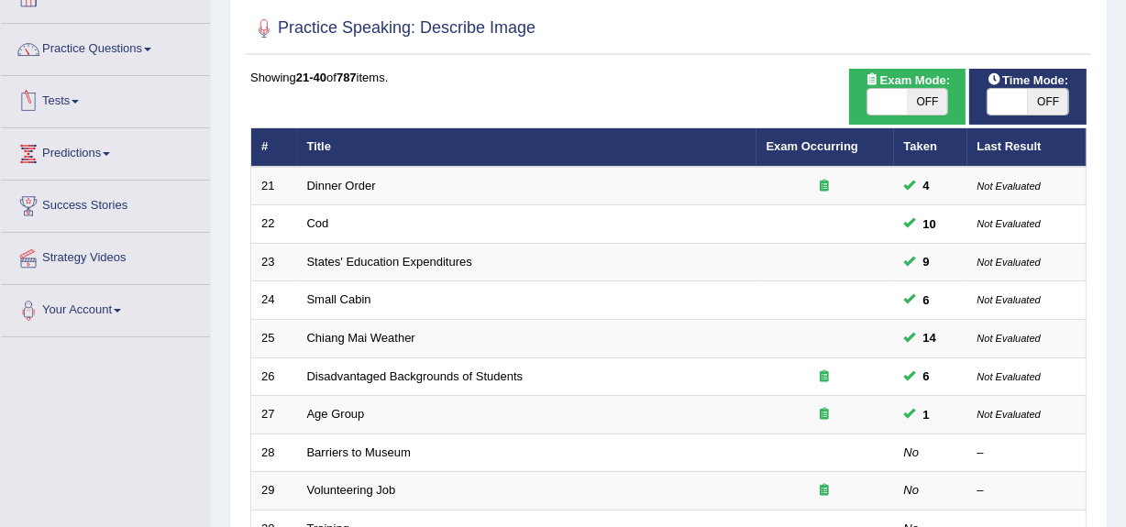
click at [73, 100] on link "Tests" at bounding box center [105, 99] width 209 height 46
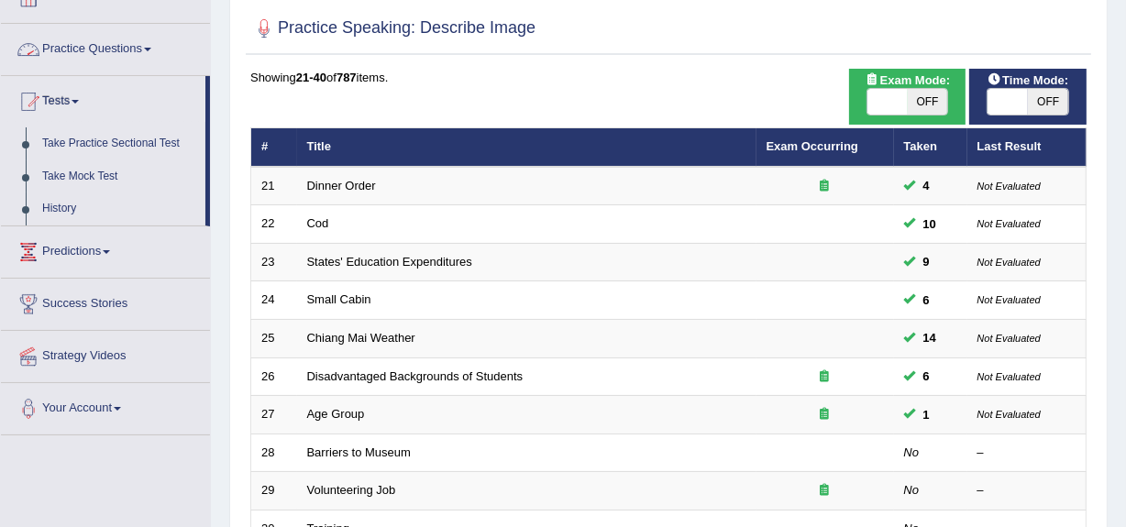
click at [151, 44] on link "Practice Questions" at bounding box center [105, 47] width 209 height 46
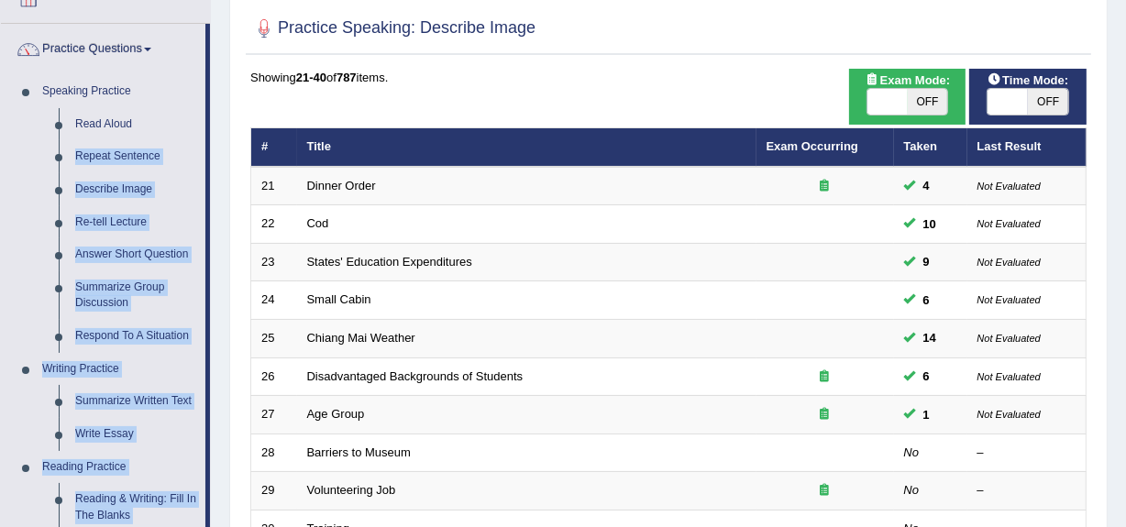
drag, startPoint x: 206, startPoint y: 117, endPoint x: 216, endPoint y: 162, distance: 45.9
click at [216, 162] on div "Toggle navigation Home Practice Questions Speaking Practice Read Aloud Repeat S…" at bounding box center [563, 483] width 1126 height 1205
click at [216, 162] on div "Home Practice Speaking: Describe Image Practice Speaking: Describe Image Time M…" at bounding box center [668, 465] width 915 height 1169
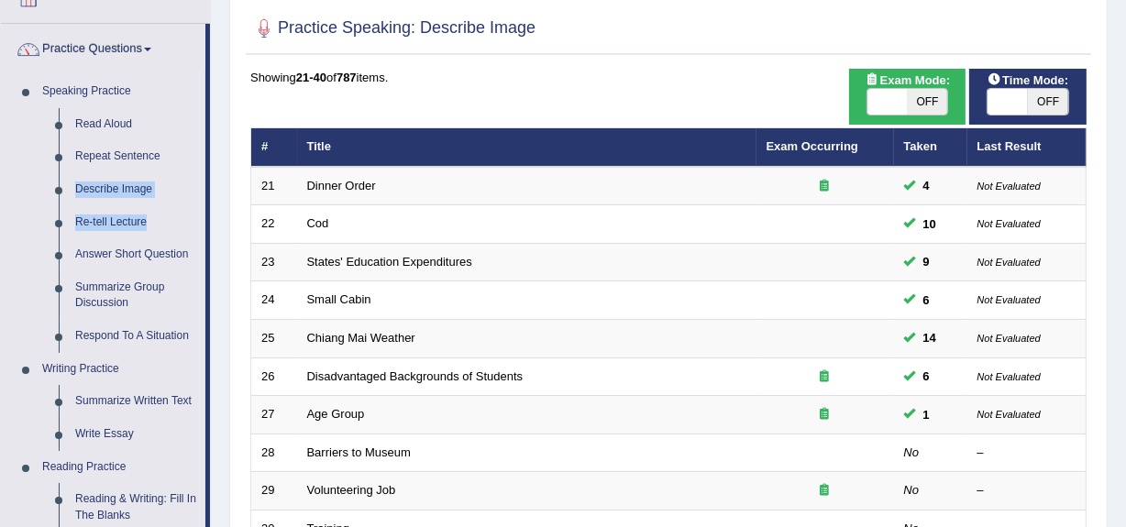
drag, startPoint x: 210, startPoint y: 161, endPoint x: 216, endPoint y: 223, distance: 62.6
click at [220, 216] on div "Home Practice Speaking: Describe Image Practice Speaking: Describe Image Time M…" at bounding box center [668, 465] width 915 height 1169
